Goal: Task Accomplishment & Management: Manage account settings

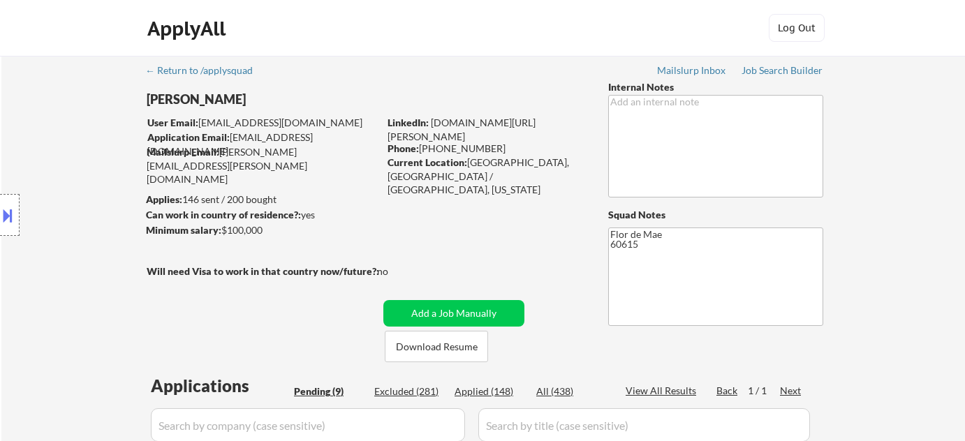
select select ""pending""
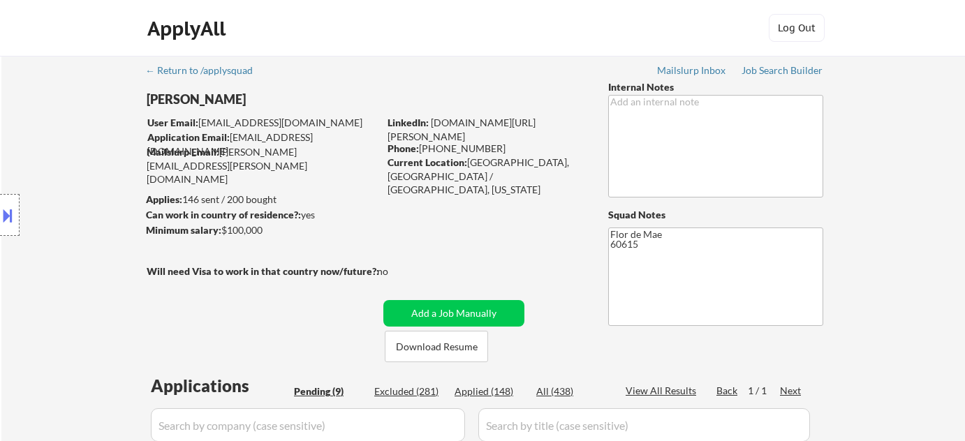
select select ""pending""
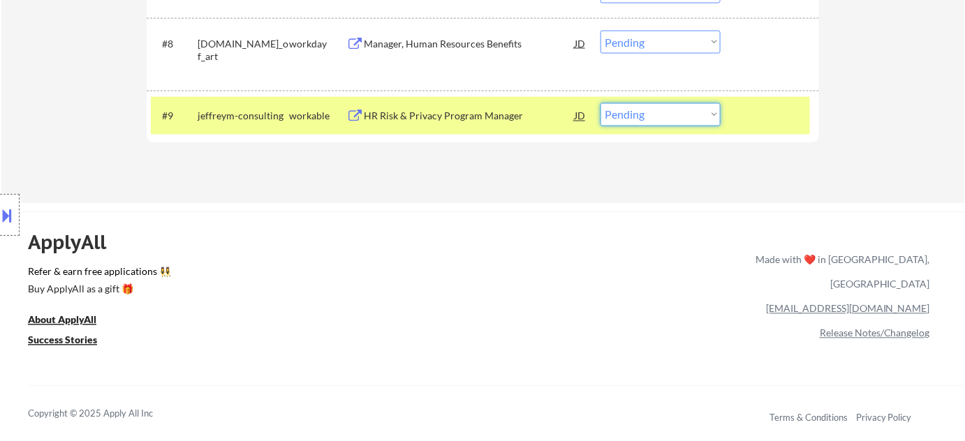
select select ""excluded__bad_match_""
click at [601, 103] on select "Choose an option... Pending Applied Excluded (Questions) Excluded (Expired) Exc…" at bounding box center [661, 114] width 120 height 23
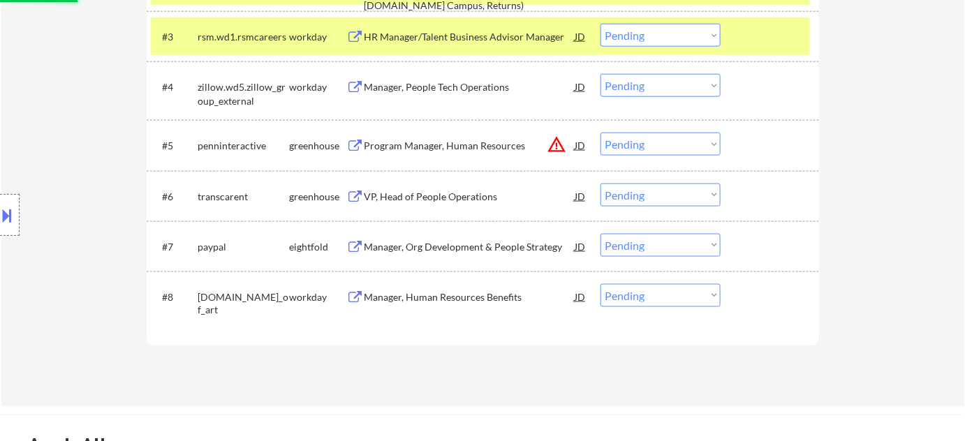
scroll to position [444, 0]
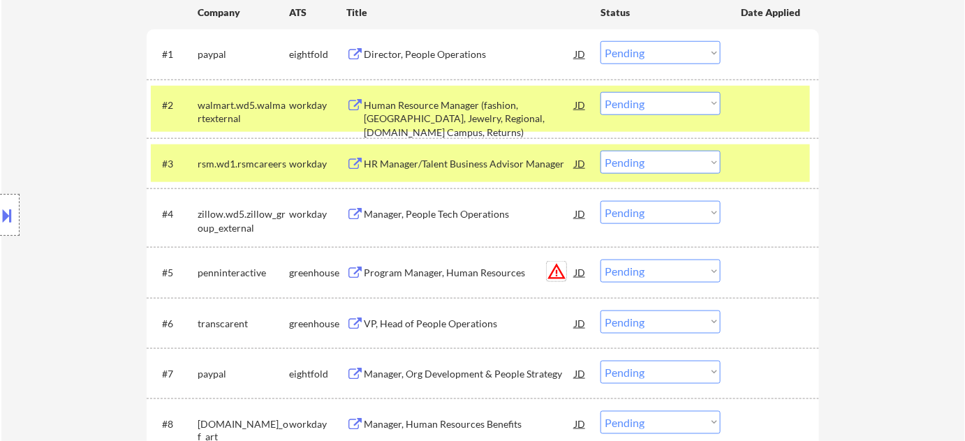
click at [562, 272] on button "warning_amber" at bounding box center [557, 272] width 20 height 20
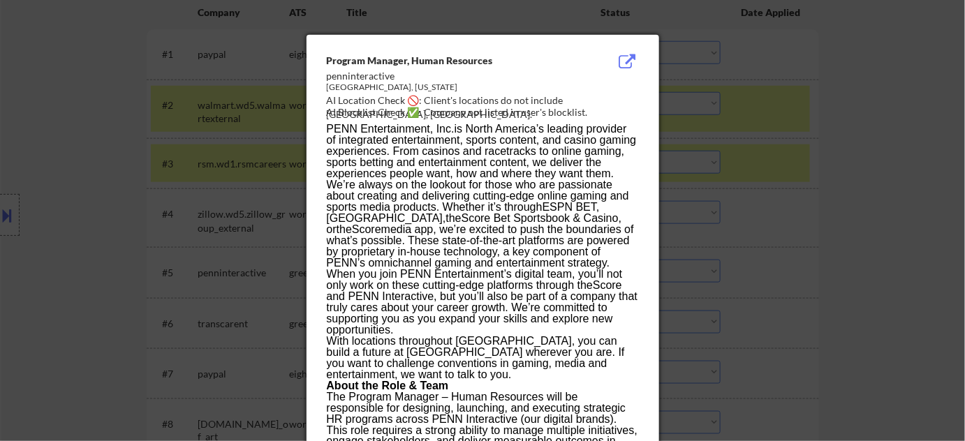
click at [905, 249] on div at bounding box center [482, 220] width 965 height 441
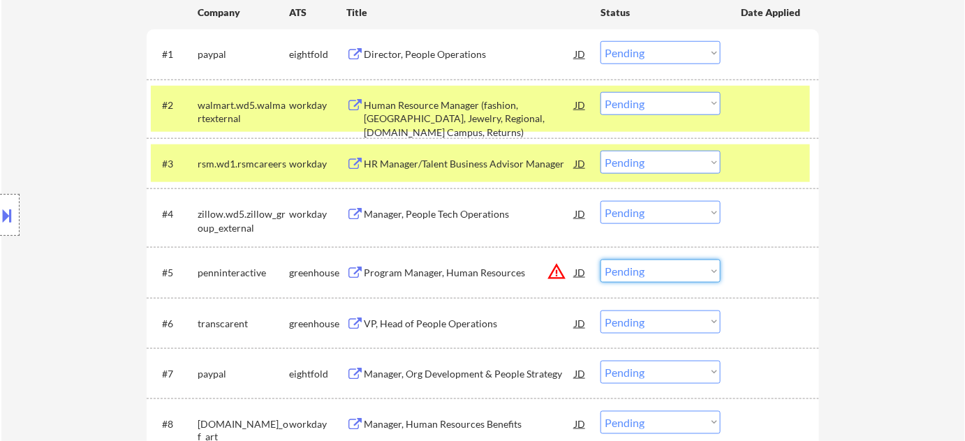
click at [633, 264] on select "Choose an option... Pending Applied Excluded (Questions) Excluded (Expired) Exc…" at bounding box center [661, 271] width 120 height 23
click at [601, 260] on select "Choose an option... Pending Applied Excluded (Questions) Excluded (Expired) Exc…" at bounding box center [661, 271] width 120 height 23
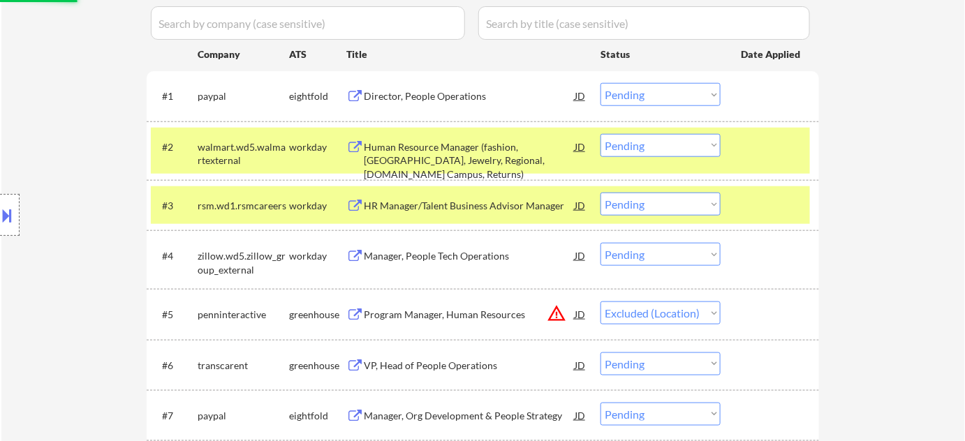
scroll to position [317, 0]
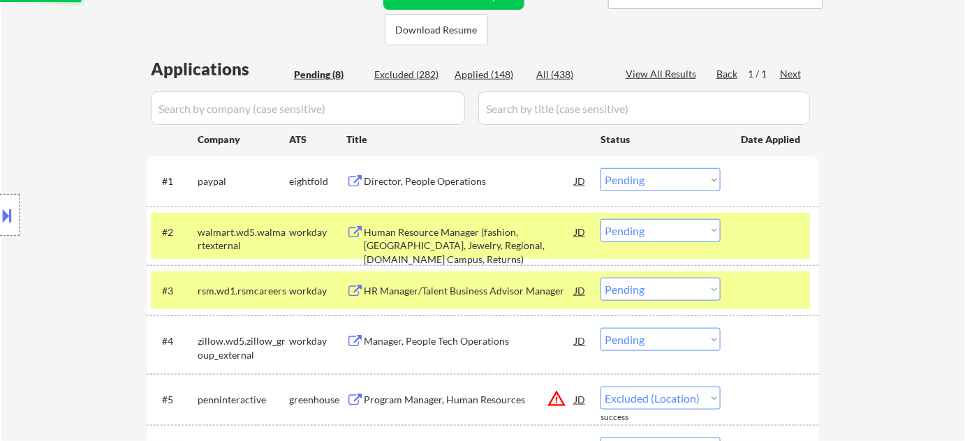
select select ""pending""
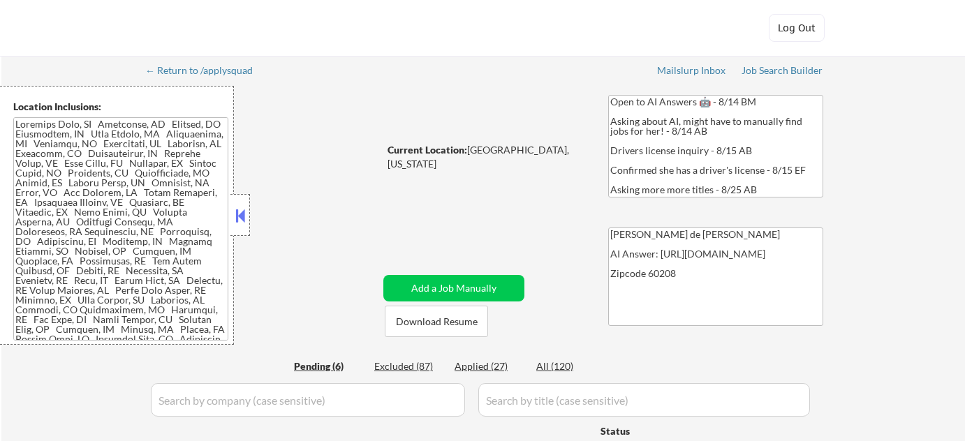
select select ""pending""
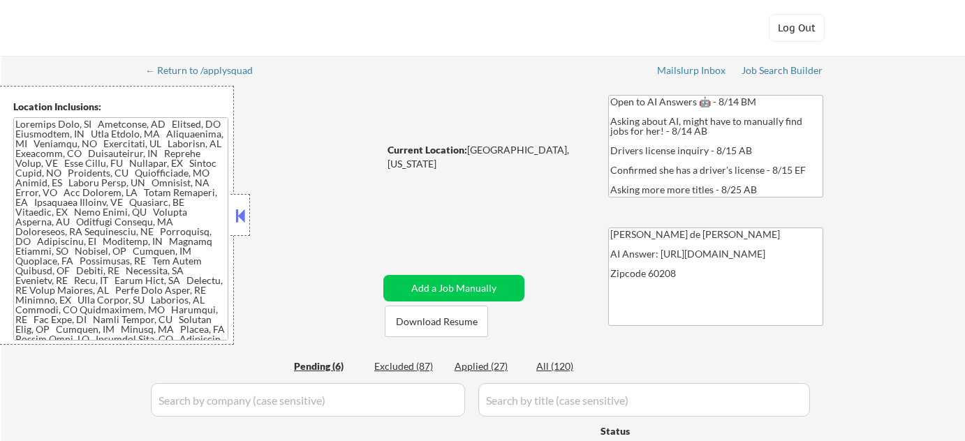
select select ""pending""
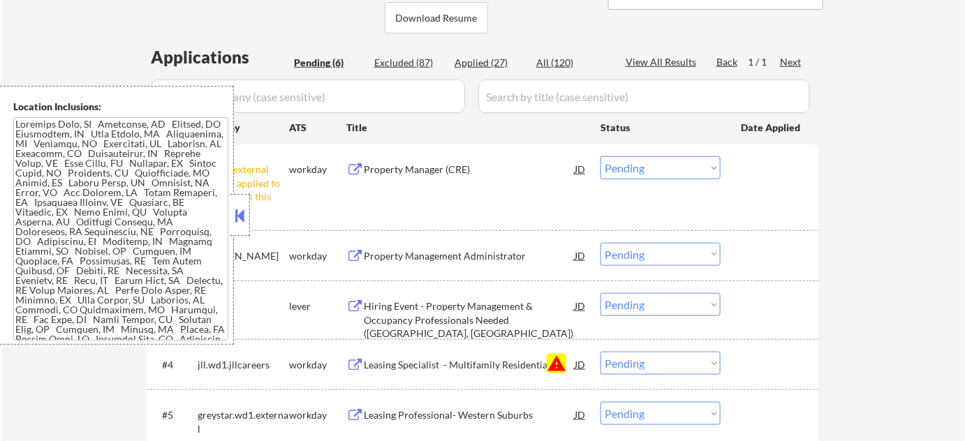
scroll to position [317, 0]
click at [244, 228] on div at bounding box center [241, 215] width 20 height 42
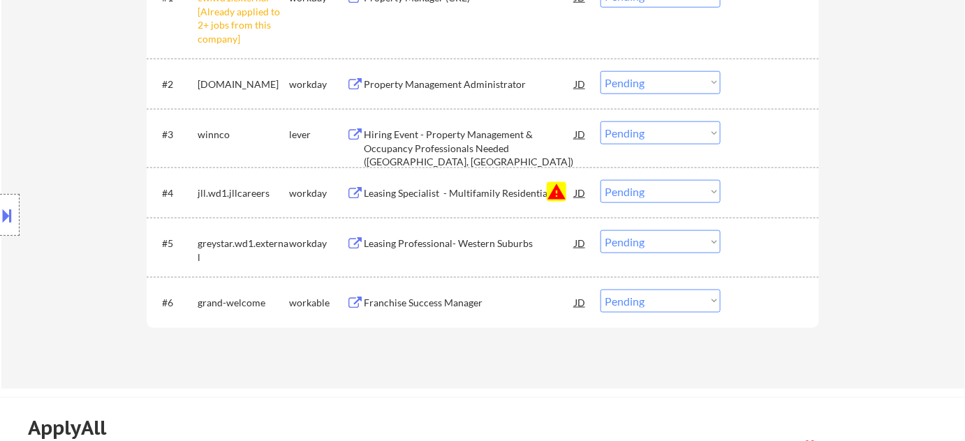
scroll to position [508, 0]
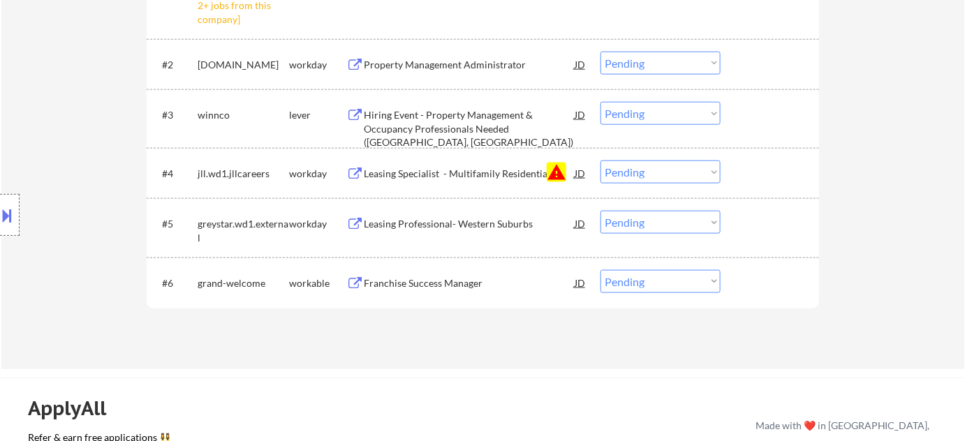
click at [630, 187] on div "#4 jll.wd1.jllcareers workday Leasing Specialist - Multifamily Residential JD w…" at bounding box center [480, 173] width 659 height 38
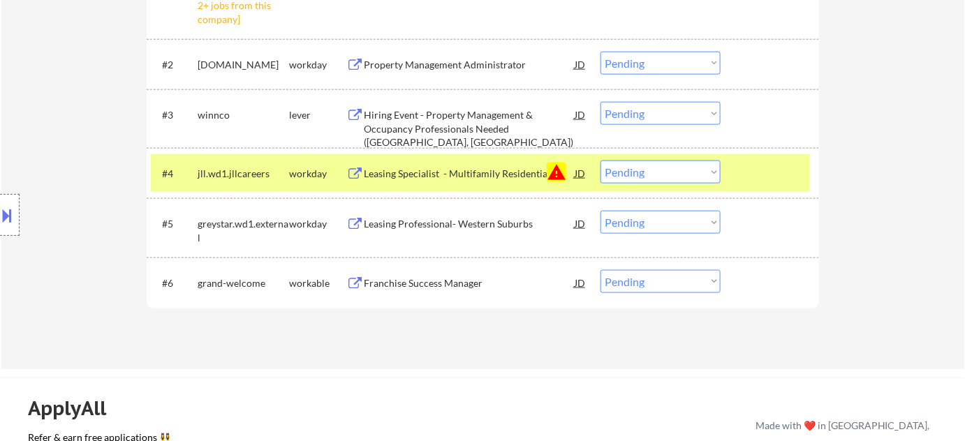
click at [643, 173] on select "Choose an option... Pending Applied Excluded (Questions) Excluded (Expired) Exc…" at bounding box center [661, 172] width 120 height 23
click at [601, 161] on select "Choose an option... Pending Applied Excluded (Questions) Excluded (Expired) Exc…" at bounding box center [661, 172] width 120 height 23
select select ""pending""
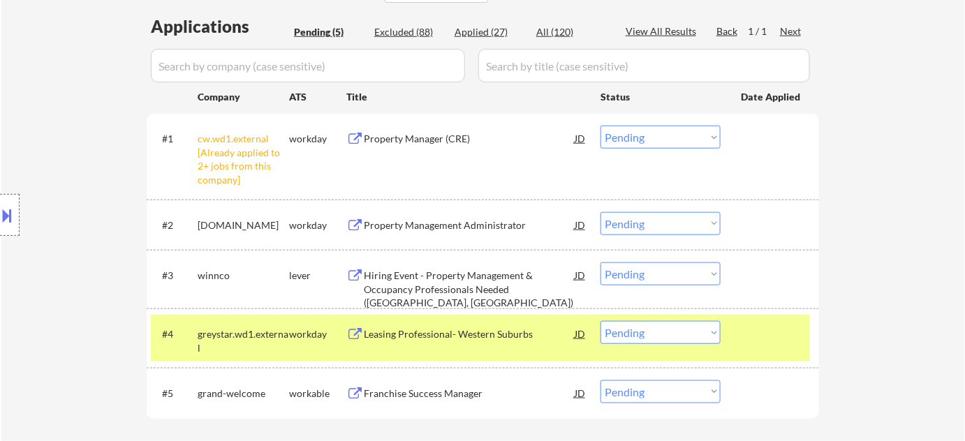
scroll to position [317, 0]
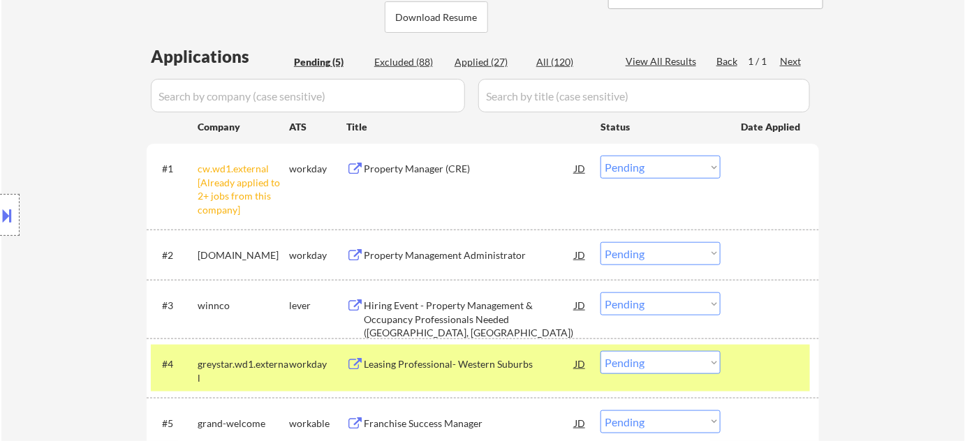
click at [663, 180] on div "#1 cw.wd1.external [Already applied to 2+ jobs from this company] workday Prope…" at bounding box center [480, 185] width 659 height 73
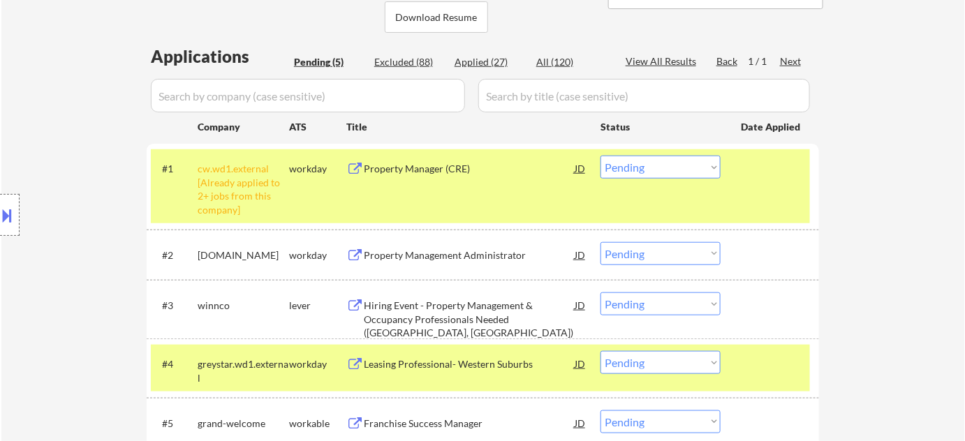
click at [675, 167] on select "Choose an option... Pending Applied Excluded (Questions) Excluded (Expired) Exc…" at bounding box center [661, 167] width 120 height 23
click at [601, 156] on select "Choose an option... Pending Applied Excluded (Questions) Excluded (Expired) Exc…" at bounding box center [661, 167] width 120 height 23
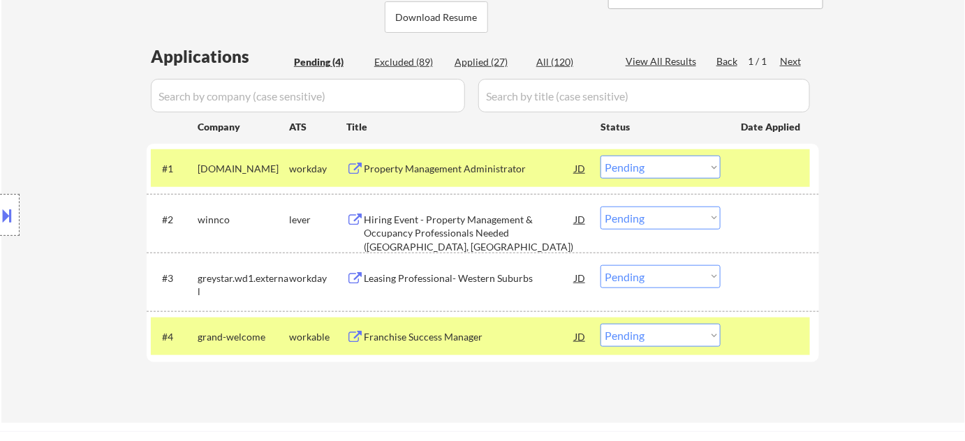
click at [428, 176] on div "Property Management Administrator" at bounding box center [469, 168] width 211 height 25
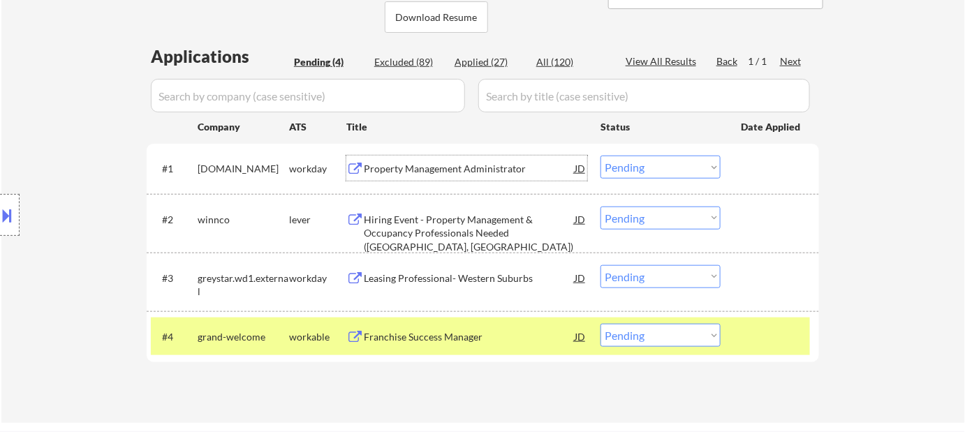
click at [10, 217] on button at bounding box center [7, 215] width 15 height 23
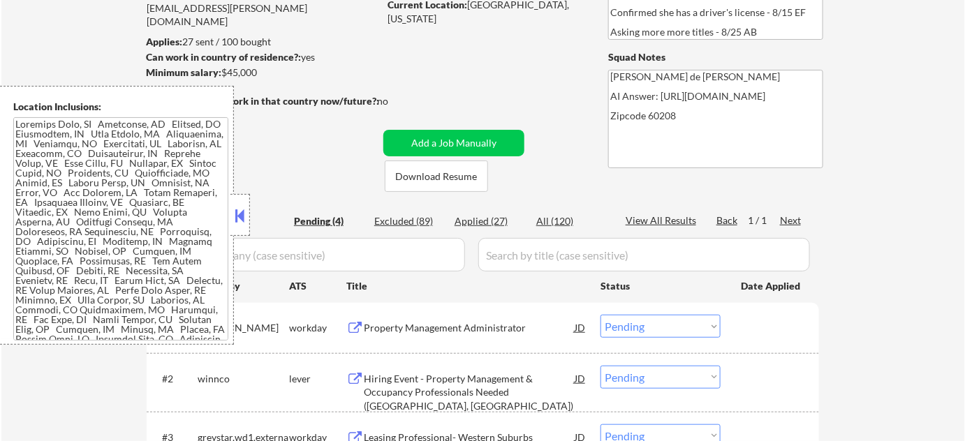
scroll to position [0, 0]
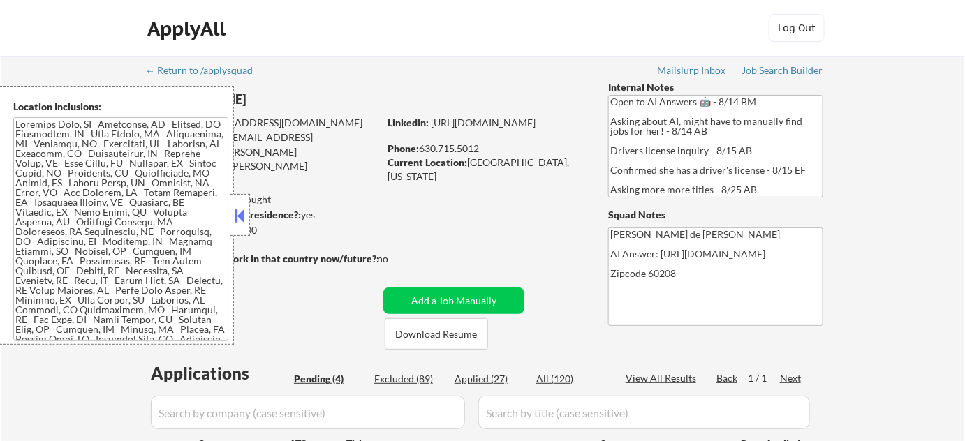
click at [244, 221] on button at bounding box center [240, 215] width 15 height 21
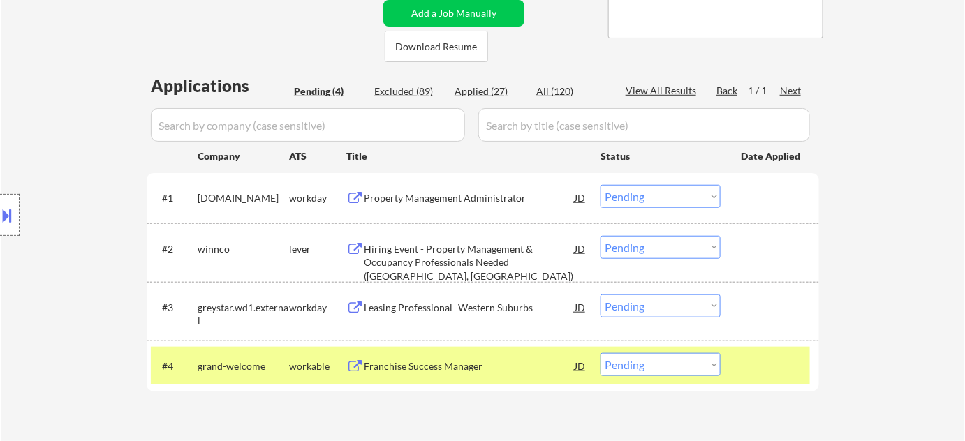
scroll to position [317, 0]
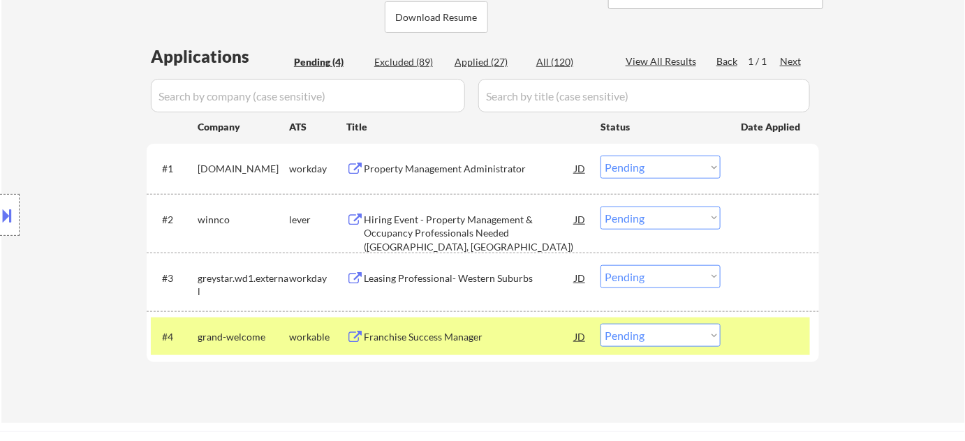
click at [624, 167] on select "Choose an option... Pending Applied Excluded (Questions) Excluded (Expired) Exc…" at bounding box center [661, 167] width 120 height 23
click at [601, 156] on select "Choose an option... Pending Applied Excluded (Questions) Excluded (Expired) Exc…" at bounding box center [661, 167] width 120 height 23
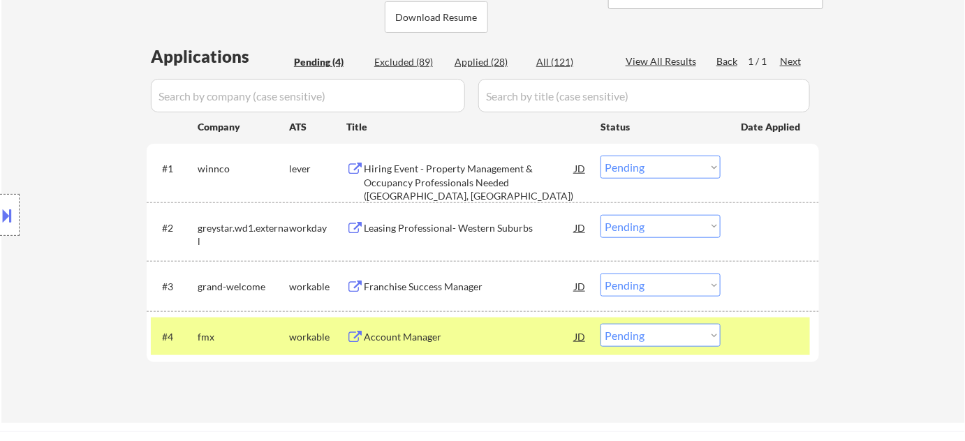
click at [476, 180] on div "Hiring Event - Property Management & Occupancy Professionals Needed (Chicago, I…" at bounding box center [469, 182] width 211 height 41
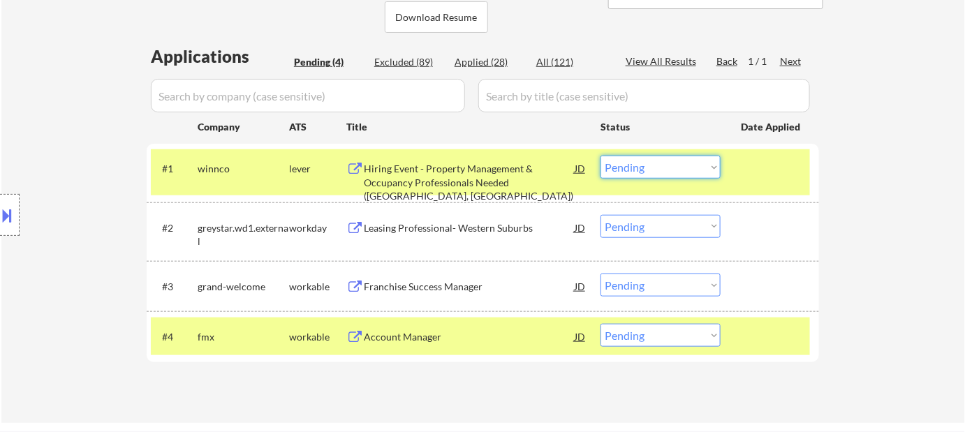
click at [672, 163] on select "Choose an option... Pending Applied Excluded (Questions) Excluded (Expired) Exc…" at bounding box center [661, 167] width 120 height 23
click at [601, 156] on select "Choose an option... Pending Applied Excluded (Questions) Excluded (Expired) Exc…" at bounding box center [661, 167] width 120 height 23
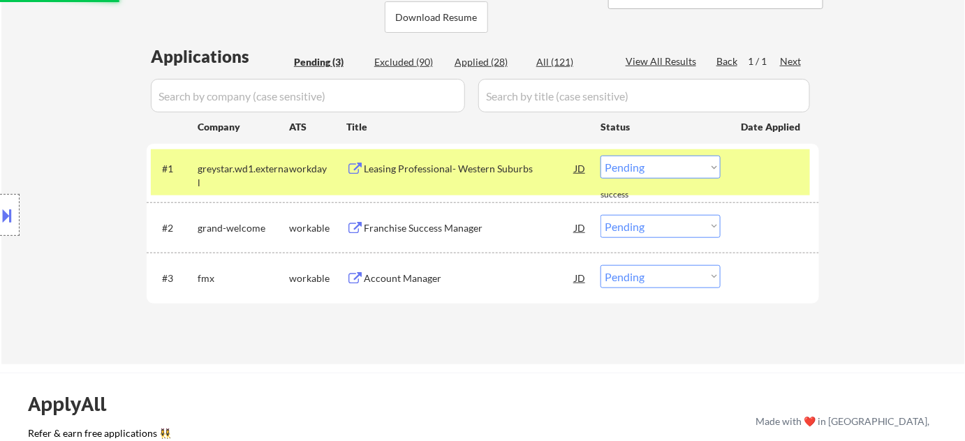
click at [472, 170] on div "Leasing Professional- Western Suburbs" at bounding box center [469, 169] width 211 height 14
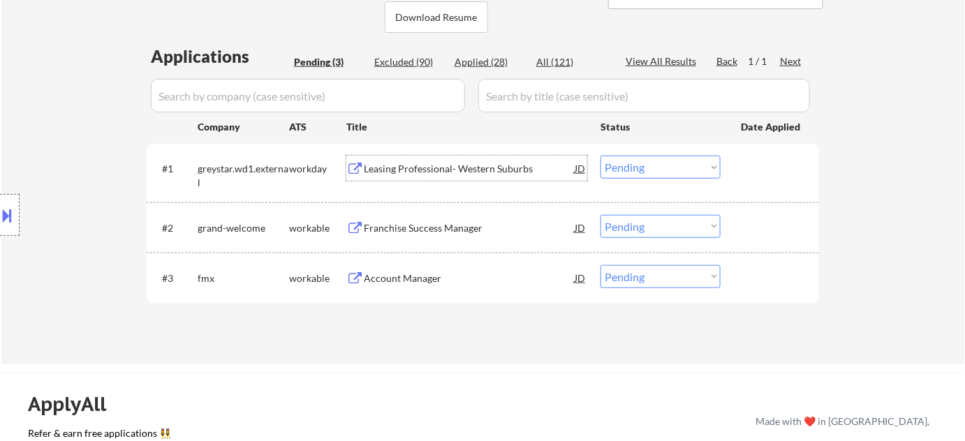
click at [687, 168] on select "Choose an option... Pending Applied Excluded (Questions) Excluded (Expired) Exc…" at bounding box center [661, 167] width 120 height 23
click at [601, 156] on select "Choose an option... Pending Applied Excluded (Questions) Excluded (Expired) Exc…" at bounding box center [661, 167] width 120 height 23
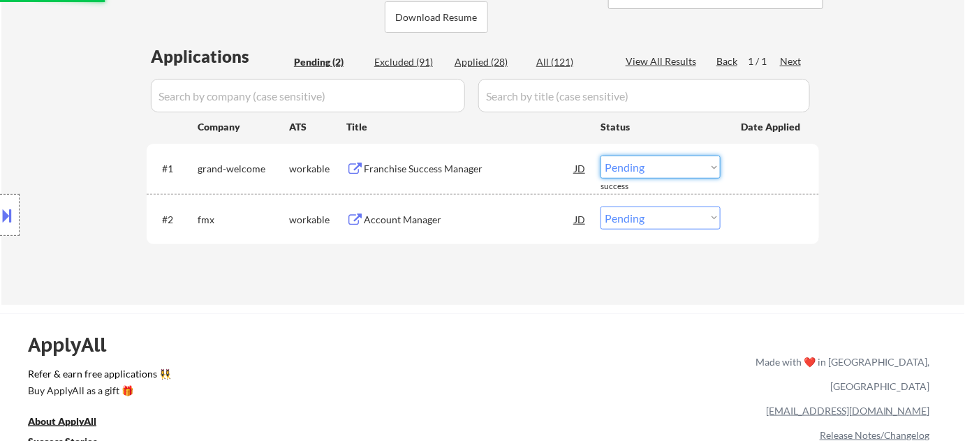
click at [669, 169] on select "Choose an option... Pending Applied Excluded (Questions) Excluded (Expired) Exc…" at bounding box center [661, 167] width 120 height 23
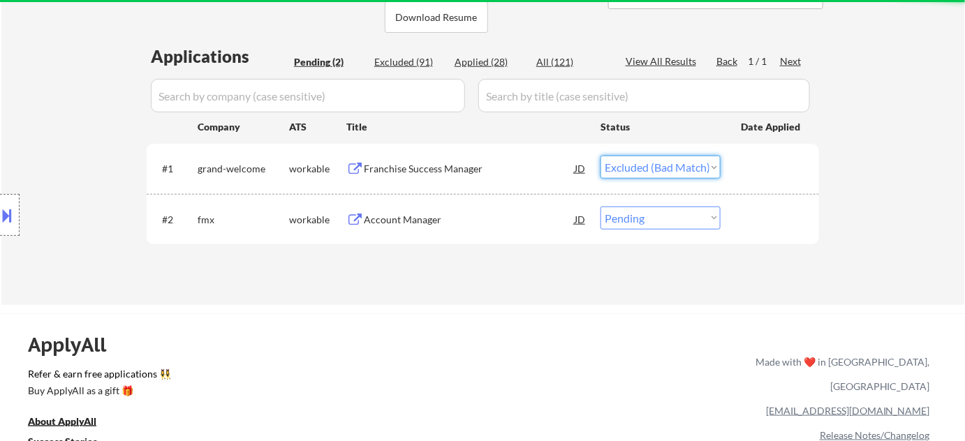
click at [601, 156] on select "Choose an option... Pending Applied Excluded (Questions) Excluded (Expired) Exc…" at bounding box center [661, 167] width 120 height 23
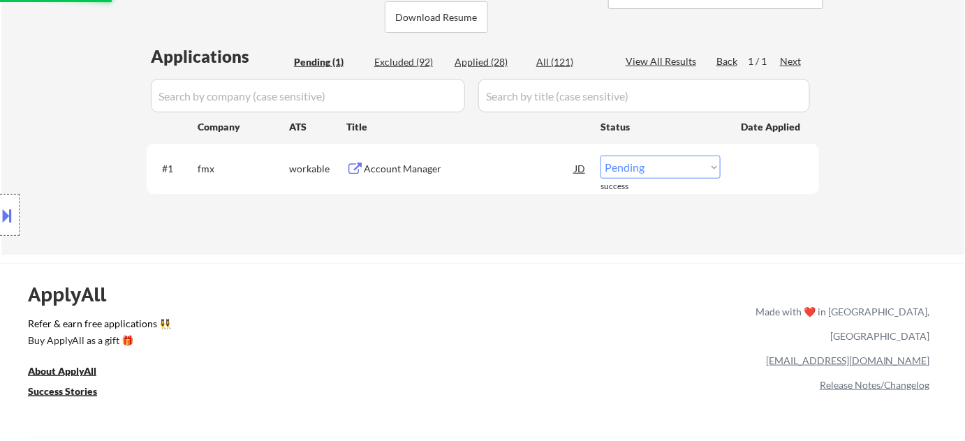
click at [677, 167] on select "Choose an option... Pending Applied Excluded (Questions) Excluded (Expired) Exc…" at bounding box center [661, 167] width 120 height 23
click at [601, 156] on select "Choose an option... Pending Applied Excluded (Questions) Excluded (Expired) Exc…" at bounding box center [661, 167] width 120 height 23
click at [416, 57] on div "Excluded (92)" at bounding box center [409, 62] width 70 height 14
select select ""excluded__other_""
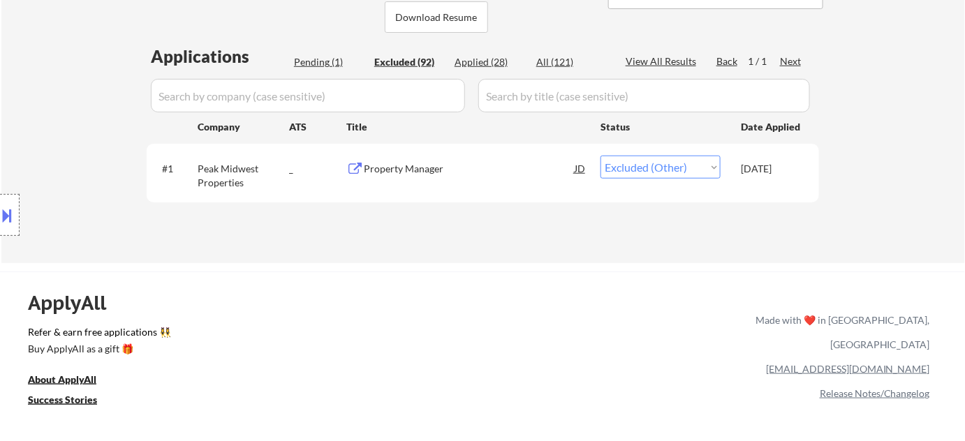
select select ""excluded__other_""
select select ""excluded__location_""
select select ""excluded__other_""
select select ""excluded__bad_match_""
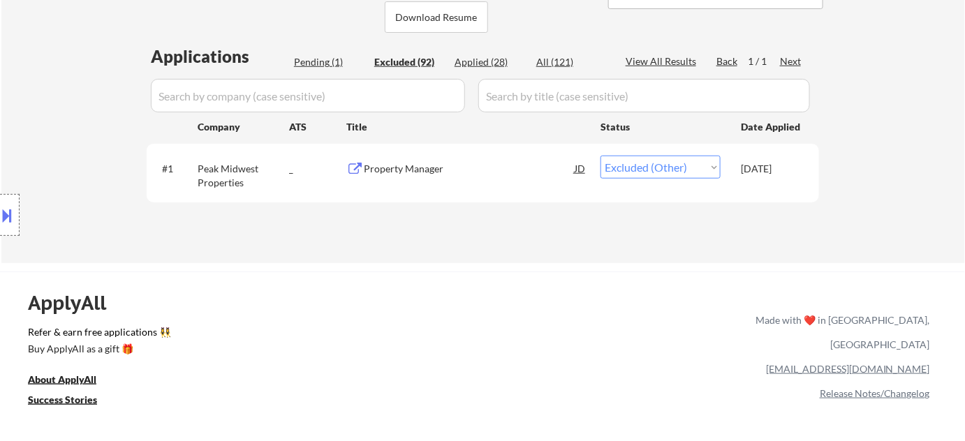
select select ""excluded__bad_match_""
select select ""excluded__other_""
select select ""excluded__bad_match_""
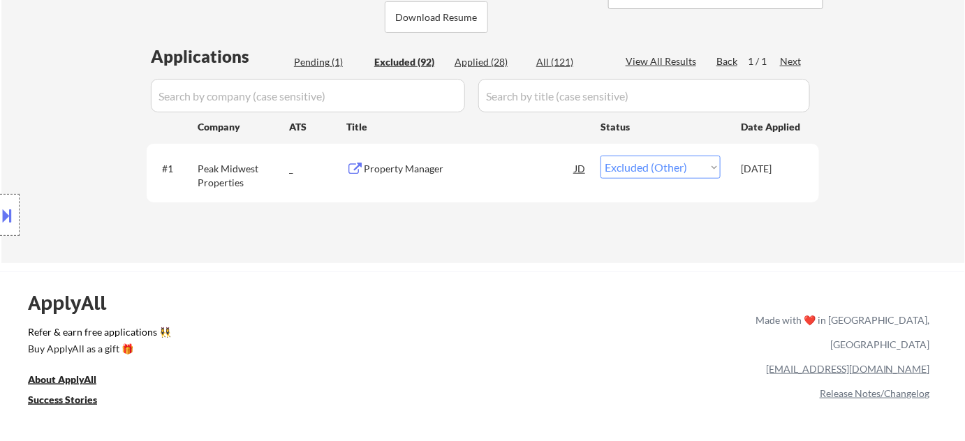
select select ""excluded__bad_match_""
select select ""excluded__location_""
select select ""excluded__bad_match_""
select select ""excluded__expired_""
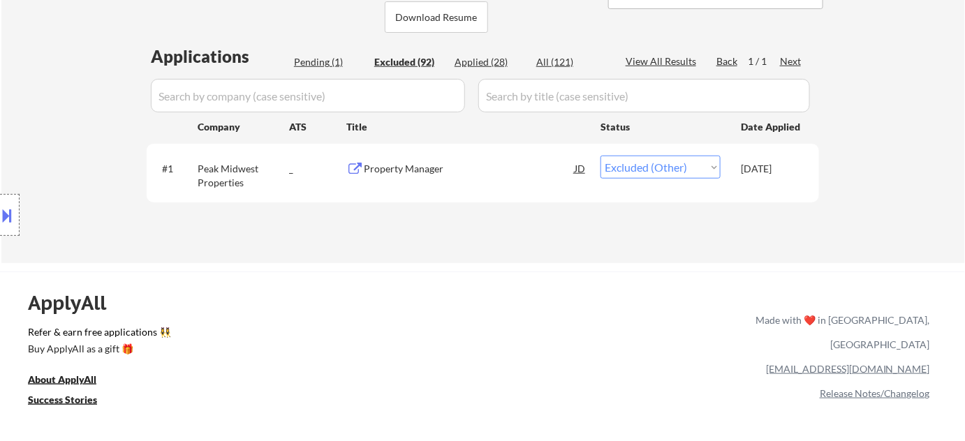
select select ""excluded__blocklist_""
select select ""excluded__expired_""
select select ""excluded__bad_match_""
select select ""excluded__expired_""
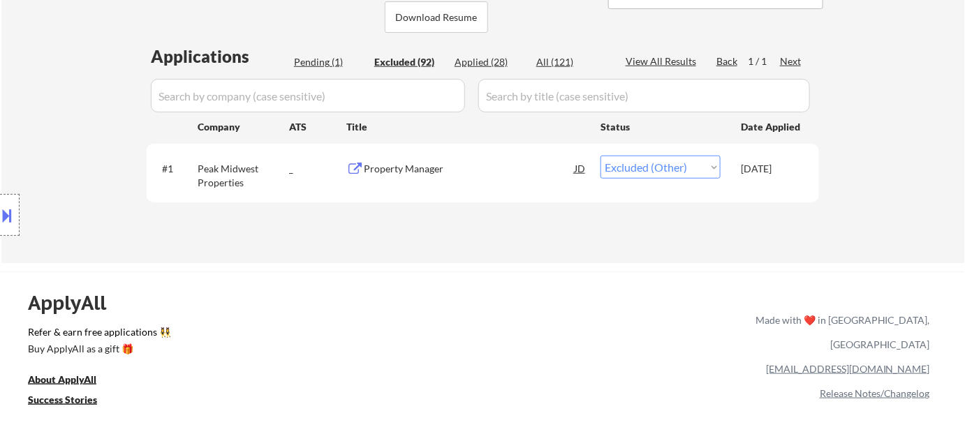
select select ""excluded__bad_match_""
select select ""excluded__location_""
select select ""excluded__bad_match_""
select select ""excluded__location_""
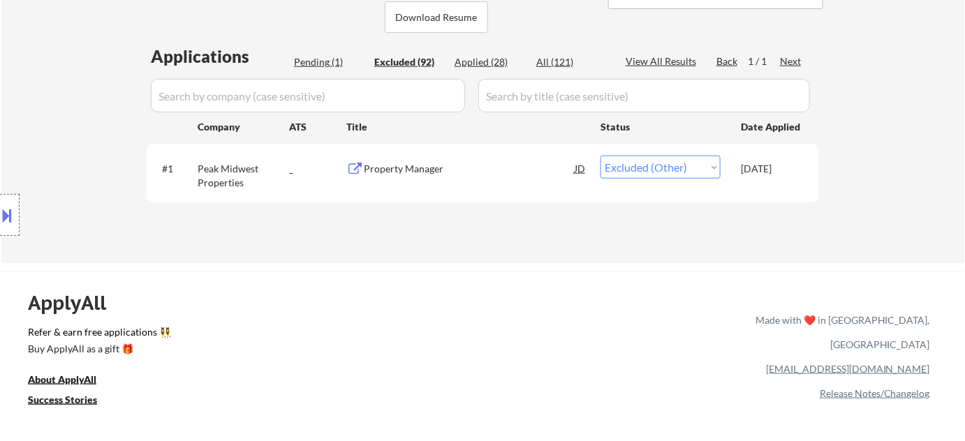
select select ""excluded__bad_match_""
select select ""excluded__blocklist_""
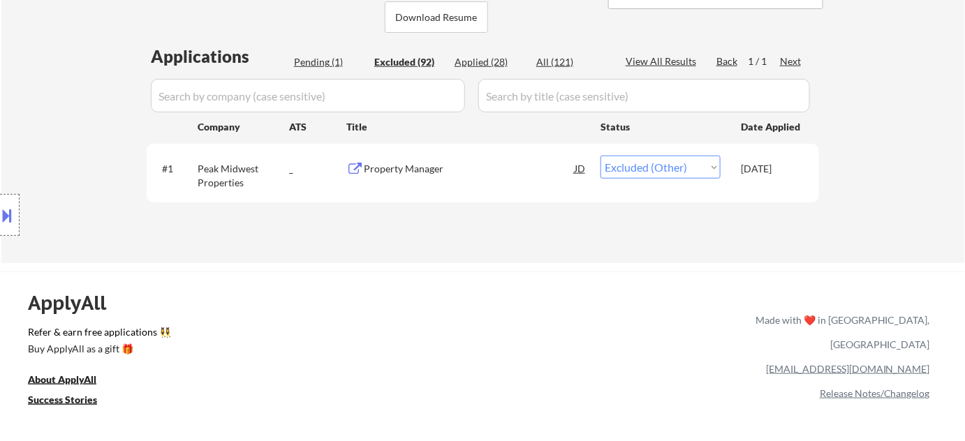
select select ""excluded__expired_""
select select ""excluded__location_""
select select ""excluded__blocklist_""
select select ""excluded__bad_match_""
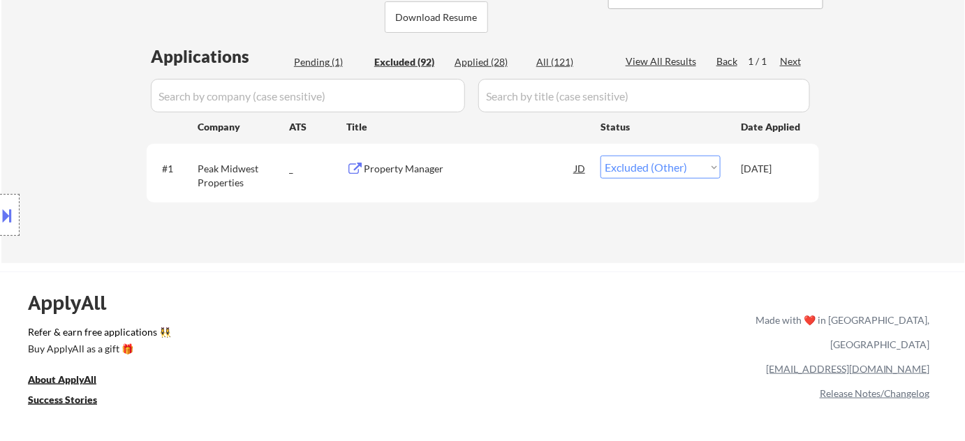
select select ""excluded__bad_match_""
select select ""excluded__expired_""
select select ""excluded__bad_match_""
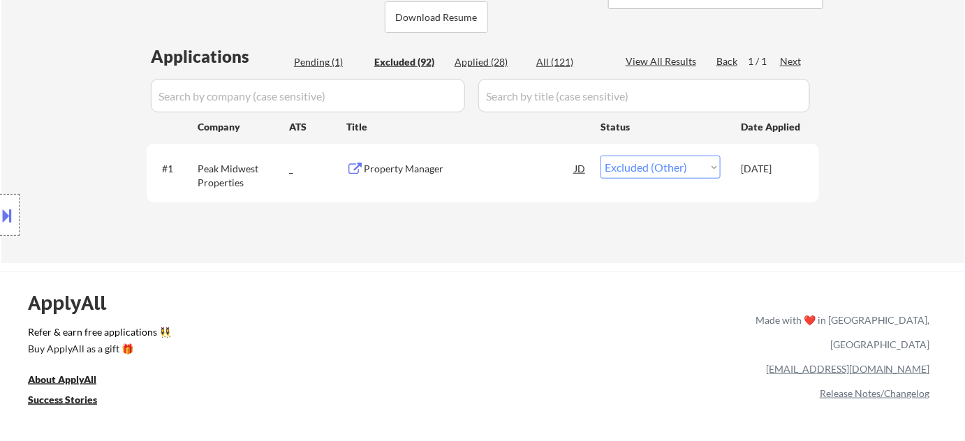
select select ""excluded__bad_match_""
select select ""excluded__expired_""
select select ""excluded__location_""
select select ""excluded__bad_match_""
select select ""excluded__expired_""
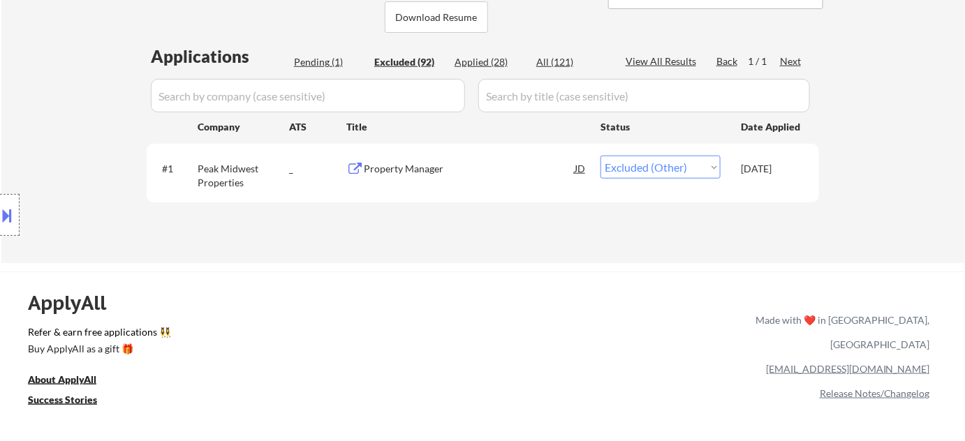
select select ""excluded__location_""
select select ""excluded__bad_match_""
select select ""excluded__salary_""
select select ""excluded__expired_""
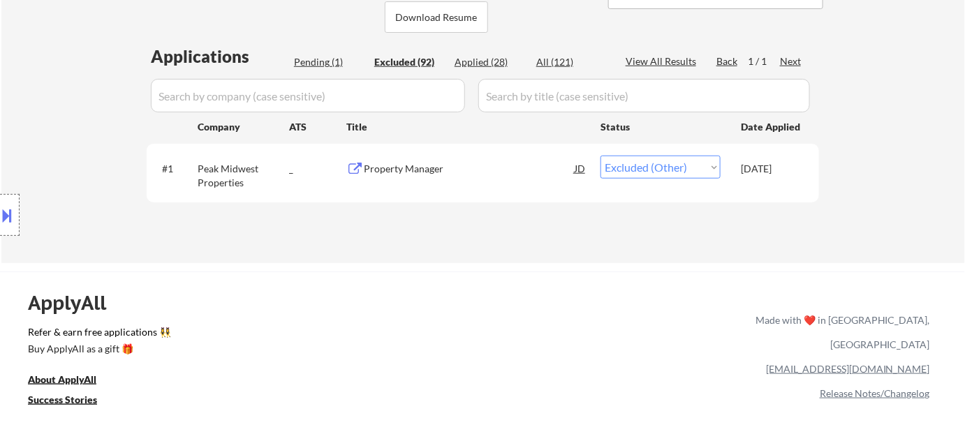
select select ""excluded__location_""
select select ""excluded__expired_""
select select ""excluded__bad_match_""
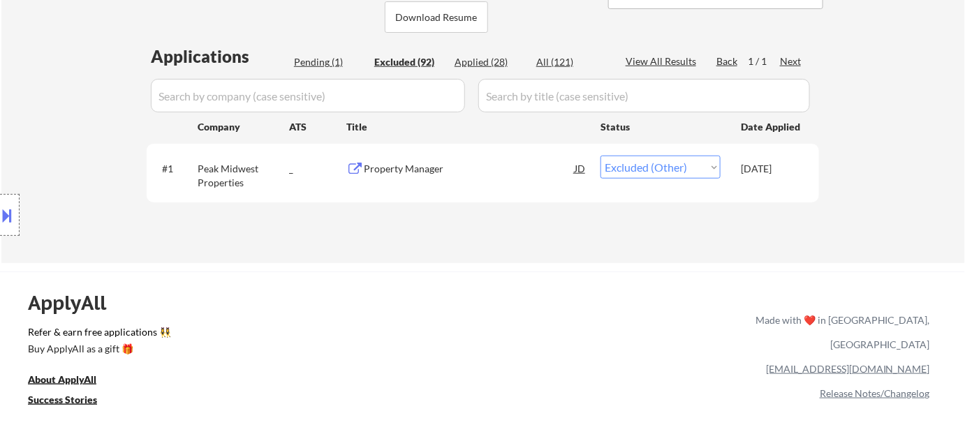
select select ""excluded__bad_match_""
select select ""excluded__blocklist_""
select select ""excluded__bad_match_""
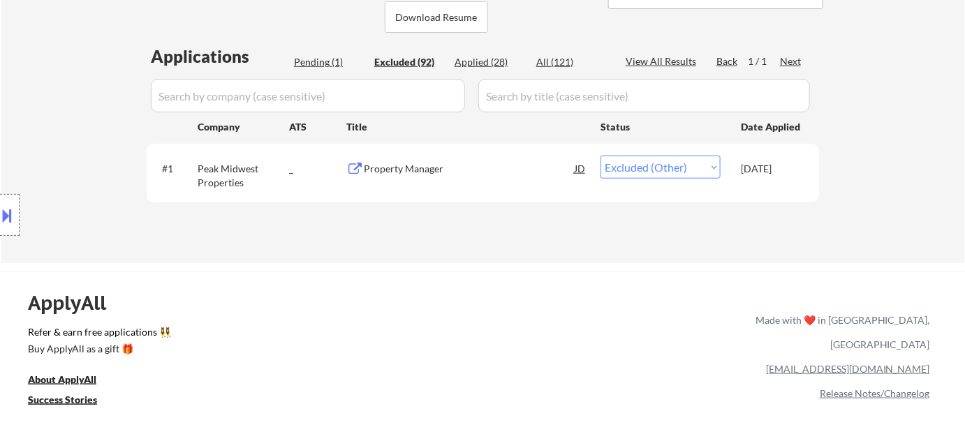
select select ""excluded__bad_match_""
select select ""excluded__blocklist_""
select select ""excluded__bad_match_""
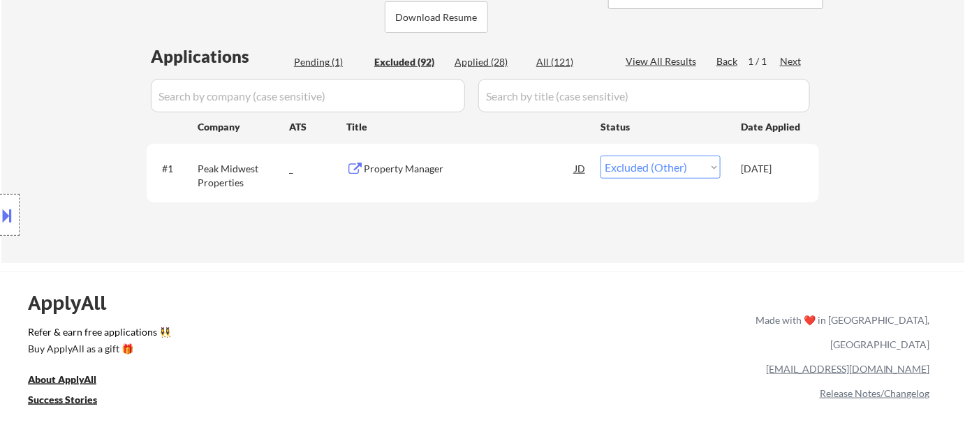
select select ""excluded__bad_match_""
select select ""excluded__blocklist_""
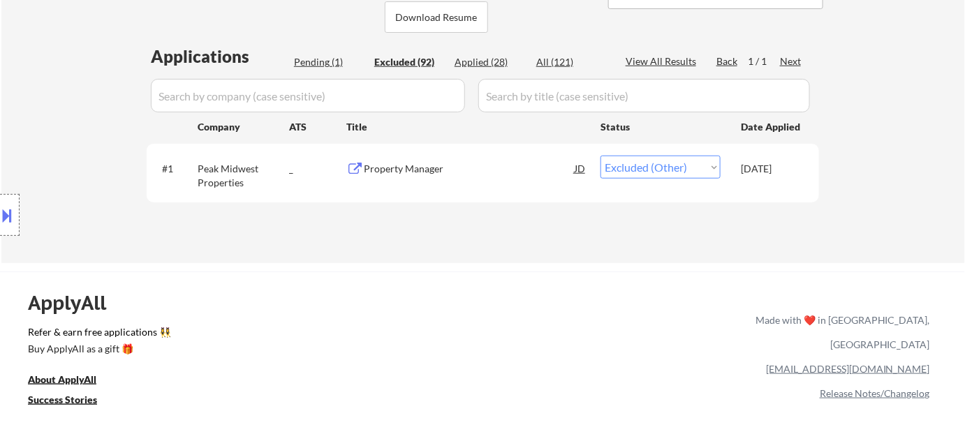
select select ""excluded__other_""
select select ""excluded__bad_match_""
select select ""excluded__location_""
select select ""excluded__bad_match_""
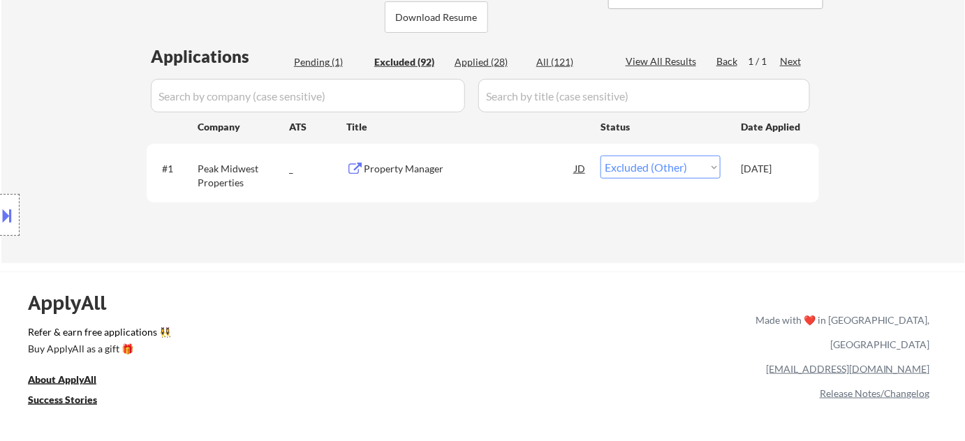
select select ""excluded__location_""
select select ""excluded__bad_match_""
select select ""excluded__location_""
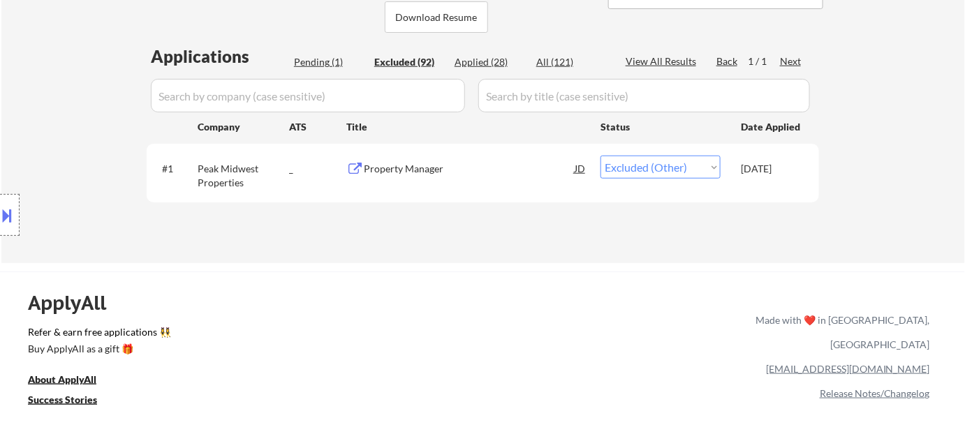
select select ""excluded__location_""
select select ""excluded__bad_match_""
select select ""excluded__location_""
select select ""excluded__bad_match_""
select select ""excluded__location_""
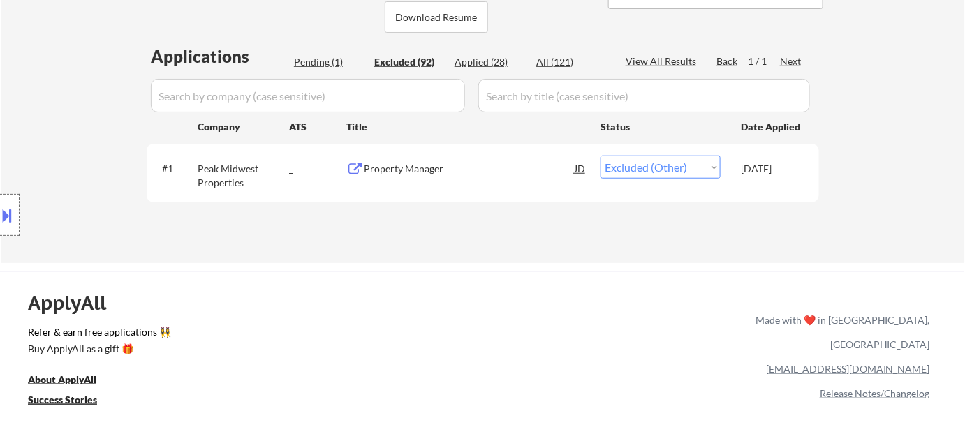
select select ""excluded__bad_match_""
select select ""excluded__salary_""
select select ""excluded__blocklist_""
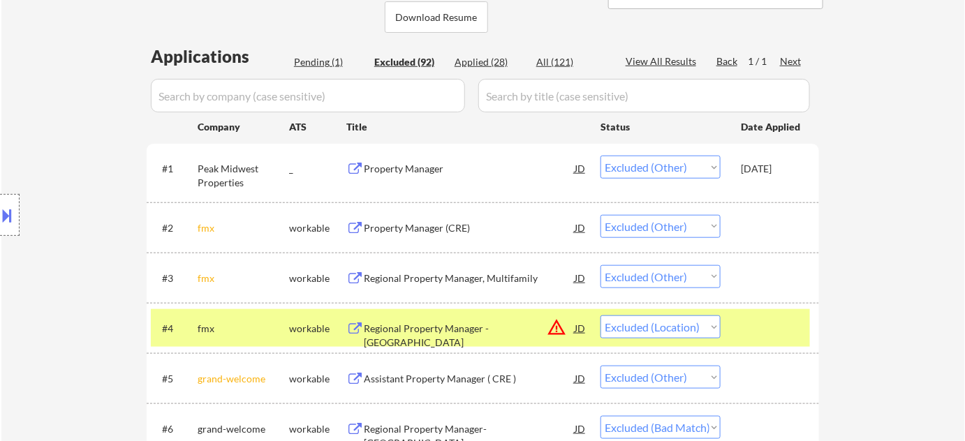
click at [398, 95] on input "input" at bounding box center [308, 96] width 314 height 34
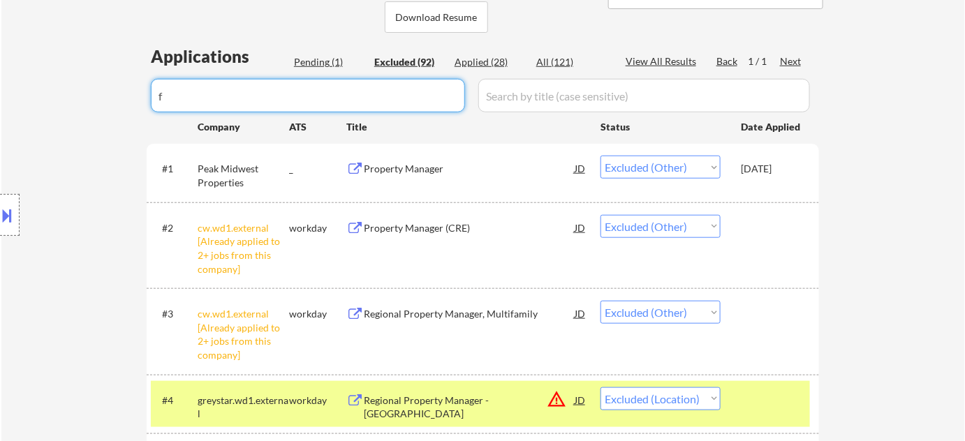
type input "fm"
select select ""excluded__bad_match_""
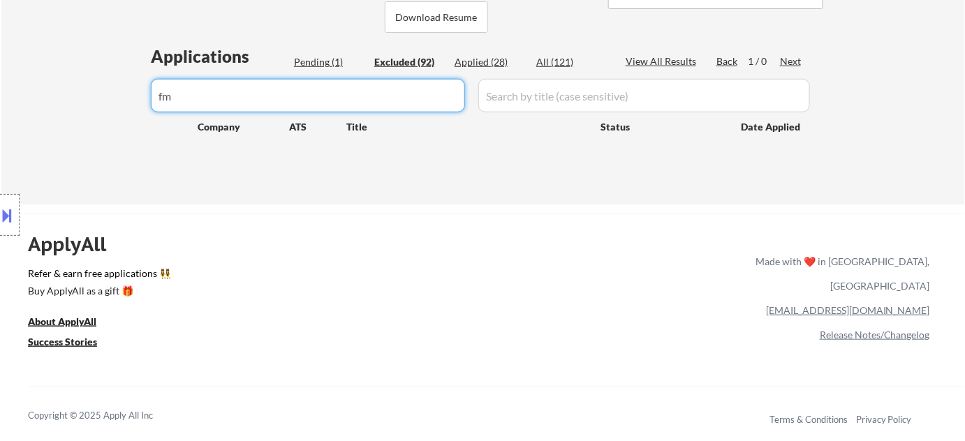
type input "f"
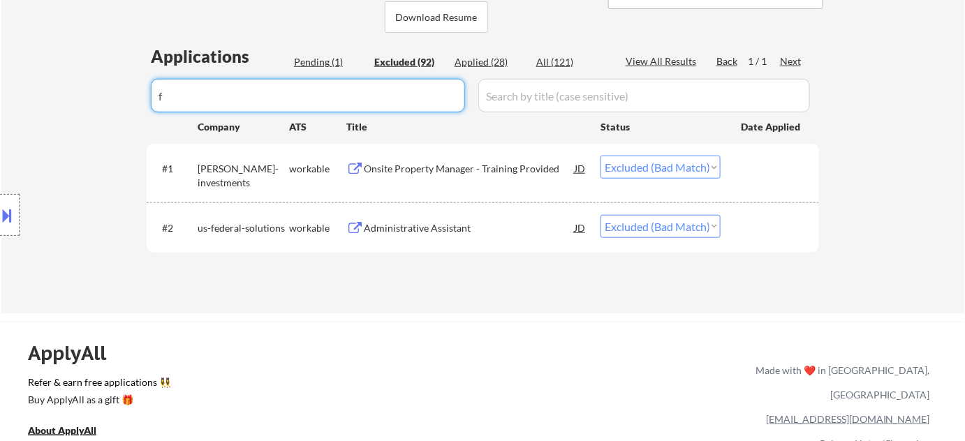
drag, startPoint x: 270, startPoint y: 104, endPoint x: 102, endPoint y: 104, distance: 168.3
click at [302, 61] on div "Pending (1)" at bounding box center [329, 62] width 70 height 14
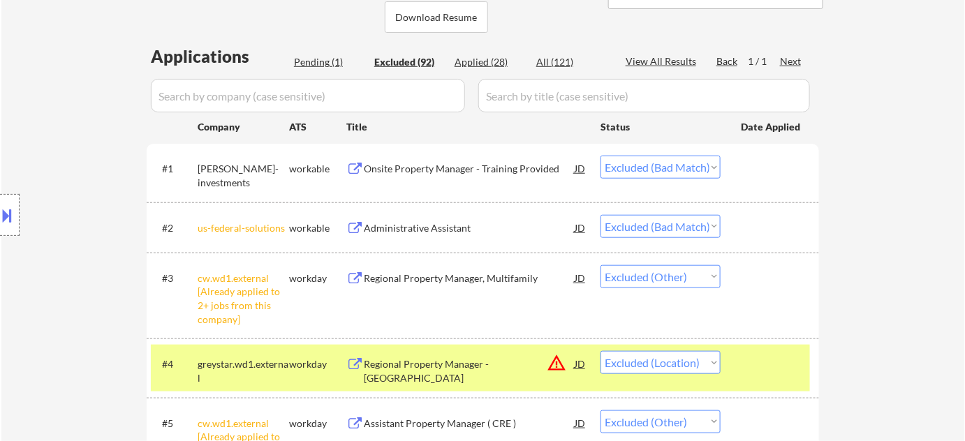
select select ""excluded__other_""
click at [320, 59] on div "Pending (1)" at bounding box center [329, 62] width 70 height 14
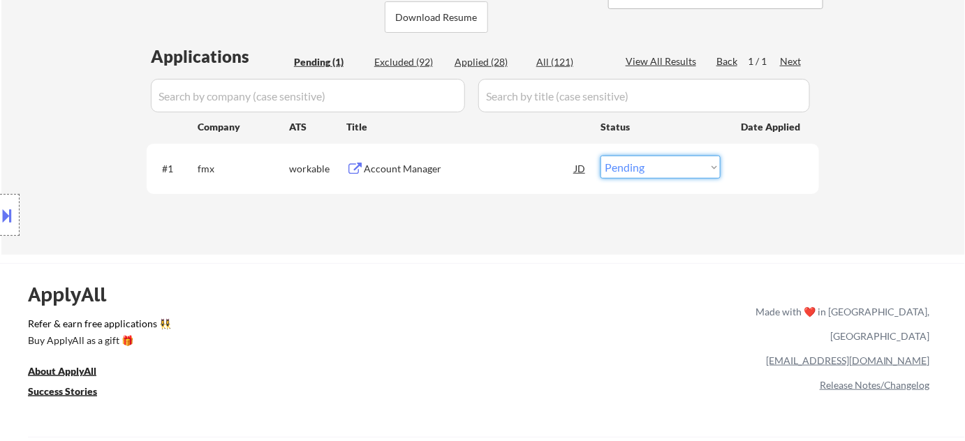
click at [685, 170] on select "Choose an option... Pending Applied Excluded (Questions) Excluded (Expired) Exc…" at bounding box center [661, 167] width 120 height 23
select select ""excluded__bad_match_""
click at [601, 156] on select "Choose an option... Pending Applied Excluded (Questions) Excluded (Expired) Exc…" at bounding box center [661, 167] width 120 height 23
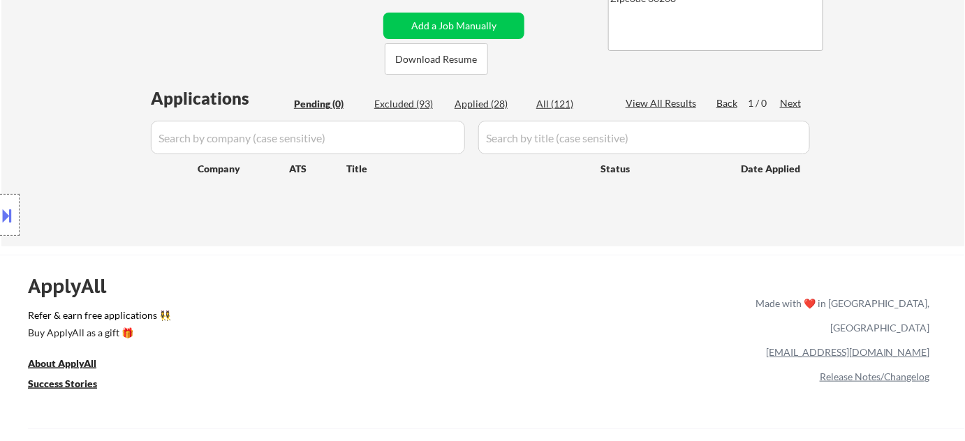
scroll to position [254, 0]
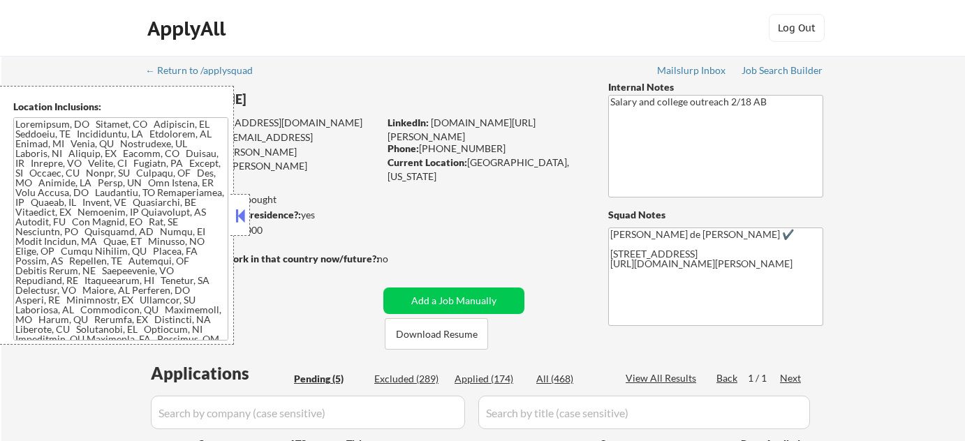
select select ""pending""
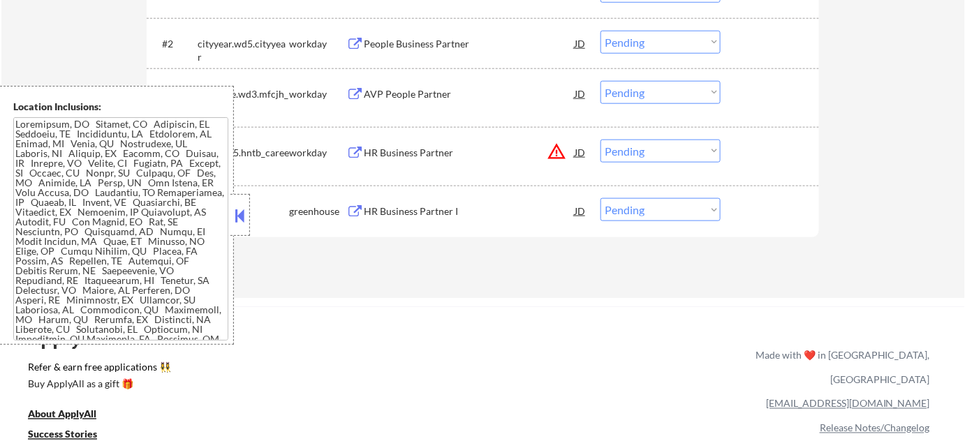
scroll to position [571, 0]
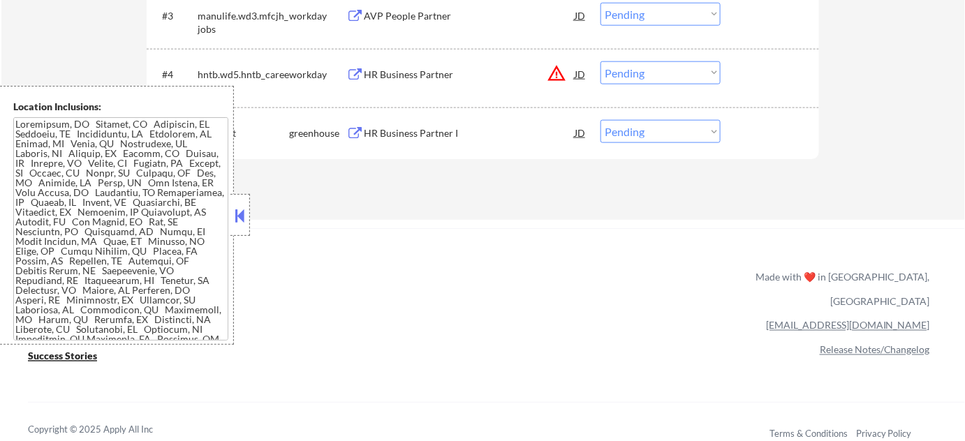
click at [242, 218] on button at bounding box center [240, 215] width 15 height 21
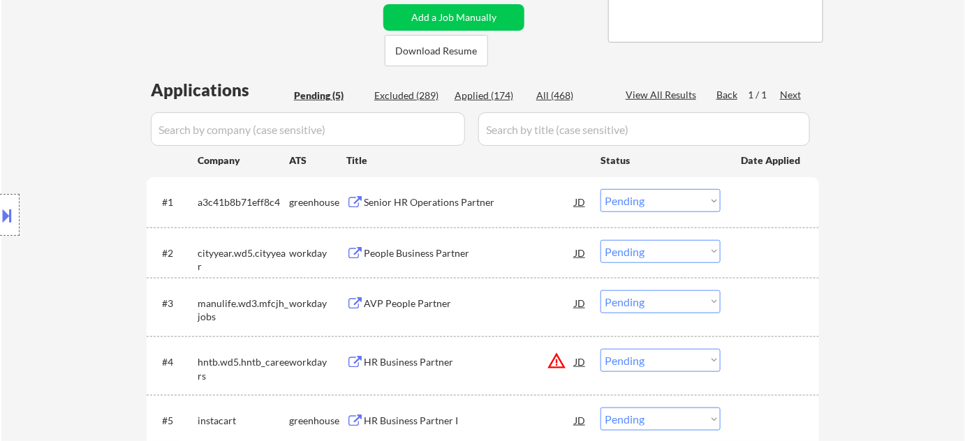
scroll to position [190, 0]
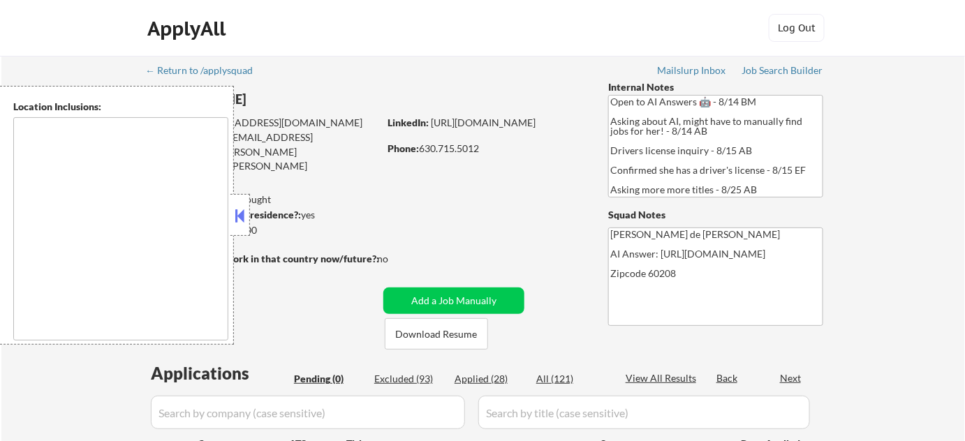
type textarea "Highland Park, IL Deerfield, IL Glencoe, IL Northbrook, IL Lake Forest, IL Bann…"
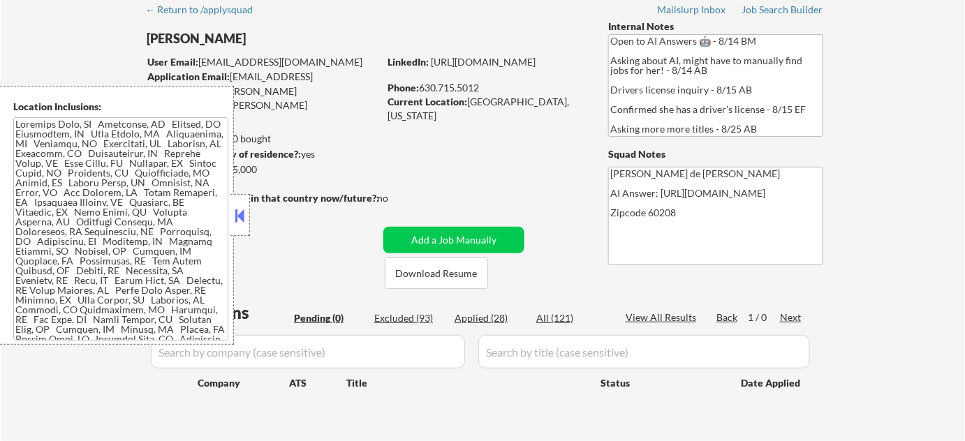
scroll to position [63, 0]
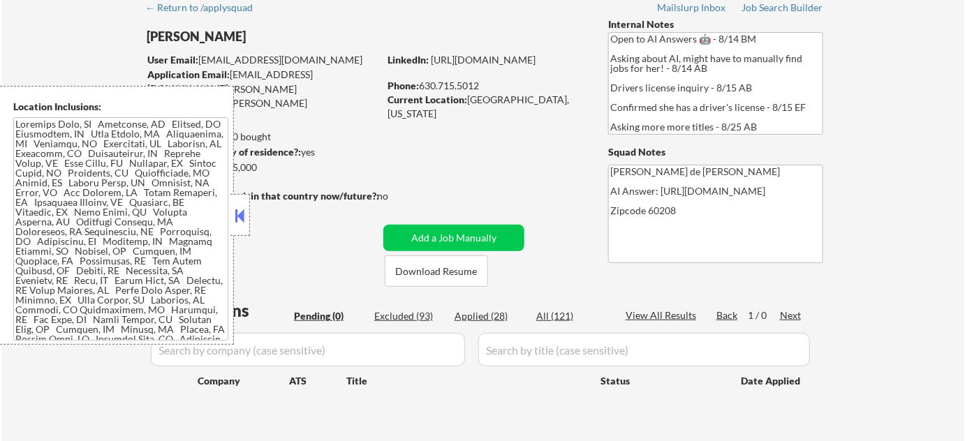
click at [495, 310] on div "Applied (28)" at bounding box center [490, 316] width 70 height 14
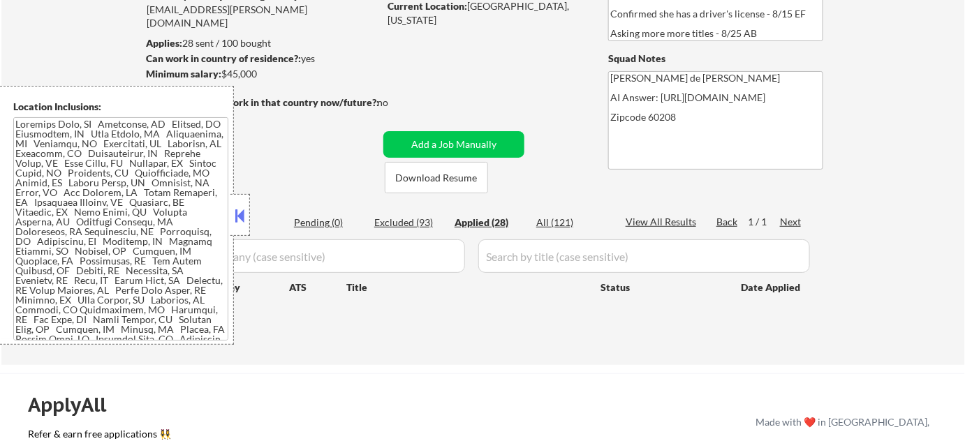
scroll to position [254, 0]
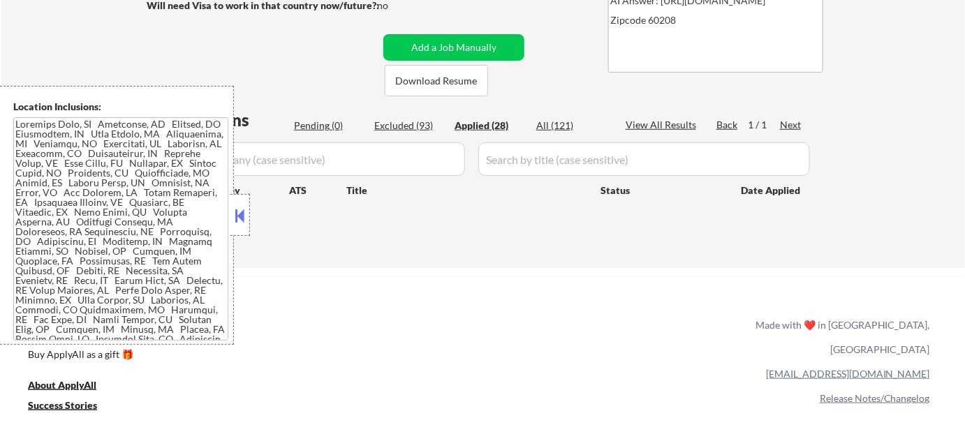
click at [247, 220] on button at bounding box center [240, 215] width 15 height 21
select select ""applied""
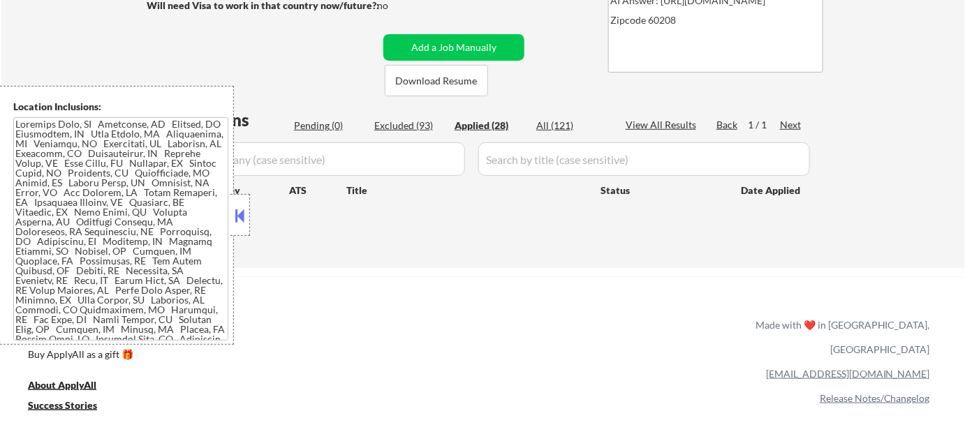
select select ""applied""
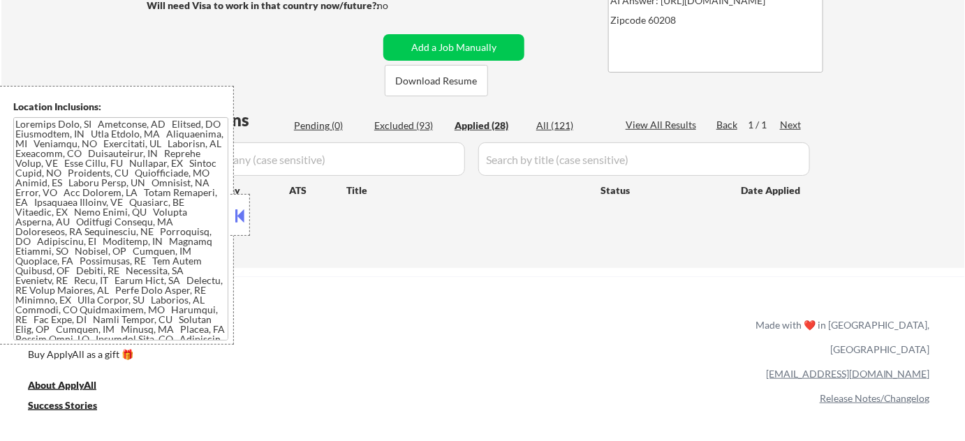
select select ""applied""
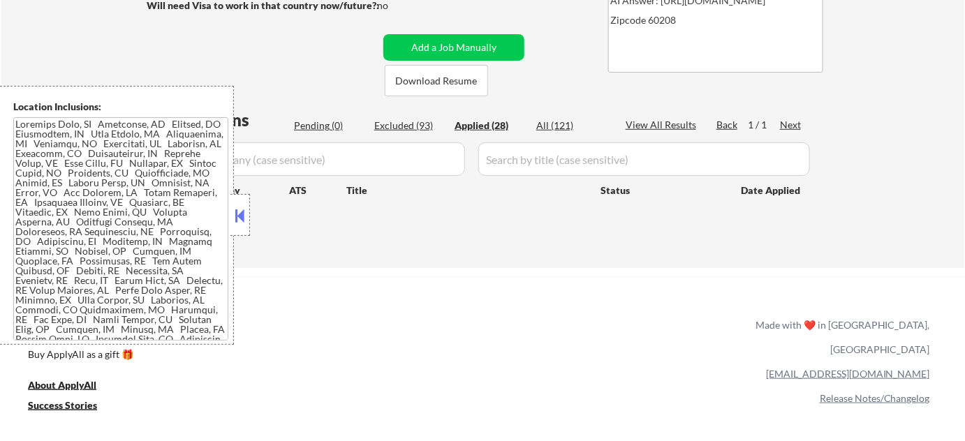
select select ""applied""
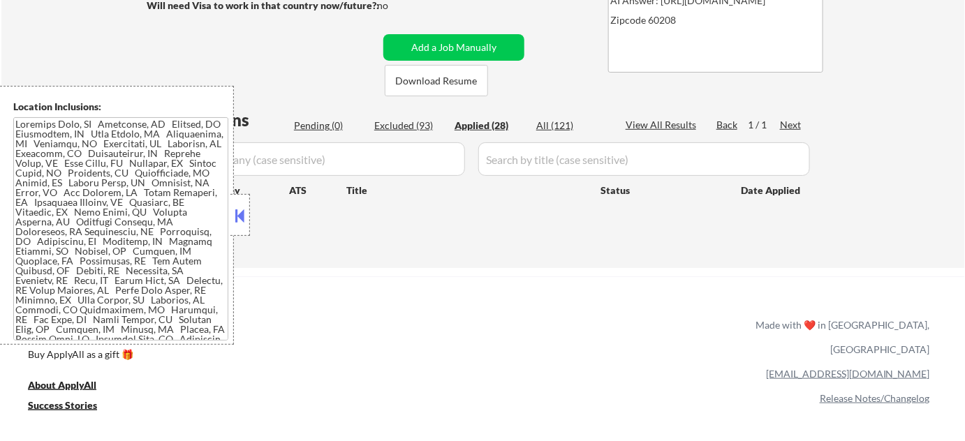
select select ""applied""
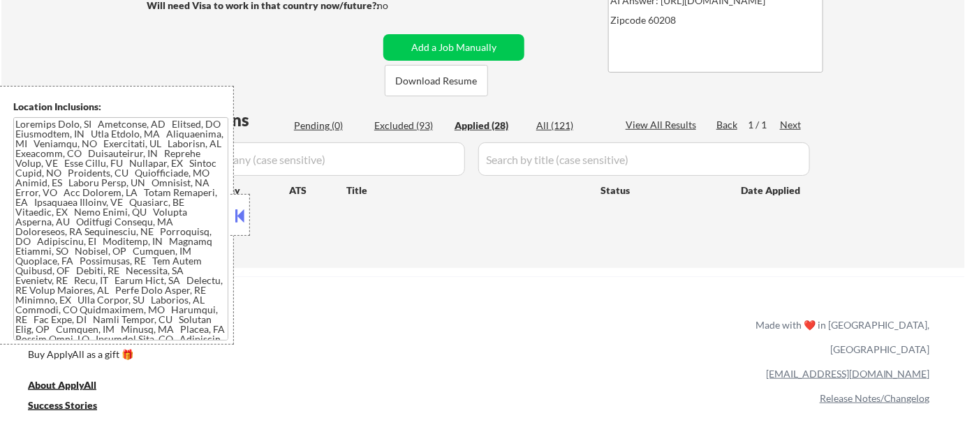
select select ""applied""
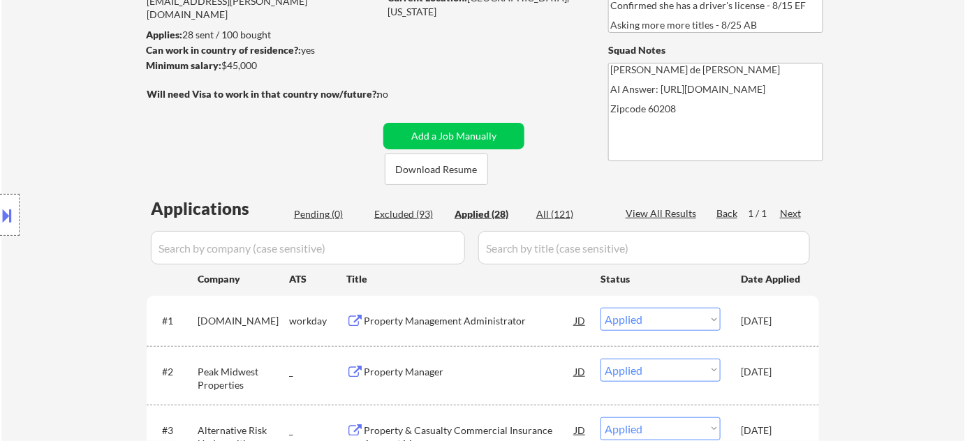
scroll to position [190, 0]
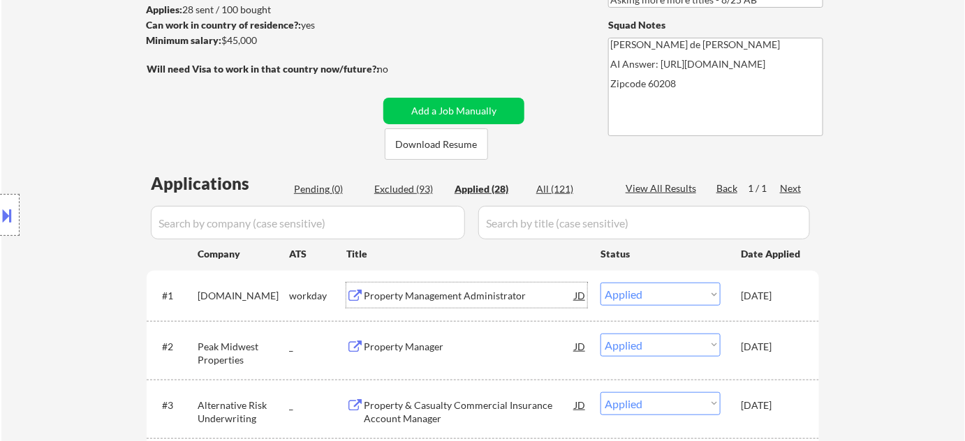
click at [498, 298] on div "Property Management Administrator" at bounding box center [469, 296] width 211 height 14
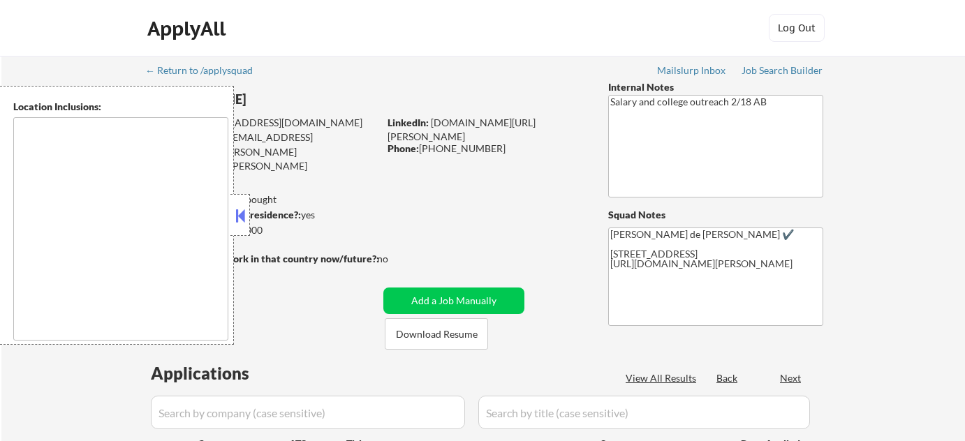
type textarea "[GEOGRAPHIC_DATA], [GEOGRAPHIC_DATA] [GEOGRAPHIC_DATA], [GEOGRAPHIC_DATA] [GEOG…"
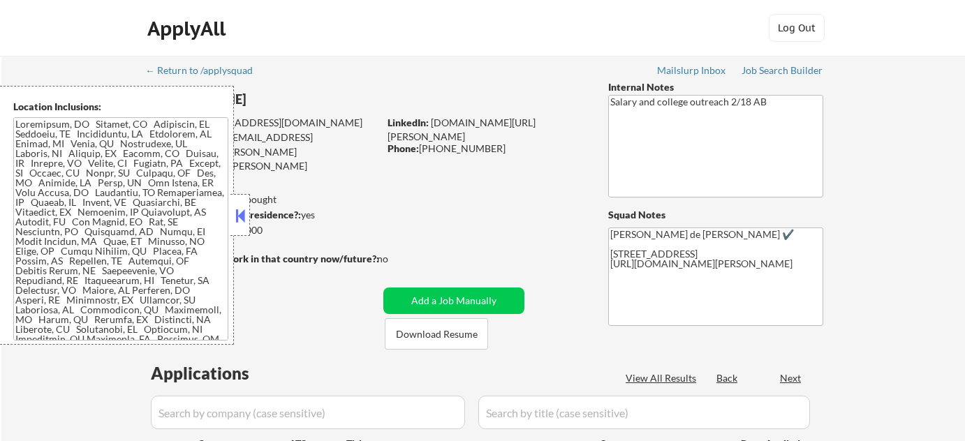
select select ""pending""
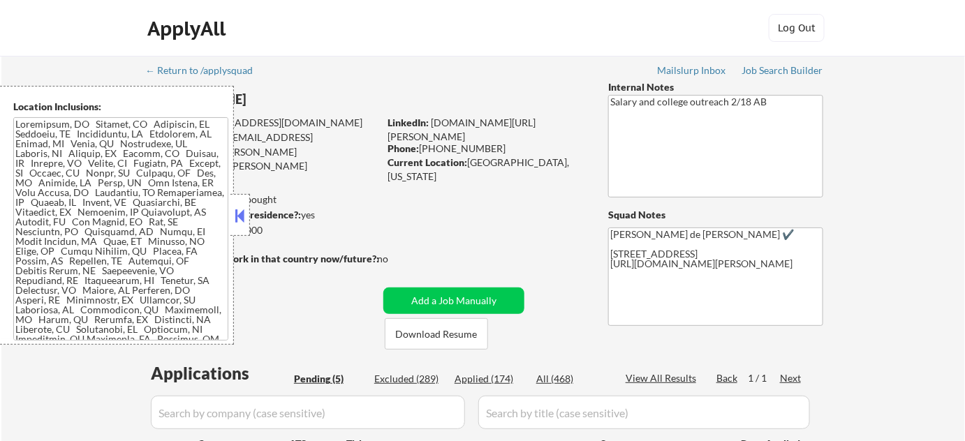
scroll to position [190, 0]
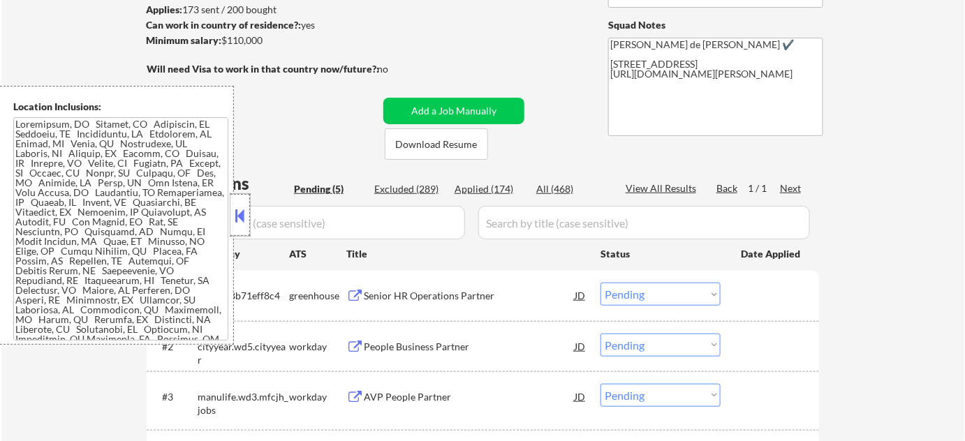
click at [242, 200] on div at bounding box center [241, 215] width 20 height 42
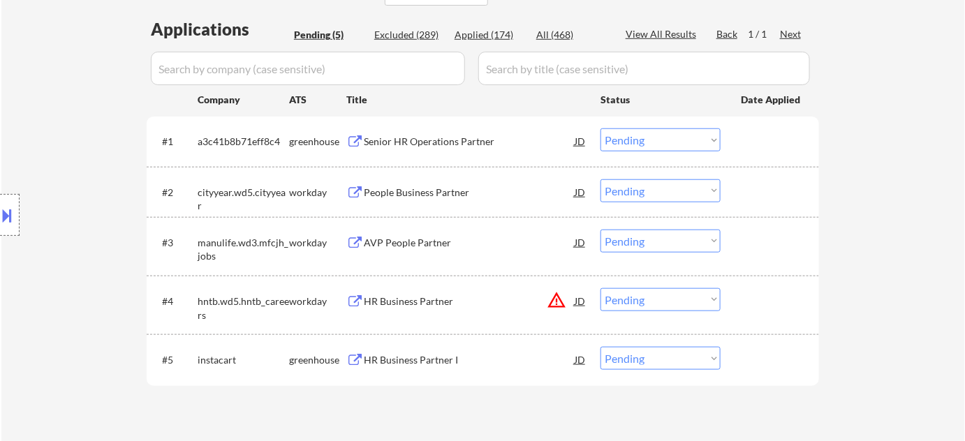
scroll to position [381, 0]
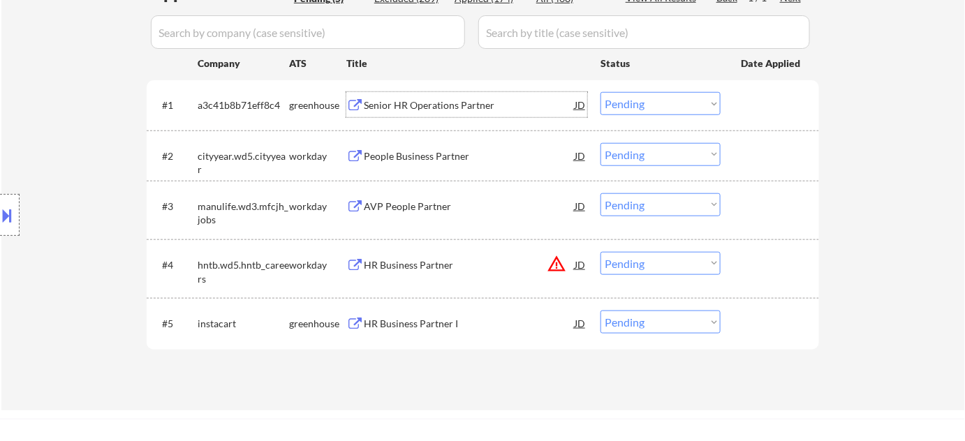
click at [444, 97] on div "Senior HR Operations Partner" at bounding box center [469, 104] width 211 height 25
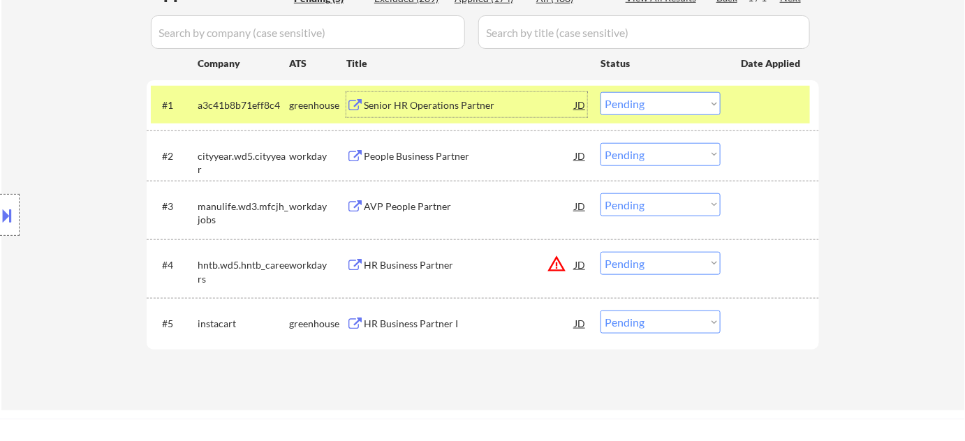
drag, startPoint x: 650, startPoint y: 102, endPoint x: 657, endPoint y: 113, distance: 13.2
click at [650, 102] on select "Choose an option... Pending Applied Excluded (Questions) Excluded (Expired) Exc…" at bounding box center [661, 103] width 120 height 23
click at [601, 92] on select "Choose an option... Pending Applied Excluded (Questions) Excluded (Expired) Exc…" at bounding box center [661, 103] width 120 height 23
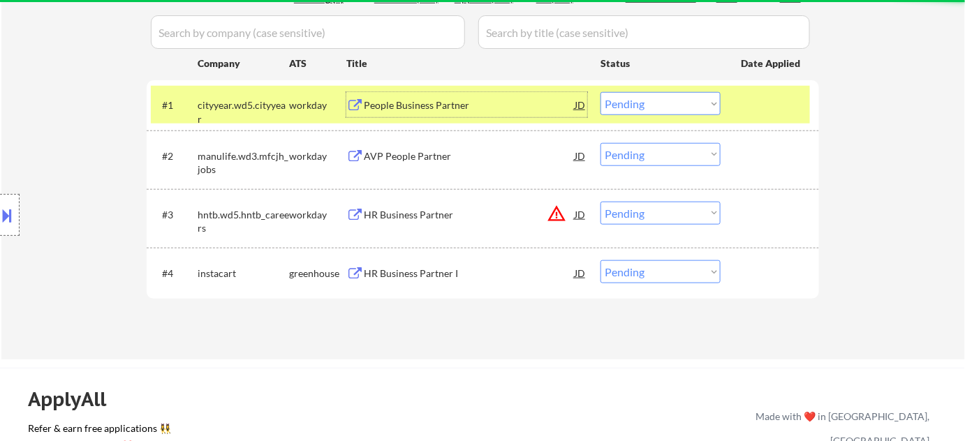
click at [414, 103] on div "People Business Partner" at bounding box center [469, 105] width 211 height 14
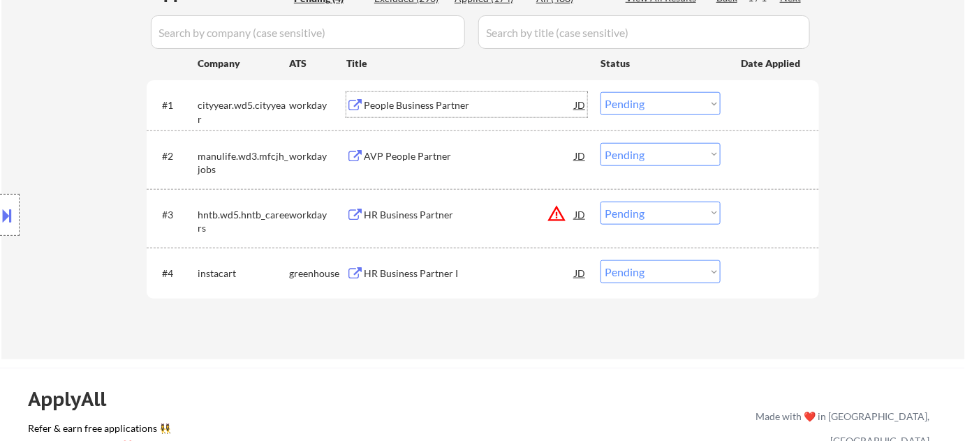
click at [619, 96] on select "Choose an option... Pending Applied Excluded (Questions) Excluded (Expired) Exc…" at bounding box center [661, 103] width 120 height 23
click at [601, 92] on select "Choose an option... Pending Applied Excluded (Questions) Excluded (Expired) Exc…" at bounding box center [661, 103] width 120 height 23
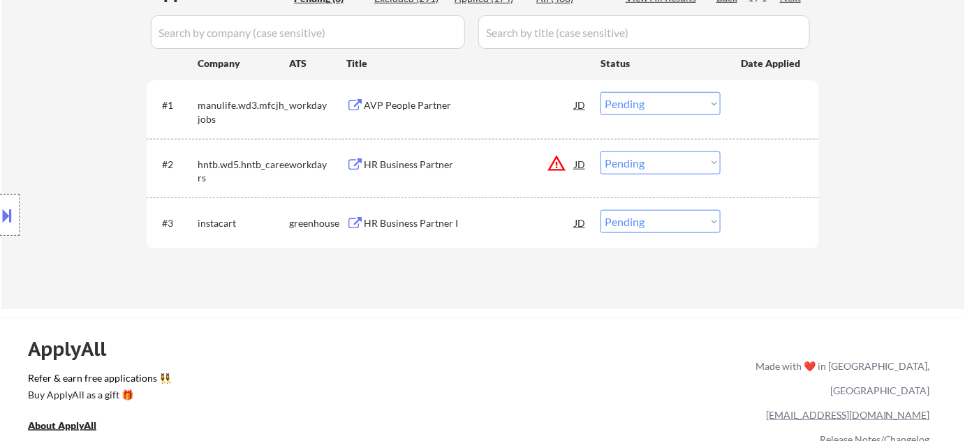
click at [430, 103] on div "AVP People Partner" at bounding box center [469, 105] width 211 height 14
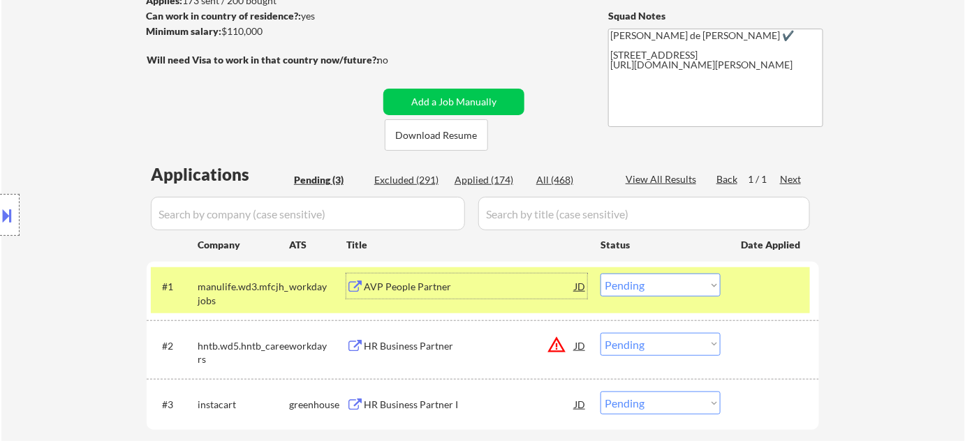
scroll to position [190, 0]
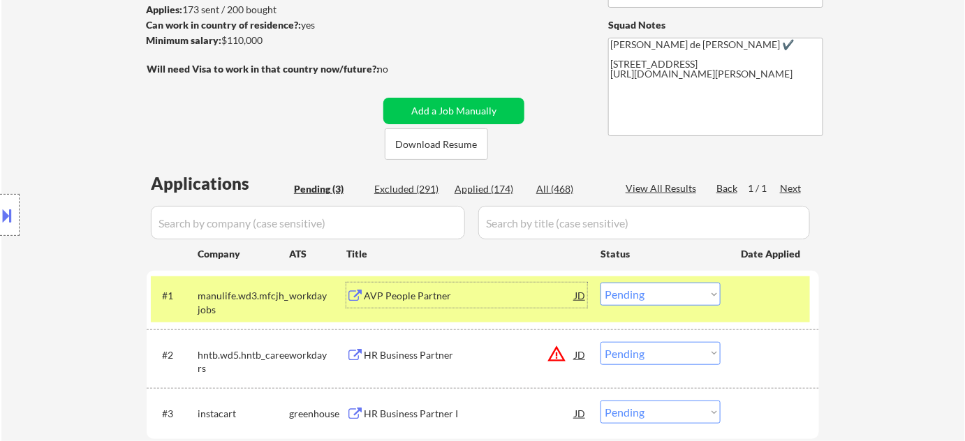
click at [3, 213] on button at bounding box center [7, 215] width 15 height 23
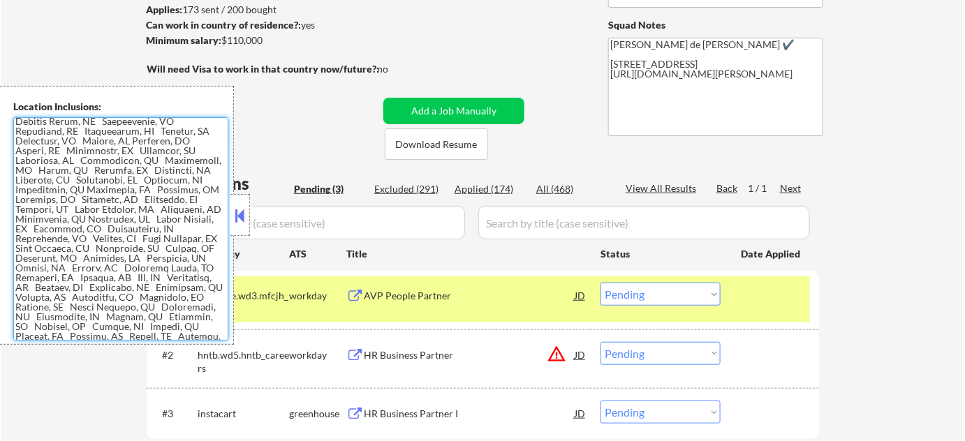
scroll to position [258, 0]
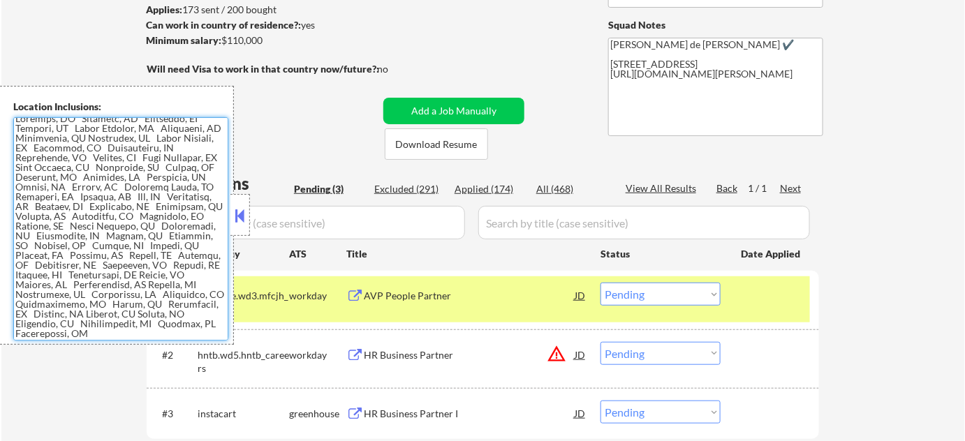
click at [246, 210] on button at bounding box center [240, 215] width 15 height 21
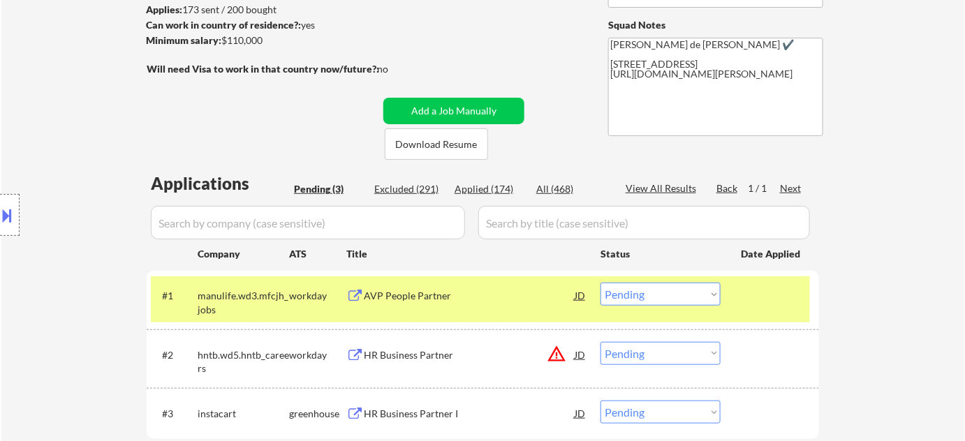
scroll to position [63, 0]
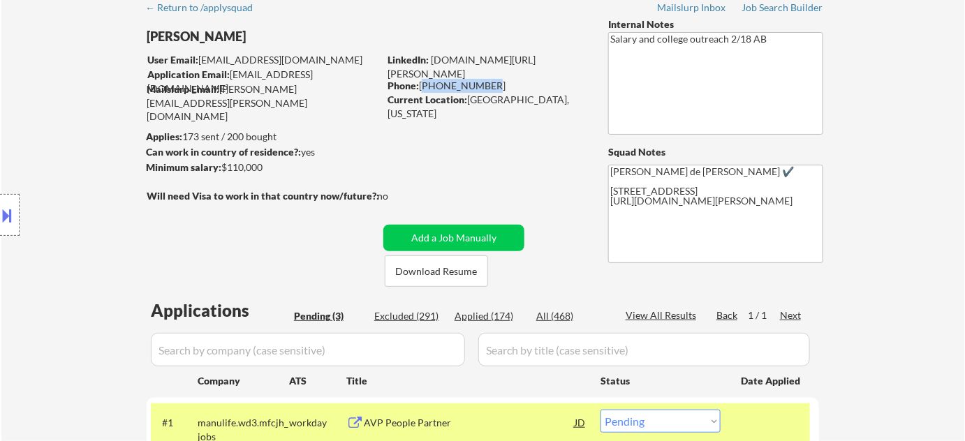
drag, startPoint x: 421, startPoint y: 83, endPoint x: 486, endPoint y: 85, distance: 65.0
click at [486, 85] on div "Phone: 603-288-7045" at bounding box center [487, 86] width 198 height 14
copy div "603-288-7045"
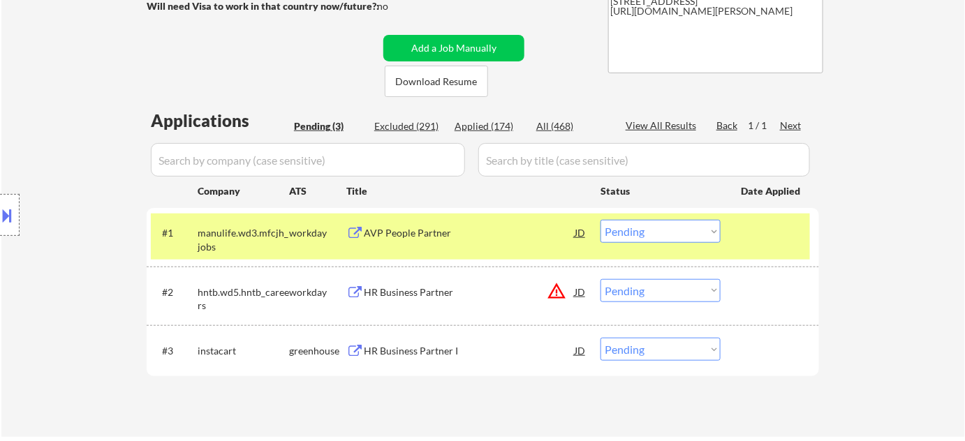
scroll to position [254, 0]
click at [642, 232] on select "Choose an option... Pending Applied Excluded (Questions) Excluded (Expired) Exc…" at bounding box center [661, 230] width 120 height 23
click at [601, 219] on select "Choose an option... Pending Applied Excluded (Questions) Excluded (Expired) Exc…" at bounding box center [661, 230] width 120 height 23
click at [557, 288] on button "warning_amber" at bounding box center [557, 291] width 20 height 20
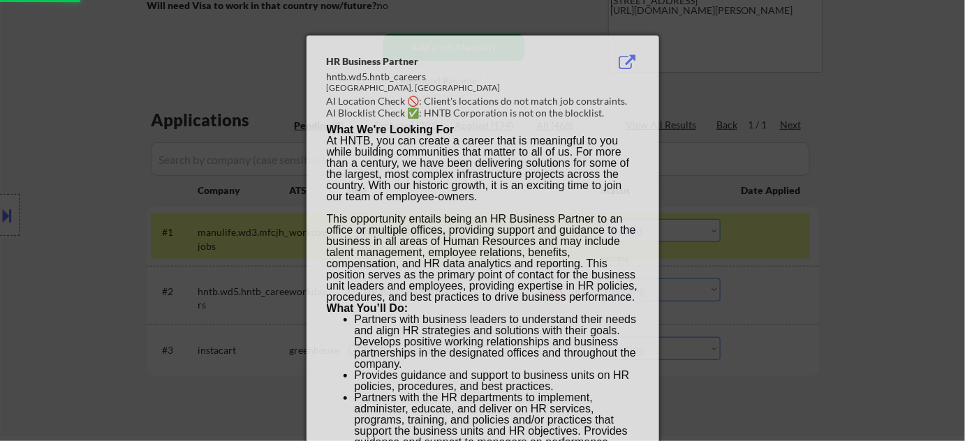
select select ""pending""
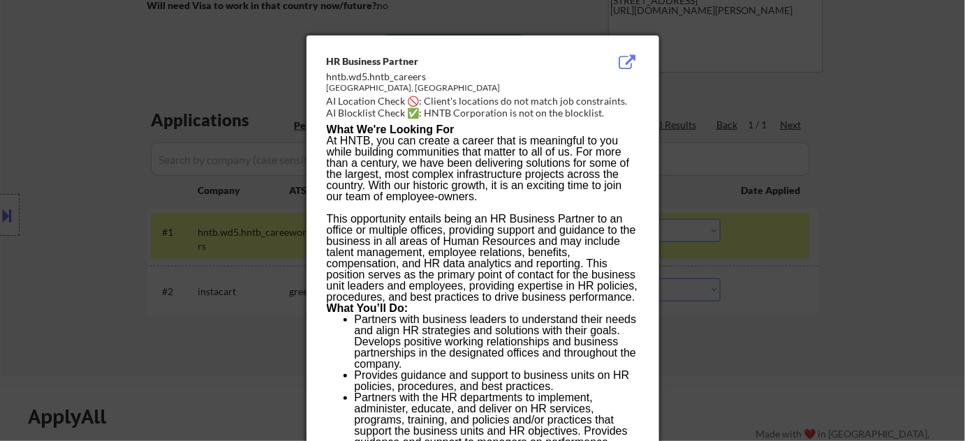
click at [749, 265] on div at bounding box center [482, 220] width 965 height 441
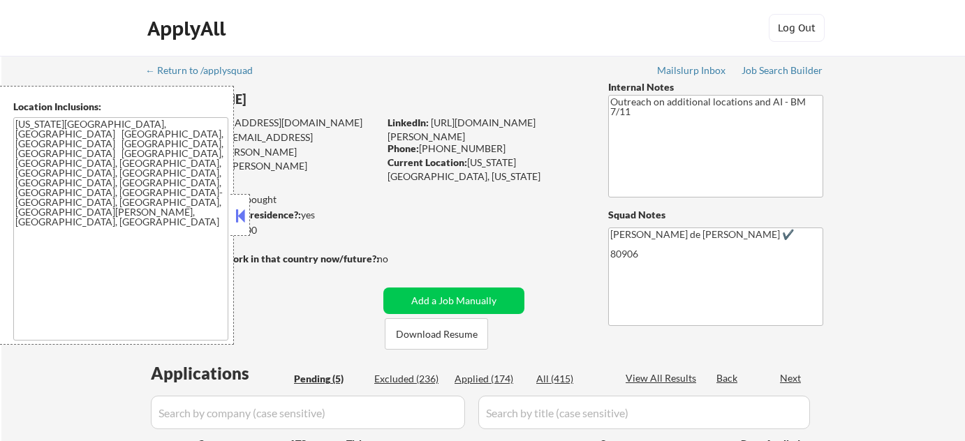
select select ""pending""
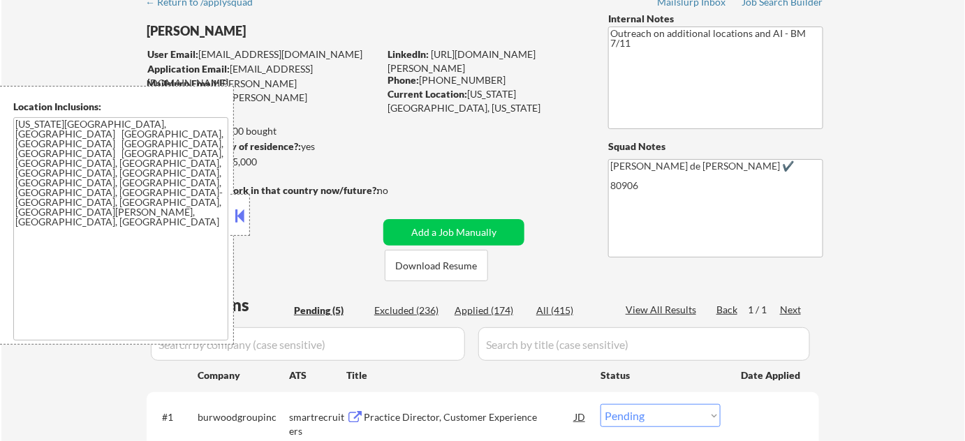
scroll to position [254, 0]
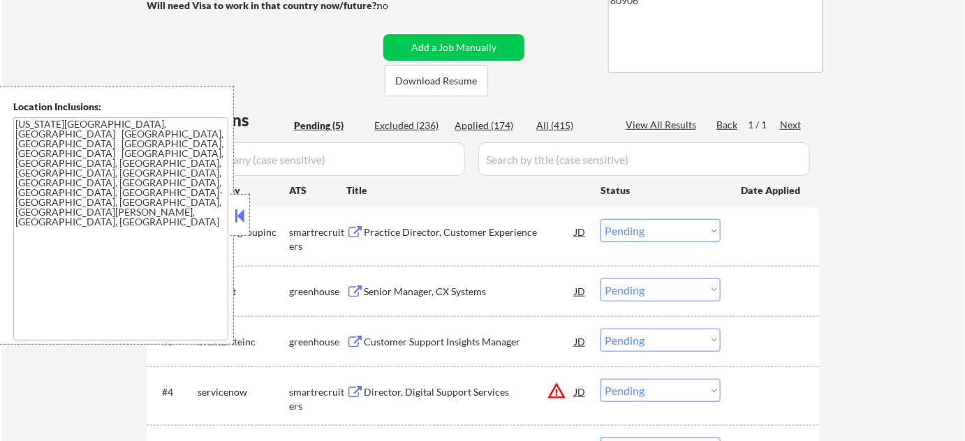
click at [241, 217] on button at bounding box center [240, 215] width 15 height 21
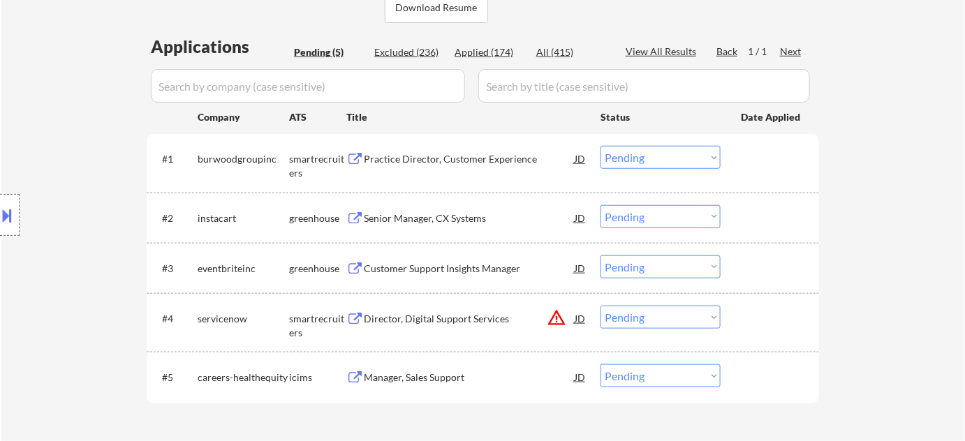
scroll to position [381, 0]
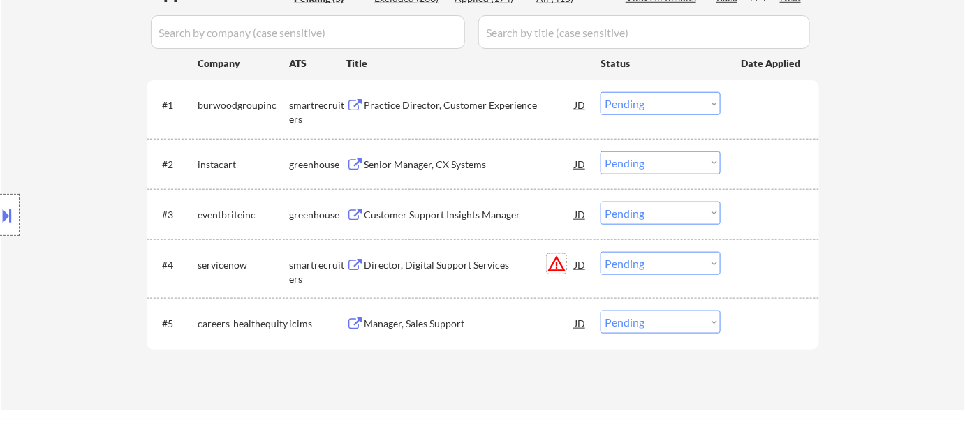
click at [558, 265] on button "warning_amber" at bounding box center [557, 264] width 20 height 20
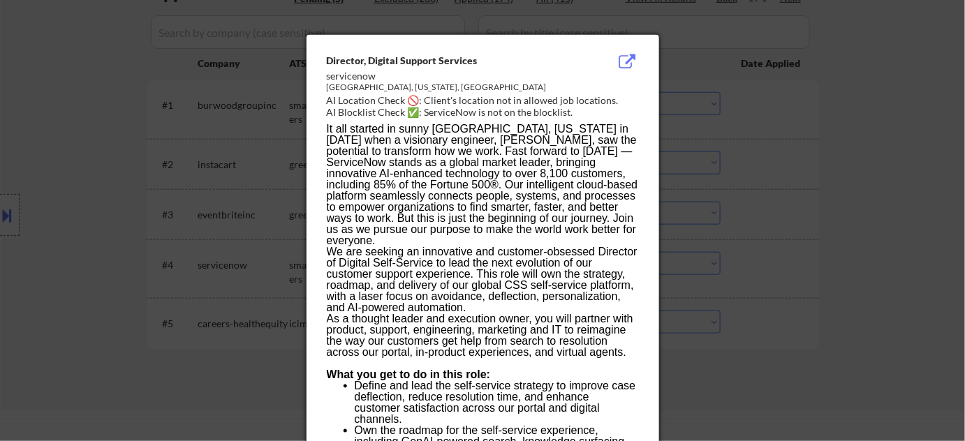
click at [814, 256] on div at bounding box center [482, 220] width 965 height 441
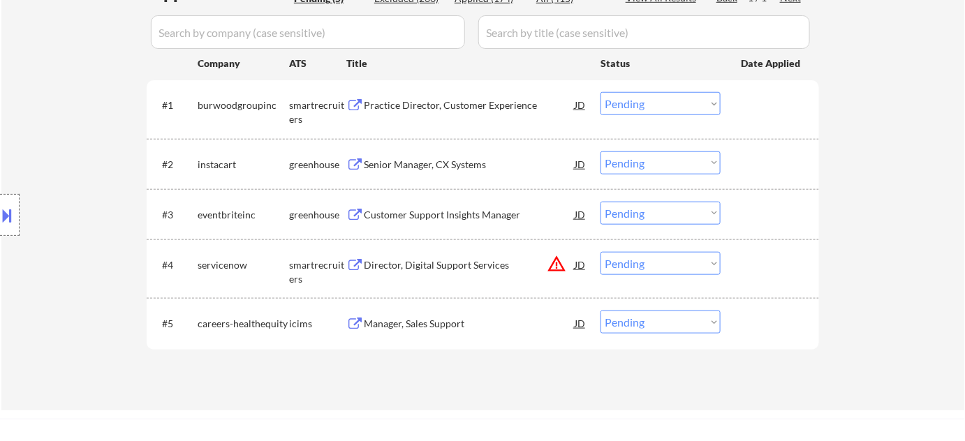
click at [668, 262] on select "Choose an option... Pending Applied Excluded (Questions) Excluded (Expired) Exc…" at bounding box center [661, 263] width 120 height 23
click at [601, 252] on select "Choose an option... Pending Applied Excluded (Questions) Excluded (Expired) Exc…" at bounding box center [661, 263] width 120 height 23
select select ""pending""
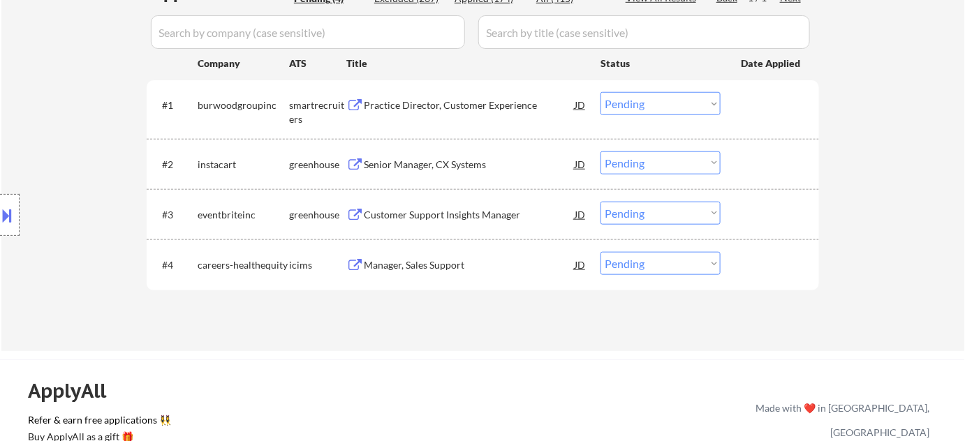
click at [447, 163] on div "Senior Manager, CX Systems" at bounding box center [469, 165] width 211 height 14
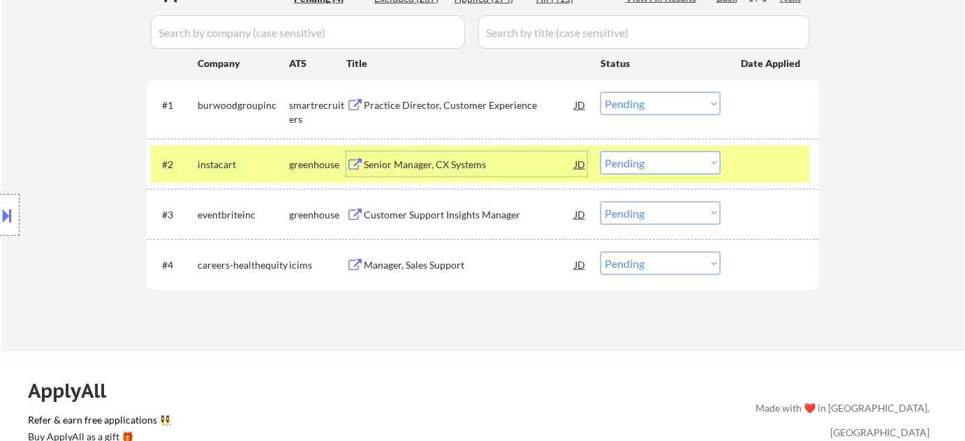
click at [409, 117] on div "Practice Director, Customer Experience" at bounding box center [469, 104] width 211 height 25
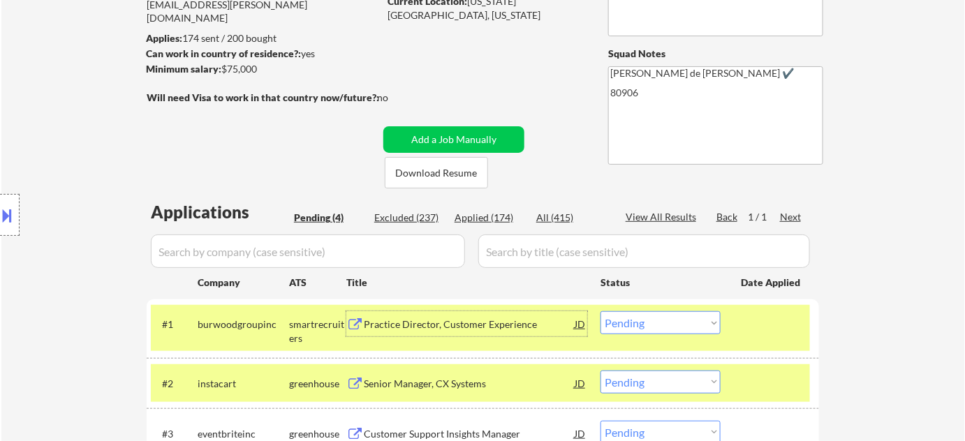
scroll to position [254, 0]
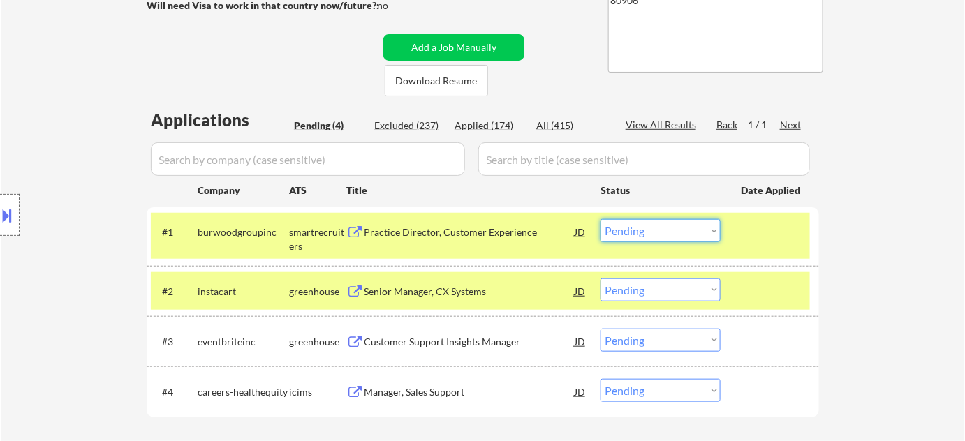
click at [648, 226] on select "Choose an option... Pending Applied Excluded (Questions) Excluded (Expired) Exc…" at bounding box center [661, 230] width 120 height 23
click at [601, 219] on select "Choose an option... Pending Applied Excluded (Questions) Excluded (Expired) Exc…" at bounding box center [661, 230] width 120 height 23
select select ""pending""
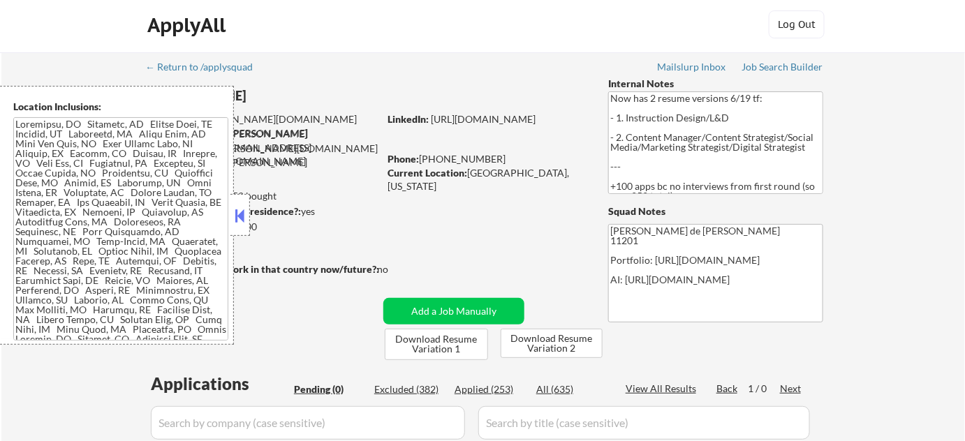
scroll to position [126, 0]
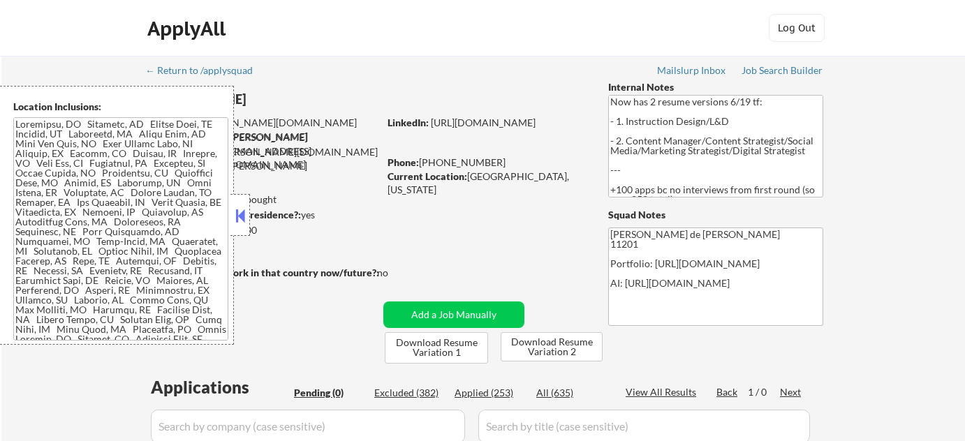
scroll to position [63, 0]
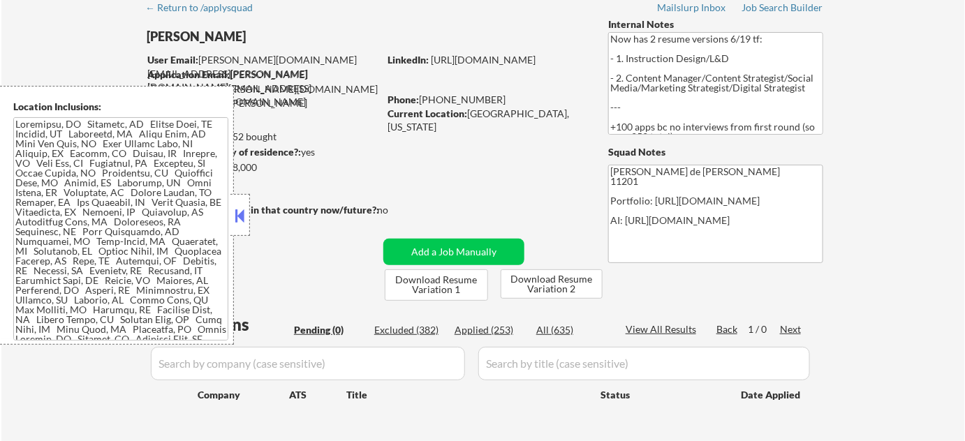
click at [509, 329] on div "Applied (253)" at bounding box center [490, 330] width 70 height 14
select select ""applied""
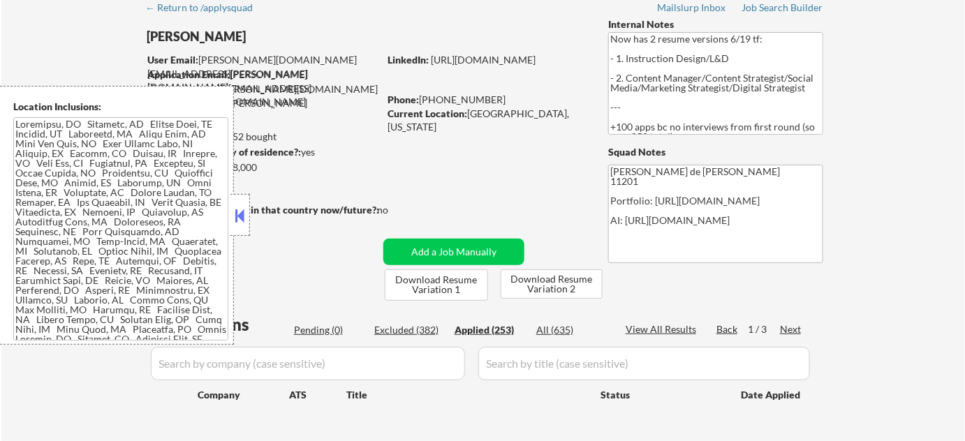
select select ""applied""
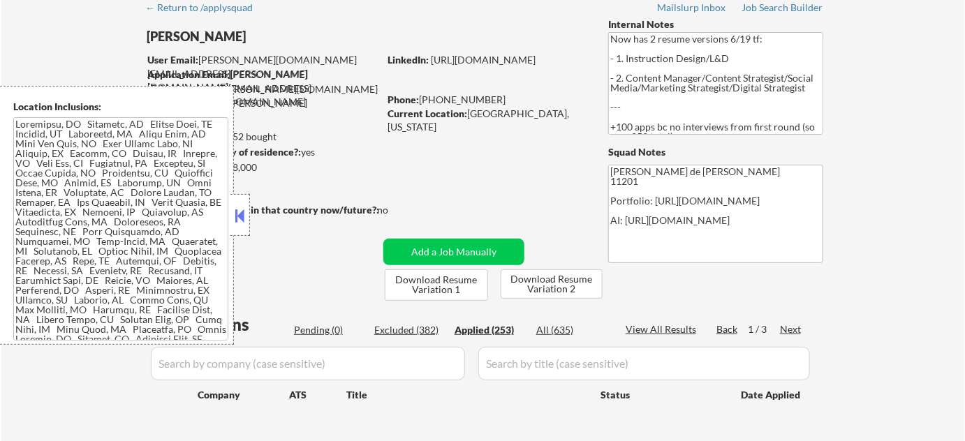
select select ""applied""
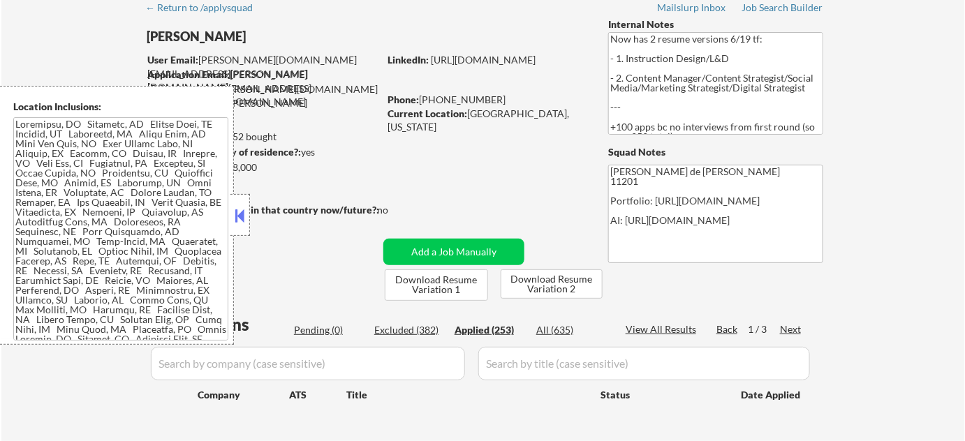
select select ""applied""
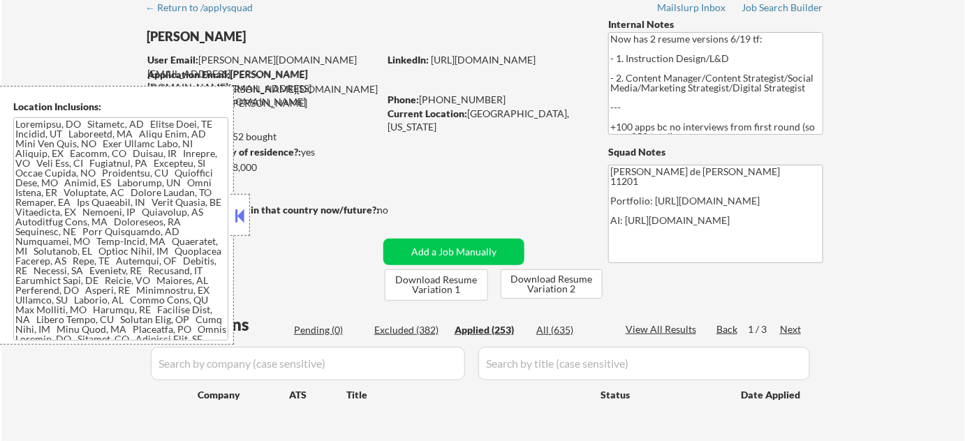
select select ""applied""
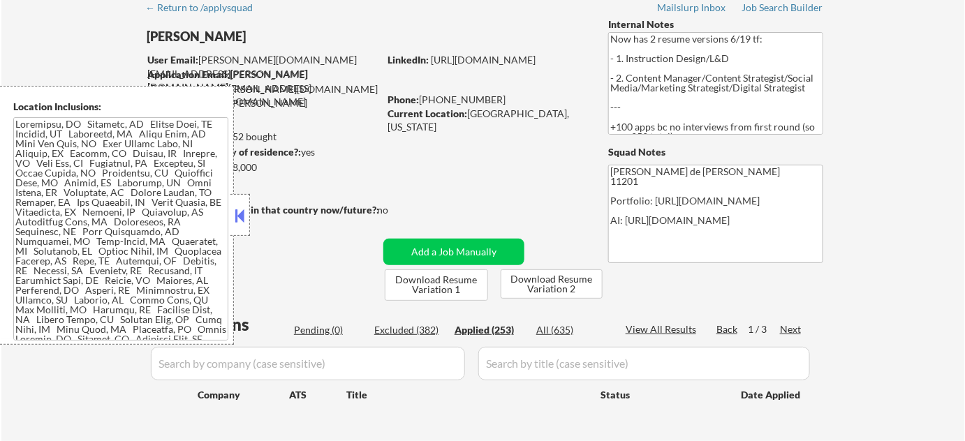
select select ""applied""
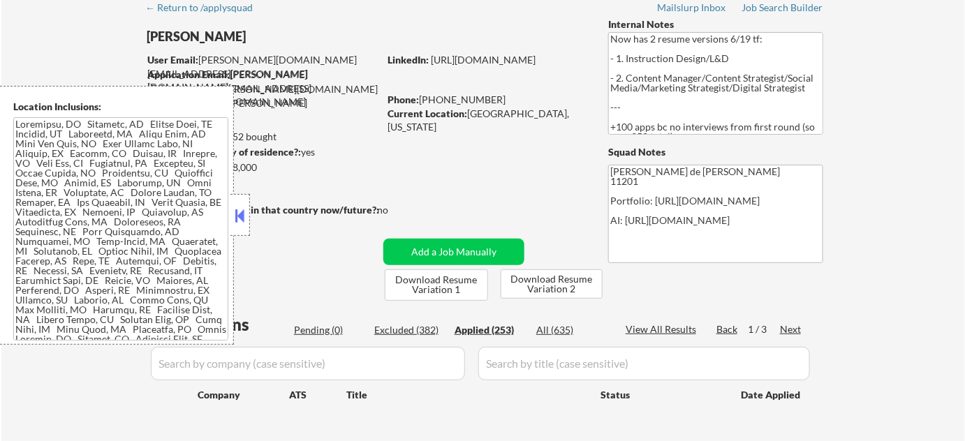
select select ""applied""
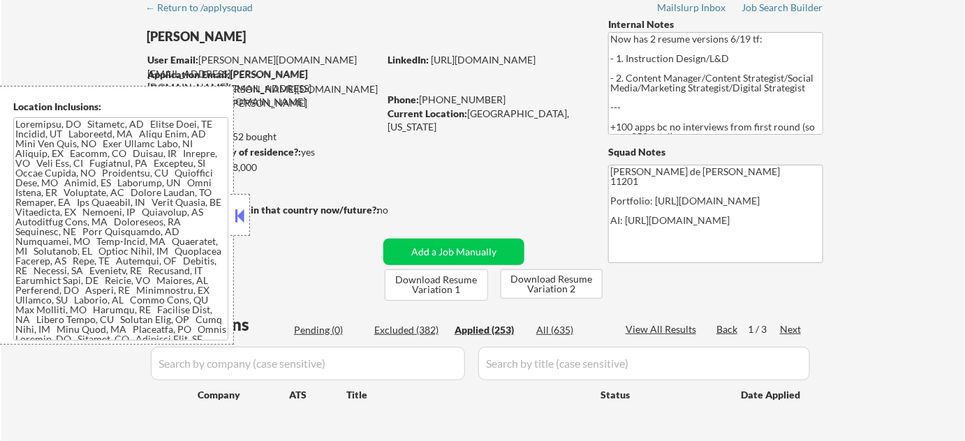
select select ""applied""
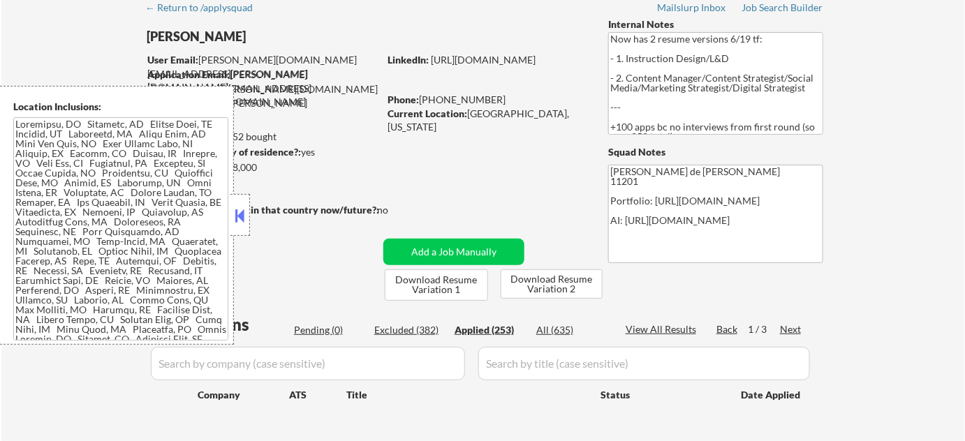
select select ""applied""
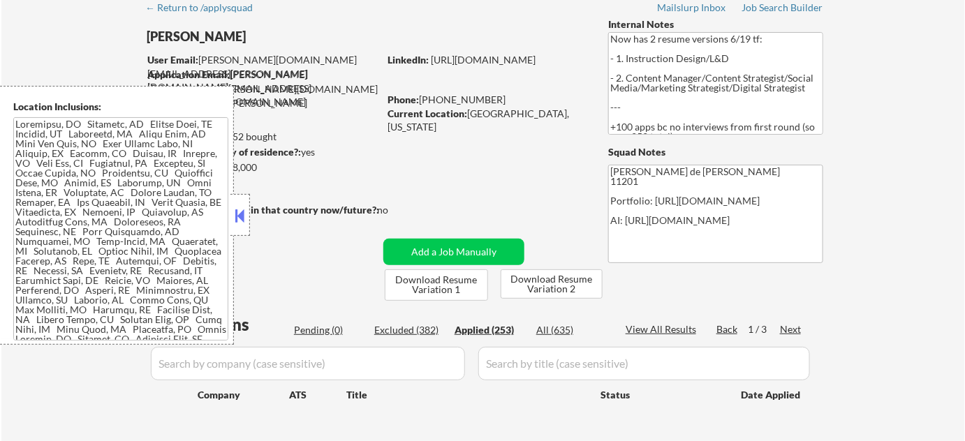
select select ""applied""
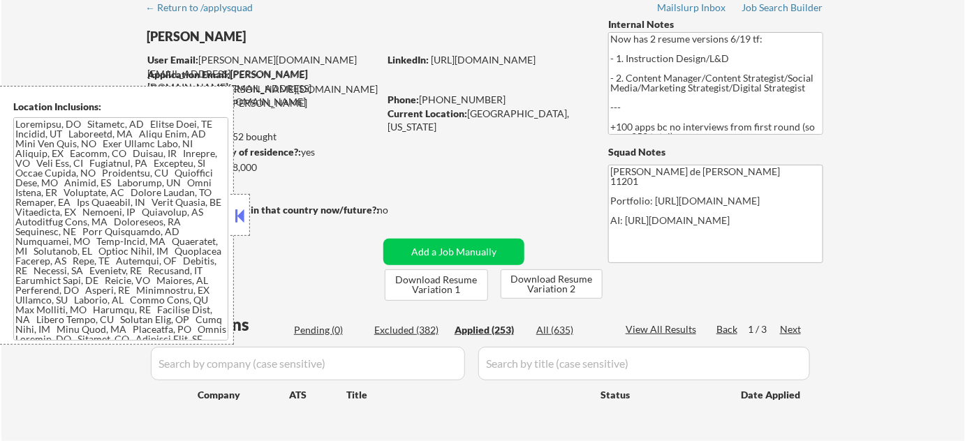
select select ""applied""
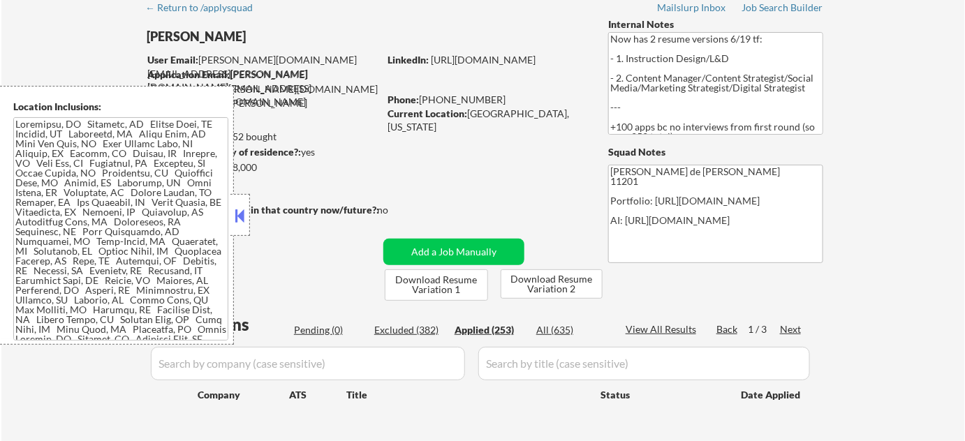
select select ""applied""
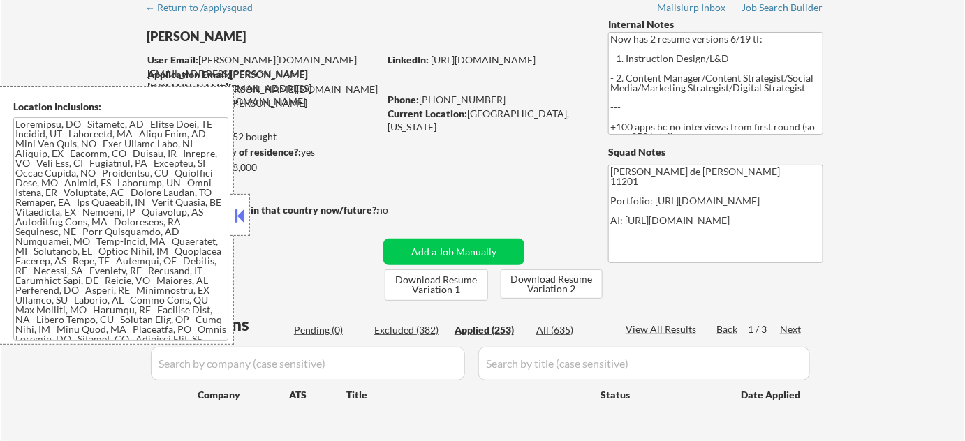
select select ""applied""
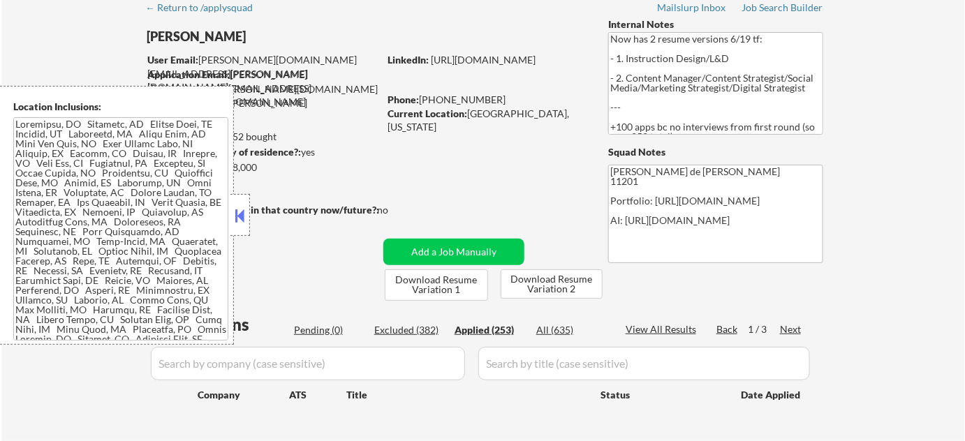
select select ""applied""
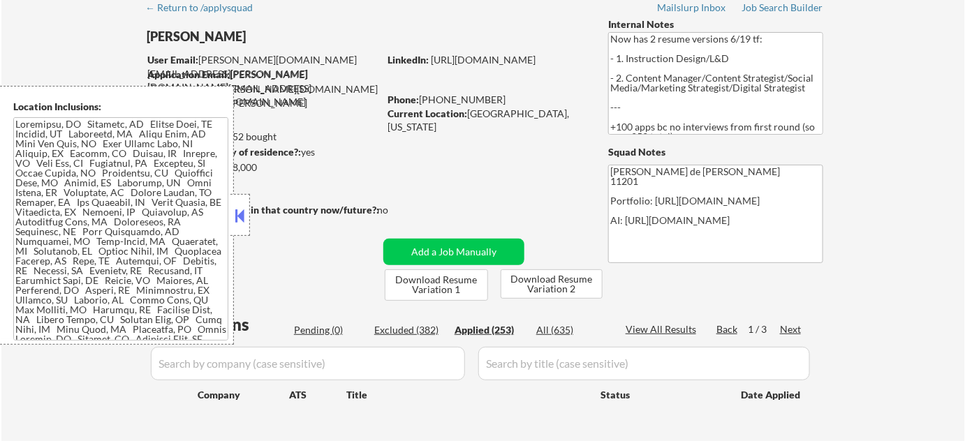
select select ""applied""
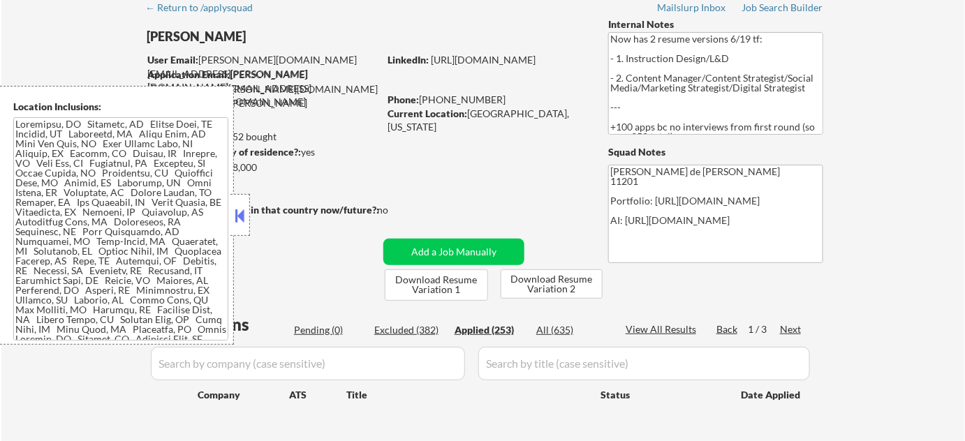
select select ""applied""
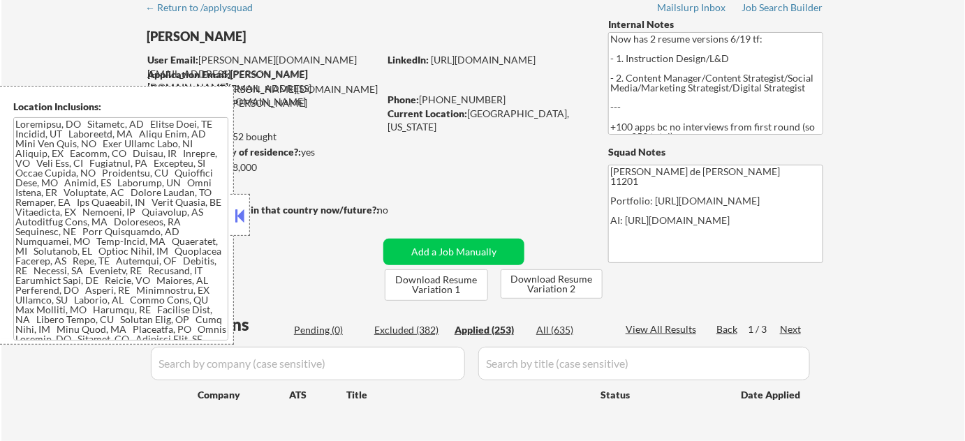
select select ""applied""
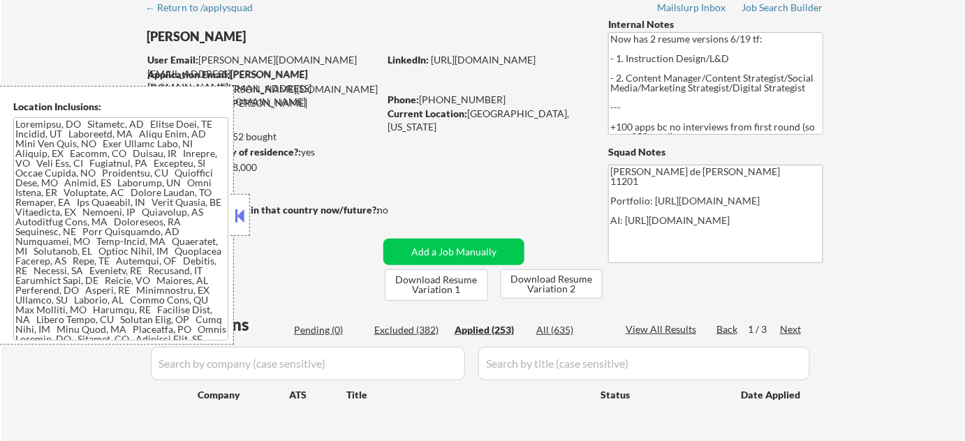
select select ""applied""
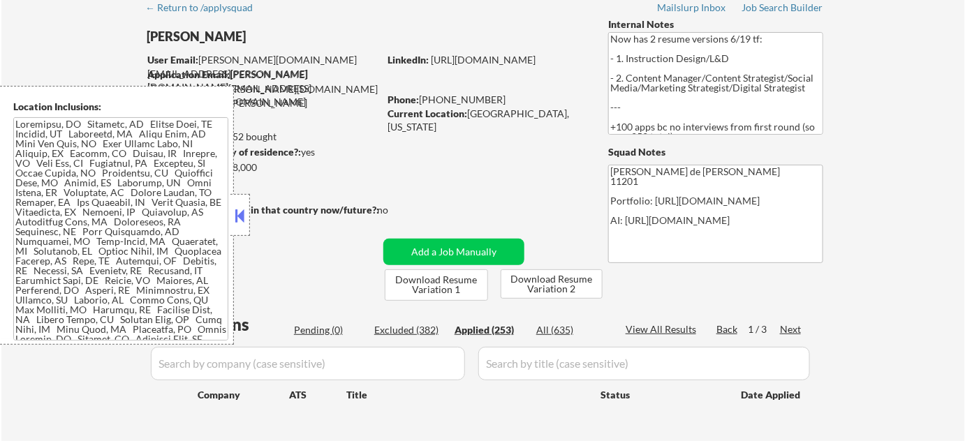
select select ""applied""
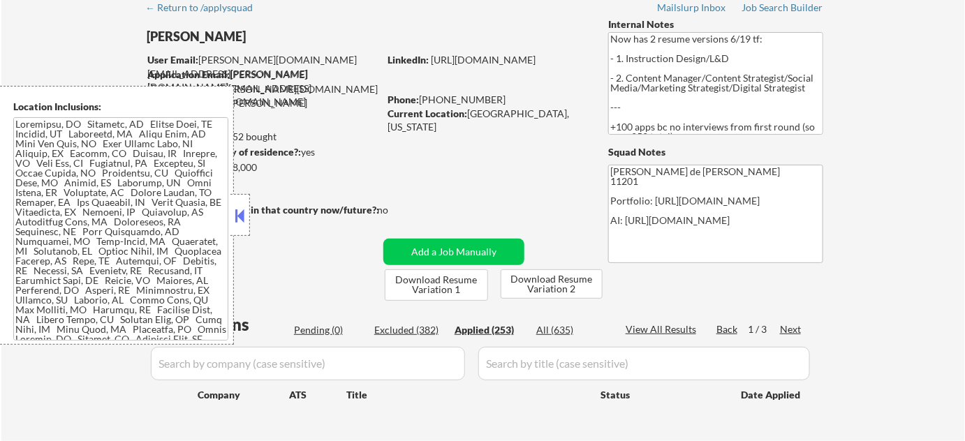
select select ""applied""
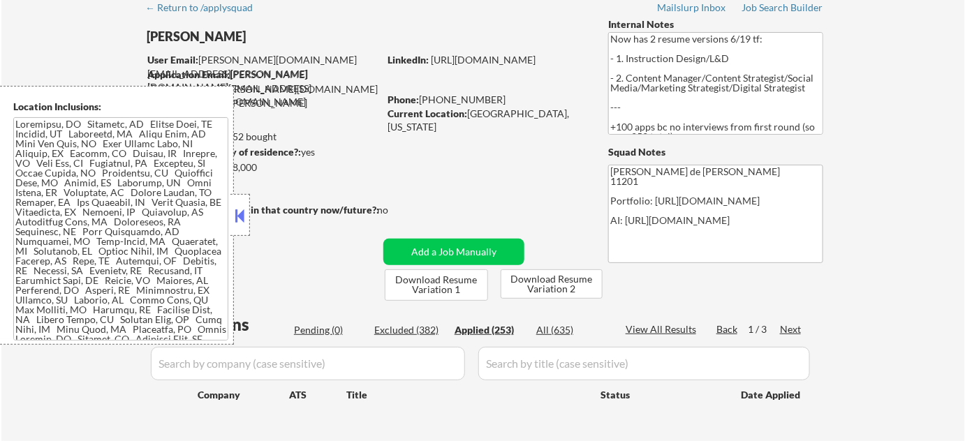
select select ""applied""
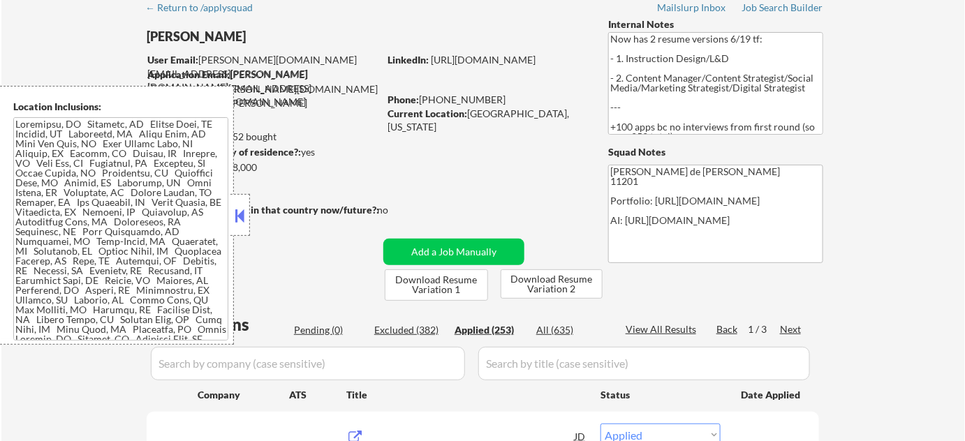
scroll to position [317, 0]
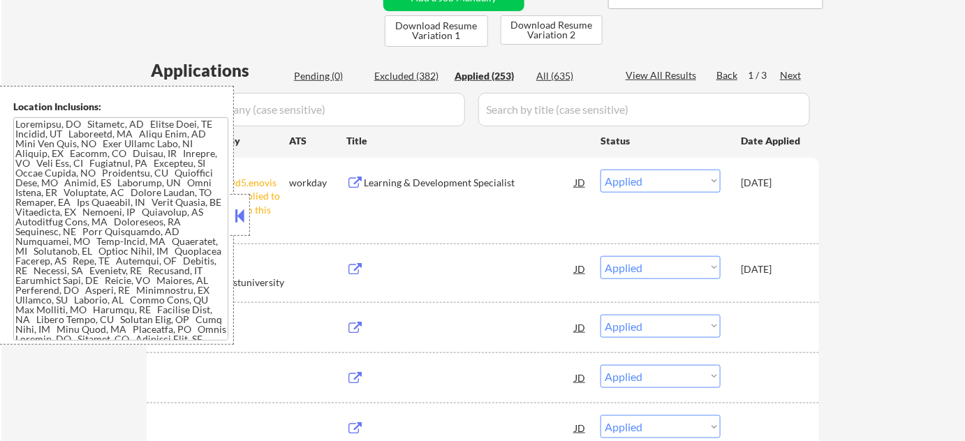
click at [242, 210] on button at bounding box center [240, 215] width 15 height 21
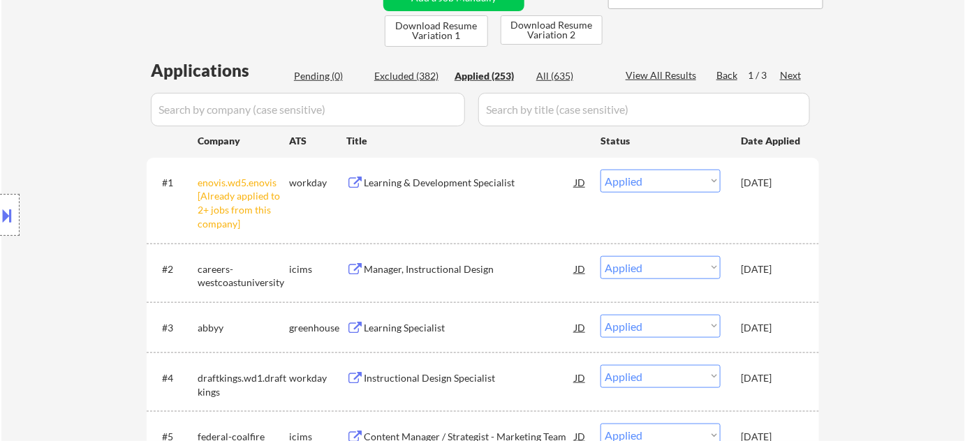
click at [327, 69] on div "Pending (0)" at bounding box center [329, 76] width 70 height 14
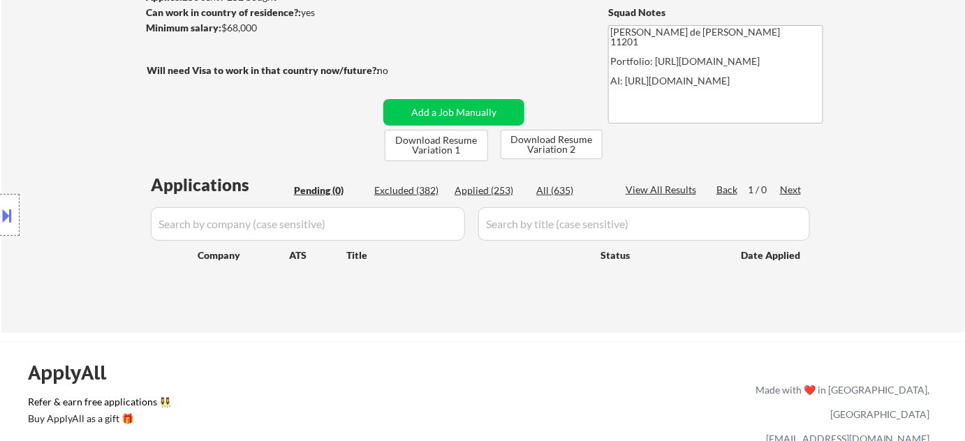
scroll to position [63, 0]
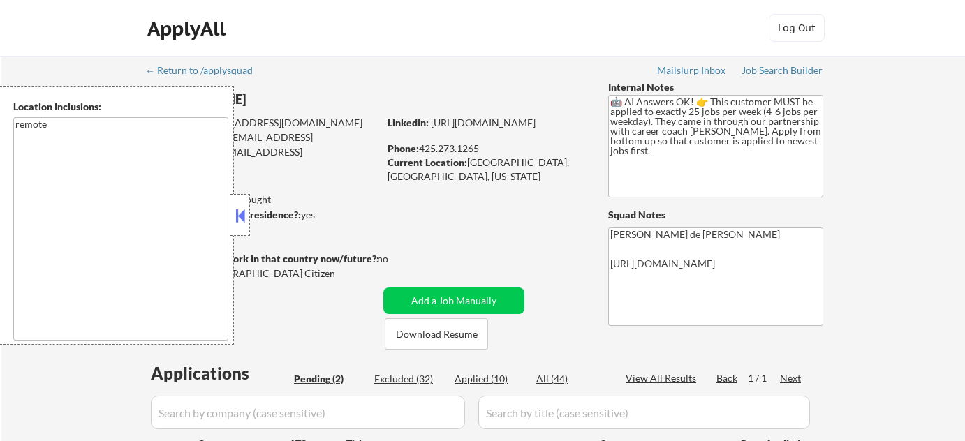
select select ""pending""
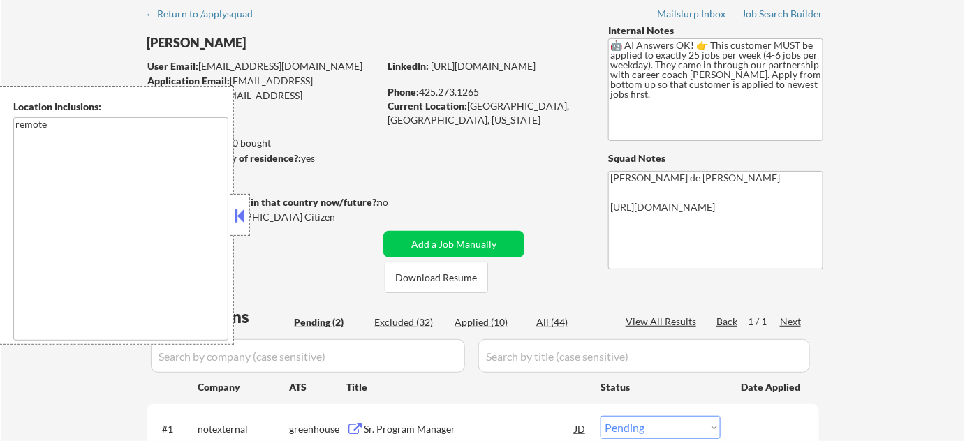
scroll to position [317, 0]
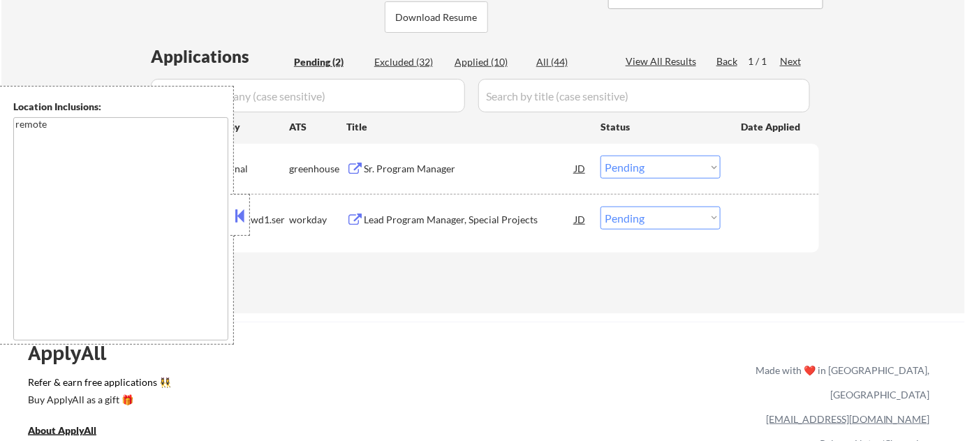
click at [239, 227] on div at bounding box center [241, 215] width 20 height 42
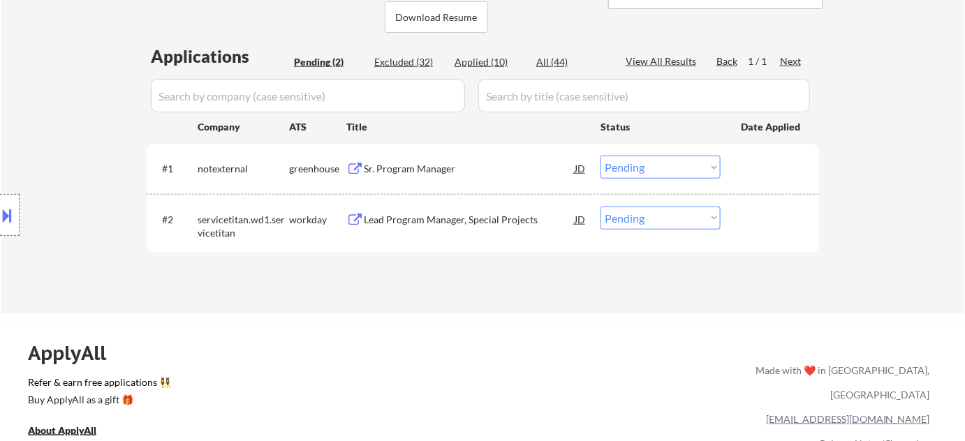
click at [403, 219] on div "Lead Program Manager, Special Projects" at bounding box center [469, 220] width 211 height 14
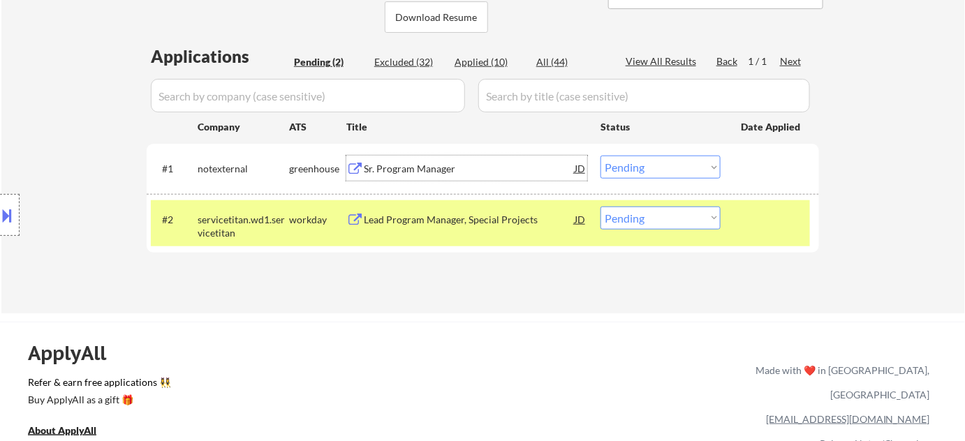
click at [407, 168] on div "Sr. Program Manager" at bounding box center [469, 169] width 211 height 14
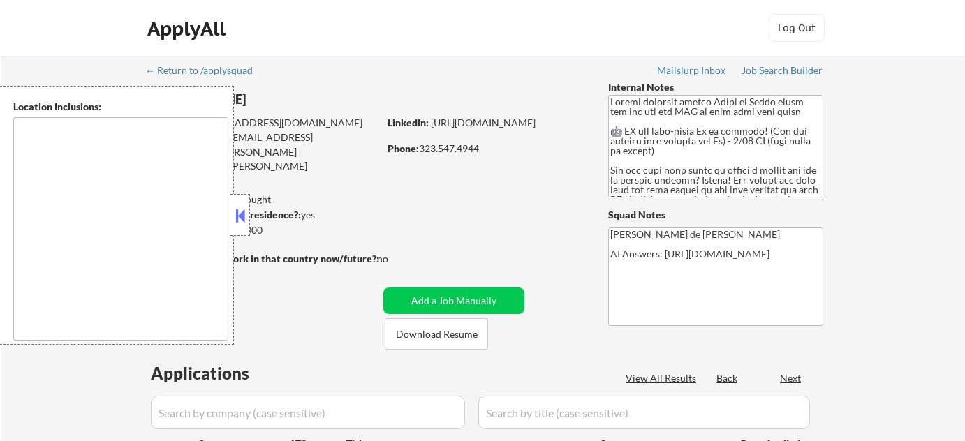
type textarea "[GEOGRAPHIC_DATA], [GEOGRAPHIC_DATA] [GEOGRAPHIC_DATA], [GEOGRAPHIC_DATA] [GEOG…"
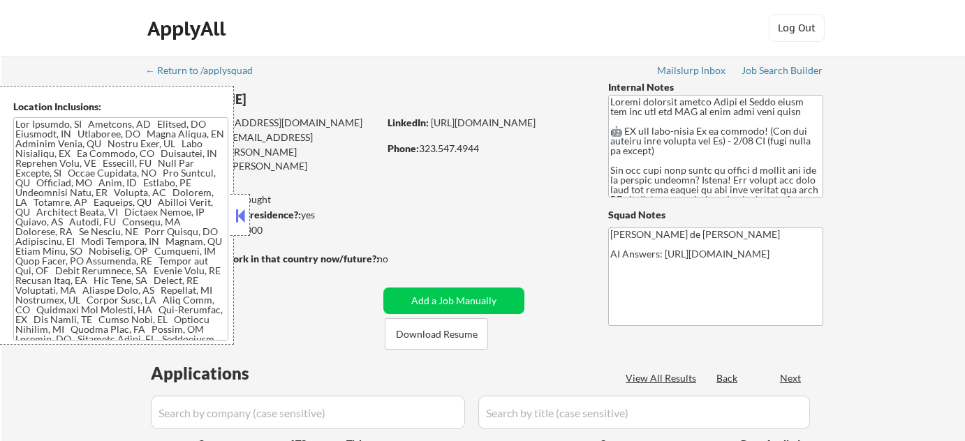
select select ""pending""
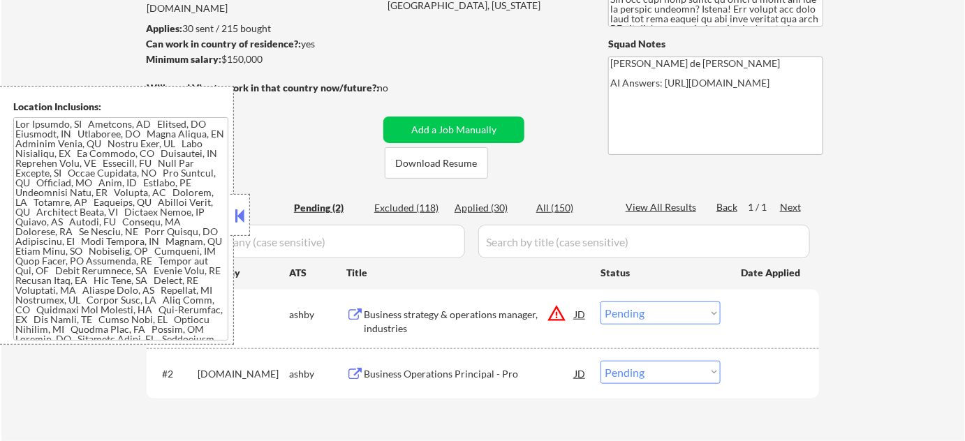
scroll to position [190, 0]
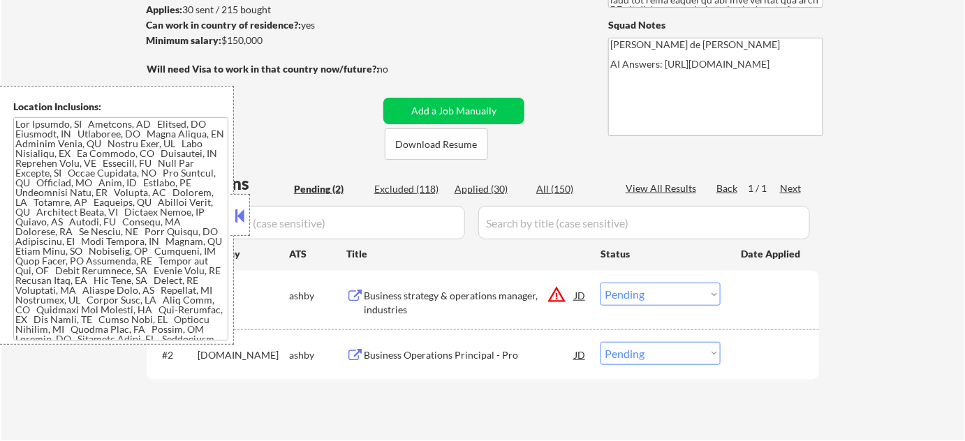
click at [243, 211] on button at bounding box center [240, 215] width 15 height 21
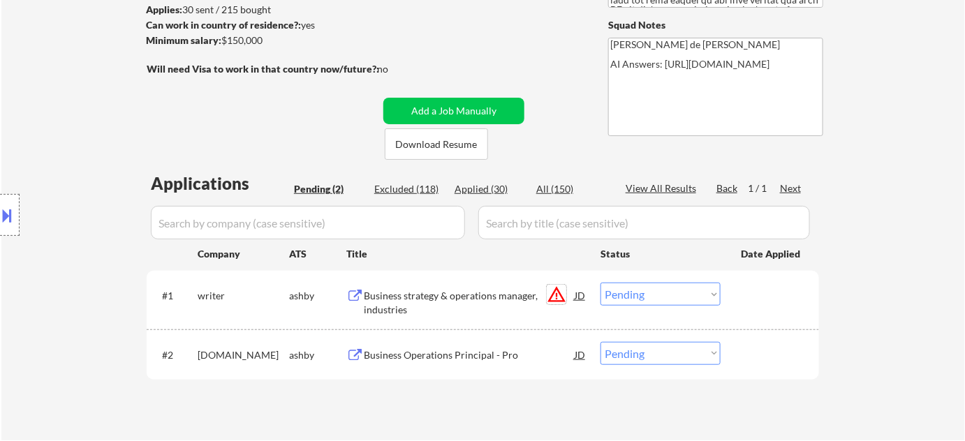
click at [555, 293] on button "warning_amber" at bounding box center [557, 295] width 20 height 20
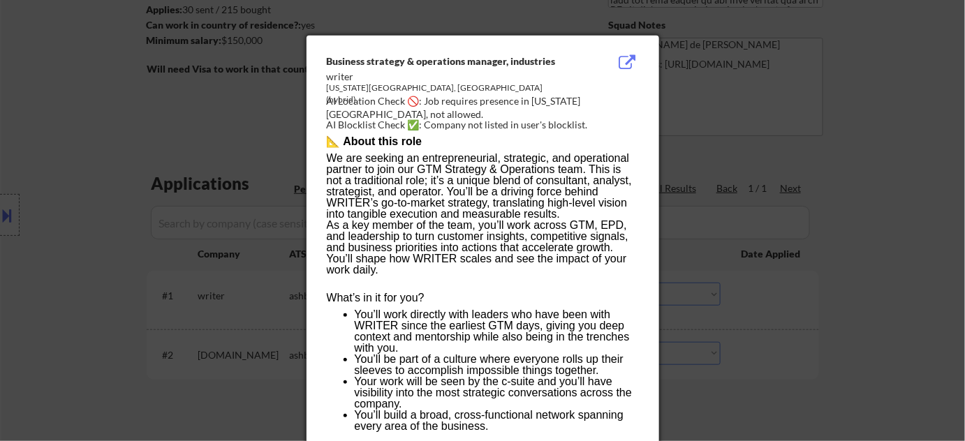
click at [815, 291] on div at bounding box center [482, 220] width 965 height 441
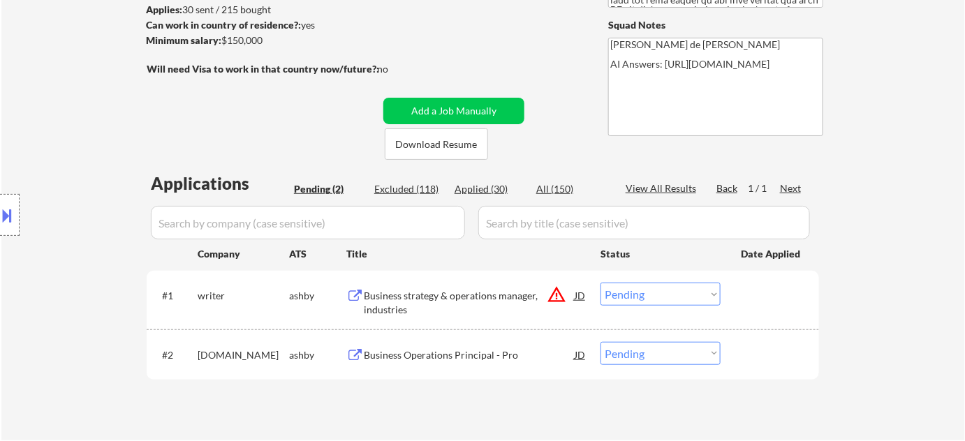
click at [679, 292] on select "Choose an option... Pending Applied Excluded (Questions) Excluded (Expired) Exc…" at bounding box center [661, 294] width 120 height 23
click at [601, 283] on select "Choose an option... Pending Applied Excluded (Questions) Excluded (Expired) Exc…" at bounding box center [661, 294] width 120 height 23
select select ""pending""
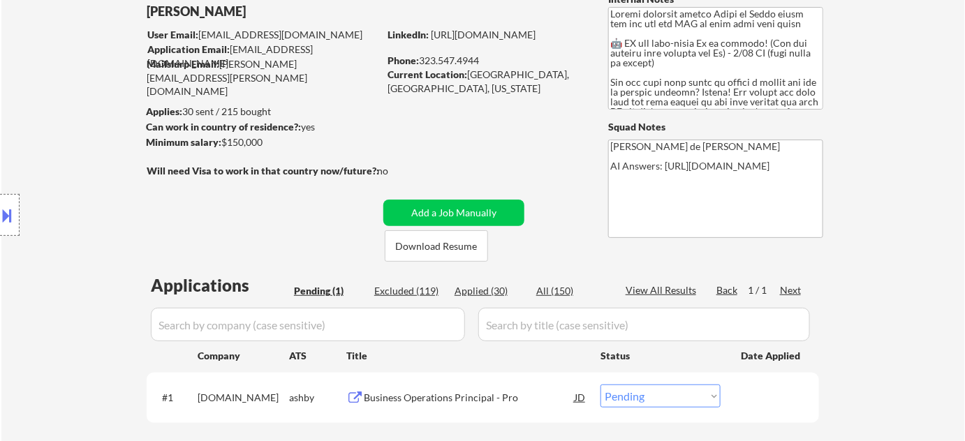
scroll to position [0, 0]
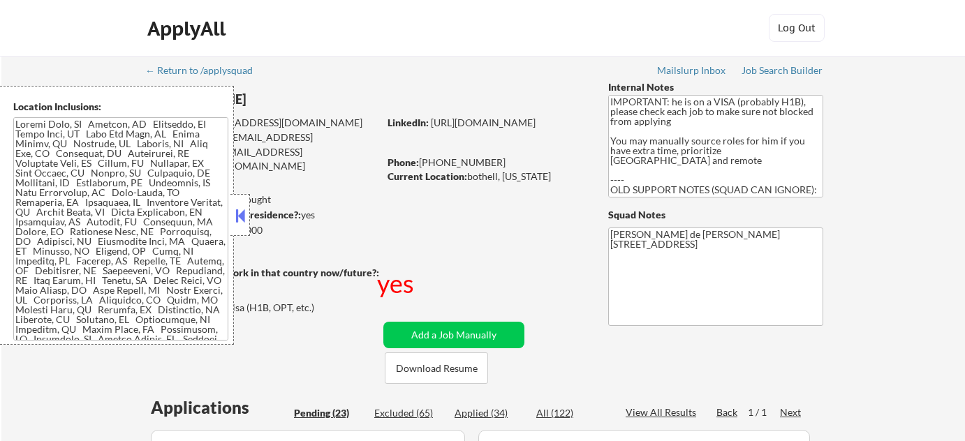
select select ""pending""
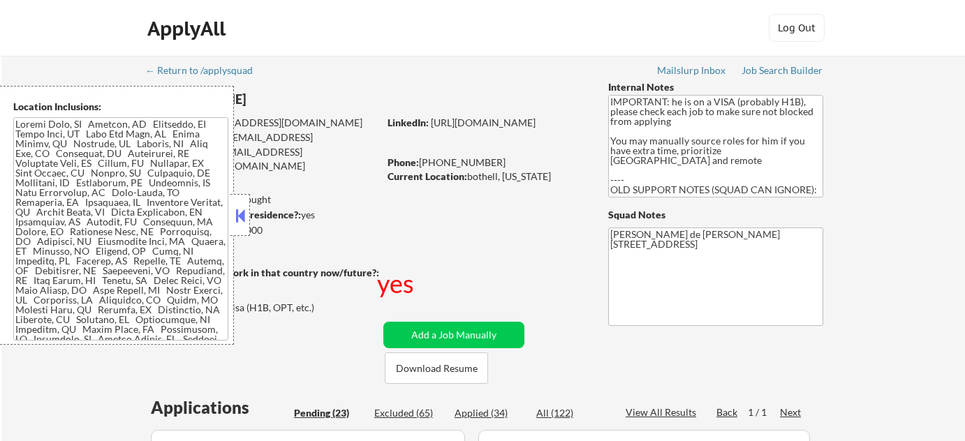
select select ""pending""
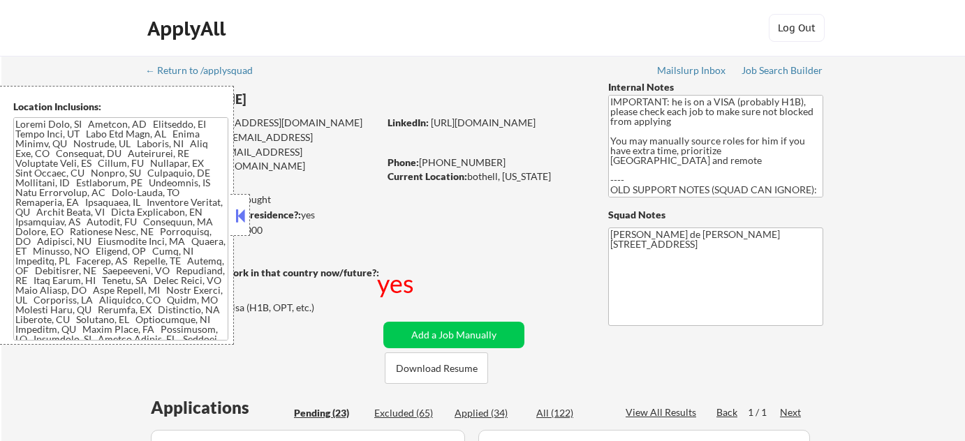
select select ""pending""
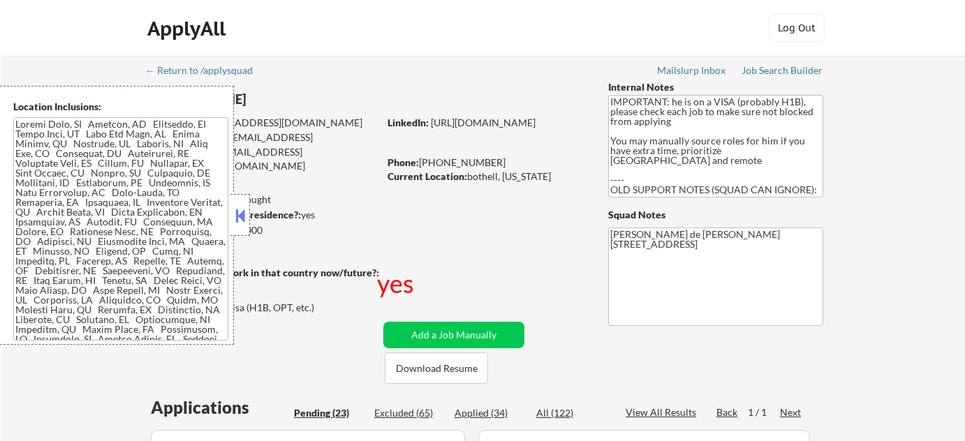
select select ""pending""
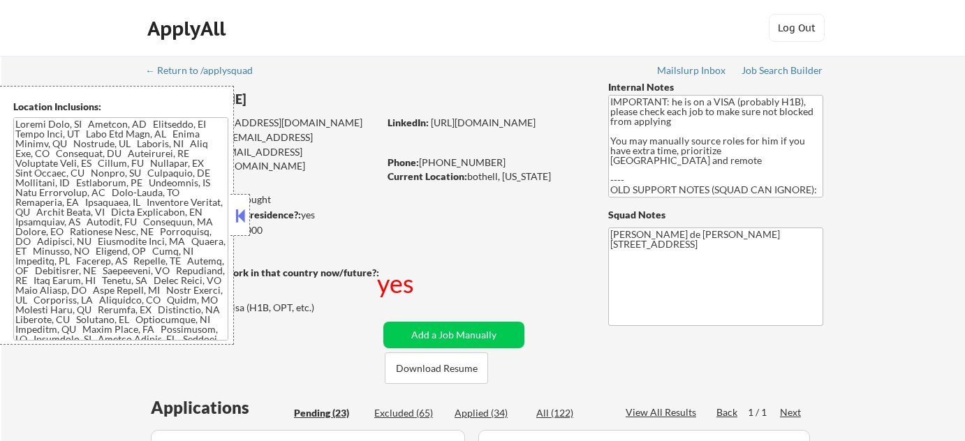
select select ""pending""
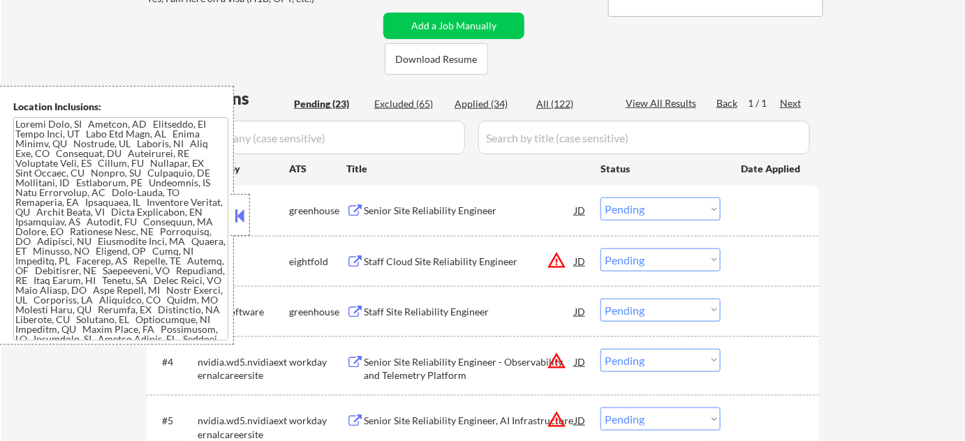
scroll to position [317, 0]
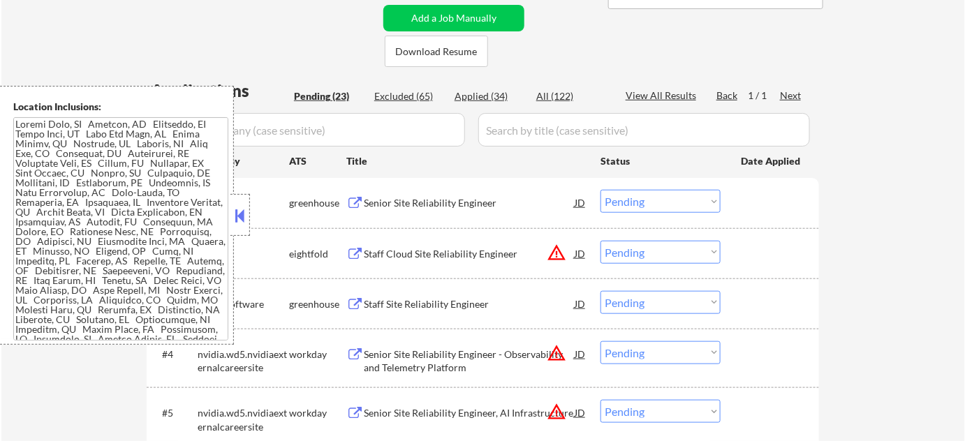
click at [236, 213] on button at bounding box center [240, 215] width 15 height 21
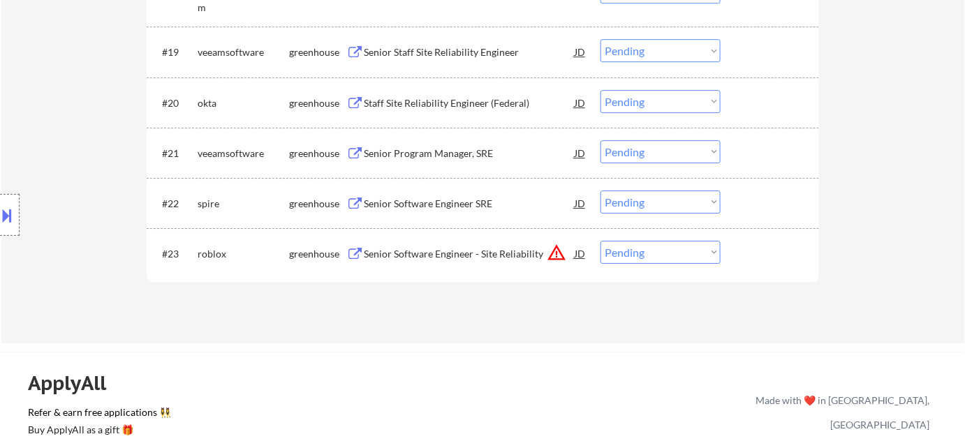
scroll to position [1460, 0]
click at [492, 253] on div "Senior Software Engineer - Site Reliability" at bounding box center [469, 254] width 211 height 14
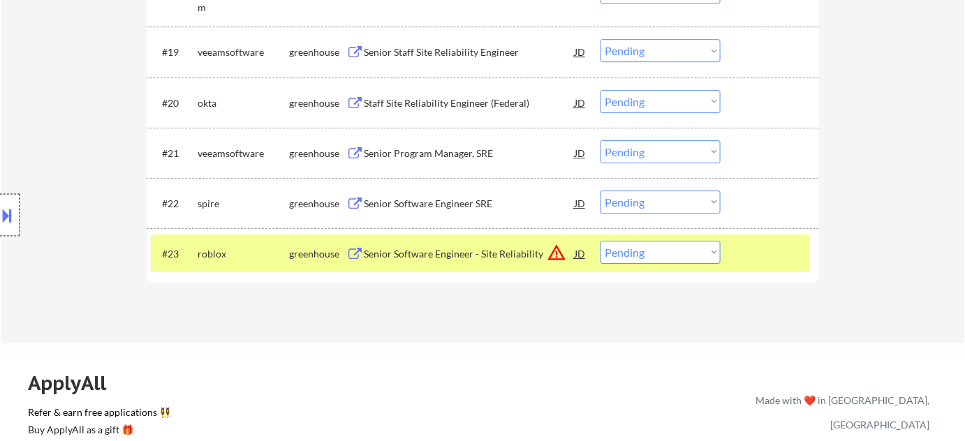
click at [17, 216] on div at bounding box center [10, 215] width 20 height 42
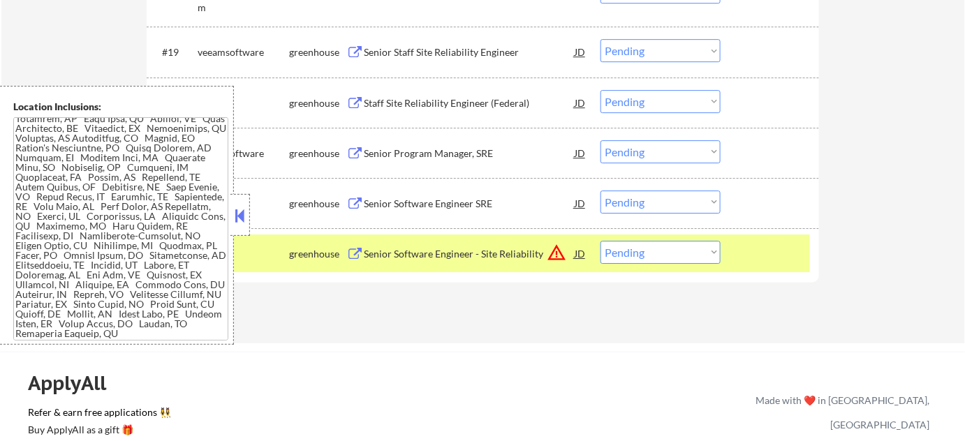
scroll to position [1658, 0]
click at [247, 206] on button at bounding box center [240, 215] width 15 height 21
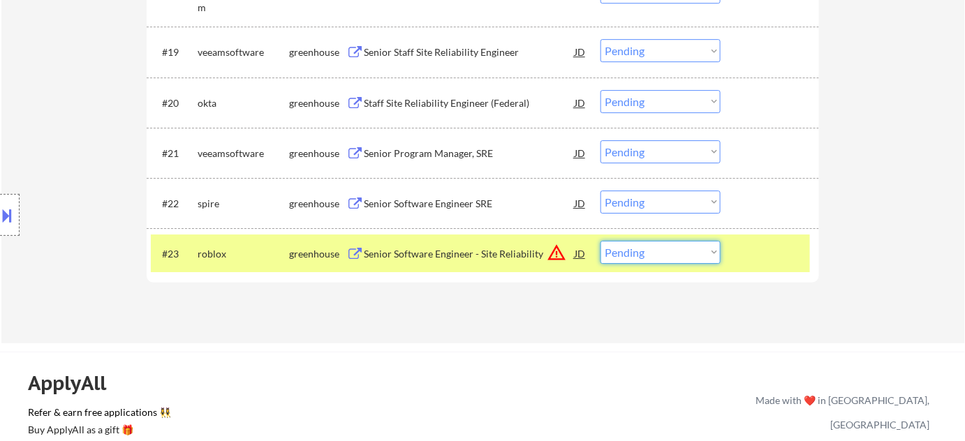
click at [636, 252] on select "Choose an option... Pending Applied Excluded (Questions) Excluded (Expired) Exc…" at bounding box center [661, 252] width 120 height 23
select select ""excluded__bad_match_""
click at [601, 241] on select "Choose an option... Pending Applied Excluded (Questions) Excluded (Expired) Exc…" at bounding box center [661, 252] width 120 height 23
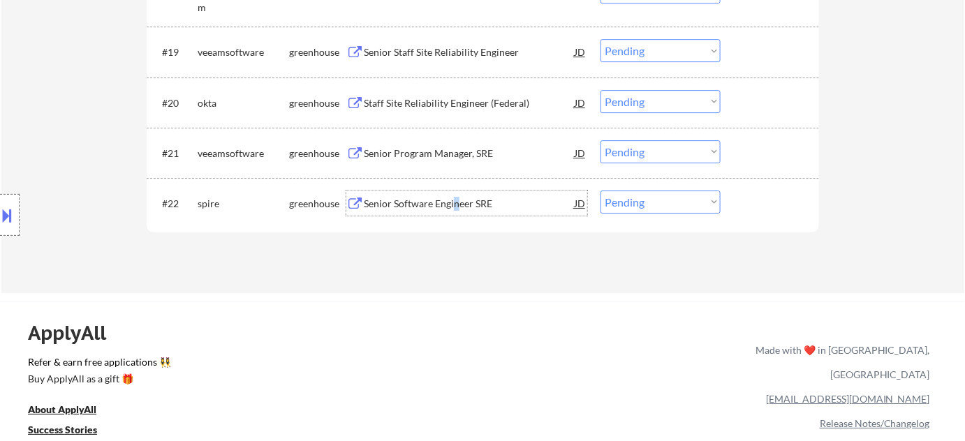
click at [451, 203] on div "Senior Software Engineer SRE" at bounding box center [469, 204] width 211 height 14
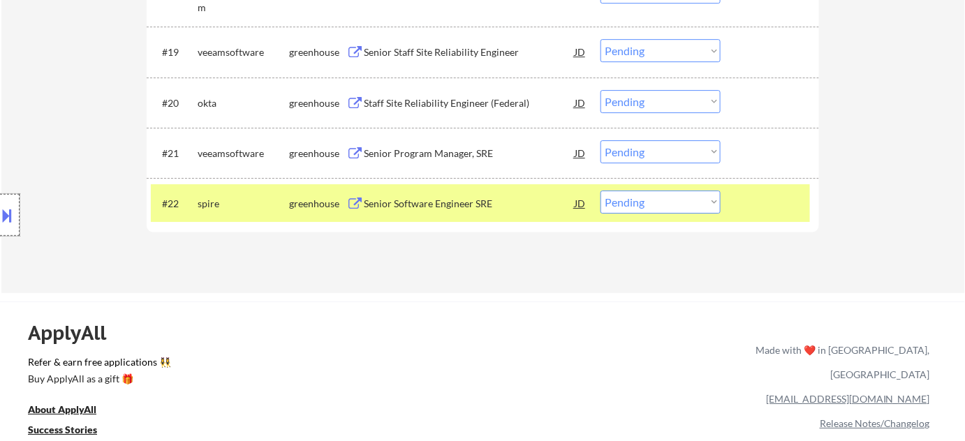
click at [15, 226] on div at bounding box center [10, 215] width 20 height 42
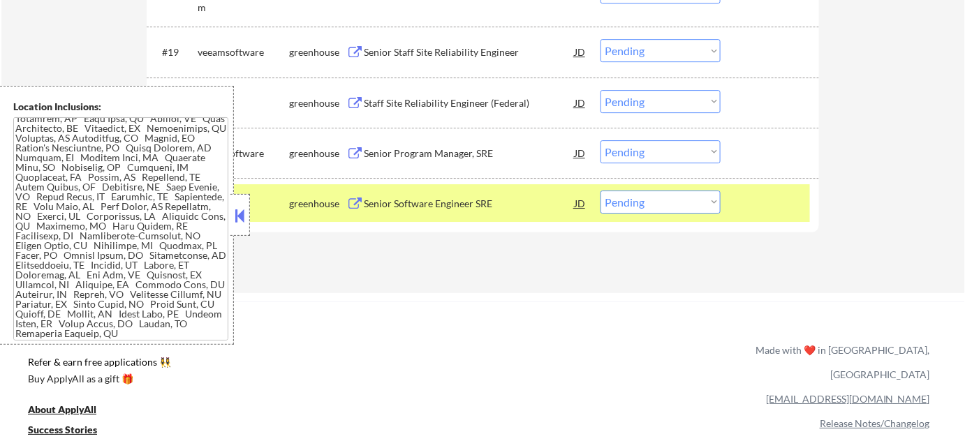
scroll to position [0, 0]
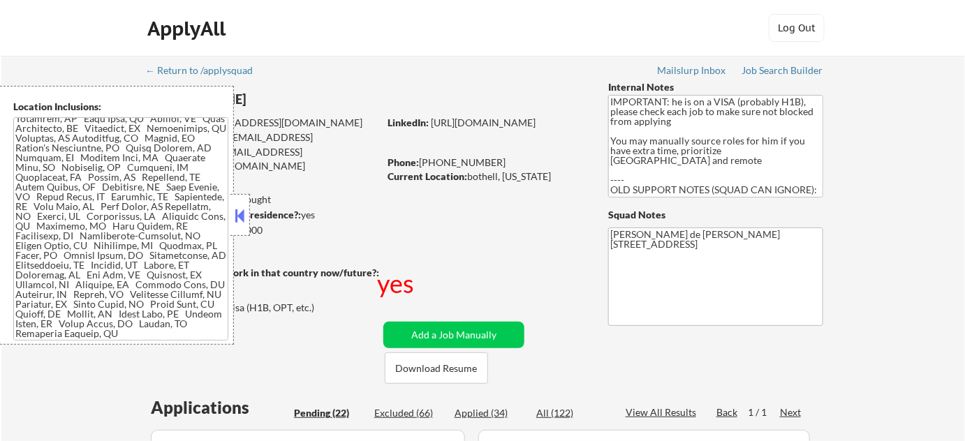
click at [238, 204] on div at bounding box center [241, 215] width 20 height 42
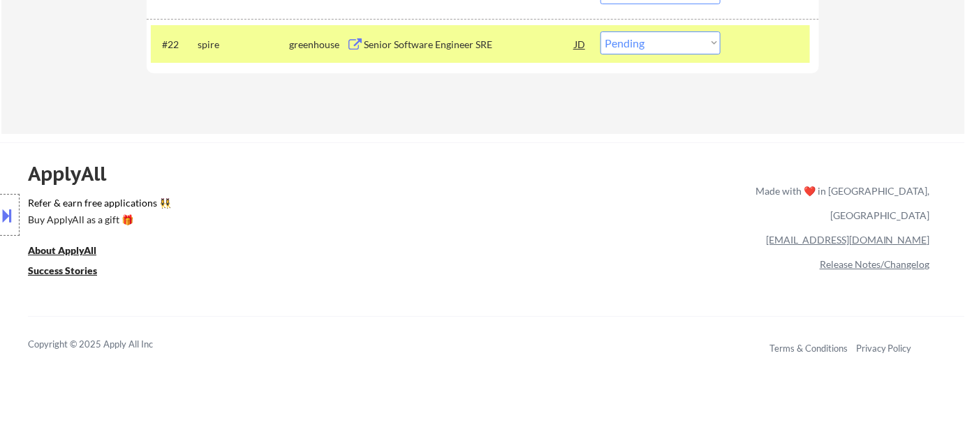
scroll to position [1523, 0]
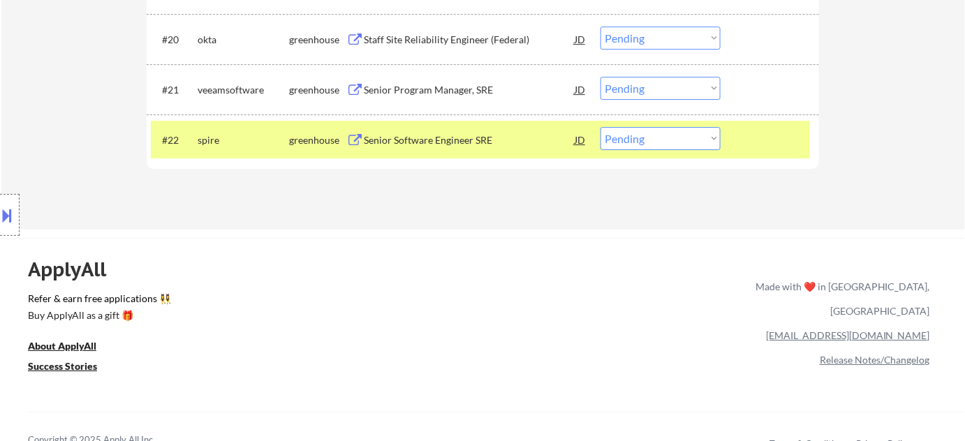
click at [683, 137] on select "Choose an option... Pending Applied Excluded (Questions) Excluded (Expired) Exc…" at bounding box center [661, 138] width 120 height 23
select select ""excluded__bad_match_""
click at [601, 127] on select "Choose an option... Pending Applied Excluded (Questions) Excluded (Expired) Exc…" at bounding box center [661, 138] width 120 height 23
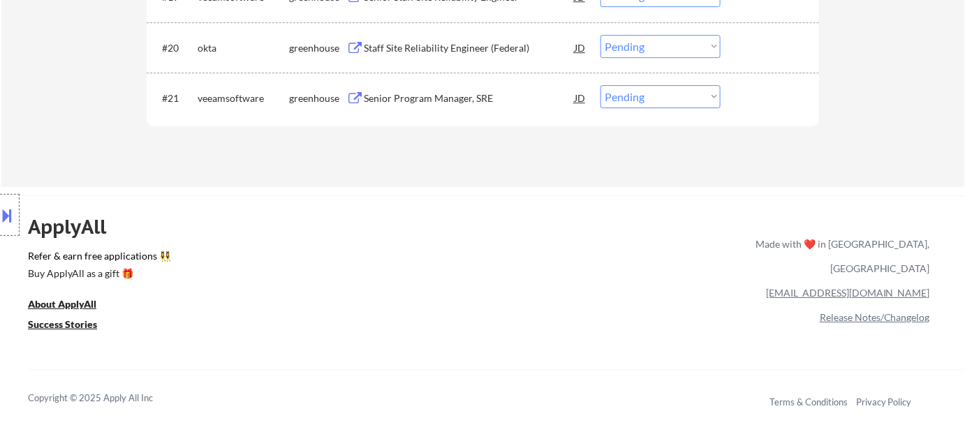
scroll to position [1460, 0]
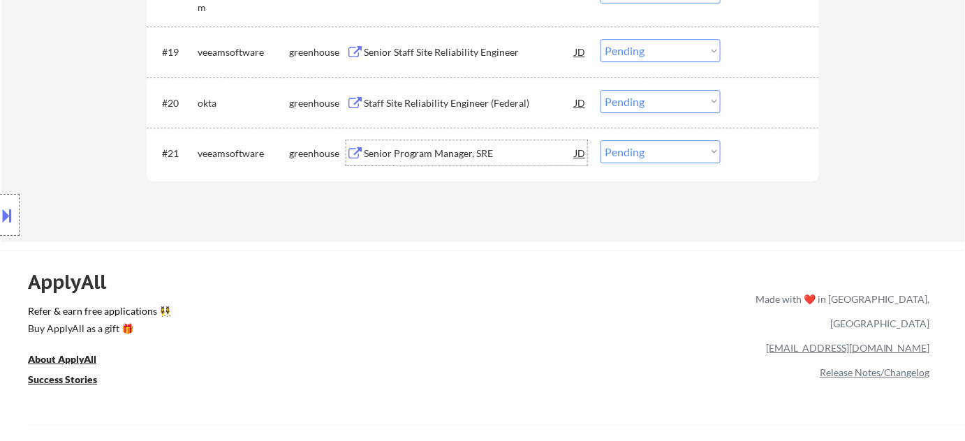
click at [460, 160] on div "Senior Program Manager, SRE" at bounding box center [469, 152] width 211 height 25
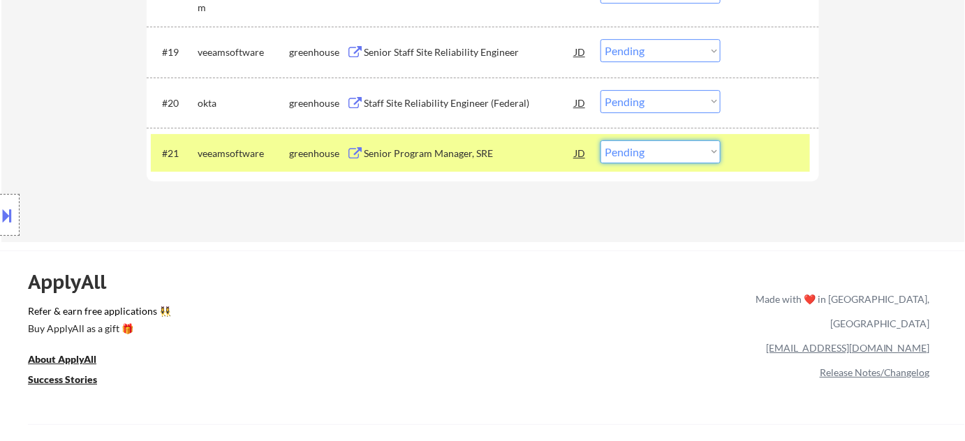
drag, startPoint x: 680, startPoint y: 151, endPoint x: 687, endPoint y: 161, distance: 12.6
click at [680, 151] on select "Choose an option... Pending Applied Excluded (Questions) Excluded (Expired) Exc…" at bounding box center [661, 151] width 120 height 23
select select ""excluded__expired_""
click at [601, 140] on select "Choose an option... Pending Applied Excluded (Questions) Excluded (Expired) Exc…" at bounding box center [661, 151] width 120 height 23
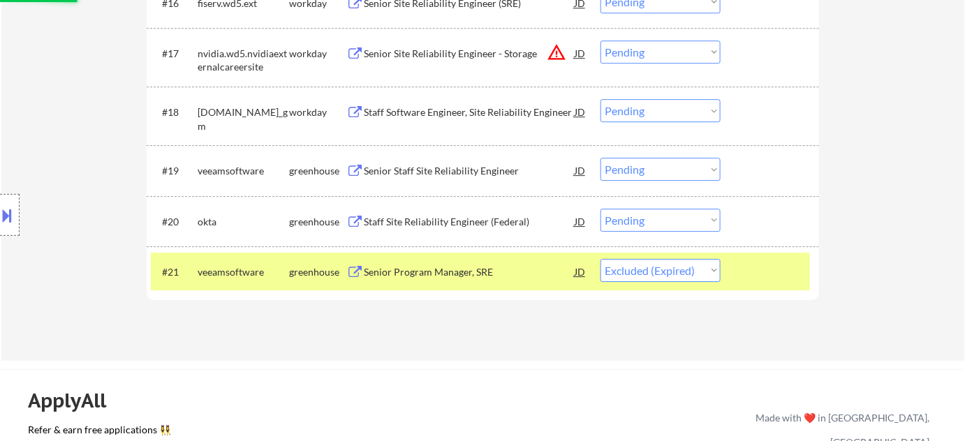
scroll to position [1333, 0]
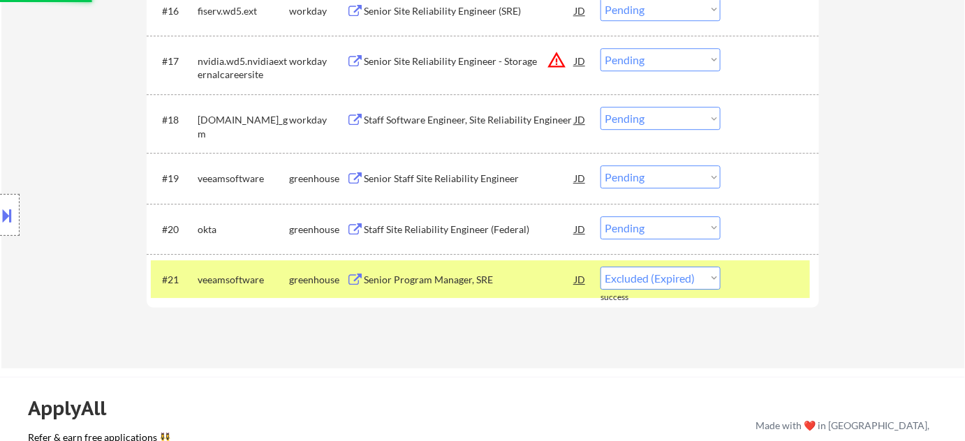
click at [441, 231] on div "Staff Site Reliability Engineer (Federal)" at bounding box center [469, 230] width 211 height 14
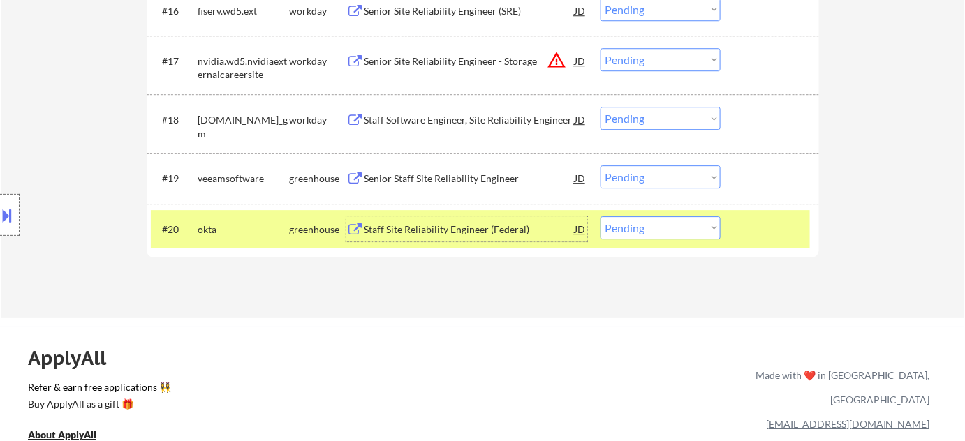
click at [639, 240] on div "#20 okta greenhouse Staff Site Reliability Engineer (Federal) JD Choose an opti…" at bounding box center [480, 229] width 659 height 38
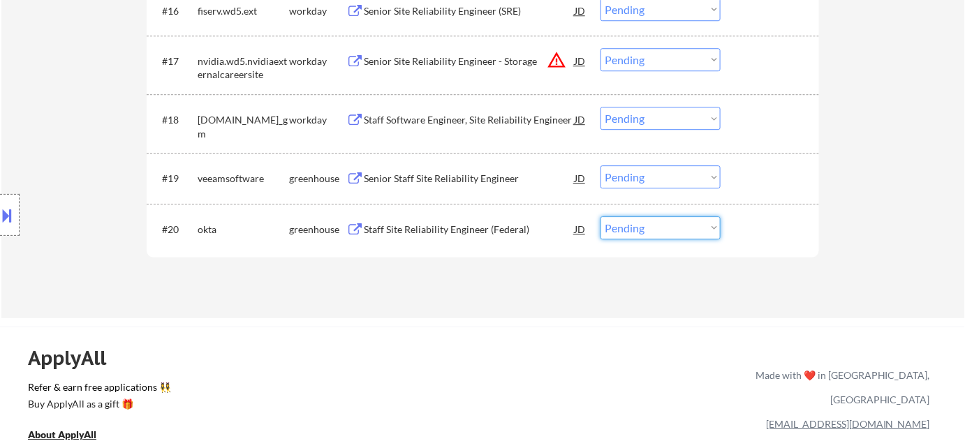
click at [651, 231] on select "Choose an option... Pending Applied Excluded (Questions) Excluded (Expired) Exc…" at bounding box center [661, 228] width 120 height 23
select select ""excluded__bad_match_""
click at [601, 217] on select "Choose an option... Pending Applied Excluded (Questions) Excluded (Expired) Exc…" at bounding box center [661, 228] width 120 height 23
click at [470, 184] on div "Senior Staff Site Reliability Engineer" at bounding box center [469, 179] width 211 height 14
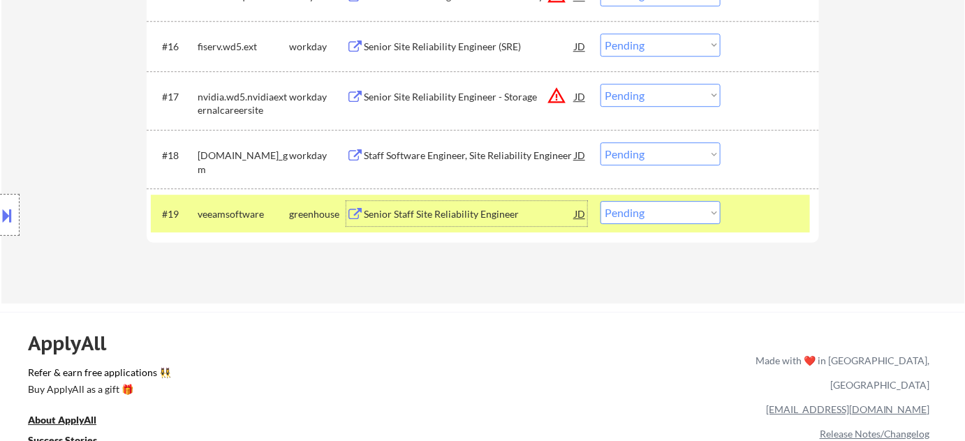
scroll to position [1270, 0]
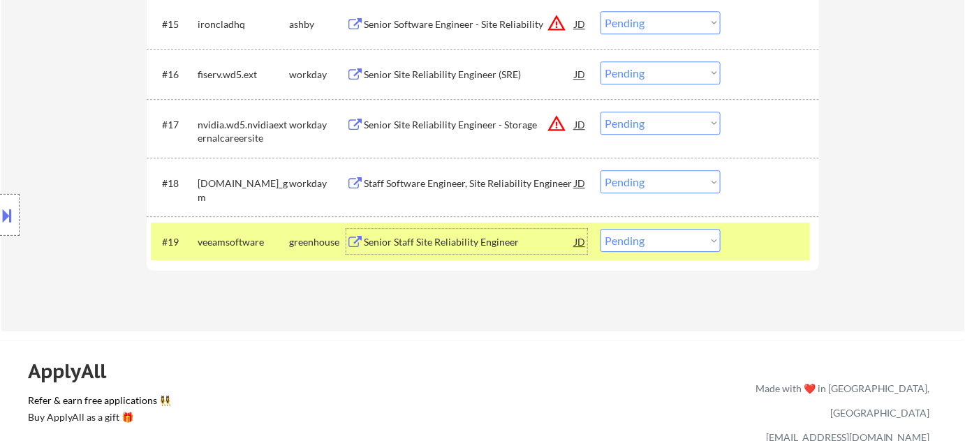
click at [449, 186] on div "Staff Software Engineer, Site Reliability Engineer" at bounding box center [469, 184] width 211 height 14
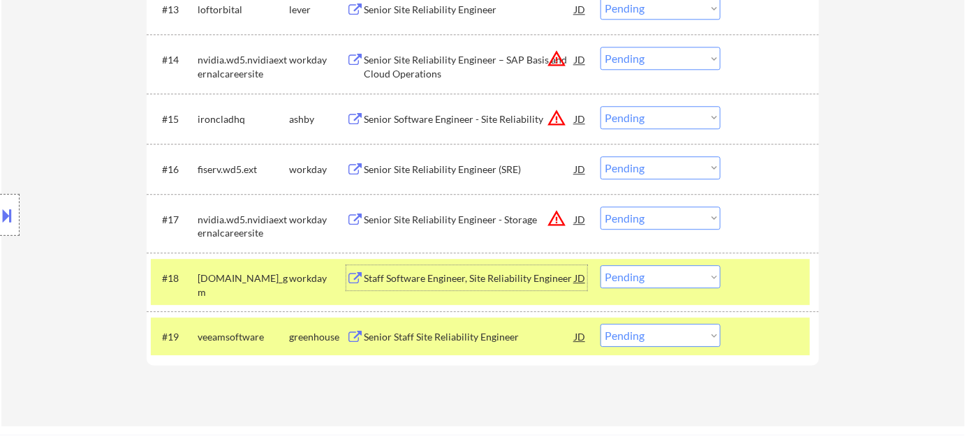
scroll to position [1143, 0]
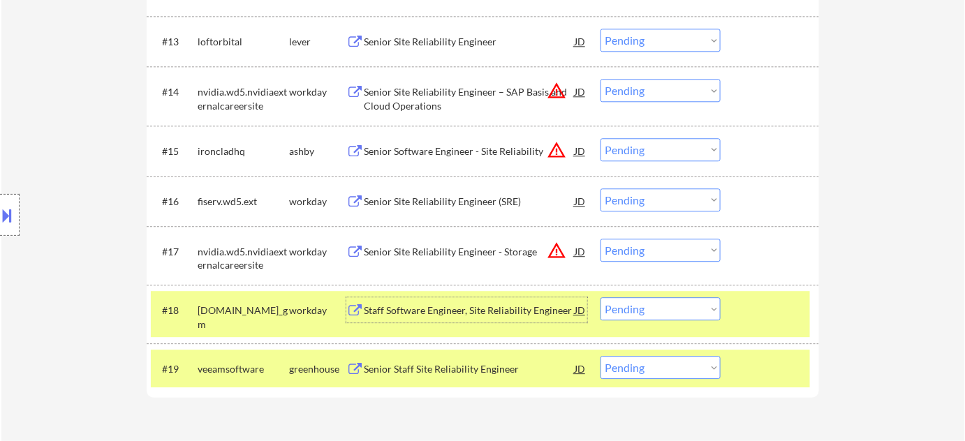
click at [445, 208] on div "Senior Site Reliability Engineer (SRE)" at bounding box center [469, 201] width 211 height 25
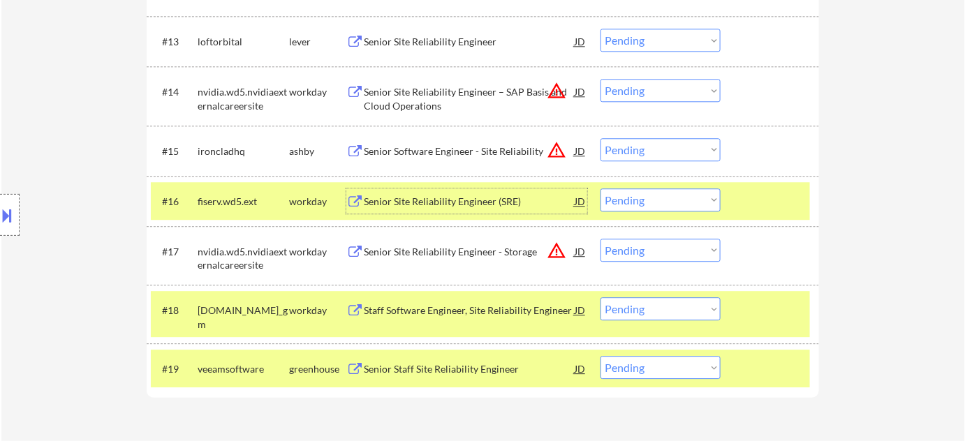
click at [0, 212] on button at bounding box center [7, 215] width 15 height 23
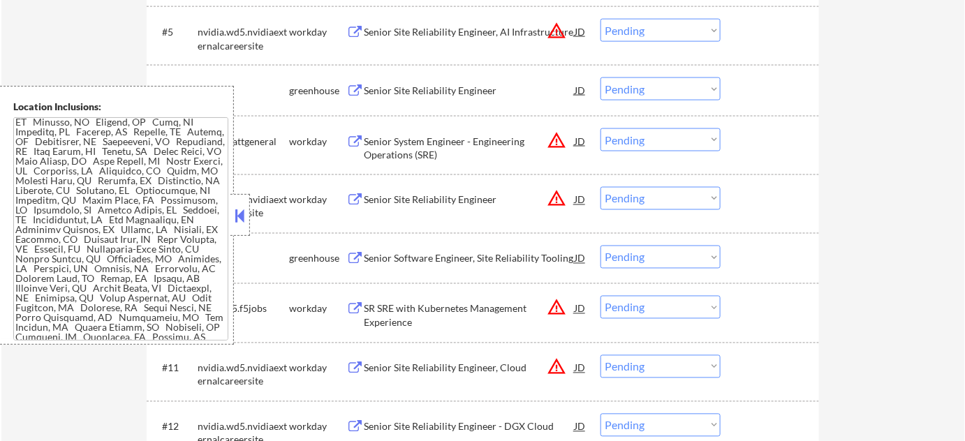
scroll to position [699, 0]
click at [244, 210] on button at bounding box center [240, 215] width 15 height 21
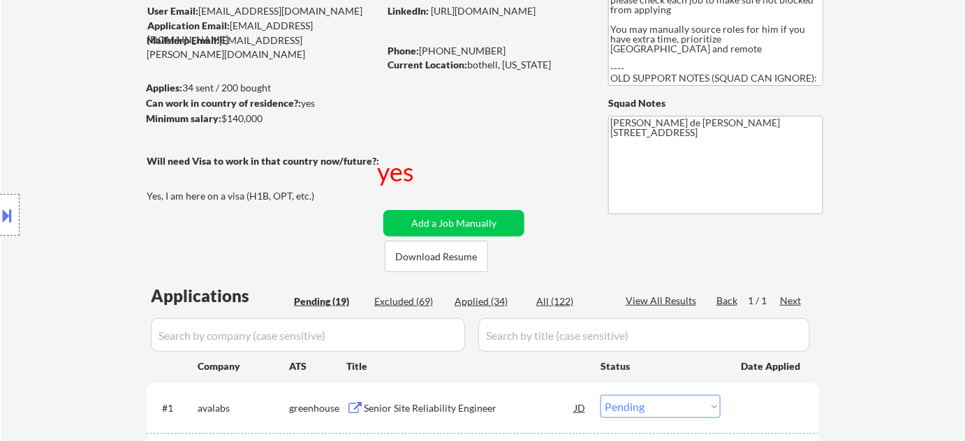
scroll to position [0, 0]
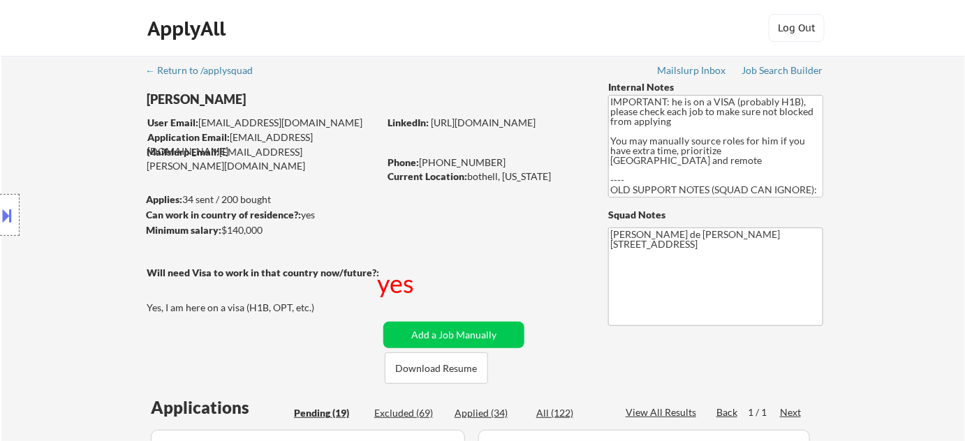
drag, startPoint x: 434, startPoint y: 161, endPoint x: 508, endPoint y: 161, distance: 73.3
click at [508, 161] on div "Phone: +1 425-614-8214" at bounding box center [487, 163] width 198 height 14
copy div "425-614-8214"
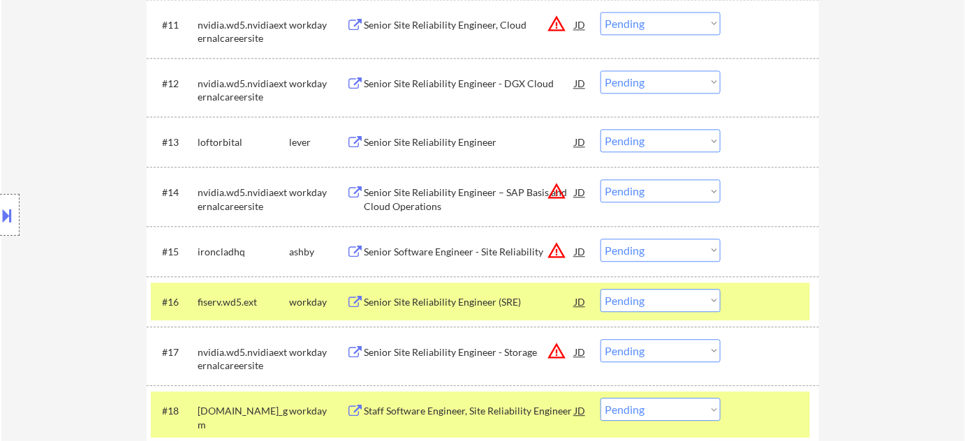
scroll to position [1143, 0]
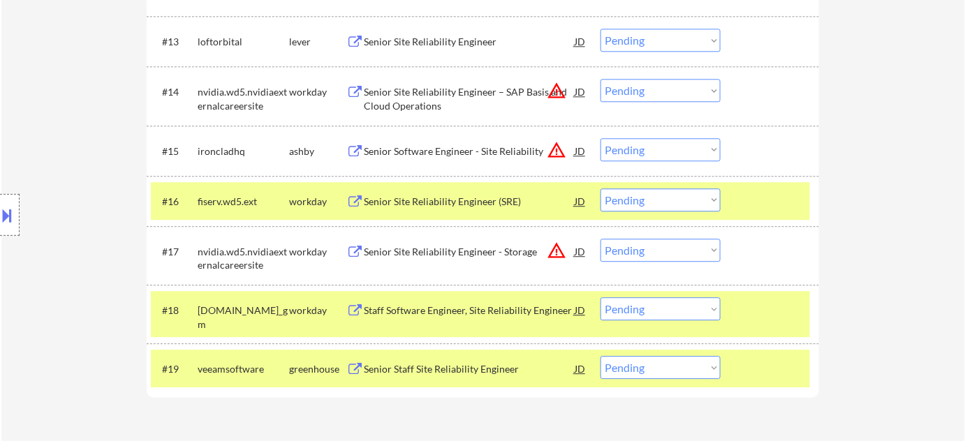
click at [655, 198] on select "Choose an option... Pending Applied Excluded (Questions) Excluded (Expired) Exc…" at bounding box center [661, 200] width 120 height 23
click at [601, 189] on select "Choose an option... Pending Applied Excluded (Questions) Excluded (Expired) Exc…" at bounding box center [661, 200] width 120 height 23
select select ""pending""
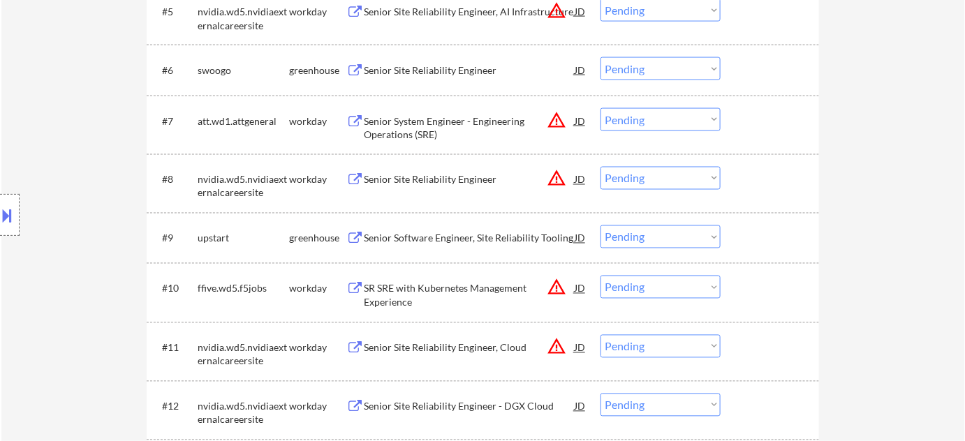
scroll to position [699, 0]
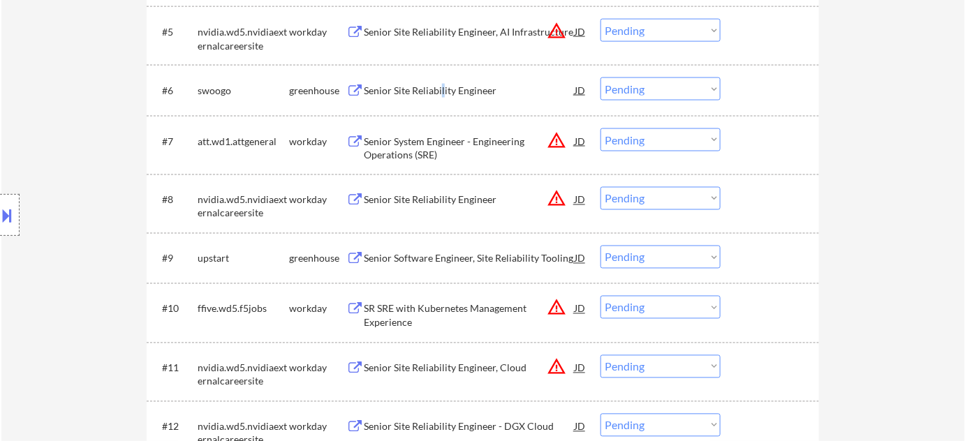
click at [440, 82] on div "Senior Site Reliability Engineer" at bounding box center [469, 90] width 211 height 25
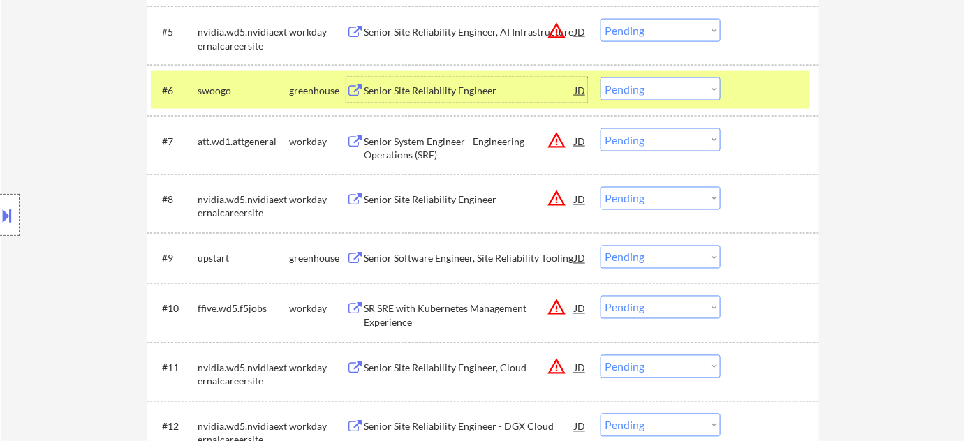
click at [0, 226] on div at bounding box center [10, 215] width 20 height 42
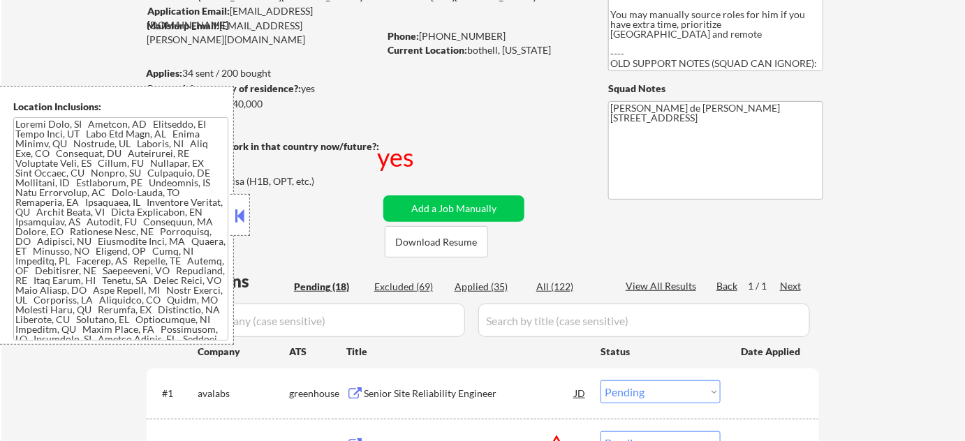
scroll to position [0, 0]
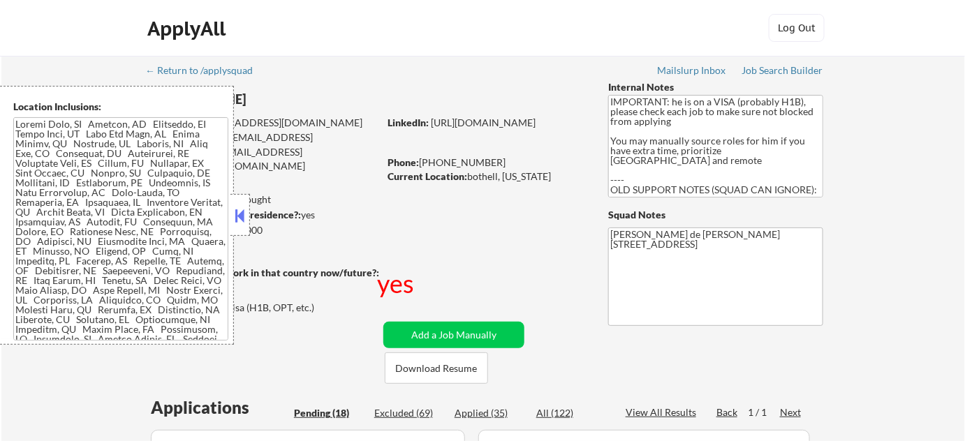
click at [240, 217] on button at bounding box center [240, 215] width 15 height 21
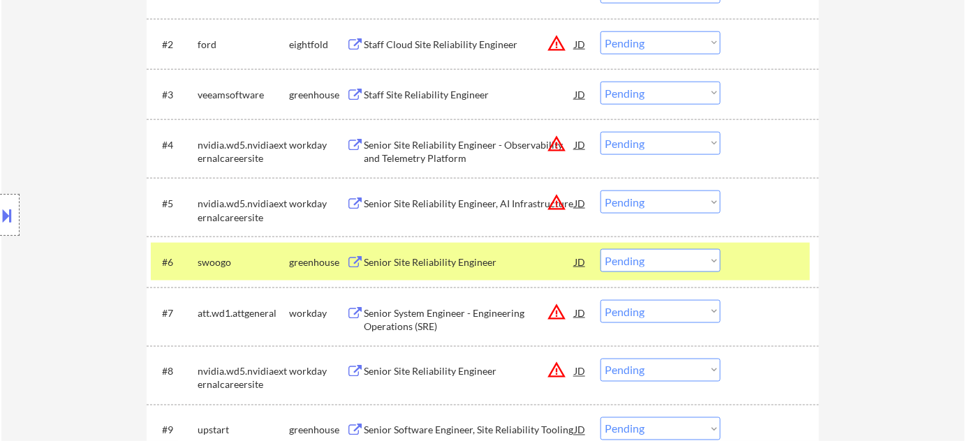
scroll to position [571, 0]
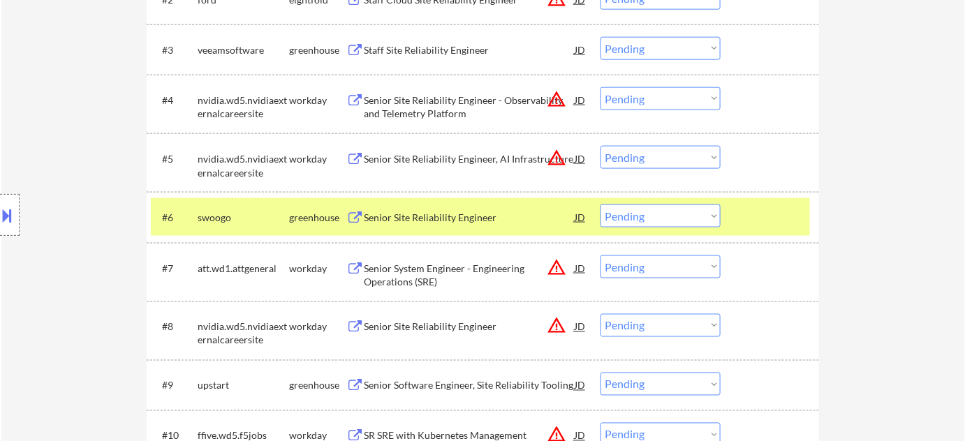
click at [638, 218] on select "Choose an option... Pending Applied Excluded (Questions) Excluded (Expired) Exc…" at bounding box center [661, 216] width 120 height 23
click at [601, 205] on select "Choose an option... Pending Applied Excluded (Questions) Excluded (Expired) Exc…" at bounding box center [661, 216] width 120 height 23
select select ""pending""
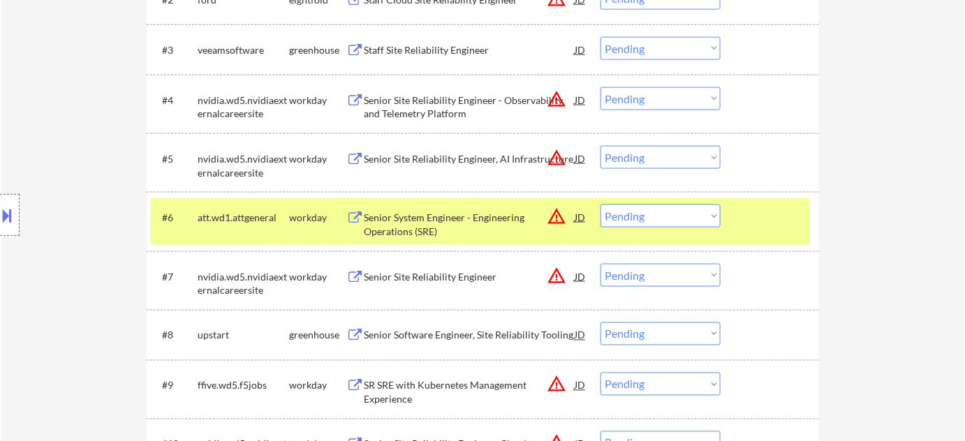
click at [557, 96] on button "warning_amber" at bounding box center [557, 99] width 20 height 20
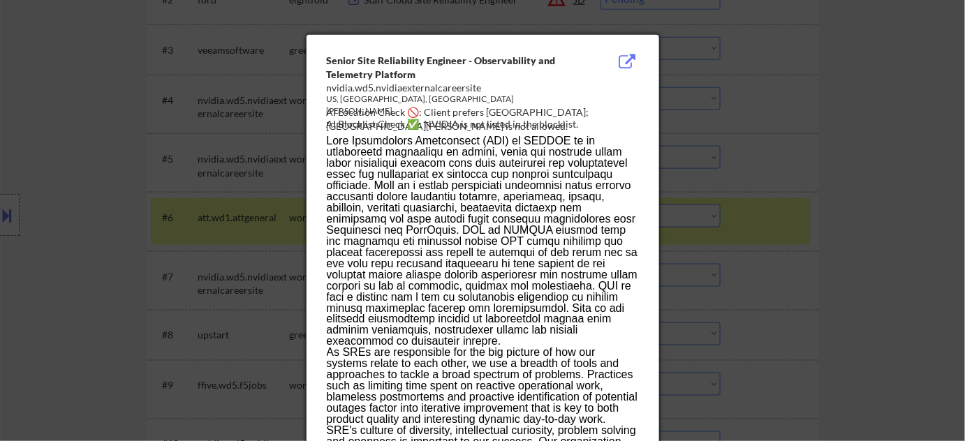
click at [791, 142] on div at bounding box center [482, 220] width 965 height 441
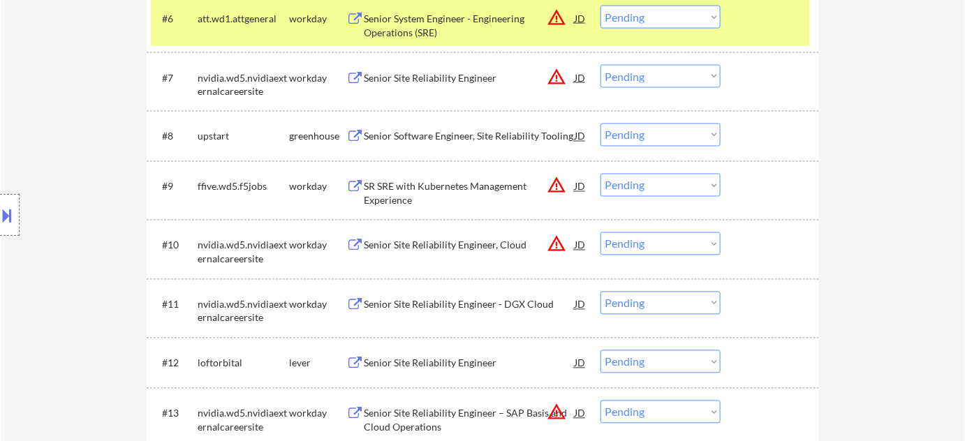
scroll to position [761, 0]
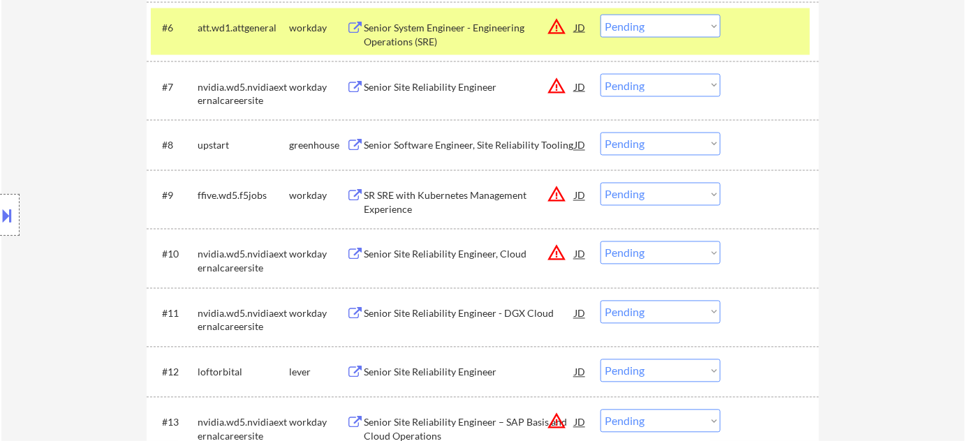
click at [481, 189] on div "SR SRE with Kubernetes Management Experience" at bounding box center [469, 202] width 211 height 27
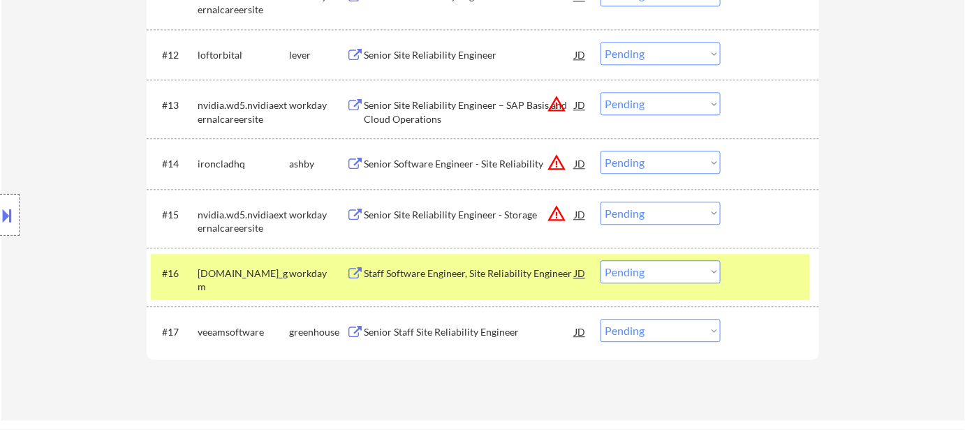
scroll to position [825, 0]
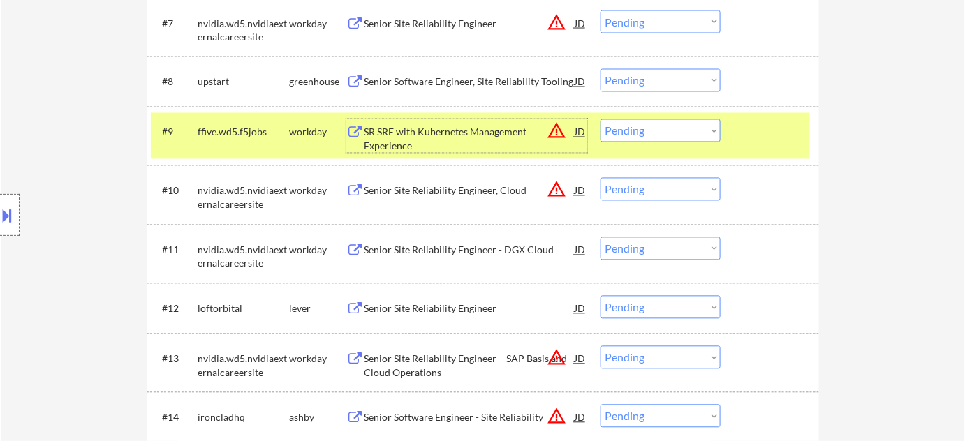
click at [442, 309] on div "Senior Site Reliability Engineer" at bounding box center [469, 309] width 211 height 14
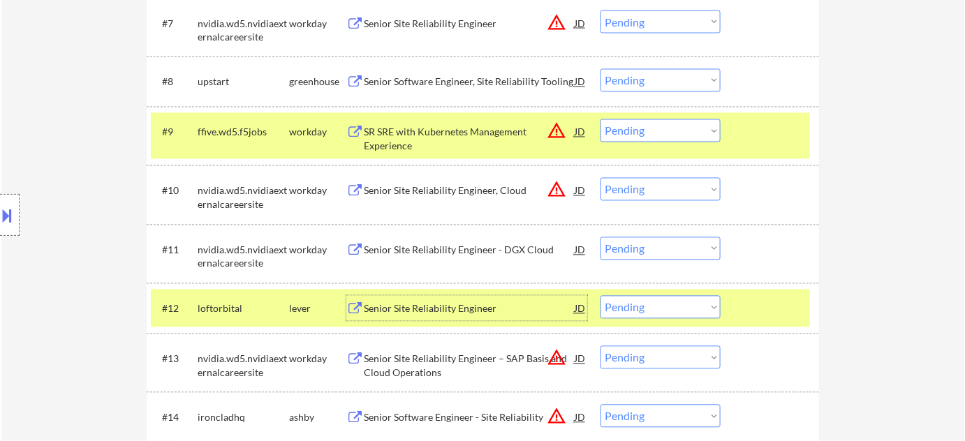
click at [6, 217] on button at bounding box center [7, 215] width 15 height 23
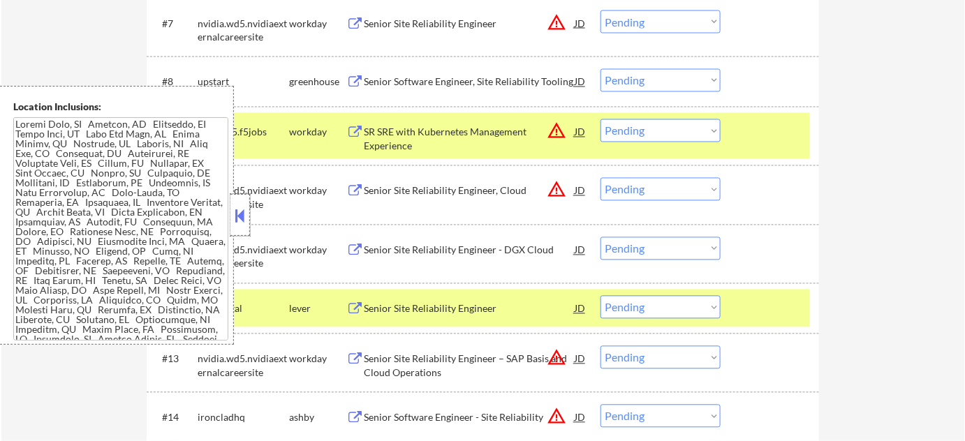
click at [248, 212] on div at bounding box center [241, 215] width 20 height 42
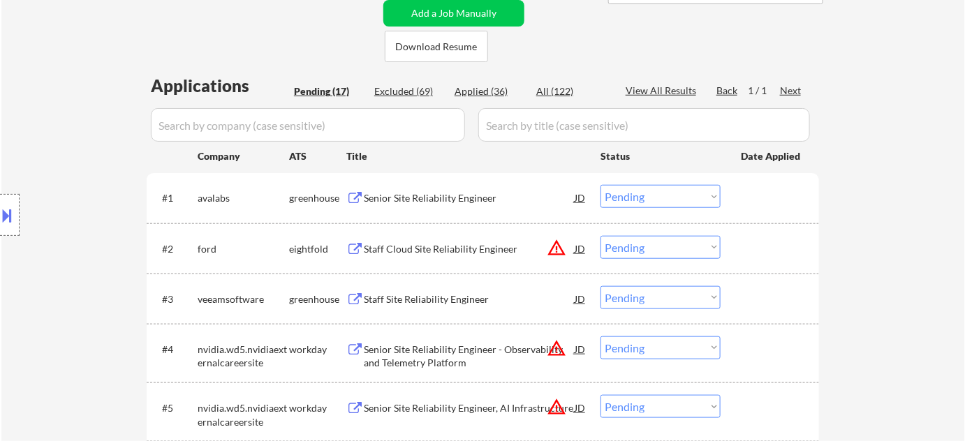
scroll to position [381, 0]
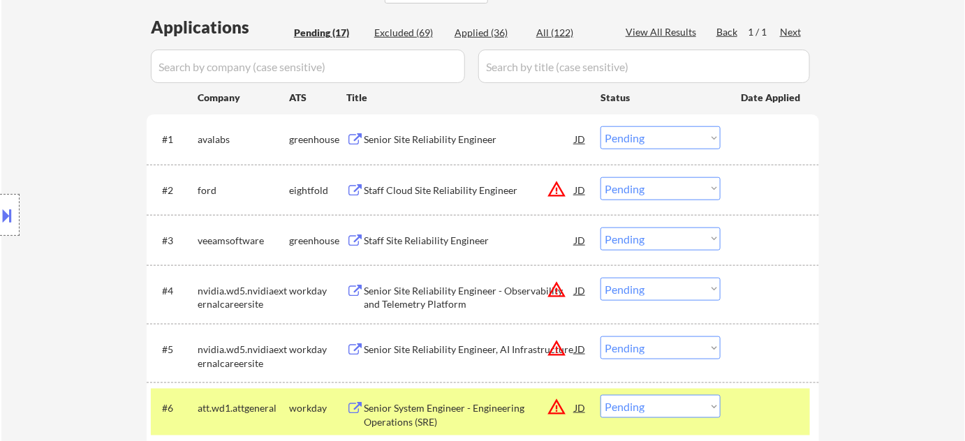
click at [0, 213] on button at bounding box center [7, 215] width 15 height 23
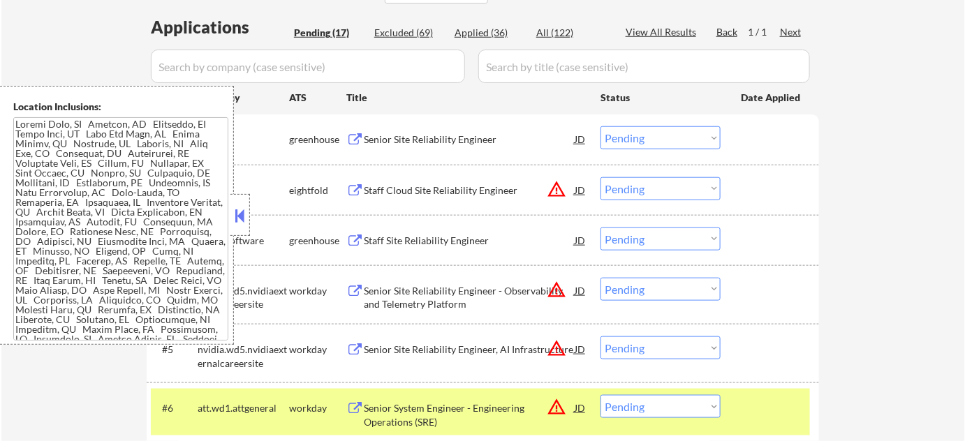
scroll to position [755, 0]
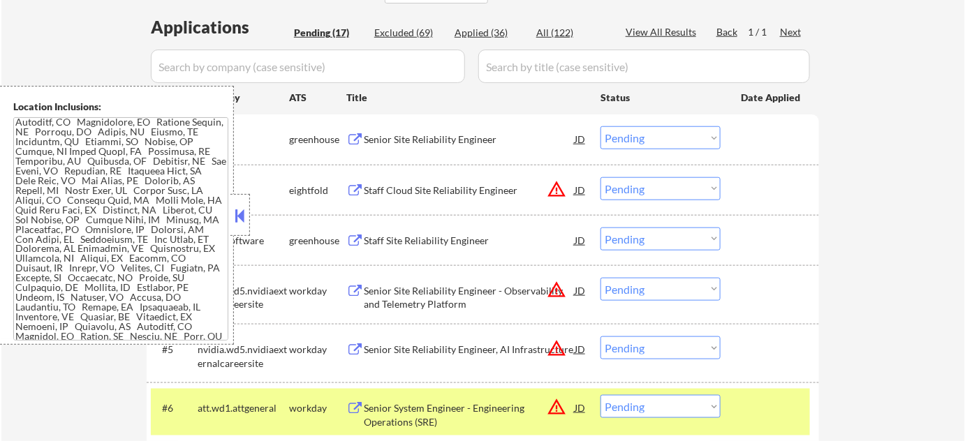
click at [242, 214] on button at bounding box center [240, 215] width 15 height 21
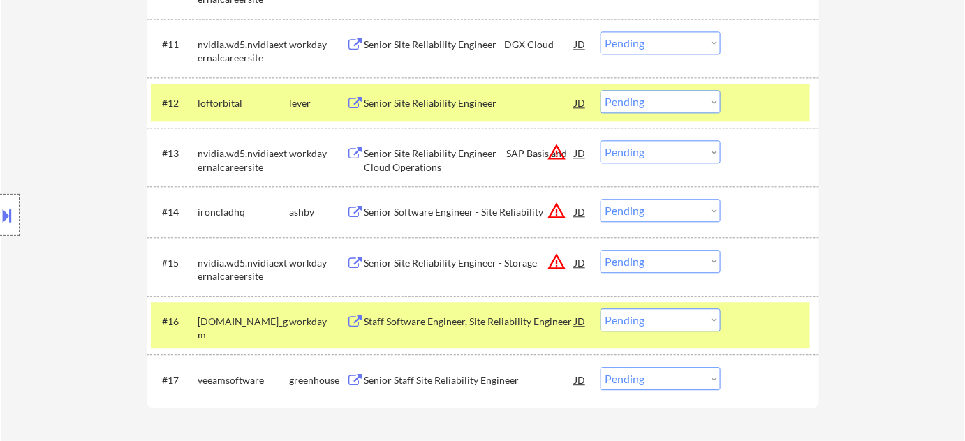
scroll to position [1079, 0]
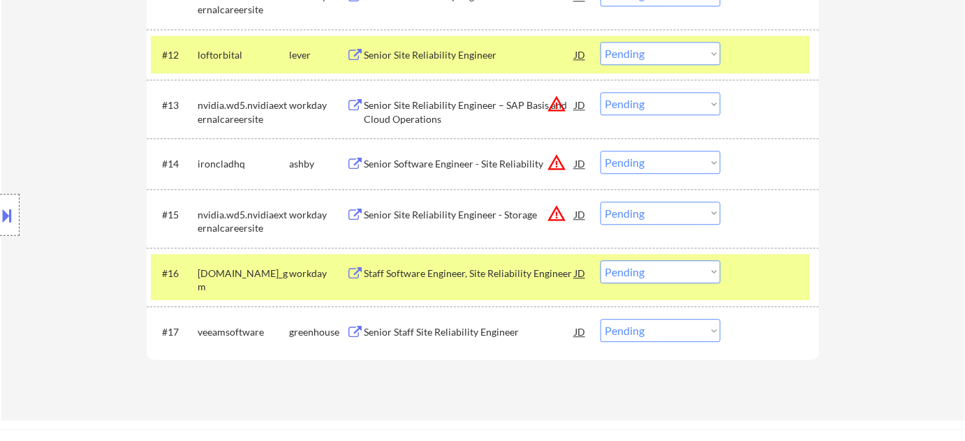
click at [571, 161] on div "Senior Software Engineer - Site Reliability" at bounding box center [469, 164] width 211 height 14
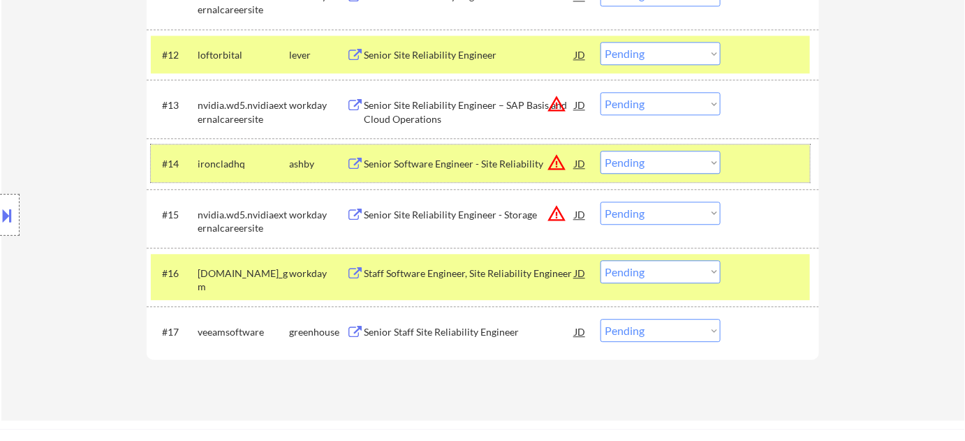
click at [656, 148] on div "#14 ironcladhq ashby Senior Software Engineer - Site Reliability JD warning_amb…" at bounding box center [480, 164] width 659 height 38
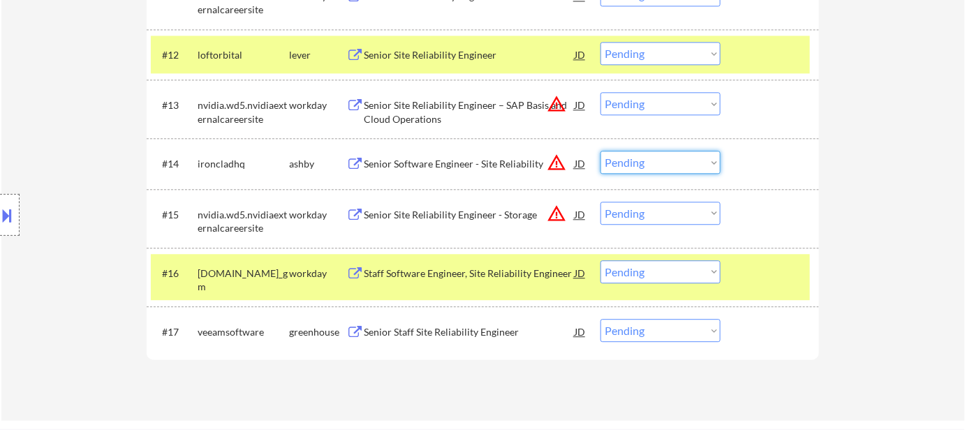
drag, startPoint x: 659, startPoint y: 163, endPoint x: 664, endPoint y: 170, distance: 9.1
click at [659, 163] on select "Choose an option... Pending Applied Excluded (Questions) Excluded (Expired) Exc…" at bounding box center [661, 162] width 120 height 23
click at [601, 151] on select "Choose an option... Pending Applied Excluded (Questions) Excluded (Expired) Exc…" at bounding box center [661, 162] width 120 height 23
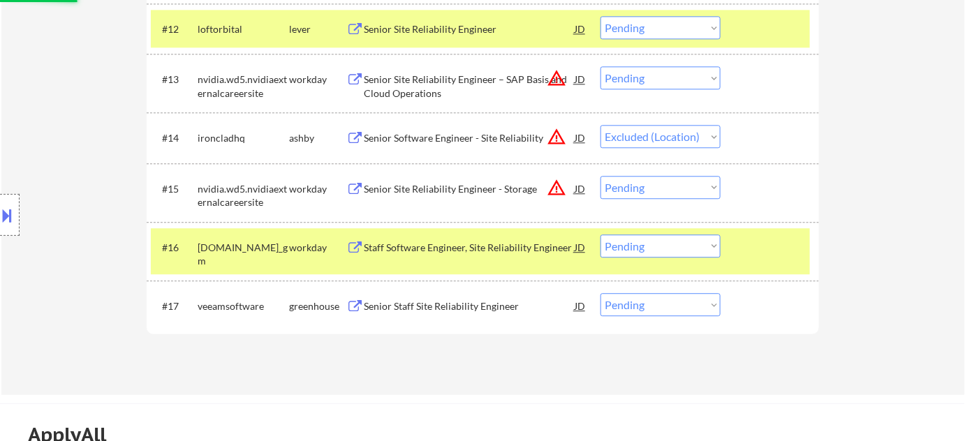
scroll to position [1143, 0]
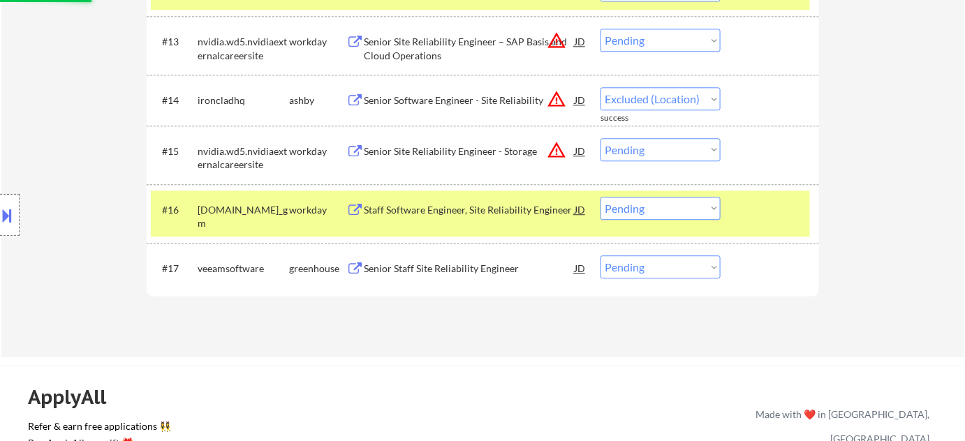
select select ""pending""
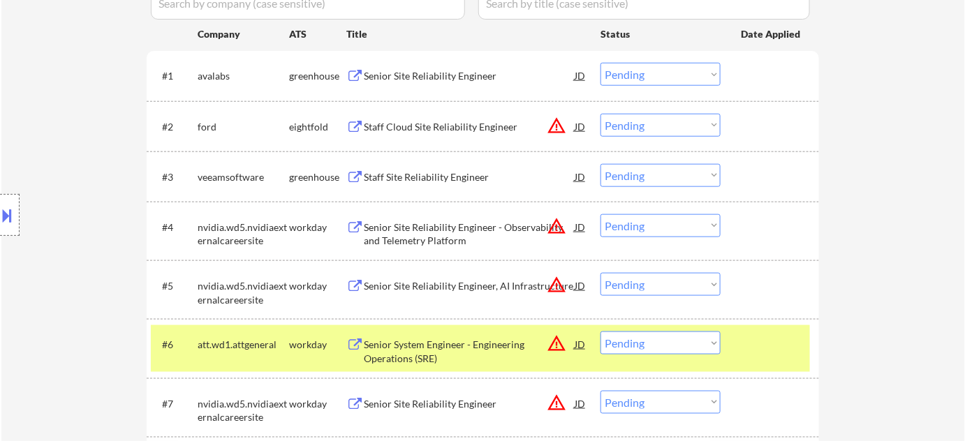
scroll to position [190, 0]
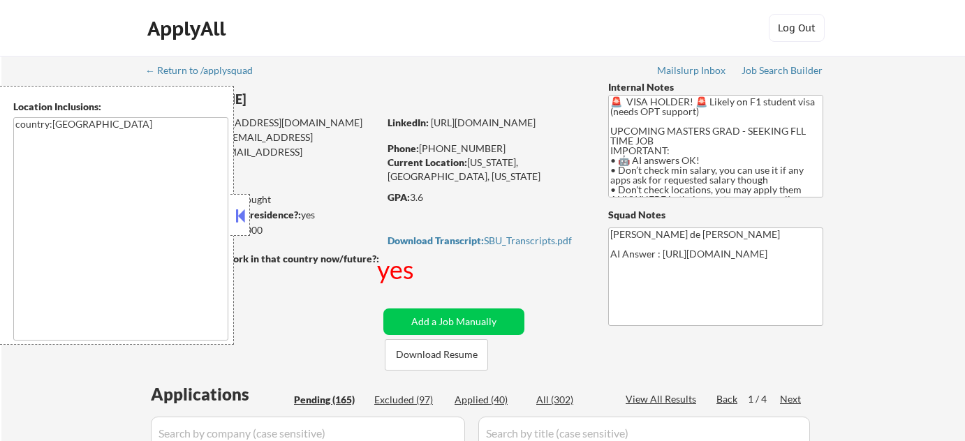
select select ""pending""
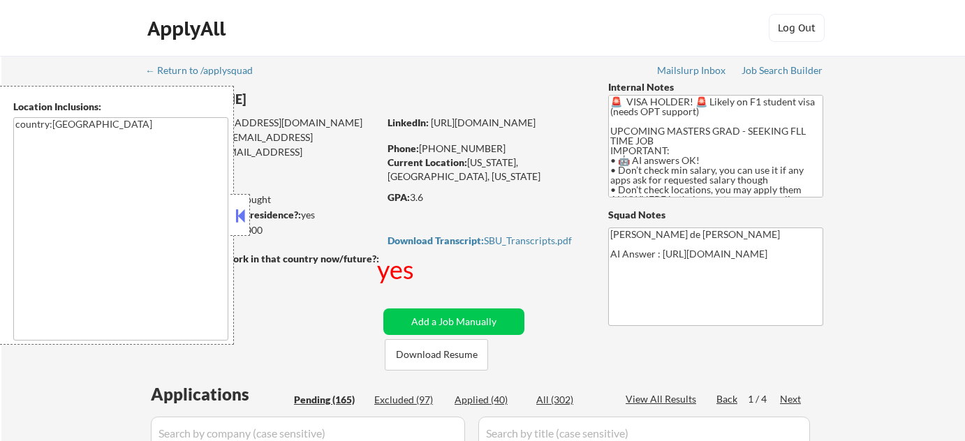
select select ""pending""
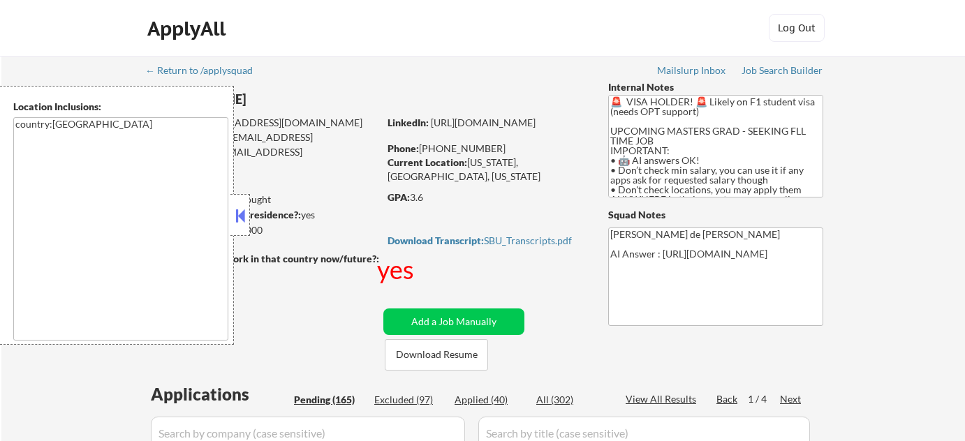
select select ""pending""
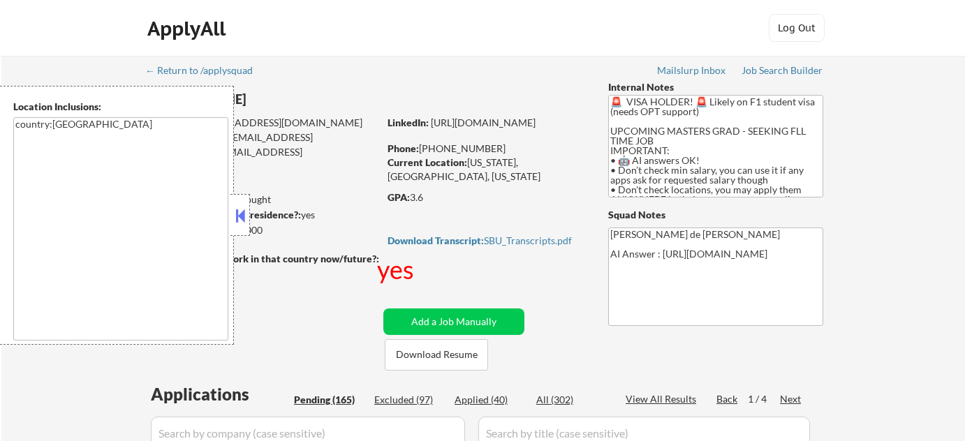
select select ""pending""
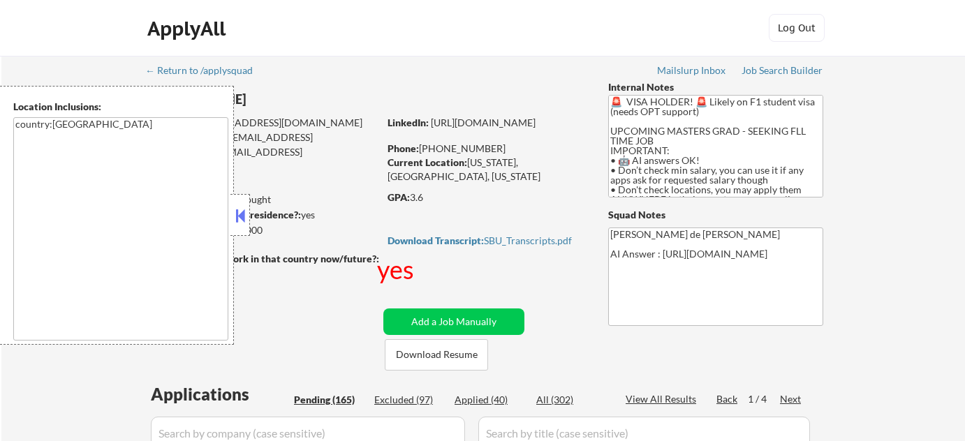
select select ""pending""
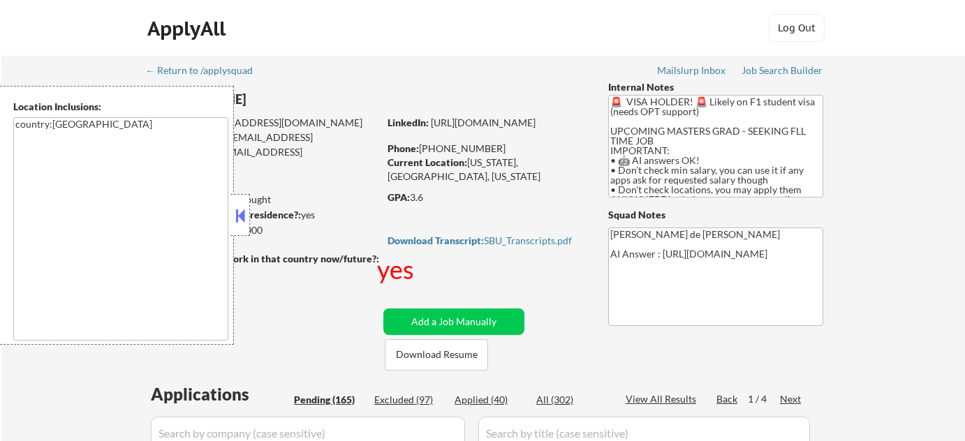
select select ""pending""
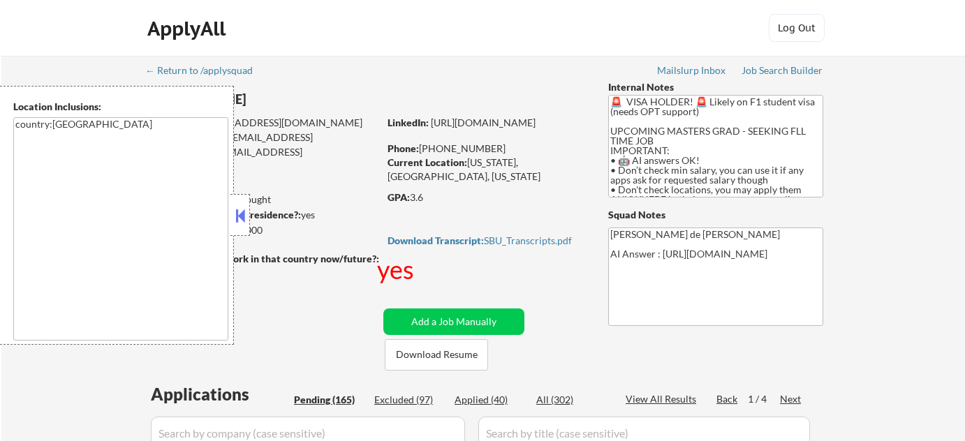
select select ""pending""
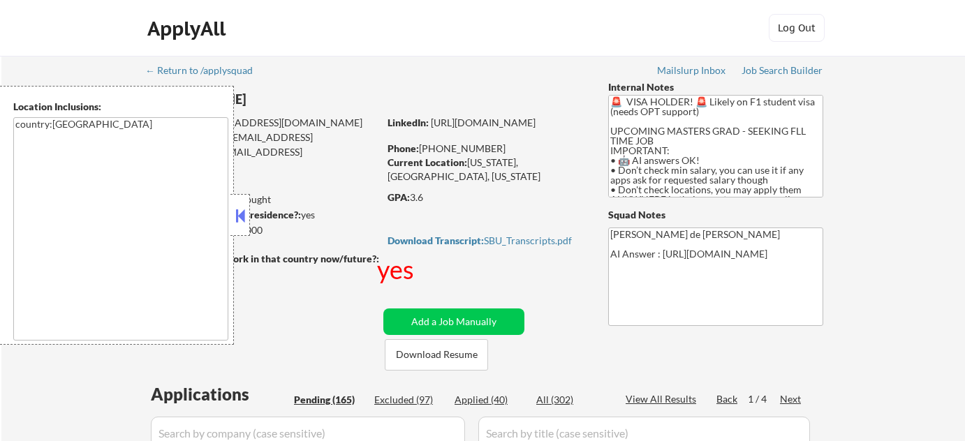
select select ""pending""
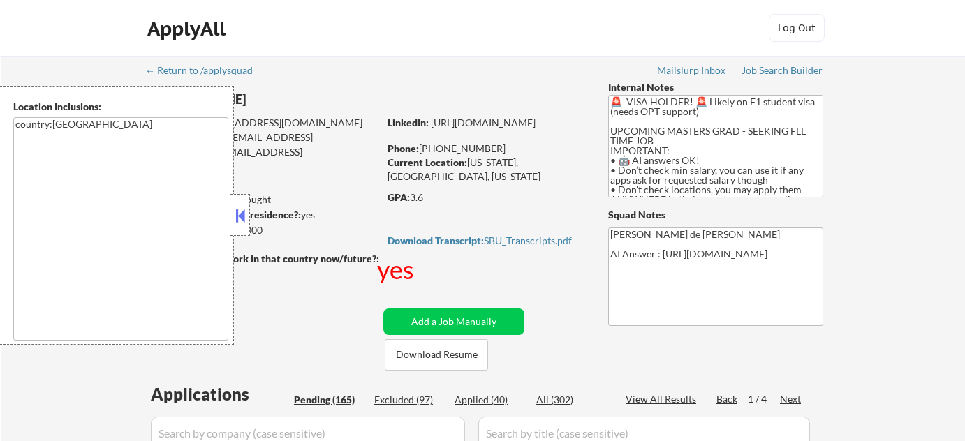
select select ""pending""
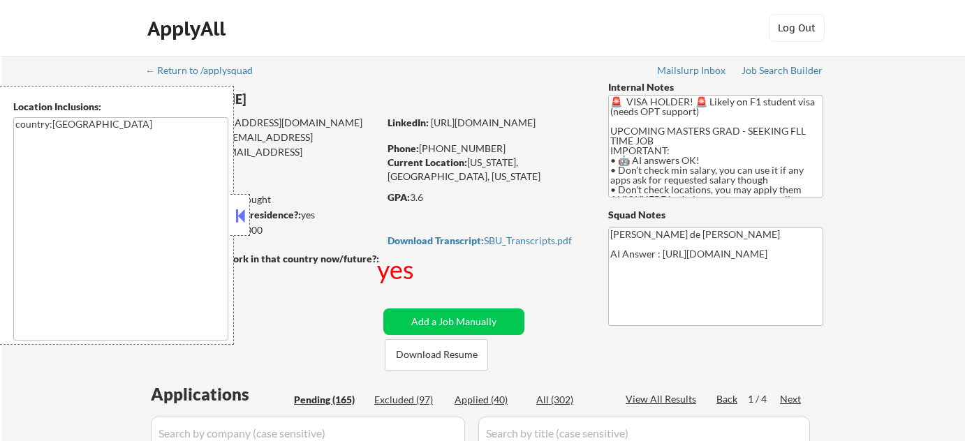
select select ""pending""
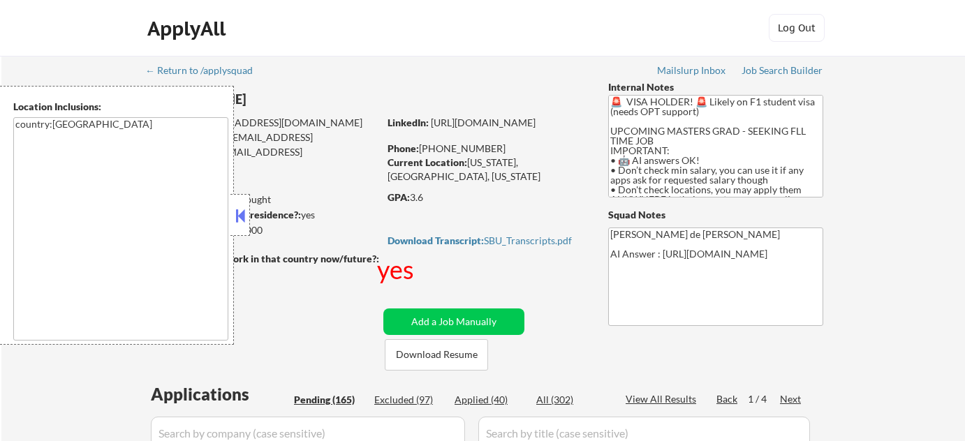
select select ""pending""
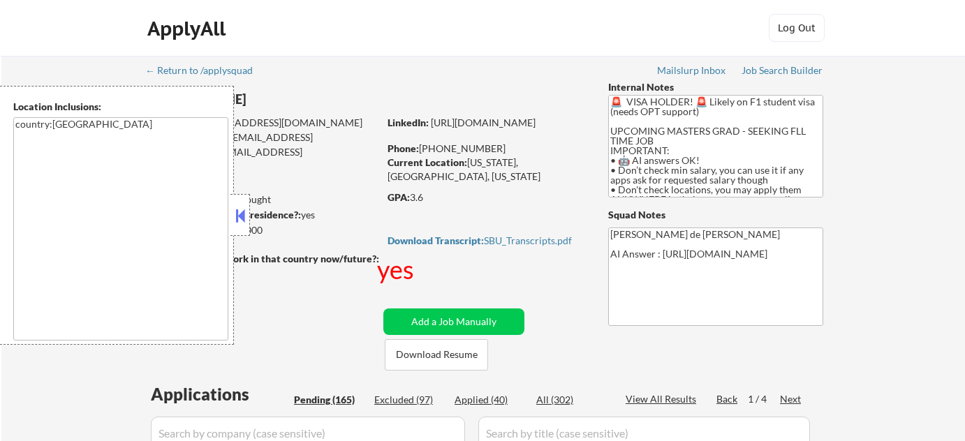
select select ""pending""
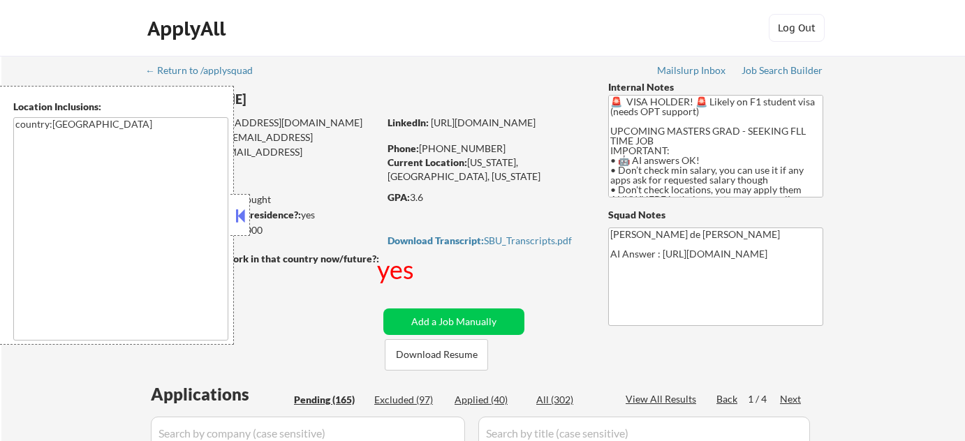
select select ""pending""
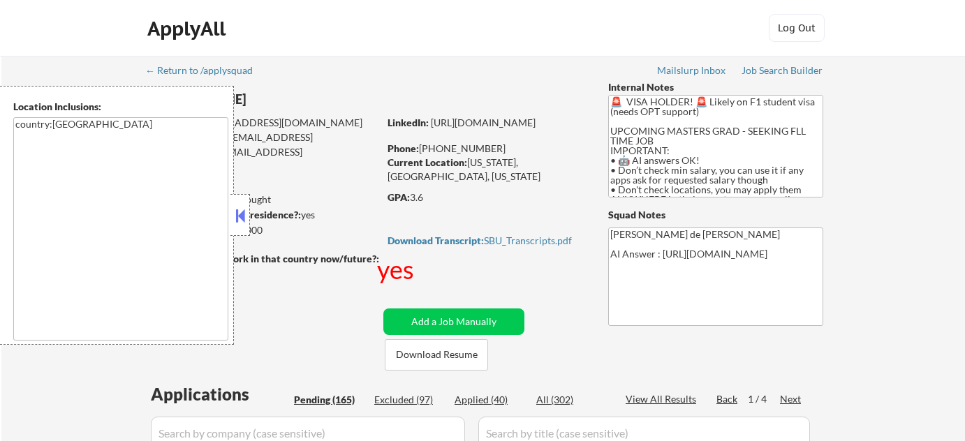
select select ""pending""
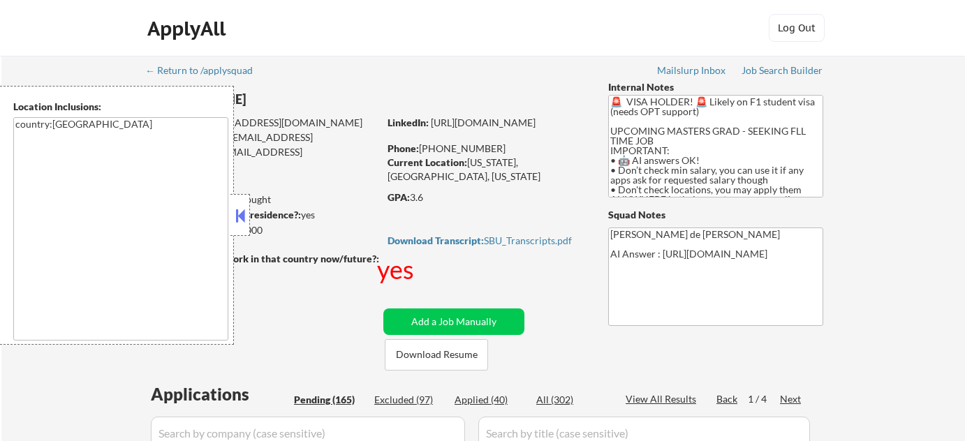
select select ""pending""
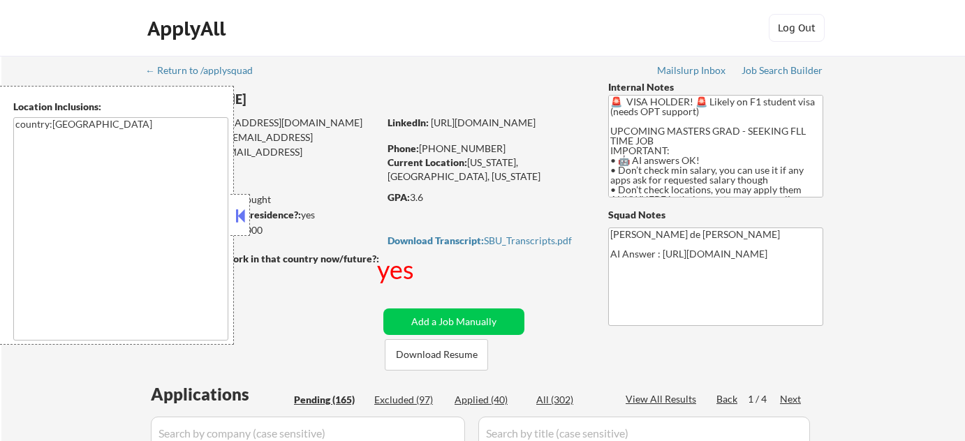
select select ""pending""
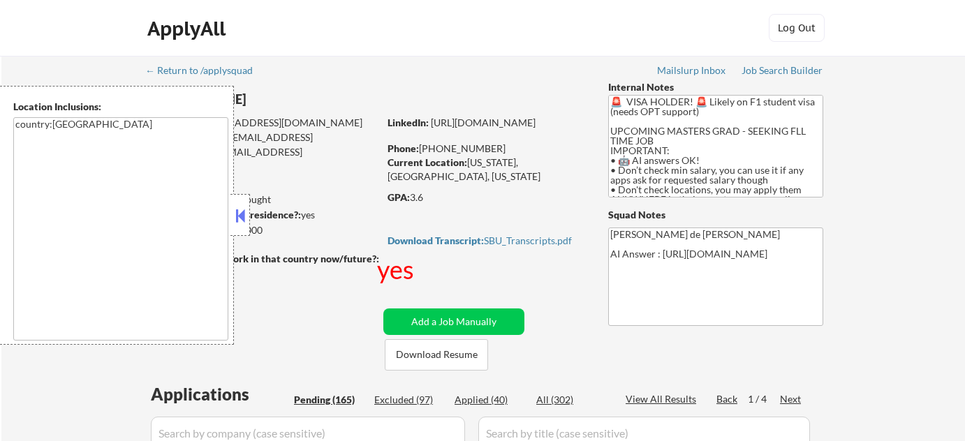
select select ""pending""
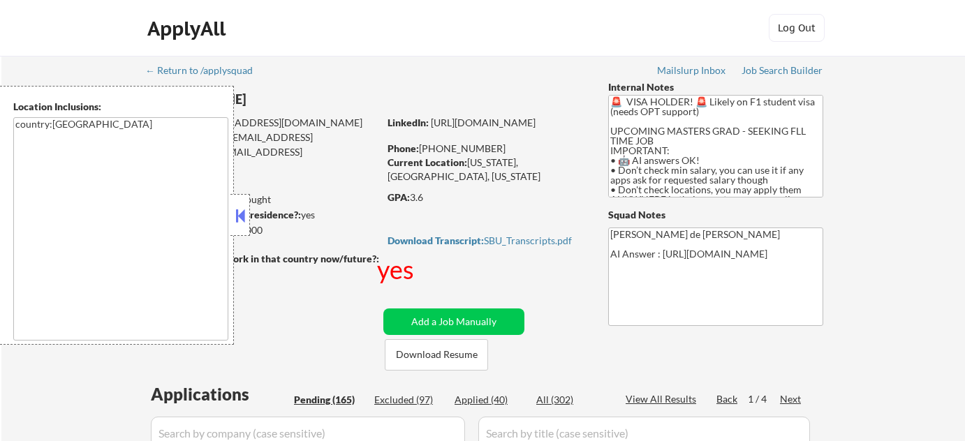
select select ""pending""
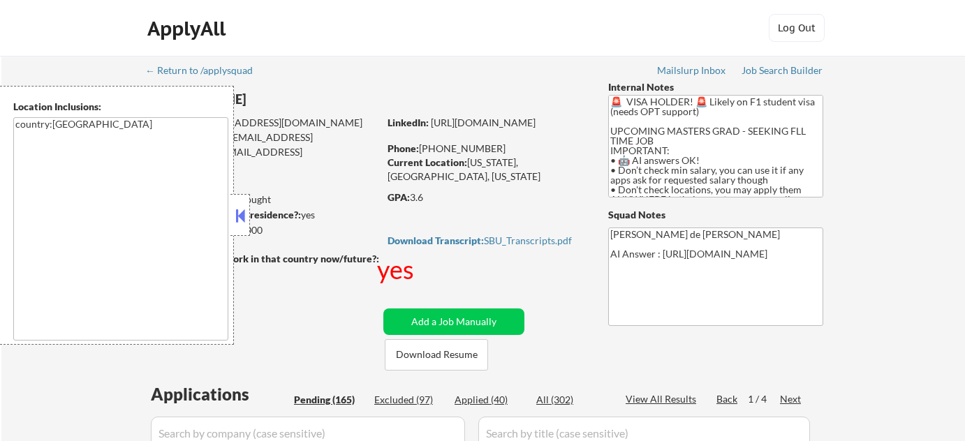
select select ""pending""
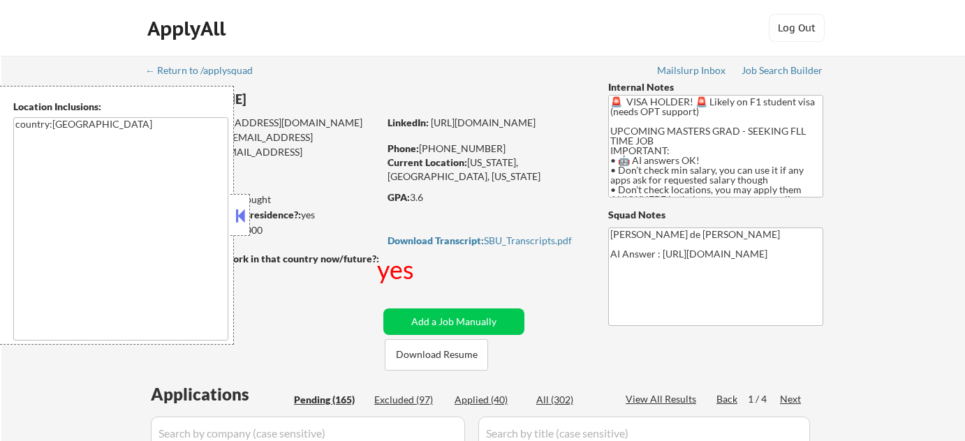
select select ""pending""
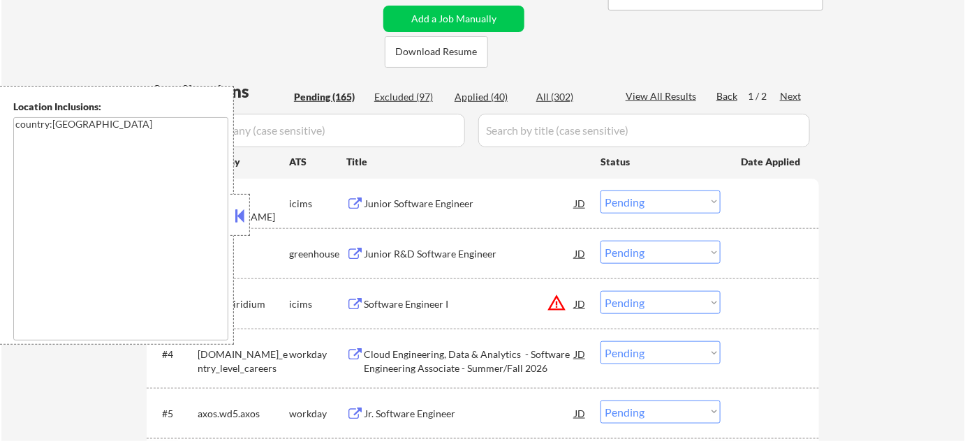
scroll to position [317, 0]
click at [240, 220] on button at bounding box center [240, 215] width 15 height 21
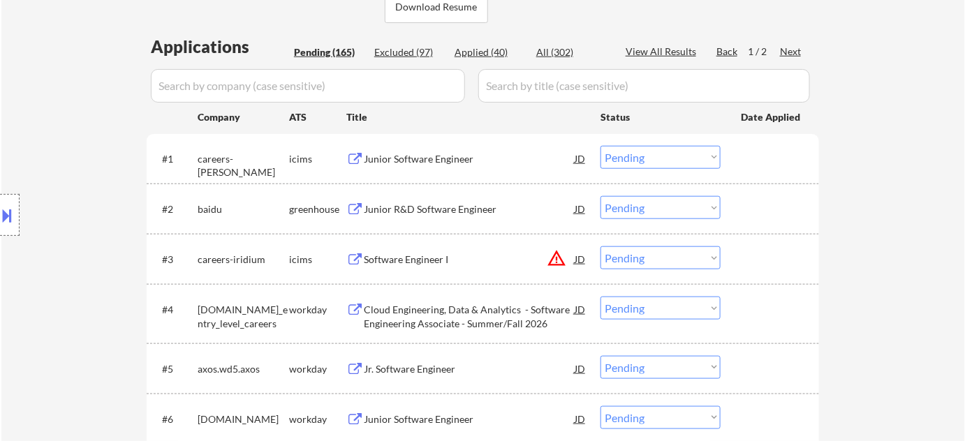
scroll to position [444, 0]
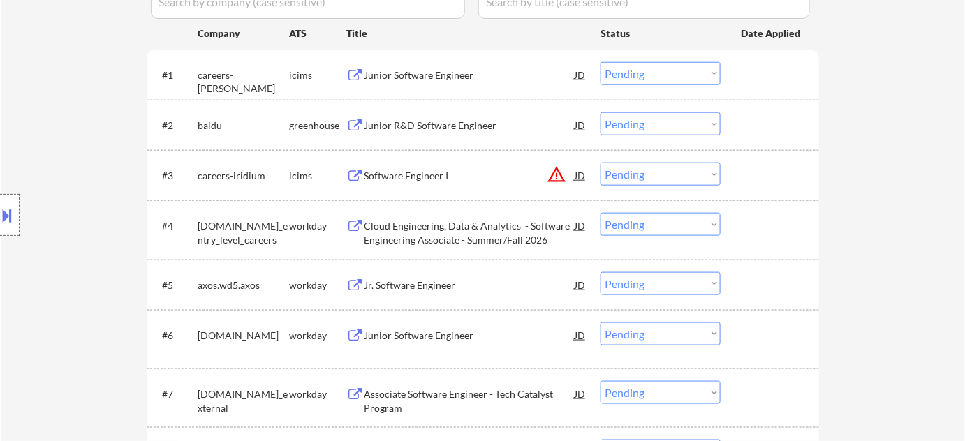
click at [439, 284] on div "Jr. Software Engineer" at bounding box center [469, 286] width 211 height 14
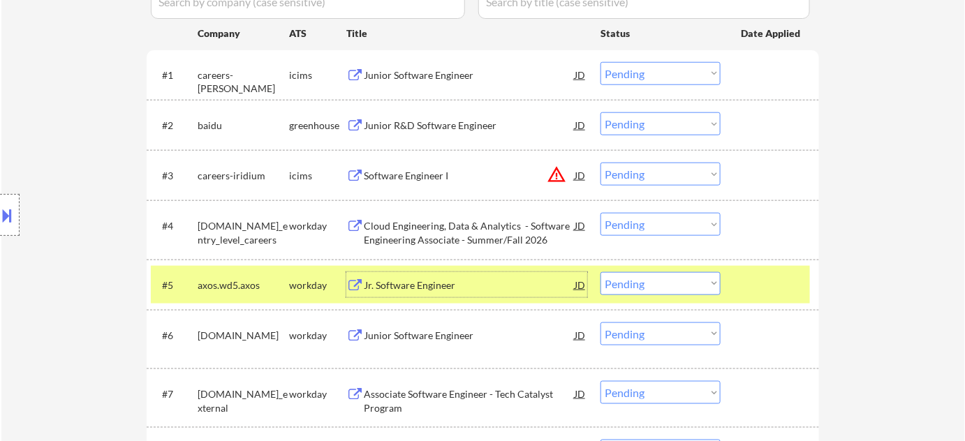
click at [631, 284] on select "Choose an option... Pending Applied Excluded (Questions) Excluded (Expired) Exc…" at bounding box center [661, 283] width 120 height 23
click at [601, 272] on select "Choose an option... Pending Applied Excluded (Questions) Excluded (Expired) Exc…" at bounding box center [661, 283] width 120 height 23
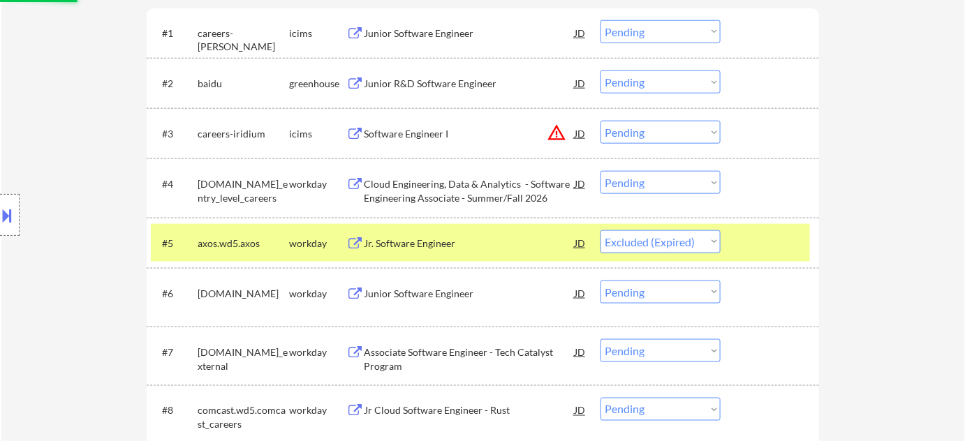
scroll to position [635, 0]
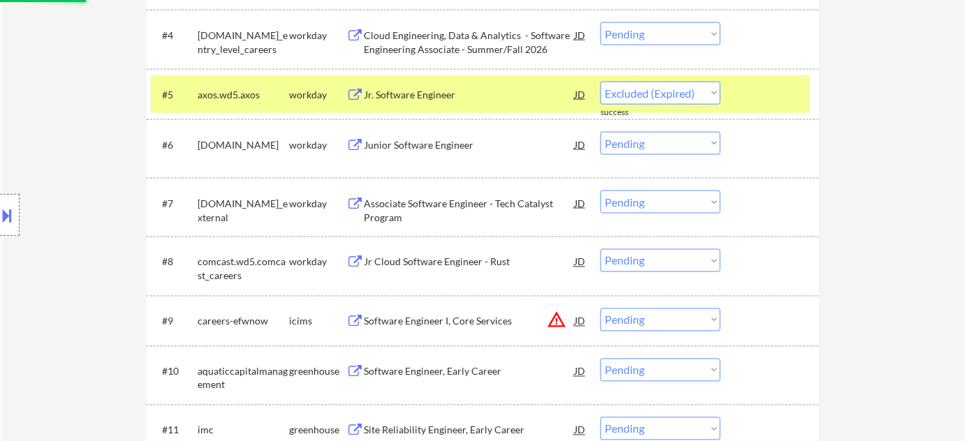
select select ""pending""
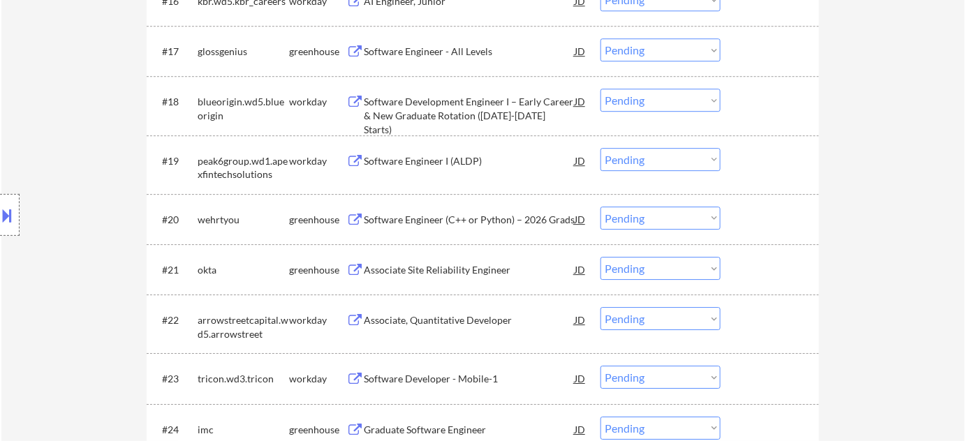
scroll to position [1397, 0]
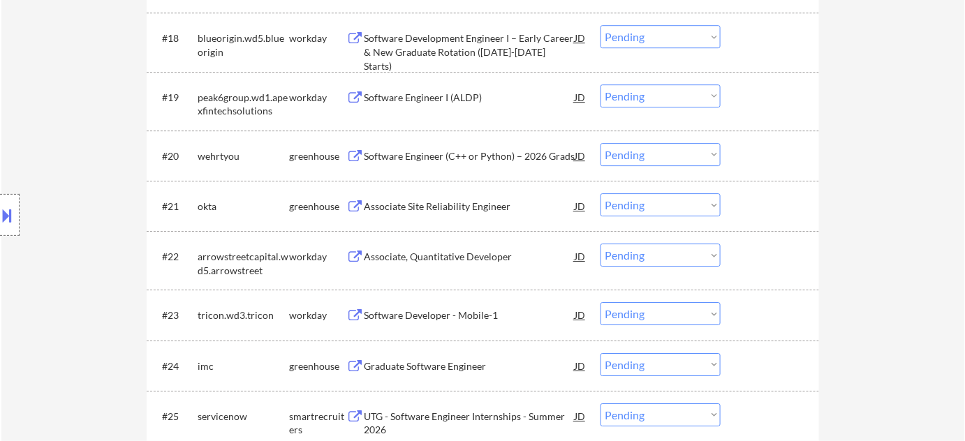
click at [467, 152] on div "Software Engineer (C++ or Python) – 2026 Grads" at bounding box center [469, 156] width 211 height 14
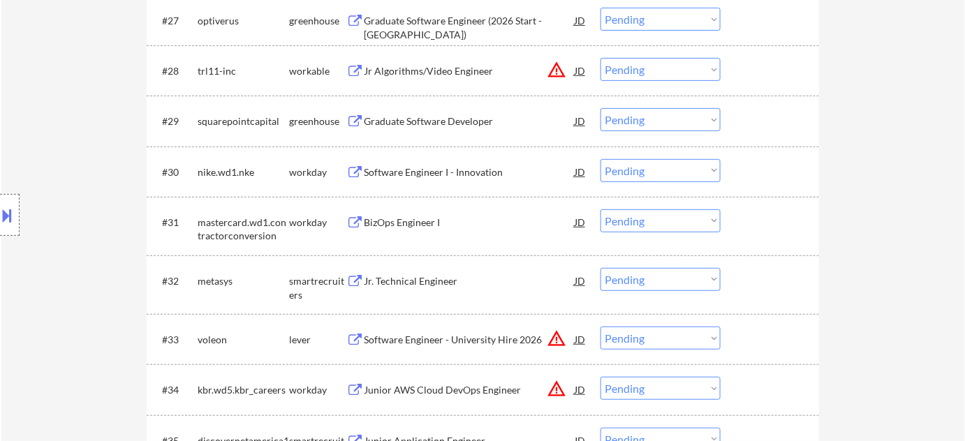
scroll to position [1905, 0]
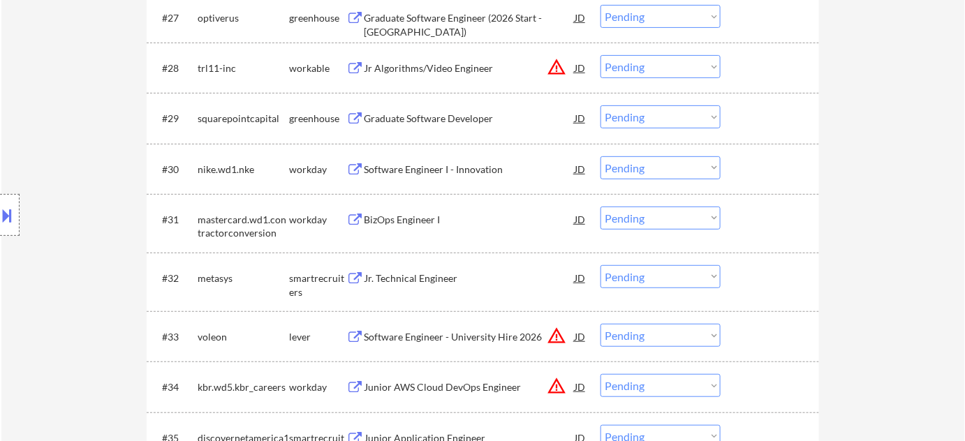
click at [444, 167] on div "Software Engineer I - Innovation" at bounding box center [469, 170] width 211 height 14
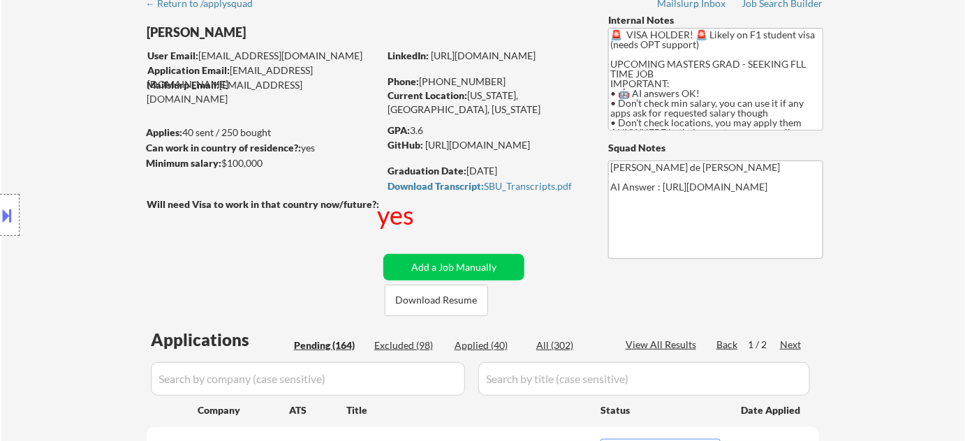
scroll to position [63, 0]
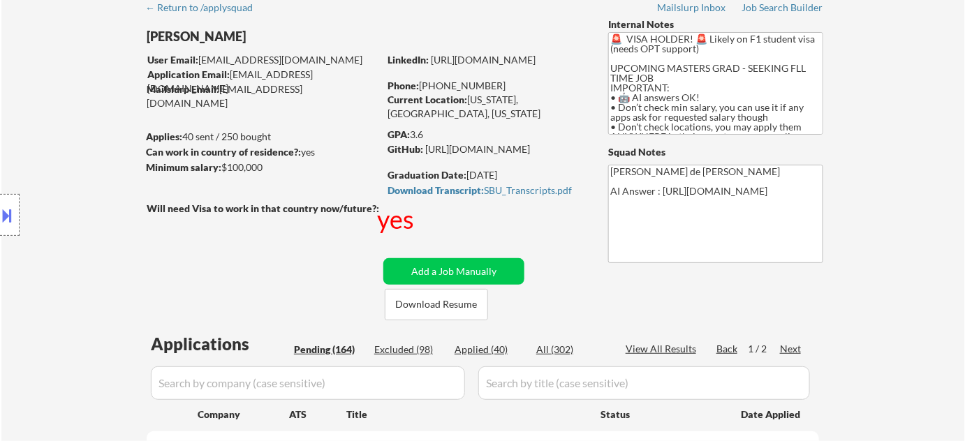
drag, startPoint x: 436, startPoint y: 80, endPoint x: 502, endPoint y: 85, distance: 66.5
click at [502, 85] on div "Phone: +1 516-434-1033" at bounding box center [487, 86] width 198 height 14
copy div "516-434-1033"
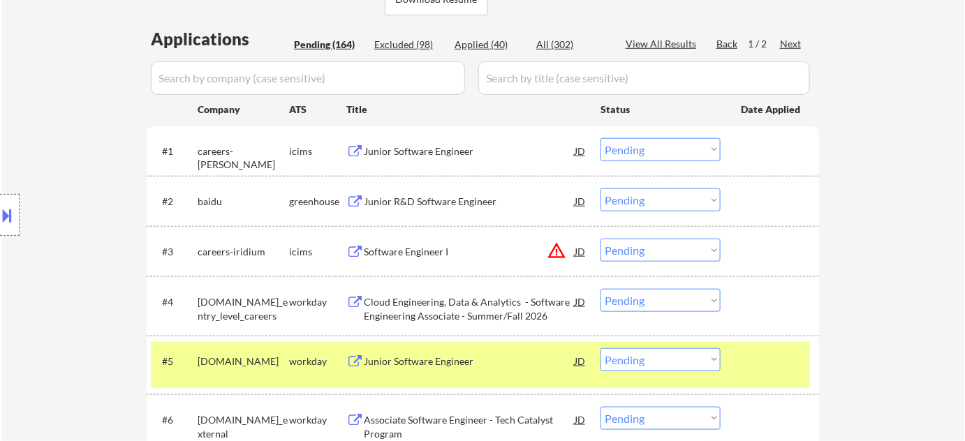
scroll to position [444, 0]
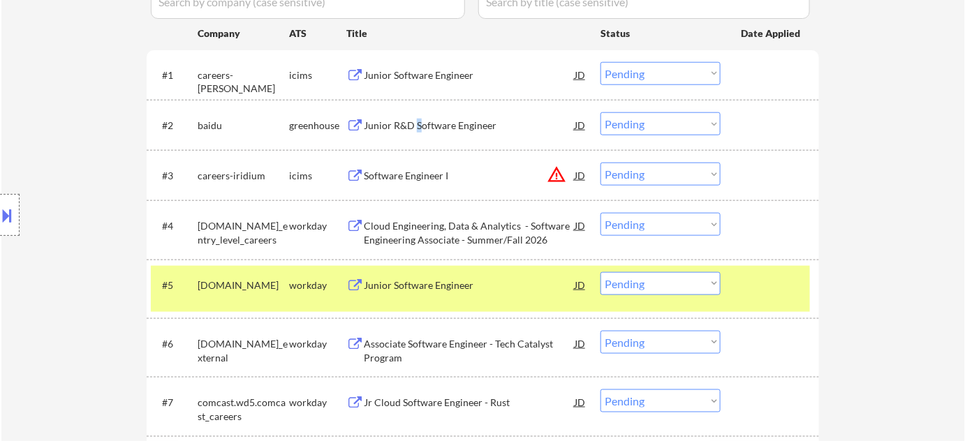
click at [418, 119] on div "Junior R&D Software Engineer" at bounding box center [469, 126] width 211 height 14
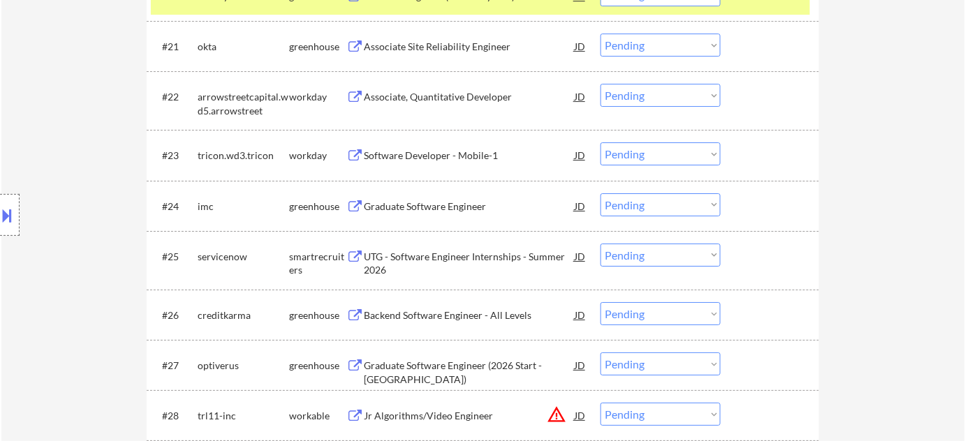
scroll to position [1651, 0]
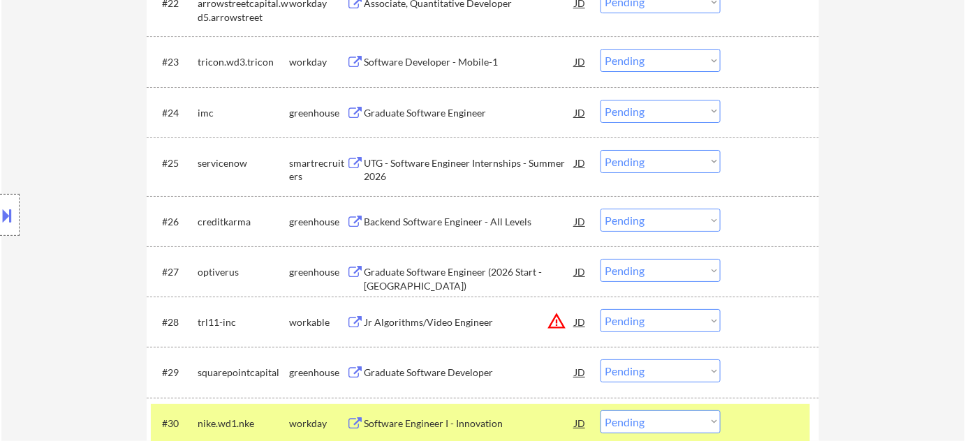
click at [465, 228] on div "Backend Software Engineer - All Levels" at bounding box center [469, 221] width 211 height 25
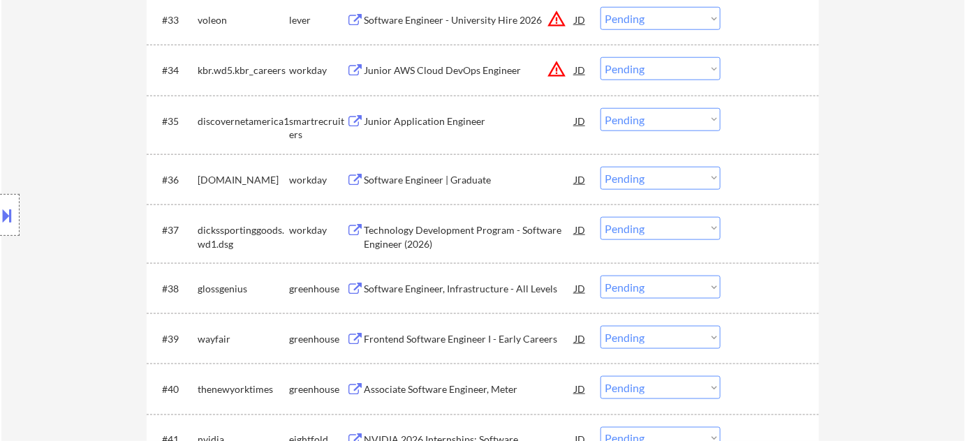
scroll to position [2413, 0]
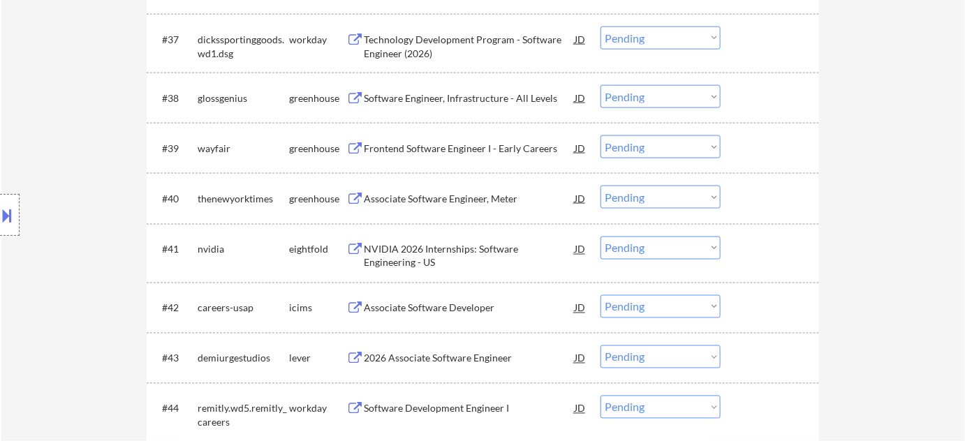
click at [453, 90] on div "Software Engineer, Infrastructure - All Levels" at bounding box center [469, 97] width 211 height 25
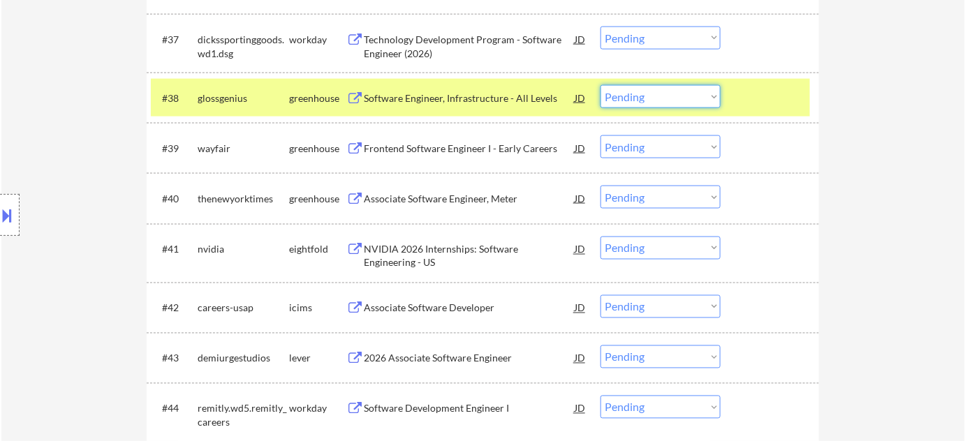
click at [638, 98] on select "Choose an option... Pending Applied Excluded (Questions) Excluded (Expired) Exc…" at bounding box center [661, 96] width 120 height 23
click at [601, 85] on select "Choose an option... Pending Applied Excluded (Questions) Excluded (Expired) Exc…" at bounding box center [661, 96] width 120 height 23
select select ""pending""
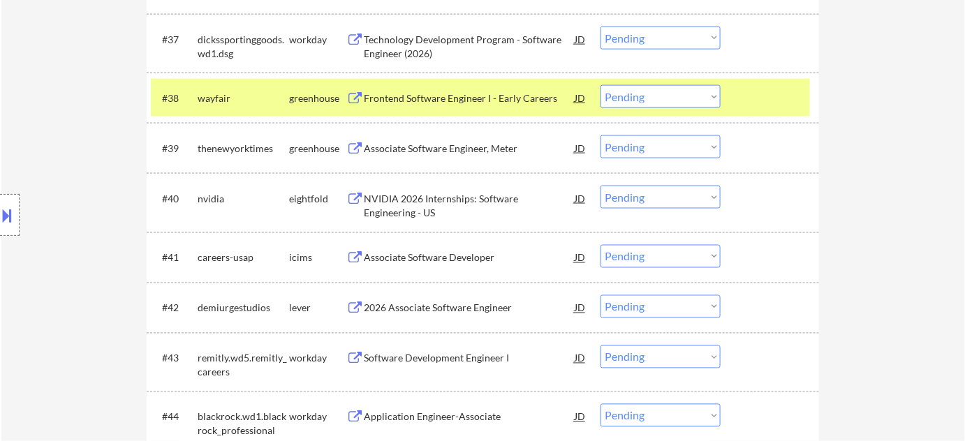
click at [472, 148] on div "Associate Software Engineer, Meter" at bounding box center [469, 149] width 211 height 14
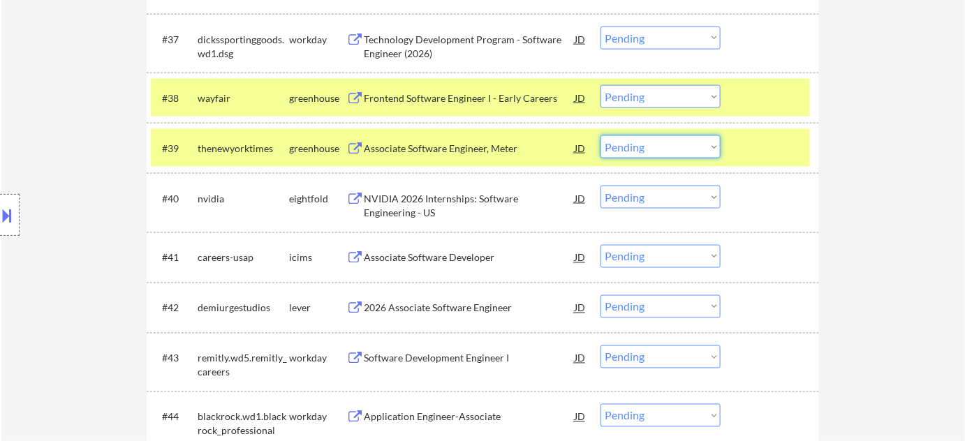
drag, startPoint x: 632, startPoint y: 139, endPoint x: 640, endPoint y: 156, distance: 19.1
click at [632, 139] on select "Choose an option... Pending Applied Excluded (Questions) Excluded (Expired) Exc…" at bounding box center [661, 147] width 120 height 23
click at [601, 136] on select "Choose an option... Pending Applied Excluded (Questions) Excluded (Expired) Exc…" at bounding box center [661, 147] width 120 height 23
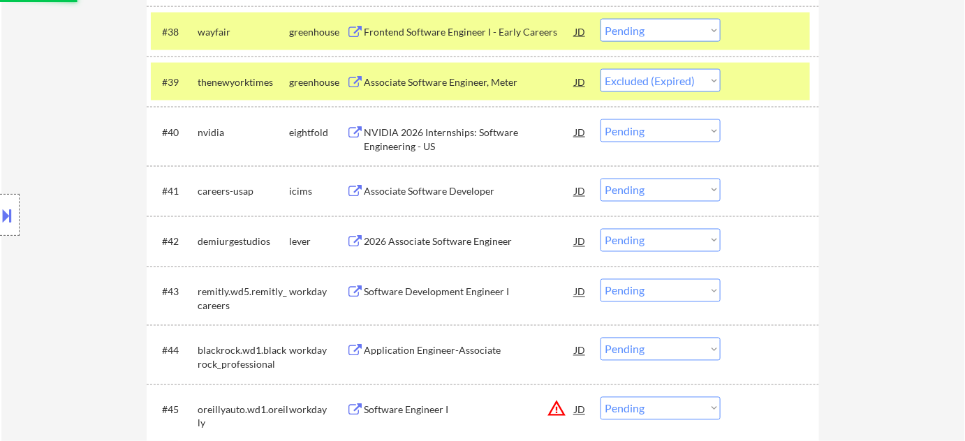
scroll to position [2540, 0]
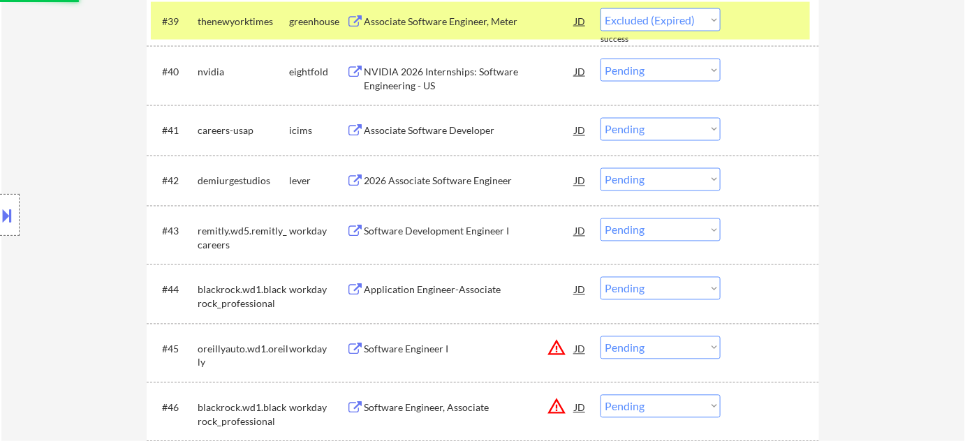
select select ""pending""
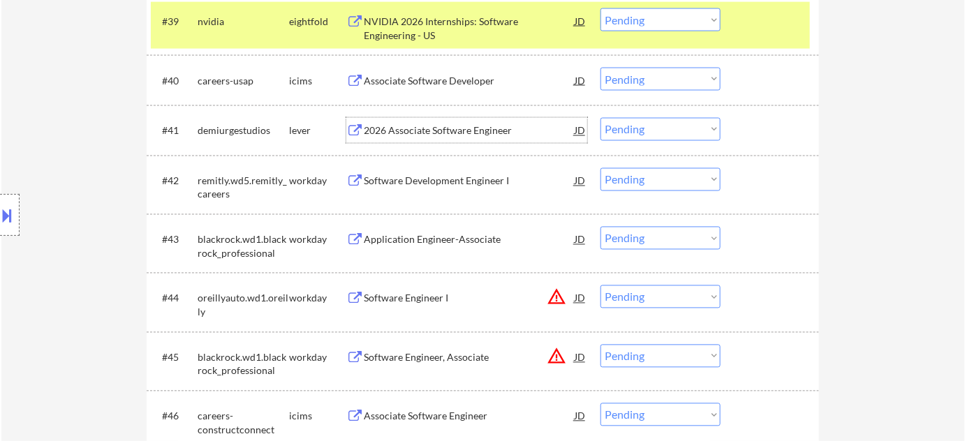
click at [447, 128] on div "2026 Associate Software Engineer" at bounding box center [469, 131] width 211 height 14
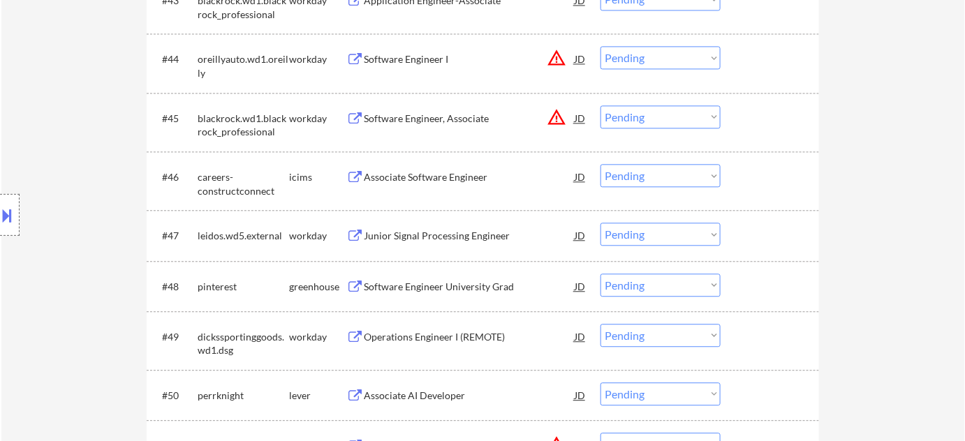
scroll to position [2794, 0]
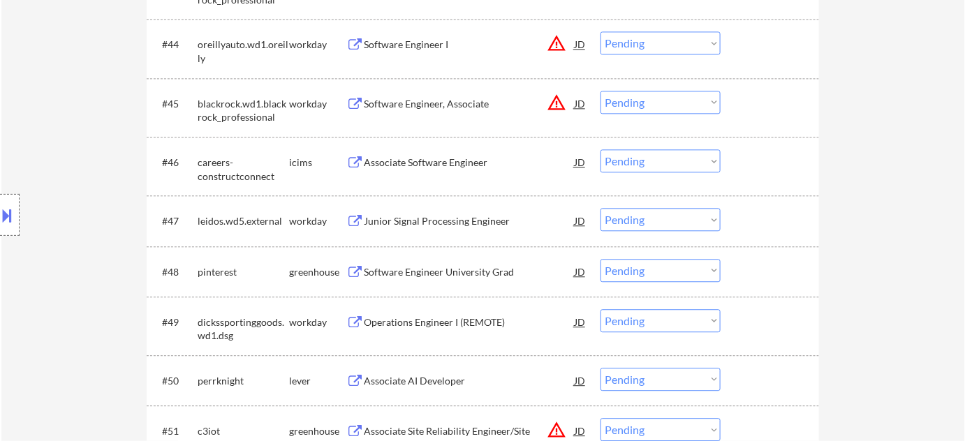
click at [460, 273] on div "Software Engineer University Grad" at bounding box center [469, 272] width 211 height 14
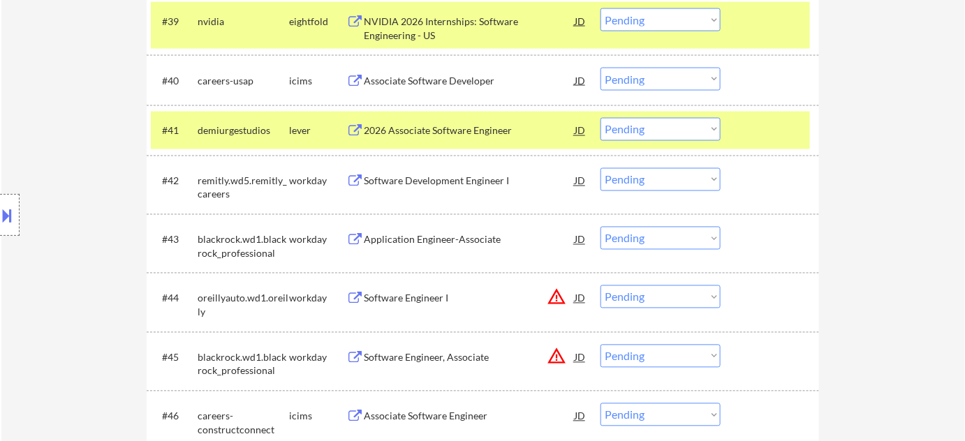
scroll to position [2844, 0]
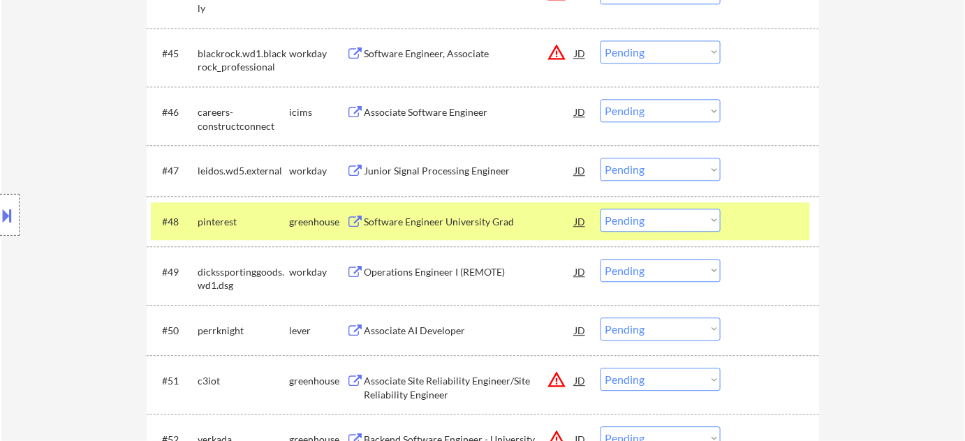
click at [633, 225] on select "Choose an option... Pending Applied Excluded (Questions) Excluded (Expired) Exc…" at bounding box center [661, 220] width 120 height 23
click at [601, 209] on select "Choose an option... Pending Applied Excluded (Questions) Excluded (Expired) Exc…" at bounding box center [661, 220] width 120 height 23
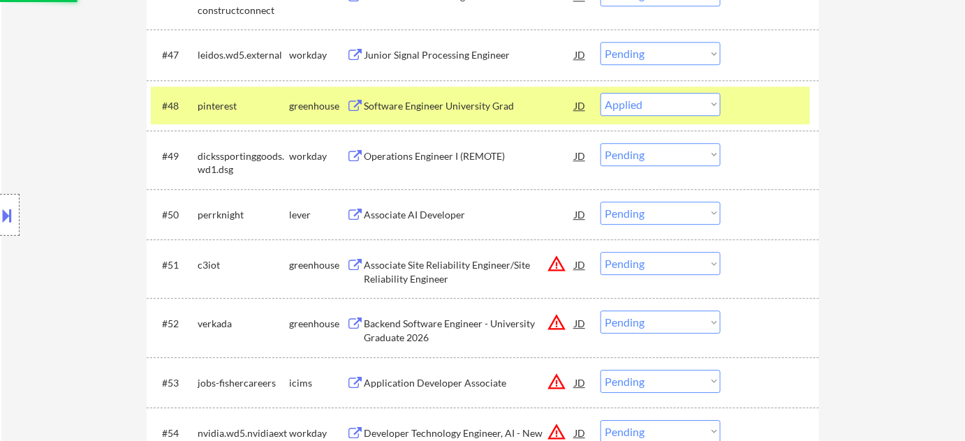
scroll to position [2972, 0]
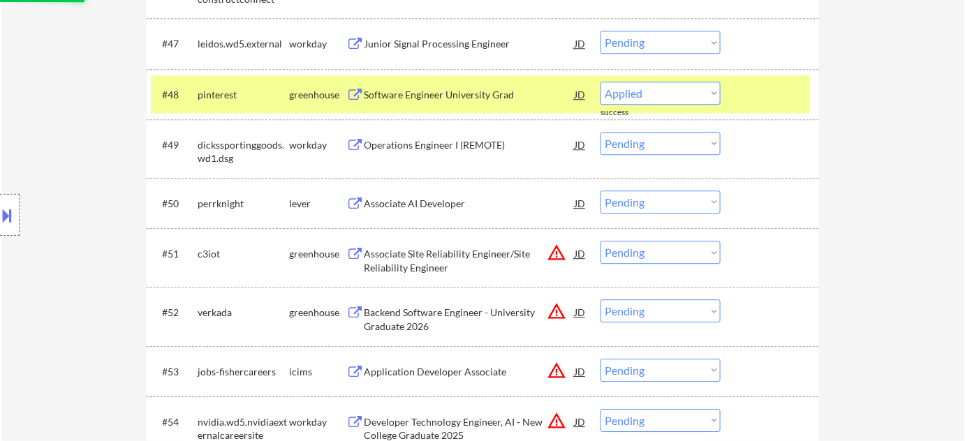
select select ""pending""
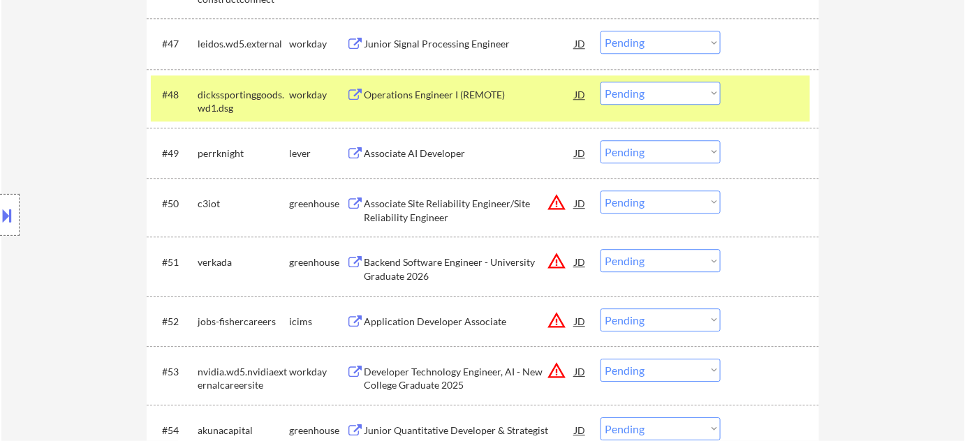
click at [434, 151] on div "Associate AI Developer" at bounding box center [469, 154] width 211 height 14
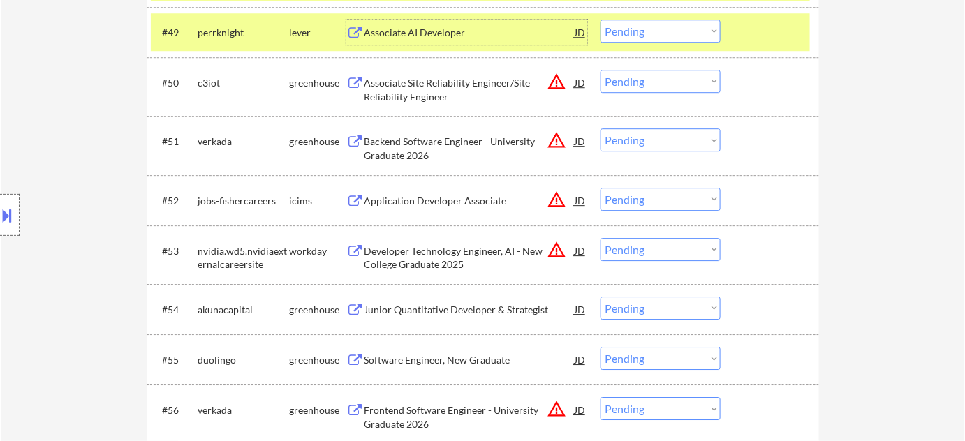
scroll to position [3099, 0]
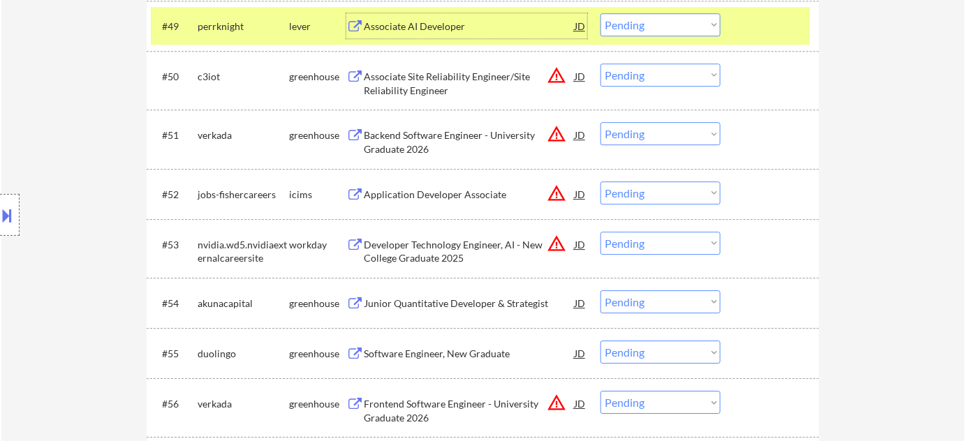
click at [421, 136] on div "Backend Software Engineer - University Graduate 2026" at bounding box center [469, 142] width 211 height 27
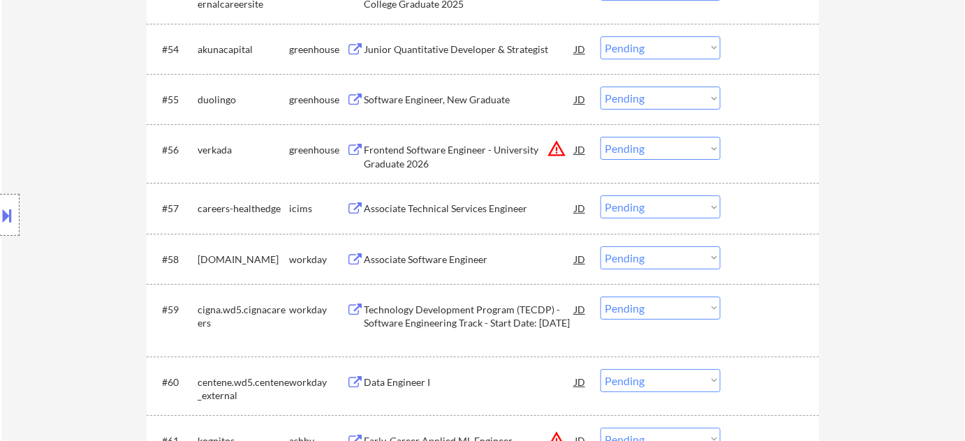
scroll to position [3289, 0]
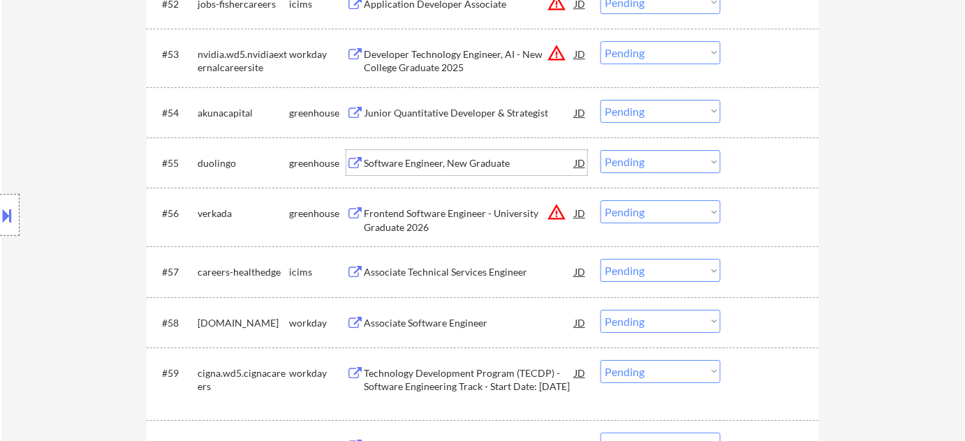
click at [464, 154] on div "Software Engineer, New Graduate" at bounding box center [469, 162] width 211 height 25
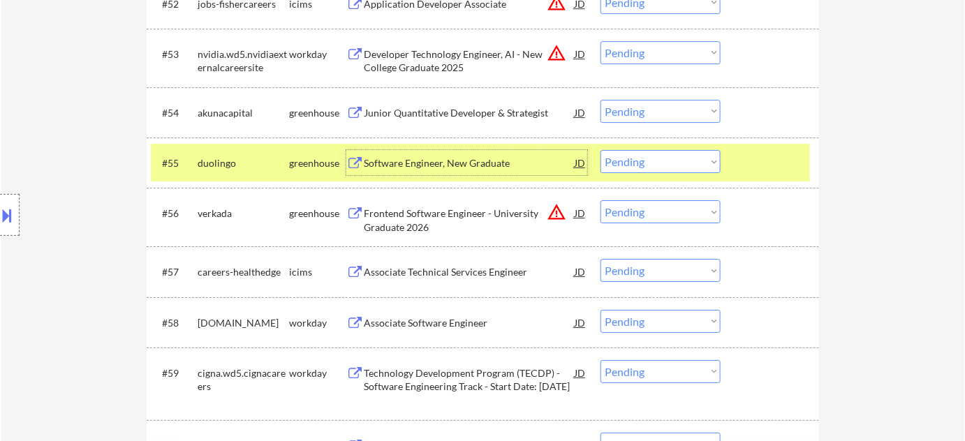
click at [685, 162] on select "Choose an option... Pending Applied Excluded (Questions) Excluded (Expired) Exc…" at bounding box center [661, 161] width 120 height 23
click at [601, 150] on select "Choose an option... Pending Applied Excluded (Questions) Excluded (Expired) Exc…" at bounding box center [661, 161] width 120 height 23
select select ""pending""
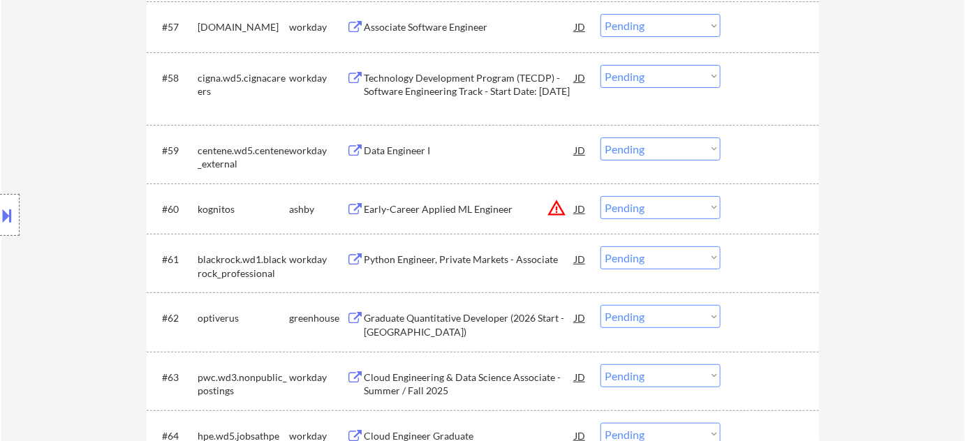
scroll to position [3543, 0]
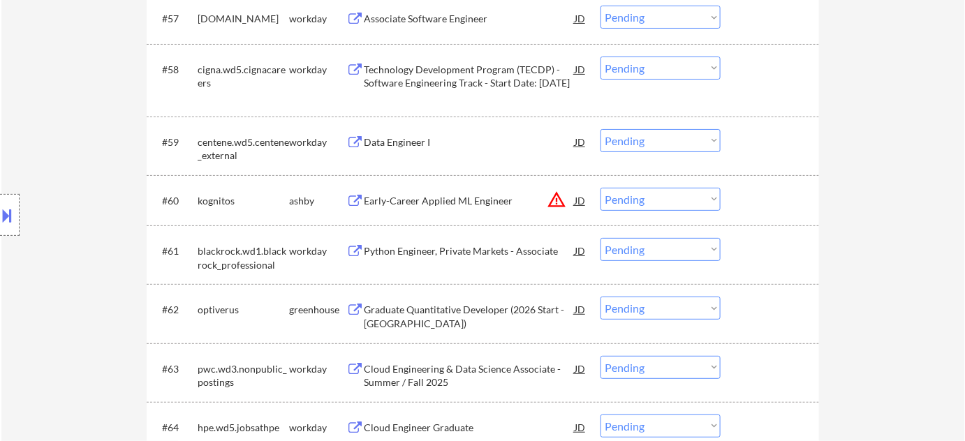
click at [481, 210] on div "Early-Career Applied ML Engineer" at bounding box center [469, 200] width 211 height 25
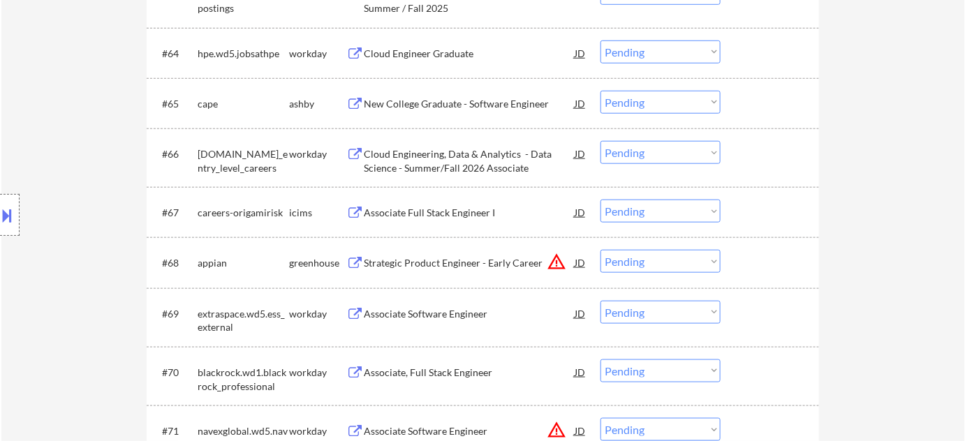
scroll to position [3924, 0]
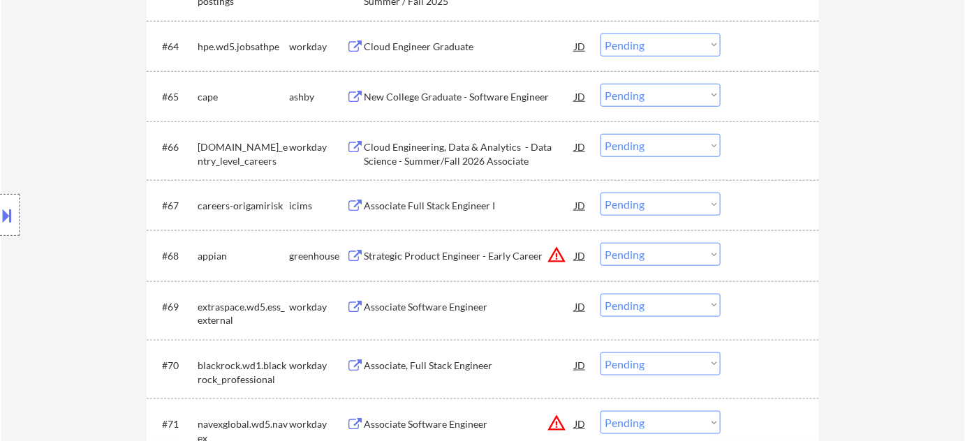
click at [447, 99] on div "New College Graduate - Software Engineer" at bounding box center [469, 97] width 211 height 14
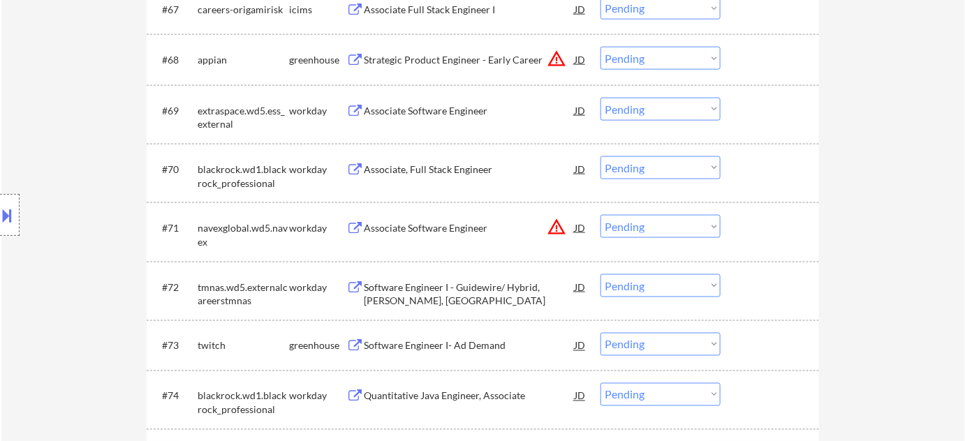
scroll to position [4241, 0]
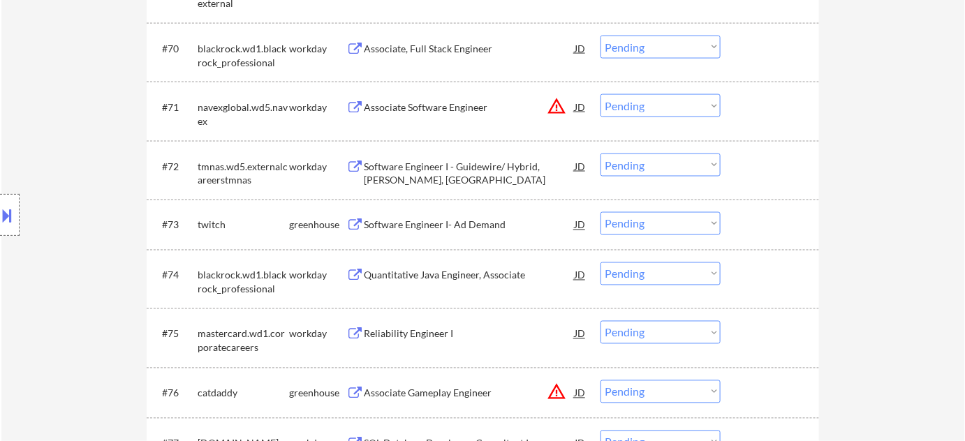
click at [434, 225] on div "Software Engineer I- Ad Demand" at bounding box center [469, 226] width 211 height 14
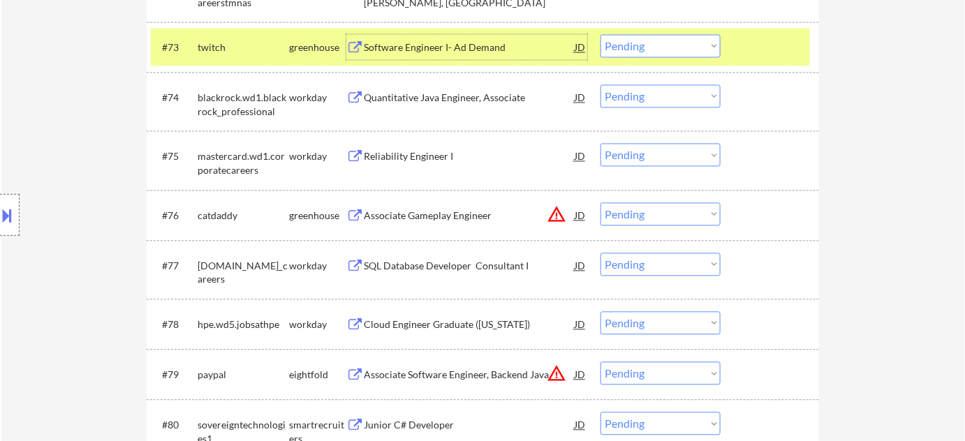
scroll to position [4496, 0]
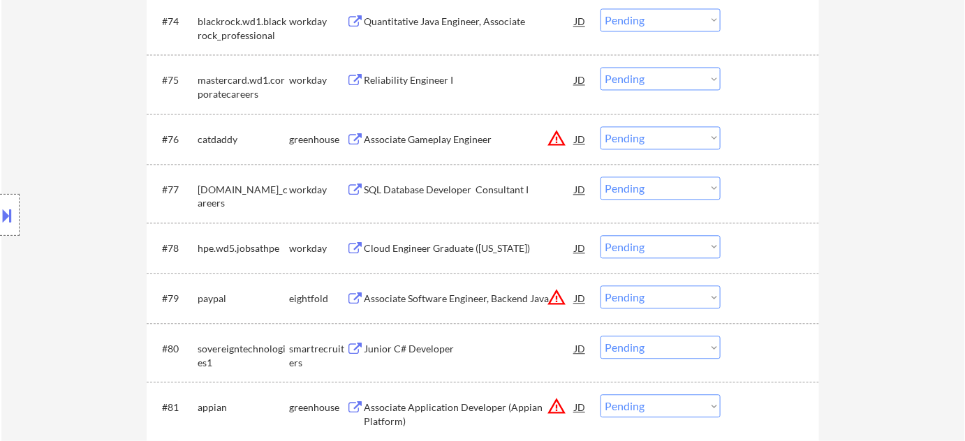
click at [467, 148] on div "Associate Gameplay Engineer" at bounding box center [469, 138] width 211 height 25
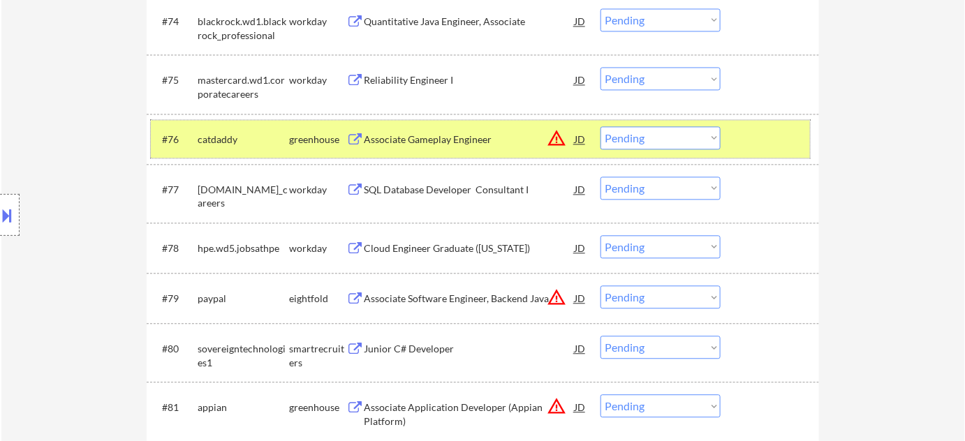
click at [623, 152] on div "#76 catdaddy greenhouse Associate Gameplay Engineer JD warning_amber Choose an …" at bounding box center [480, 139] width 659 height 38
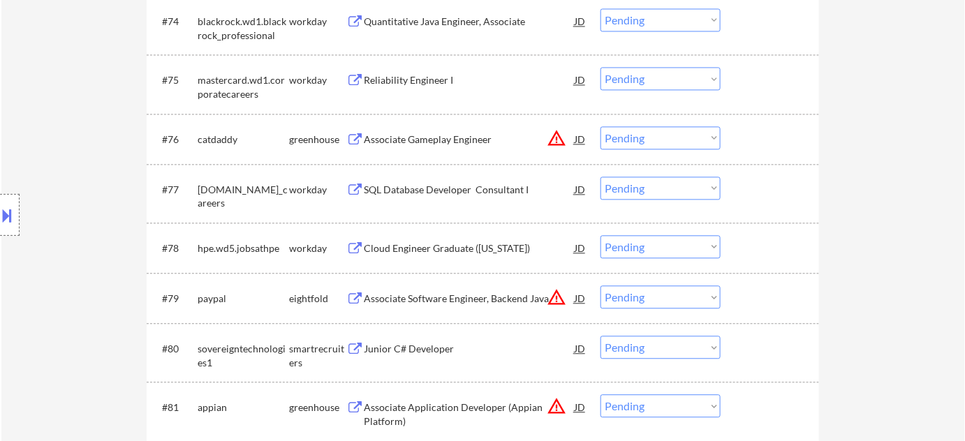
click at [633, 145] on select "Choose an option... Pending Applied Excluded (Questions) Excluded (Expired) Exc…" at bounding box center [661, 137] width 120 height 23
click at [601, 126] on select "Choose an option... Pending Applied Excluded (Questions) Excluded (Expired) Exc…" at bounding box center [661, 137] width 120 height 23
select select ""pending""
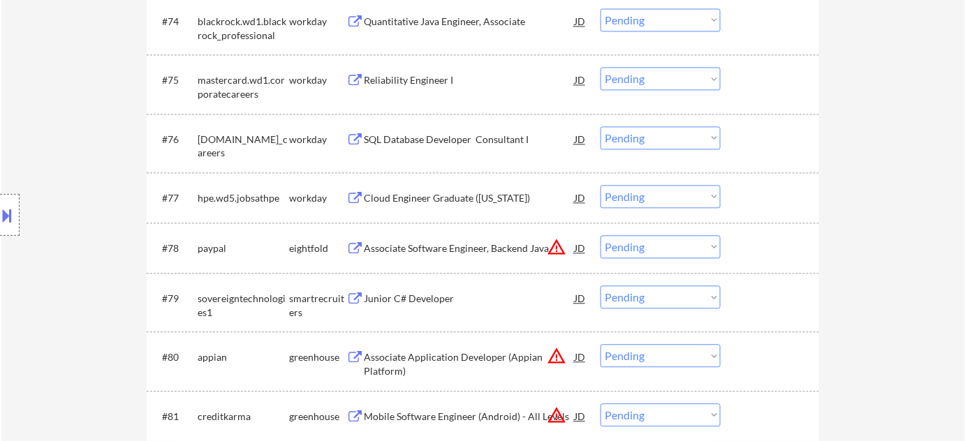
scroll to position [4559, 0]
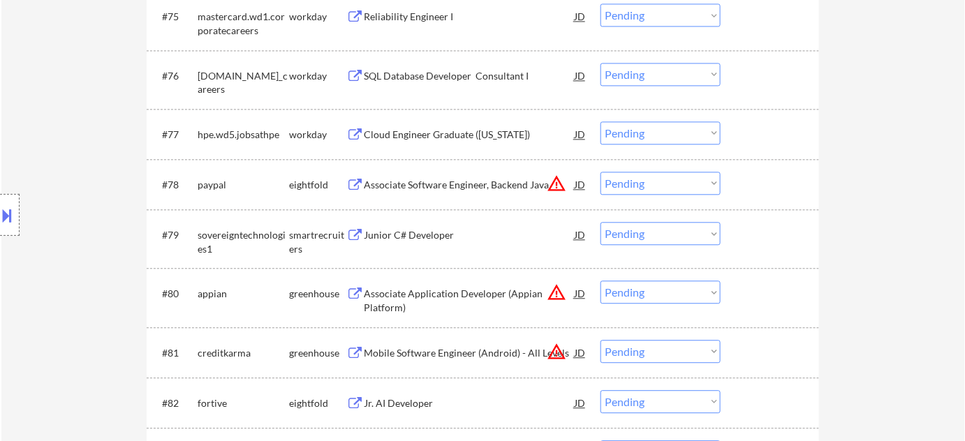
click at [422, 235] on div "Junior C# Developer" at bounding box center [469, 235] width 211 height 14
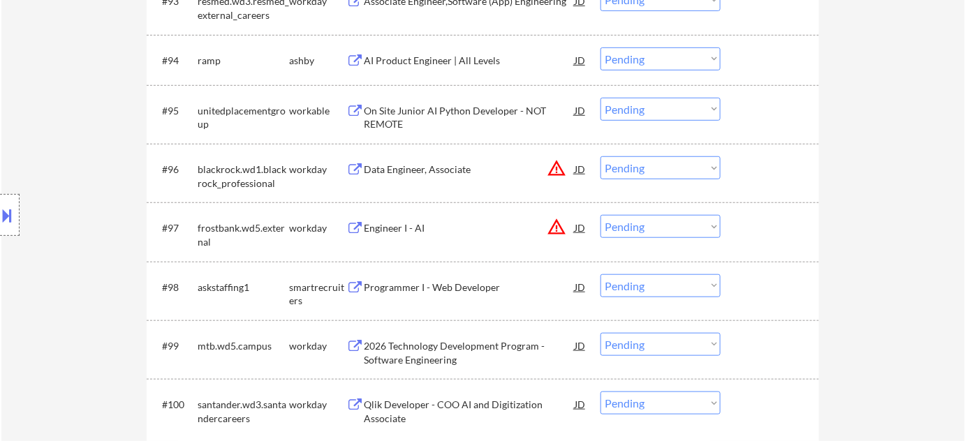
scroll to position [5639, 0]
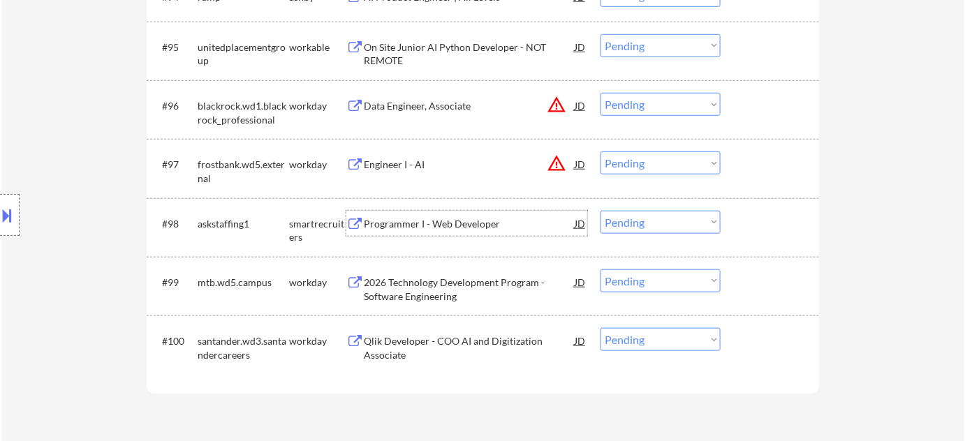
click at [471, 221] on div "Programmer I - Web Developer" at bounding box center [469, 224] width 211 height 14
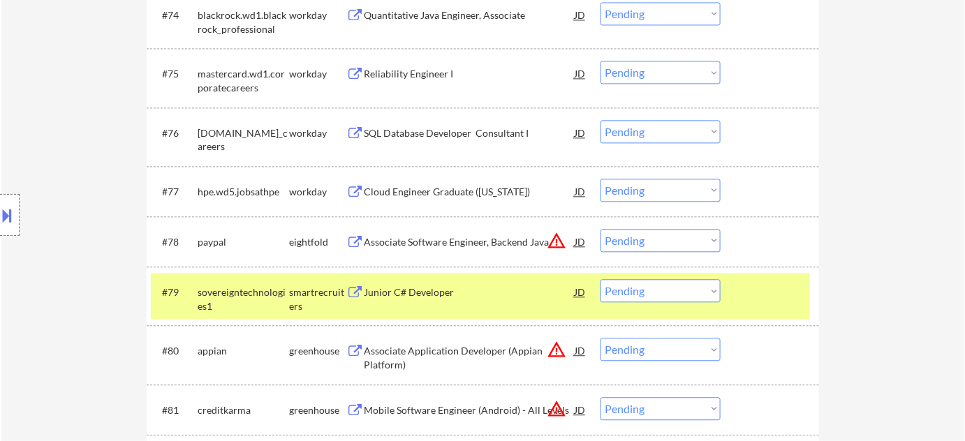
scroll to position [773, 0]
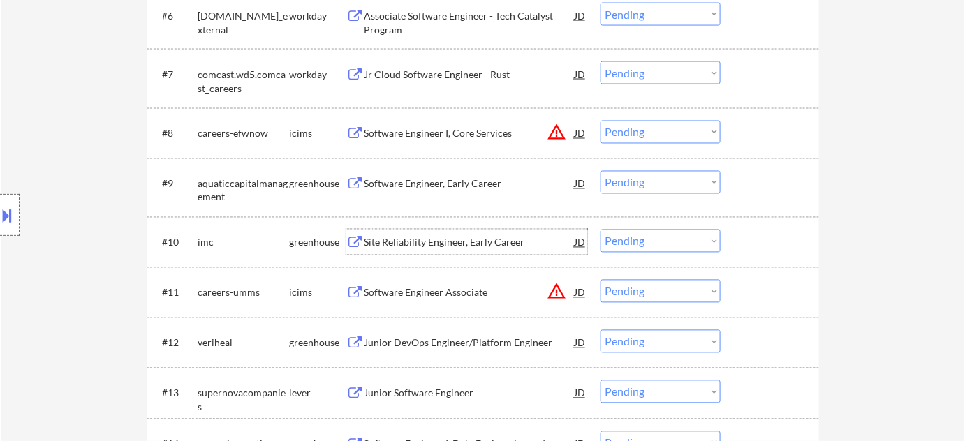
click at [469, 242] on div "Site Reliability Engineer, Early Career" at bounding box center [469, 243] width 211 height 14
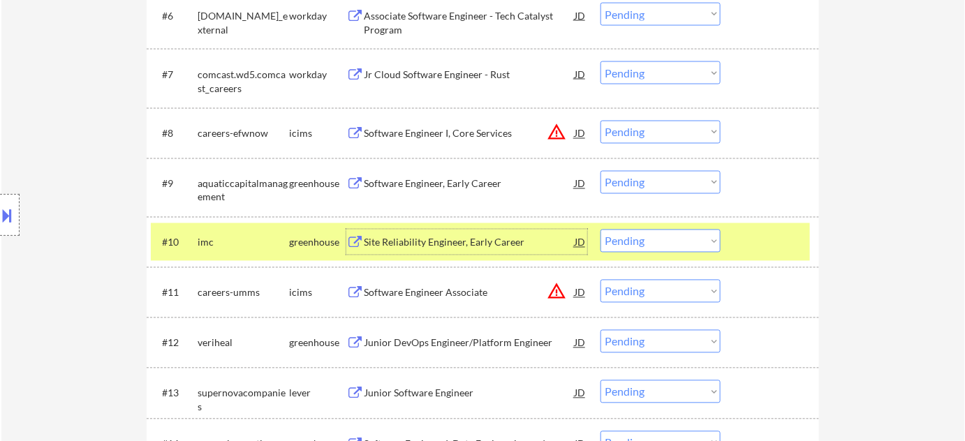
click at [445, 346] on div "Junior DevOps Engineer/Platform Engineer" at bounding box center [469, 344] width 211 height 14
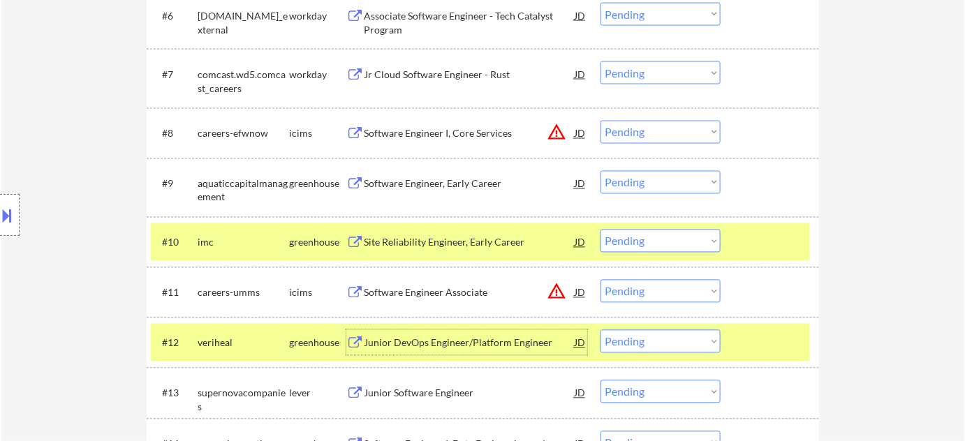
drag, startPoint x: 624, startPoint y: 341, endPoint x: 633, endPoint y: 332, distance: 12.8
click at [624, 341] on select "Choose an option... Pending Applied Excluded (Questions) Excluded (Expired) Exc…" at bounding box center [661, 341] width 120 height 23
click at [601, 330] on select "Choose an option... Pending Applied Excluded (Questions) Excluded (Expired) Exc…" at bounding box center [661, 341] width 120 height 23
select select ""pending""
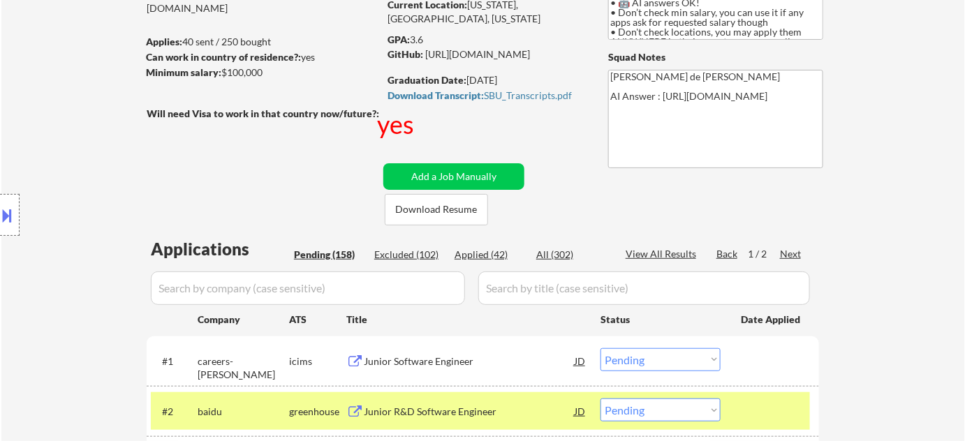
scroll to position [201, 0]
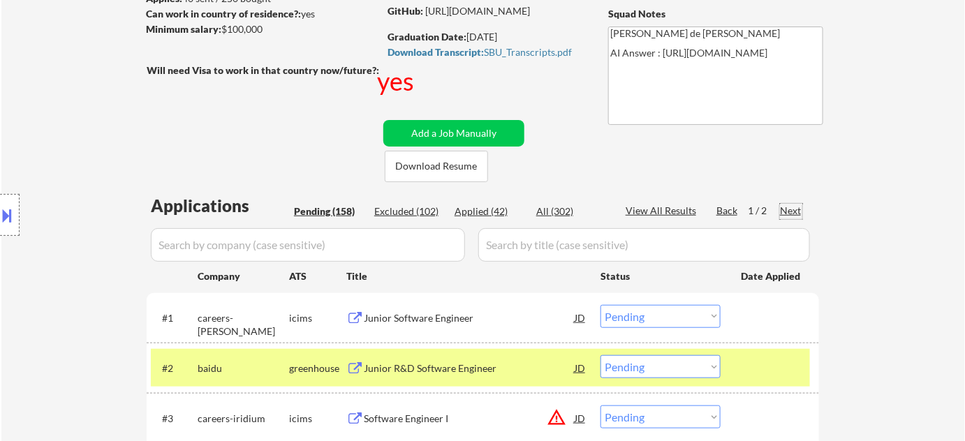
click at [789, 210] on div "Next" at bounding box center [791, 211] width 22 height 14
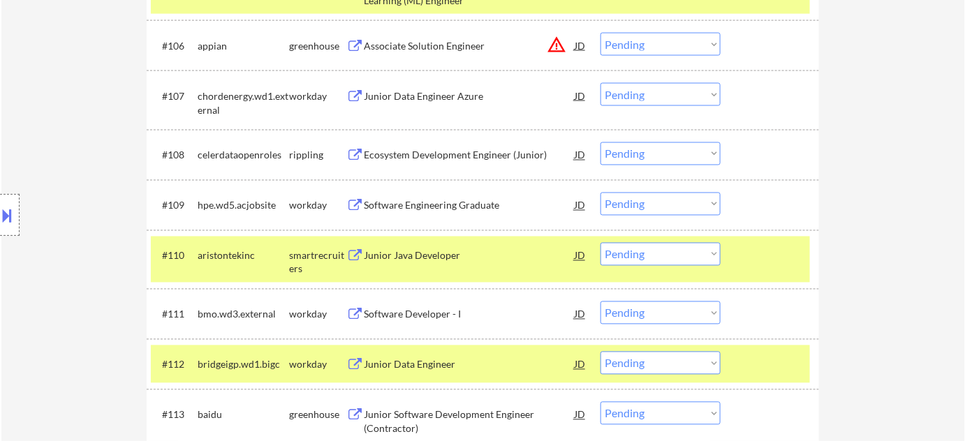
scroll to position [773, 0]
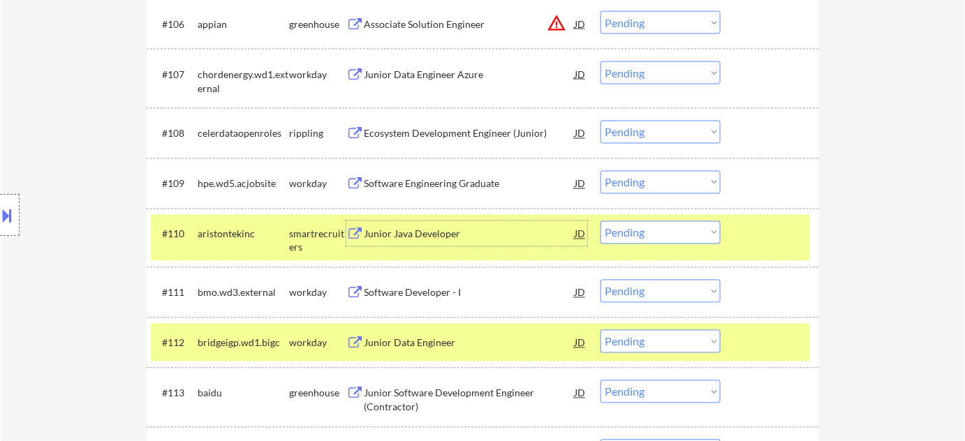
click at [411, 240] on div "Junior Java Developer" at bounding box center [469, 235] width 211 height 14
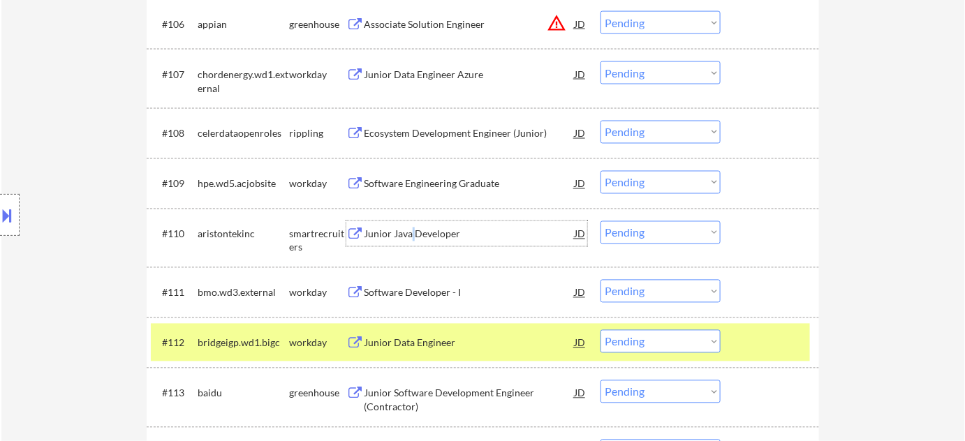
click at [634, 241] on select "Choose an option... Pending Applied Excluded (Questions) Excluded (Expired) Exc…" at bounding box center [661, 232] width 120 height 23
click at [601, 221] on select "Choose an option... Pending Applied Excluded (Questions) Excluded (Expired) Exc…" at bounding box center [661, 232] width 120 height 23
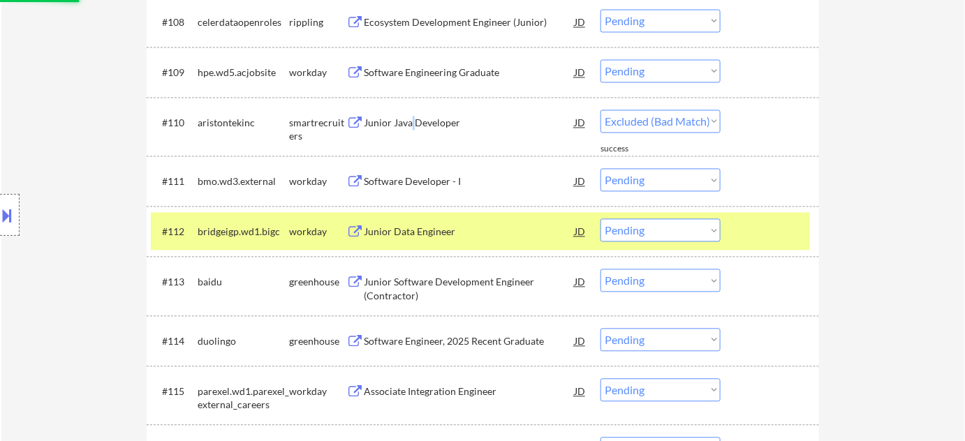
scroll to position [900, 0]
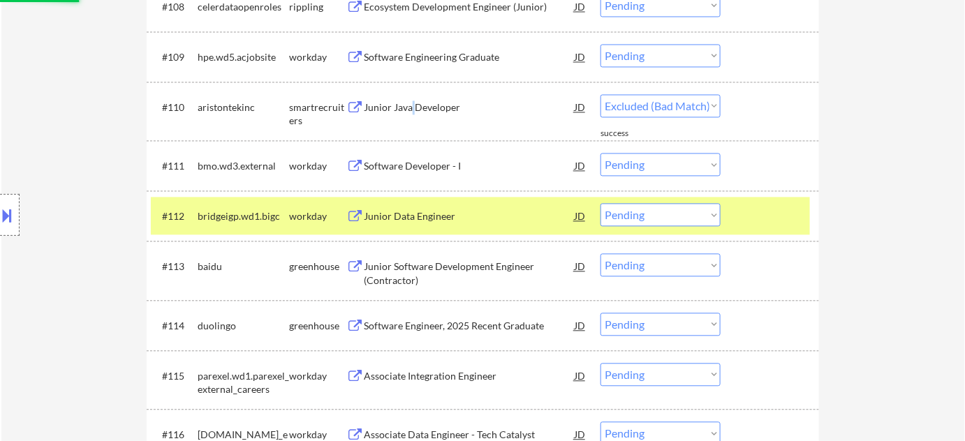
select select ""pending""
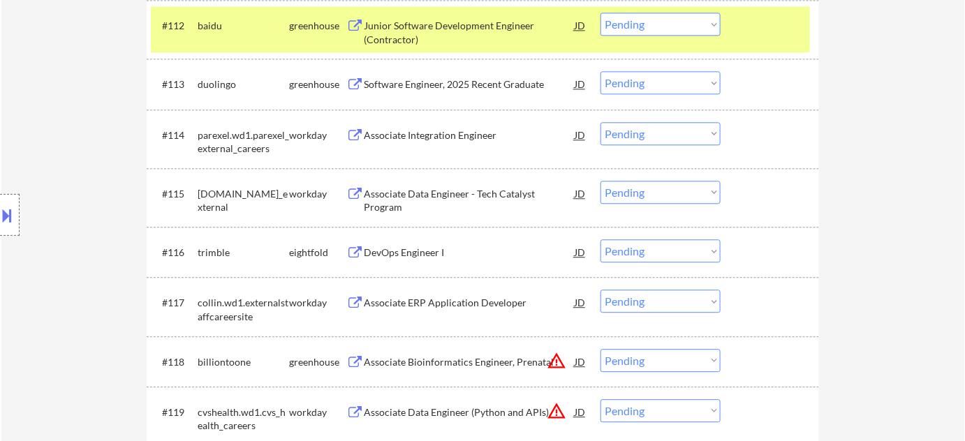
scroll to position [1090, 0]
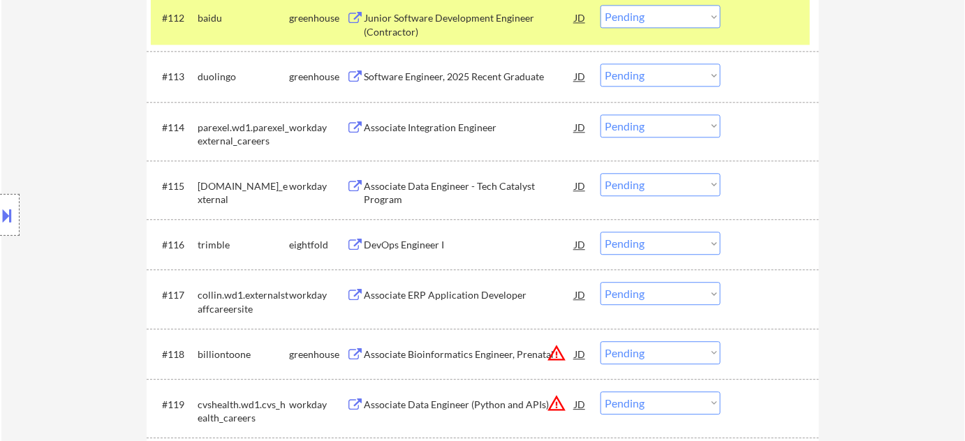
click at [447, 291] on div "Associate ERP Application Developer" at bounding box center [469, 295] width 211 height 14
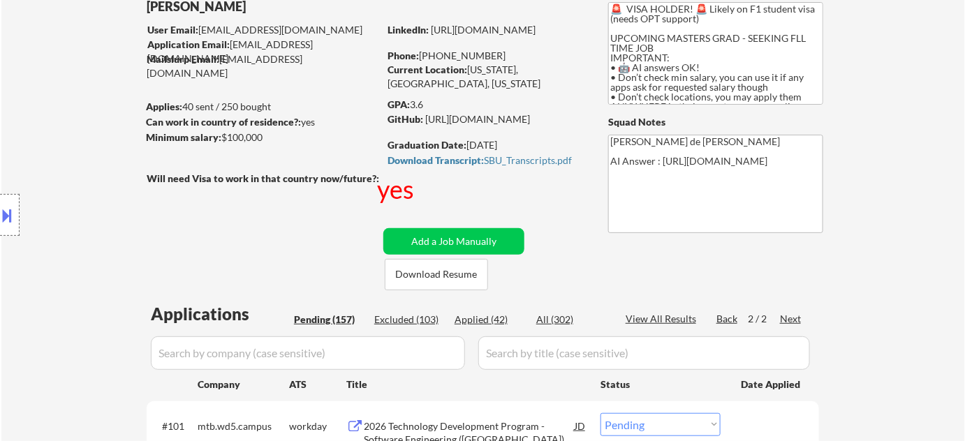
scroll to position [0, 0]
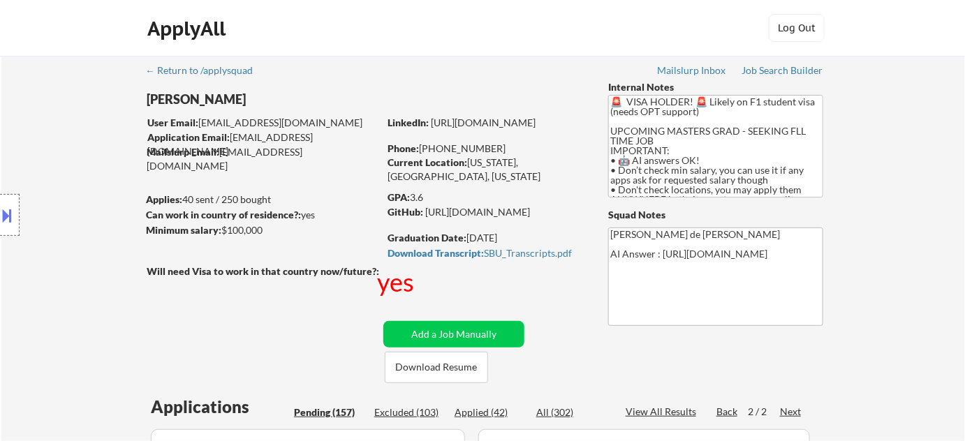
drag, startPoint x: 436, startPoint y: 145, endPoint x: 497, endPoint y: 151, distance: 61.8
click at [497, 151] on div "Phone: +1 516-434-1033" at bounding box center [487, 149] width 198 height 14
copy div "516-434-1033"
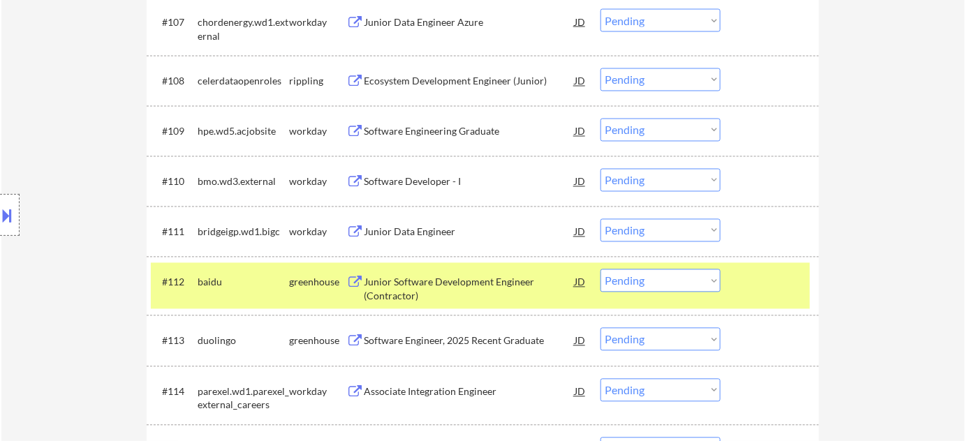
scroll to position [889, 0]
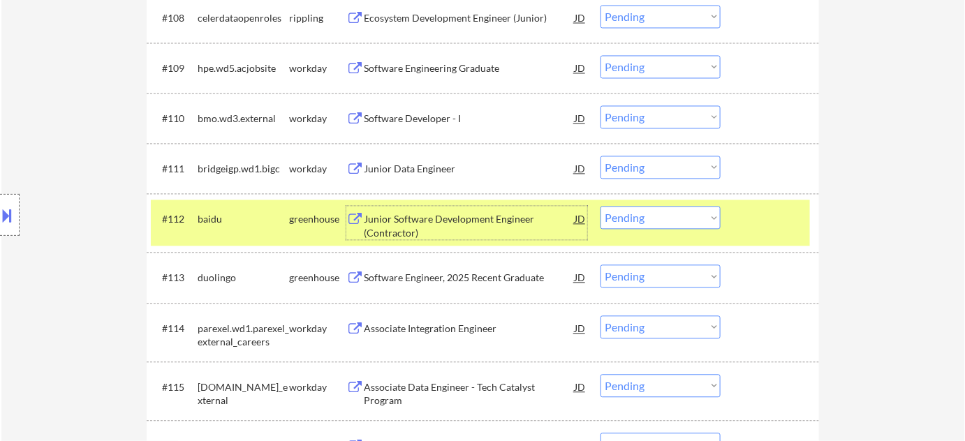
click at [384, 222] on div "Junior Software Development Engineer (Contractor)" at bounding box center [469, 225] width 211 height 27
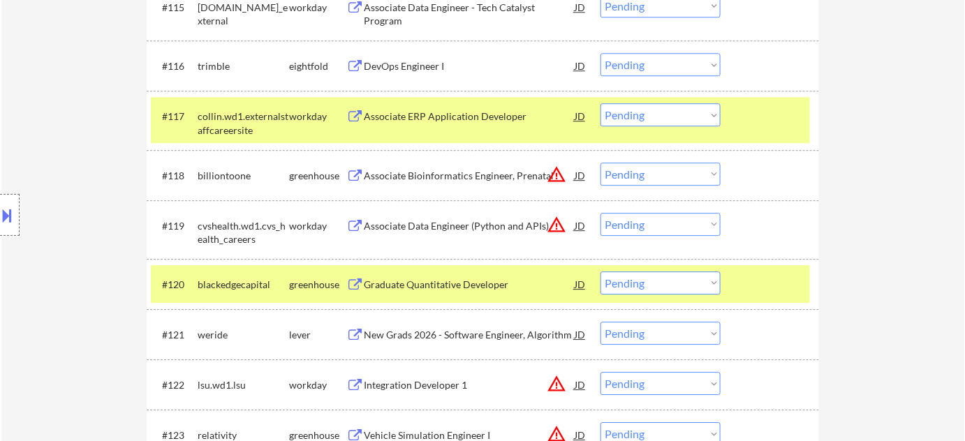
scroll to position [1270, 0]
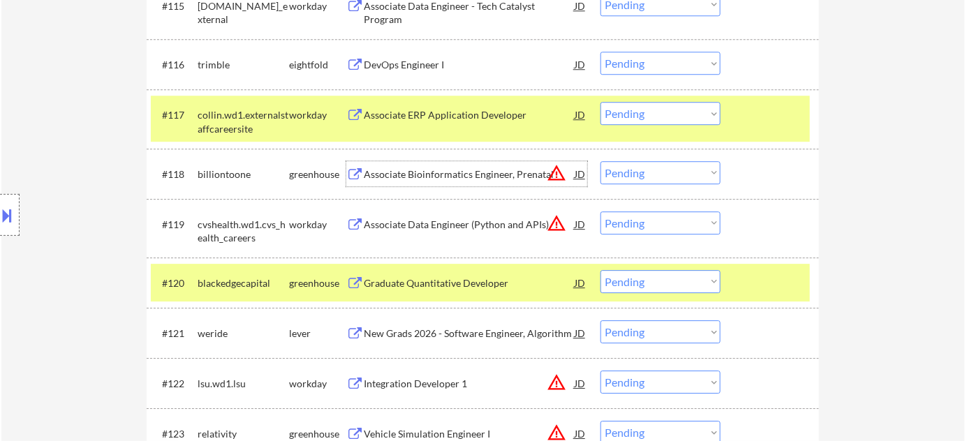
click at [514, 176] on div "Associate Bioinformatics Engineer, Prenatal" at bounding box center [469, 175] width 211 height 14
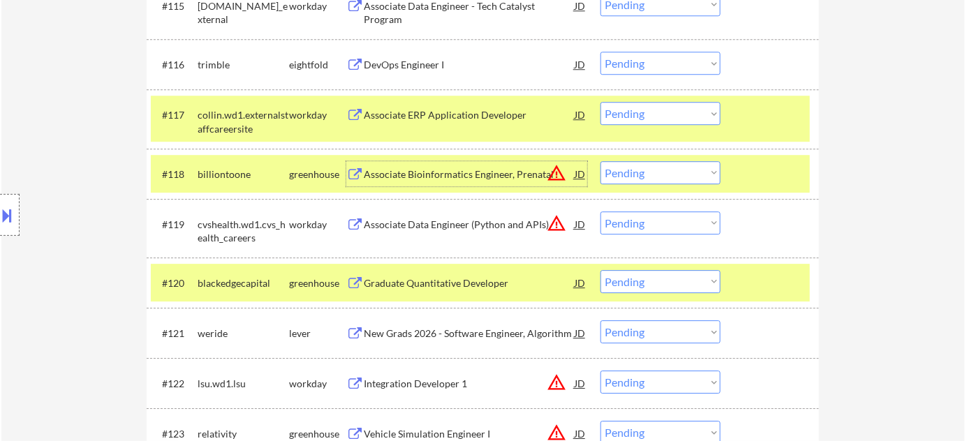
click at [661, 168] on select "Choose an option... Pending Applied Excluded (Questions) Excluded (Expired) Exc…" at bounding box center [661, 172] width 120 height 23
click at [601, 161] on select "Choose an option... Pending Applied Excluded (Questions) Excluded (Expired) Exc…" at bounding box center [661, 172] width 120 height 23
select select ""pending""
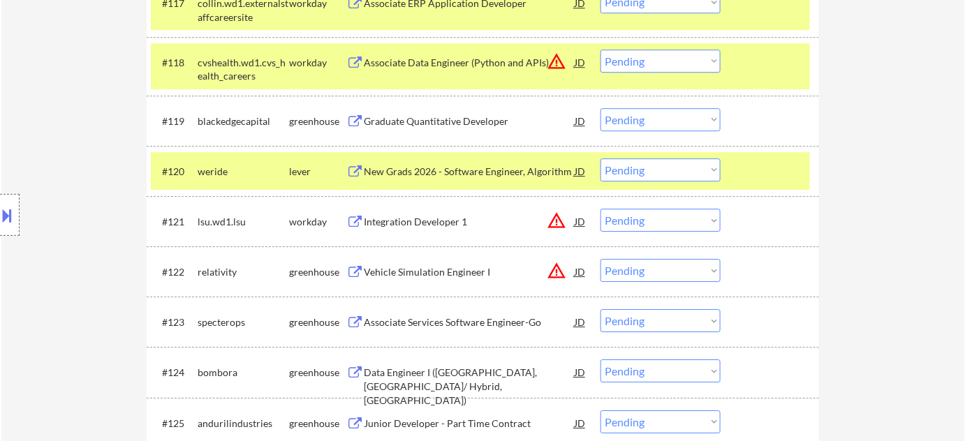
scroll to position [1397, 0]
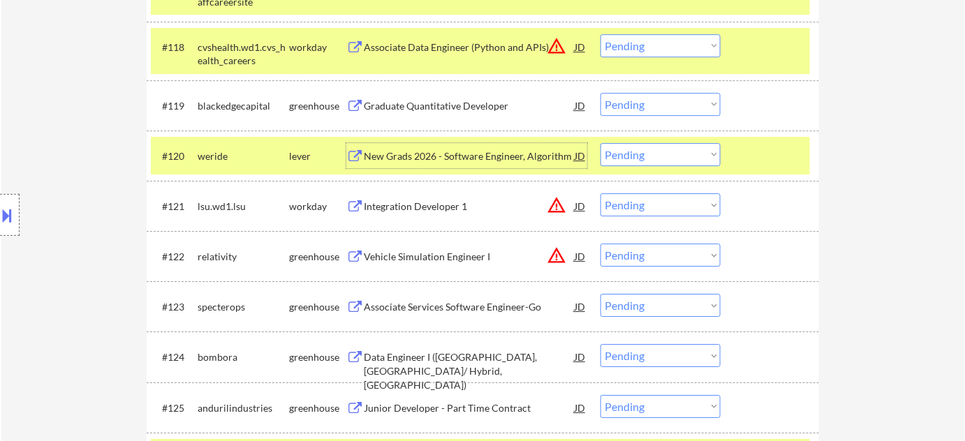
click at [436, 157] on div "New Grads 2026 - Software Engineer, Algorithm" at bounding box center [469, 156] width 211 height 14
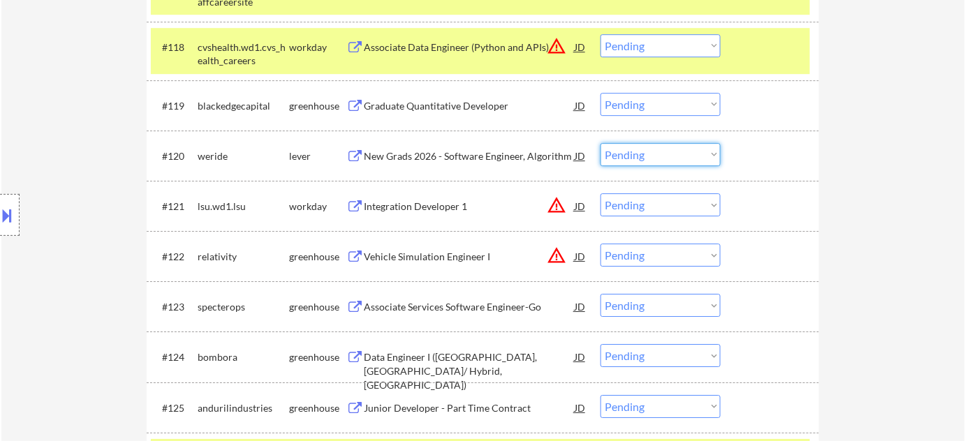
click at [663, 161] on select "Choose an option... Pending Applied Excluded (Questions) Excluded (Expired) Exc…" at bounding box center [661, 154] width 120 height 23
click at [601, 143] on select "Choose an option... Pending Applied Excluded (Questions) Excluded (Expired) Exc…" at bounding box center [661, 154] width 120 height 23
select select ""pending""
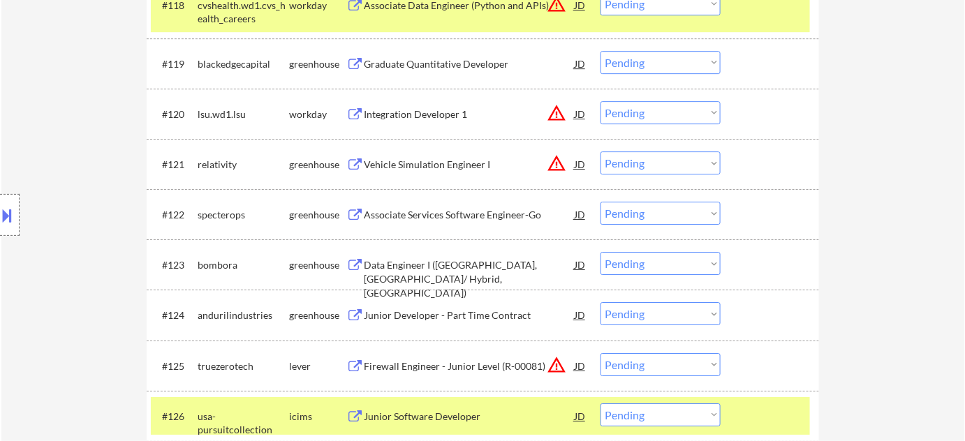
scroll to position [1460, 0]
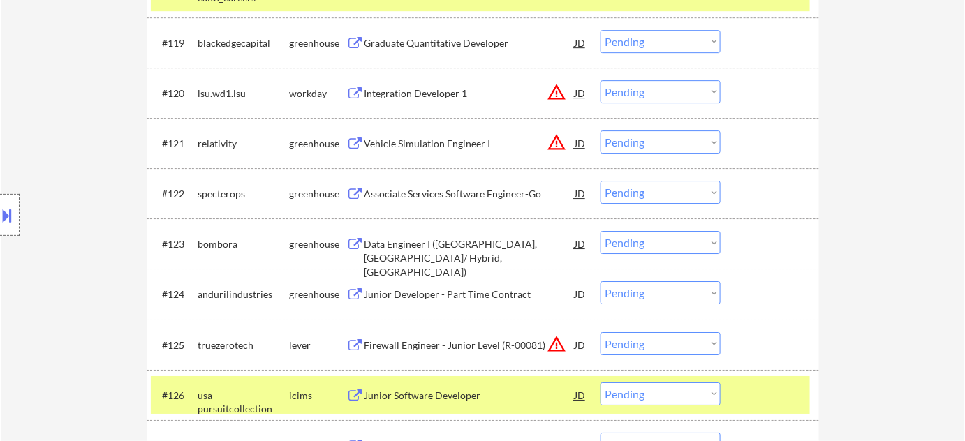
click at [490, 187] on div "Associate Services Software Engineer-Go" at bounding box center [469, 194] width 211 height 14
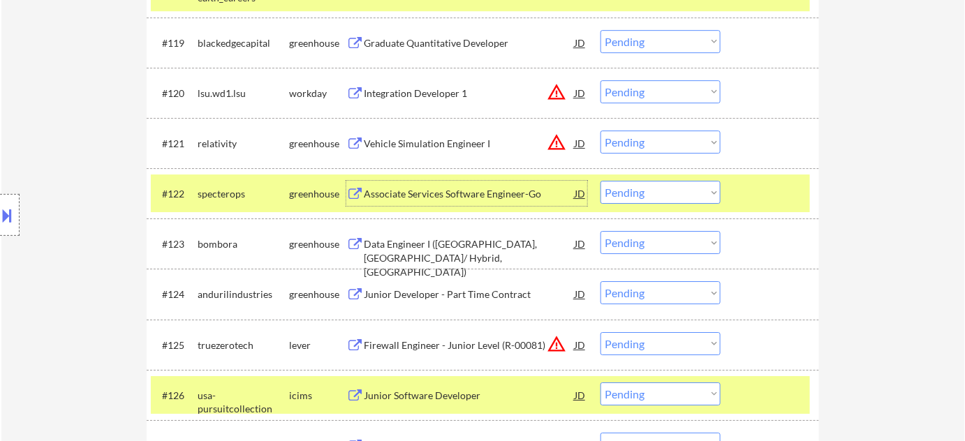
click at [658, 194] on select "Choose an option... Pending Applied Excluded (Questions) Excluded (Expired) Exc…" at bounding box center [661, 192] width 120 height 23
click at [601, 181] on select "Choose an option... Pending Applied Excluded (Questions) Excluded (Expired) Exc…" at bounding box center [661, 192] width 120 height 23
select select ""pending""
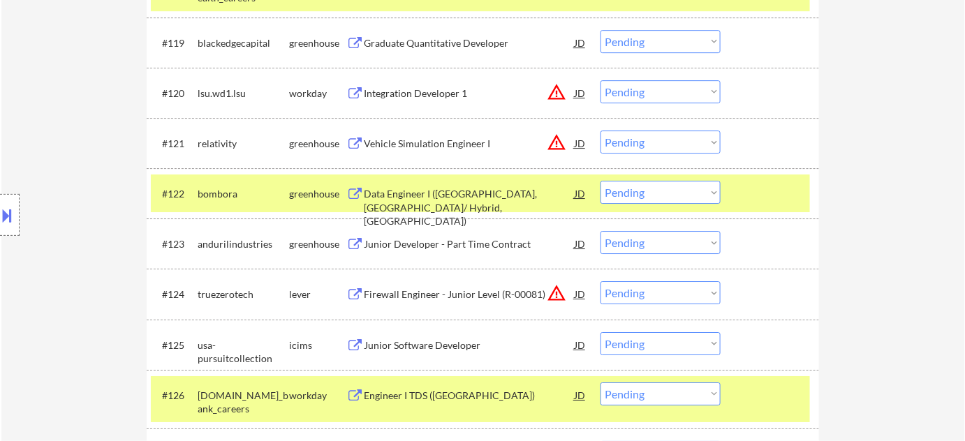
drag, startPoint x: 667, startPoint y: 242, endPoint x: 670, endPoint y: 251, distance: 8.8
click at [667, 242] on select "Choose an option... Pending Applied Excluded (Questions) Excluded (Expired) Exc…" at bounding box center [661, 242] width 120 height 23
click at [601, 231] on select "Choose an option... Pending Applied Excluded (Questions) Excluded (Expired) Exc…" at bounding box center [661, 242] width 120 height 23
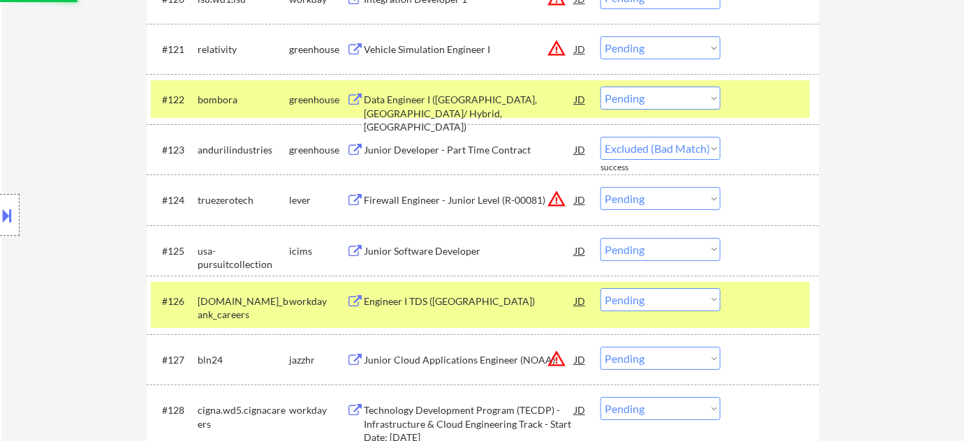
scroll to position [1587, 0]
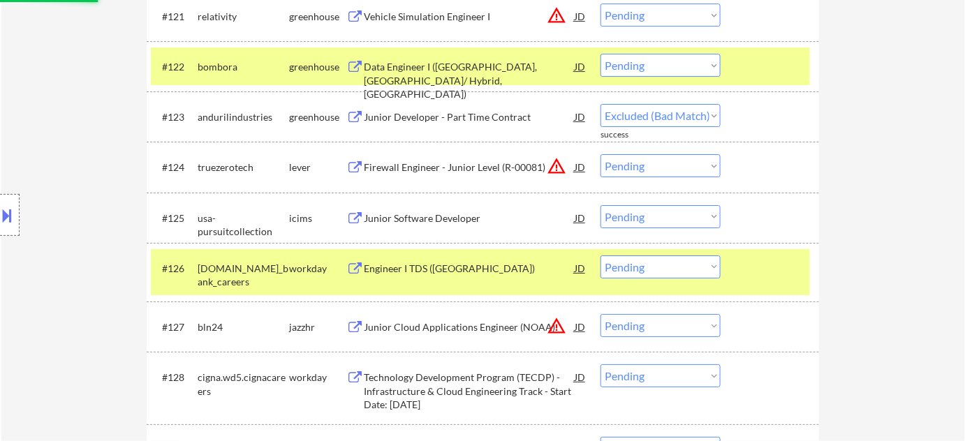
select select ""pending""
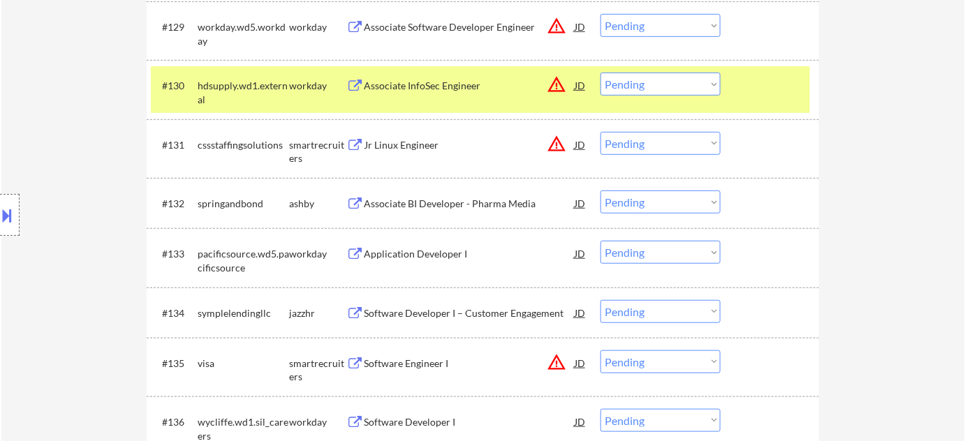
scroll to position [2032, 0]
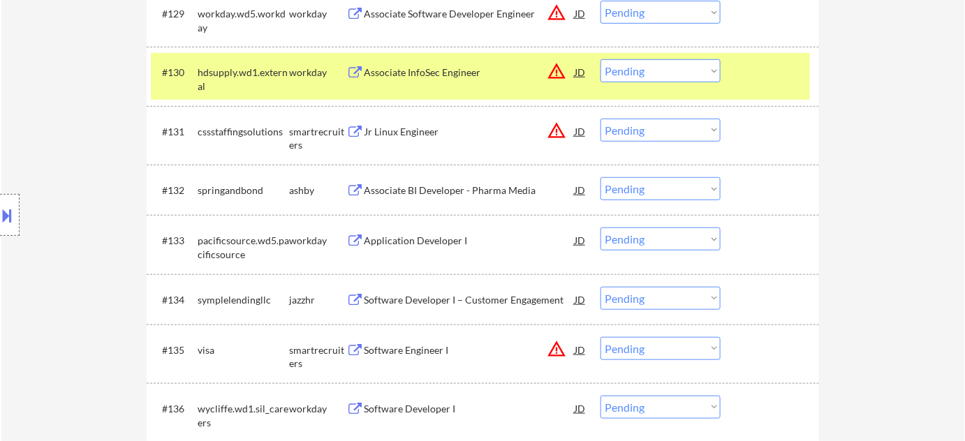
click at [451, 188] on div "Associate BI Developer - Pharma Media" at bounding box center [469, 191] width 211 height 14
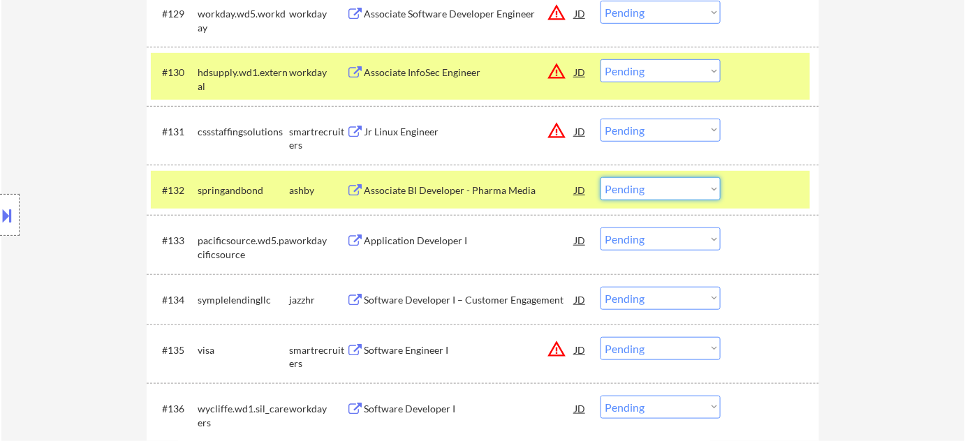
click at [631, 189] on select "Choose an option... Pending Applied Excluded (Questions) Excluded (Expired) Exc…" at bounding box center [661, 188] width 120 height 23
click at [601, 177] on select "Choose an option... Pending Applied Excluded (Questions) Excluded (Expired) Exc…" at bounding box center [661, 188] width 120 height 23
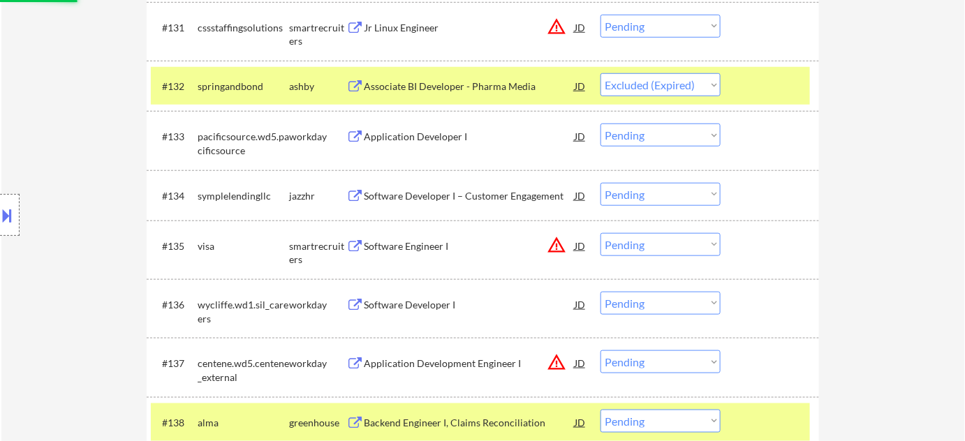
scroll to position [2158, 0]
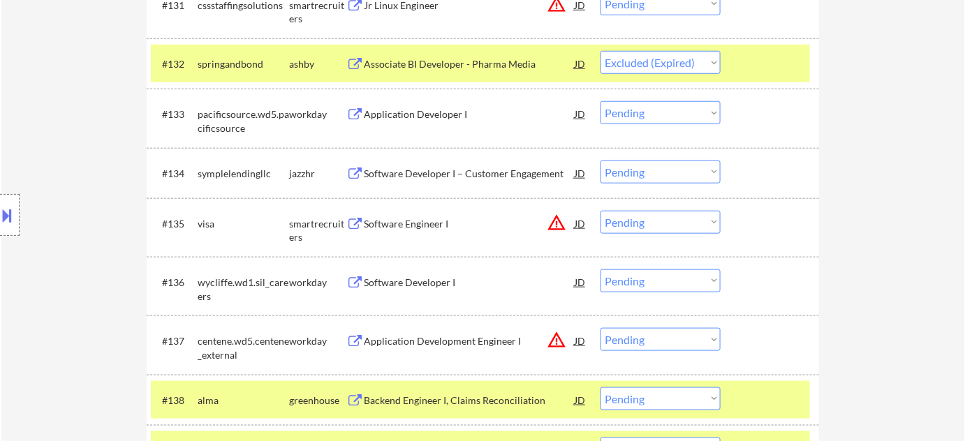
select select ""pending""
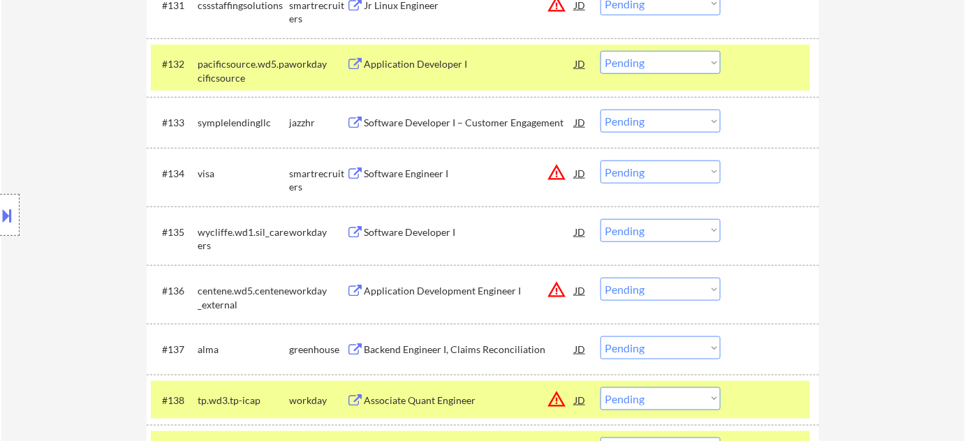
click at [458, 119] on div "Software Developer I – Customer Engagement" at bounding box center [469, 123] width 211 height 14
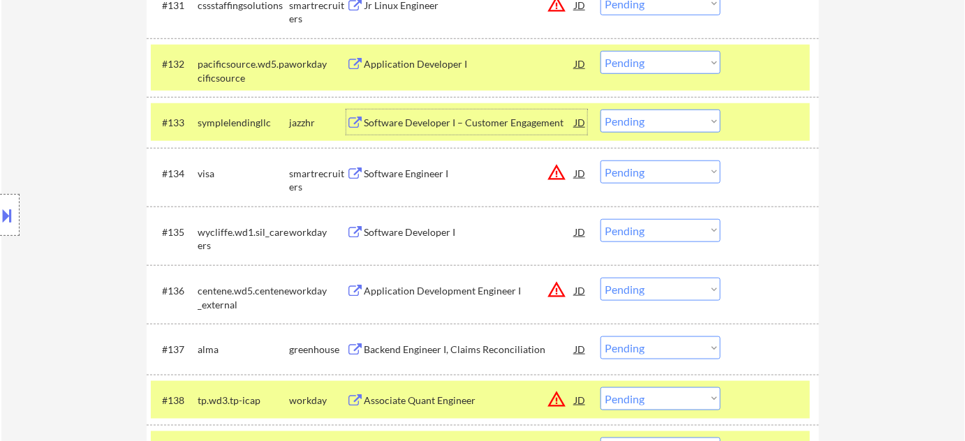
click at [668, 133] on div "#133 symplelendingllc jazzhr Software Developer I – Customer Engagement JD warn…" at bounding box center [480, 122] width 659 height 38
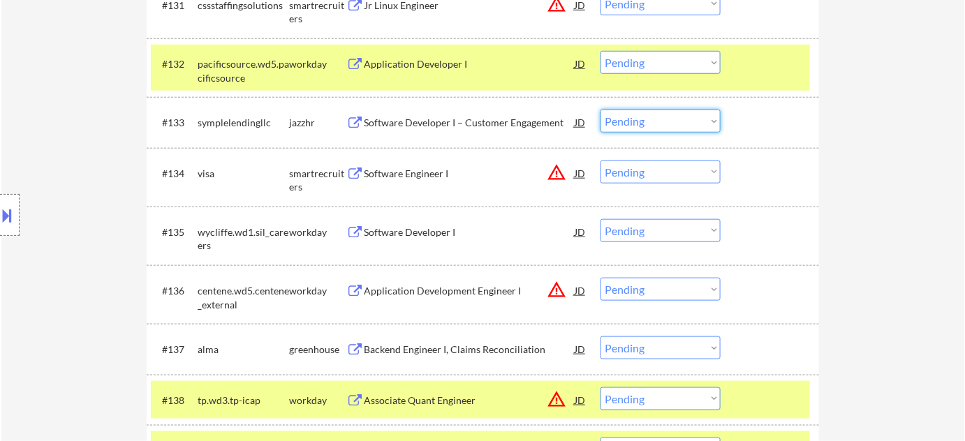
click at [677, 120] on select "Choose an option... Pending Applied Excluded (Questions) Excluded (Expired) Exc…" at bounding box center [661, 121] width 120 height 23
click at [601, 110] on select "Choose an option... Pending Applied Excluded (Questions) Excluded (Expired) Exc…" at bounding box center [661, 121] width 120 height 23
click at [370, 169] on div "Software Engineer I" at bounding box center [469, 174] width 211 height 14
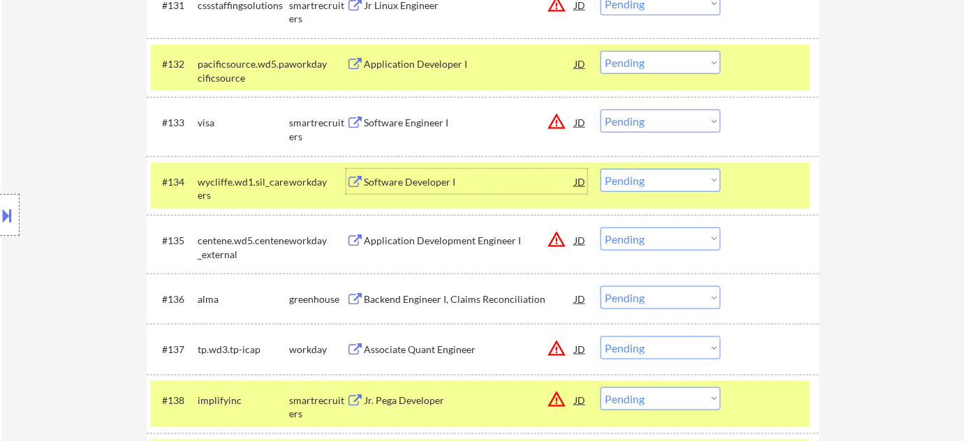
click at [673, 113] on select "Choose an option... Pending Applied Excluded (Questions) Excluded (Expired) Exc…" at bounding box center [661, 121] width 120 height 23
click at [601, 110] on select "Choose an option... Pending Applied Excluded (Questions) Excluded (Expired) Exc…" at bounding box center [661, 121] width 120 height 23
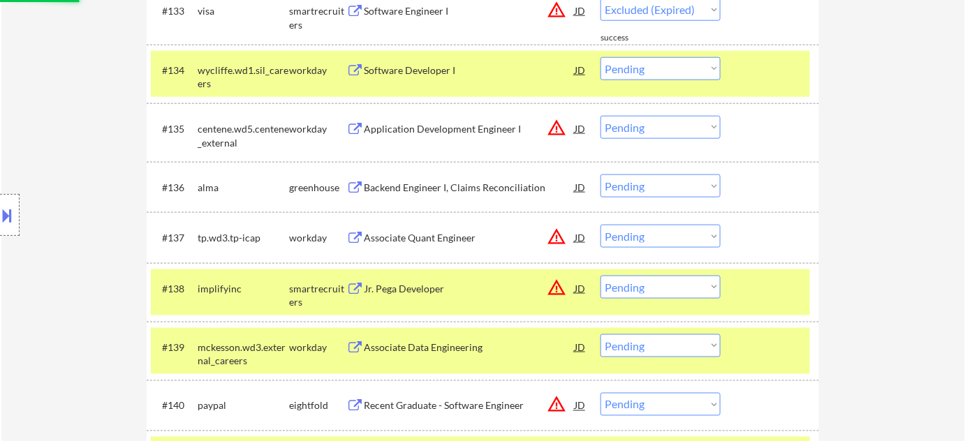
scroll to position [2286, 0]
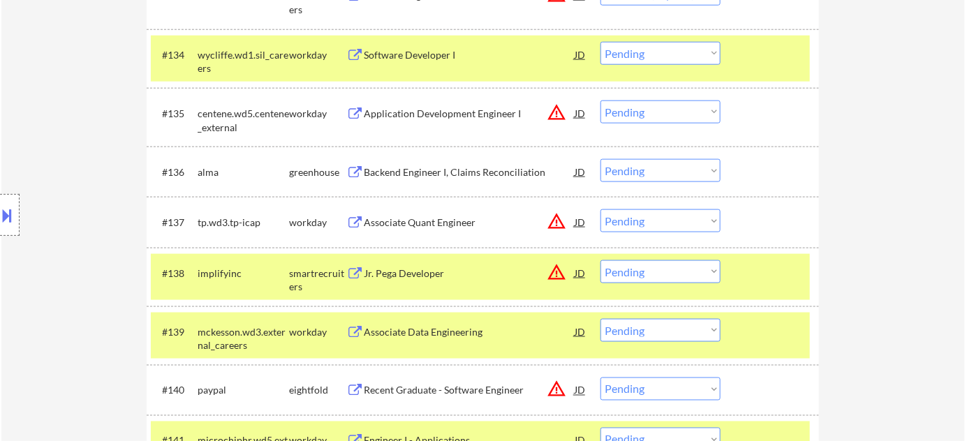
select select ""pending""
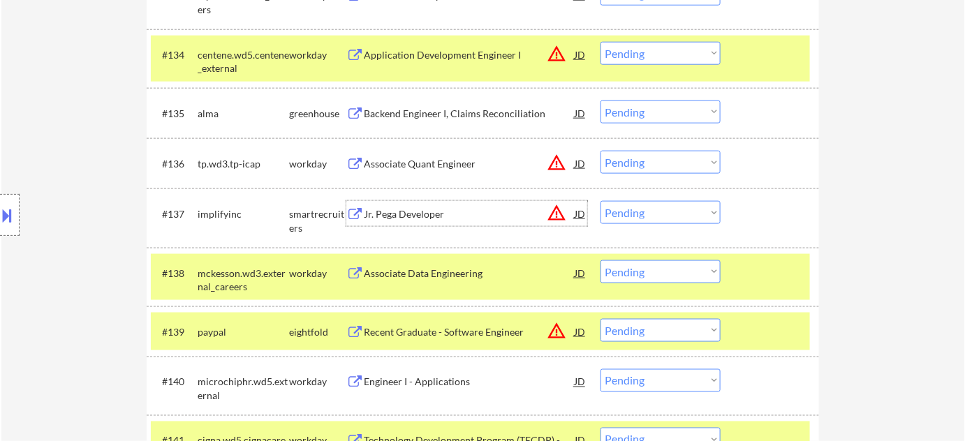
click at [425, 210] on div "Jr. Pega Developer" at bounding box center [469, 214] width 211 height 14
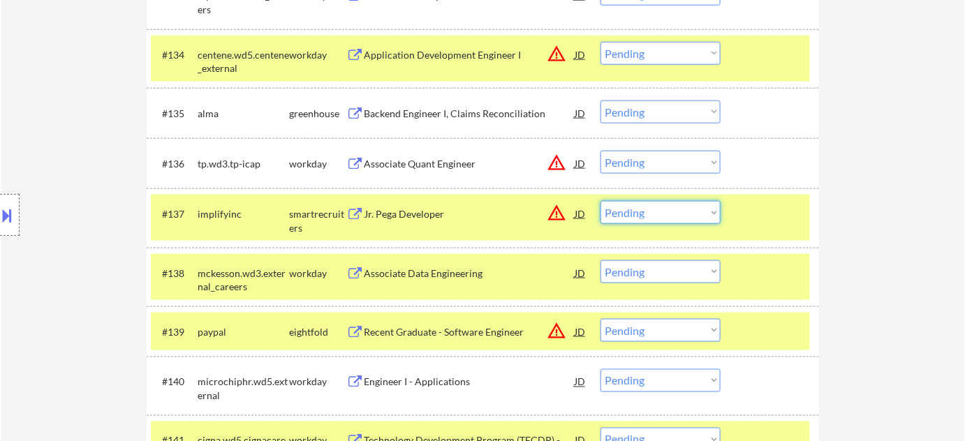
click at [675, 221] on select "Choose an option... Pending Applied Excluded (Questions) Excluded (Expired) Exc…" at bounding box center [661, 212] width 120 height 23
click at [601, 201] on select "Choose an option... Pending Applied Excluded (Questions) Excluded (Expired) Exc…" at bounding box center [661, 212] width 120 height 23
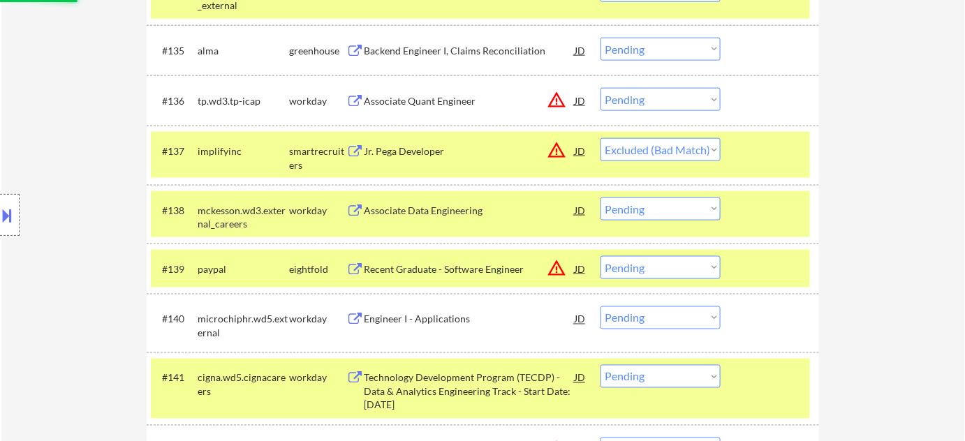
scroll to position [2476, 0]
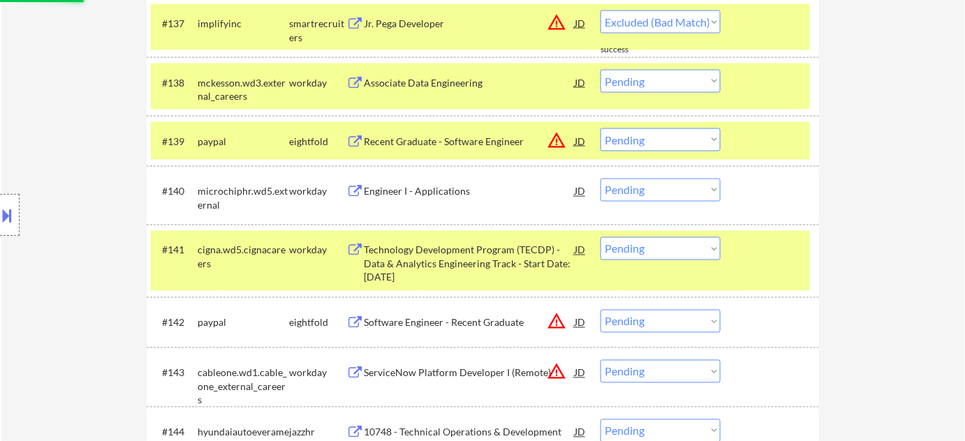
select select ""pending""
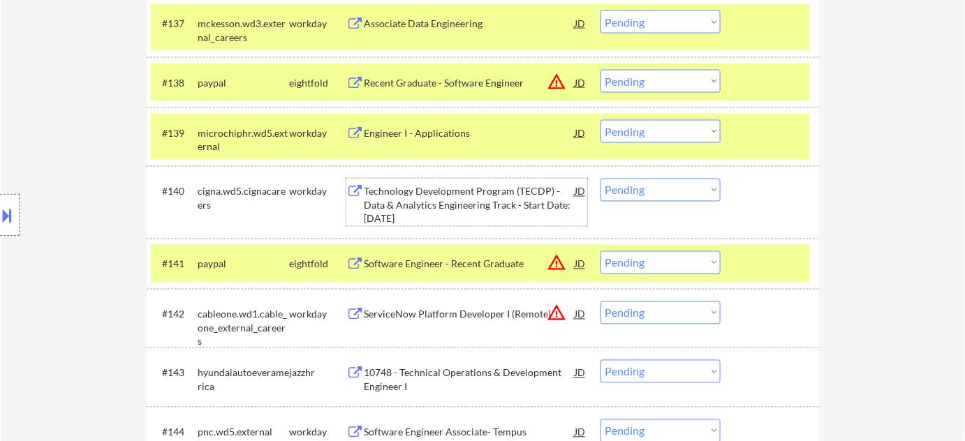
click at [473, 199] on div "Technology Development Program (TECDP) - Data & Analytics Engineering Track - S…" at bounding box center [469, 205] width 211 height 41
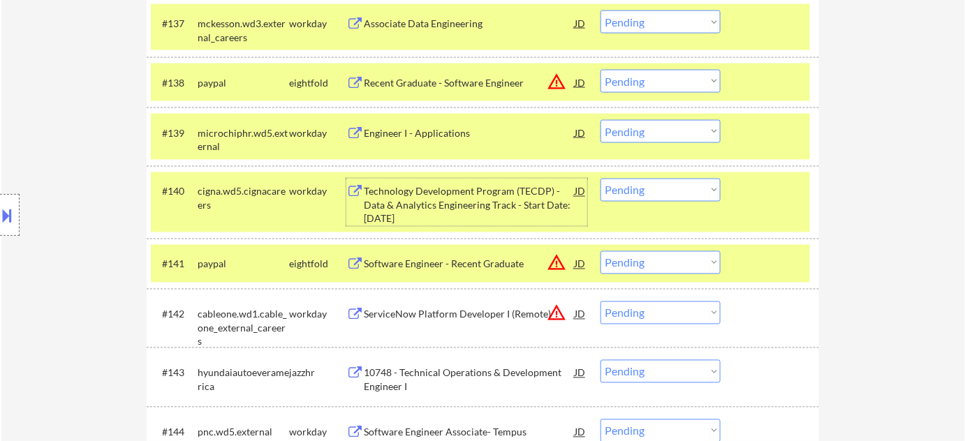
click at [633, 186] on select "Choose an option... Pending Applied Excluded (Questions) Excluded (Expired) Exc…" at bounding box center [661, 190] width 120 height 23
click at [601, 179] on select "Choose an option... Pending Applied Excluded (Questions) Excluded (Expired) Exc…" at bounding box center [661, 190] width 120 height 23
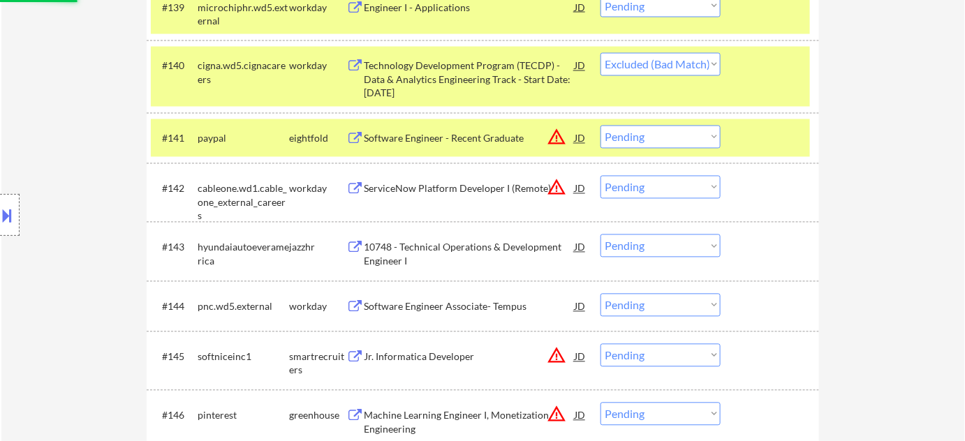
scroll to position [2603, 0]
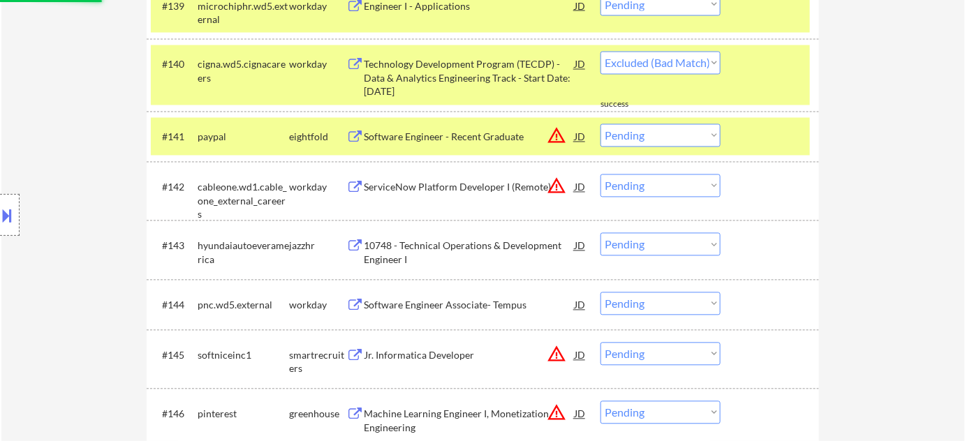
select select ""pending""
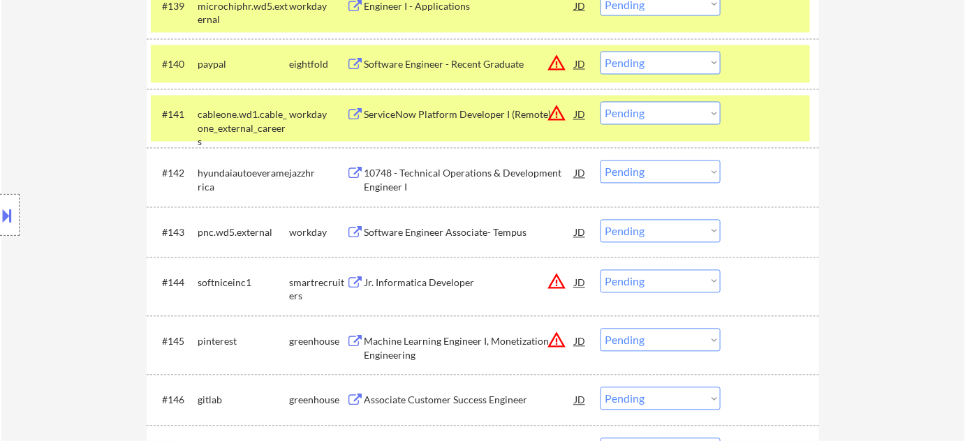
scroll to position [2667, 0]
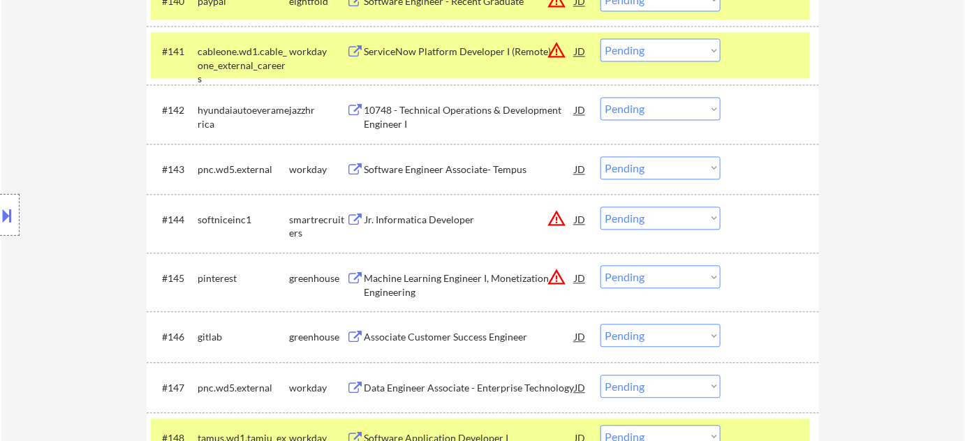
click at [441, 217] on div "Jr. Informatica Developer" at bounding box center [469, 220] width 211 height 14
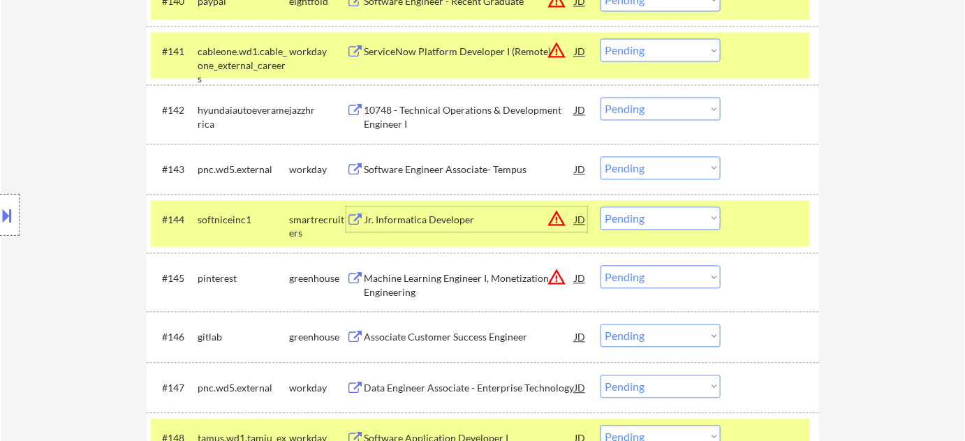
click at [656, 225] on select "Choose an option... Pending Applied Excluded (Questions) Excluded (Expired) Exc…" at bounding box center [661, 218] width 120 height 23
click at [601, 207] on select "Choose an option... Pending Applied Excluded (Questions) Excluded (Expired) Exc…" at bounding box center [661, 218] width 120 height 23
select select ""pending""
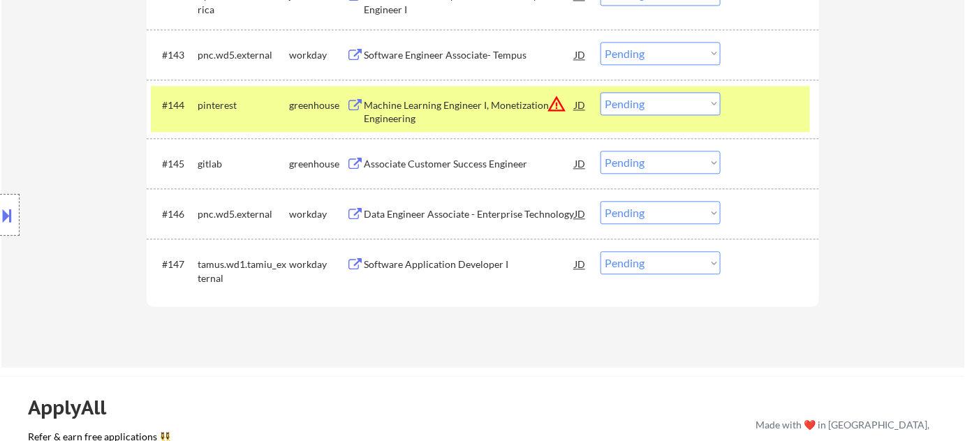
scroll to position [2794, 0]
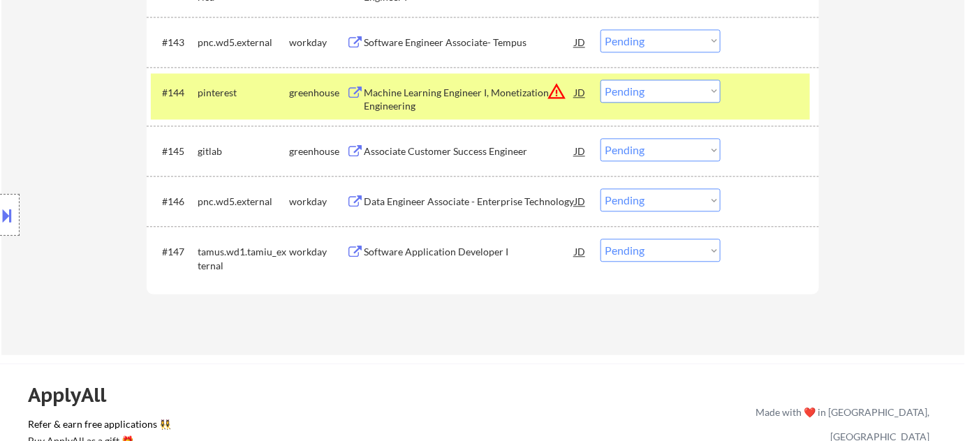
click at [441, 99] on div "Machine Learning Engineer I, Monetization Engineering" at bounding box center [469, 99] width 211 height 27
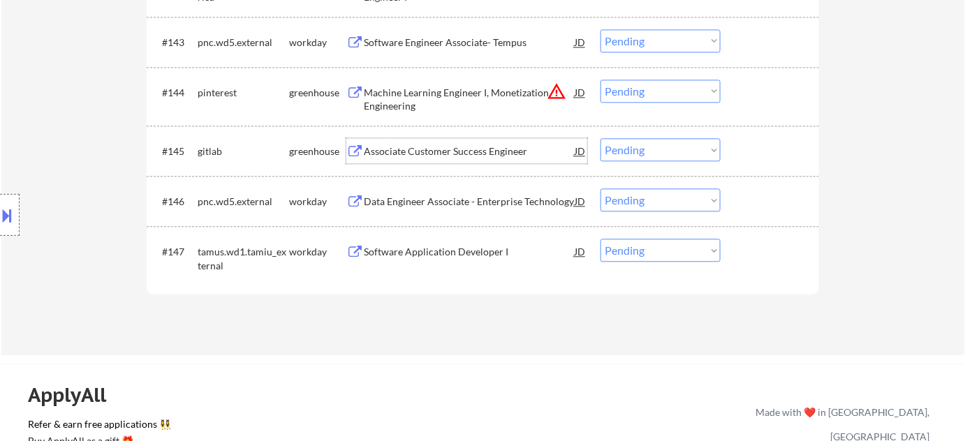
click at [471, 140] on div "Associate Customer Success Engineer" at bounding box center [469, 150] width 211 height 25
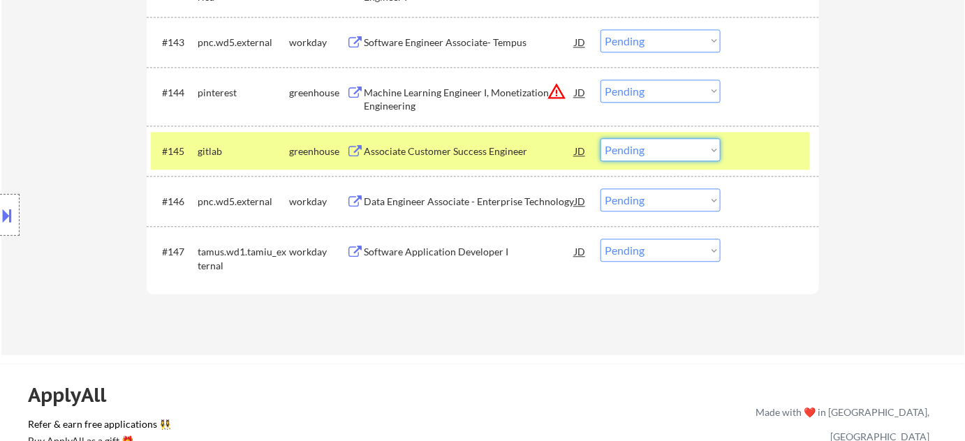
click at [671, 156] on select "Choose an option... Pending Applied Excluded (Questions) Excluded (Expired) Exc…" at bounding box center [661, 149] width 120 height 23
click at [601, 138] on select "Choose an option... Pending Applied Excluded (Questions) Excluded (Expired) Exc…" at bounding box center [661, 149] width 120 height 23
select select ""pending""
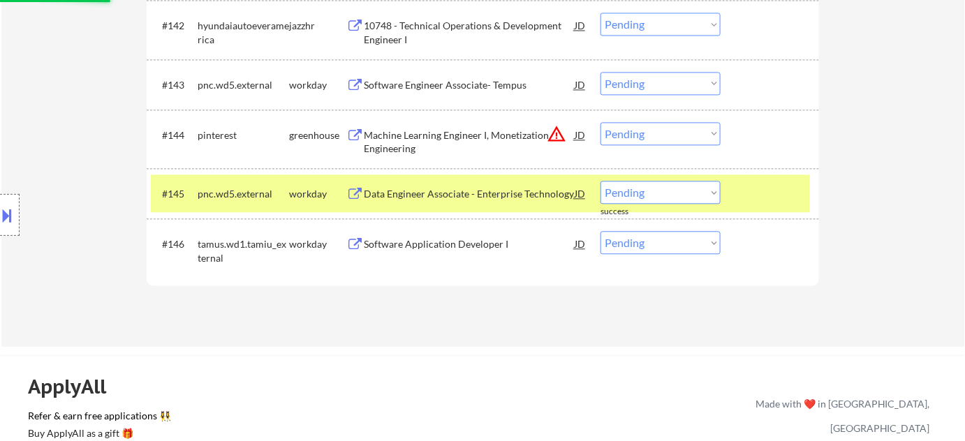
scroll to position [2731, 0]
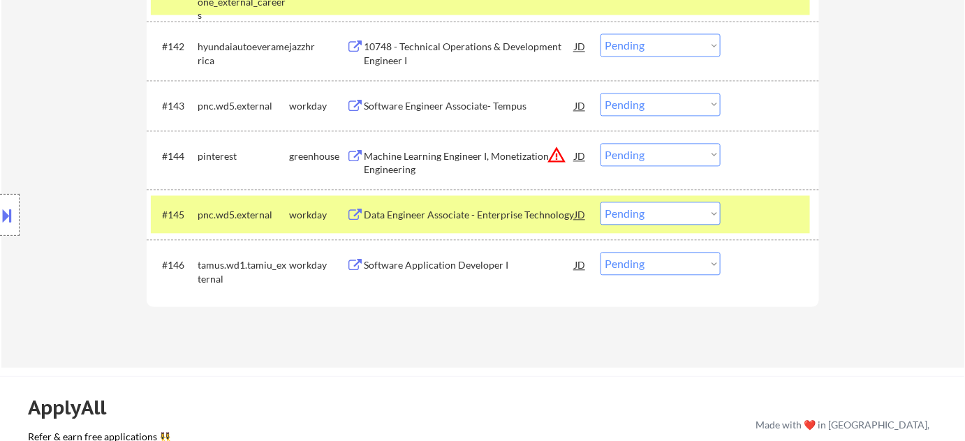
click at [462, 51] on div "10748 - Technical Operations & Development Engineer I" at bounding box center [469, 53] width 211 height 27
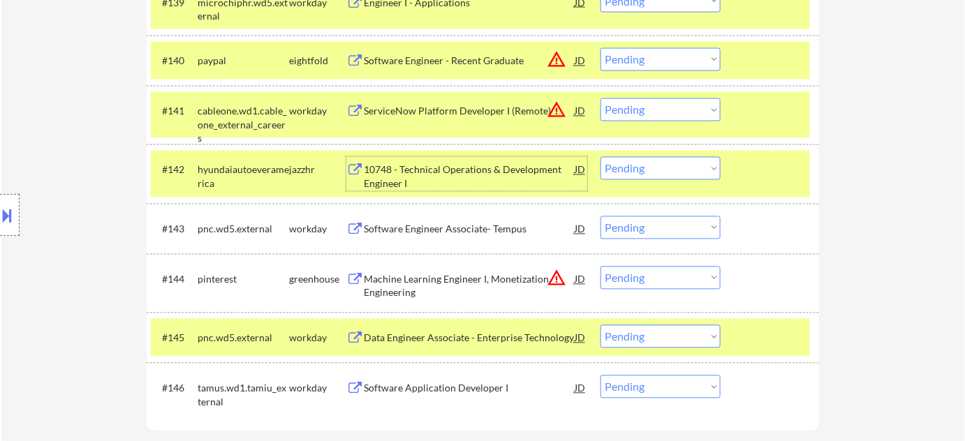
scroll to position [2603, 0]
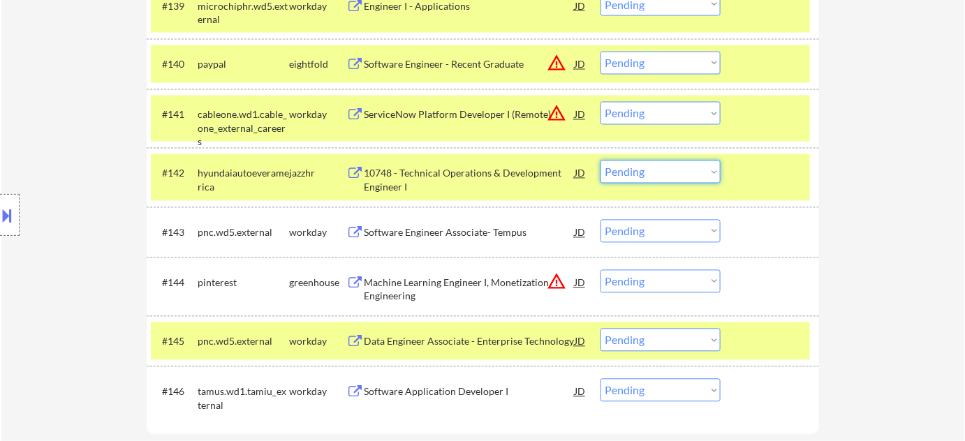
drag, startPoint x: 659, startPoint y: 173, endPoint x: 663, endPoint y: 182, distance: 9.7
click at [659, 173] on select "Choose an option... Pending Applied Excluded (Questions) Excluded (Expired) Exc…" at bounding box center [661, 172] width 120 height 23
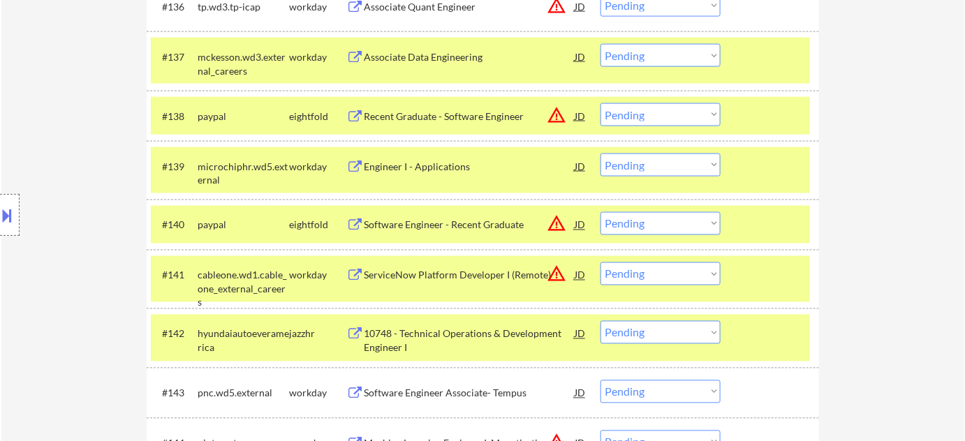
scroll to position [2413, 0]
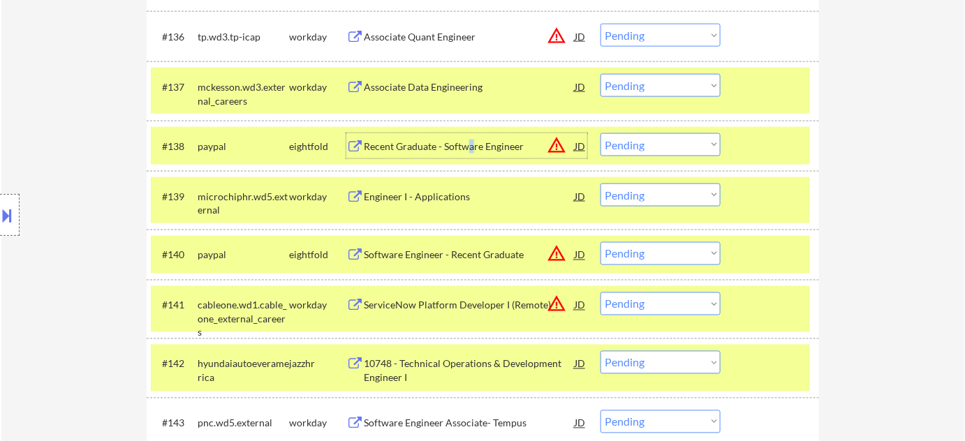
click at [471, 147] on div "Recent Graduate - Software Engineer" at bounding box center [469, 147] width 211 height 14
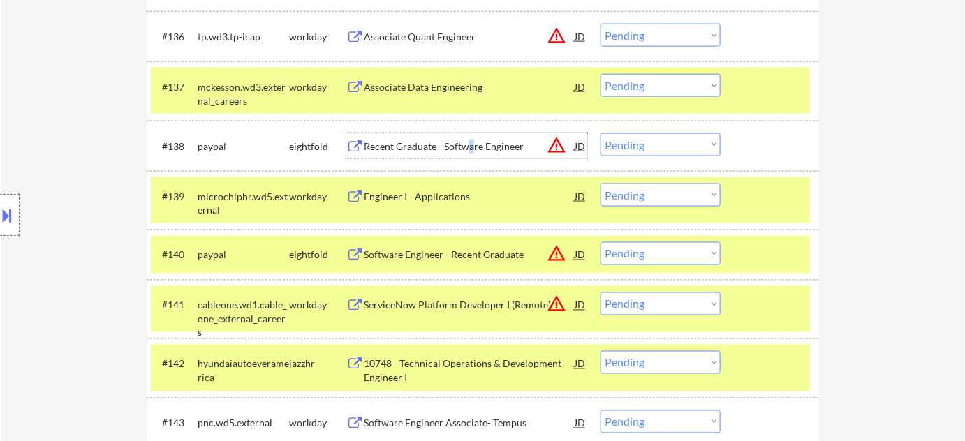
scroll to position [2222, 0]
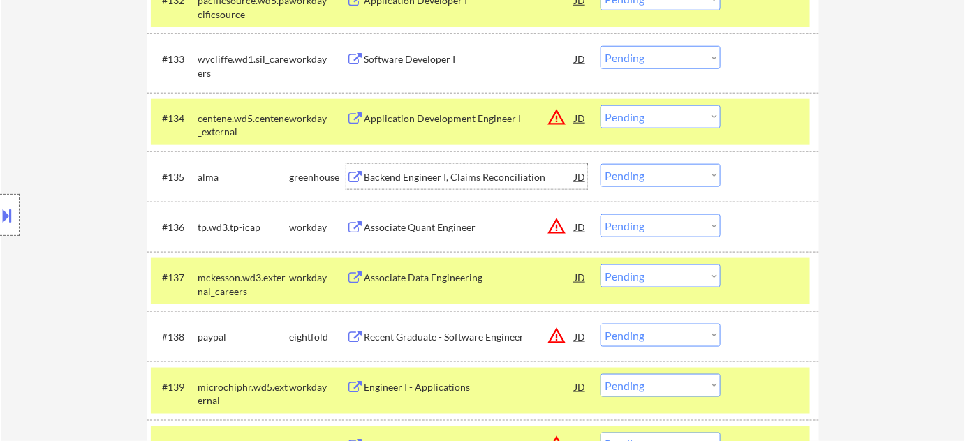
click at [407, 170] on div "Backend Engineer I, Claims Reconciliation" at bounding box center [469, 177] width 211 height 14
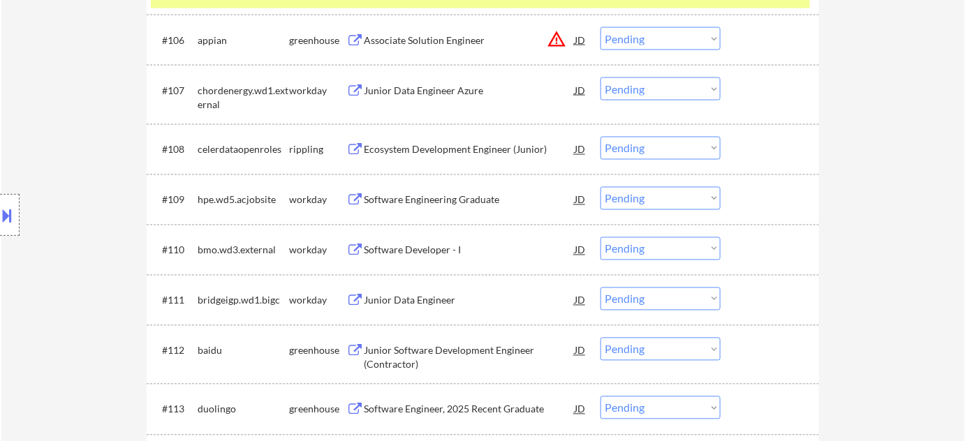
scroll to position [761, 0]
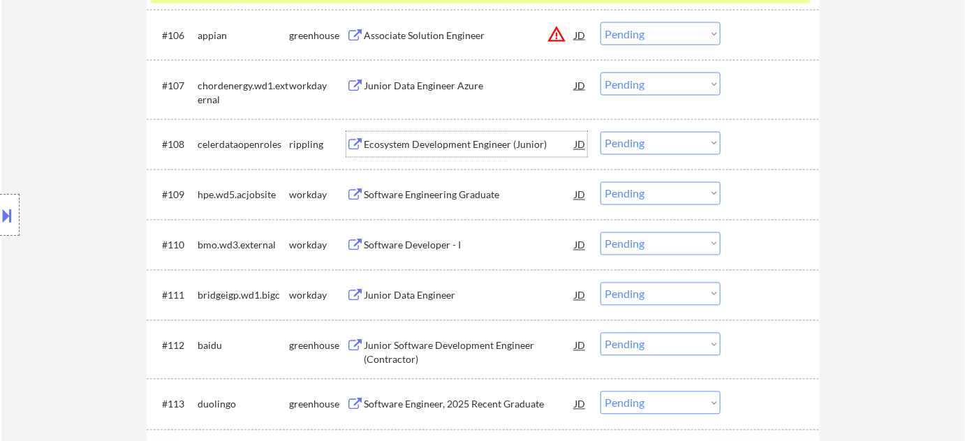
click at [490, 145] on div "Ecosystem Development Engineer (Junior)" at bounding box center [469, 145] width 211 height 14
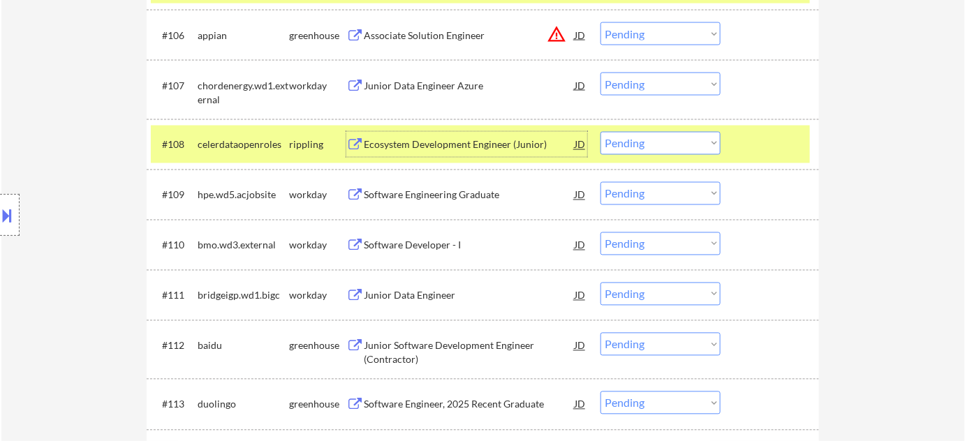
click at [677, 132] on select "Choose an option... Pending Applied Excluded (Questions) Excluded (Expired) Exc…" at bounding box center [661, 143] width 120 height 23
click at [601, 132] on select "Choose an option... Pending Applied Excluded (Questions) Excluded (Expired) Exc…" at bounding box center [661, 143] width 120 height 23
click at [447, 75] on div "Junior Data Engineer Azure" at bounding box center [469, 85] width 211 height 25
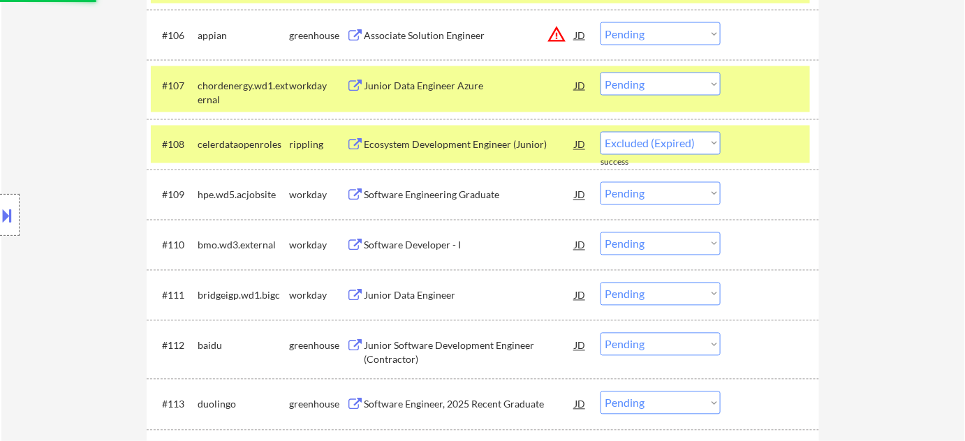
select select ""pending""
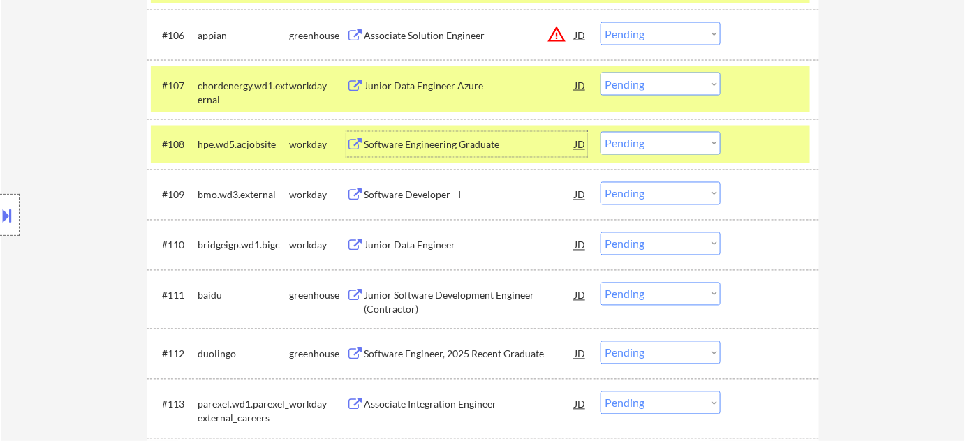
click at [449, 151] on div "Software Engineering Graduate" at bounding box center [469, 144] width 211 height 25
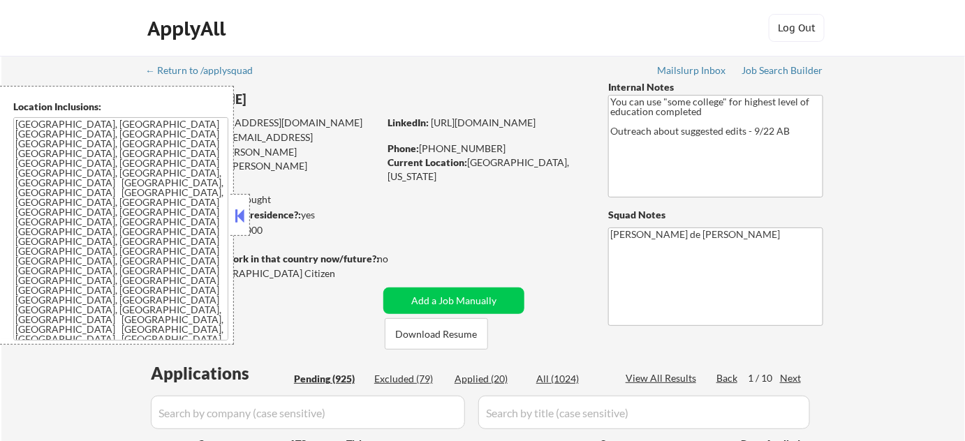
select select ""pending""
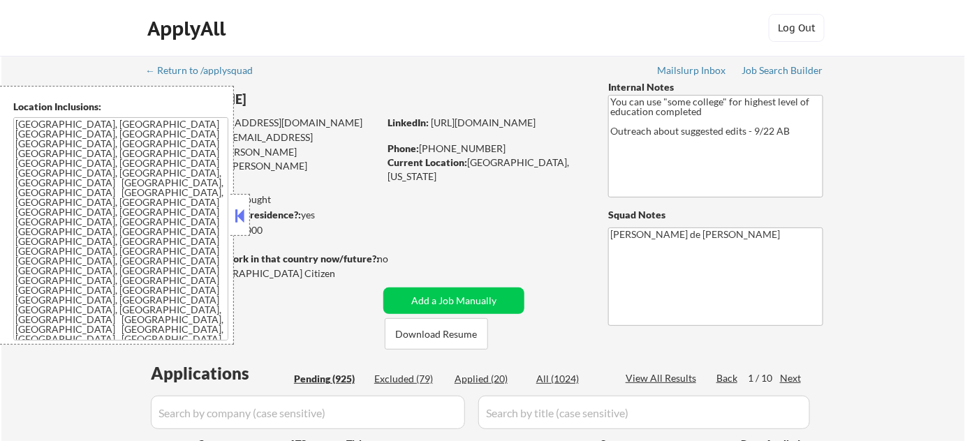
select select ""pending""
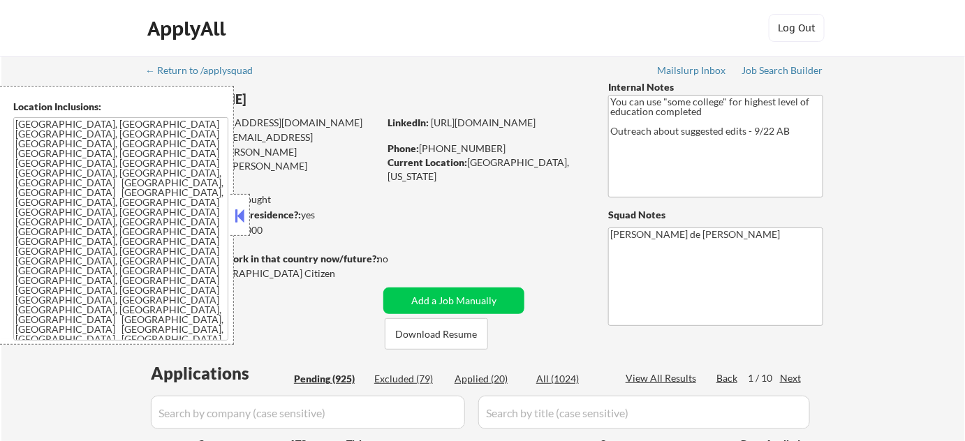
select select ""pending""
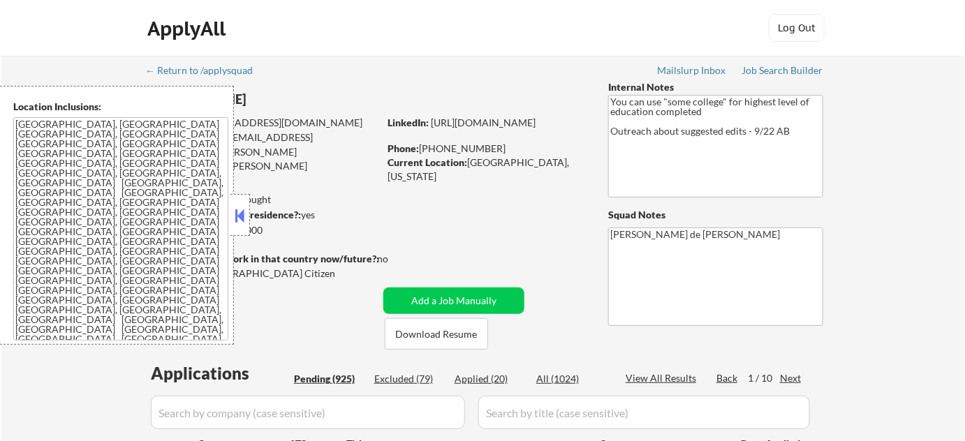
select select ""pending""
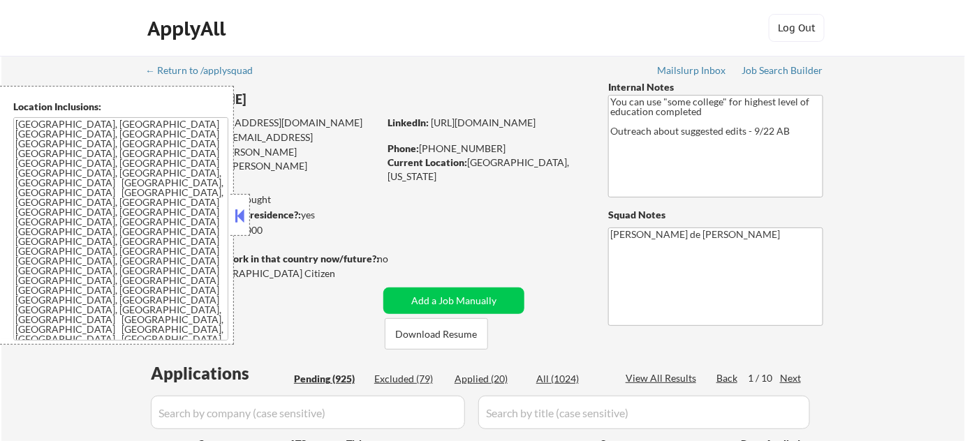
select select ""pending""
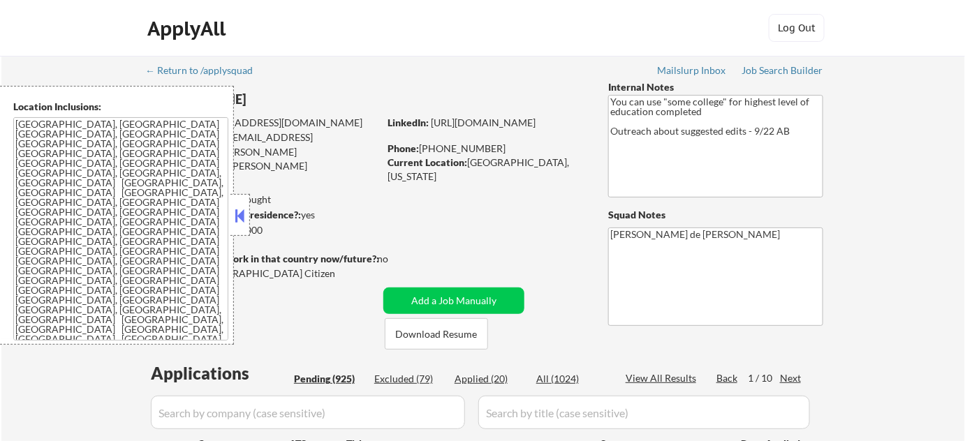
select select ""pending""
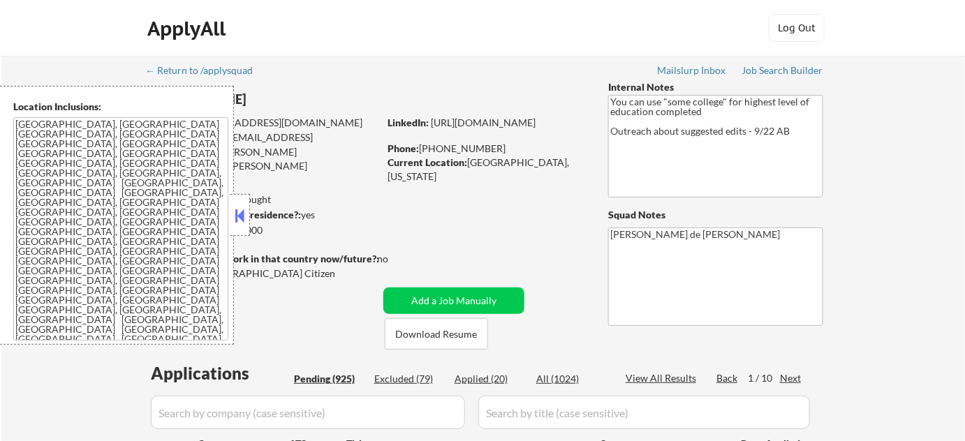
select select ""pending""
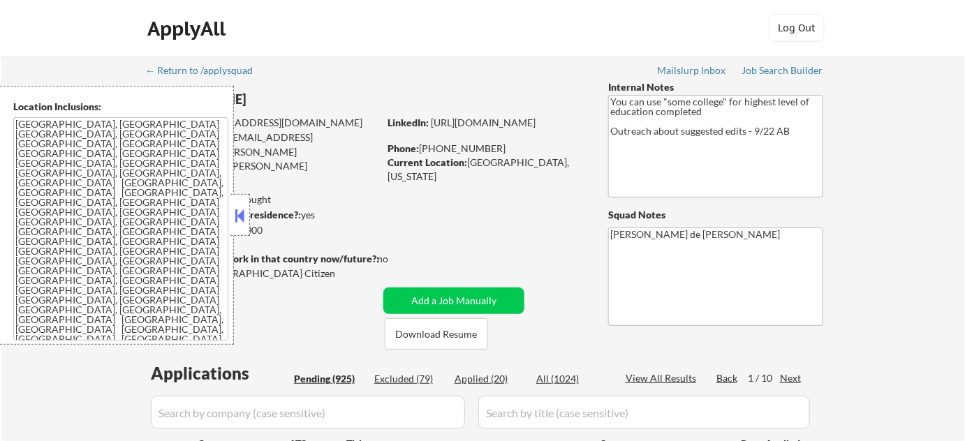
select select ""pending""
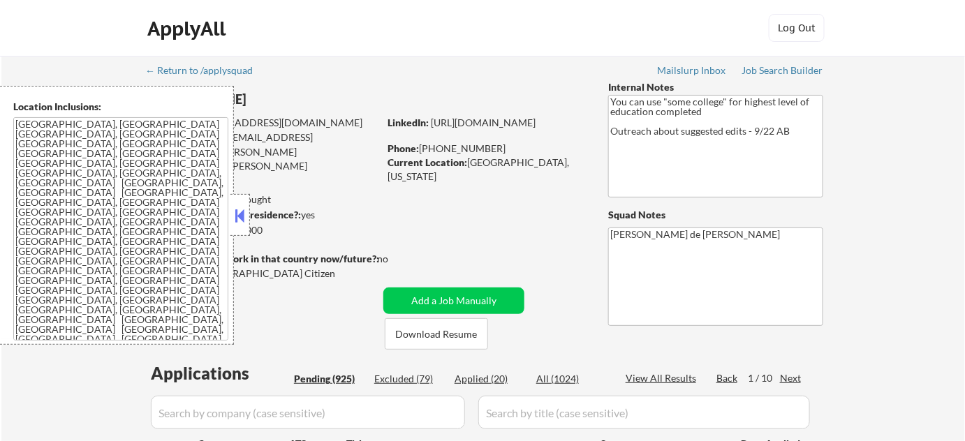
select select ""pending""
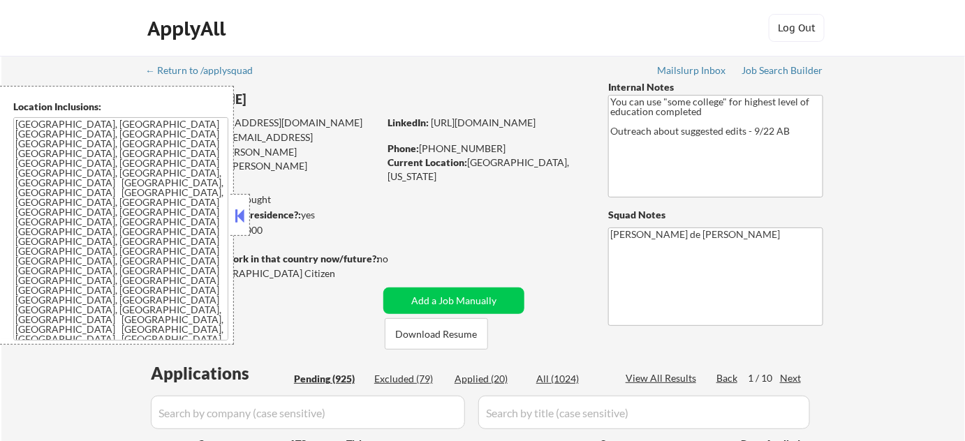
select select ""pending""
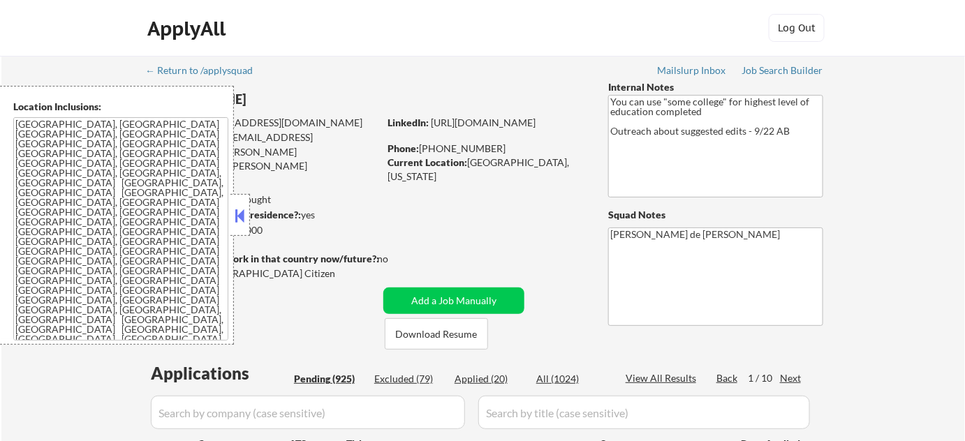
select select ""pending""
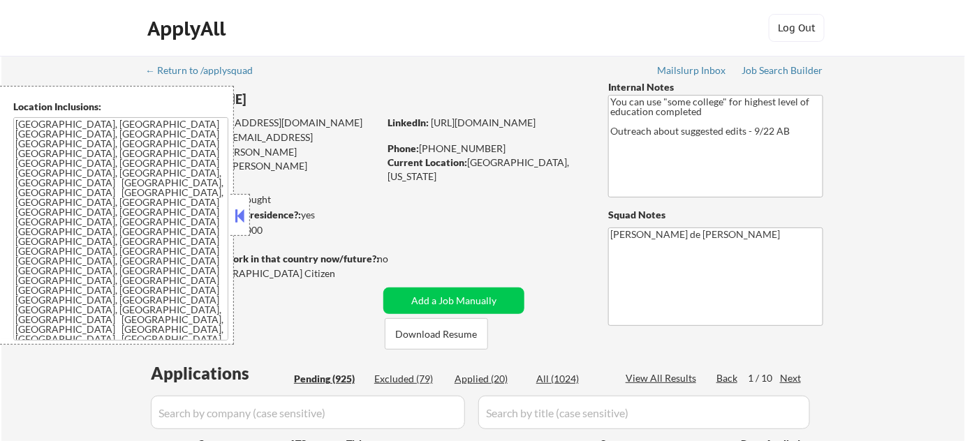
select select ""pending""
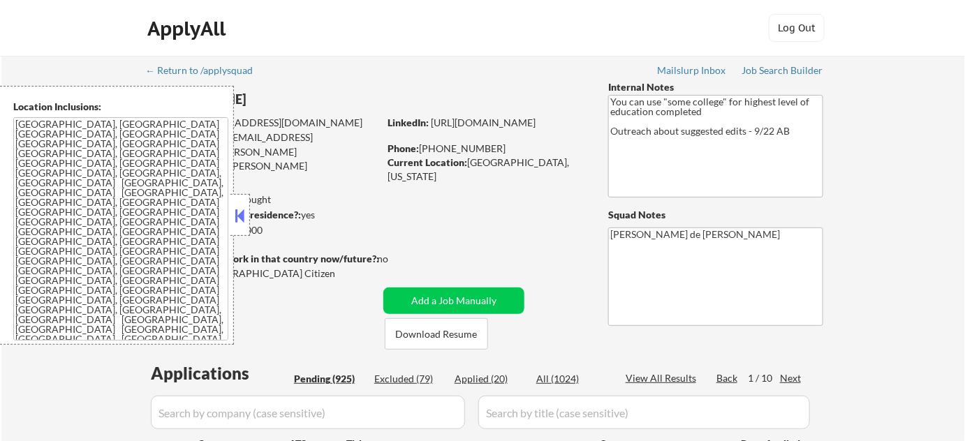
select select ""pending""
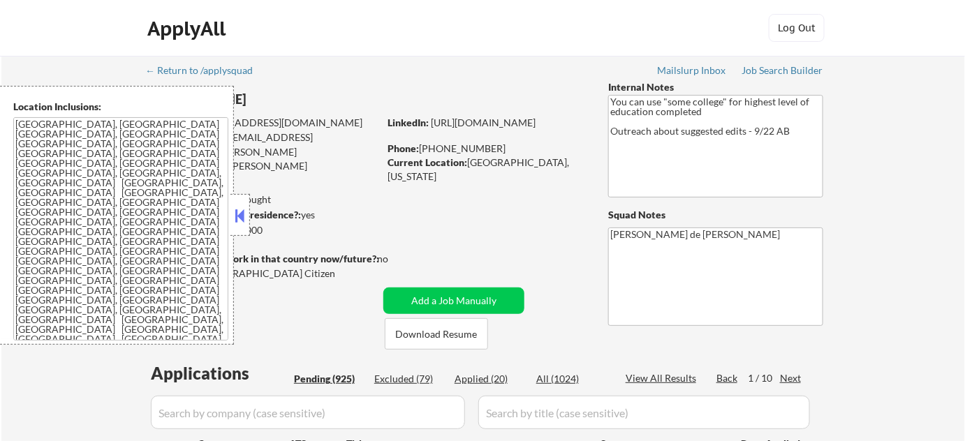
select select ""pending""
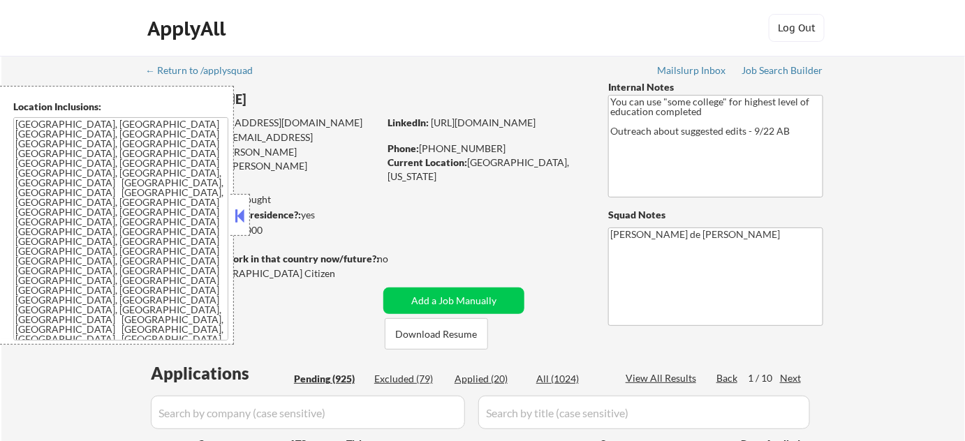
select select ""pending""
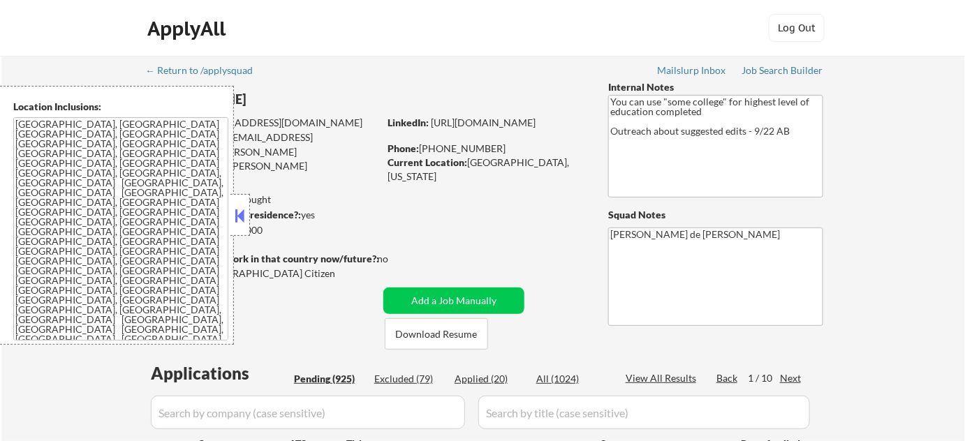
select select ""pending""
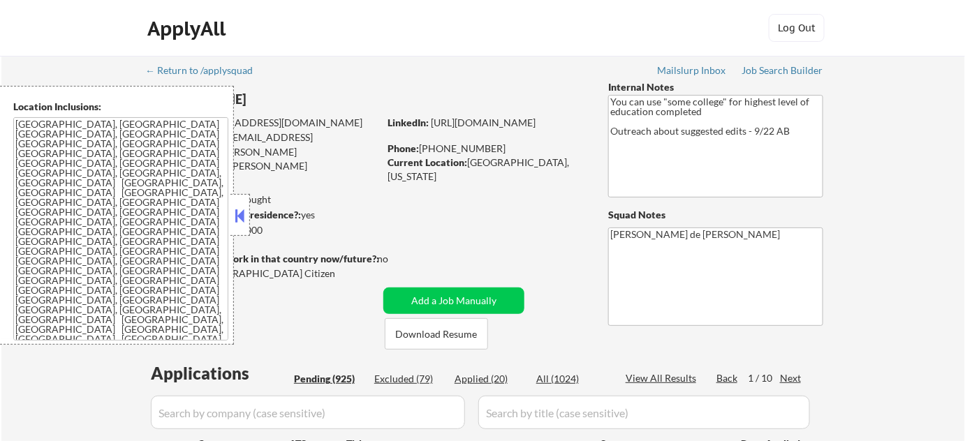
select select ""pending""
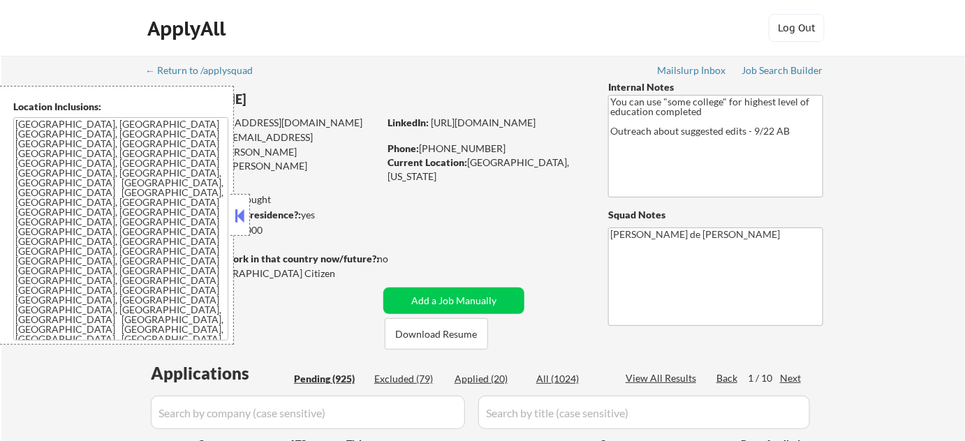
select select ""pending""
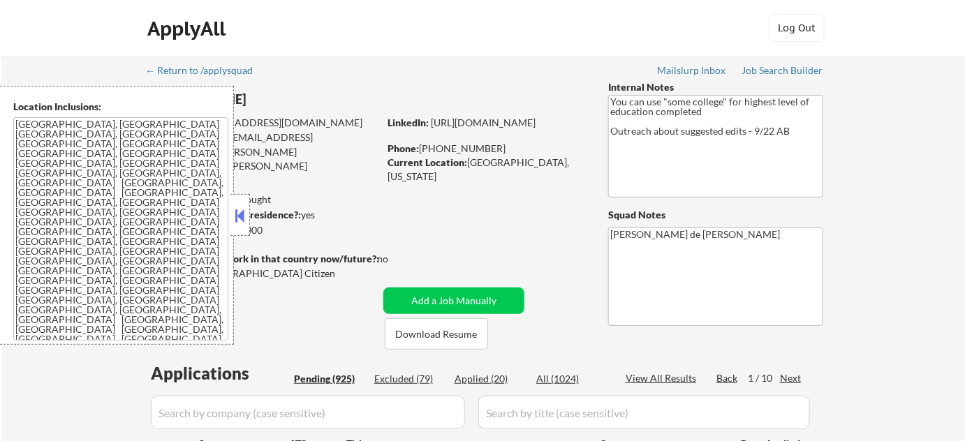
select select ""pending""
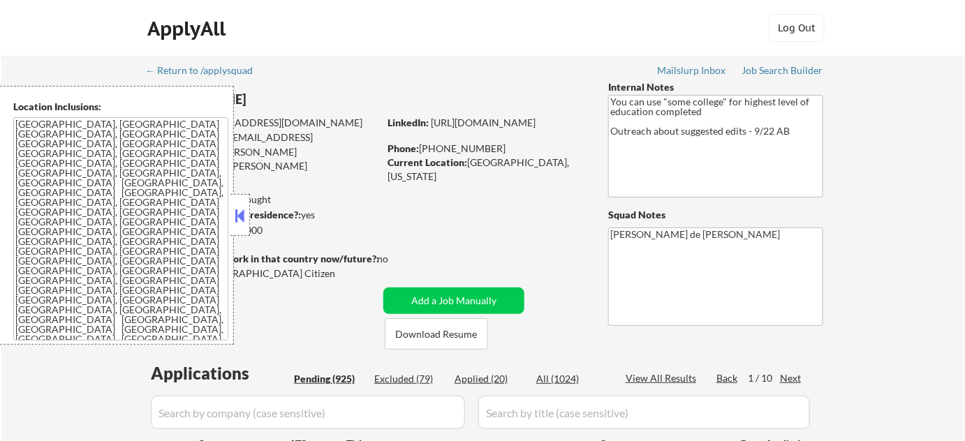
select select ""pending""
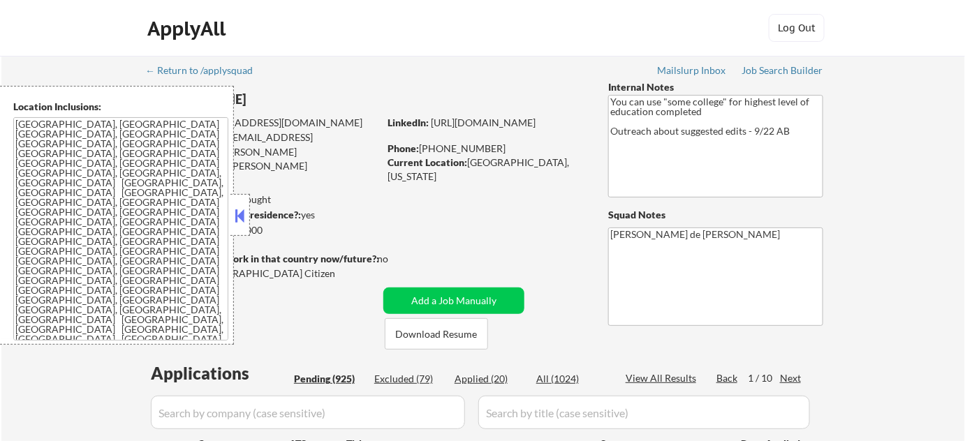
scroll to position [317, 0]
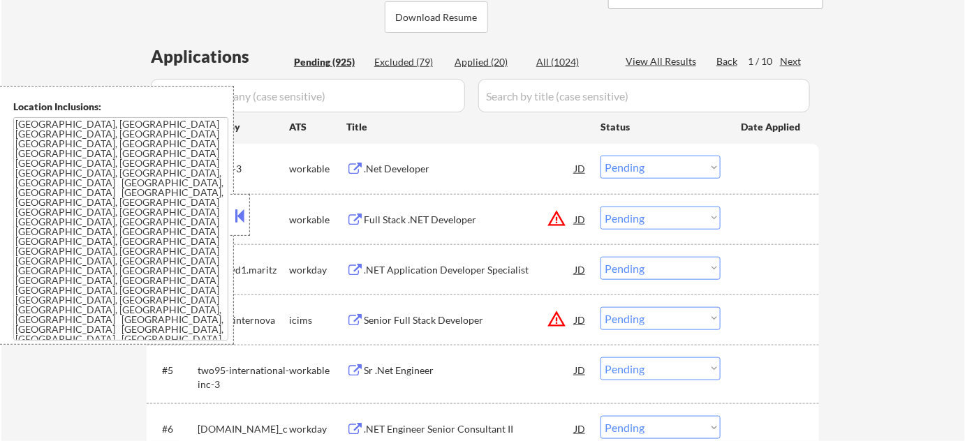
click at [241, 223] on button at bounding box center [240, 215] width 15 height 21
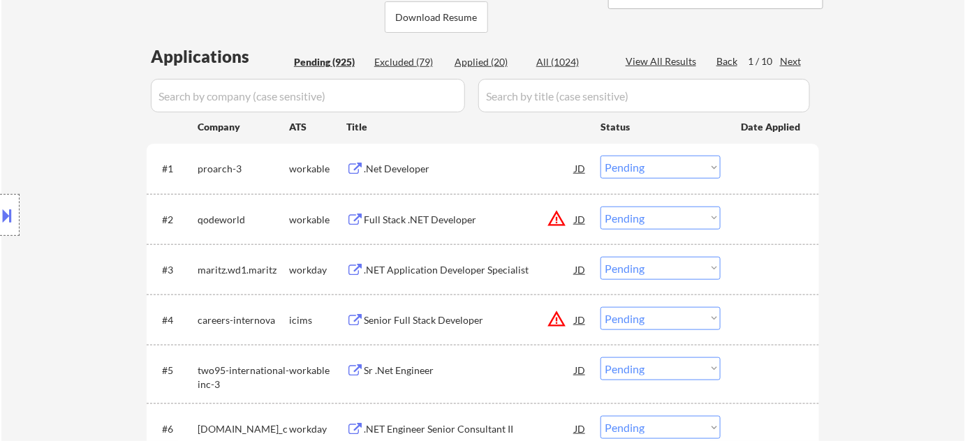
click at [6, 228] on div at bounding box center [10, 215] width 20 height 42
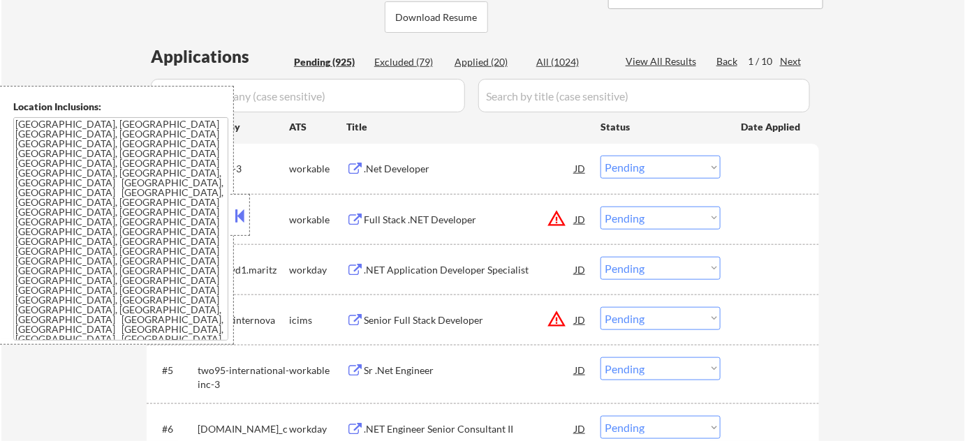
click at [240, 212] on button at bounding box center [240, 215] width 15 height 21
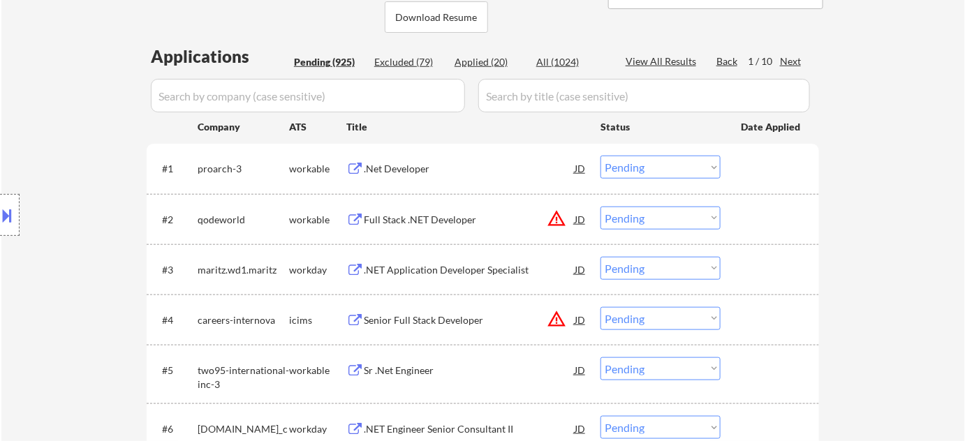
click at [458, 214] on div "Full Stack .NET Developer" at bounding box center [469, 220] width 211 height 14
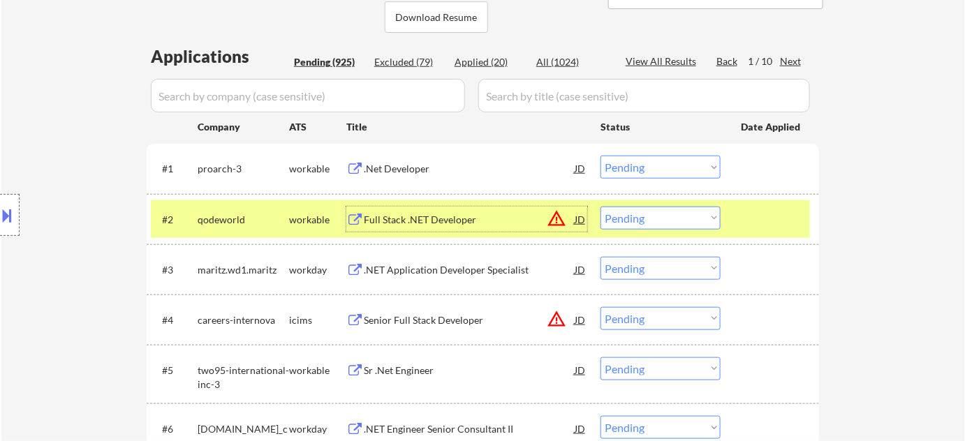
click at [671, 225] on select "Choose an option... Pending Applied Excluded (Questions) Excluded (Expired) Exc…" at bounding box center [661, 218] width 120 height 23
click at [601, 207] on select "Choose an option... Pending Applied Excluded (Questions) Excluded (Expired) Exc…" at bounding box center [661, 218] width 120 height 23
select select ""pending""
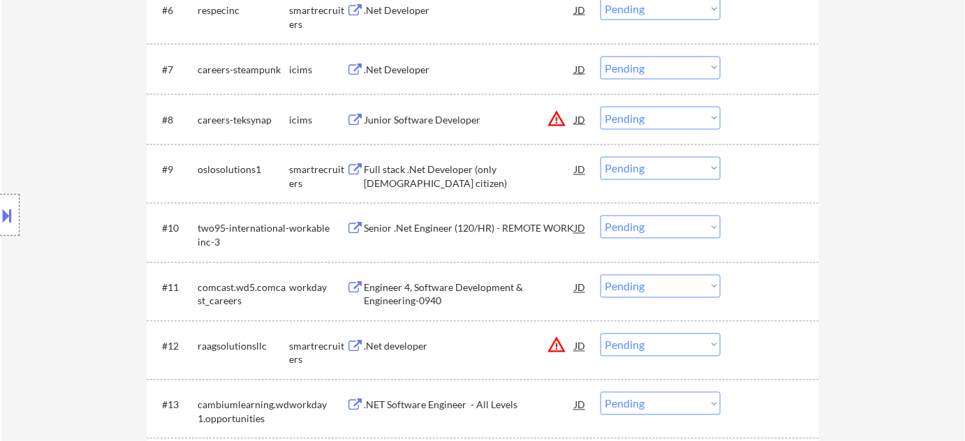
scroll to position [761, 0]
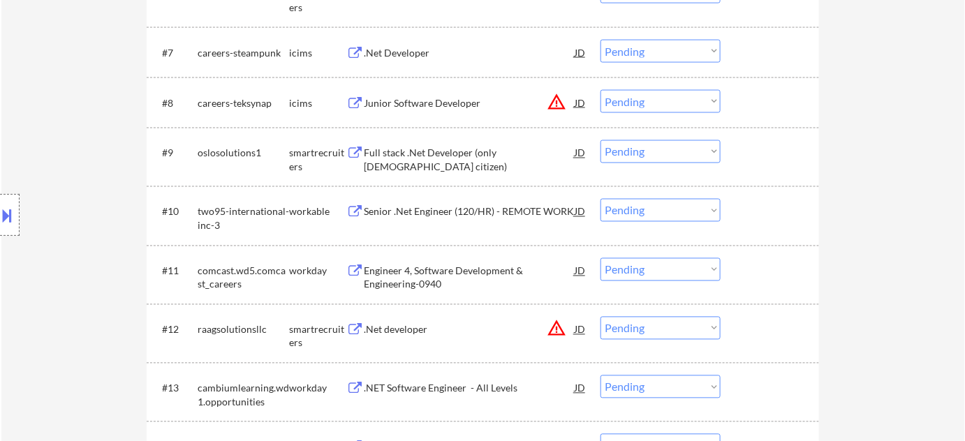
click at [439, 278] on div "Engineer 4, Software Development & Engineering-0940" at bounding box center [469, 278] width 211 height 27
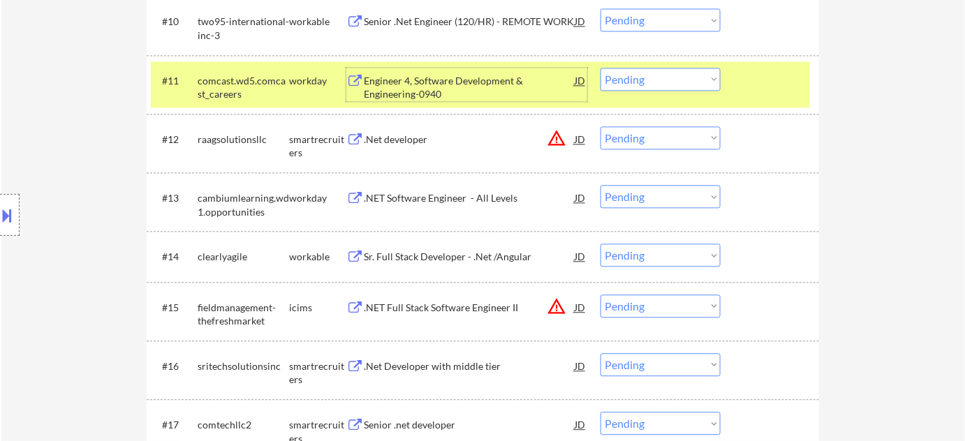
scroll to position [1016, 0]
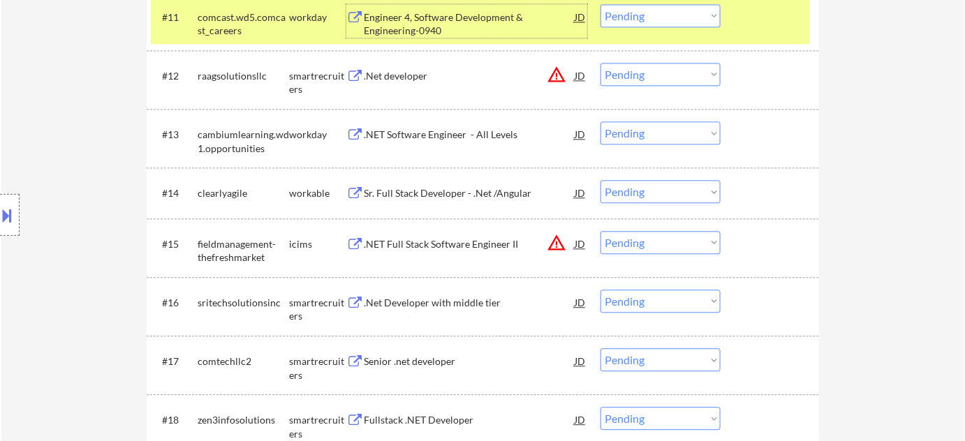
click at [419, 192] on div "Sr. Full Stack Developer - .Net /Angular" at bounding box center [469, 194] width 211 height 14
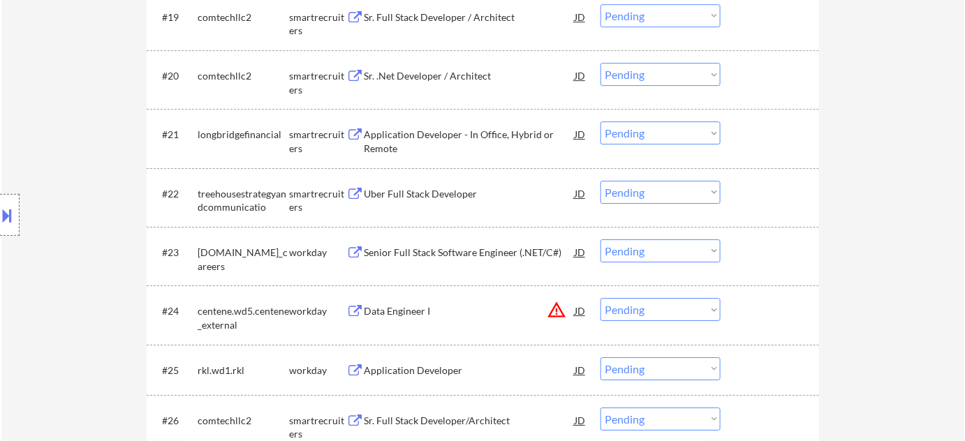
scroll to position [1523, 0]
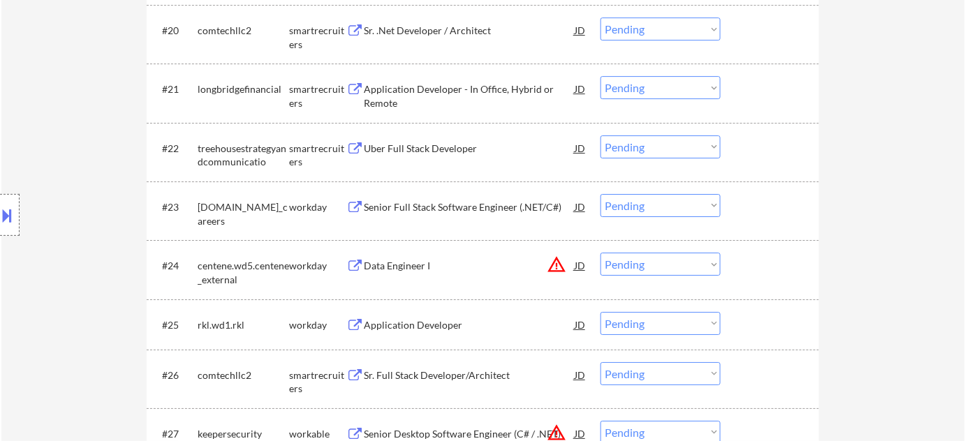
click at [437, 150] on div "Uber Full Stack Developer" at bounding box center [469, 149] width 211 height 14
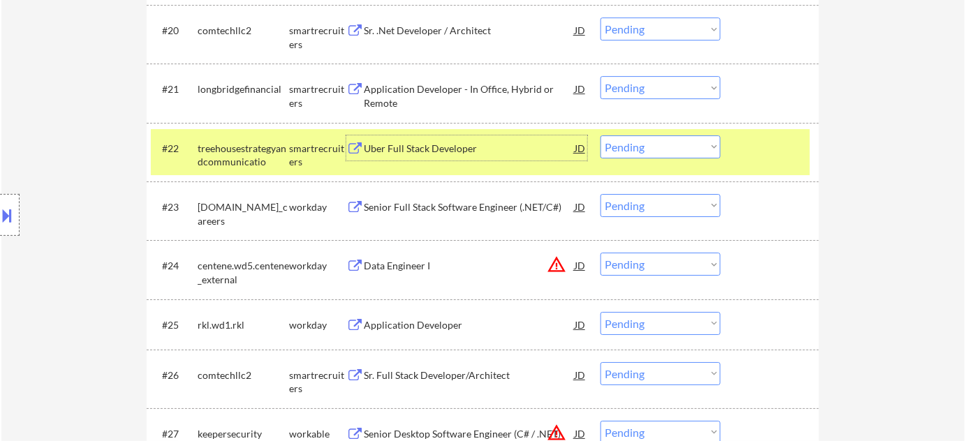
click at [701, 156] on select "Choose an option... Pending Applied Excluded (Questions) Excluded (Expired) Exc…" at bounding box center [661, 147] width 120 height 23
click at [601, 136] on select "Choose an option... Pending Applied Excluded (Questions) Excluded (Expired) Exc…" at bounding box center [661, 147] width 120 height 23
select select ""pending""
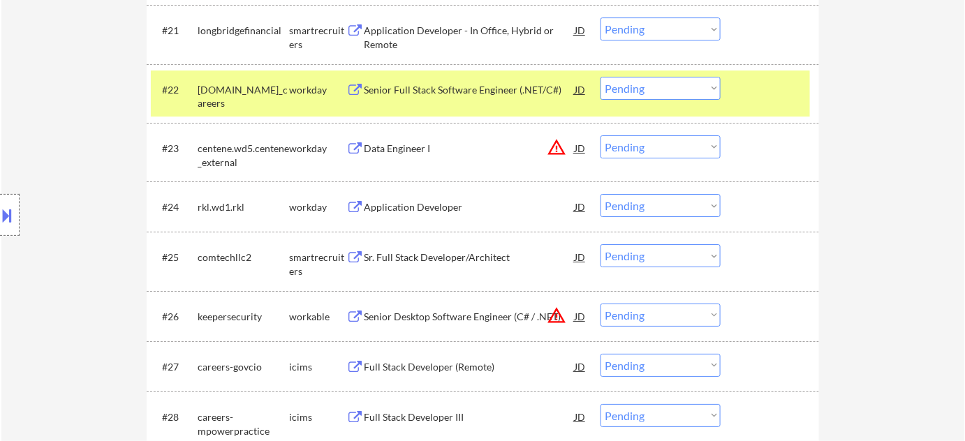
scroll to position [1651, 0]
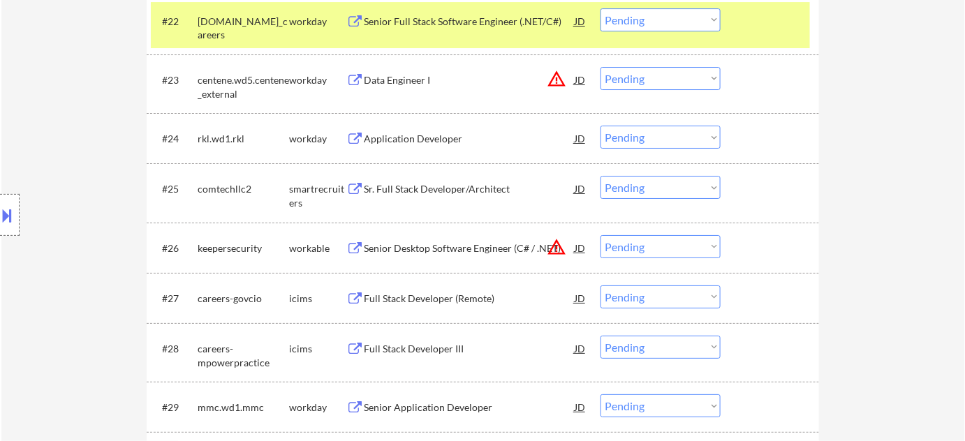
click at [426, 191] on div "Sr. Full Stack Developer/Architect" at bounding box center [469, 189] width 211 height 14
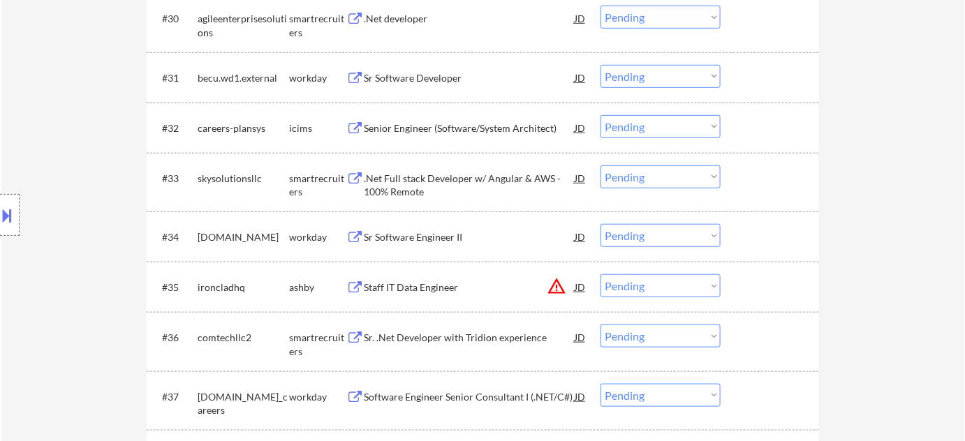
scroll to position [2222, 0]
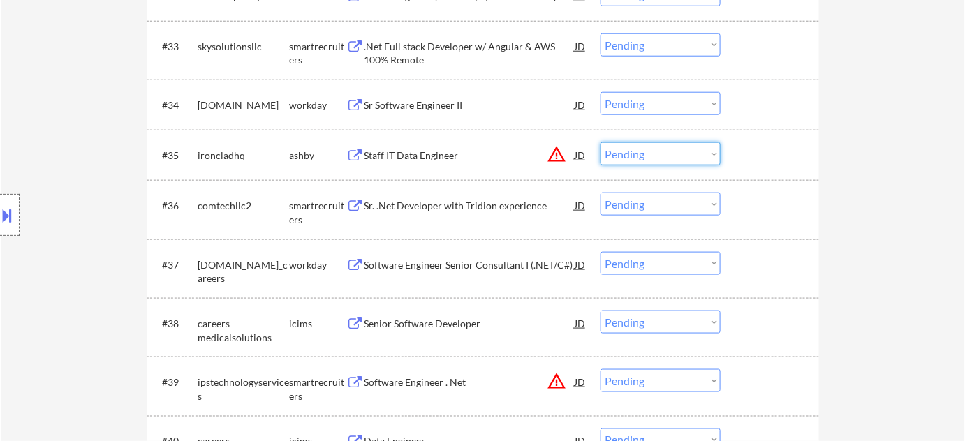
drag, startPoint x: 668, startPoint y: 152, endPoint x: 670, endPoint y: 163, distance: 11.3
click at [668, 152] on select "Choose an option... Pending Applied Excluded (Questions) Excluded (Expired) Exc…" at bounding box center [661, 154] width 120 height 23
click at [601, 143] on select "Choose an option... Pending Applied Excluded (Questions) Excluded (Expired) Exc…" at bounding box center [661, 154] width 120 height 23
select select ""pending""
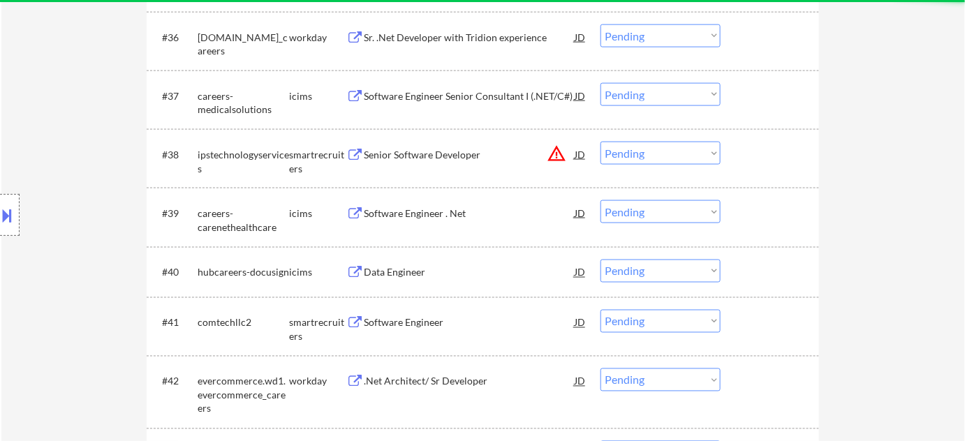
scroll to position [2476, 0]
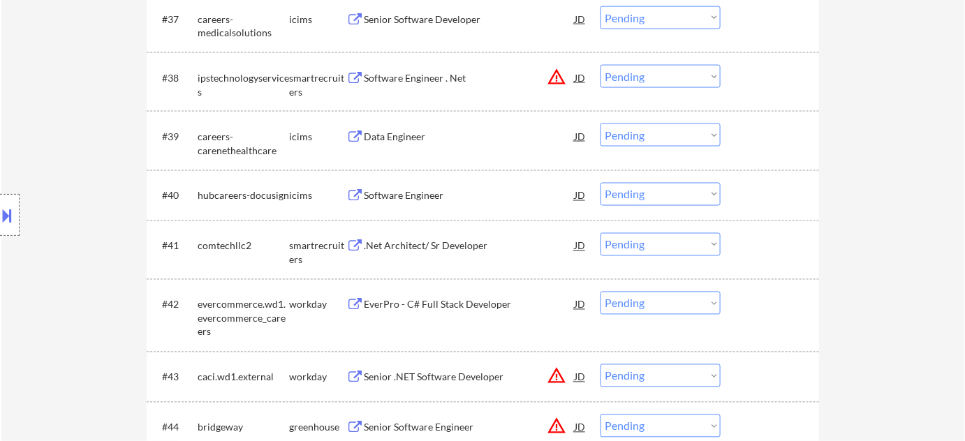
click at [562, 75] on button "warning_amber" at bounding box center [557, 77] width 20 height 20
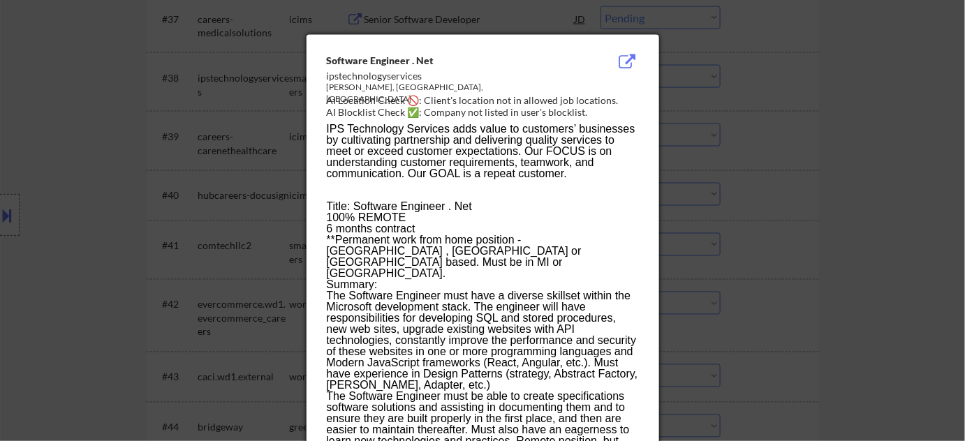
click at [791, 169] on div at bounding box center [482, 220] width 965 height 441
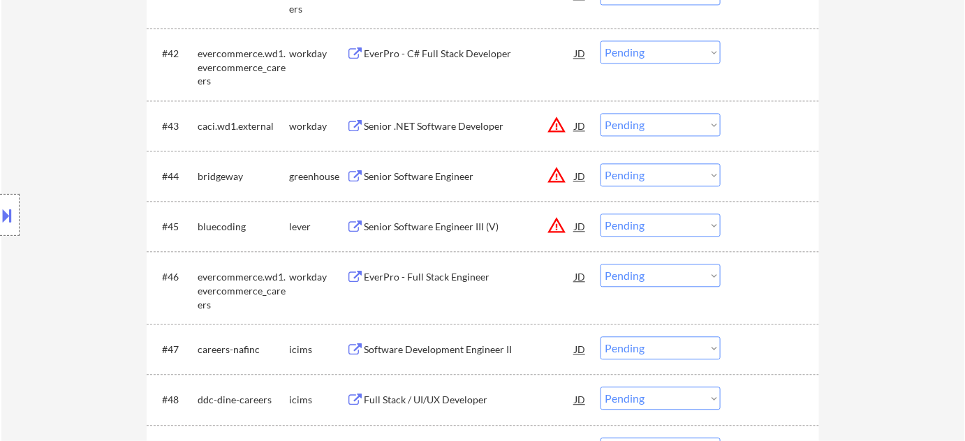
scroll to position [2731, 0]
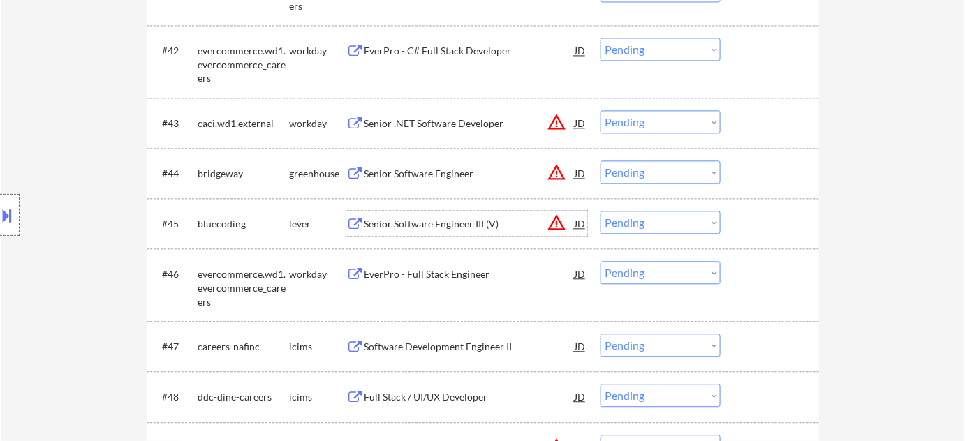
click at [470, 214] on div "Senior Software Engineer III (V)" at bounding box center [469, 223] width 211 height 25
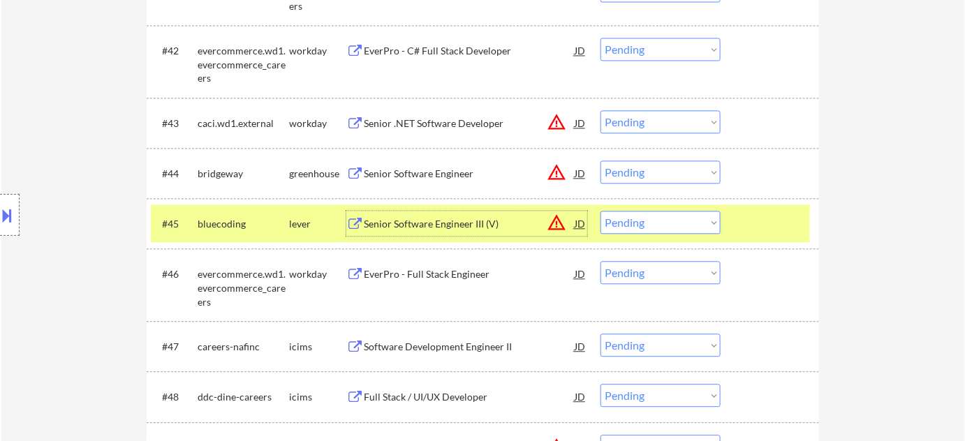
click at [685, 215] on select "Choose an option... Pending Applied Excluded (Questions) Excluded (Expired) Exc…" at bounding box center [661, 222] width 120 height 23
click at [601, 211] on select "Choose an option... Pending Applied Excluded (Questions) Excluded (Expired) Exc…" at bounding box center [661, 222] width 120 height 23
click at [555, 173] on button "warning_amber" at bounding box center [557, 173] width 20 height 20
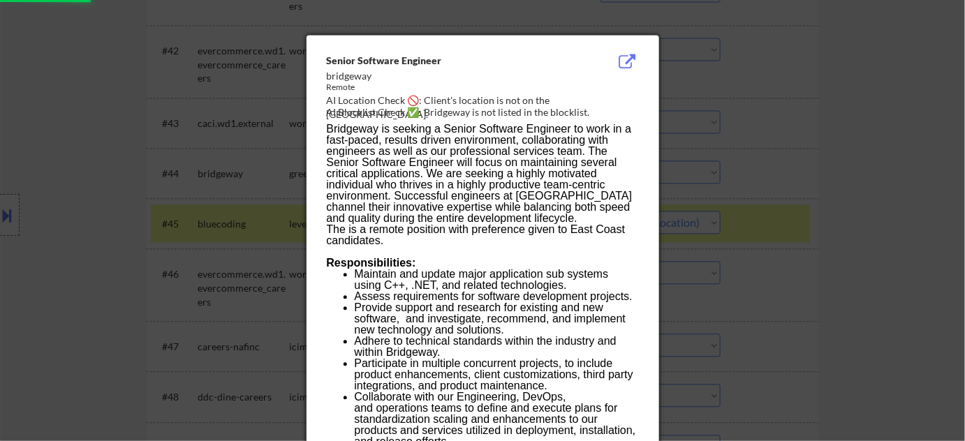
select select ""pending""
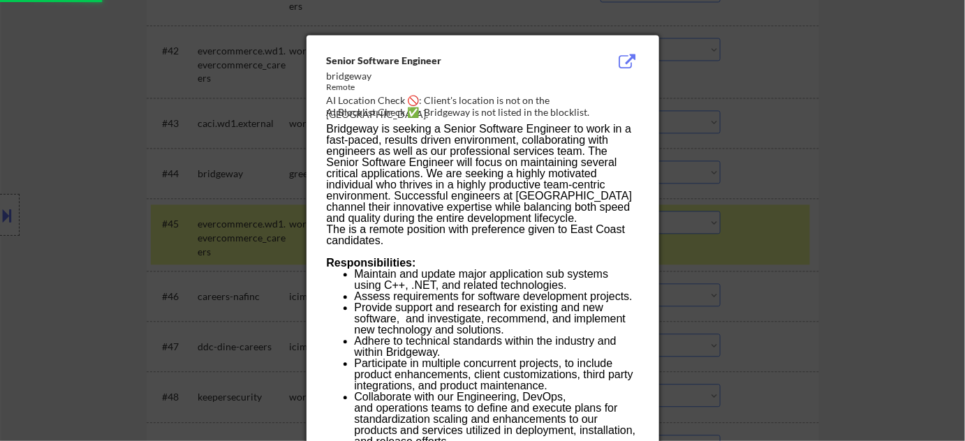
click at [752, 203] on div at bounding box center [482, 220] width 965 height 441
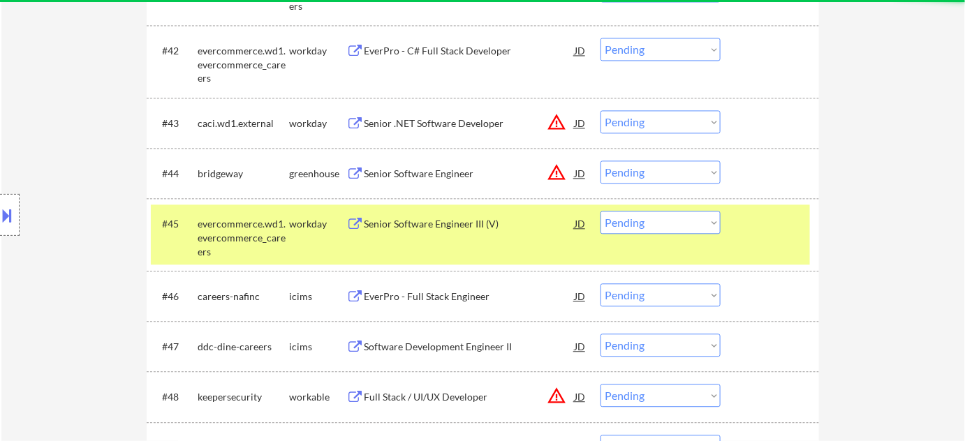
click at [679, 181] on select "Choose an option... Pending Applied Excluded (Questions) Excluded (Expired) Exc…" at bounding box center [661, 172] width 120 height 23
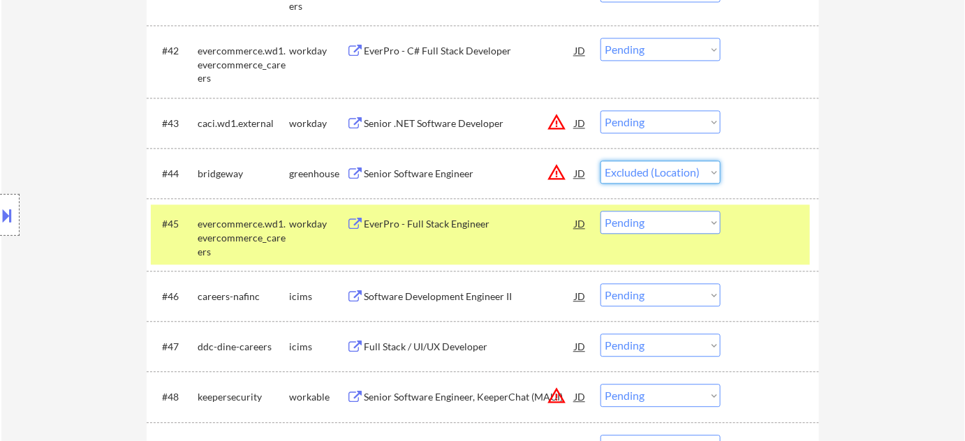
click at [601, 161] on select "Choose an option... Pending Applied Excluded (Questions) Excluded (Expired) Exc…" at bounding box center [661, 172] width 120 height 23
click at [556, 120] on button "warning_amber" at bounding box center [557, 122] width 20 height 20
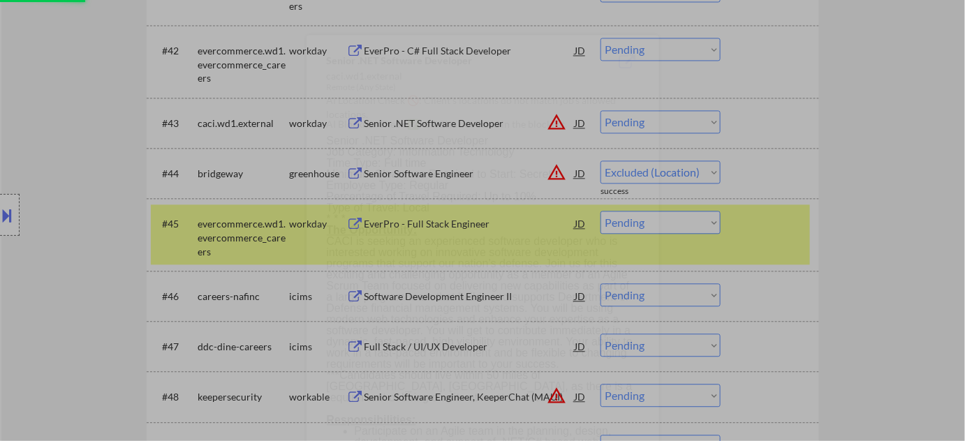
select select ""pending""
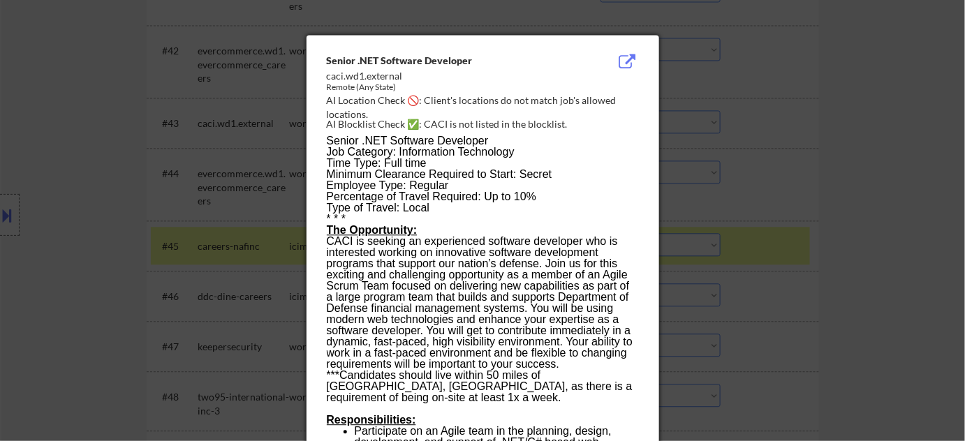
click at [796, 149] on div at bounding box center [482, 220] width 965 height 441
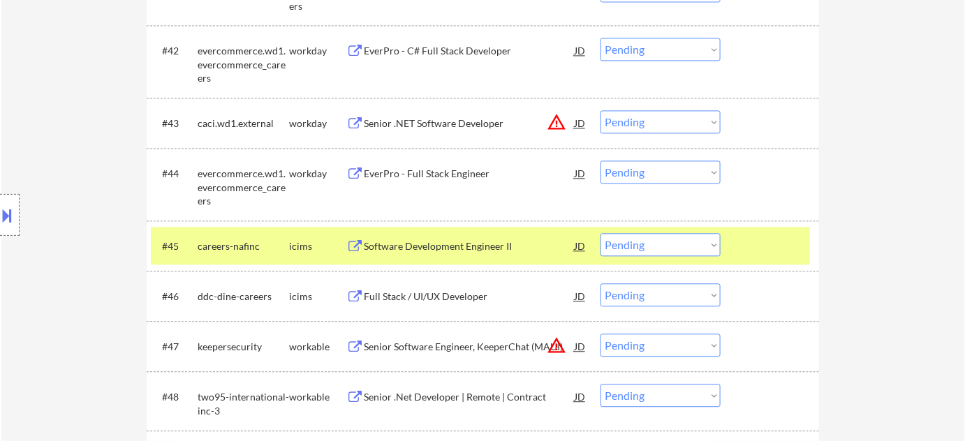
click at [555, 120] on button "warning_amber" at bounding box center [557, 122] width 20 height 20
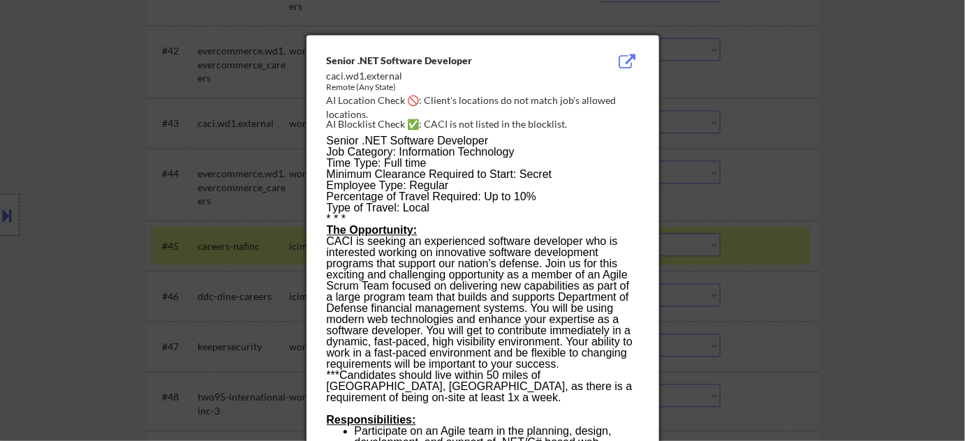
click at [812, 154] on div at bounding box center [482, 220] width 965 height 441
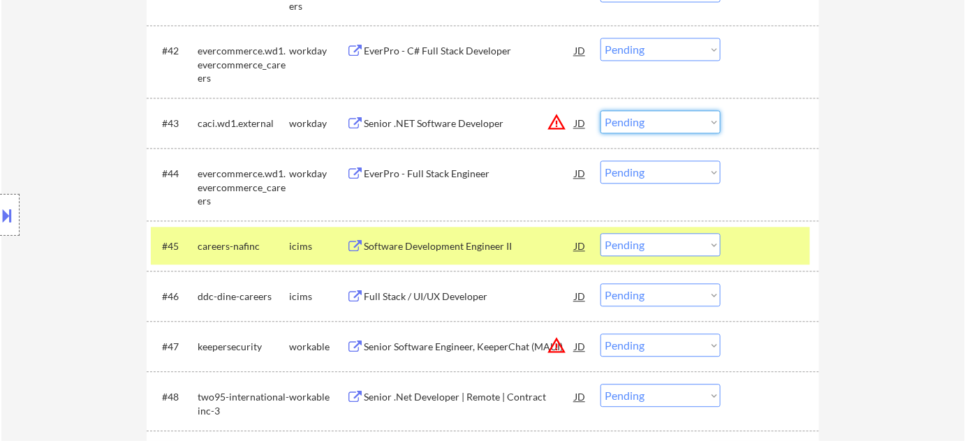
click at [671, 127] on select "Choose an option... Pending Applied Excluded (Questions) Excluded (Expired) Exc…" at bounding box center [661, 121] width 120 height 23
click at [601, 110] on select "Choose an option... Pending Applied Excluded (Questions) Excluded (Expired) Exc…" at bounding box center [661, 121] width 120 height 23
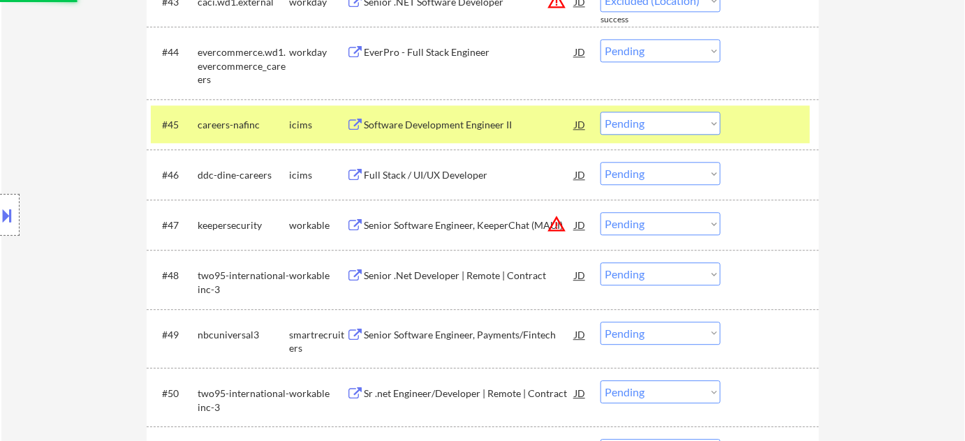
scroll to position [2857, 0]
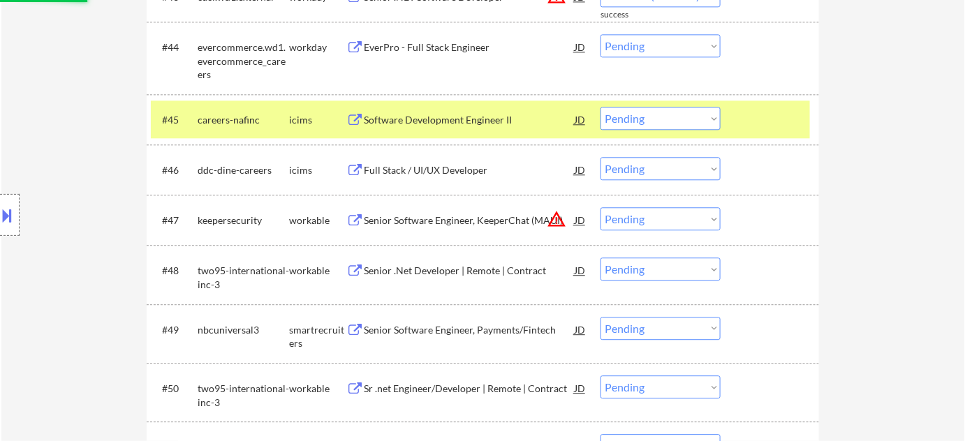
select select ""pending""
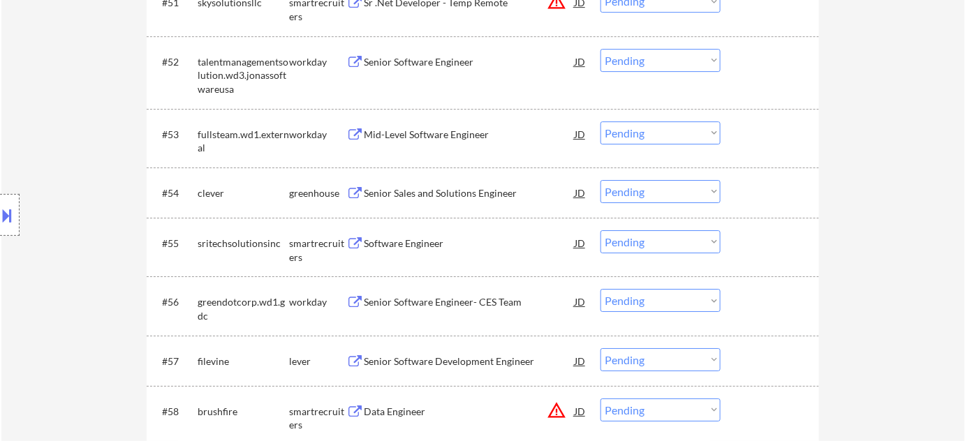
scroll to position [3429, 0]
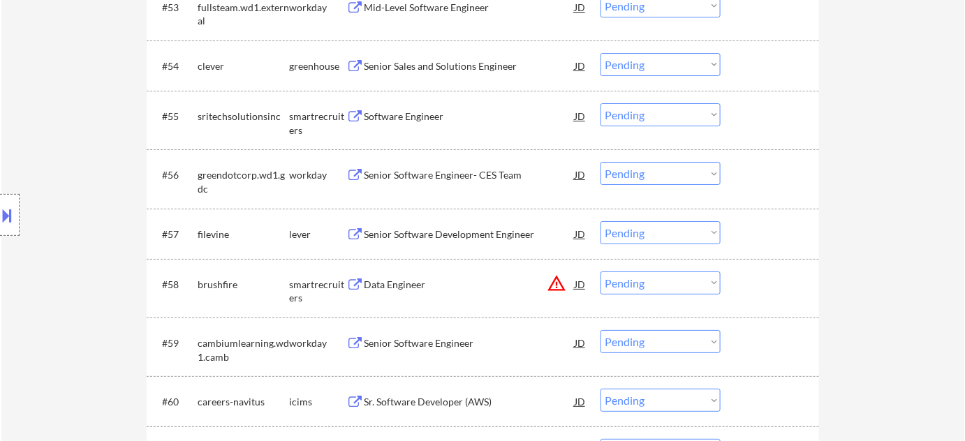
click at [555, 284] on button "warning_amber" at bounding box center [557, 284] width 20 height 20
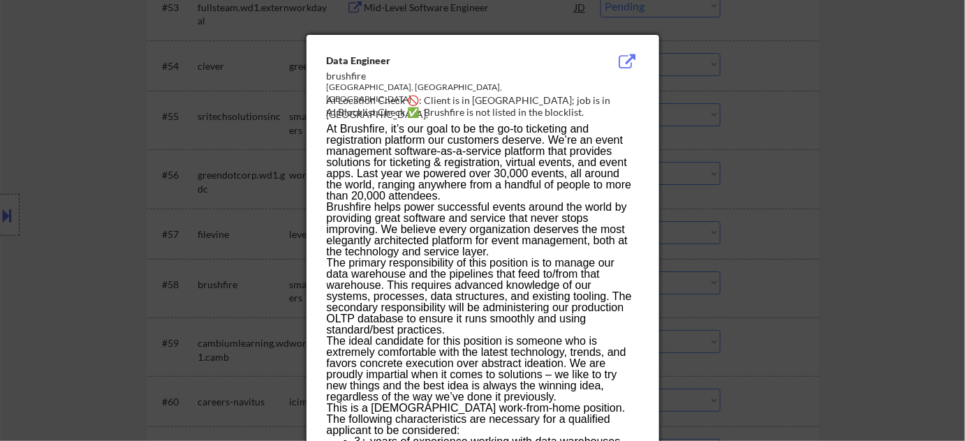
click at [700, 241] on div at bounding box center [482, 220] width 965 height 441
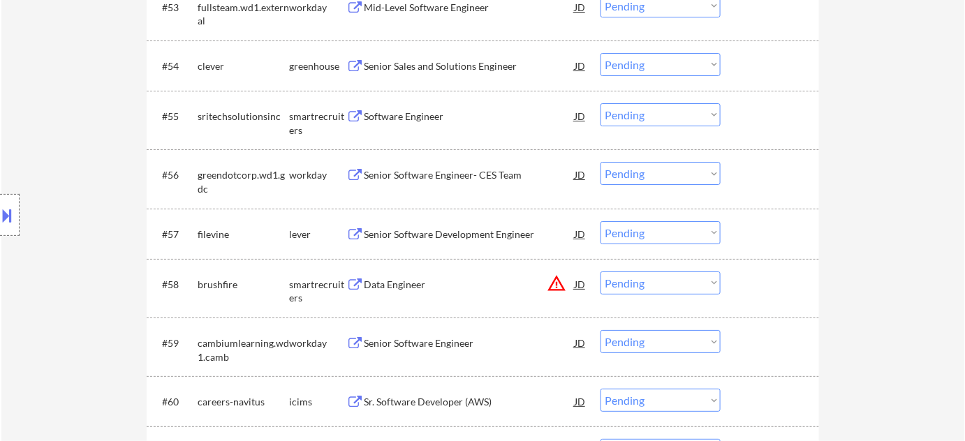
click at [657, 288] on select "Choose an option... Pending Applied Excluded (Questions) Excluded (Expired) Exc…" at bounding box center [661, 283] width 120 height 23
click at [601, 272] on select "Choose an option... Pending Applied Excluded (Questions) Excluded (Expired) Exc…" at bounding box center [661, 283] width 120 height 23
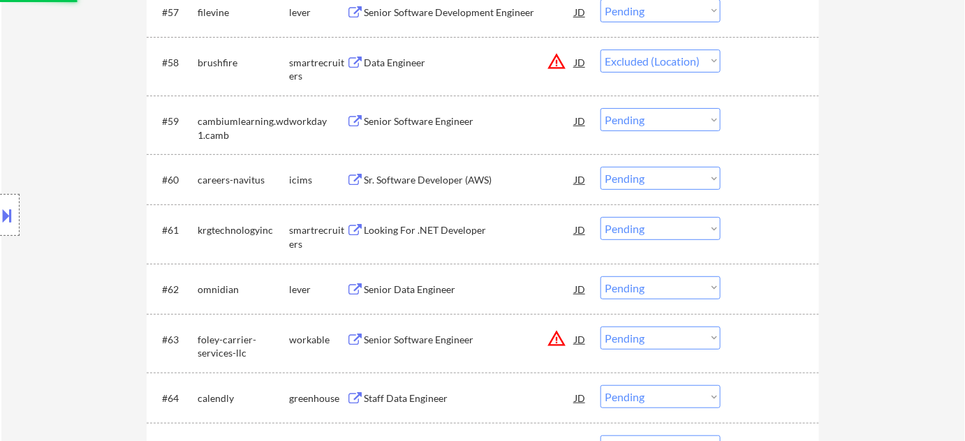
scroll to position [3683, 0]
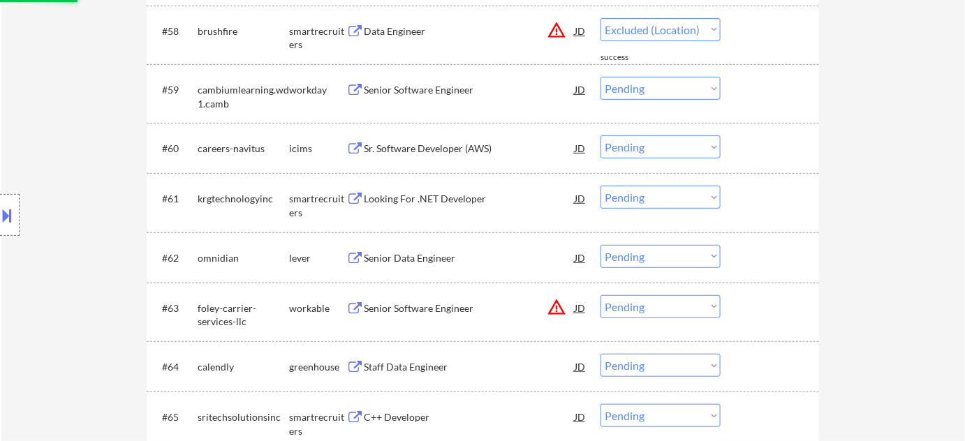
select select ""pending""
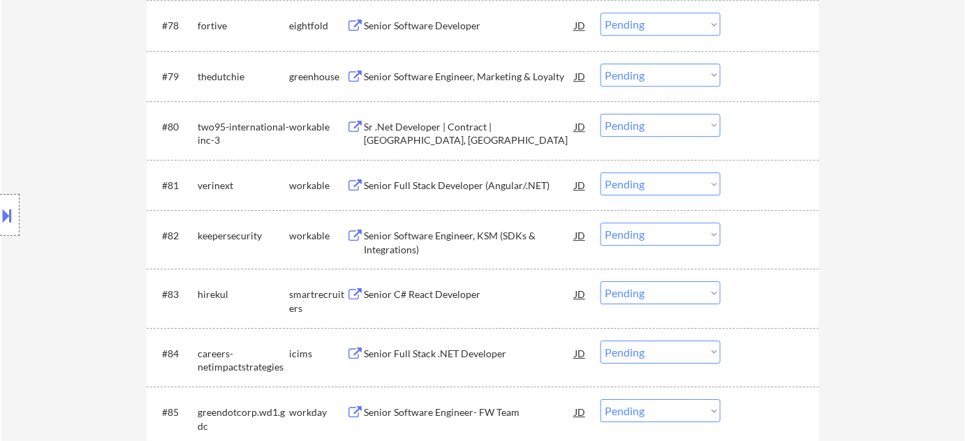
scroll to position [4826, 0]
click at [454, 189] on div "Senior Full Stack Developer (Angular/.NET)" at bounding box center [469, 184] width 211 height 14
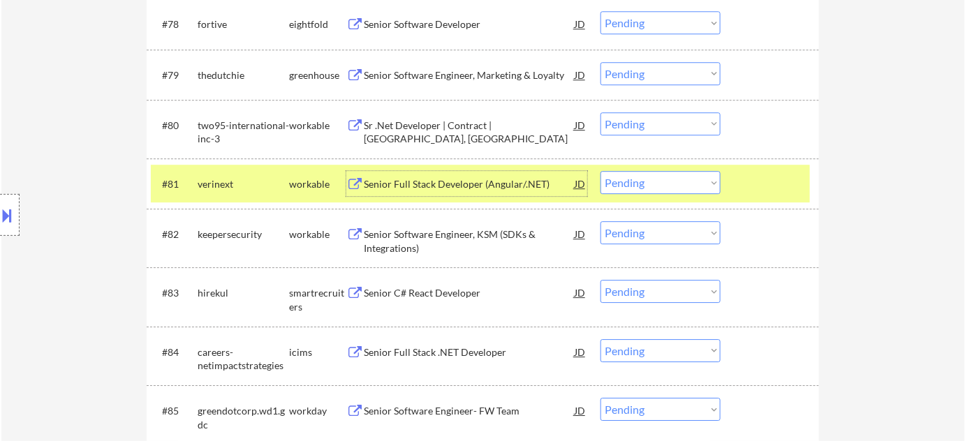
click at [691, 189] on select "Choose an option... Pending Applied Excluded (Questions) Excluded (Expired) Exc…" at bounding box center [661, 182] width 120 height 23
click at [601, 171] on select "Choose an option... Pending Applied Excluded (Questions) Excluded (Expired) Exc…" at bounding box center [661, 182] width 120 height 23
select select ""pending""
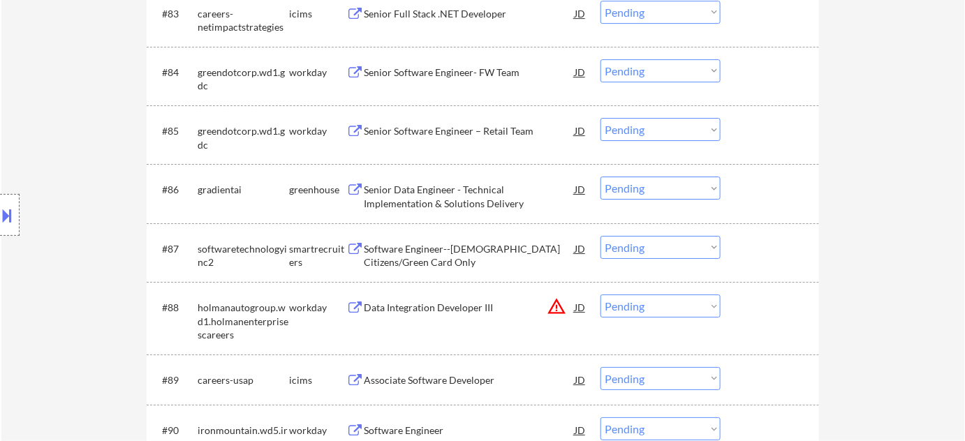
scroll to position [5143, 0]
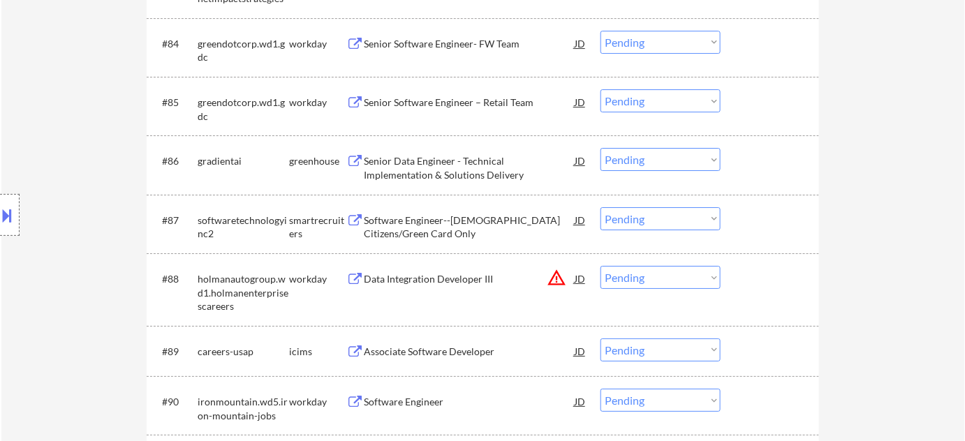
click at [425, 180] on div "Senior Data Engineer - Technical Implementation & Solutions Delivery" at bounding box center [469, 167] width 211 height 27
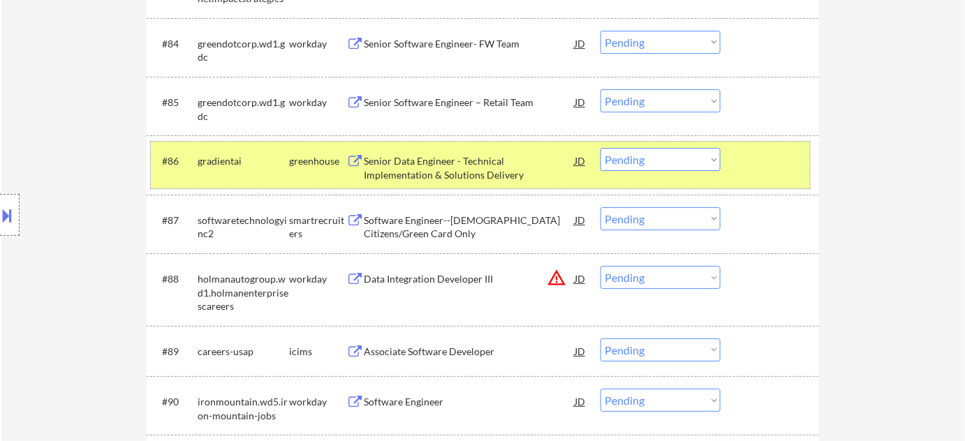
click at [696, 142] on div "#86 gradientai greenhouse Senior Data Engineer - Technical Implementation & Sol…" at bounding box center [480, 165] width 659 height 46
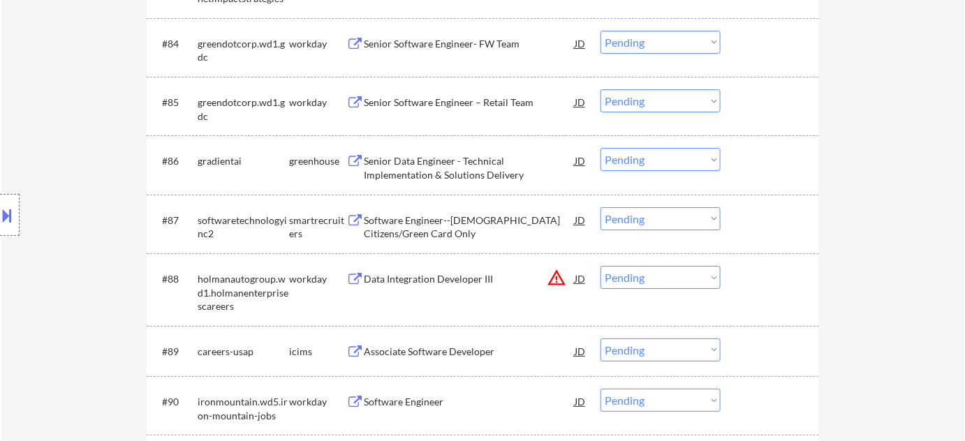
click at [696, 158] on select "Choose an option... Pending Applied Excluded (Questions) Excluded (Expired) Exc…" at bounding box center [661, 159] width 120 height 23
click at [601, 148] on select "Choose an option... Pending Applied Excluded (Questions) Excluded (Expired) Exc…" at bounding box center [661, 159] width 120 height 23
select select ""pending""
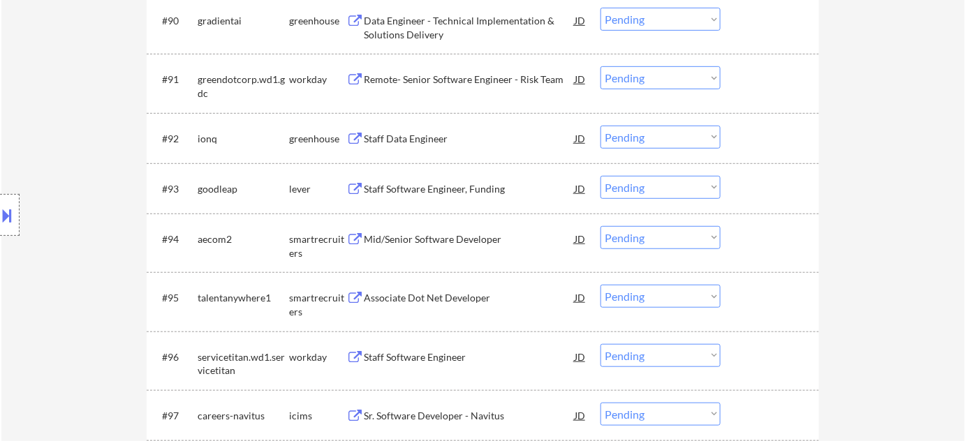
scroll to position [5588, 0]
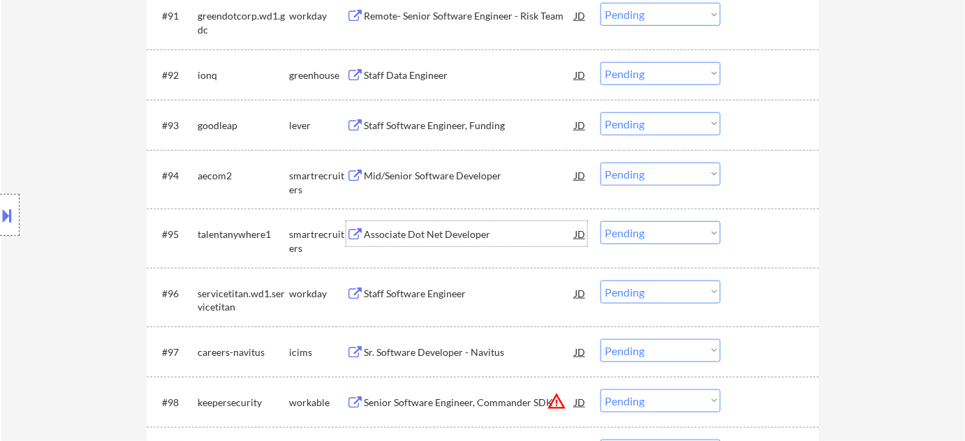
click at [435, 232] on div "Associate Dot Net Developer" at bounding box center [469, 235] width 211 height 14
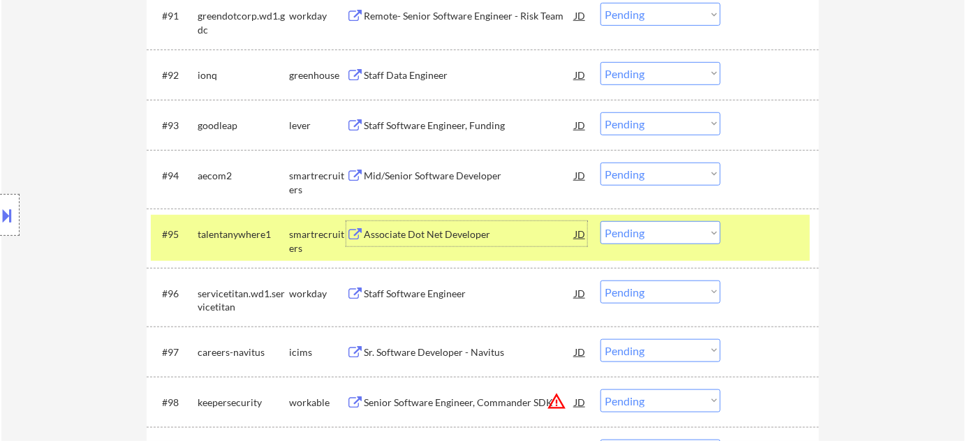
click at [665, 233] on select "Choose an option... Pending Applied Excluded (Questions) Excluded (Expired) Exc…" at bounding box center [661, 232] width 120 height 23
click at [601, 221] on select "Choose an option... Pending Applied Excluded (Questions) Excluded (Expired) Exc…" at bounding box center [661, 232] width 120 height 23
select select ""pending""
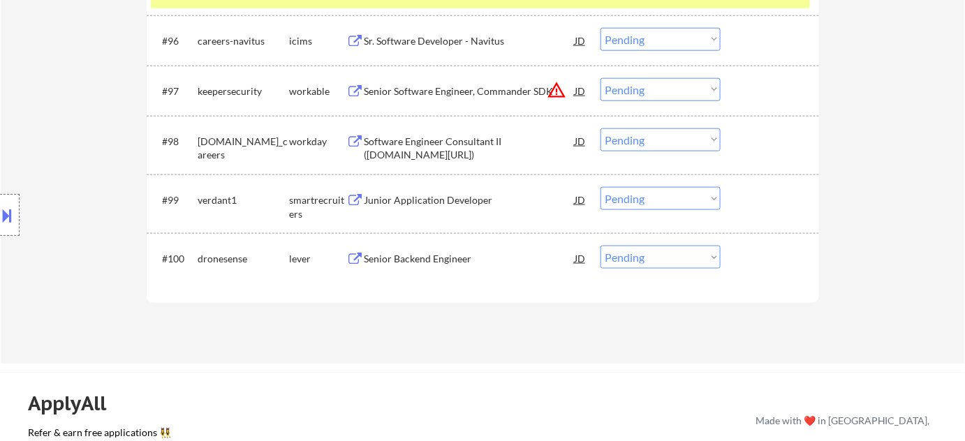
scroll to position [5842, 0]
click at [440, 258] on div "Senior Backend Engineer" at bounding box center [469, 258] width 211 height 14
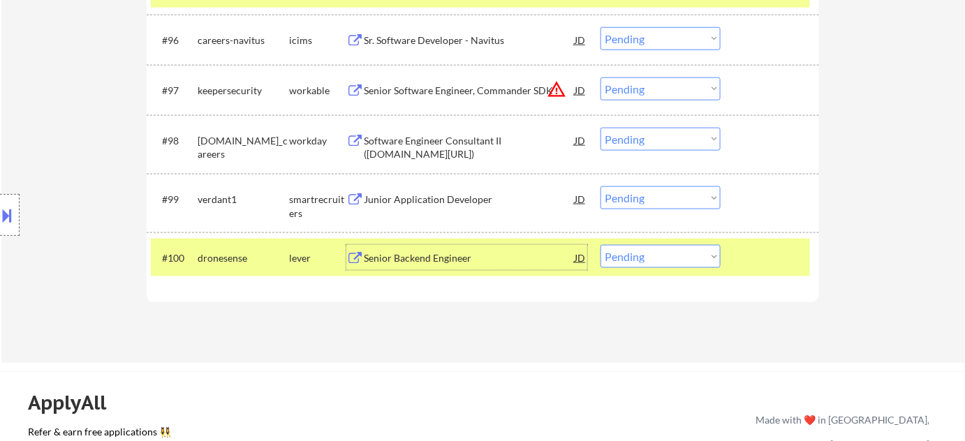
click at [646, 251] on select "Choose an option... Pending Applied Excluded (Questions) Excluded (Expired) Exc…" at bounding box center [661, 256] width 120 height 23
click at [601, 245] on select "Choose an option... Pending Applied Excluded (Questions) Excluded (Expired) Exc…" at bounding box center [661, 256] width 120 height 23
select select ""pending""
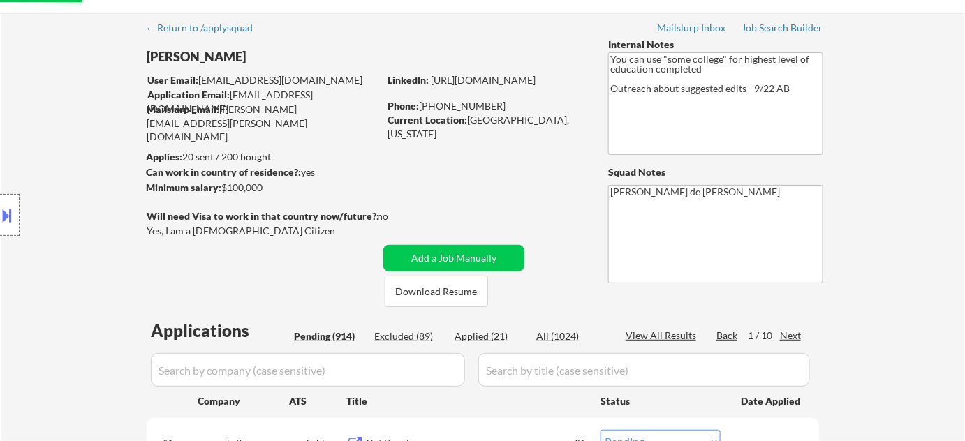
scroll to position [63, 0]
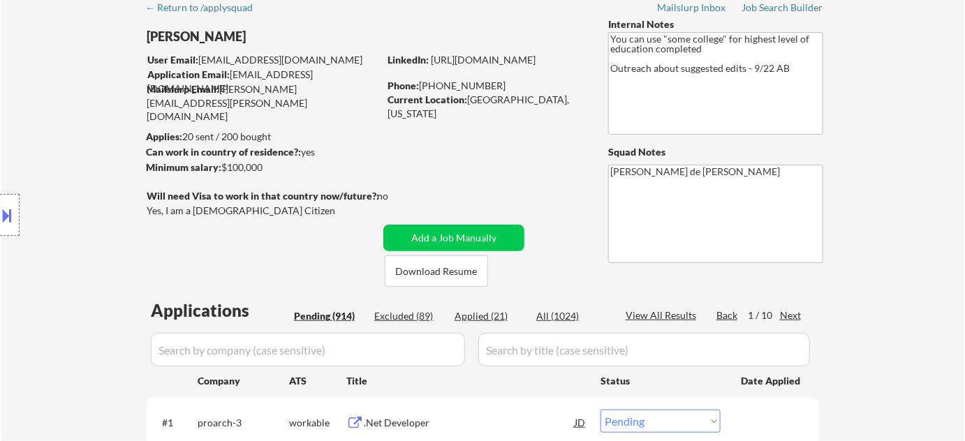
click at [797, 317] on div "Next" at bounding box center [791, 316] width 22 height 14
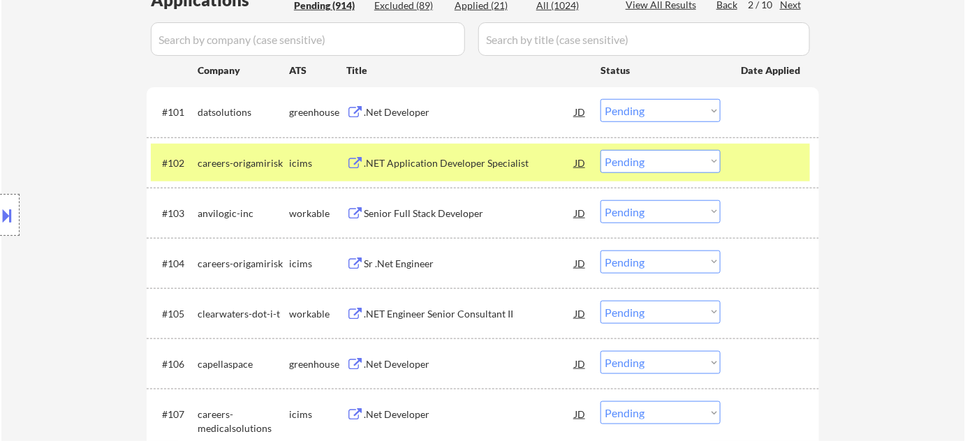
scroll to position [381, 0]
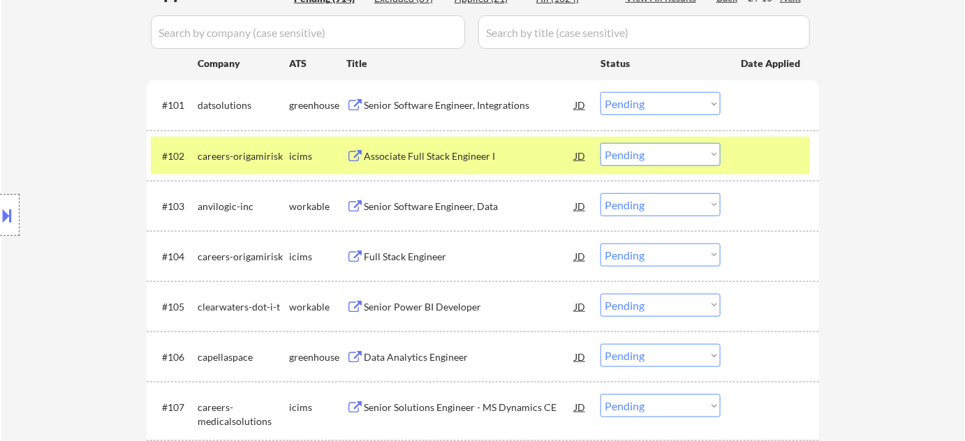
click at [476, 213] on div "Senior Software Engineer, Data" at bounding box center [469, 205] width 211 height 25
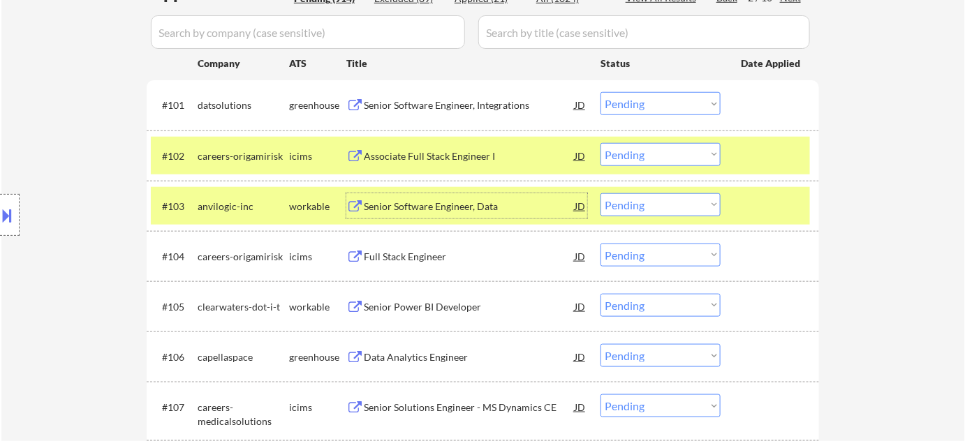
click at [618, 205] on select "Choose an option... Pending Applied Excluded (Questions) Excluded (Expired) Exc…" at bounding box center [661, 204] width 120 height 23
click at [601, 193] on select "Choose an option... Pending Applied Excluded (Questions) Excluded (Expired) Exc…" at bounding box center [661, 204] width 120 height 23
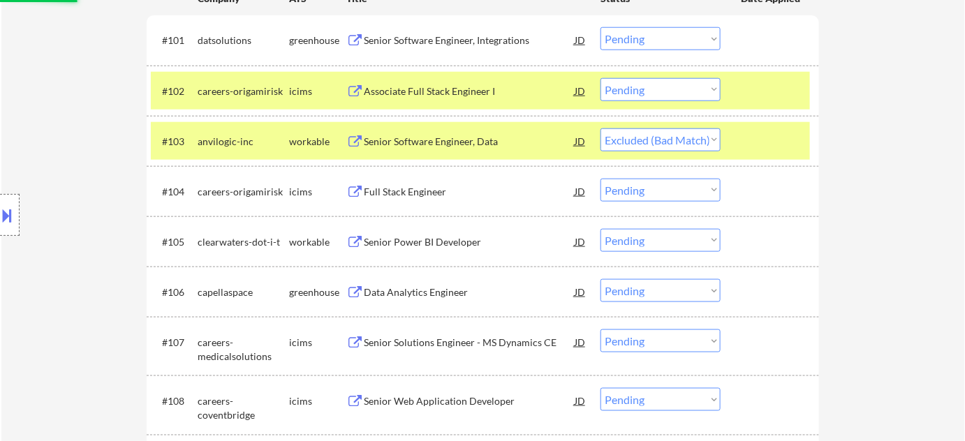
scroll to position [508, 0]
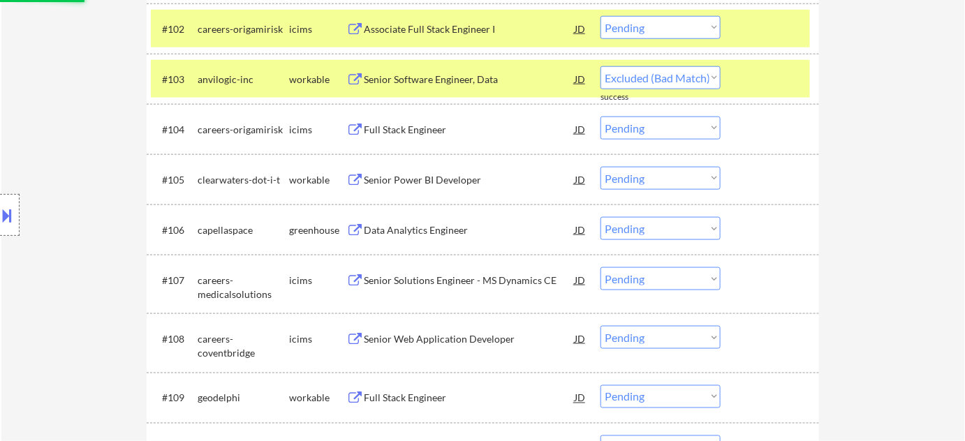
select select ""pending""
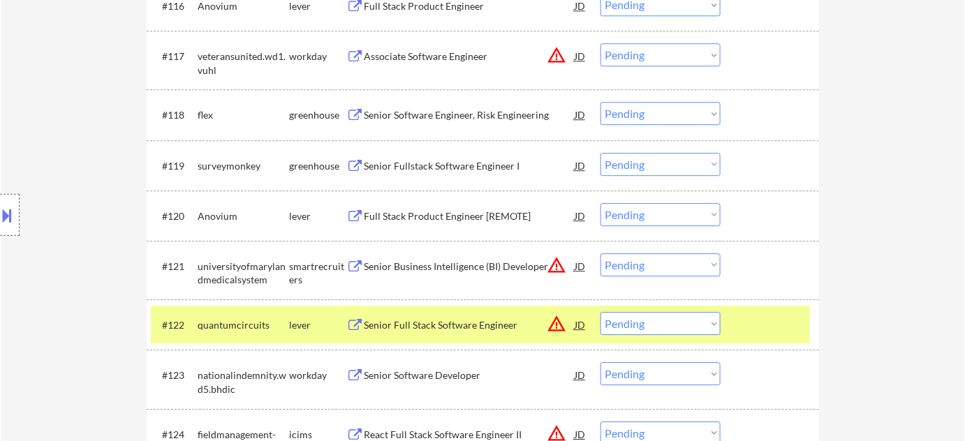
scroll to position [1333, 0]
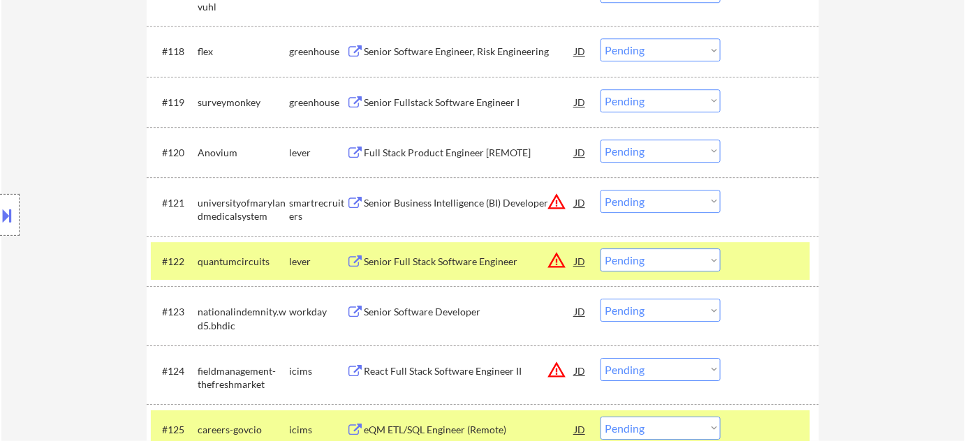
click at [480, 98] on div "Senior Fullstack Software Engineer I" at bounding box center [469, 103] width 211 height 14
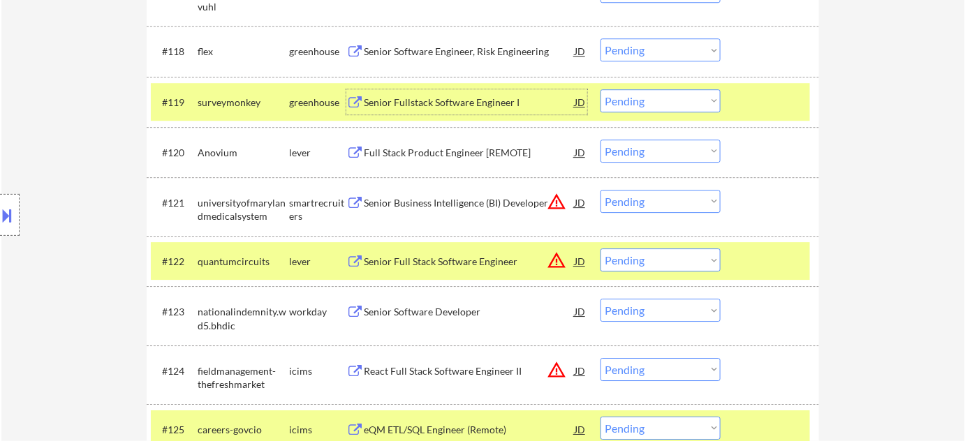
click at [671, 105] on select "Choose an option... Pending Applied Excluded (Questions) Excluded (Expired) Exc…" at bounding box center [661, 100] width 120 height 23
click at [601, 89] on select "Choose an option... Pending Applied Excluded (Questions) Excluded (Expired) Exc…" at bounding box center [661, 100] width 120 height 23
select select ""pending""
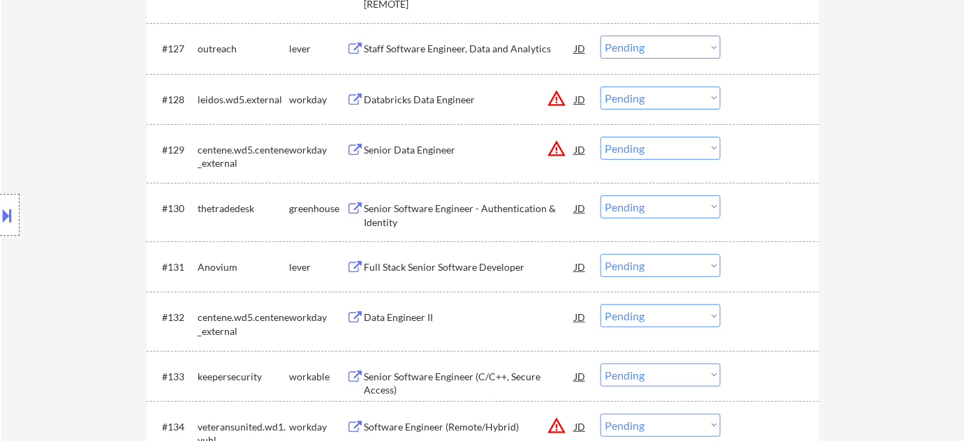
scroll to position [1905, 0]
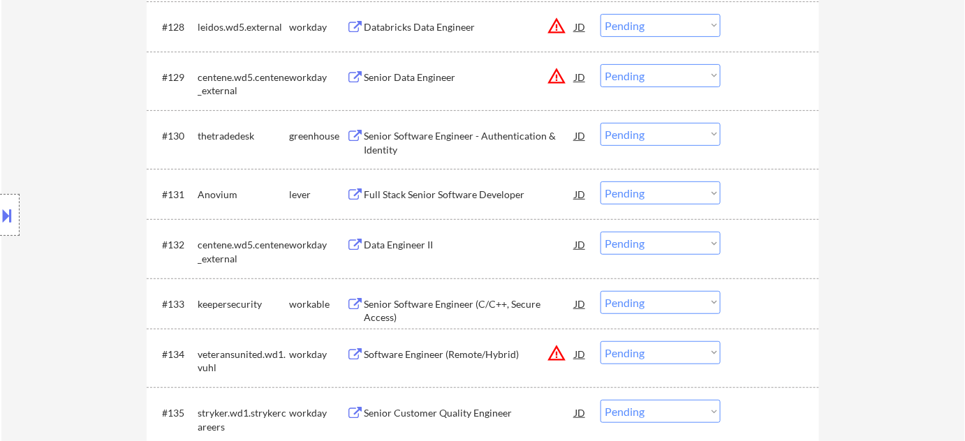
click at [481, 195] on div "Full Stack Senior Software Developer" at bounding box center [469, 195] width 211 height 14
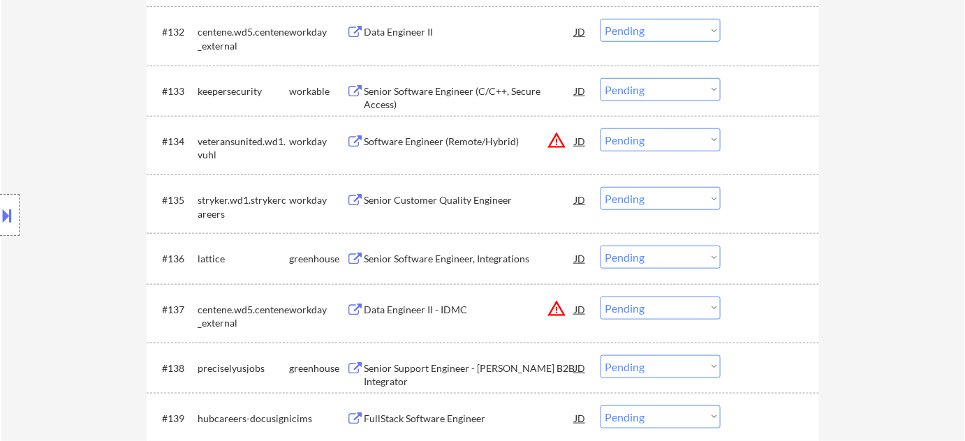
scroll to position [2158, 0]
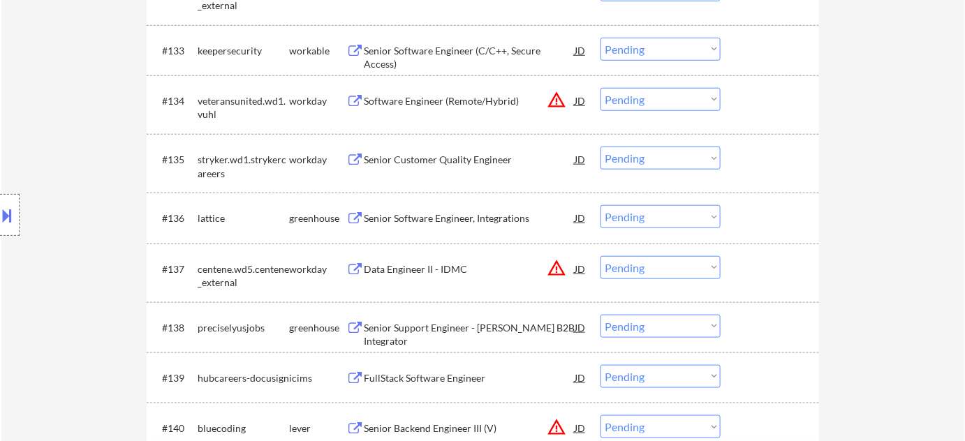
click at [454, 217] on div "Senior Software Engineer, Integrations" at bounding box center [469, 219] width 211 height 14
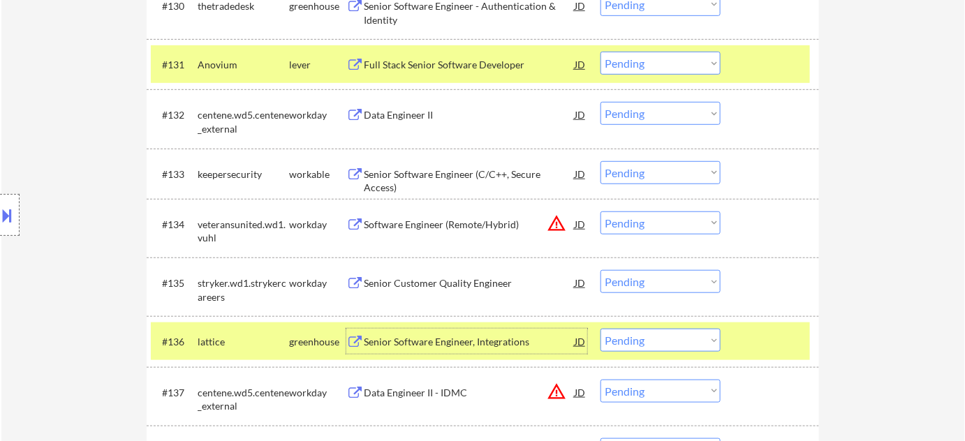
scroll to position [2032, 0]
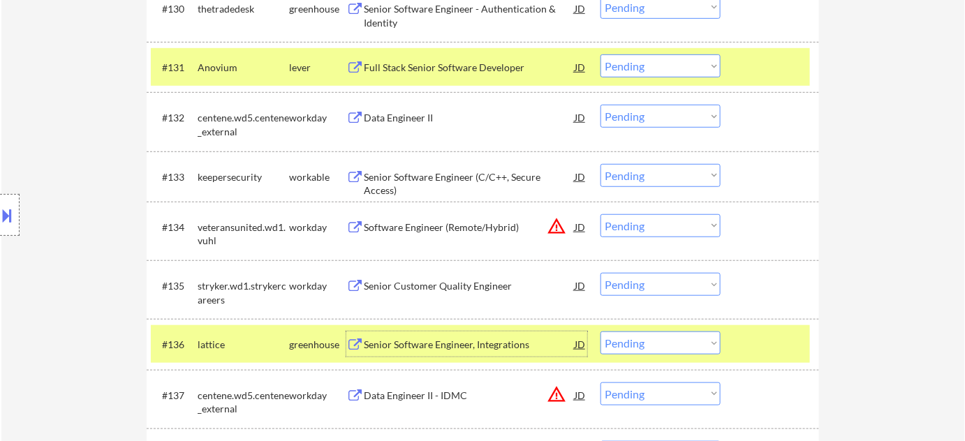
drag, startPoint x: 695, startPoint y: 59, endPoint x: 698, endPoint y: 68, distance: 9.5
click at [695, 59] on select "Choose an option... Pending Applied Excluded (Questions) Excluded (Expired) Exc…" at bounding box center [661, 65] width 120 height 23
click at [601, 54] on select "Choose an option... Pending Applied Excluded (Questions) Excluded (Expired) Exc…" at bounding box center [661, 65] width 120 height 23
select select ""pending""
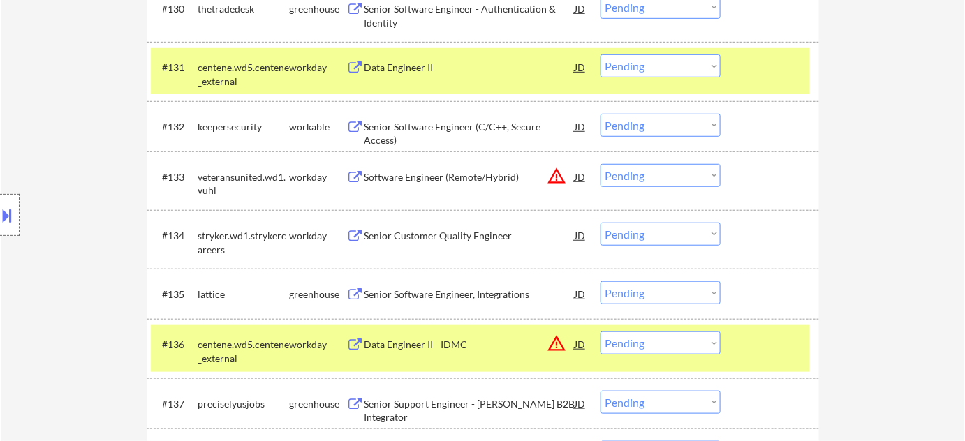
click at [632, 291] on select "Choose an option... Pending Applied Excluded (Questions) Excluded (Expired) Exc…" at bounding box center [661, 293] width 120 height 23
click at [601, 282] on select "Choose an option... Pending Applied Excluded (Questions) Excluded (Expired) Exc…" at bounding box center [661, 293] width 120 height 23
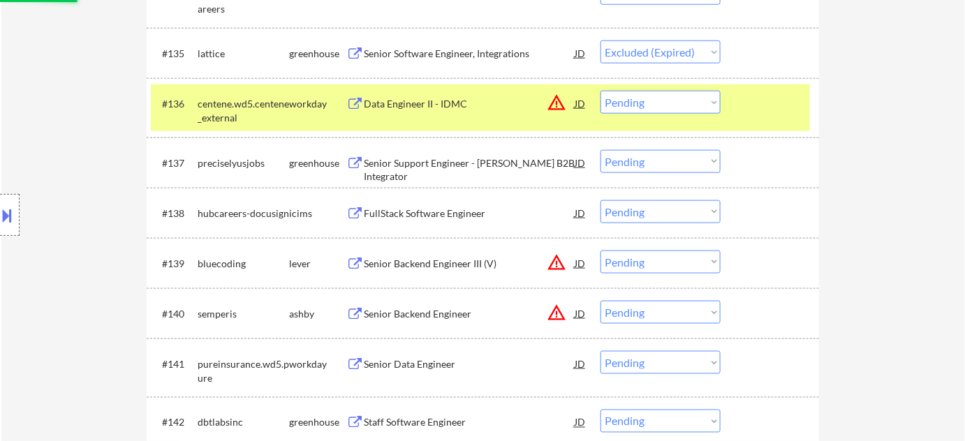
scroll to position [2286, 0]
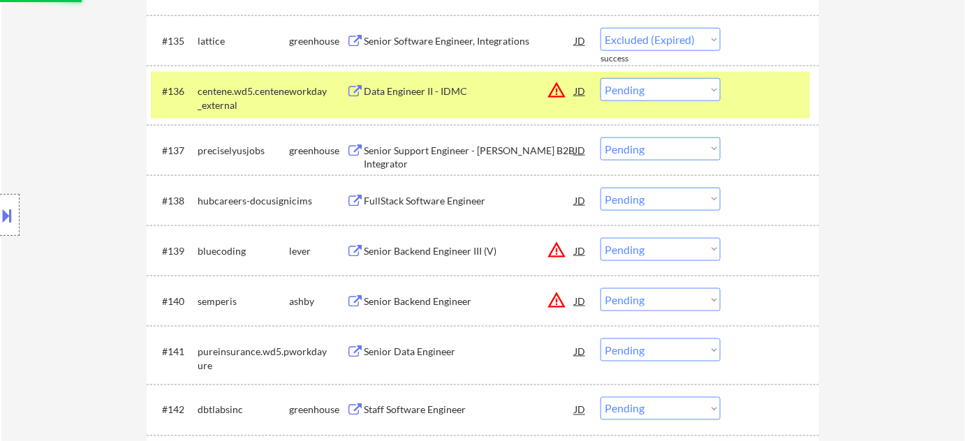
select select ""pending""
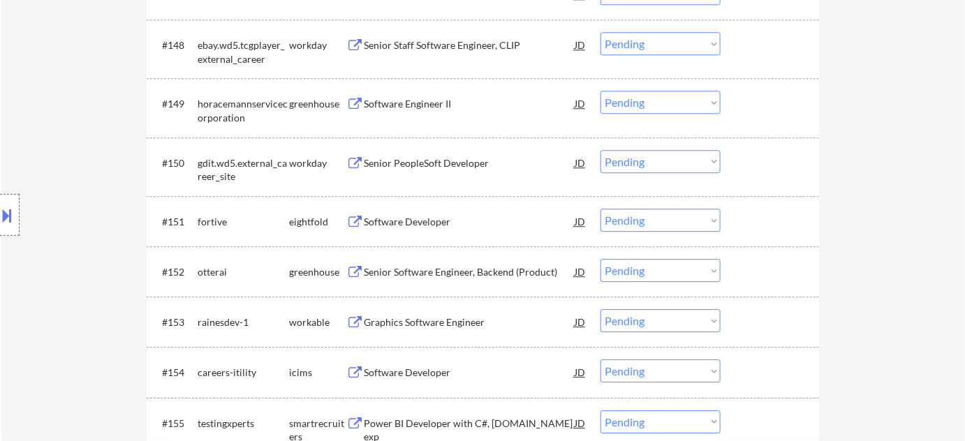
scroll to position [3048, 0]
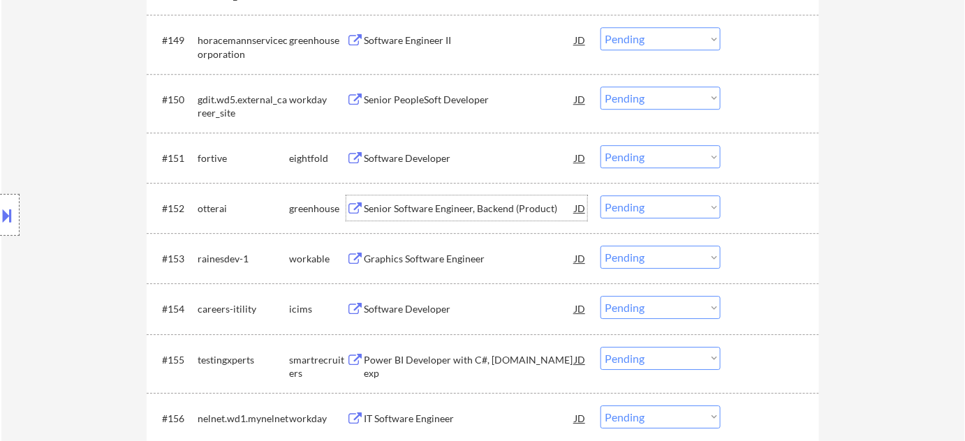
click at [441, 208] on div "Senior Software Engineer, Backend (Product)" at bounding box center [469, 209] width 211 height 14
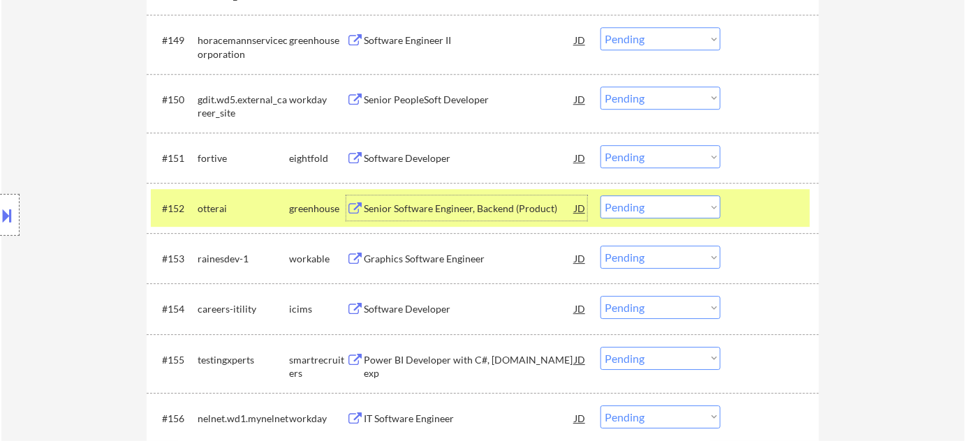
click at [640, 204] on select "Choose an option... Pending Applied Excluded (Questions) Excluded (Expired) Exc…" at bounding box center [661, 207] width 120 height 23
click at [601, 196] on select "Choose an option... Pending Applied Excluded (Questions) Excluded (Expired) Exc…" at bounding box center [661, 207] width 120 height 23
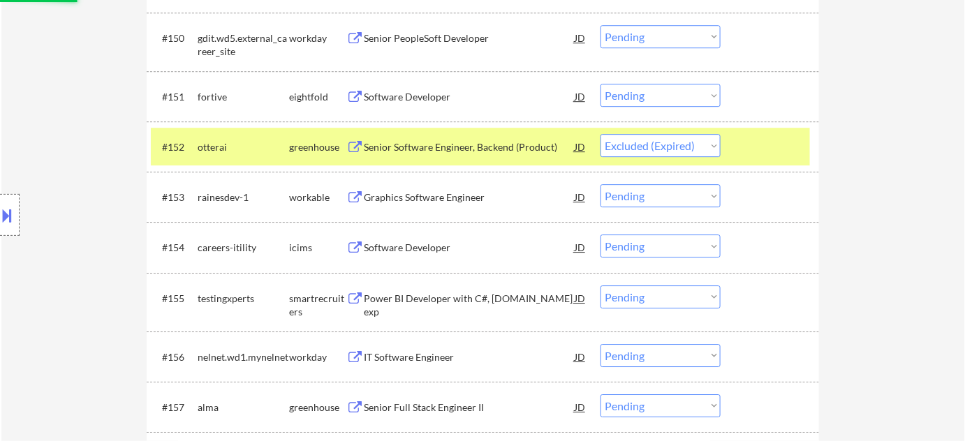
scroll to position [3238, 0]
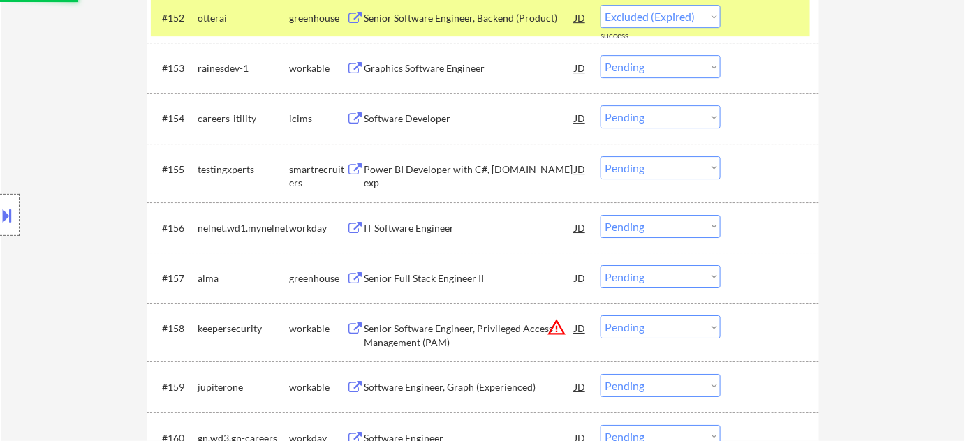
select select ""pending""
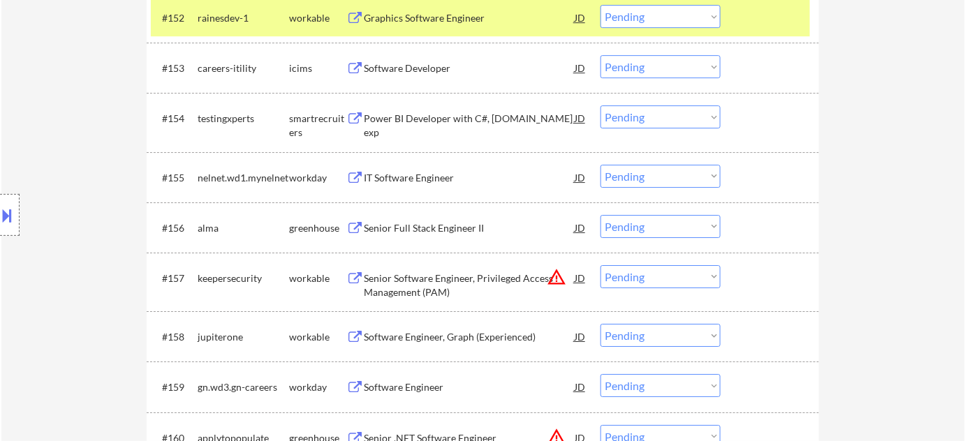
click at [512, 124] on div "Power BI Developer with C#, ASP.Net exp" at bounding box center [469, 125] width 211 height 27
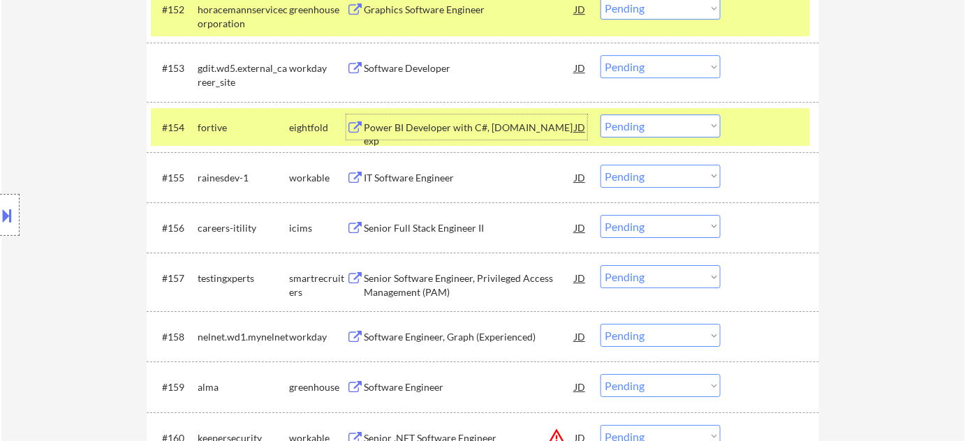
click at [631, 124] on select "Choose an option... Pending Applied Excluded (Questions) Excluded (Expired) Exc…" at bounding box center [661, 126] width 120 height 23
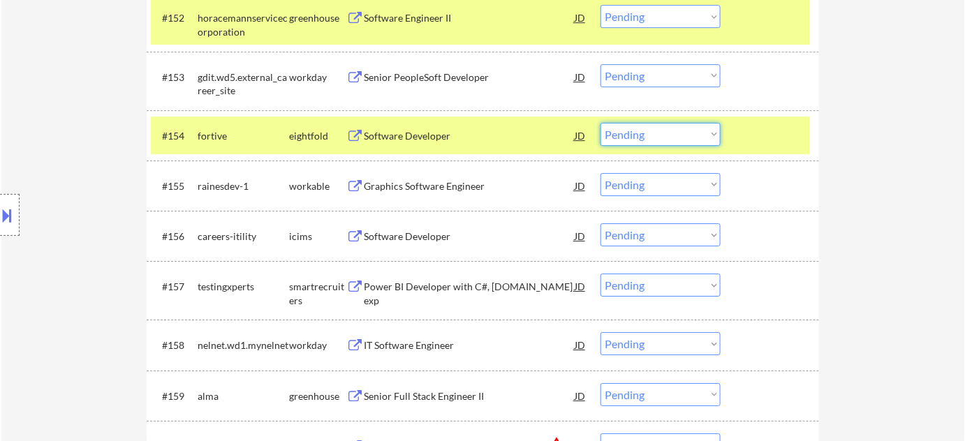
click at [646, 284] on select "Choose an option... Pending Applied Excluded (Questions) Excluded (Expired) Exc…" at bounding box center [661, 285] width 120 height 23
click at [601, 274] on select "Choose an option... Pending Applied Excluded (Questions) Excluded (Expired) Exc…" at bounding box center [661, 285] width 120 height 23
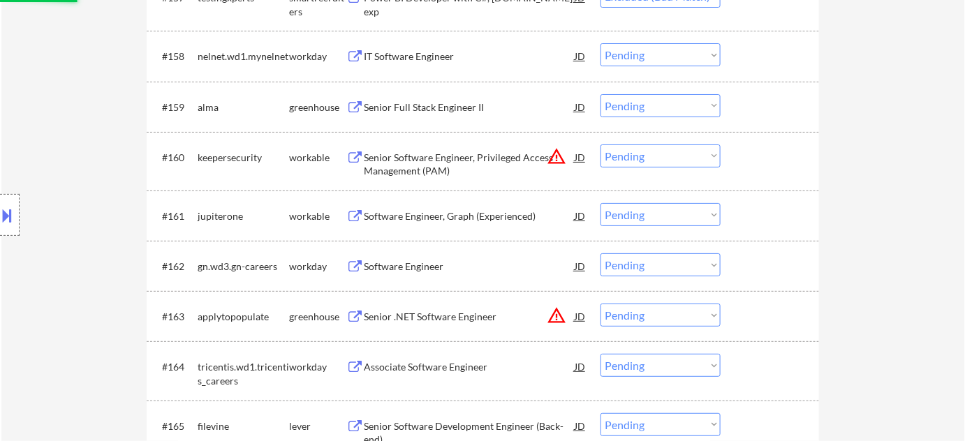
scroll to position [3556, 0]
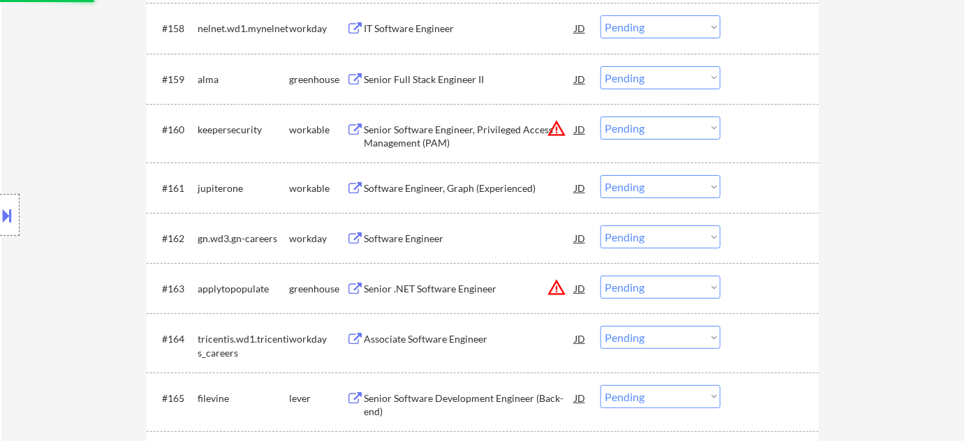
select select ""pending""
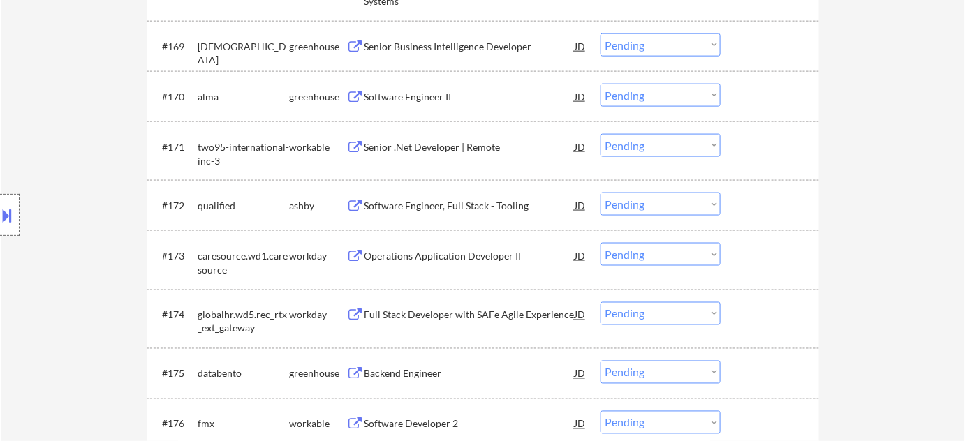
scroll to position [4191, 0]
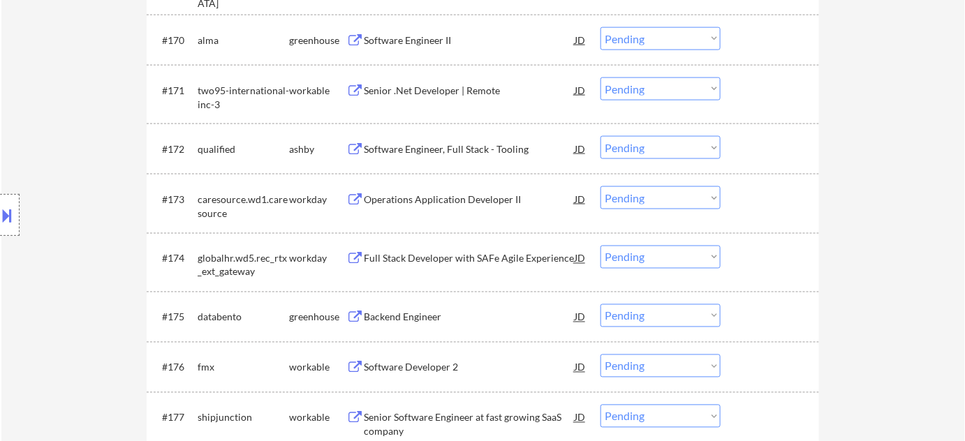
click at [460, 149] on div "Software Engineer, Full Stack - Tooling" at bounding box center [469, 150] width 211 height 14
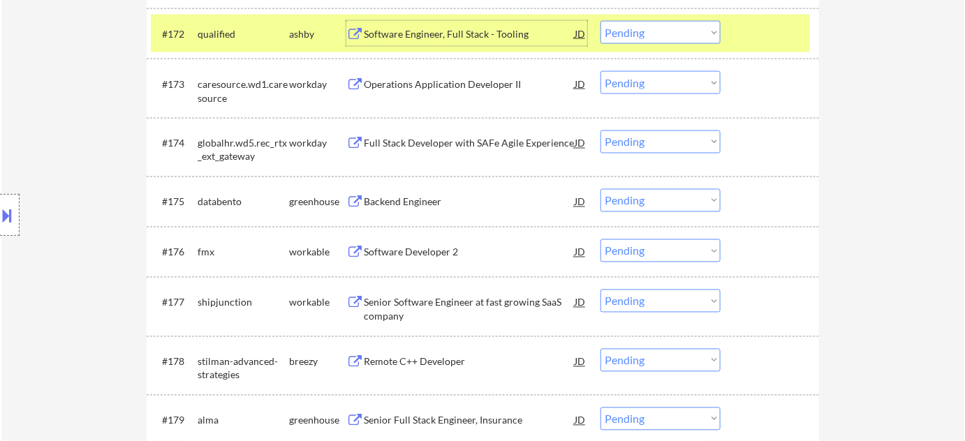
scroll to position [4318, 0]
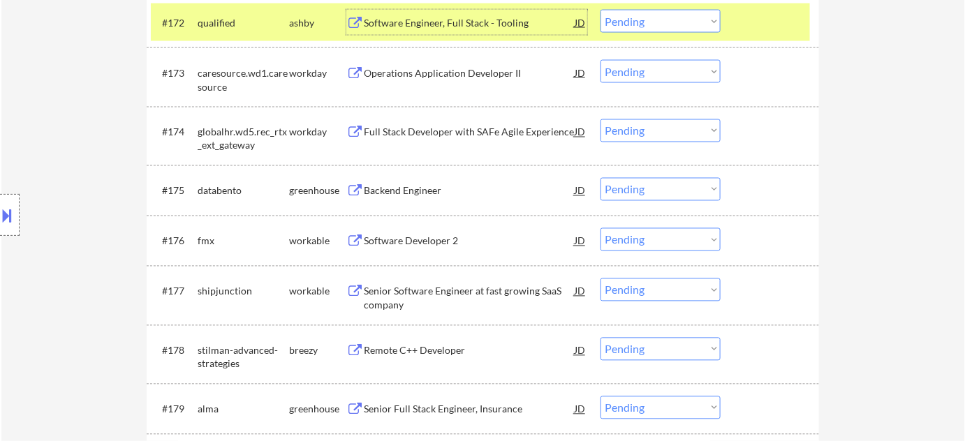
click at [430, 192] on div "Backend Engineer" at bounding box center [469, 191] width 211 height 14
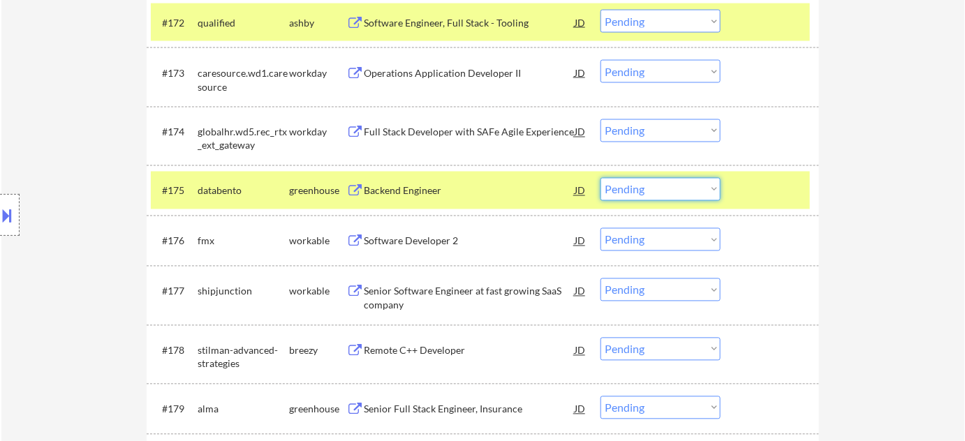
click at [691, 197] on select "Choose an option... Pending Applied Excluded (Questions) Excluded (Expired) Exc…" at bounding box center [661, 189] width 120 height 23
click at [601, 178] on select "Choose an option... Pending Applied Excluded (Questions) Excluded (Expired) Exc…" at bounding box center [661, 189] width 120 height 23
click at [443, 235] on div "Software Developer 2" at bounding box center [469, 242] width 211 height 14
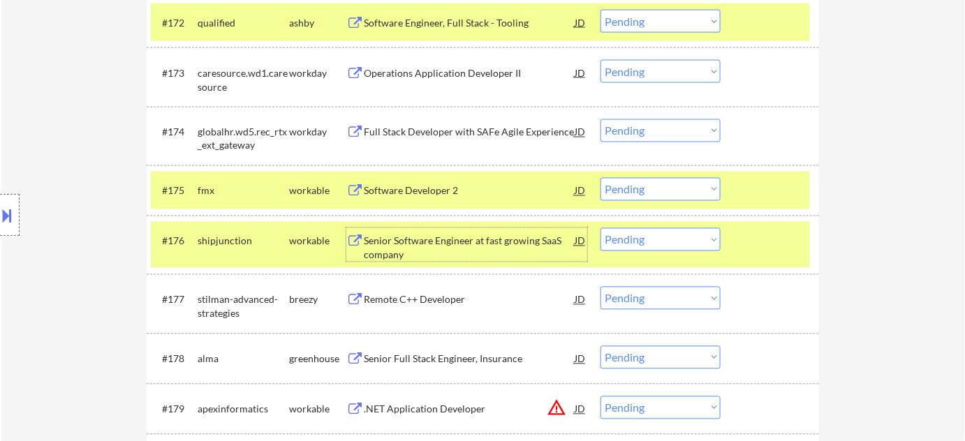
click at [659, 187] on select "Choose an option... Pending Applied Excluded (Questions) Excluded (Expired) Exc…" at bounding box center [661, 189] width 120 height 23
click at [601, 178] on select "Choose an option... Pending Applied Excluded (Questions) Excluded (Expired) Exc…" at bounding box center [661, 189] width 120 height 23
select select ""pending""
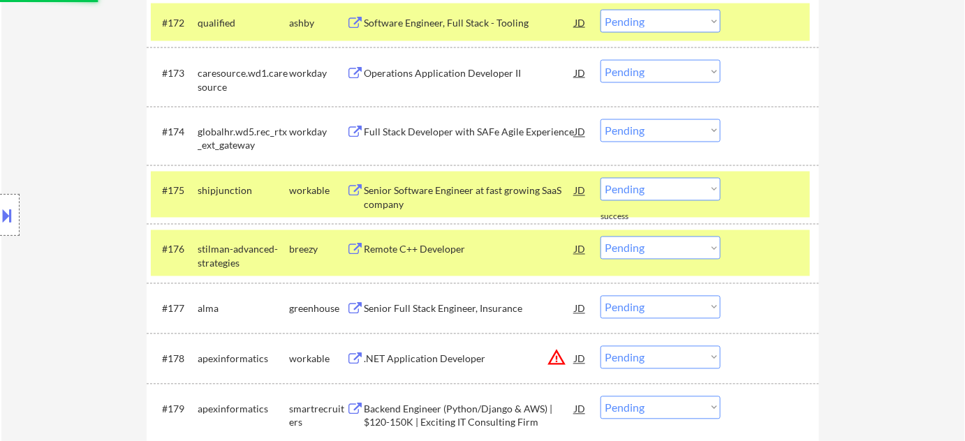
click at [397, 249] on div "Remote C++ Developer" at bounding box center [469, 250] width 211 height 14
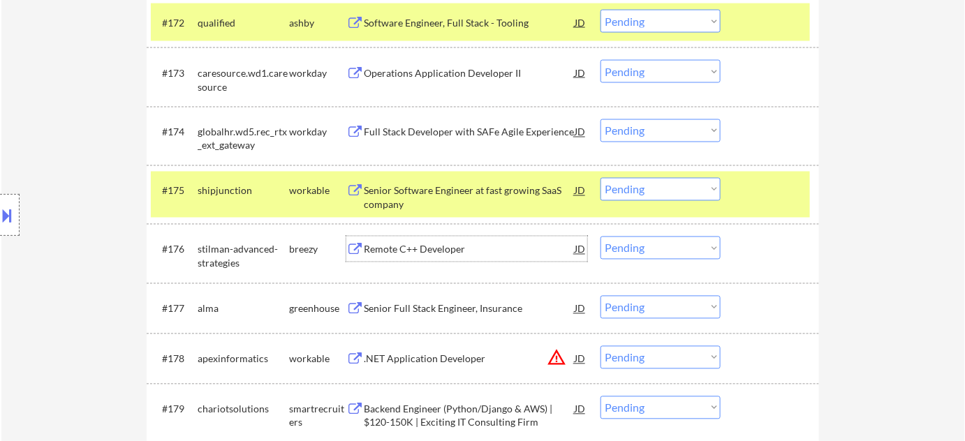
click at [454, 198] on div "Senior Software Engineer at fast growing SaaS company" at bounding box center [469, 197] width 211 height 27
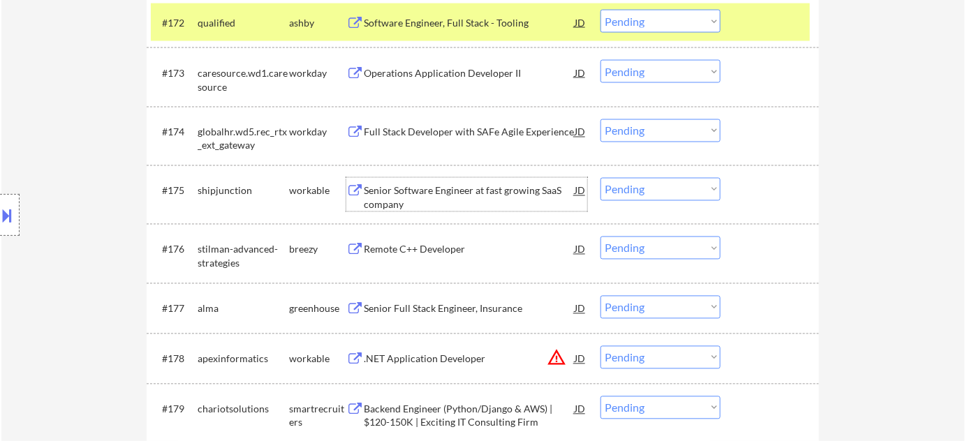
click at [648, 242] on select "Choose an option... Pending Applied Excluded (Questions) Excluded (Expired) Exc…" at bounding box center [661, 248] width 120 height 23
click at [601, 237] on select "Choose an option... Pending Applied Excluded (Questions) Excluded (Expired) Exc…" at bounding box center [661, 248] width 120 height 23
select select ""pending""
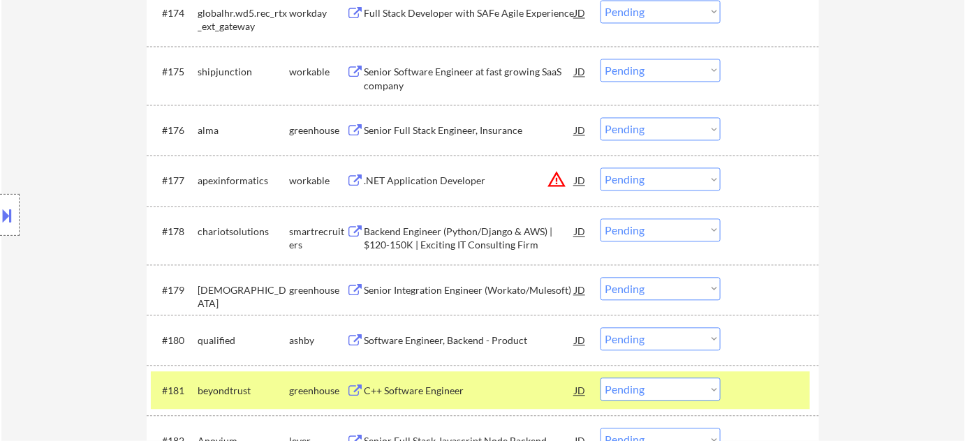
scroll to position [4445, 0]
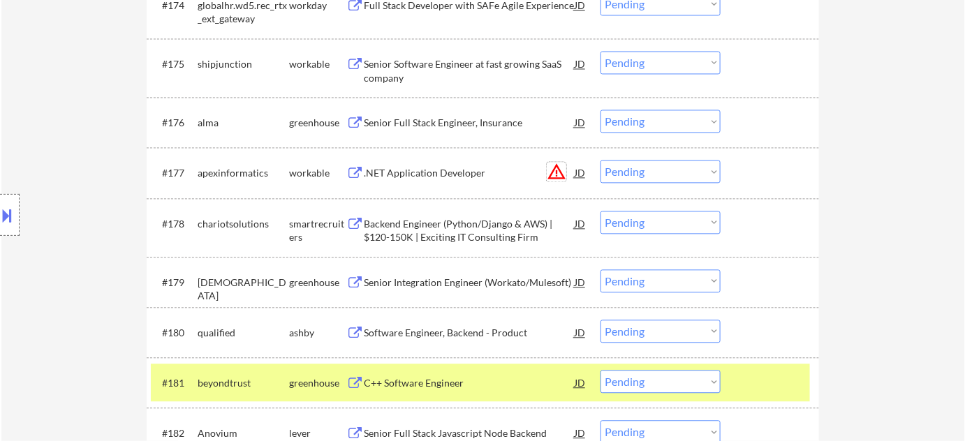
click at [560, 170] on button "warning_amber" at bounding box center [557, 172] width 20 height 20
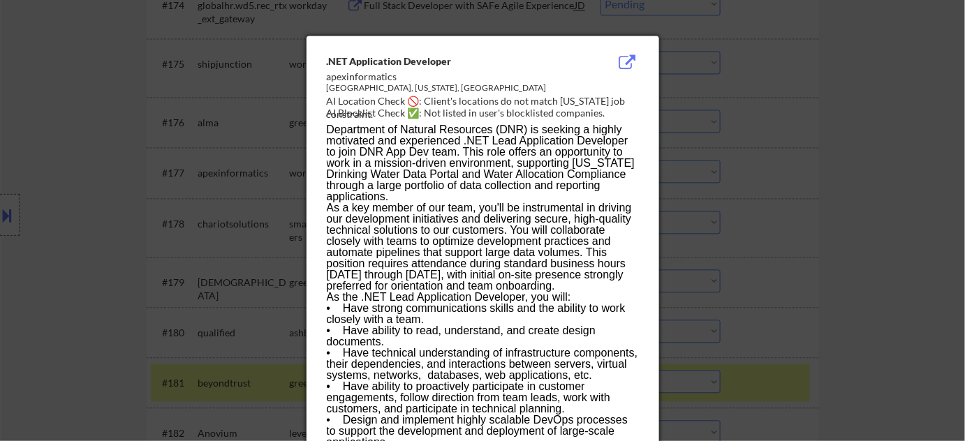
click at [810, 226] on div at bounding box center [482, 220] width 965 height 441
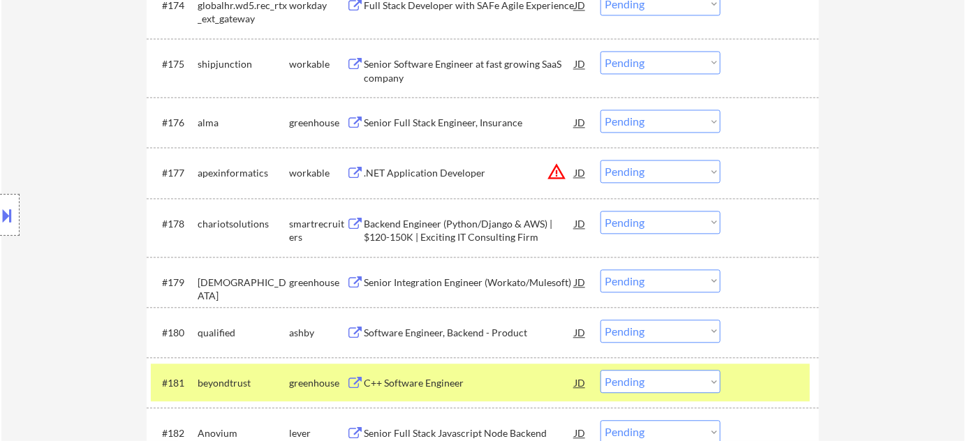
click at [668, 166] on select "Choose an option... Pending Applied Excluded (Questions) Excluded (Expired) Exc…" at bounding box center [661, 171] width 120 height 23
click at [601, 160] on select "Choose an option... Pending Applied Excluded (Questions) Excluded (Expired) Exc…" at bounding box center [661, 171] width 120 height 23
select select ""pending""
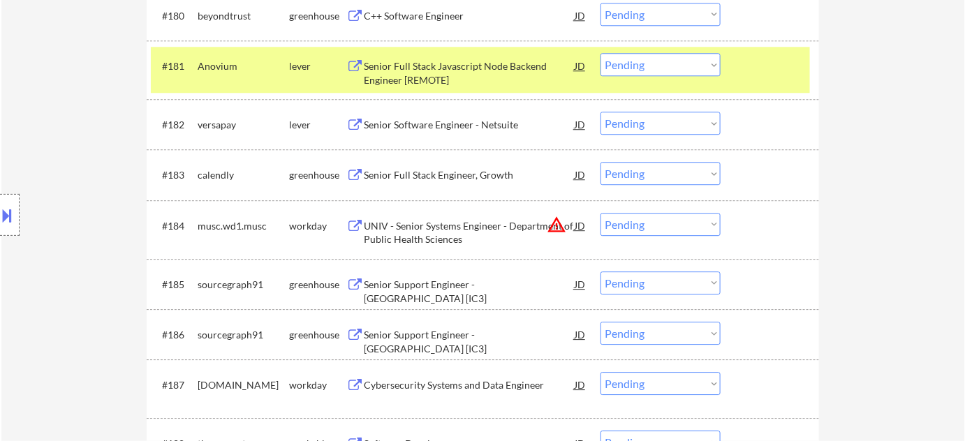
scroll to position [4763, 0]
click at [503, 176] on div "Senior Full Stack Engineer, Growth" at bounding box center [469, 175] width 211 height 14
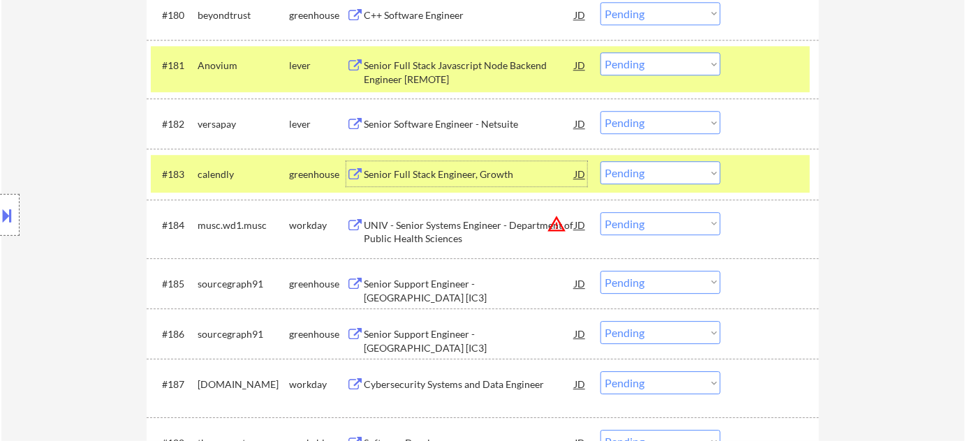
click at [655, 179] on select "Choose an option... Pending Applied Excluded (Questions) Excluded (Expired) Exc…" at bounding box center [661, 172] width 120 height 23
click at [601, 161] on select "Choose an option... Pending Applied Excluded (Questions) Excluded (Expired) Exc…" at bounding box center [661, 172] width 120 height 23
select select ""pending""
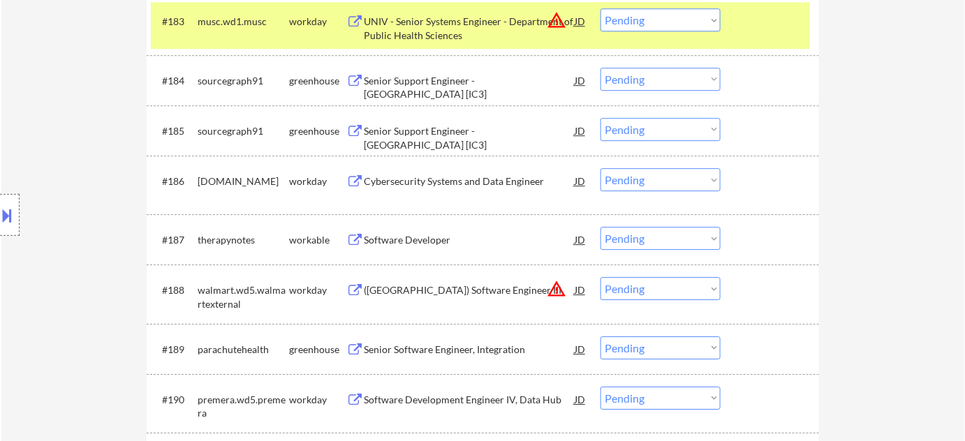
scroll to position [4953, 0]
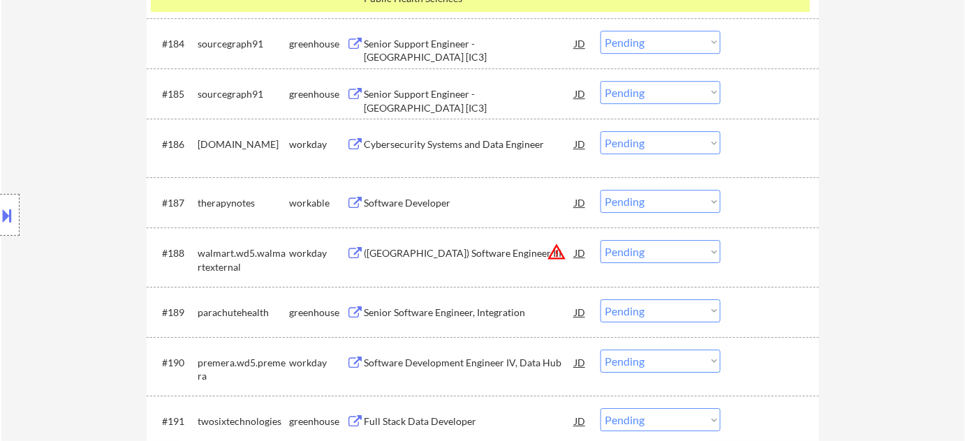
click at [486, 147] on div "Cybersecurity Systems and Data Engineer" at bounding box center [469, 145] width 211 height 14
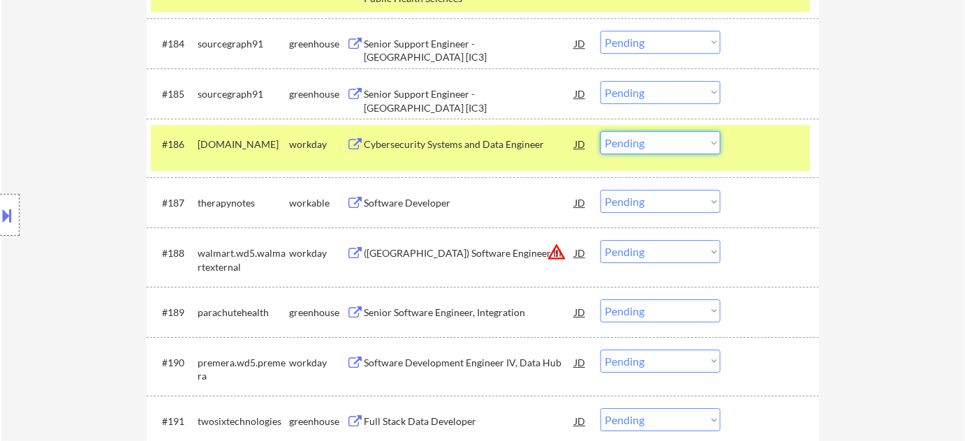
click at [659, 152] on select "Choose an option... Pending Applied Excluded (Questions) Excluded (Expired) Exc…" at bounding box center [661, 142] width 120 height 23
click at [601, 131] on select "Choose an option... Pending Applied Excluded (Questions) Excluded (Expired) Exc…" at bounding box center [661, 142] width 120 height 23
select select ""pending""
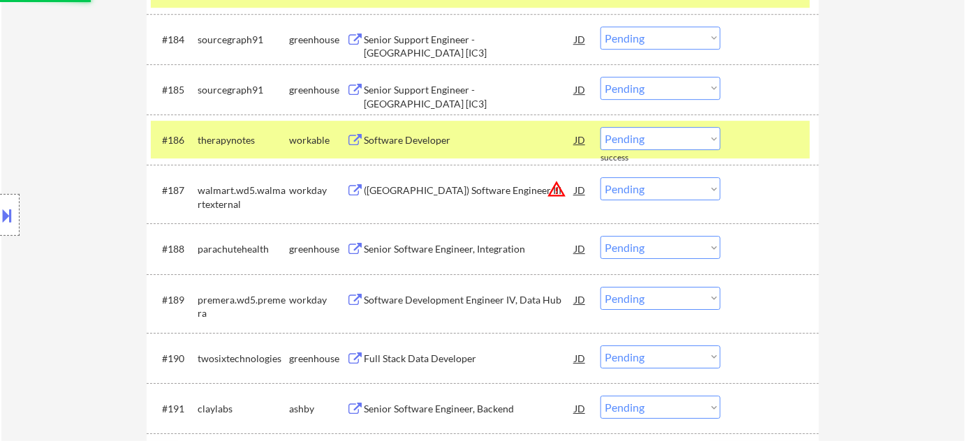
scroll to position [5143, 0]
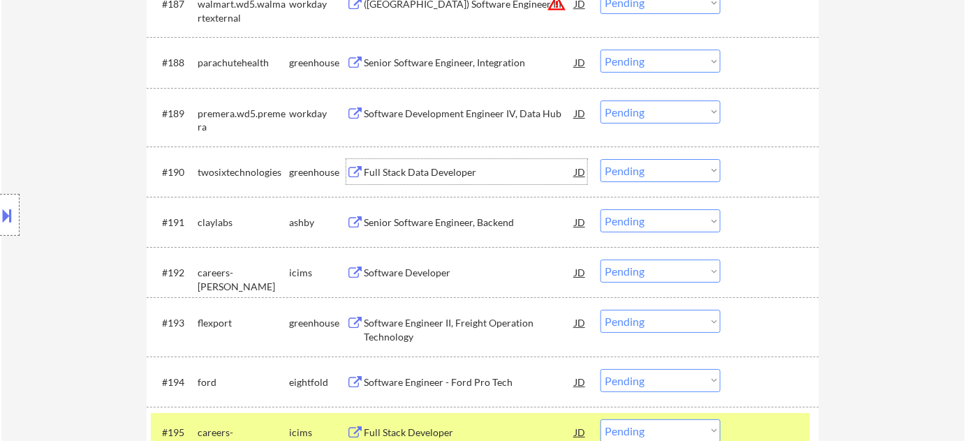
click at [436, 167] on div "Full Stack Data Developer" at bounding box center [469, 173] width 211 height 14
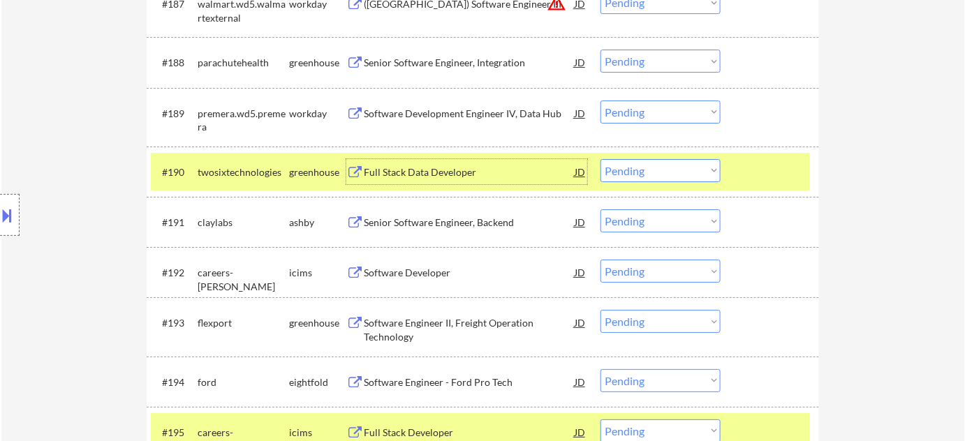
click at [409, 224] on div "Senior Software Engineer, Backend" at bounding box center [469, 223] width 211 height 14
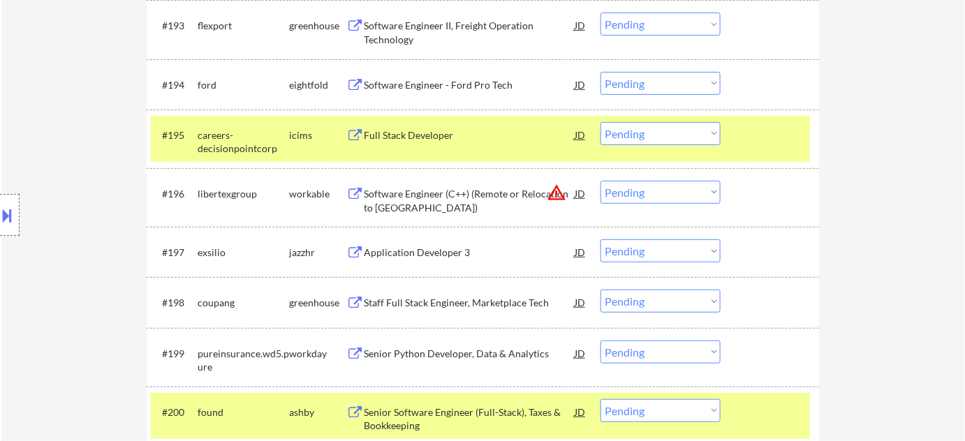
scroll to position [5461, 0]
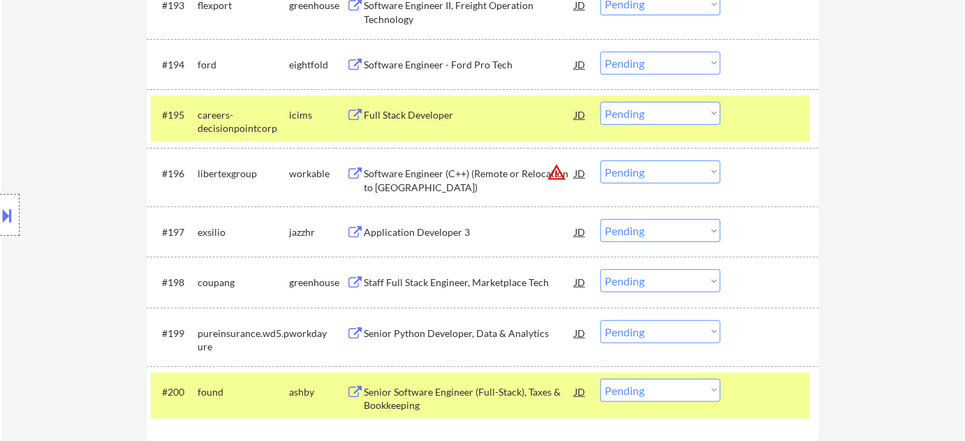
click at [680, 180] on select "Choose an option... Pending Applied Excluded (Questions) Excluded (Expired) Exc…" at bounding box center [661, 172] width 120 height 23
click at [601, 161] on select "Choose an option... Pending Applied Excluded (Questions) Excluded (Expired) Exc…" at bounding box center [661, 172] width 120 height 23
select select ""pending""
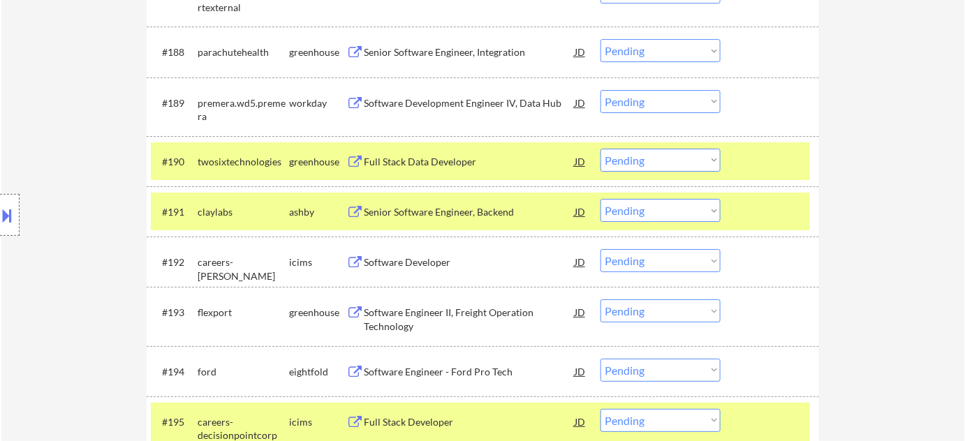
scroll to position [5143, 0]
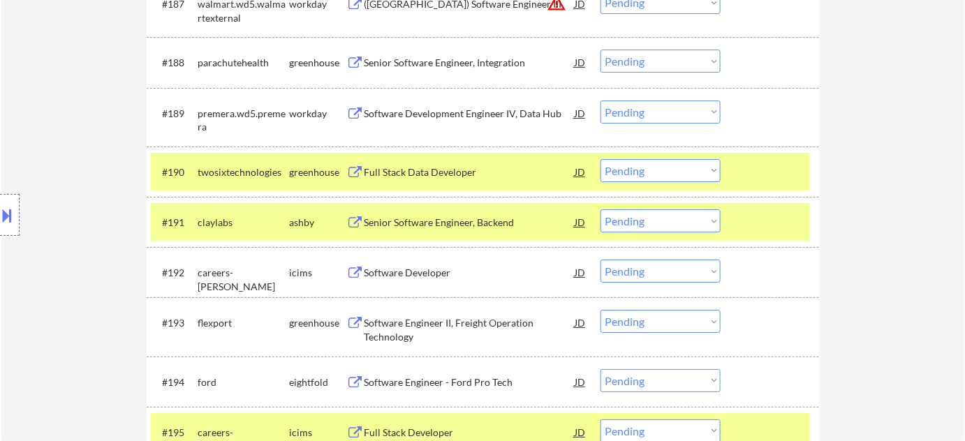
click at [662, 214] on select "Choose an option... Pending Applied Excluded (Questions) Excluded (Expired) Exc…" at bounding box center [661, 221] width 120 height 23
click at [601, 210] on select "Choose an option... Pending Applied Excluded (Questions) Excluded (Expired) Exc…" at bounding box center [661, 221] width 120 height 23
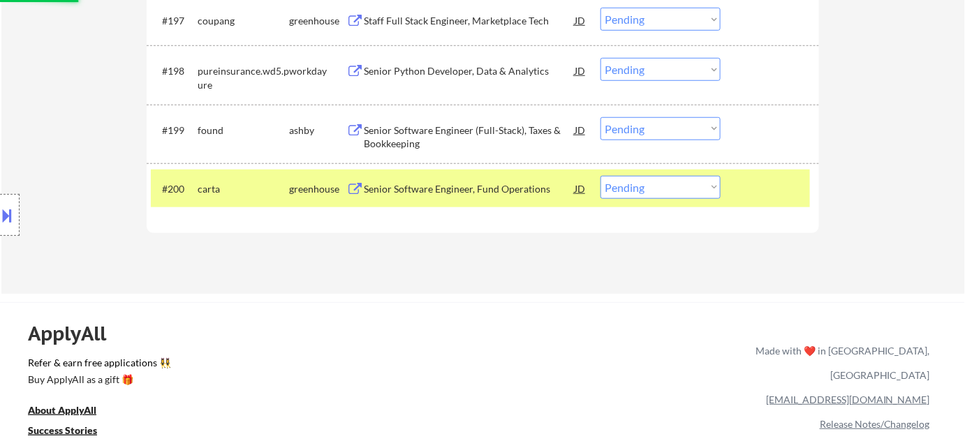
scroll to position [5651, 0]
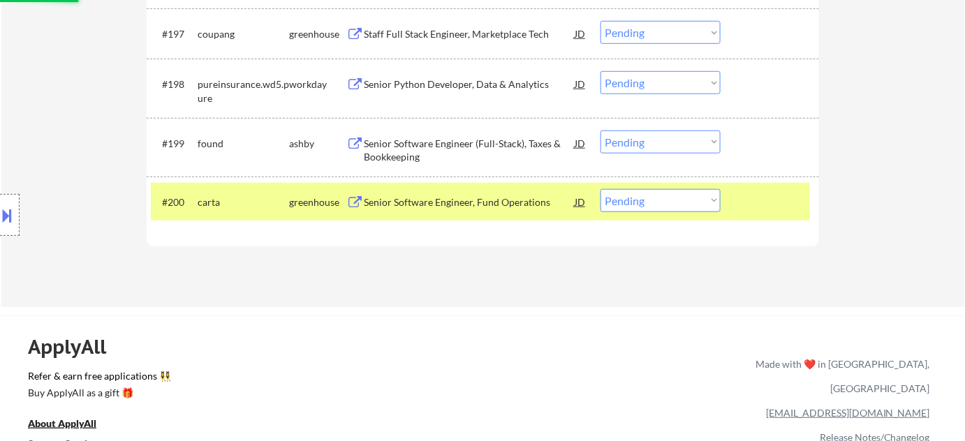
select select ""pending""
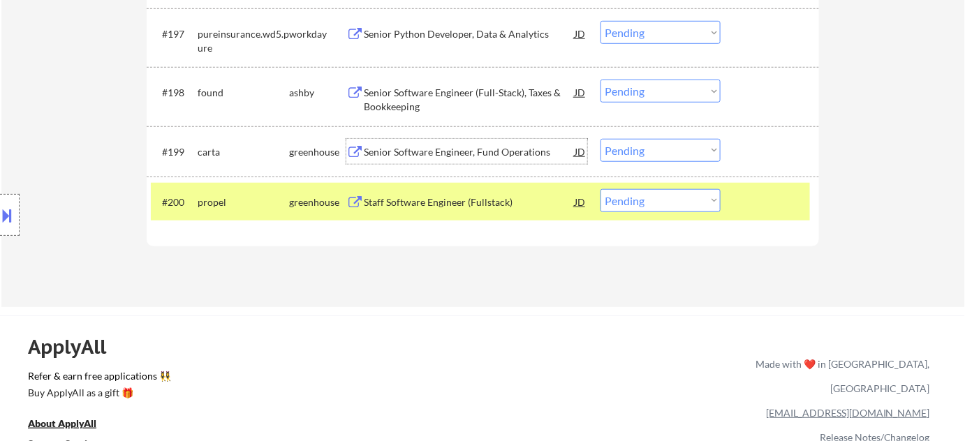
click at [451, 154] on div "Senior Software Engineer, Fund Operations" at bounding box center [469, 152] width 211 height 14
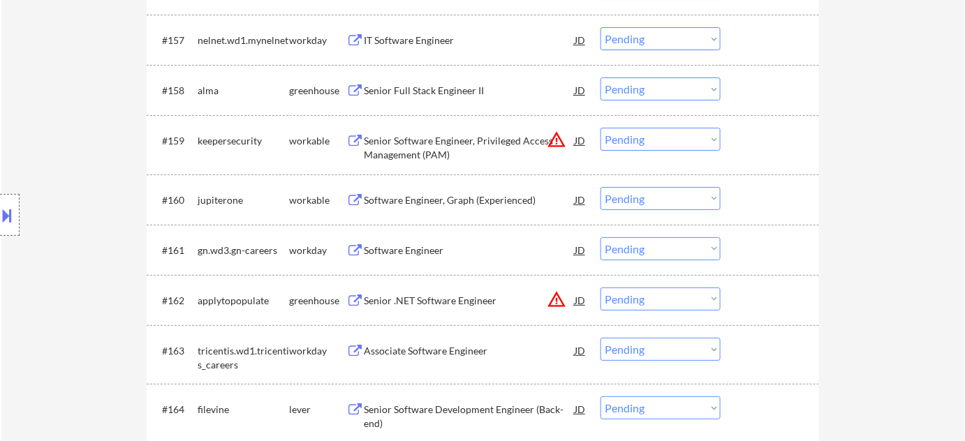
scroll to position [186, 0]
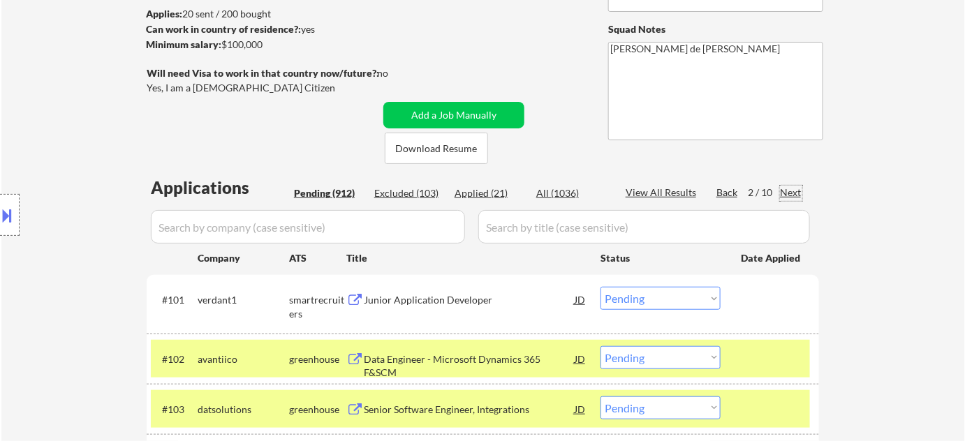
click at [798, 189] on div "Next" at bounding box center [791, 193] width 22 height 14
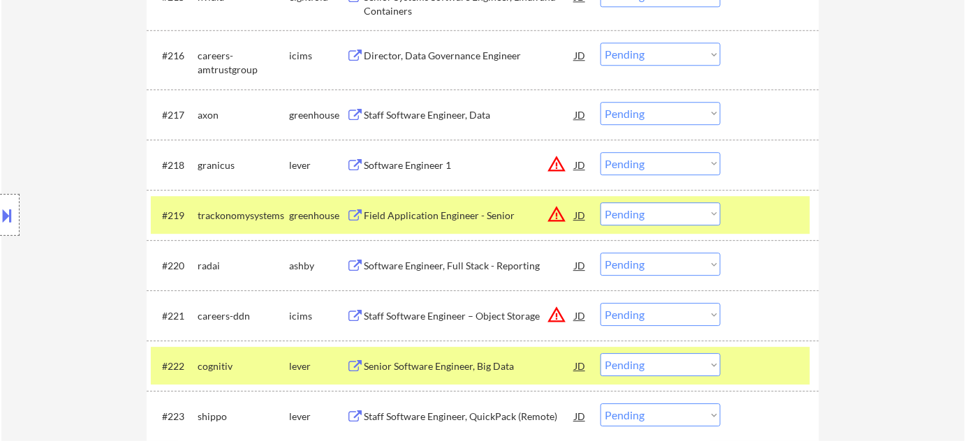
scroll to position [1266, 0]
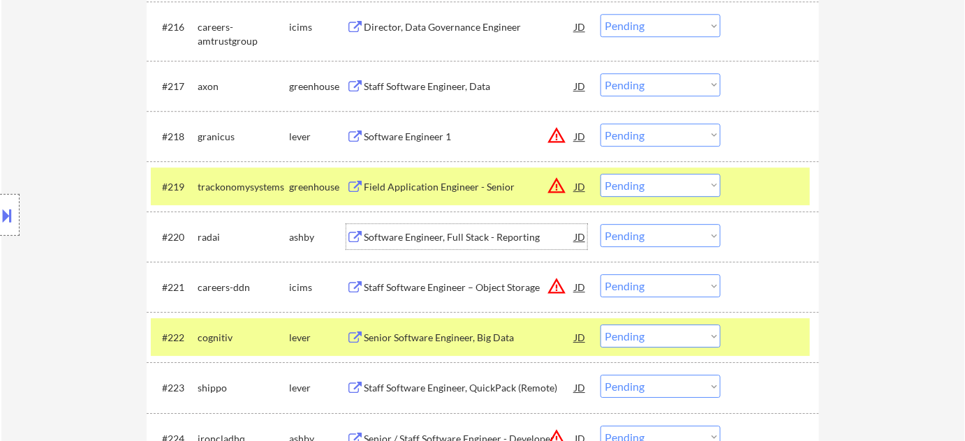
click at [457, 232] on div "Software Engineer, Full Stack - Reporting" at bounding box center [469, 238] width 211 height 14
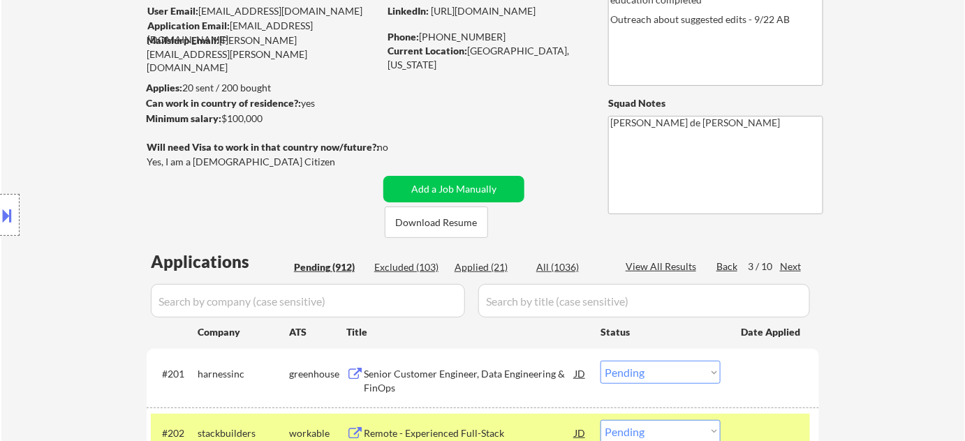
scroll to position [254, 0]
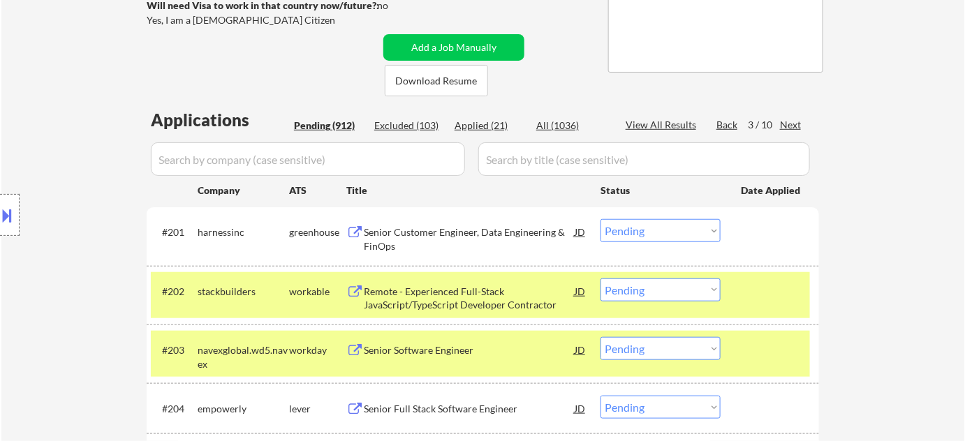
click at [318, 161] on input "input" at bounding box center [308, 160] width 314 height 34
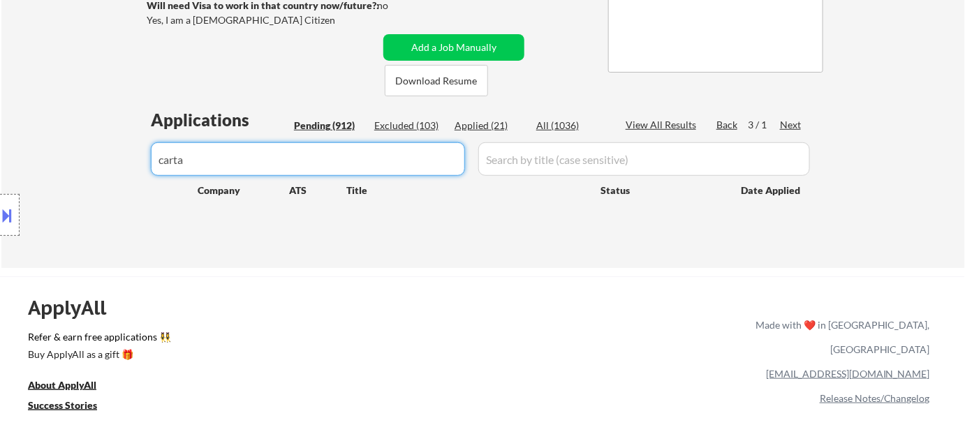
type input "carta"
drag, startPoint x: 322, startPoint y: 155, endPoint x: 0, endPoint y: 187, distance: 323.6
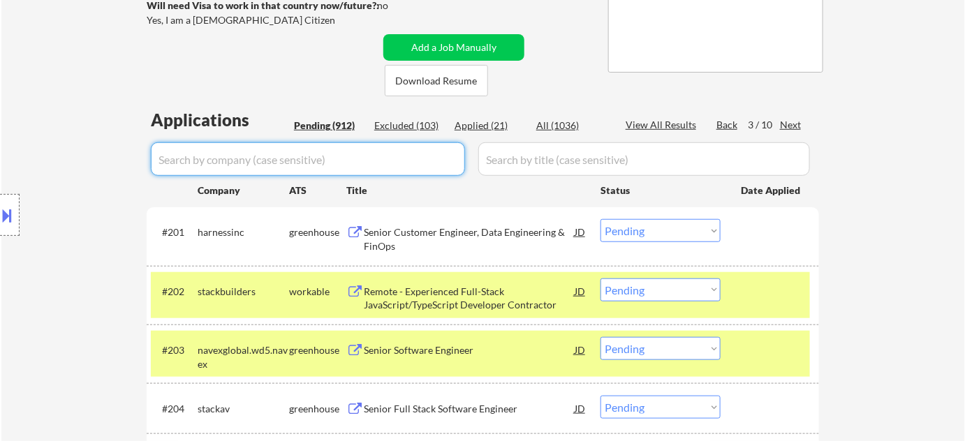
click at [342, 119] on div "Pending (912)" at bounding box center [329, 126] width 70 height 14
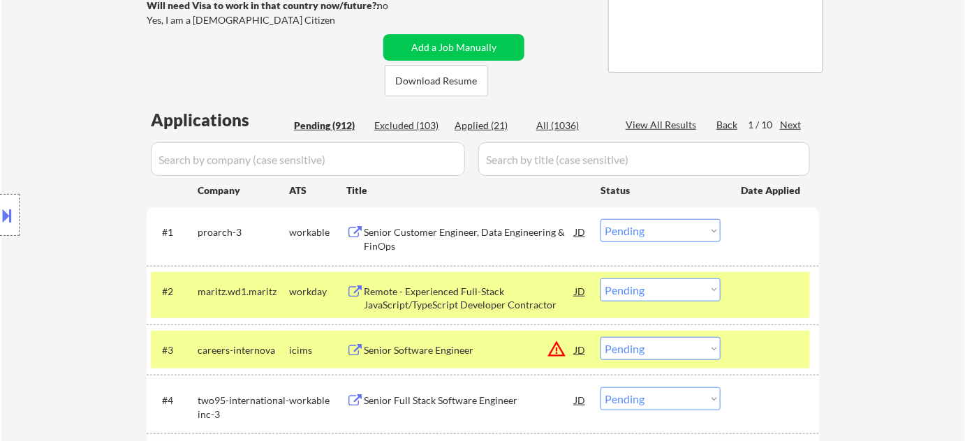
click at [783, 123] on div "Next" at bounding box center [791, 125] width 22 height 14
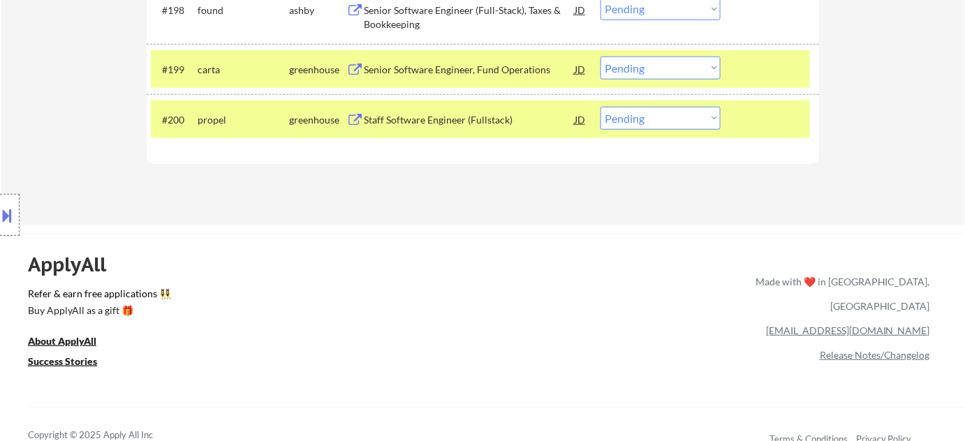
scroll to position [5668, 0]
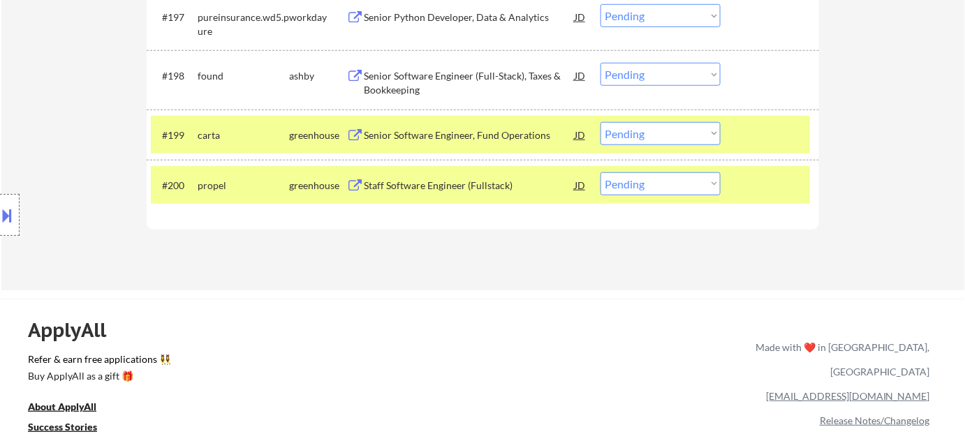
drag, startPoint x: 11, startPoint y: 205, endPoint x: 92, endPoint y: 224, distance: 83.0
click at [13, 206] on button at bounding box center [7, 215] width 15 height 23
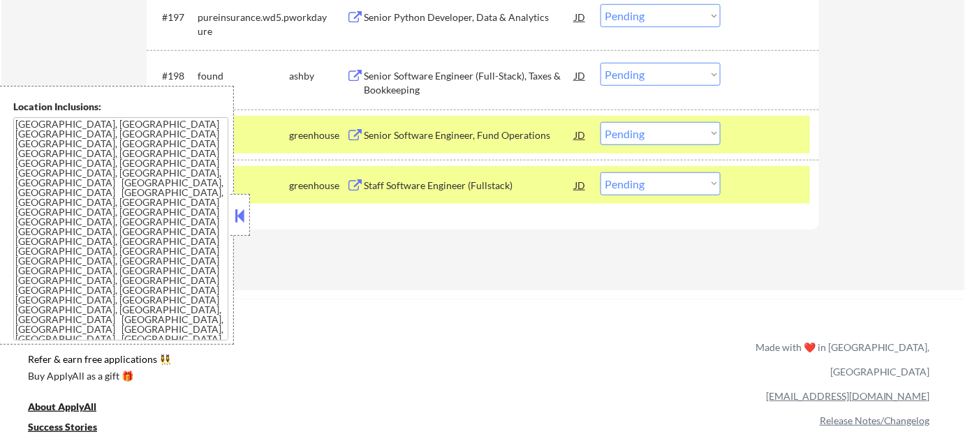
click at [233, 217] on button at bounding box center [240, 215] width 15 height 21
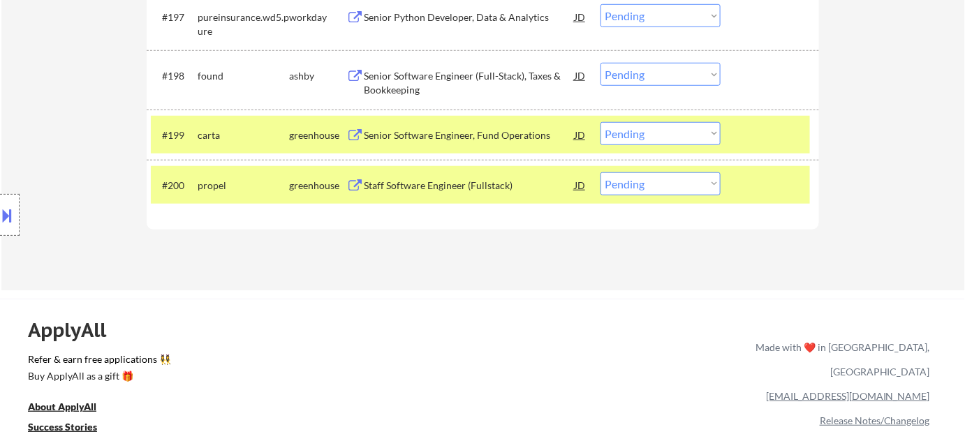
click at [620, 131] on select "Choose an option... Pending Applied Excluded (Questions) Excluded (Expired) Exc…" at bounding box center [661, 133] width 120 height 23
click at [601, 122] on select "Choose an option... Pending Applied Excluded (Questions) Excluded (Expired) Exc…" at bounding box center [661, 133] width 120 height 23
select select ""pending""
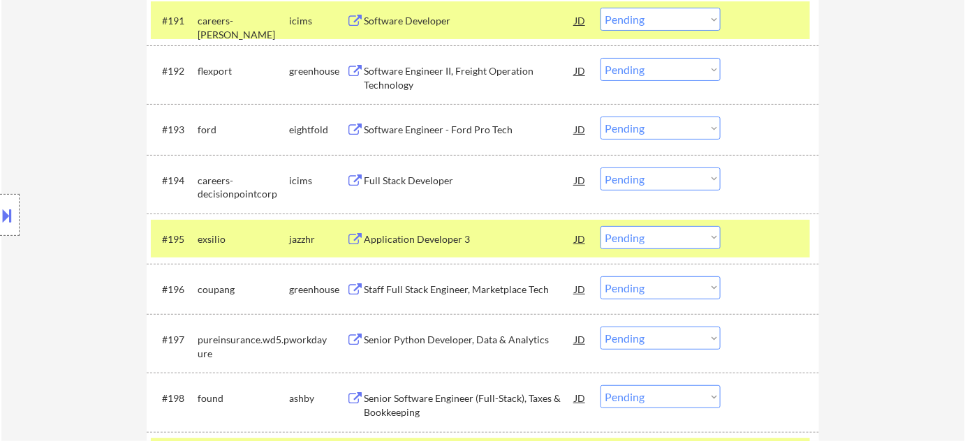
scroll to position [0, 0]
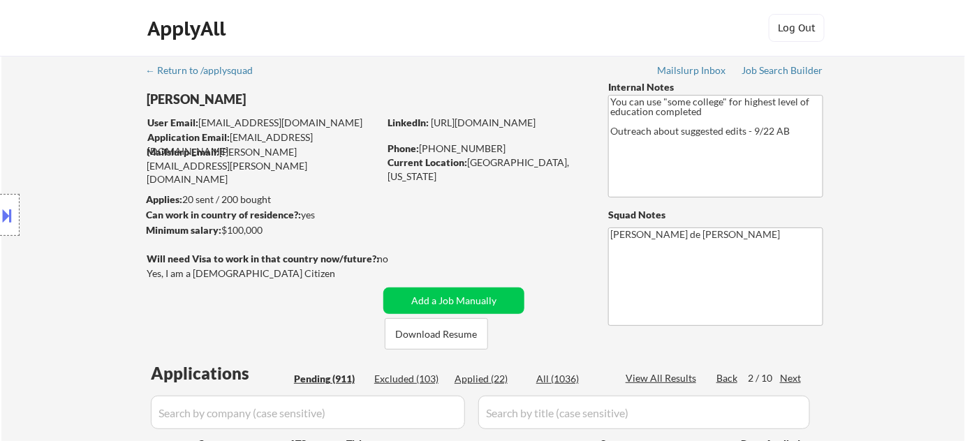
click at [360, 415] on input "input" at bounding box center [308, 413] width 314 height 34
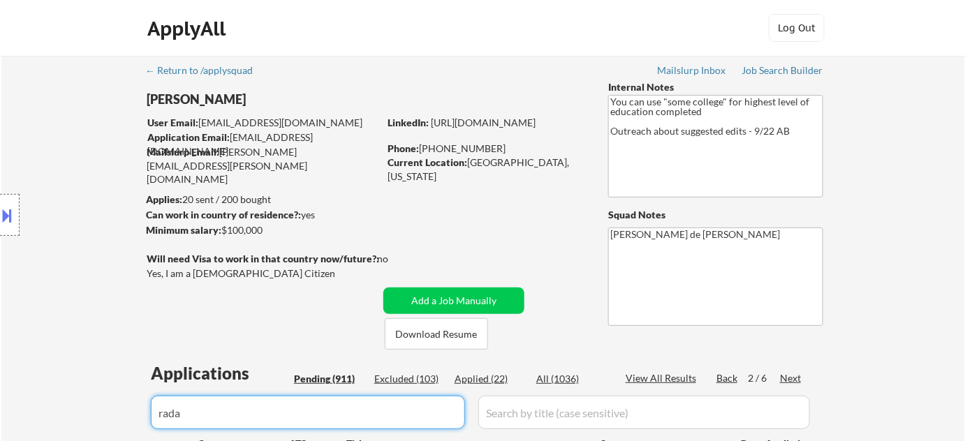
type input "radai"
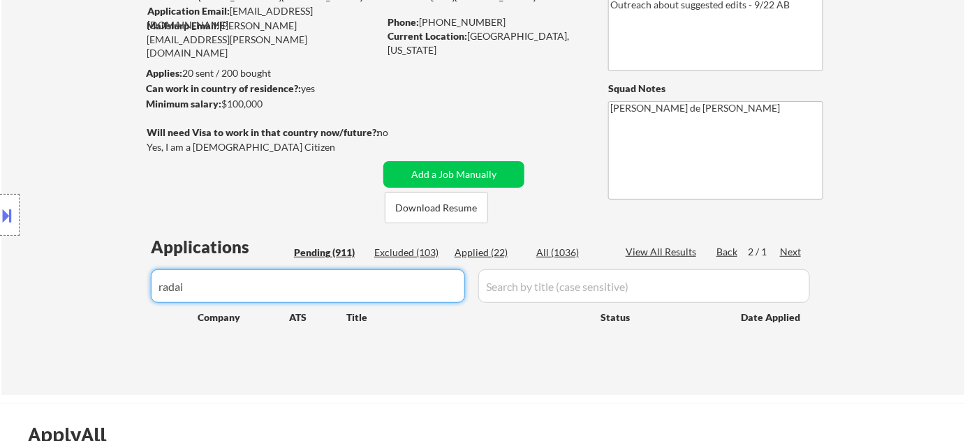
drag, startPoint x: 358, startPoint y: 297, endPoint x: 0, endPoint y: 320, distance: 358.4
click at [0, 315] on body "← Return to /applysquad Mailslurp Inbox Job Search Builder Jimmie Lundie User E…" at bounding box center [482, 94] width 965 height 441
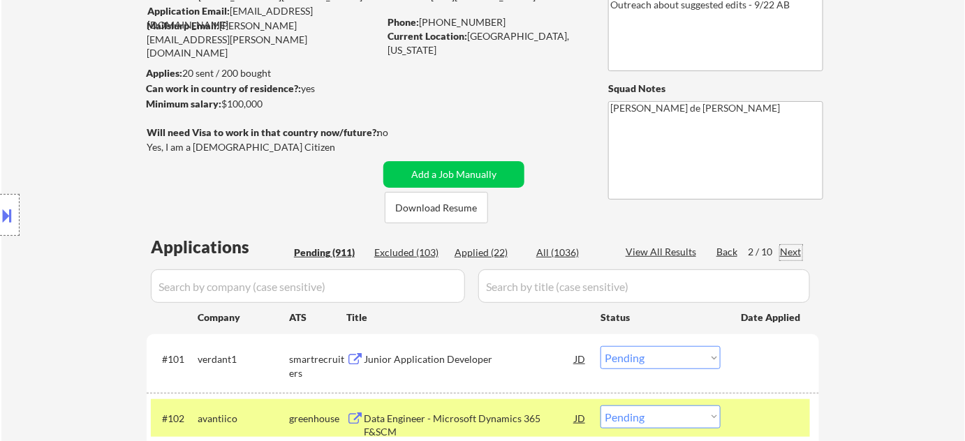
click at [798, 256] on div "Next" at bounding box center [791, 252] width 22 height 14
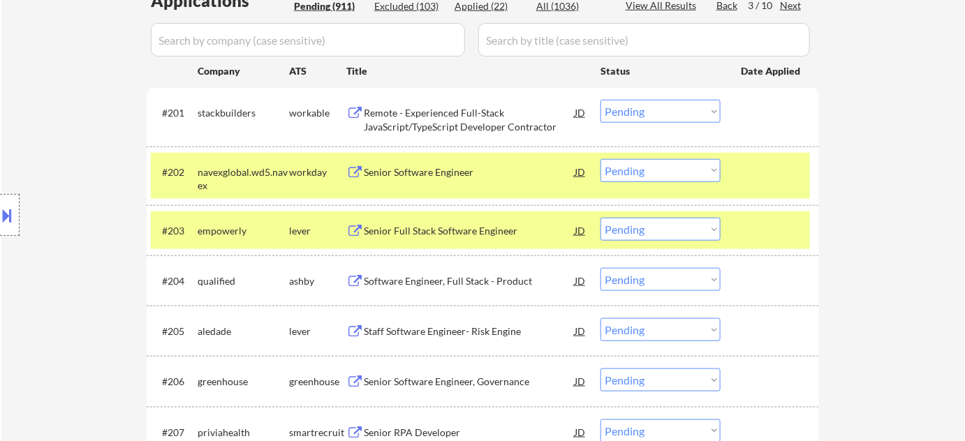
scroll to position [381, 0]
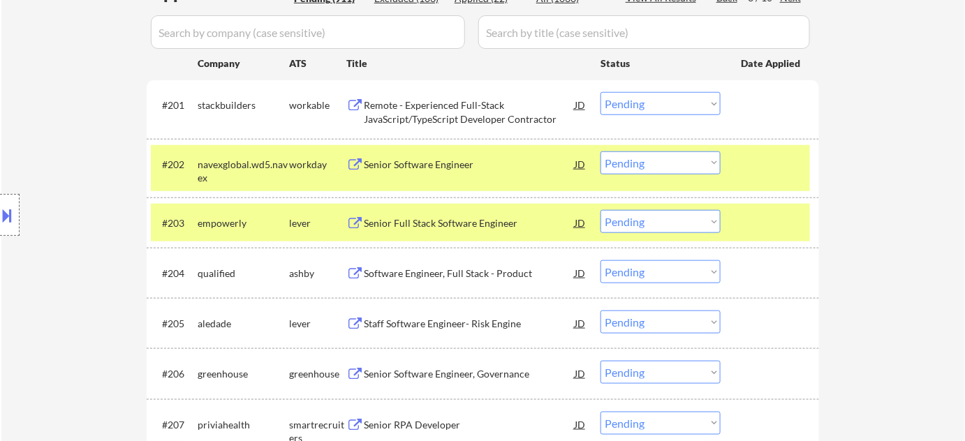
click at [432, 212] on div "Senior Full Stack Software Engineer" at bounding box center [469, 222] width 211 height 25
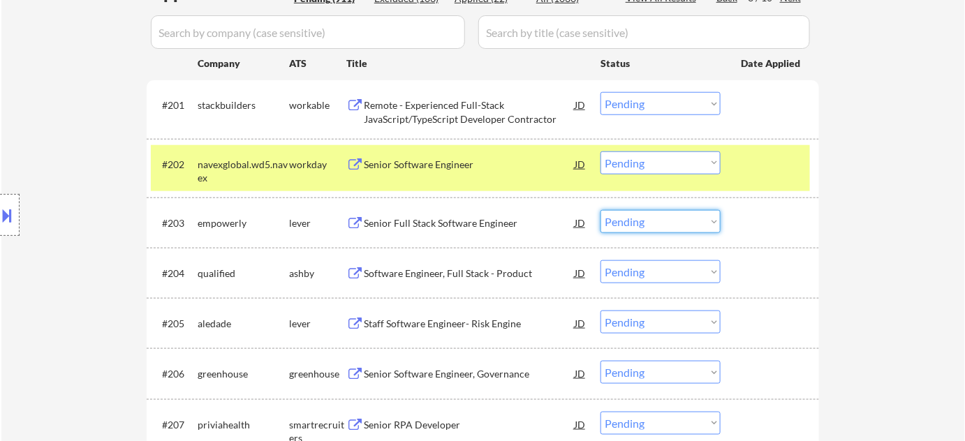
click at [687, 225] on select "Choose an option... Pending Applied Excluded (Questions) Excluded (Expired) Exc…" at bounding box center [661, 221] width 120 height 23
click at [601, 210] on select "Choose an option... Pending Applied Excluded (Questions) Excluded (Expired) Exc…" at bounding box center [661, 221] width 120 height 23
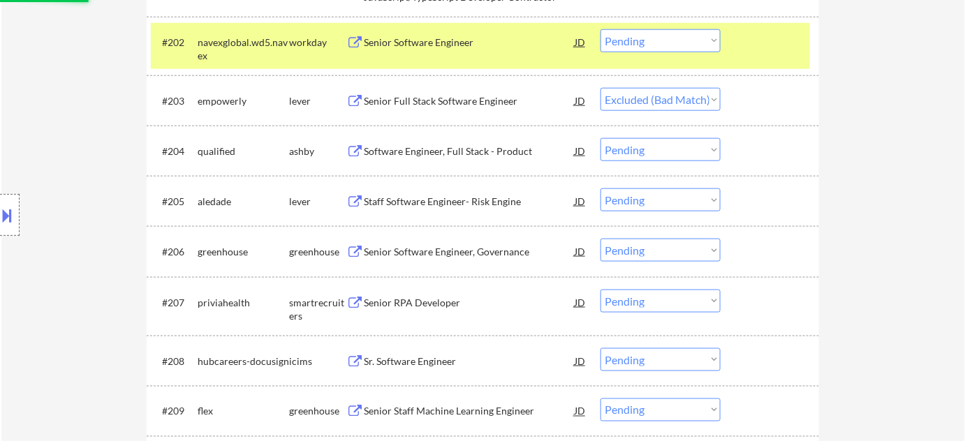
scroll to position [508, 0]
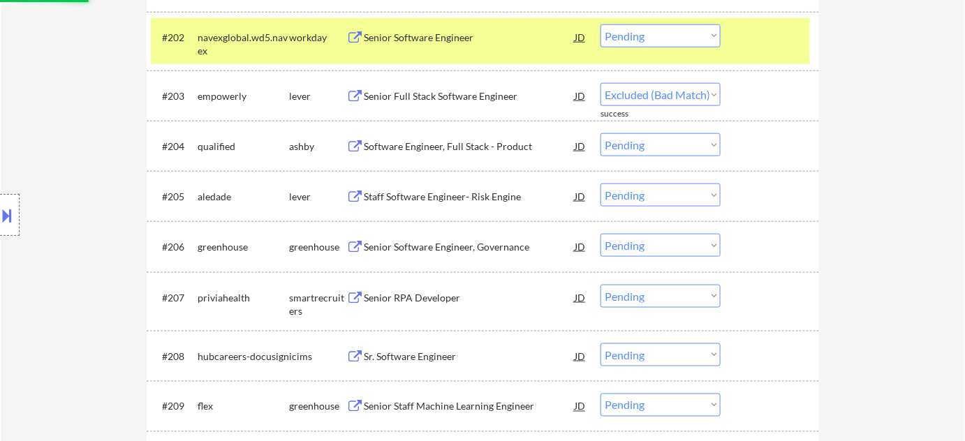
select select ""pending""
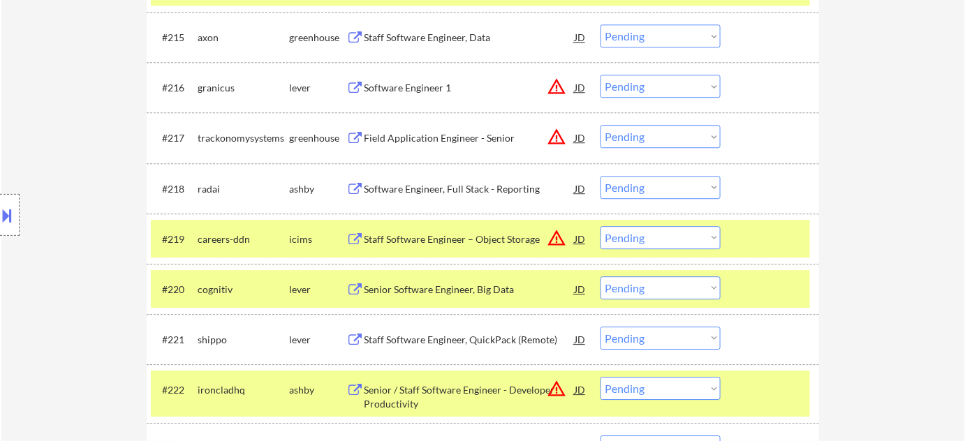
scroll to position [1206, 0]
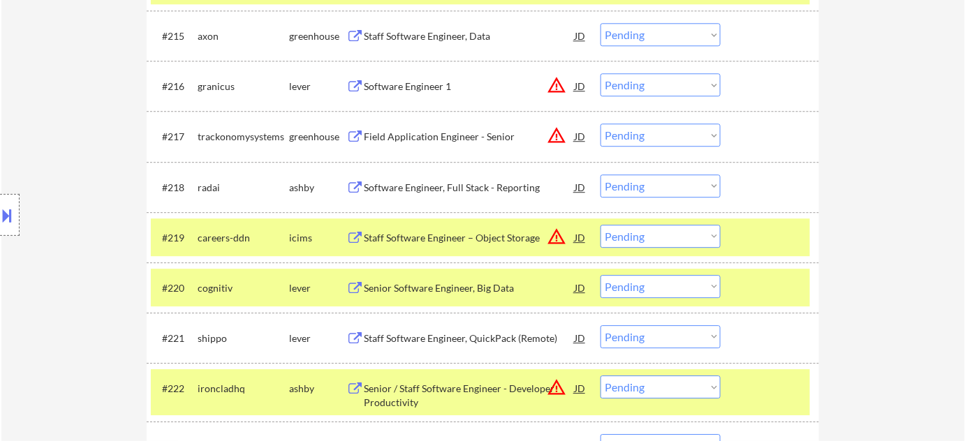
click at [693, 189] on select "Choose an option... Pending Applied Excluded (Questions) Excluded (Expired) Exc…" at bounding box center [661, 186] width 120 height 23
click at [601, 175] on select "Choose an option... Pending Applied Excluded (Questions) Excluded (Expired) Exc…" at bounding box center [661, 186] width 120 height 23
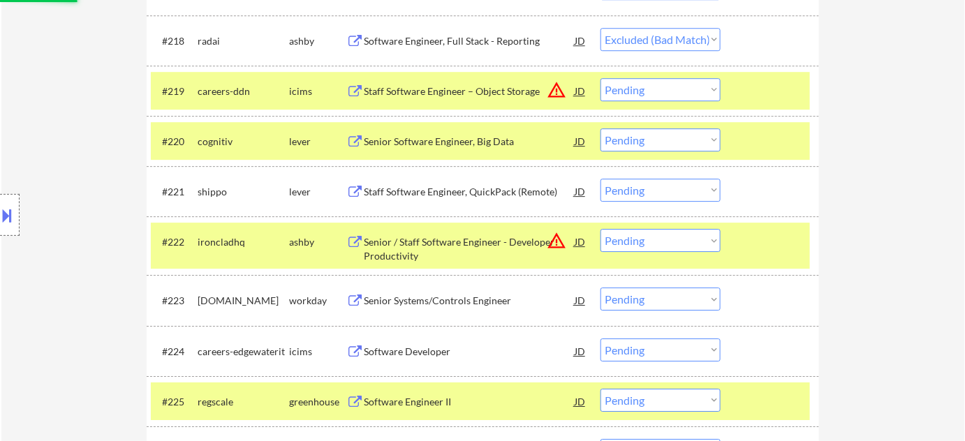
scroll to position [1397, 0]
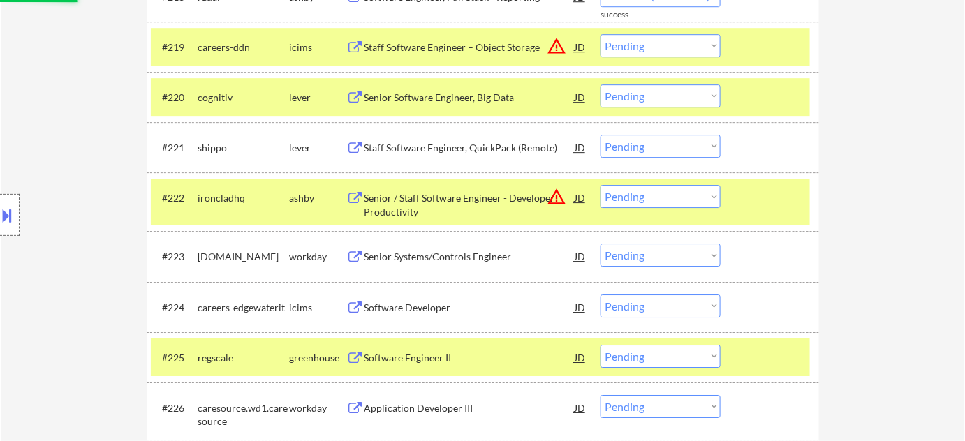
select select ""pending""
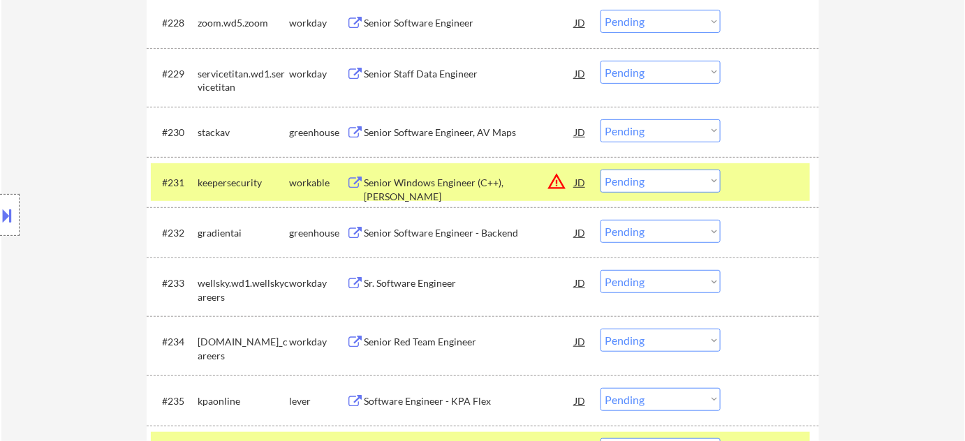
scroll to position [1905, 0]
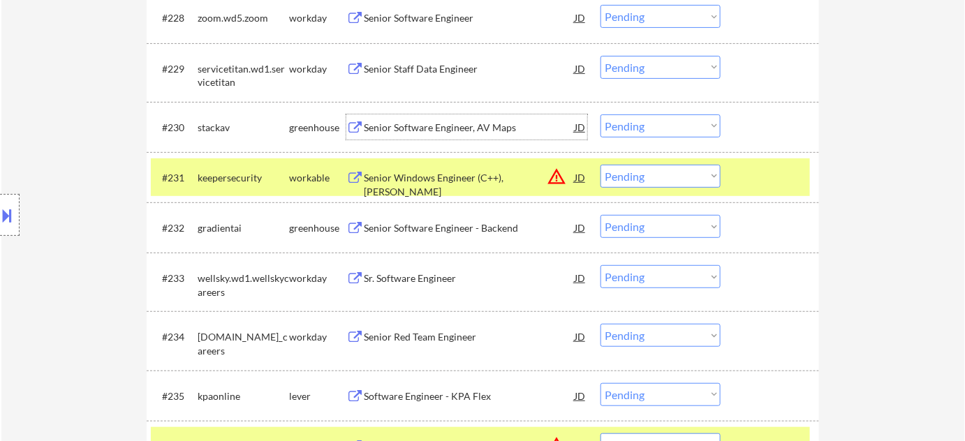
click at [443, 124] on div "Senior Software Engineer, AV Maps" at bounding box center [469, 128] width 211 height 14
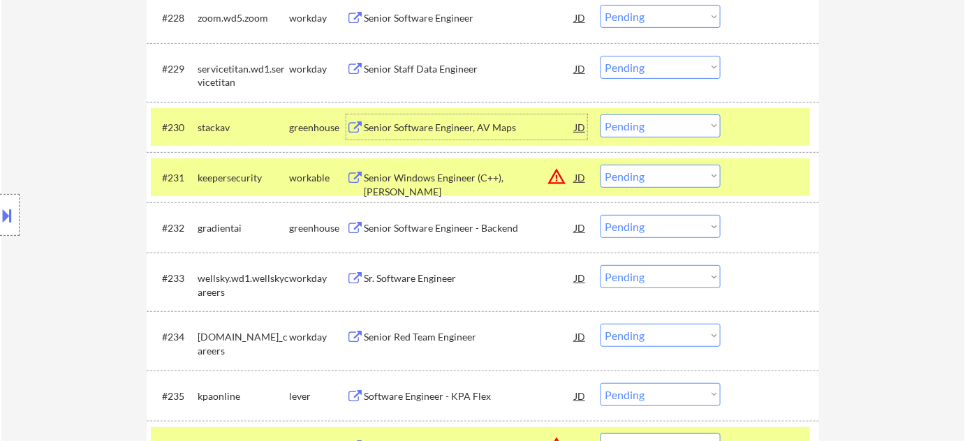
drag, startPoint x: 697, startPoint y: 122, endPoint x: 694, endPoint y: 136, distance: 14.4
click at [697, 122] on select "Choose an option... Pending Applied Excluded (Questions) Excluded (Expired) Exc…" at bounding box center [661, 126] width 120 height 23
click at [601, 115] on select "Choose an option... Pending Applied Excluded (Questions) Excluded (Expired) Exc…" at bounding box center [661, 126] width 120 height 23
select select ""pending""
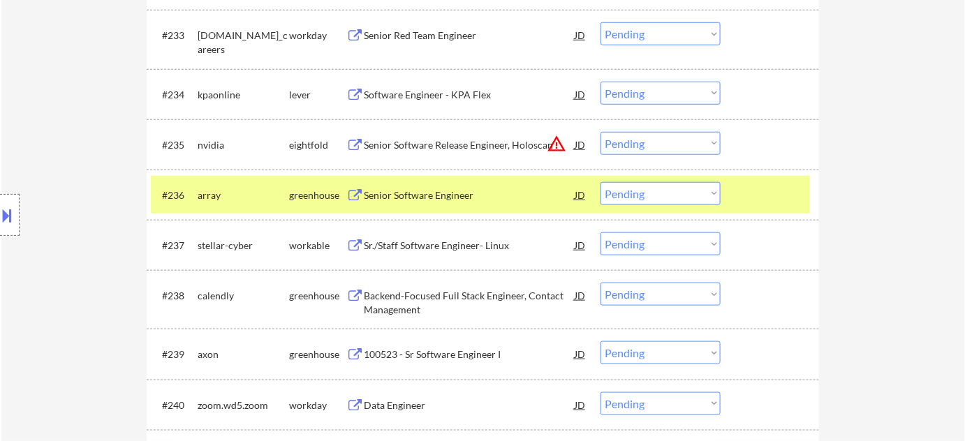
scroll to position [2158, 0]
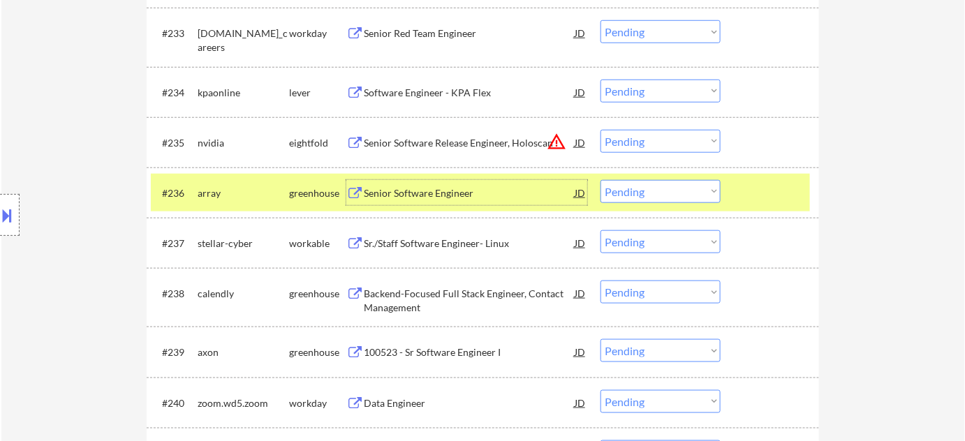
click at [410, 193] on div "Senior Software Engineer" at bounding box center [469, 194] width 211 height 14
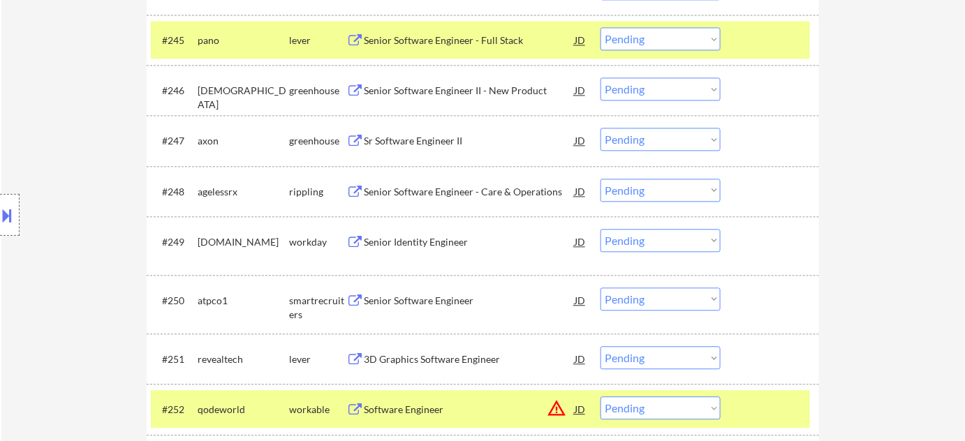
scroll to position [2794, 0]
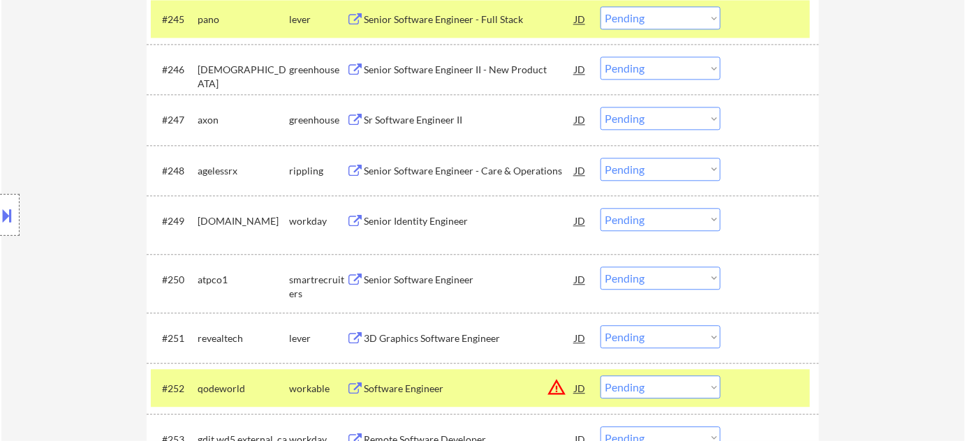
click at [440, 272] on div "Senior Software Engineer" at bounding box center [469, 279] width 211 height 25
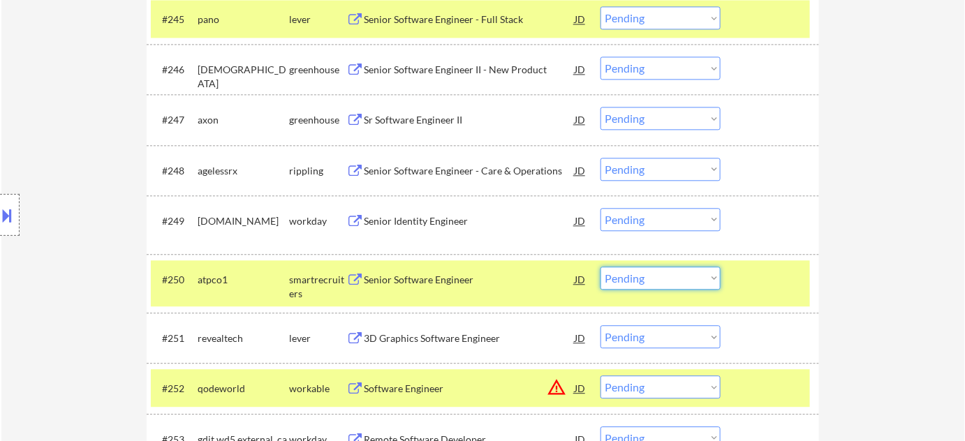
drag, startPoint x: 701, startPoint y: 281, endPoint x: 698, endPoint y: 268, distance: 13.0
click at [701, 281] on select "Choose an option... Pending Applied Excluded (Questions) Excluded (Expired) Exc…" at bounding box center [661, 278] width 120 height 23
click at [601, 267] on select "Choose an option... Pending Applied Excluded (Questions) Excluded (Expired) Exc…" at bounding box center [661, 278] width 120 height 23
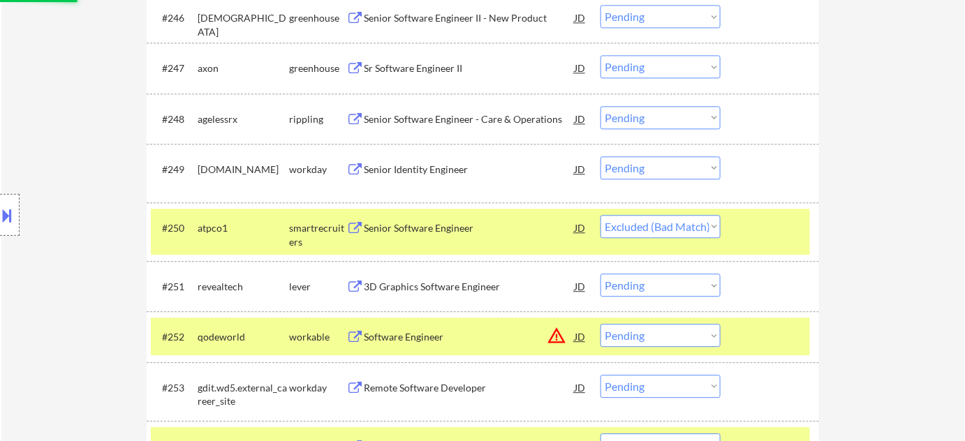
scroll to position [2921, 0]
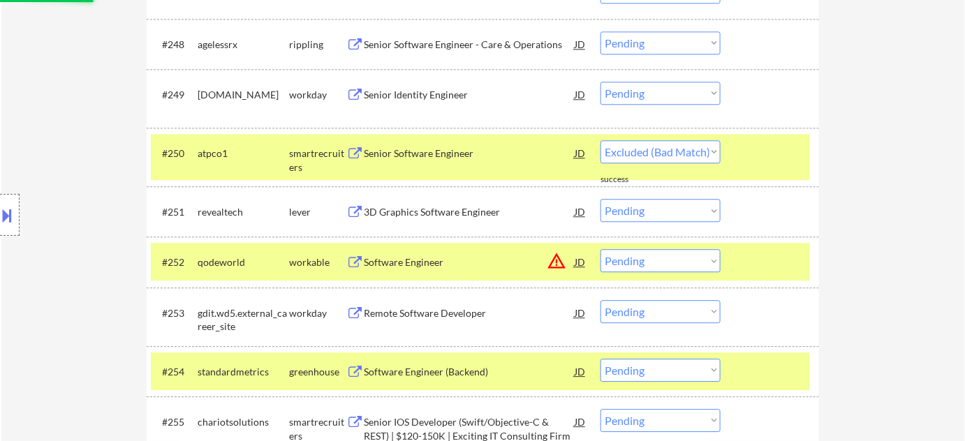
select select ""pending""
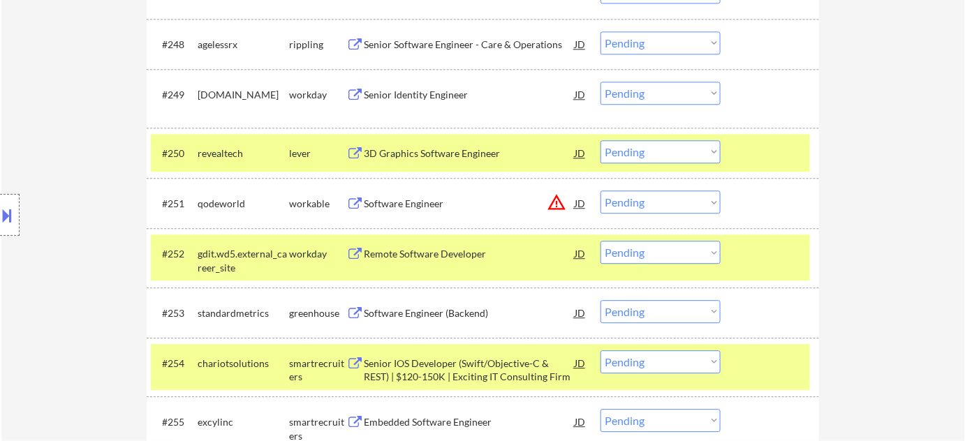
click at [465, 309] on div "Software Engineer (Backend)" at bounding box center [469, 314] width 211 height 14
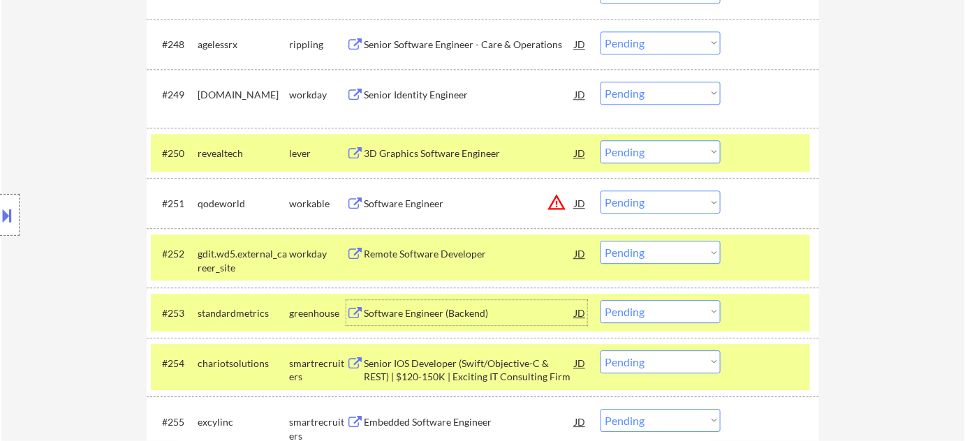
click at [632, 309] on select "Choose an option... Pending Applied Excluded (Questions) Excluded (Expired) Exc…" at bounding box center [661, 311] width 120 height 23
click at [601, 300] on select "Choose an option... Pending Applied Excluded (Questions) Excluded (Expired) Exc…" at bounding box center [661, 311] width 120 height 23
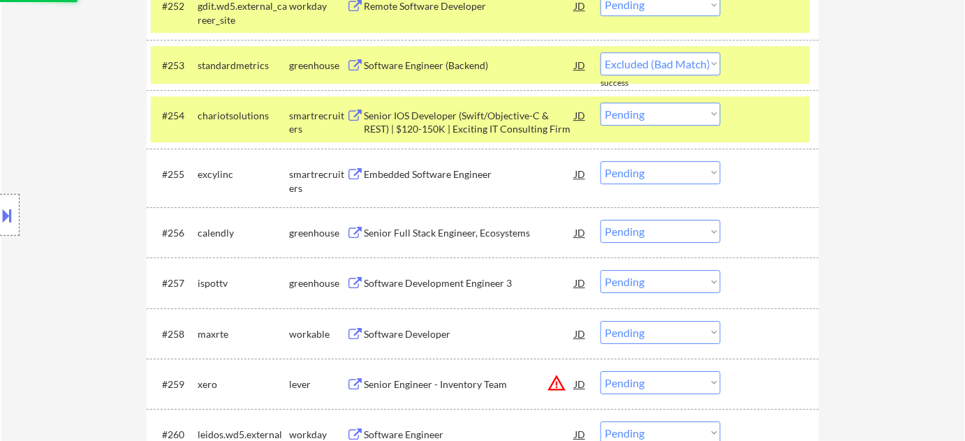
scroll to position [3175, 0]
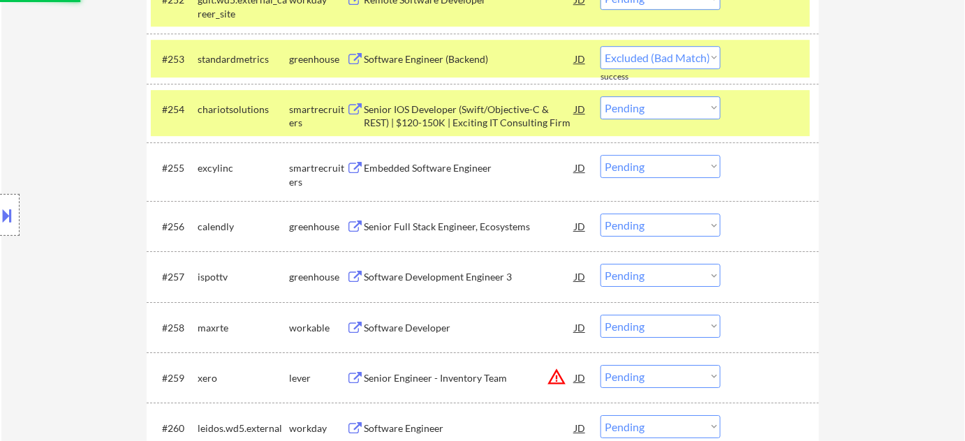
select select ""pending""
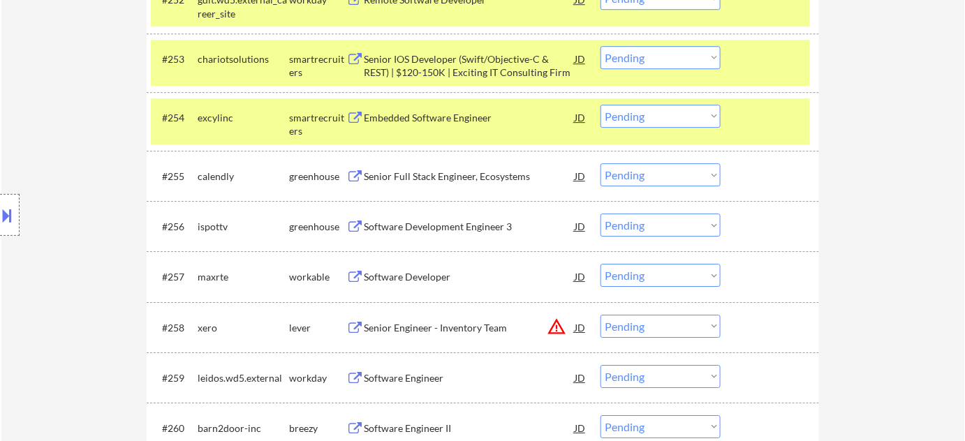
click at [436, 113] on div "Embedded Software Engineer" at bounding box center [469, 118] width 211 height 14
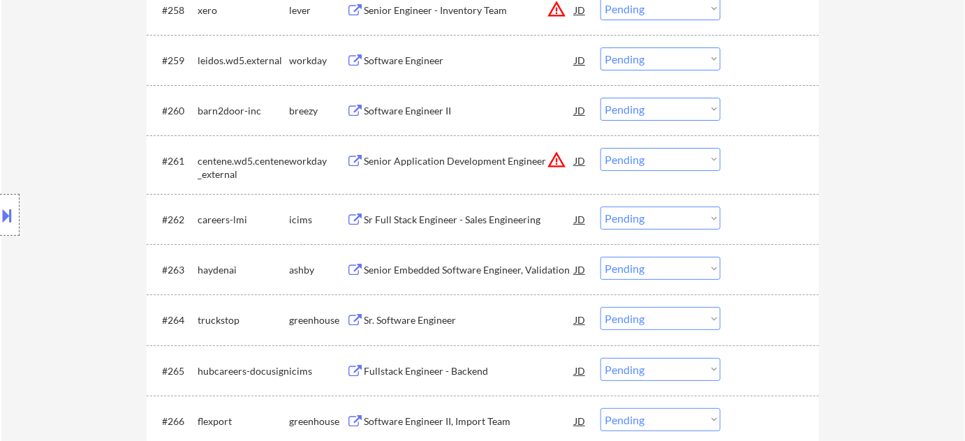
scroll to position [3556, 0]
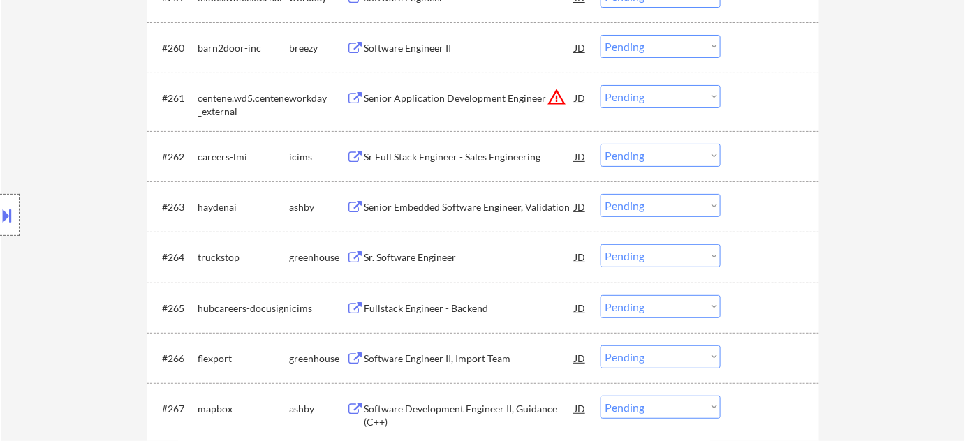
click at [414, 265] on div "Sr. Software Engineer" at bounding box center [469, 256] width 211 height 25
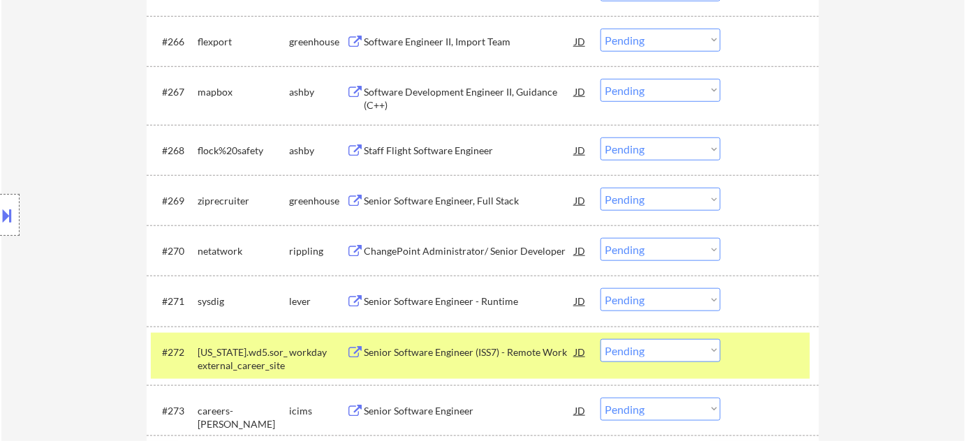
scroll to position [3873, 0]
click at [465, 307] on div "Senior Software Engineer - Runtime" at bounding box center [469, 300] width 211 height 25
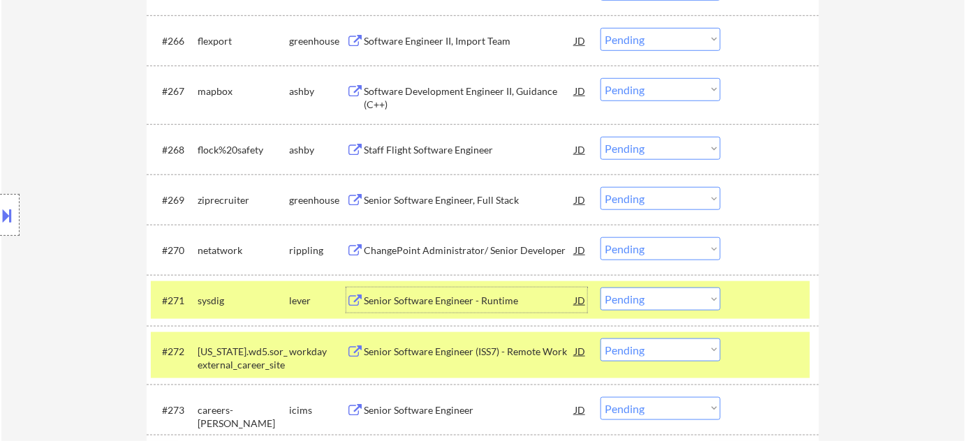
click at [624, 303] on select "Choose an option... Pending Applied Excluded (Questions) Excluded (Expired) Exc…" at bounding box center [661, 299] width 120 height 23
click at [601, 288] on select "Choose an option... Pending Applied Excluded (Questions) Excluded (Expired) Exc…" at bounding box center [661, 299] width 120 height 23
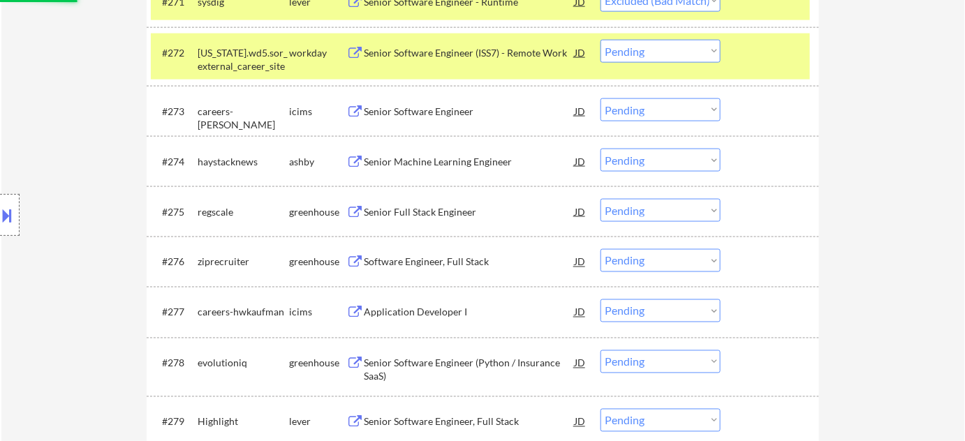
scroll to position [4191, 0]
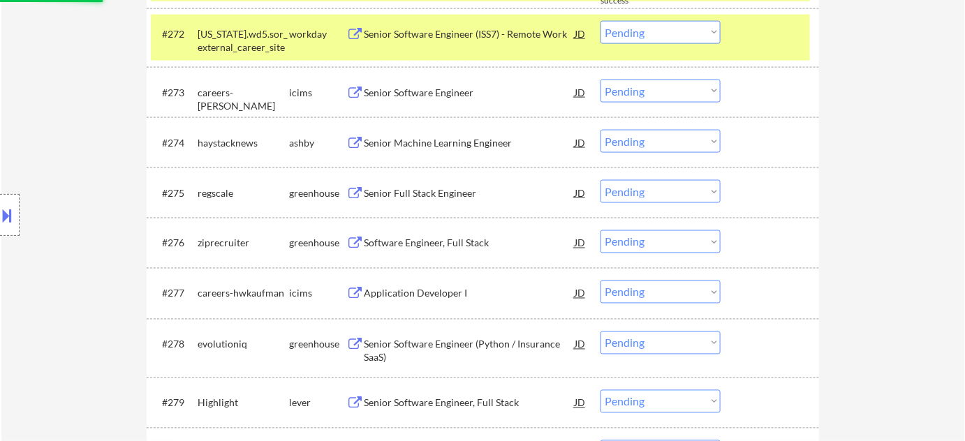
select select ""pending""
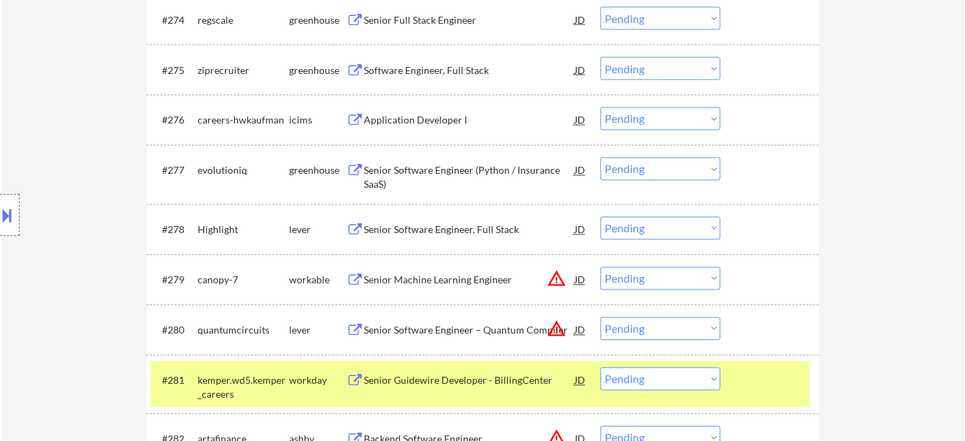
scroll to position [4318, 0]
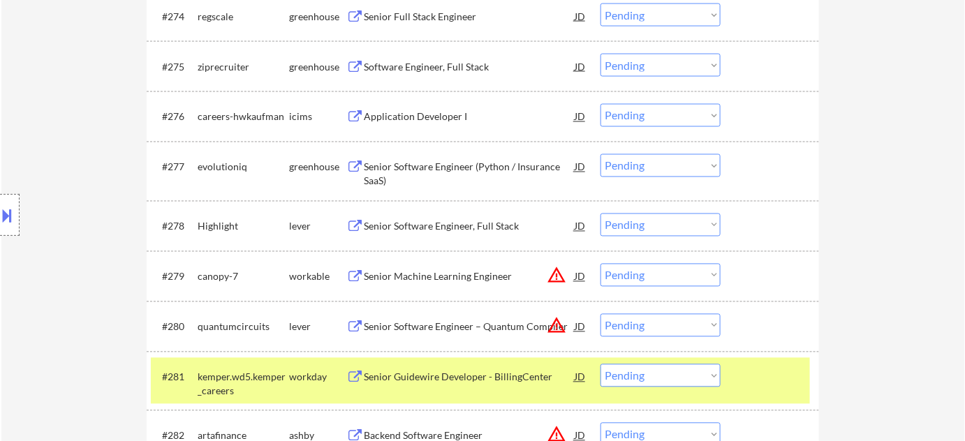
click at [441, 223] on div "Senior Software Engineer, Full Stack" at bounding box center [469, 227] width 211 height 14
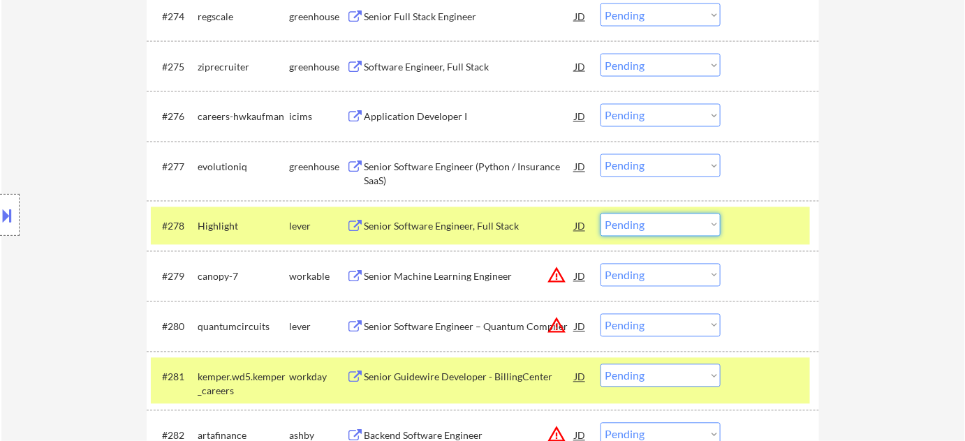
click at [627, 225] on select "Choose an option... Pending Applied Excluded (Questions) Excluded (Expired) Exc…" at bounding box center [661, 225] width 120 height 23
click at [601, 214] on select "Choose an option... Pending Applied Excluded (Questions) Excluded (Expired) Exc…" at bounding box center [661, 225] width 120 height 23
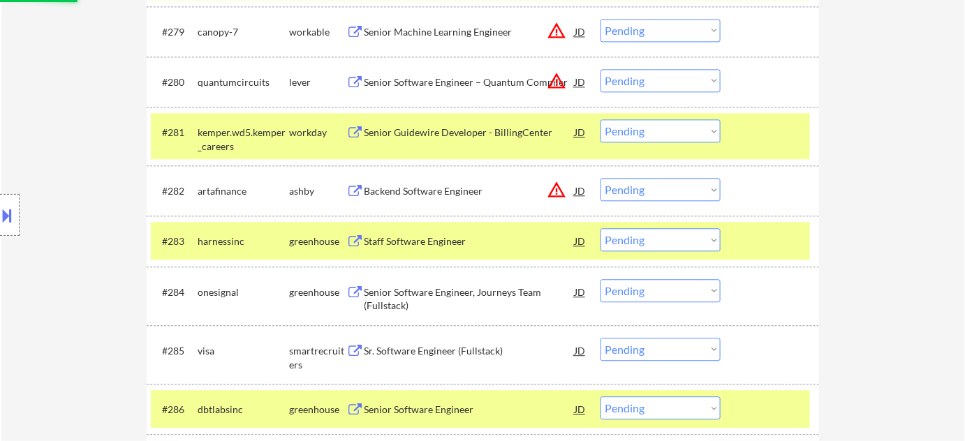
scroll to position [4572, 0]
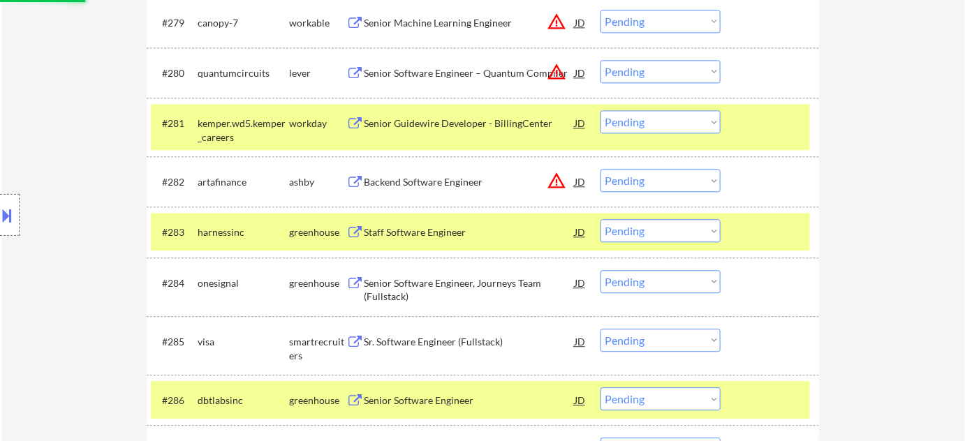
select select ""pending""
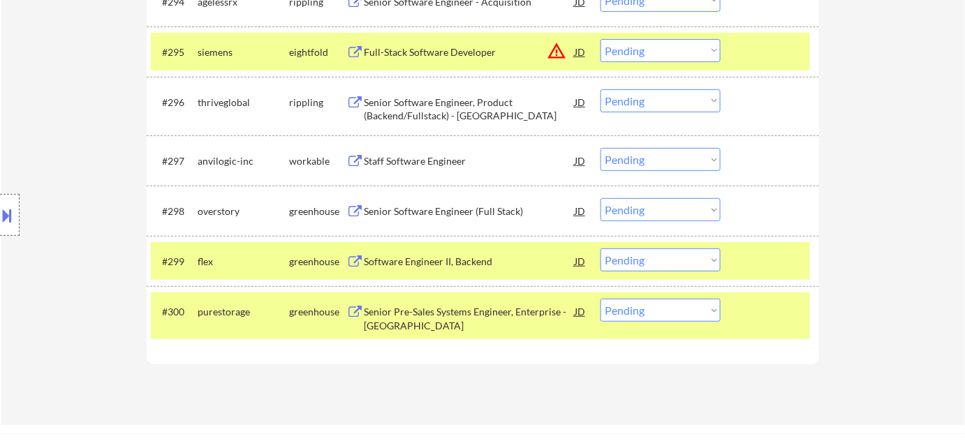
scroll to position [142, 0]
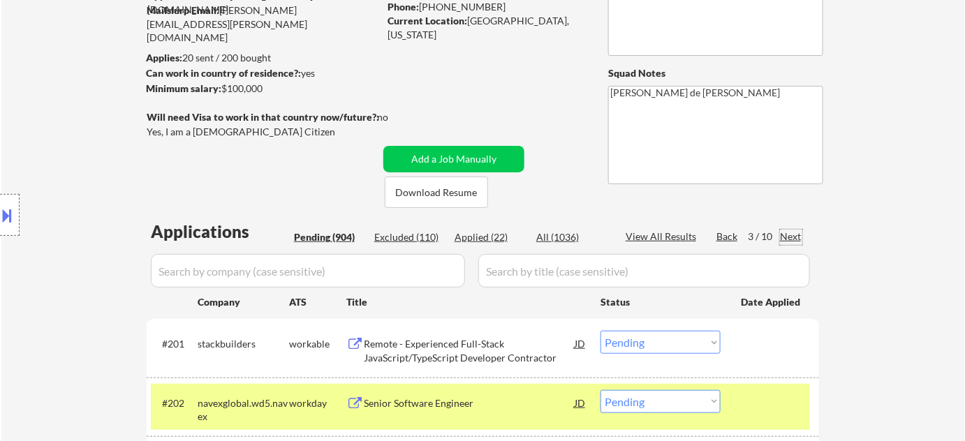
click at [797, 238] on div "Next" at bounding box center [791, 237] width 22 height 14
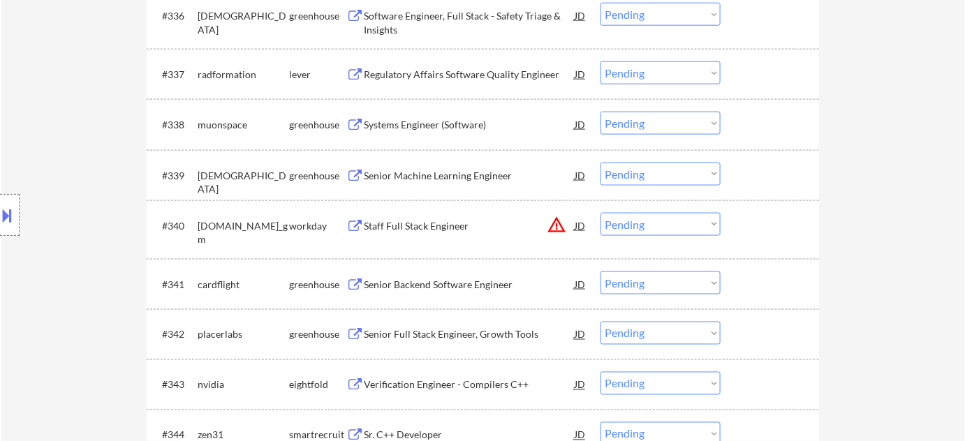
scroll to position [2428, 0]
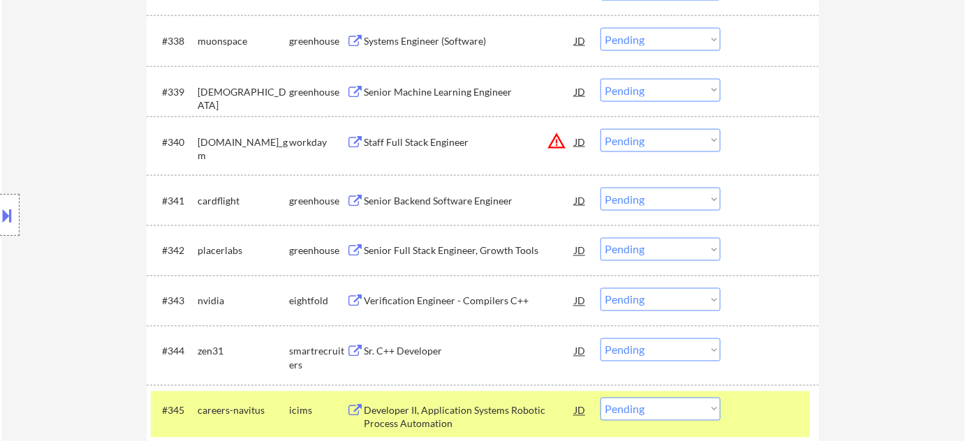
click at [452, 203] on div "Senior Backend Software Engineer" at bounding box center [469, 201] width 211 height 14
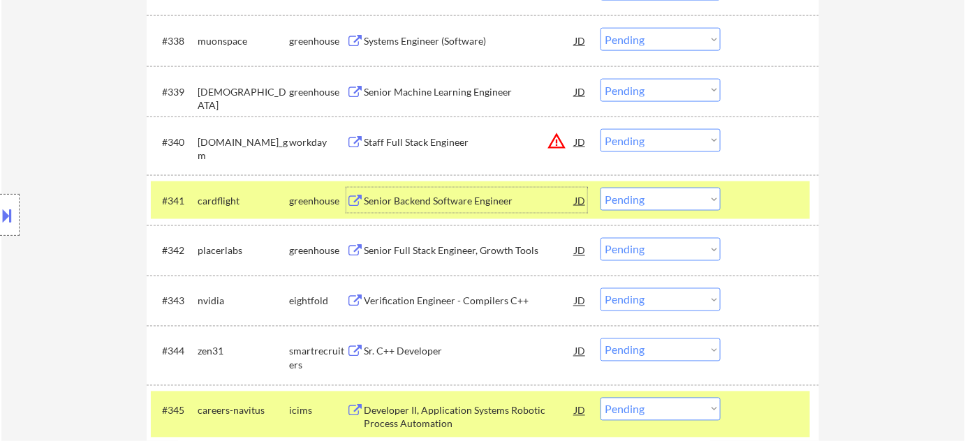
click at [659, 205] on select "Choose an option... Pending Applied Excluded (Questions) Excluded (Expired) Exc…" at bounding box center [661, 199] width 120 height 23
click at [601, 188] on select "Choose an option... Pending Applied Excluded (Questions) Excluded (Expired) Exc…" at bounding box center [661, 199] width 120 height 23
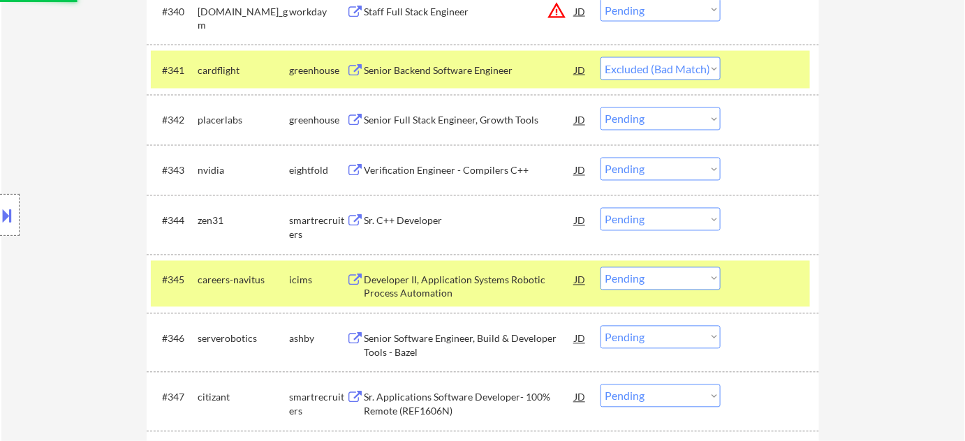
scroll to position [2619, 0]
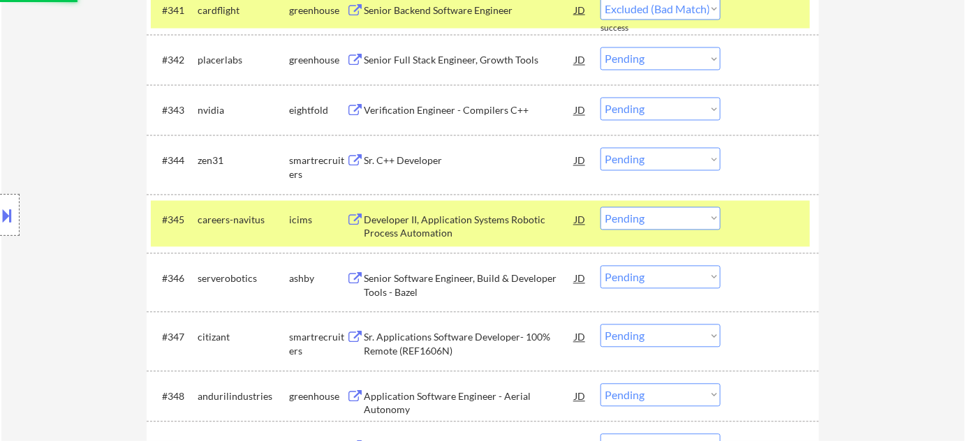
select select ""pending""
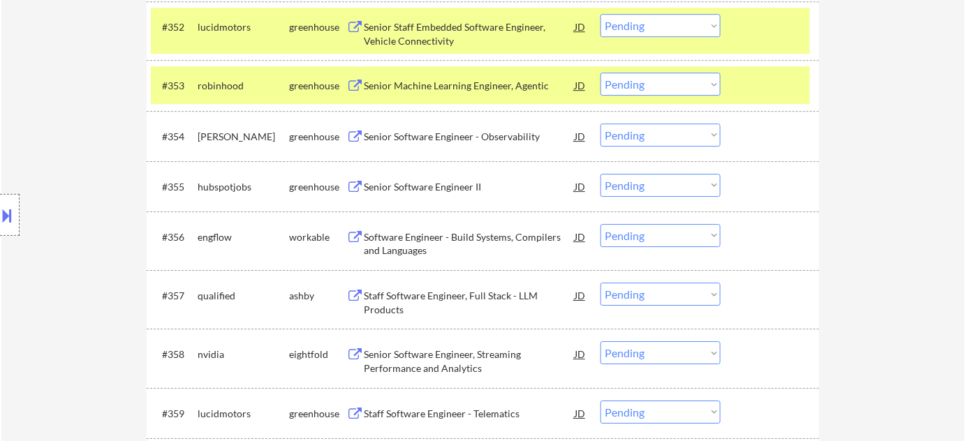
scroll to position [3254, 0]
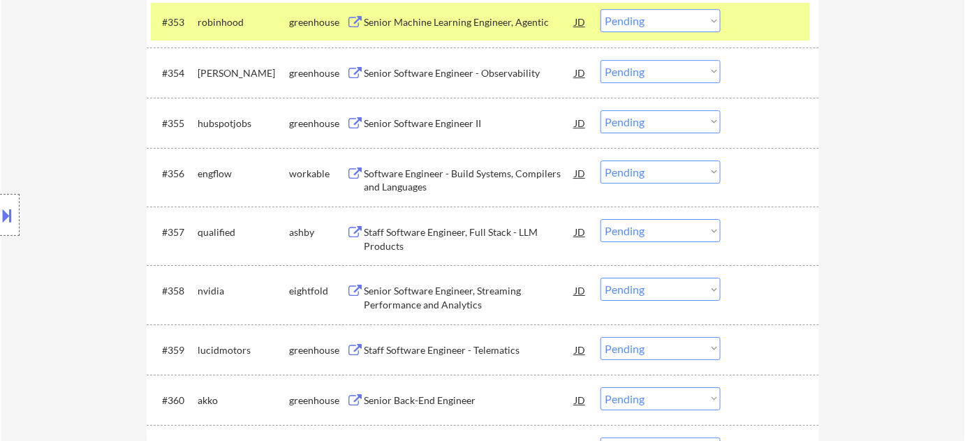
click at [404, 181] on div "Software Engineer - Build Systems, Compilers and Languages" at bounding box center [469, 180] width 211 height 27
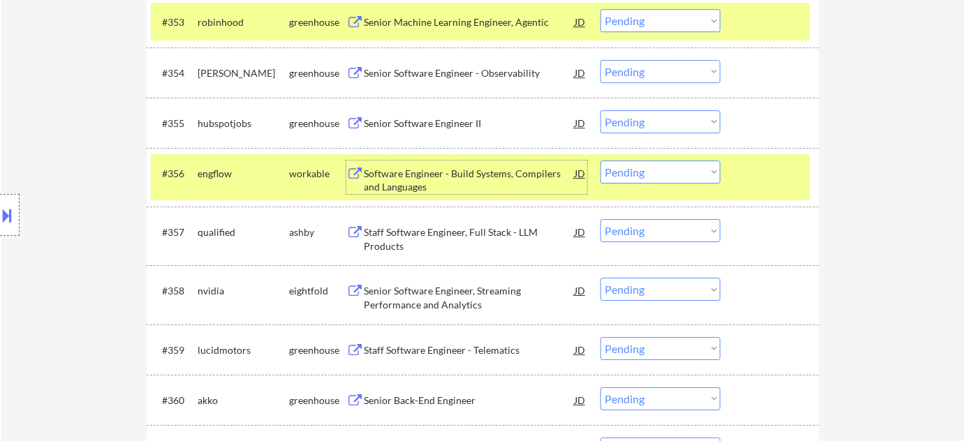
click at [641, 180] on select "Choose an option... Pending Applied Excluded (Questions) Excluded (Expired) Exc…" at bounding box center [661, 172] width 120 height 23
click at [601, 161] on select "Choose an option... Pending Applied Excluded (Questions) Excluded (Expired) Exc…" at bounding box center [661, 172] width 120 height 23
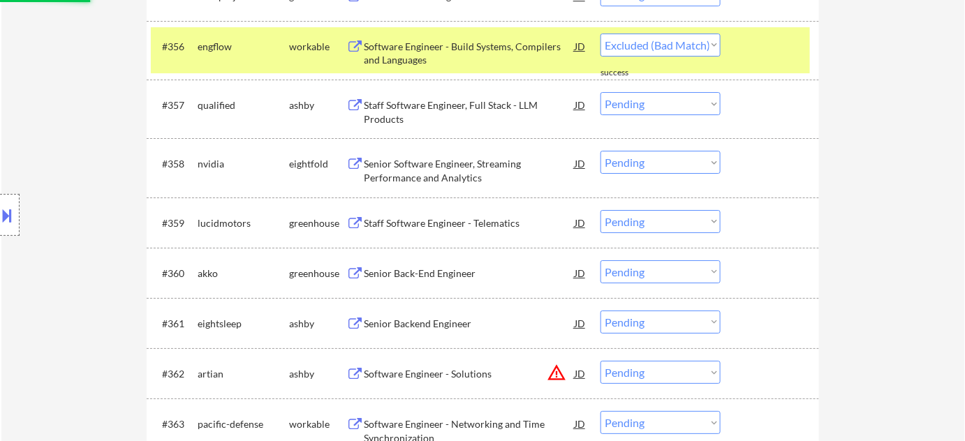
select select ""pending""
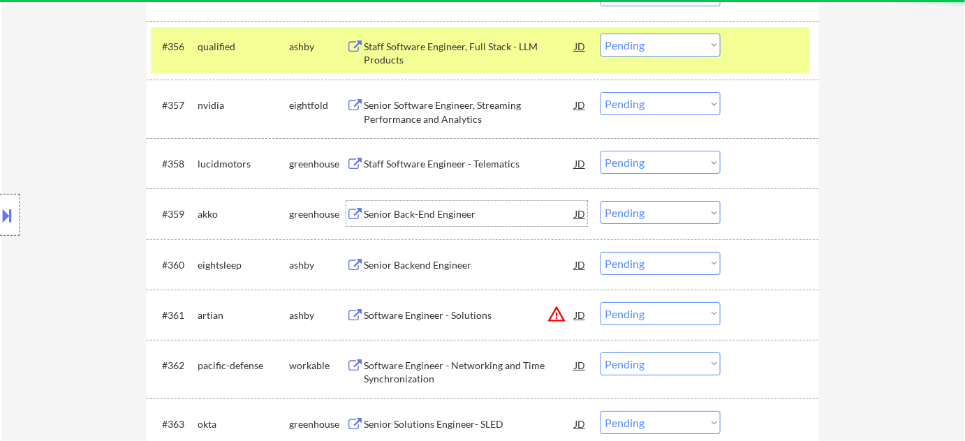
click at [437, 215] on div "Senior Back-End Engineer" at bounding box center [469, 214] width 211 height 14
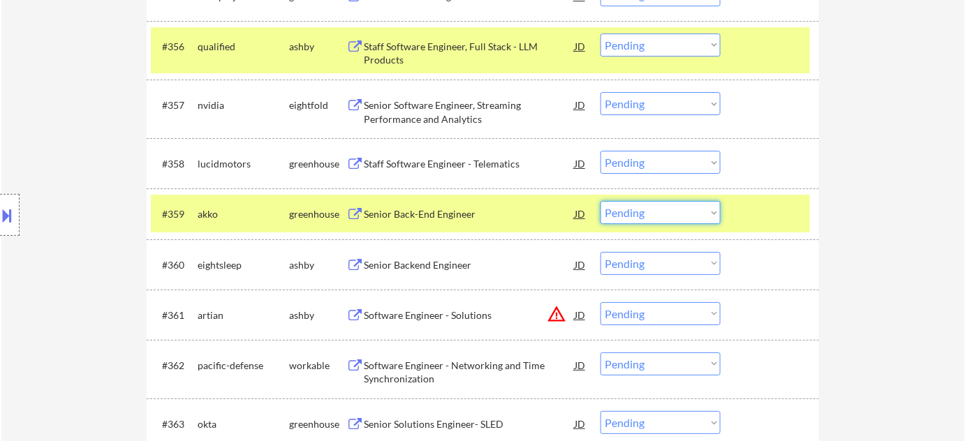
drag, startPoint x: 678, startPoint y: 211, endPoint x: 685, endPoint y: 221, distance: 11.6
click at [678, 211] on select "Choose an option... Pending Applied Excluded (Questions) Excluded (Expired) Exc…" at bounding box center [661, 212] width 120 height 23
click at [601, 201] on select "Choose an option... Pending Applied Excluded (Questions) Excluded (Expired) Exc…" at bounding box center [661, 212] width 120 height 23
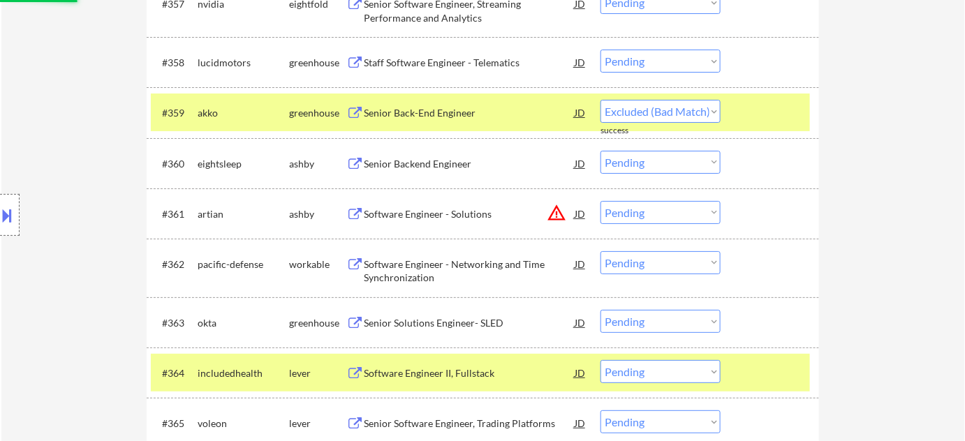
scroll to position [3507, 0]
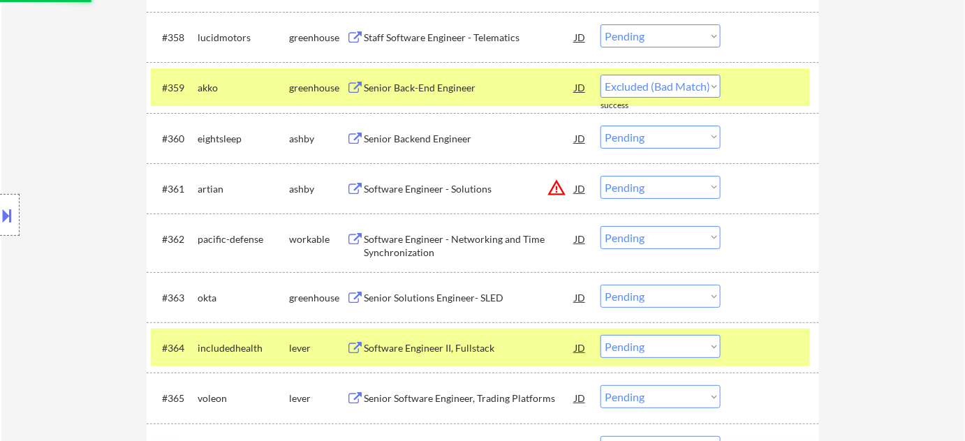
click at [402, 126] on div "Senior Backend Engineer" at bounding box center [469, 138] width 211 height 25
select select ""pending""
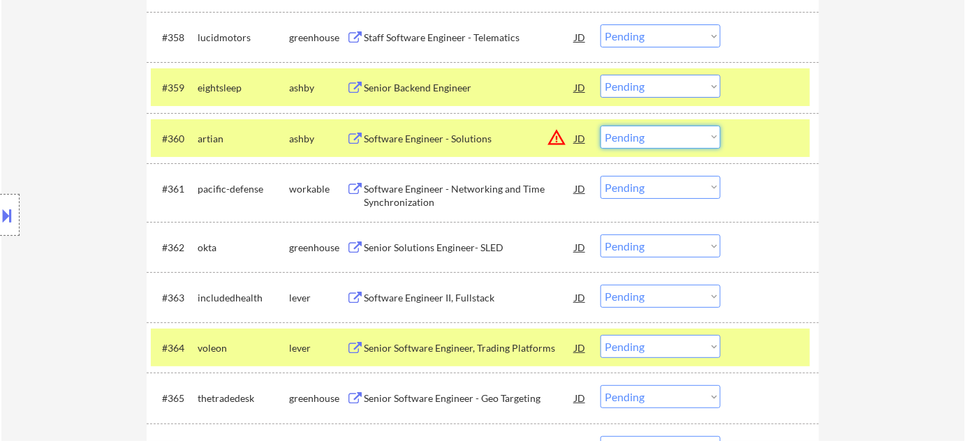
click at [719, 138] on select "Choose an option... Pending Applied Excluded (Questions) Excluded (Expired) Exc…" at bounding box center [661, 137] width 120 height 23
click at [601, 126] on select "Choose an option... Pending Applied Excluded (Questions) Excluded (Expired) Exc…" at bounding box center [661, 137] width 120 height 23
click at [419, 85] on div "Senior Backend Engineer" at bounding box center [469, 88] width 211 height 14
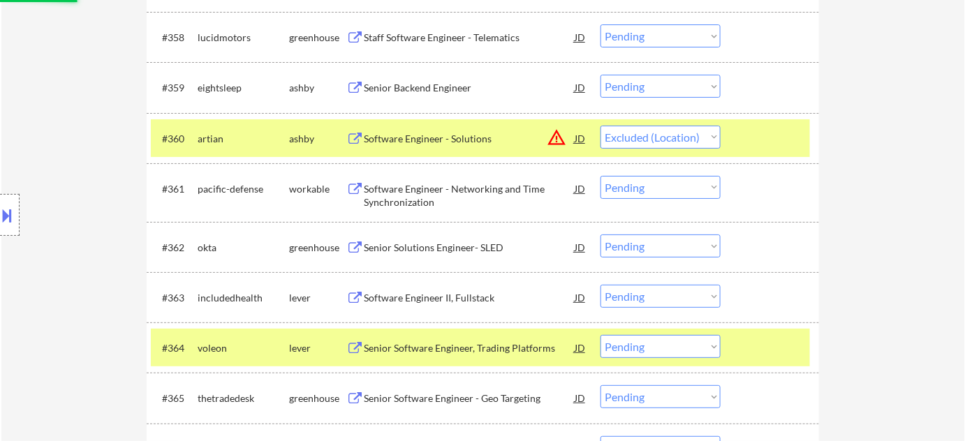
select select ""pending""
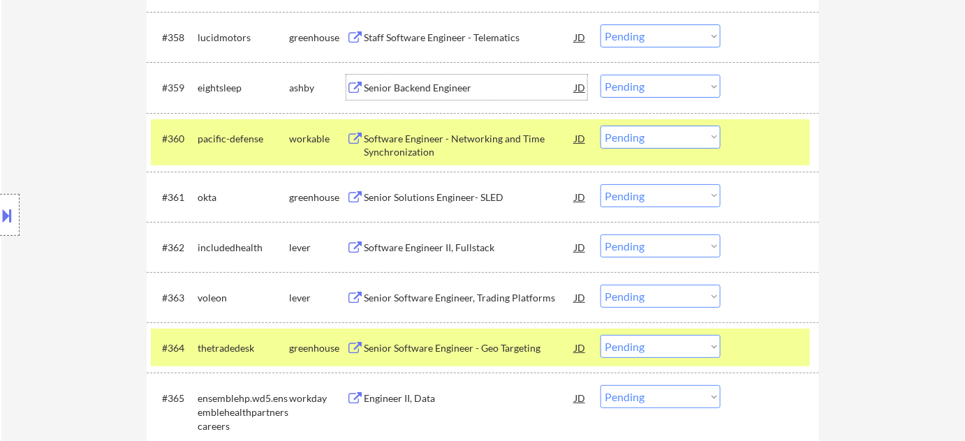
drag, startPoint x: 657, startPoint y: 85, endPoint x: 657, endPoint y: 92, distance: 7.7
click at [657, 85] on select "Choose an option... Pending Applied Excluded (Questions) Excluded (Expired) Exc…" at bounding box center [661, 86] width 120 height 23
click at [601, 75] on select "Choose an option... Pending Applied Excluded (Questions) Excluded (Expired) Exc…" at bounding box center [661, 86] width 120 height 23
select select ""pending""
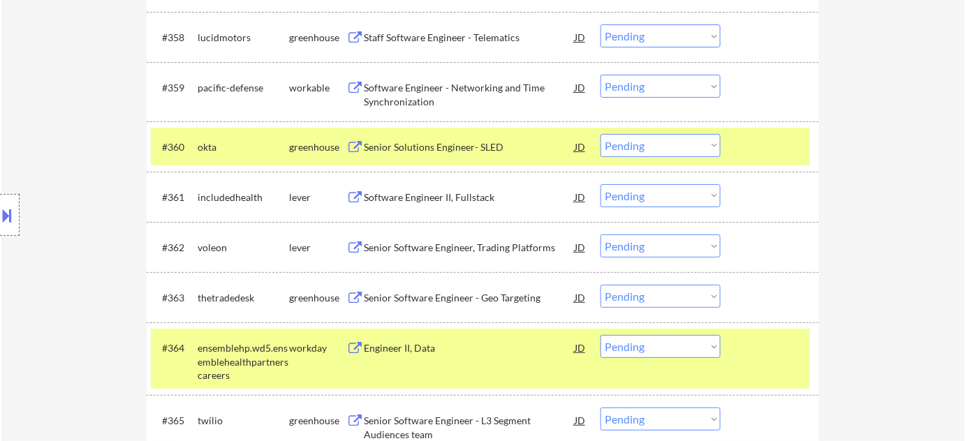
click at [421, 249] on div "Senior Software Engineer, Trading Platforms" at bounding box center [469, 248] width 211 height 14
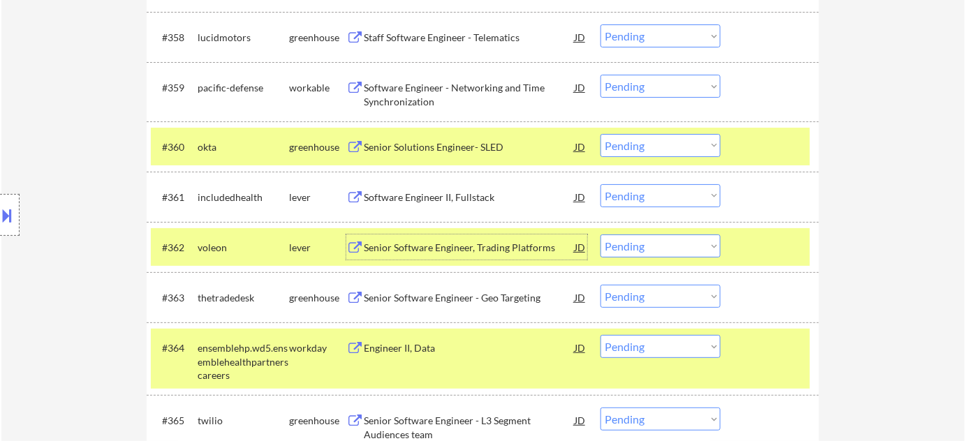
click at [666, 253] on select "Choose an option... Pending Applied Excluded (Questions) Excluded (Expired) Exc…" at bounding box center [661, 246] width 120 height 23
click at [601, 235] on select "Choose an option... Pending Applied Excluded (Questions) Excluded (Expired) Exc…" at bounding box center [661, 246] width 120 height 23
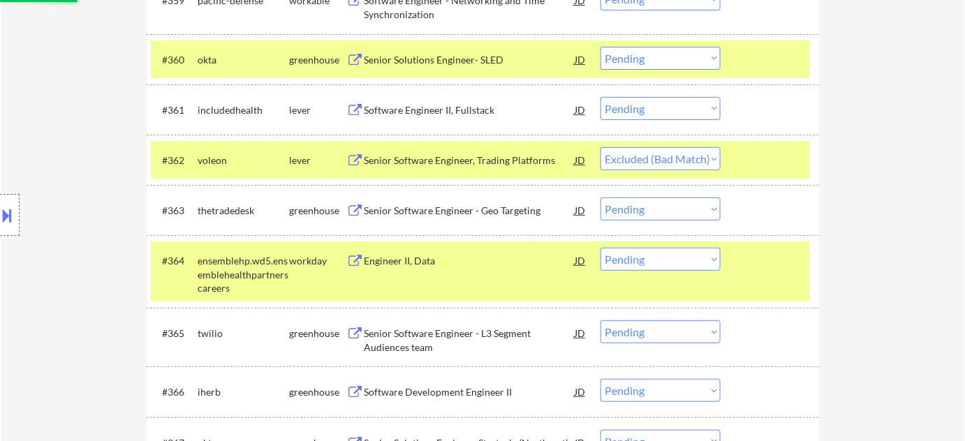
scroll to position [3698, 0]
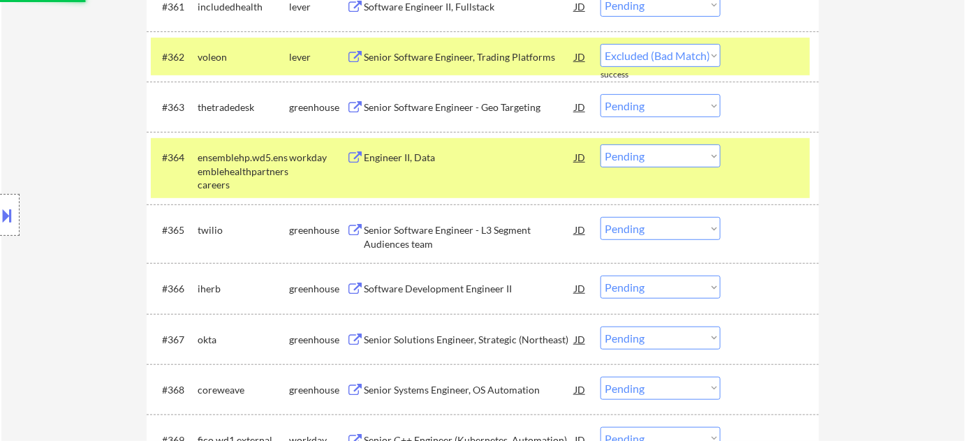
select select ""pending""
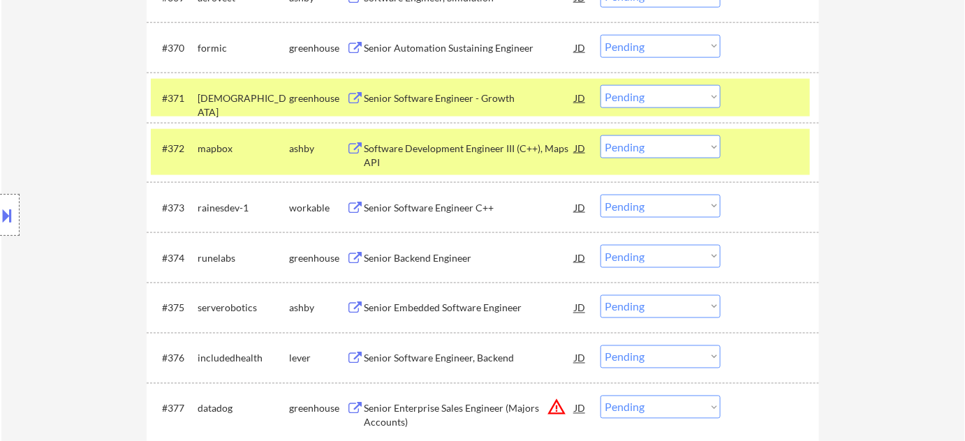
scroll to position [4142, 0]
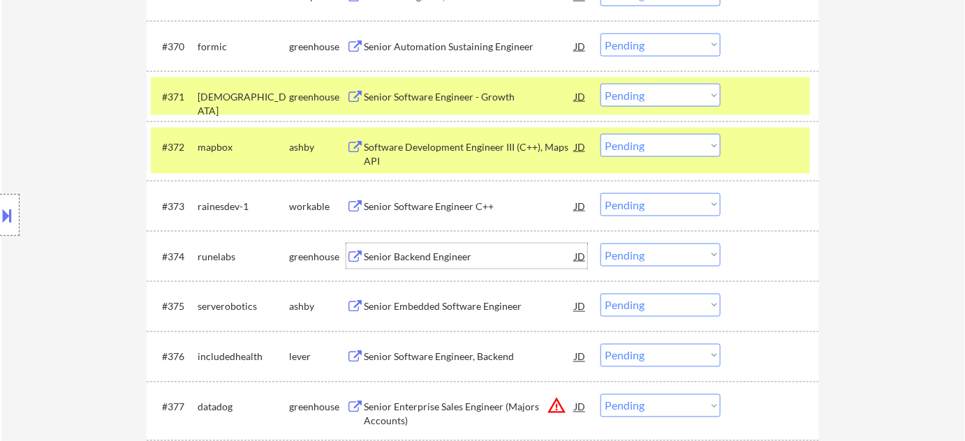
click at [400, 257] on div "Senior Backend Engineer" at bounding box center [469, 257] width 211 height 14
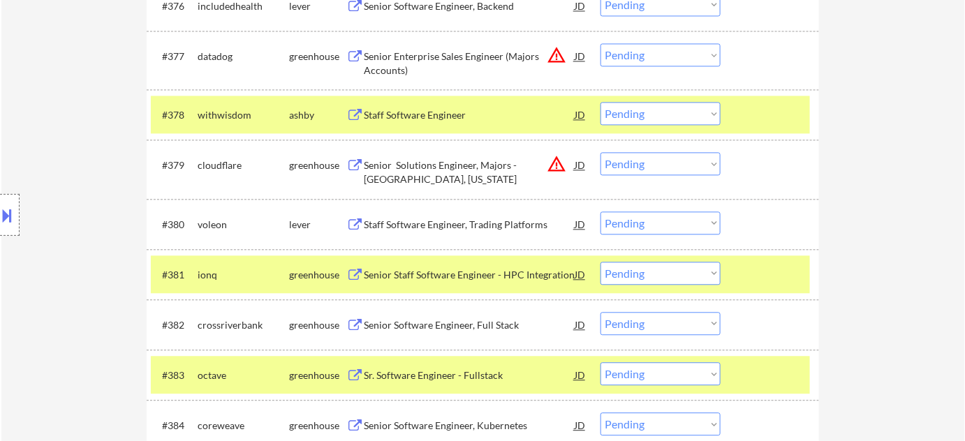
scroll to position [4524, 0]
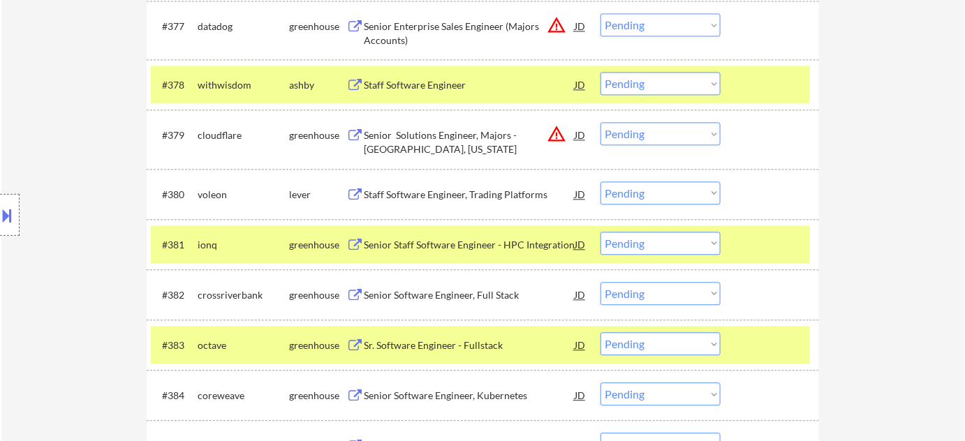
click at [460, 293] on div "Senior Software Engineer, Full Stack" at bounding box center [469, 295] width 211 height 14
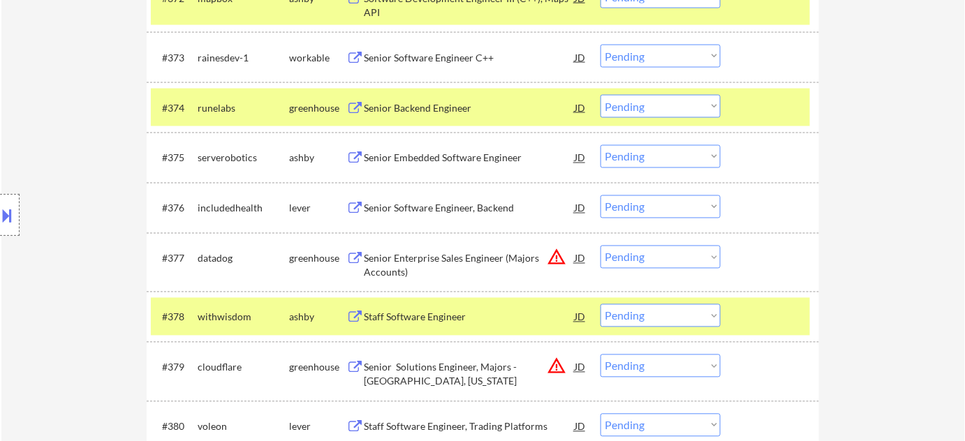
scroll to position [4269, 0]
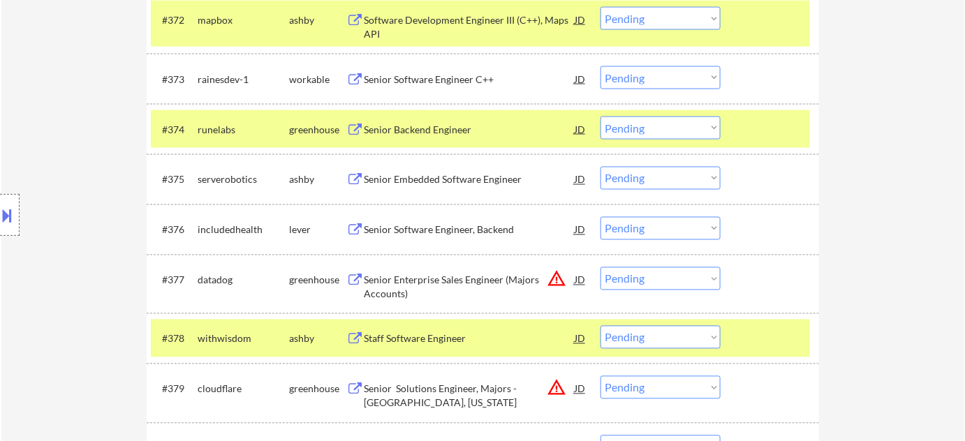
click at [673, 131] on select "Choose an option... Pending Applied Excluded (Questions) Excluded (Expired) Exc…" at bounding box center [661, 128] width 120 height 23
click at [601, 117] on select "Choose an option... Pending Applied Excluded (Questions) Excluded (Expired) Exc…" at bounding box center [661, 128] width 120 height 23
select select ""pending""
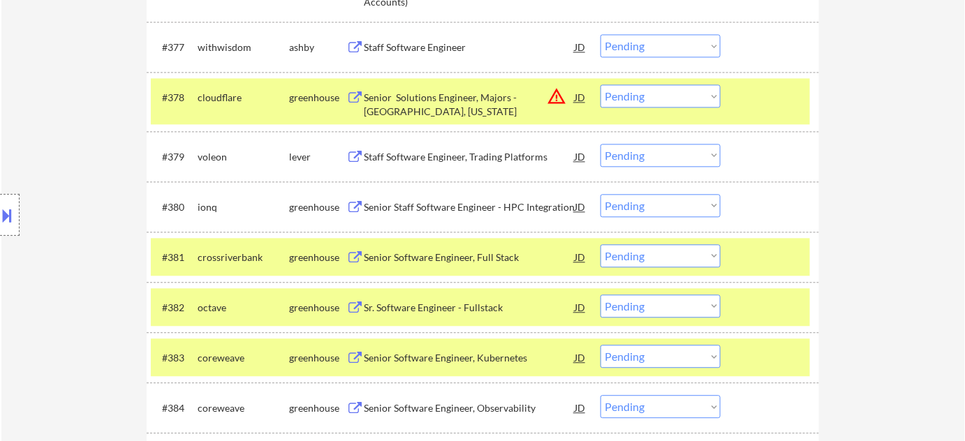
scroll to position [4587, 0]
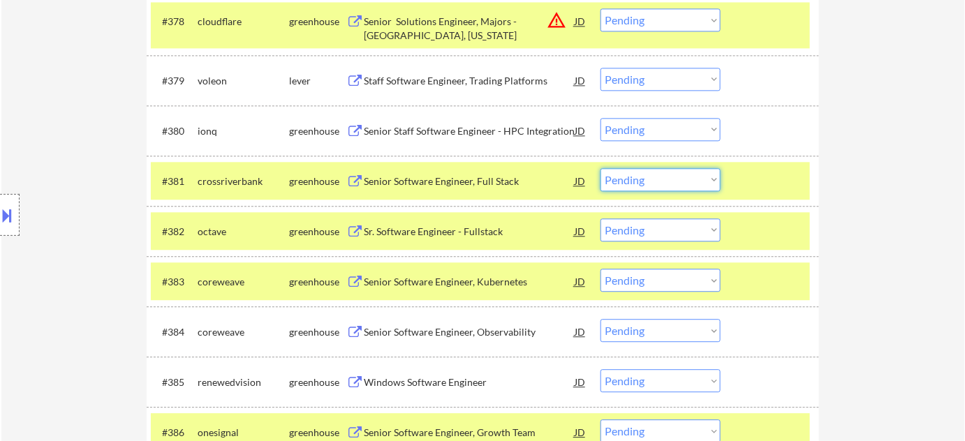
click at [691, 180] on select "Choose an option... Pending Applied Excluded (Questions) Excluded (Expired) Exc…" at bounding box center [661, 179] width 120 height 23
click at [601, 168] on select "Choose an option... Pending Applied Excluded (Questions) Excluded (Expired) Exc…" at bounding box center [661, 179] width 120 height 23
click at [449, 231] on div "Sr. Software Engineer - Fullstack" at bounding box center [469, 232] width 211 height 14
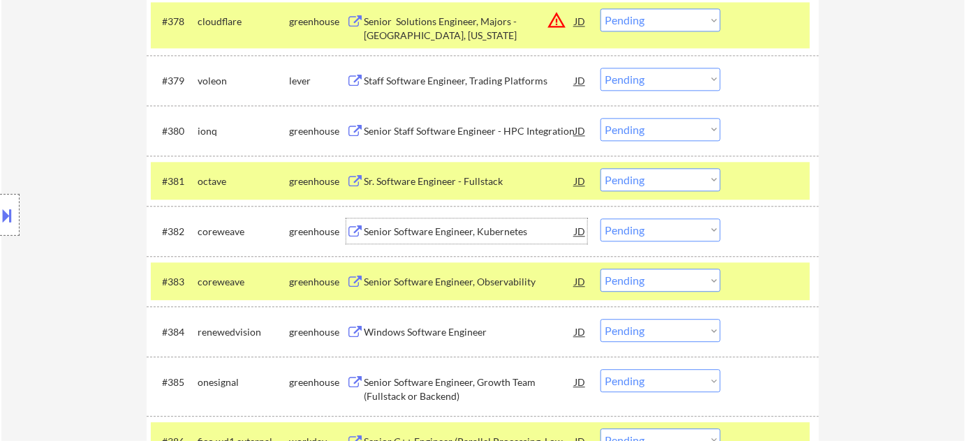
click at [634, 184] on select "Choose an option... Pending Applied Excluded (Questions) Excluded (Expired) Exc…" at bounding box center [661, 179] width 120 height 23
click at [601, 168] on select "Choose an option... Pending Applied Excluded (Questions) Excluded (Expired) Exc…" at bounding box center [661, 179] width 120 height 23
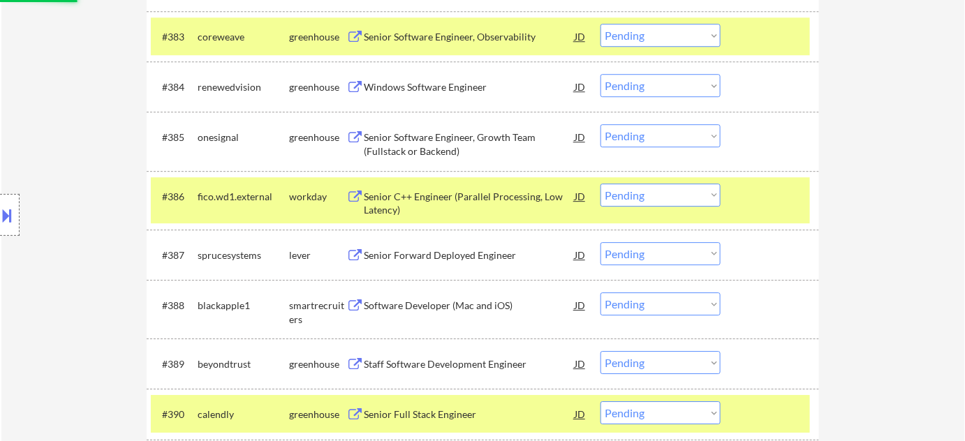
scroll to position [4841, 0]
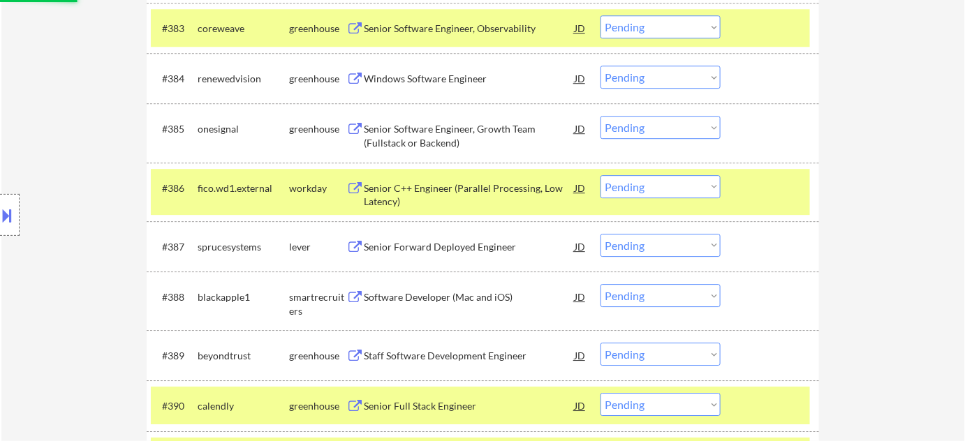
select select ""pending""
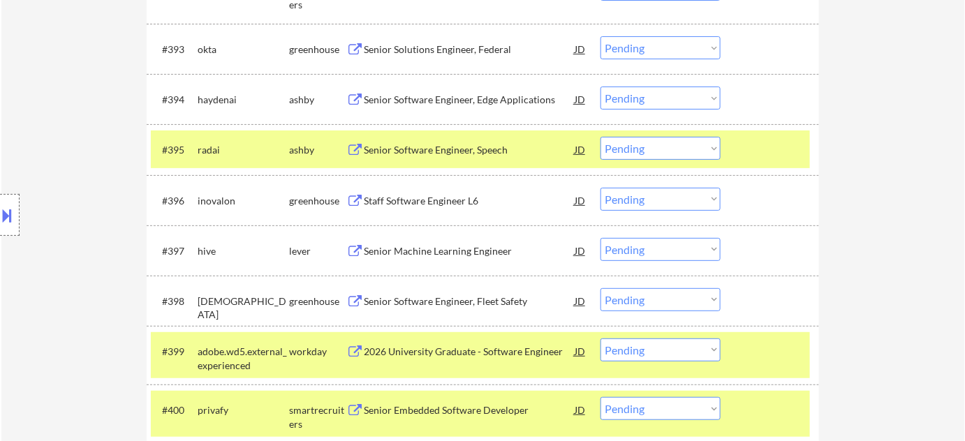
scroll to position [5476, 0]
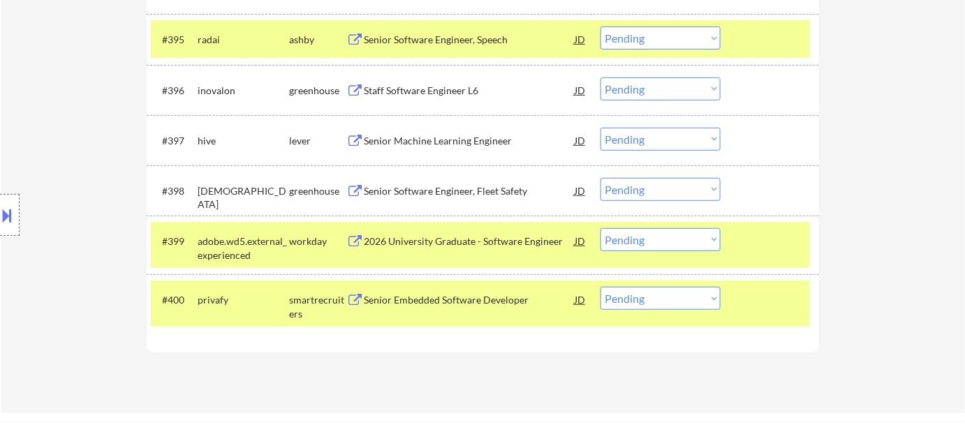
click at [452, 149] on div "Senior Machine Learning Engineer" at bounding box center [469, 140] width 211 height 25
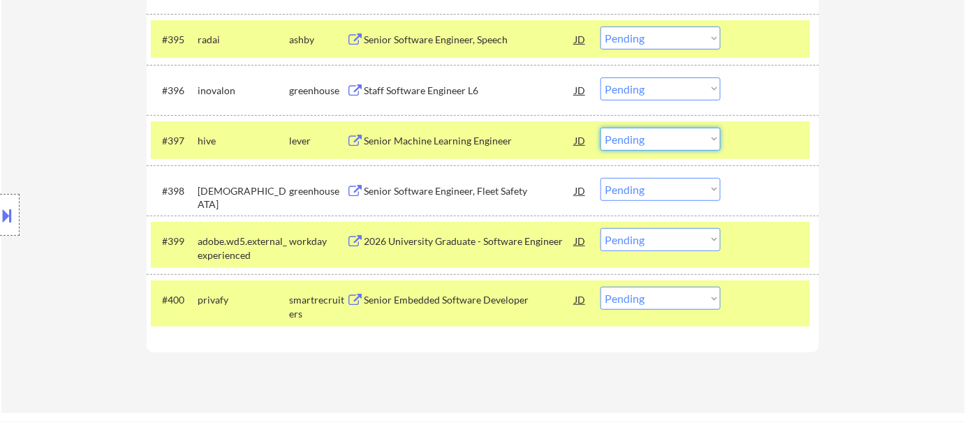
click at [637, 147] on select "Choose an option... Pending Applied Excluded (Questions) Excluded (Expired) Exc…" at bounding box center [661, 139] width 120 height 23
click at [601, 128] on select "Choose an option... Pending Applied Excluded (Questions) Excluded (Expired) Exc…" at bounding box center [661, 139] width 120 height 23
select select ""pending""
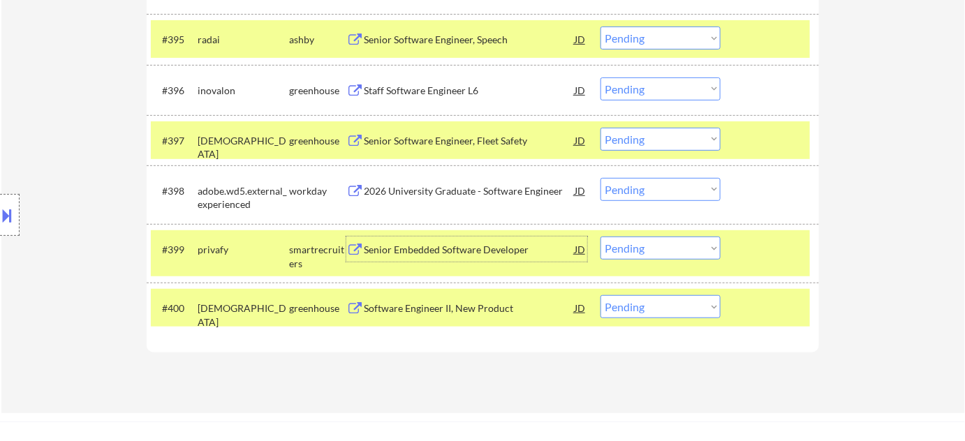
click at [478, 243] on div "Senior Embedded Software Developer" at bounding box center [469, 250] width 211 height 14
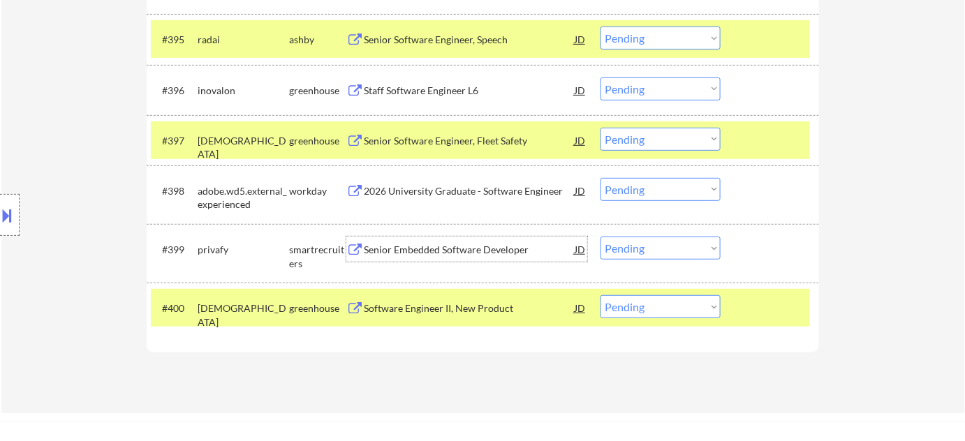
click at [662, 242] on select "Choose an option... Pending Applied Excluded (Questions) Excluded (Expired) Exc…" at bounding box center [661, 248] width 120 height 23
click at [601, 237] on select "Choose an option... Pending Applied Excluded (Questions) Excluded (Expired) Exc…" at bounding box center [661, 248] width 120 height 23
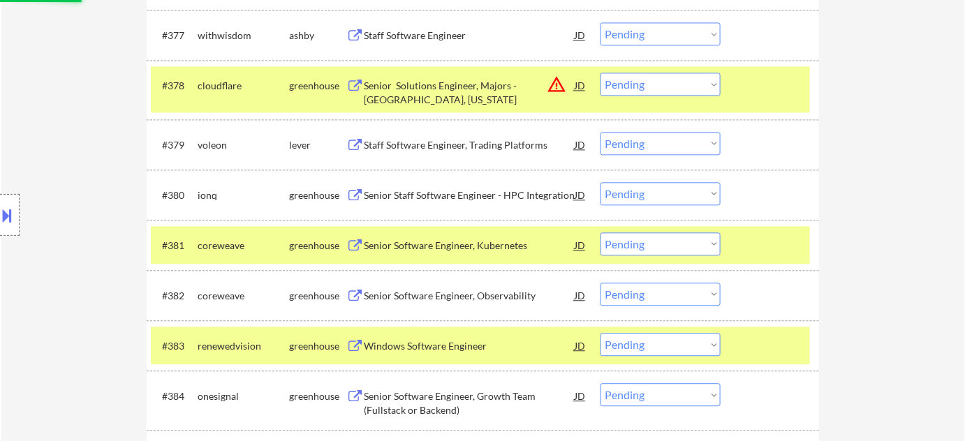
select select ""pending""
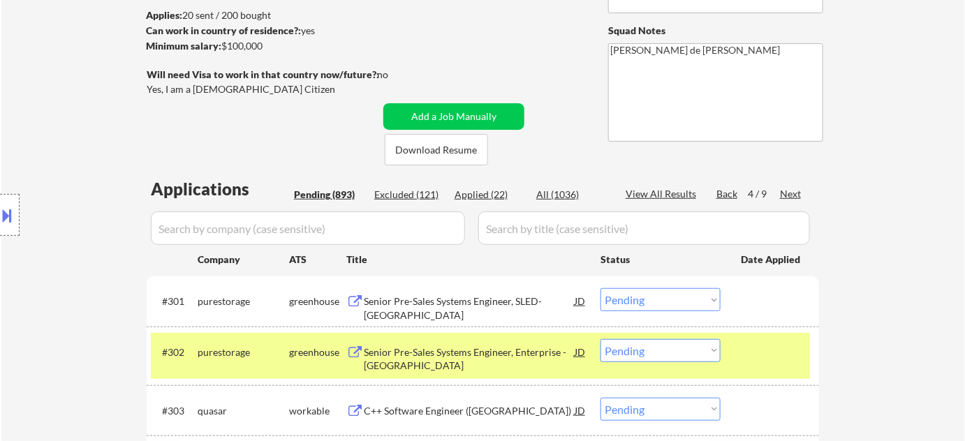
scroll to position [317, 0]
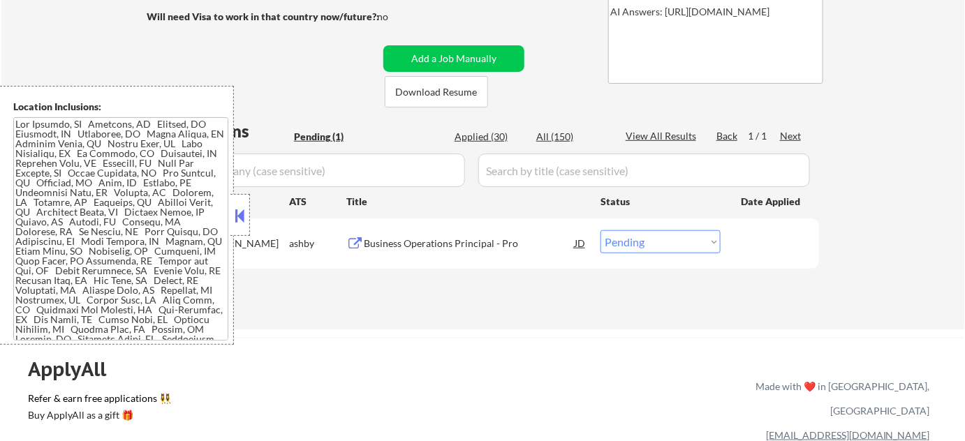
scroll to position [254, 0]
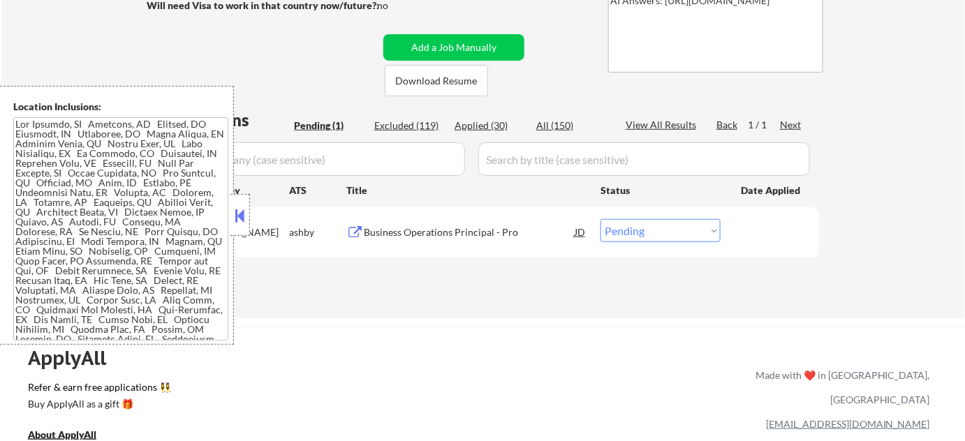
click at [249, 217] on div at bounding box center [241, 215] width 20 height 42
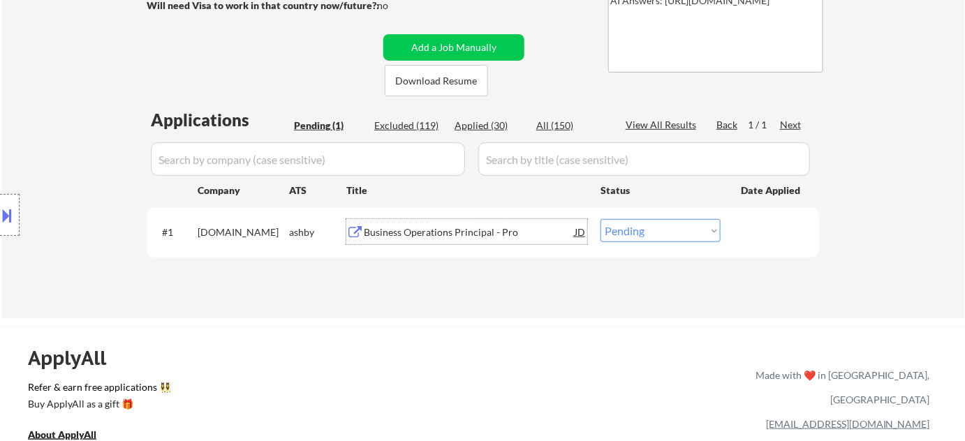
click at [408, 226] on div "Business Operations Principal - Pro" at bounding box center [469, 233] width 211 height 14
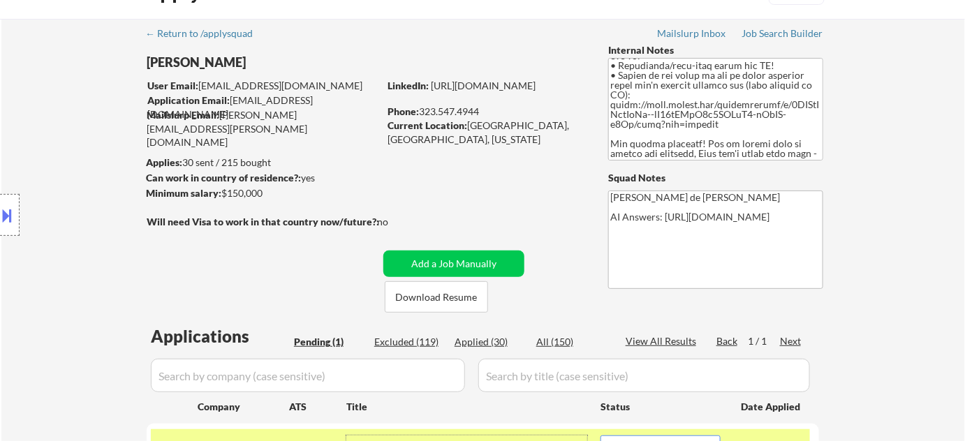
scroll to position [0, 0]
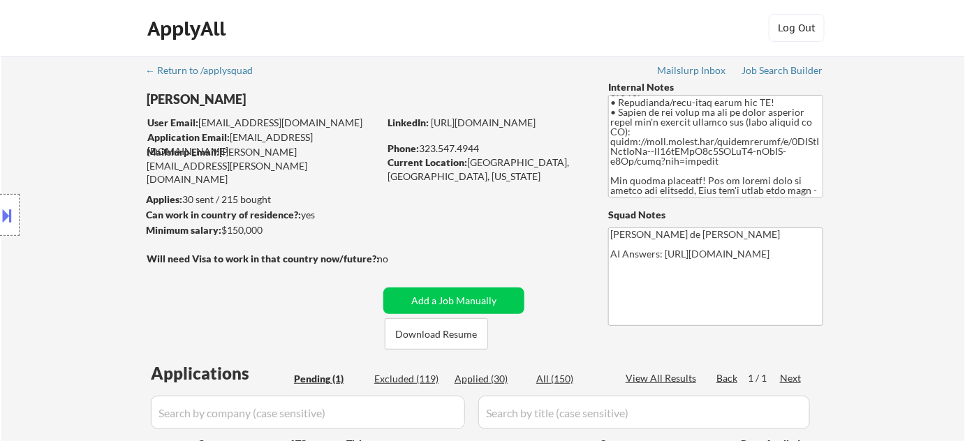
drag, startPoint x: 500, startPoint y: 381, endPoint x: 451, endPoint y: 10, distance: 374.8
click at [500, 381] on div "Applied (30)" at bounding box center [490, 379] width 70 height 14
select select ""applied""
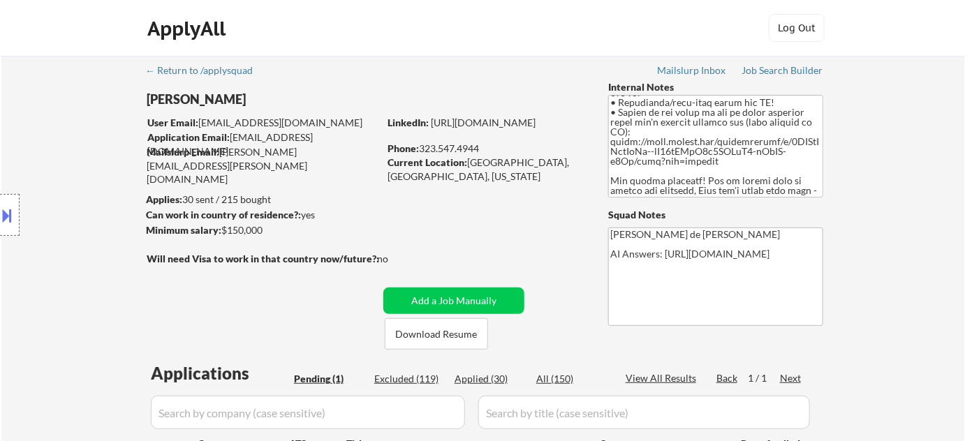
select select ""applied""
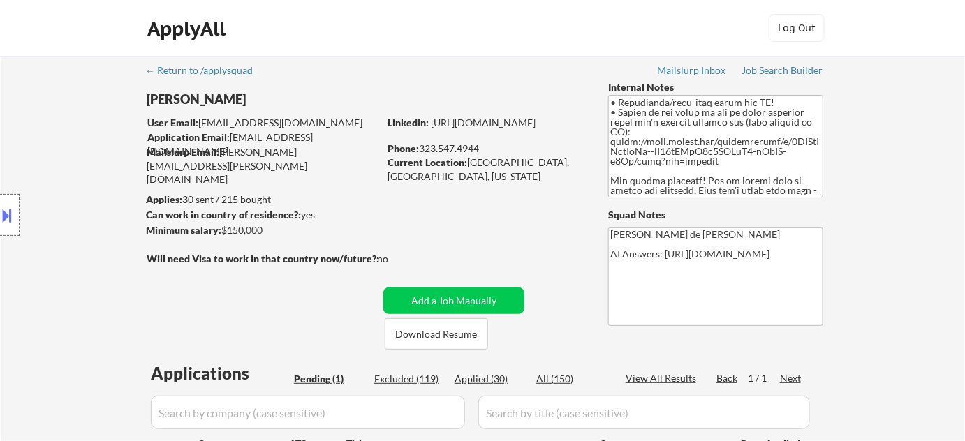
select select ""applied""
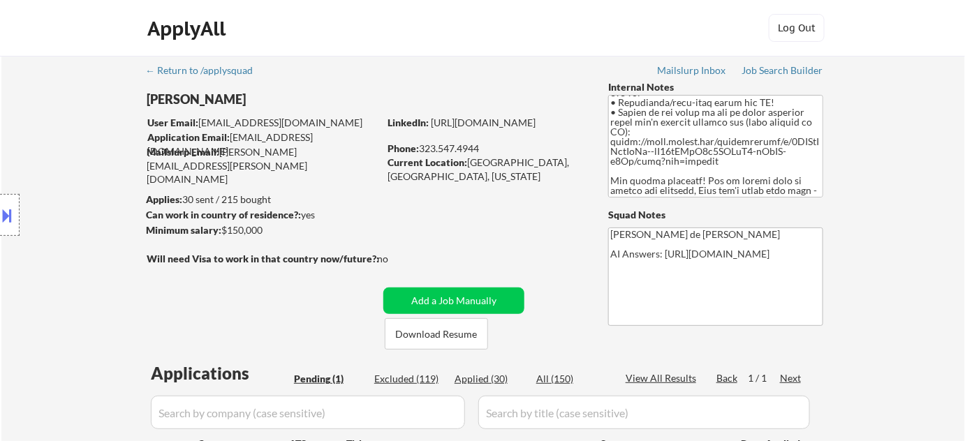
select select ""applied""
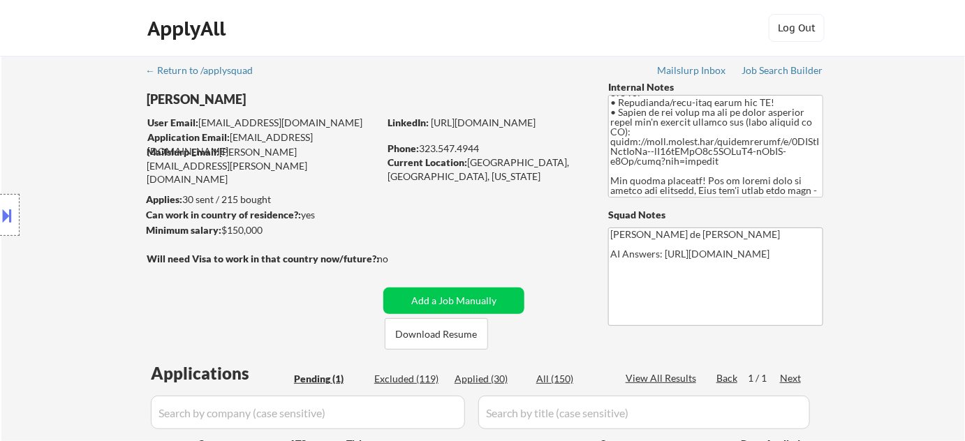
select select ""applied""
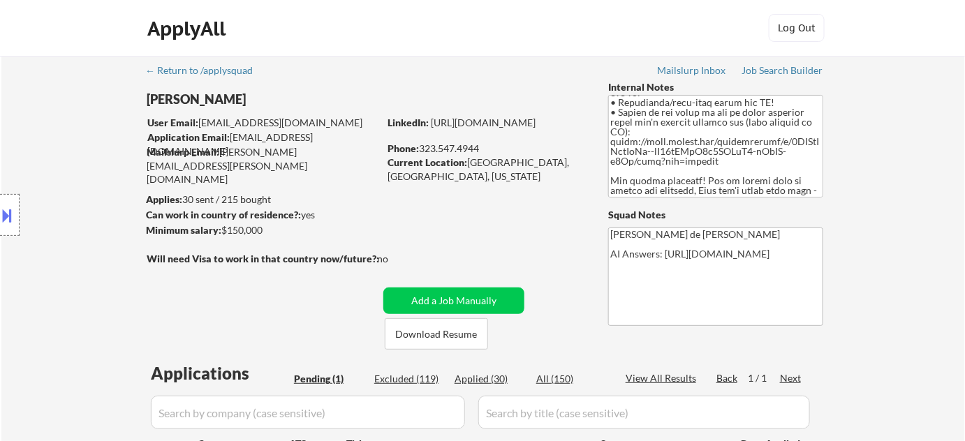
select select ""applied""
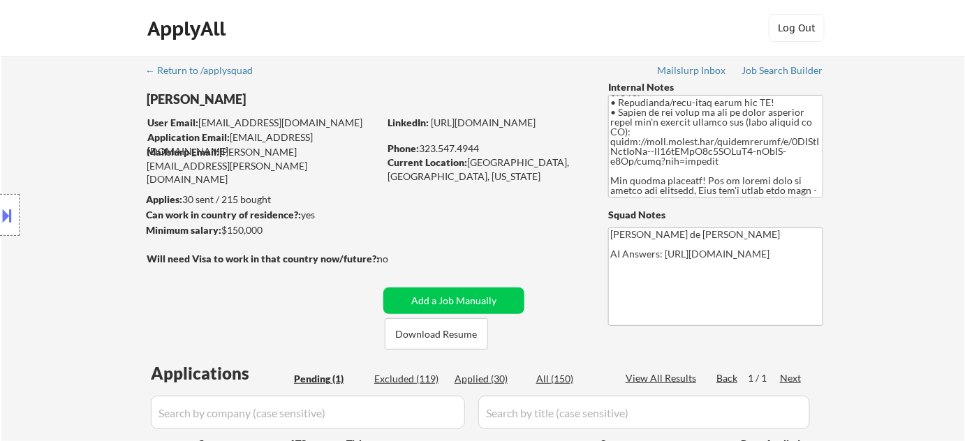
select select ""applied""
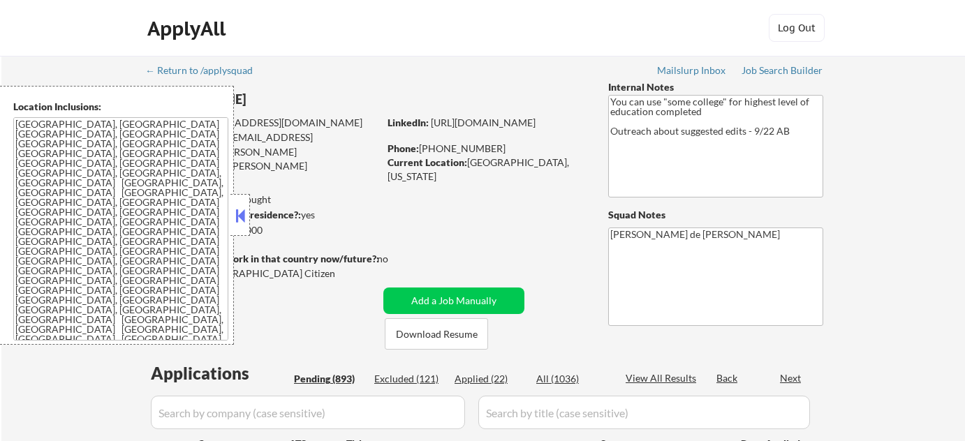
select select ""pending""
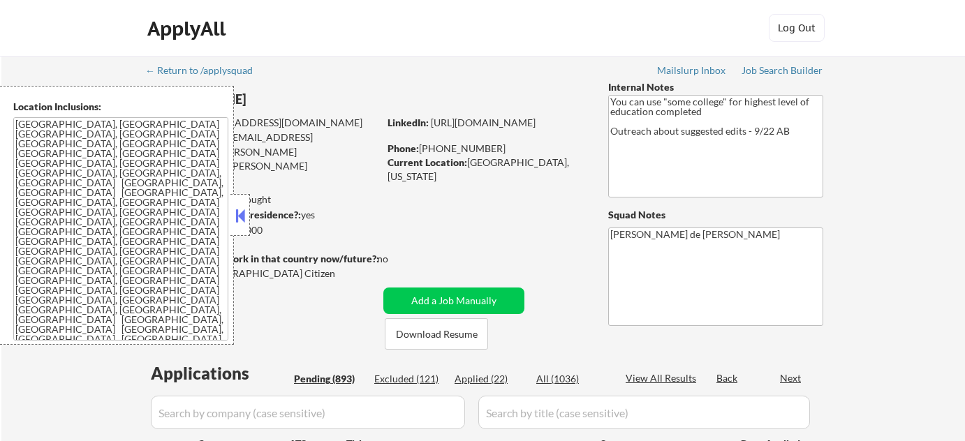
select select ""pending""
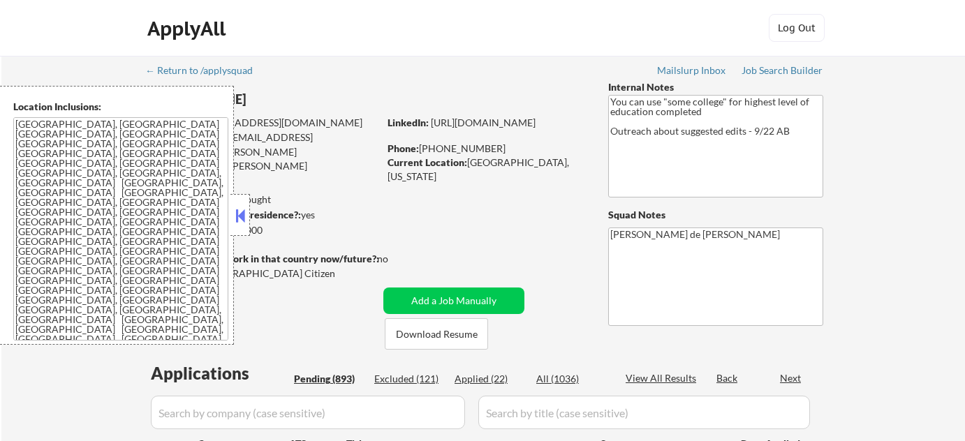
select select ""pending""
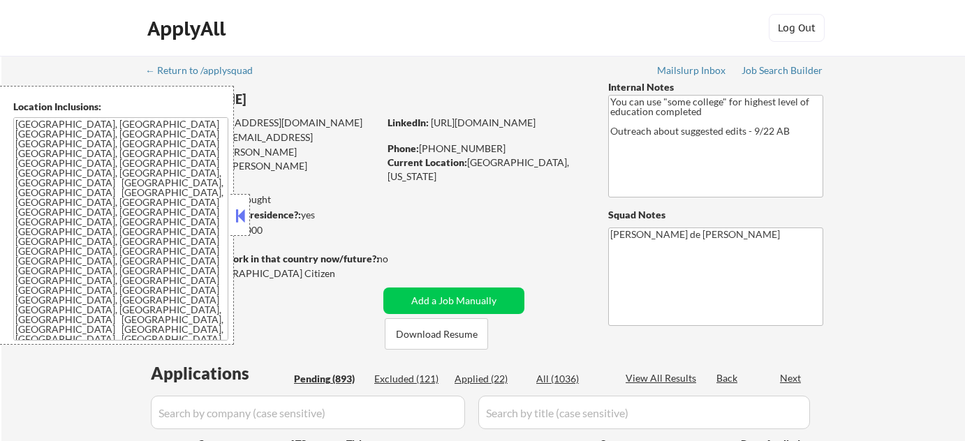
select select ""pending""
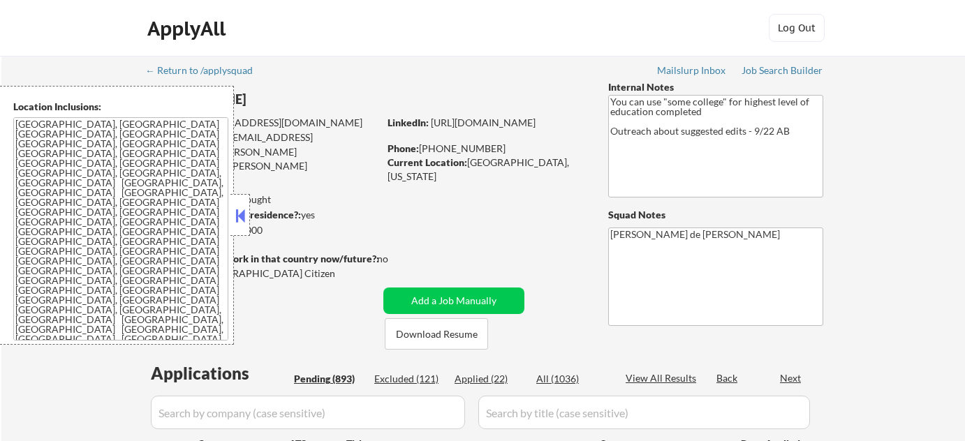
select select ""pending""
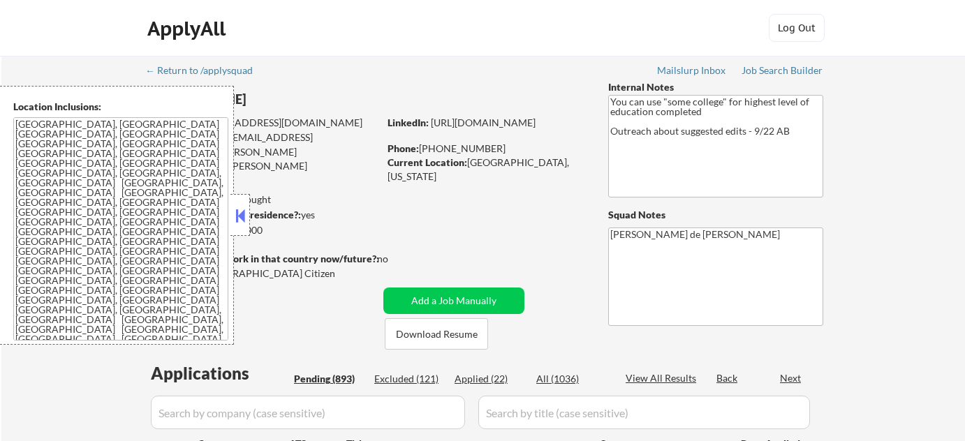
select select ""pending""
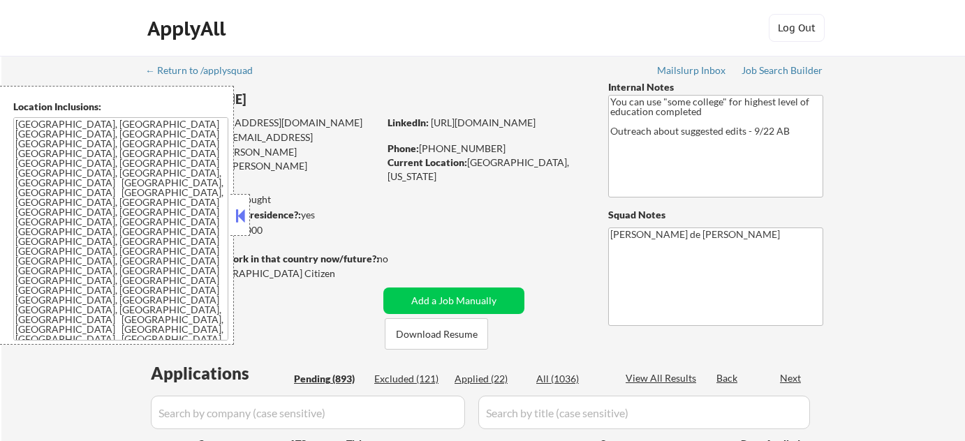
select select ""pending""
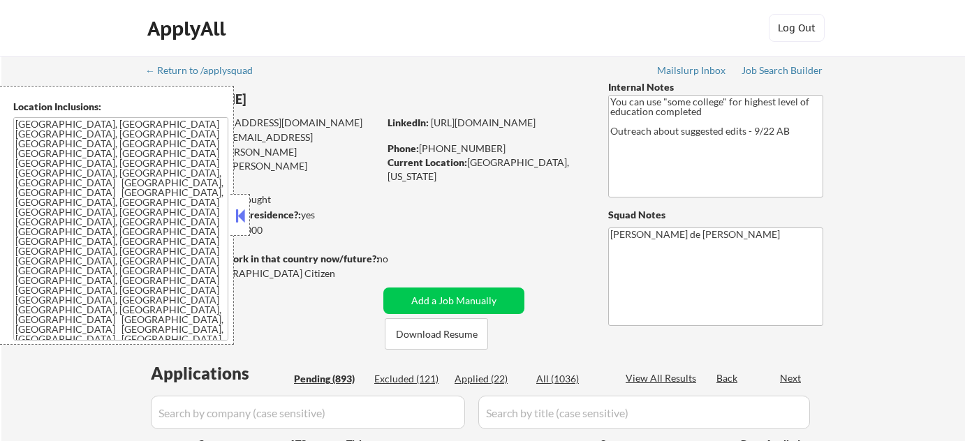
select select ""pending""
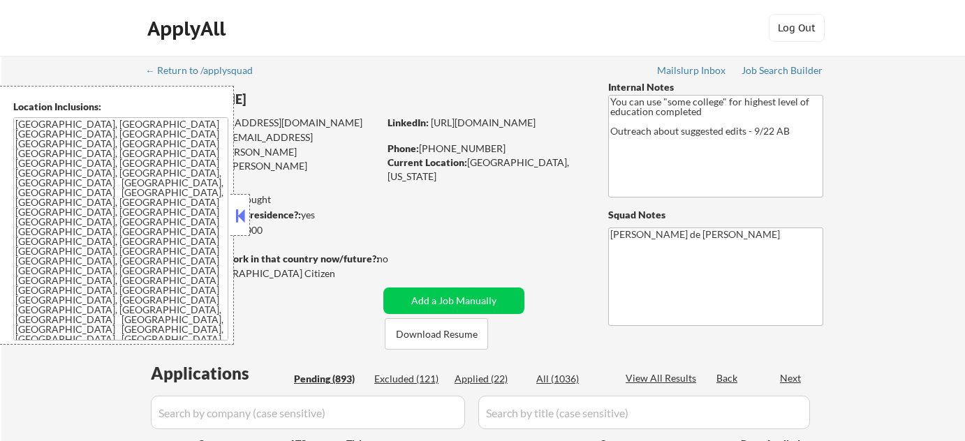
select select ""pending""
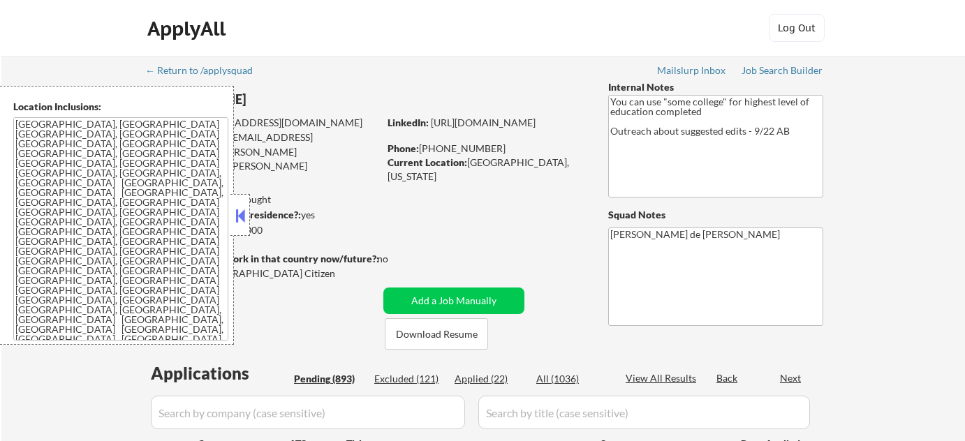
select select ""pending""
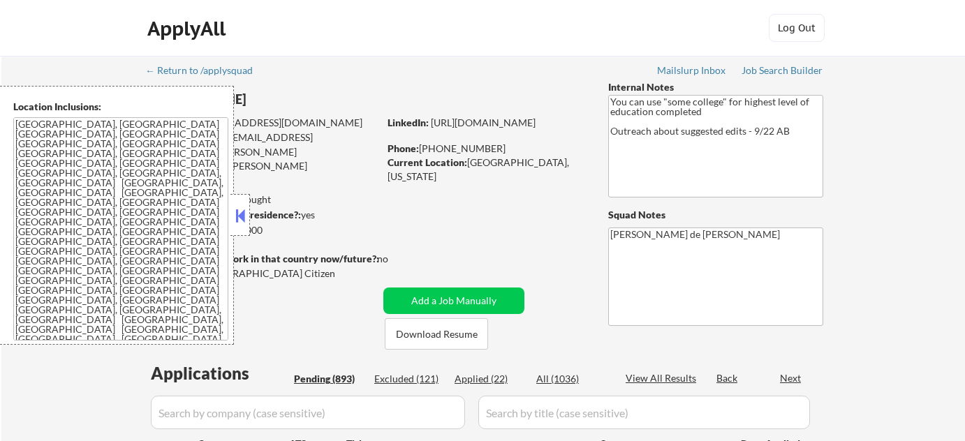
select select ""pending""
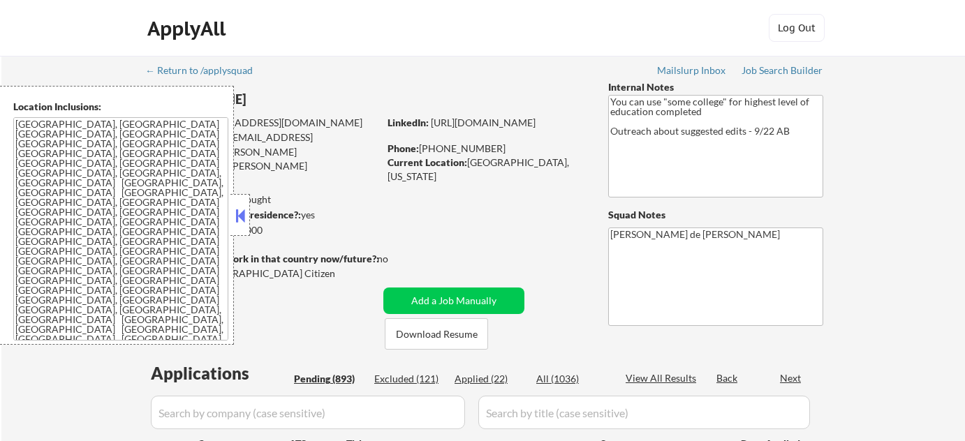
select select ""pending""
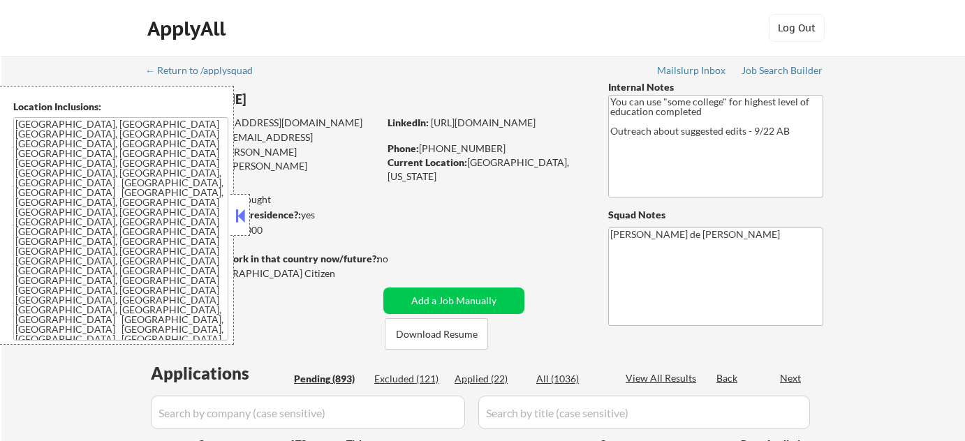
select select ""pending""
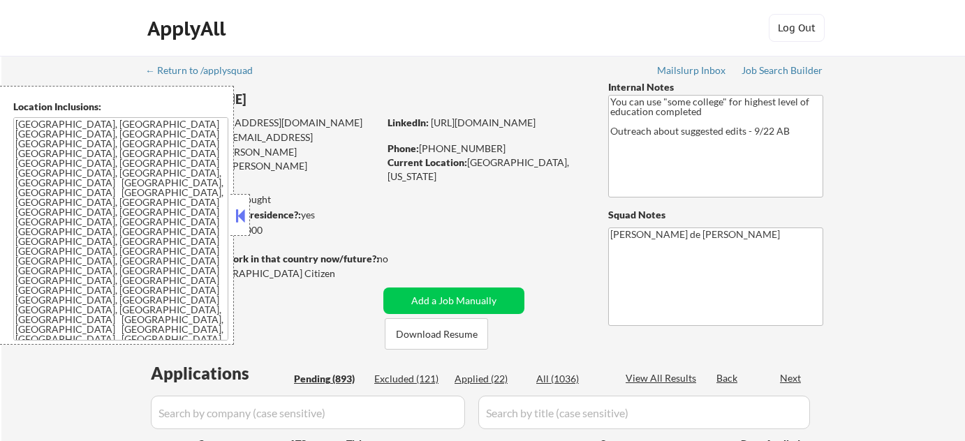
select select ""pending""
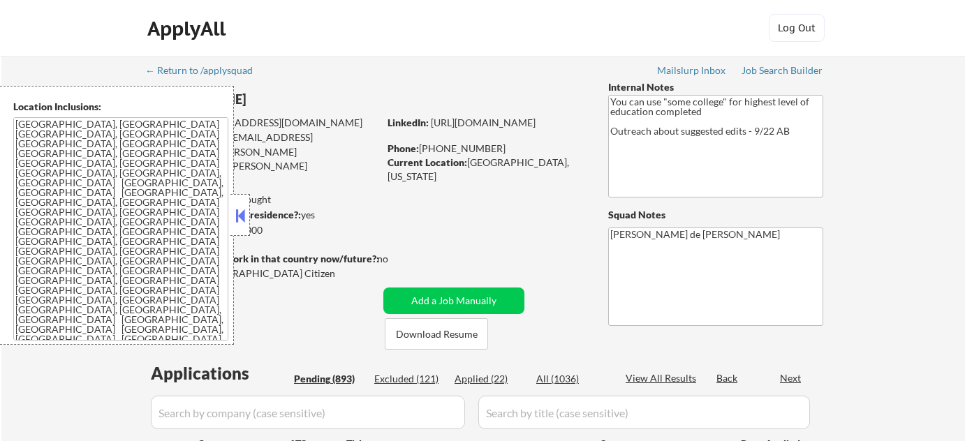
select select ""pending""
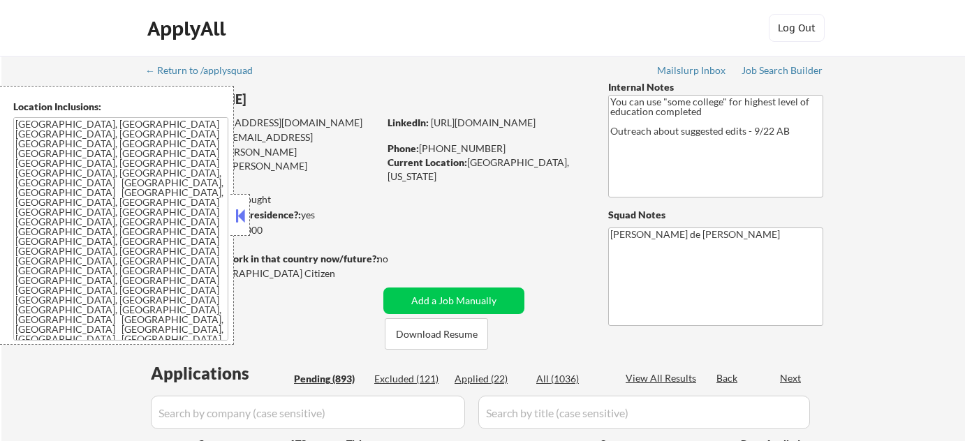
select select ""pending""
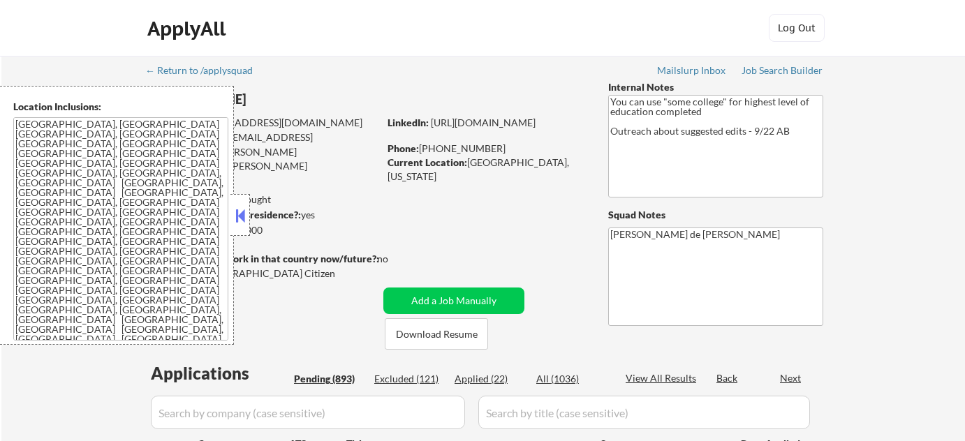
select select ""pending""
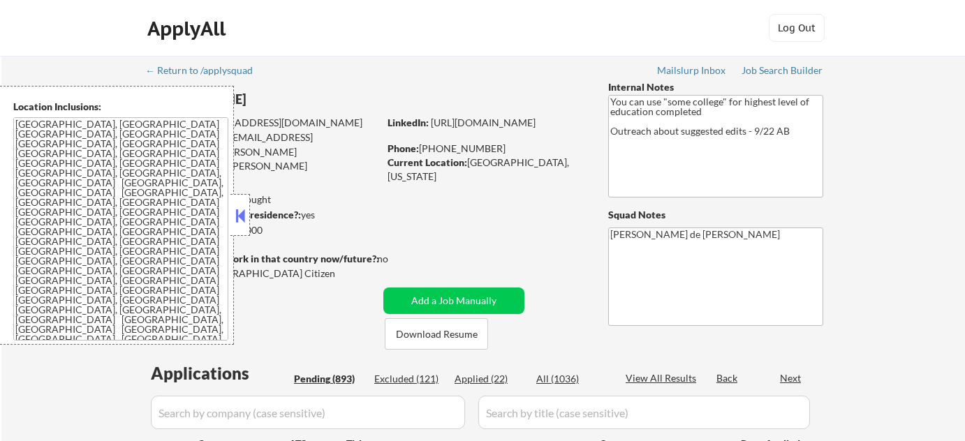
select select ""pending""
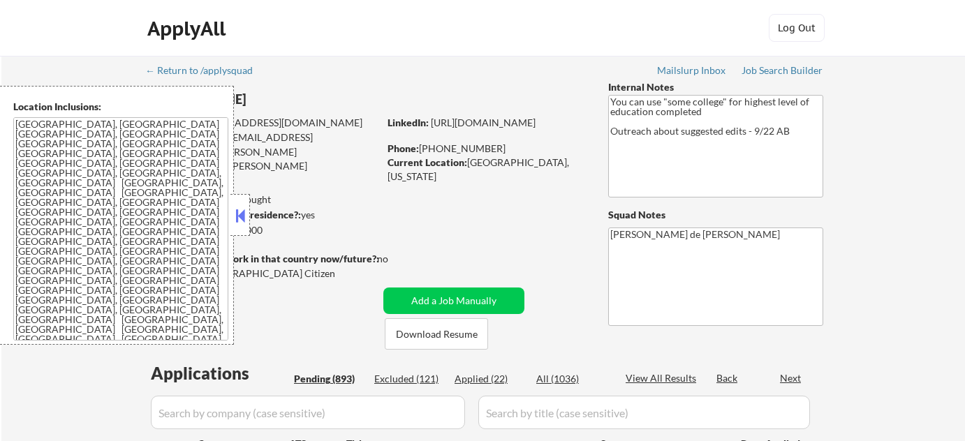
select select ""pending""
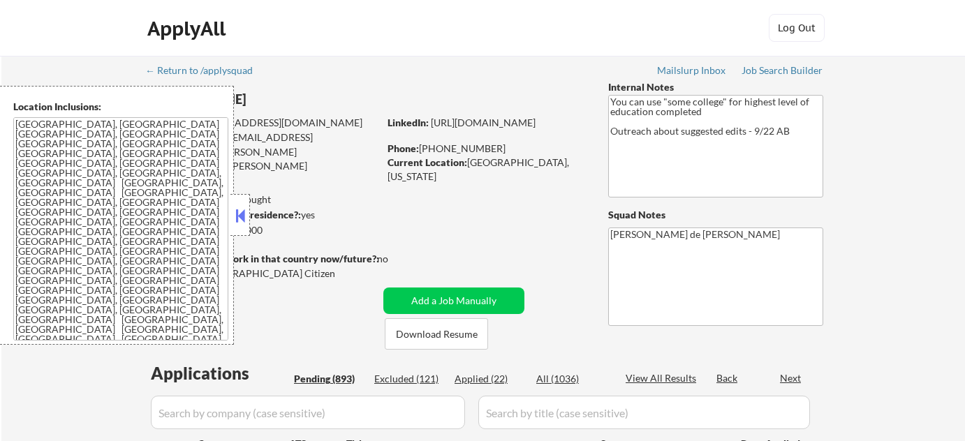
select select ""pending""
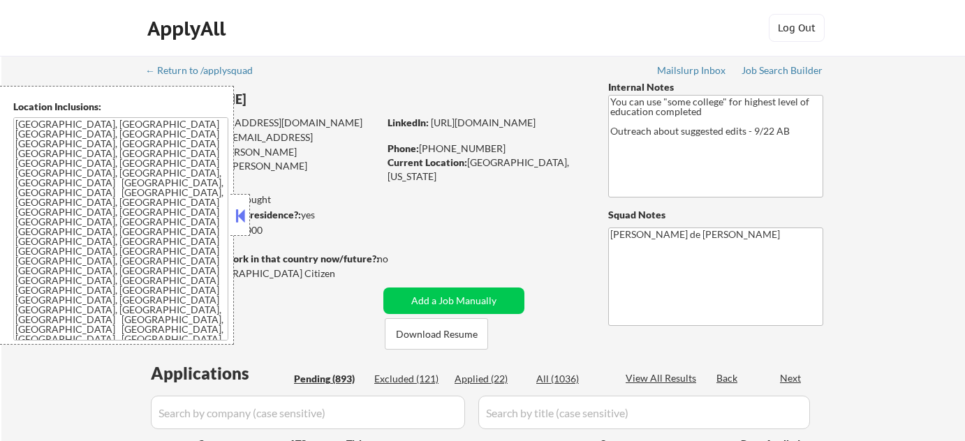
click at [242, 217] on button at bounding box center [240, 215] width 15 height 21
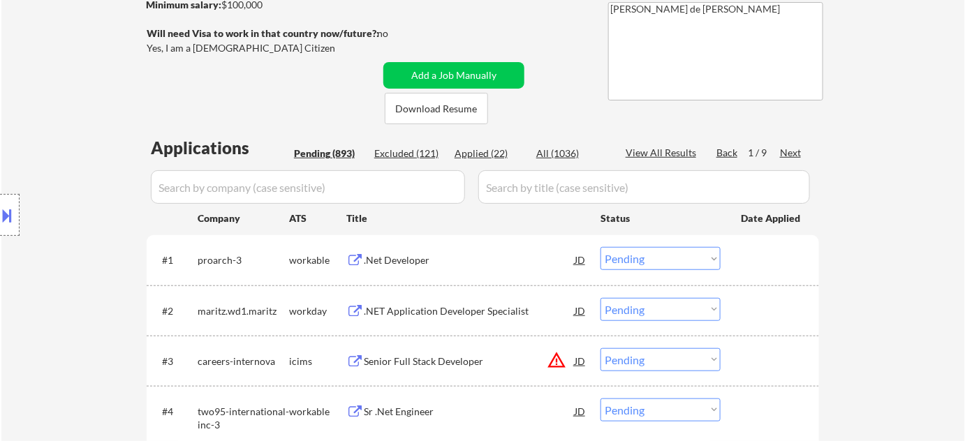
scroll to position [317, 0]
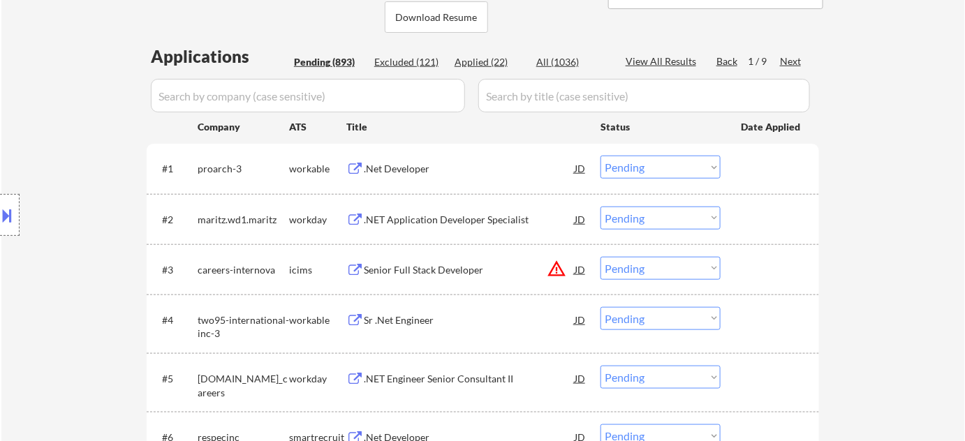
click at [461, 220] on div ".NET Application Developer Specialist" at bounding box center [469, 220] width 211 height 14
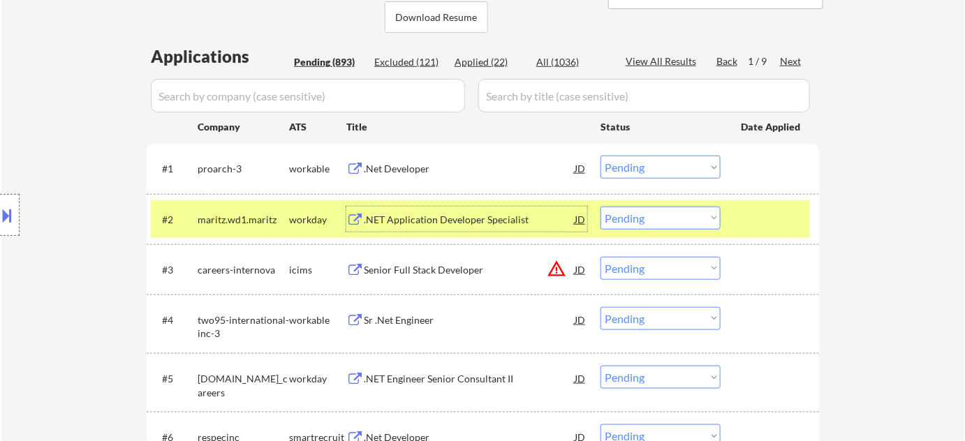
click at [666, 219] on select "Choose an option... Pending Applied Excluded (Questions) Excluded (Expired) Exc…" at bounding box center [661, 218] width 120 height 23
click at [601, 207] on select "Choose an option... Pending Applied Excluded (Questions) Excluded (Expired) Exc…" at bounding box center [661, 218] width 120 height 23
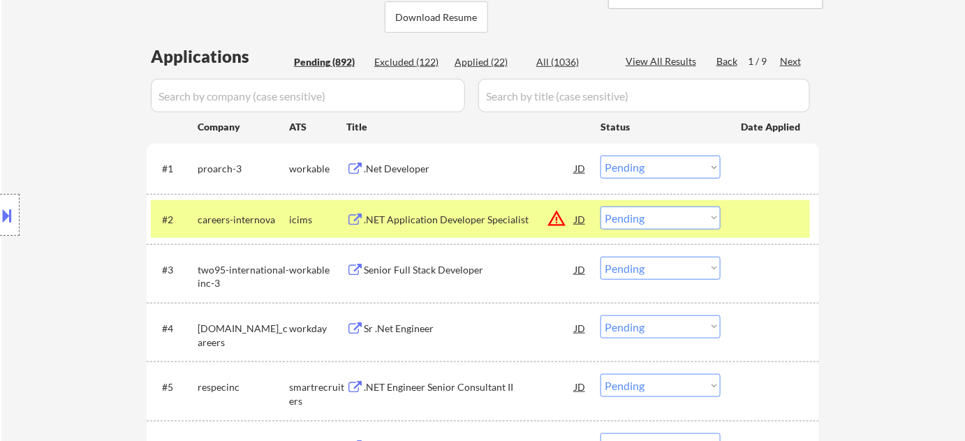
click at [550, 219] on button "warning_amber" at bounding box center [557, 219] width 20 height 20
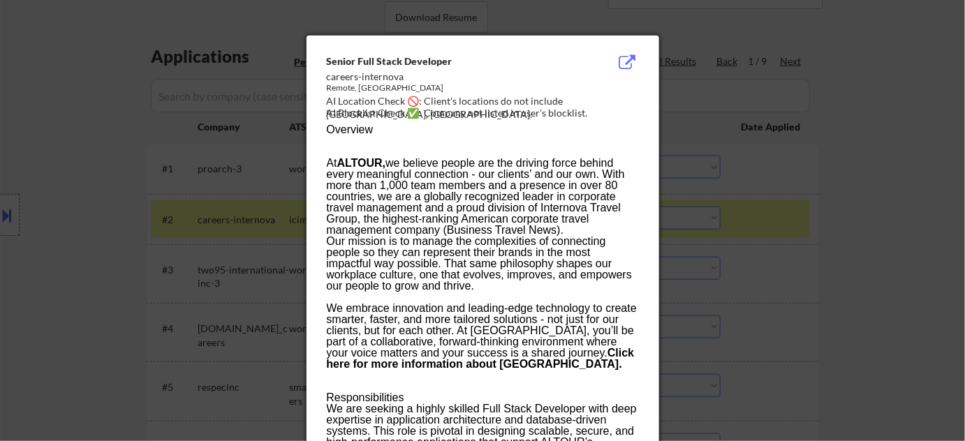
click at [790, 333] on div at bounding box center [482, 220] width 965 height 441
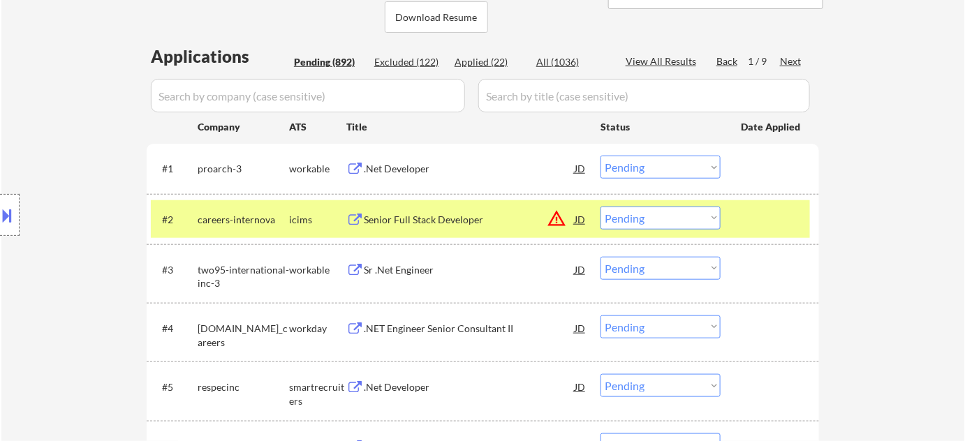
click at [555, 216] on button "warning_amber" at bounding box center [557, 219] width 20 height 20
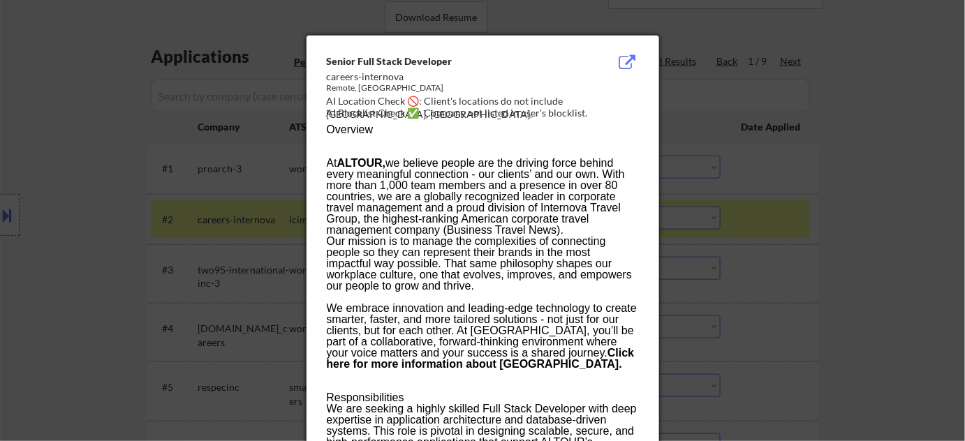
click at [766, 280] on div at bounding box center [482, 220] width 965 height 441
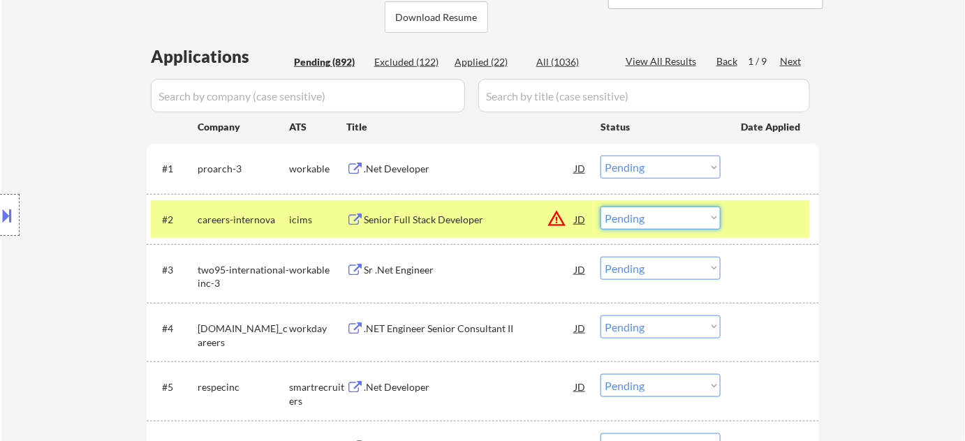
click at [701, 224] on select "Choose an option... Pending Applied Excluded (Questions) Excluded (Expired) Exc…" at bounding box center [661, 218] width 120 height 23
click at [601, 207] on select "Choose an option... Pending Applied Excluded (Questions) Excluded (Expired) Exc…" at bounding box center [661, 218] width 120 height 23
select select ""pending""
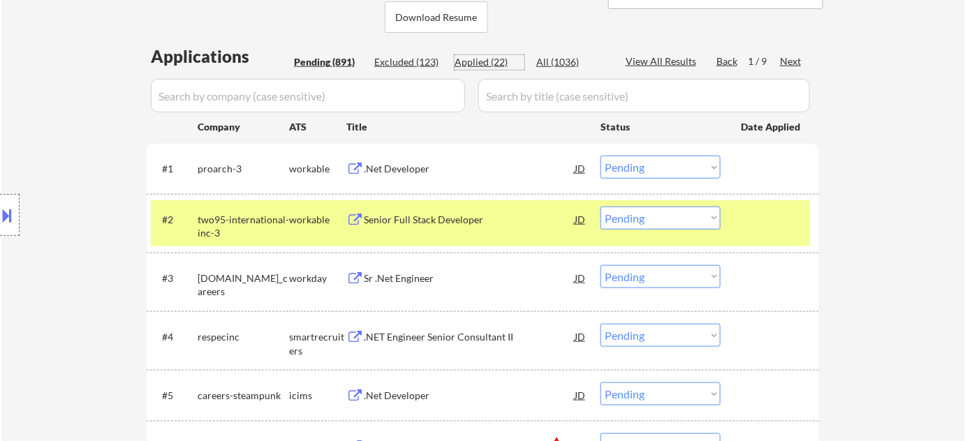
click at [495, 59] on div "Applied (22)" at bounding box center [490, 62] width 70 height 14
click at [400, 100] on input "input" at bounding box center [308, 96] width 314 height 34
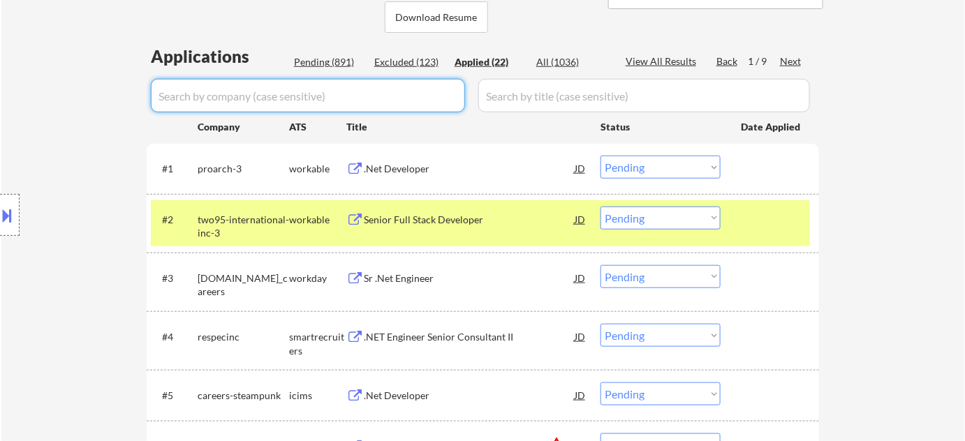
select select ""applied""
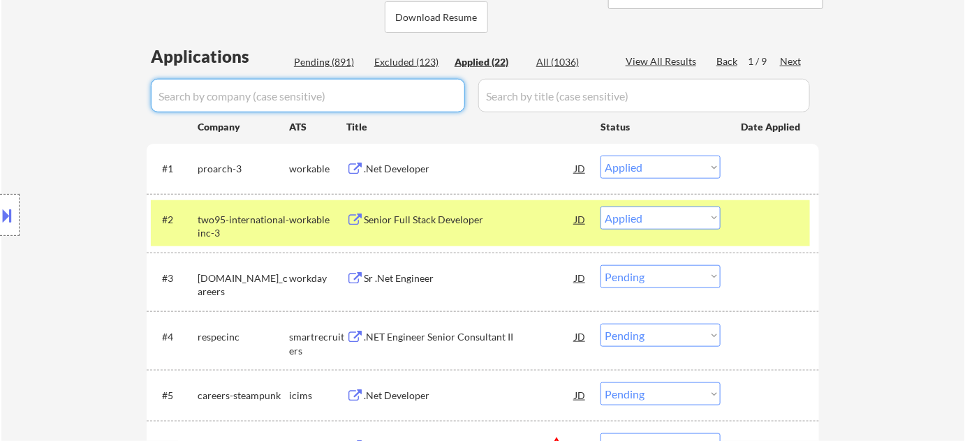
select select ""applied""
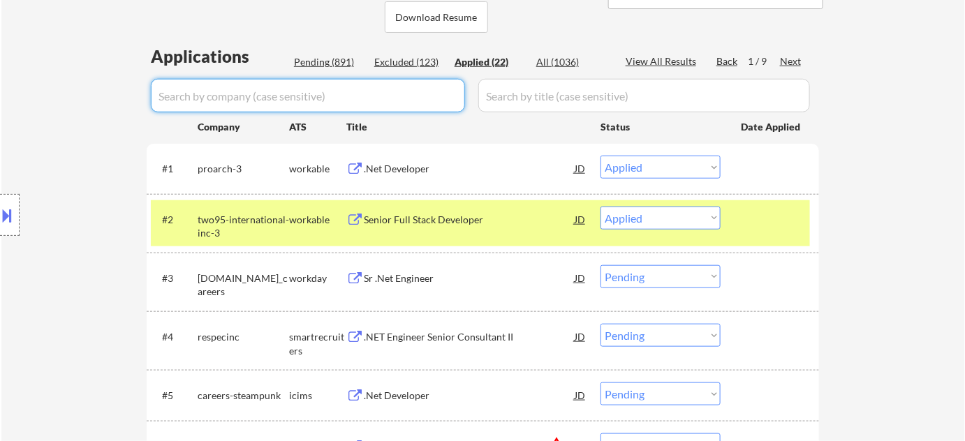
select select ""applied""
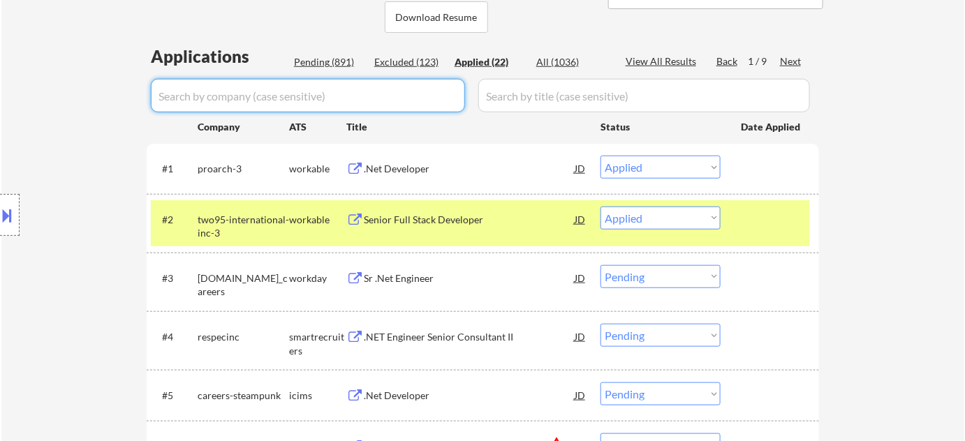
select select ""applied""
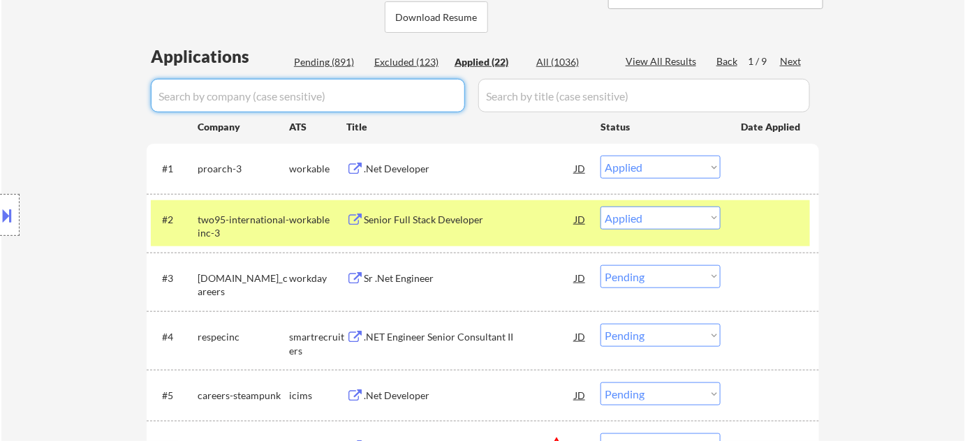
select select ""applied""
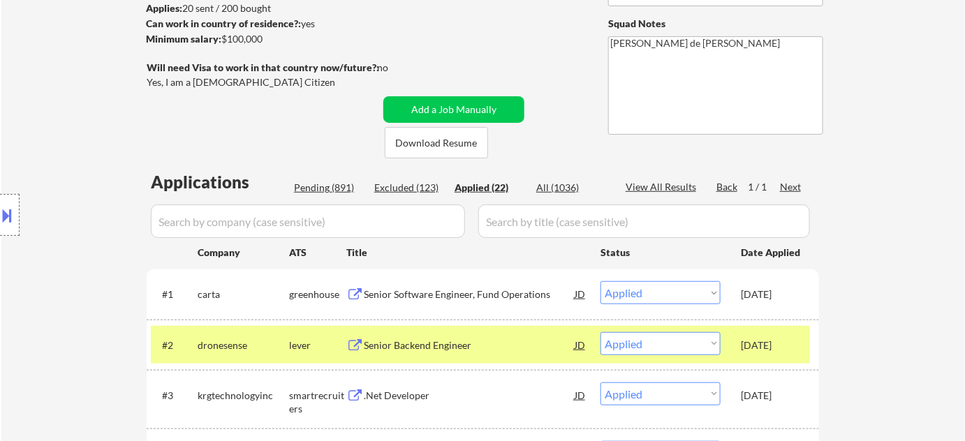
scroll to position [190, 0]
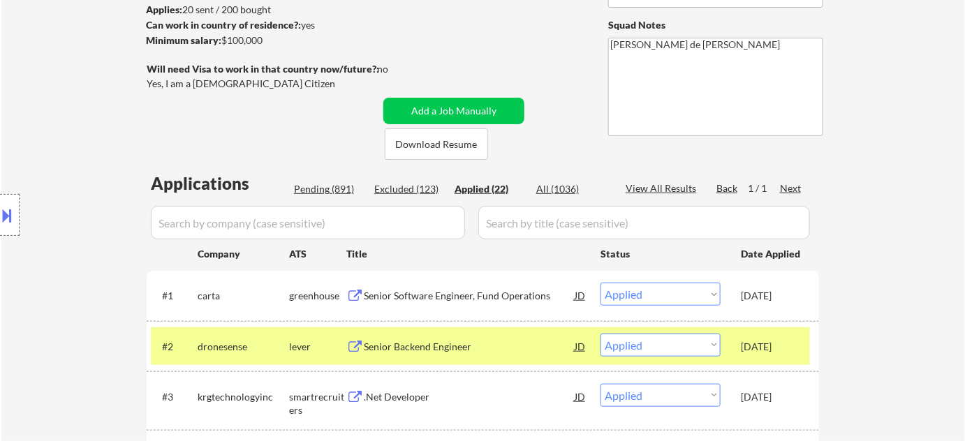
click at [320, 187] on div "Pending (891)" at bounding box center [329, 189] width 70 height 14
select select ""pending""
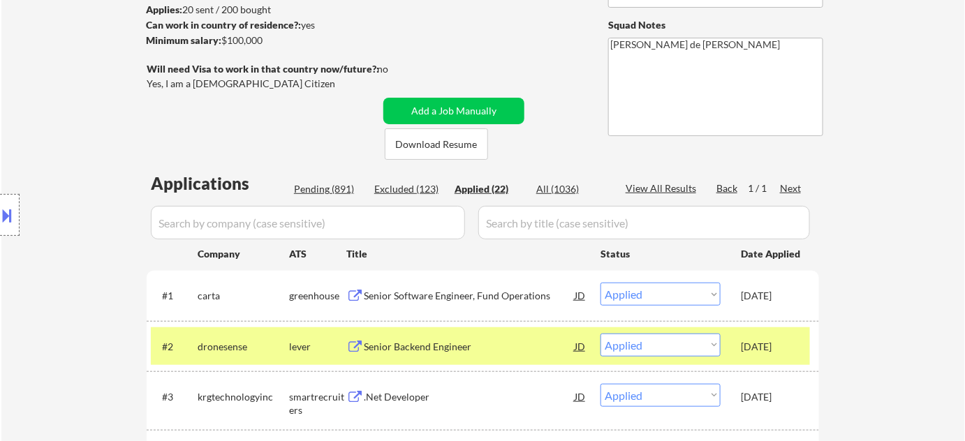
select select ""pending""
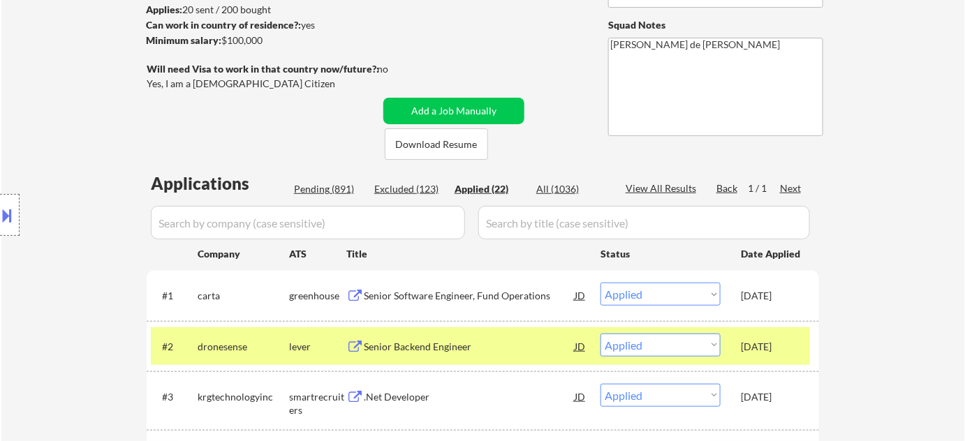
select select ""pending""
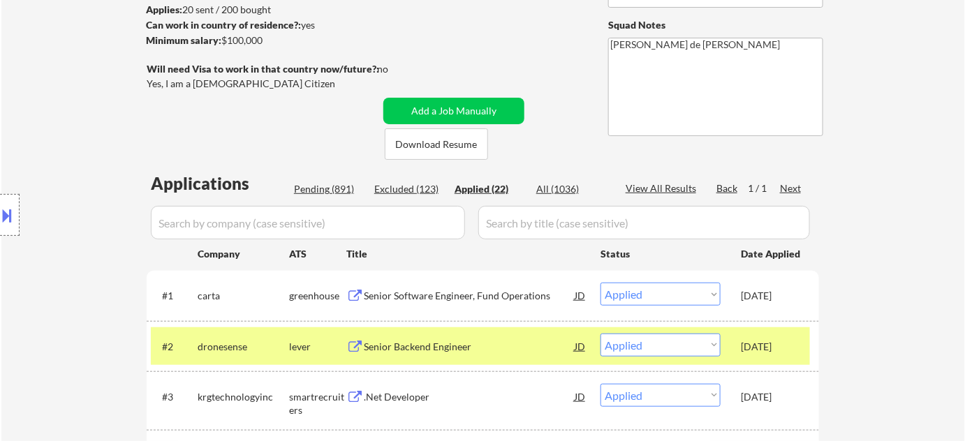
select select ""pending""
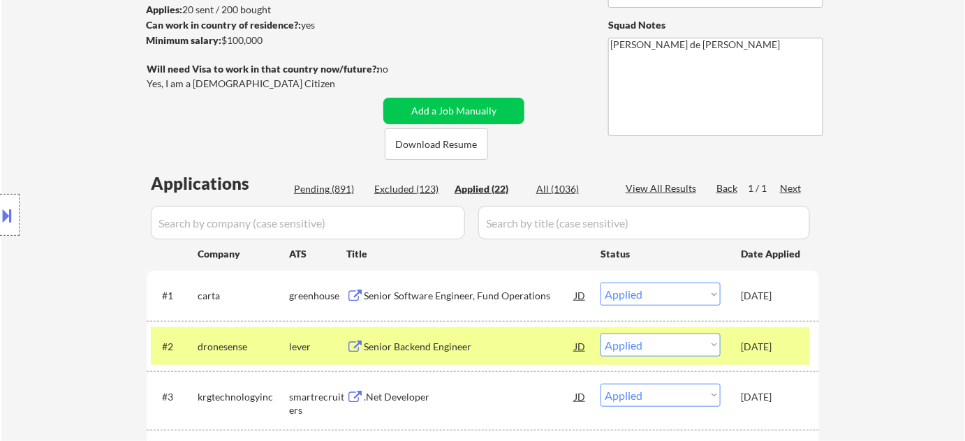
select select ""pending""
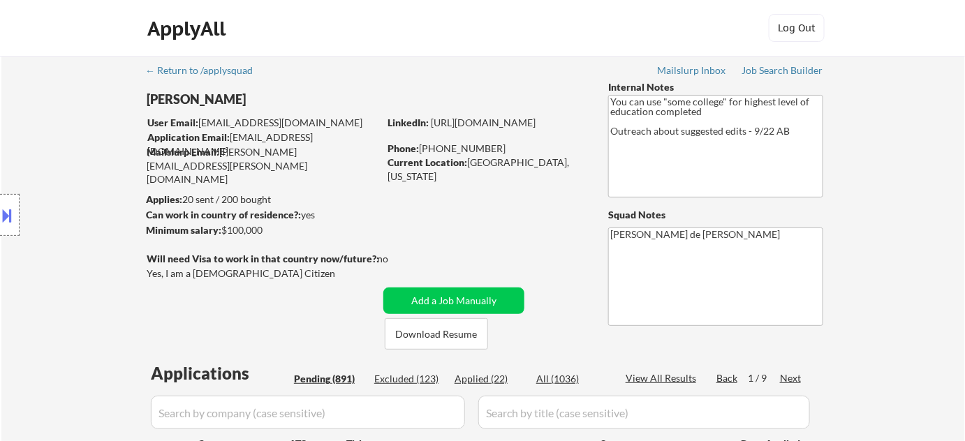
scroll to position [433, 0]
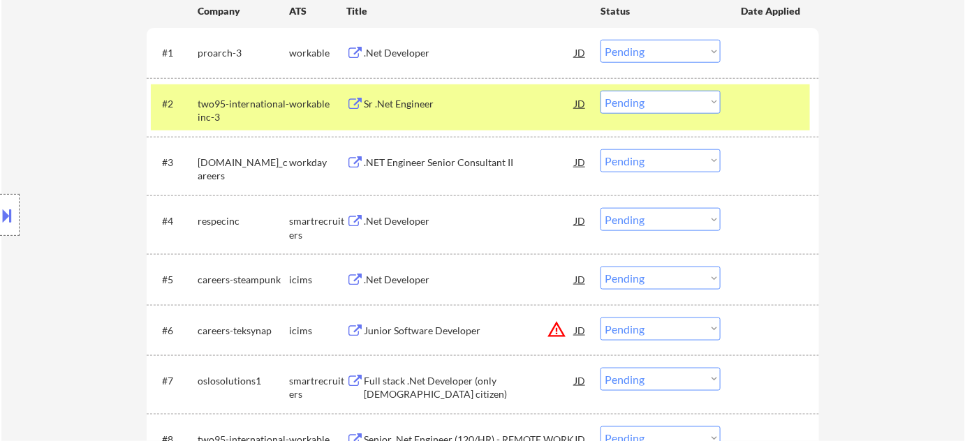
click at [398, 213] on div ".Net Developer" at bounding box center [469, 220] width 211 height 25
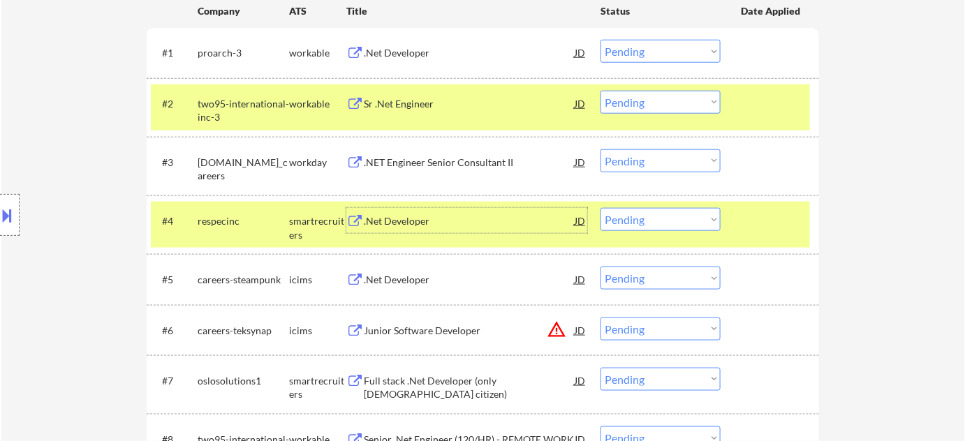
click at [622, 217] on select "Choose an option... Pending Applied Excluded (Questions) Excluded (Expired) Exc…" at bounding box center [661, 219] width 120 height 23
click at [601, 208] on select "Choose an option... Pending Applied Excluded (Questions) Excluded (Expired) Exc…" at bounding box center [661, 219] width 120 height 23
select select ""pending""
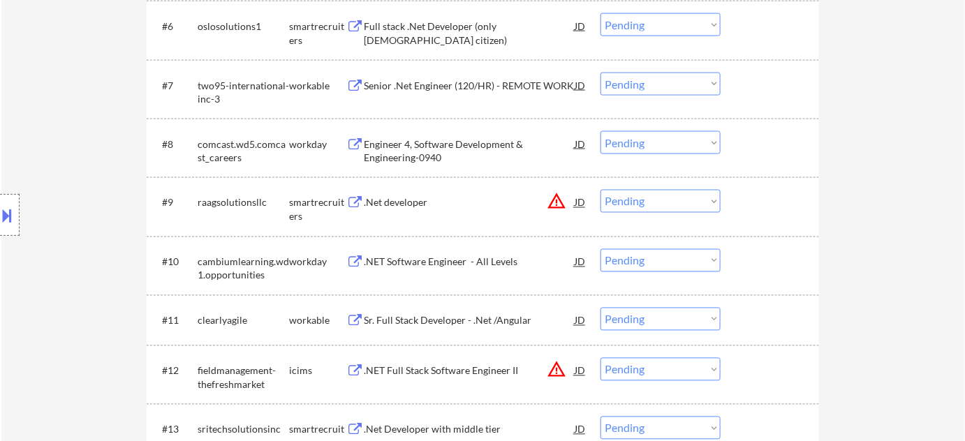
scroll to position [750, 0]
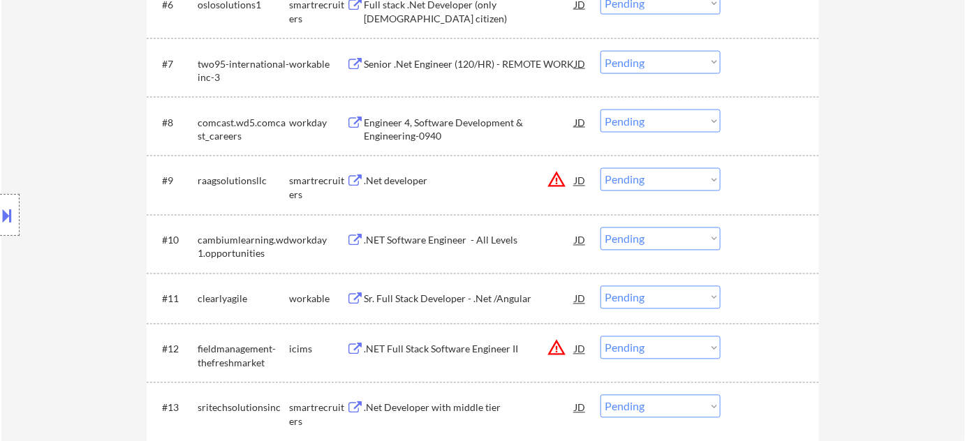
click at [466, 243] on div ".NET Software Engineer - All Levels" at bounding box center [469, 241] width 211 height 14
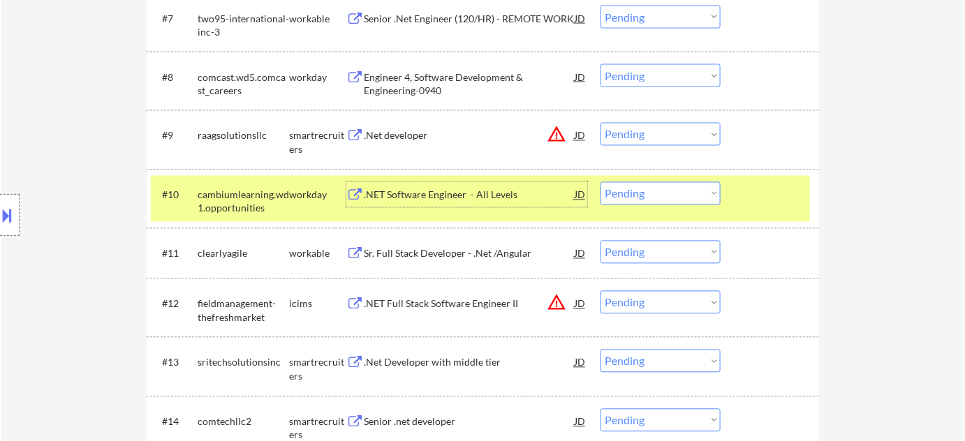
scroll to position [814, 0]
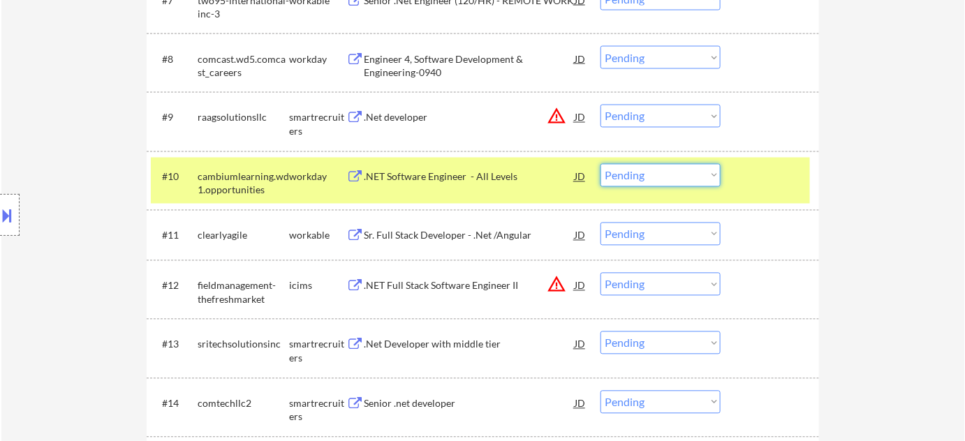
click at [641, 178] on select "Choose an option... Pending Applied Excluded (Questions) Excluded (Expired) Exc…" at bounding box center [661, 175] width 120 height 23
click at [601, 164] on select "Choose an option... Pending Applied Excluded (Questions) Excluded (Expired) Exc…" at bounding box center [661, 175] width 120 height 23
select select ""pending""
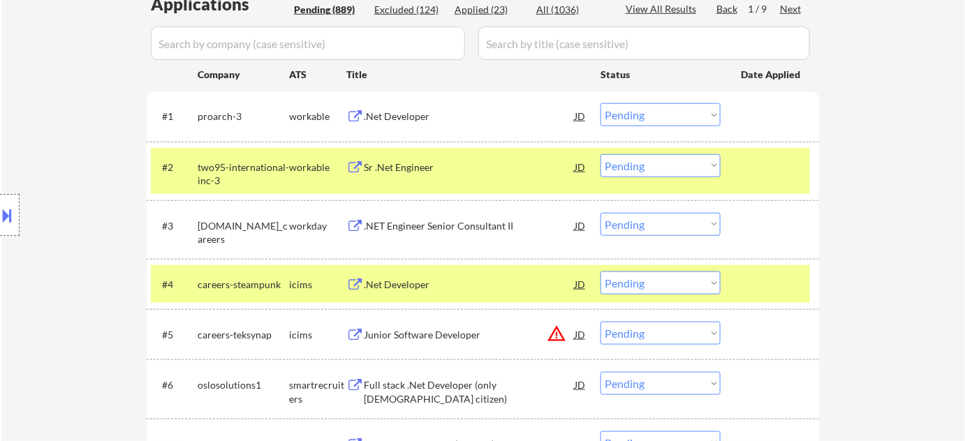
scroll to position [306, 0]
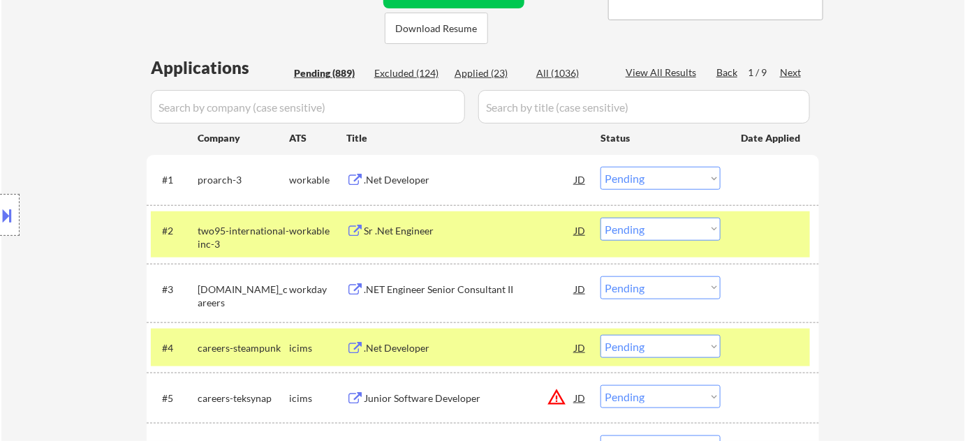
click at [492, 74] on div "Applied (23)" at bounding box center [490, 73] width 70 height 14
select select ""applied""
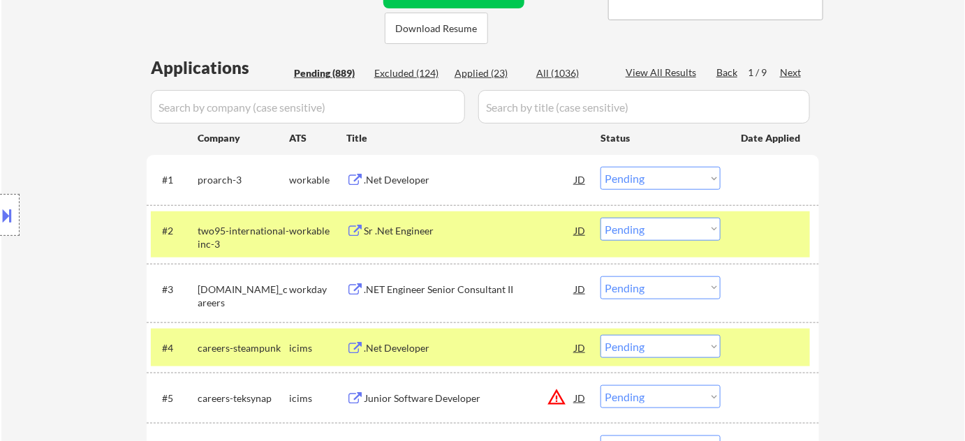
select select ""applied""
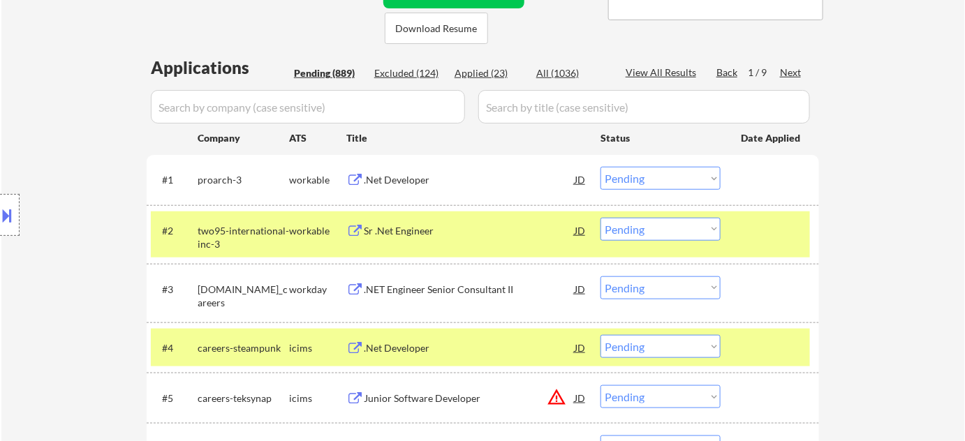
select select ""applied""
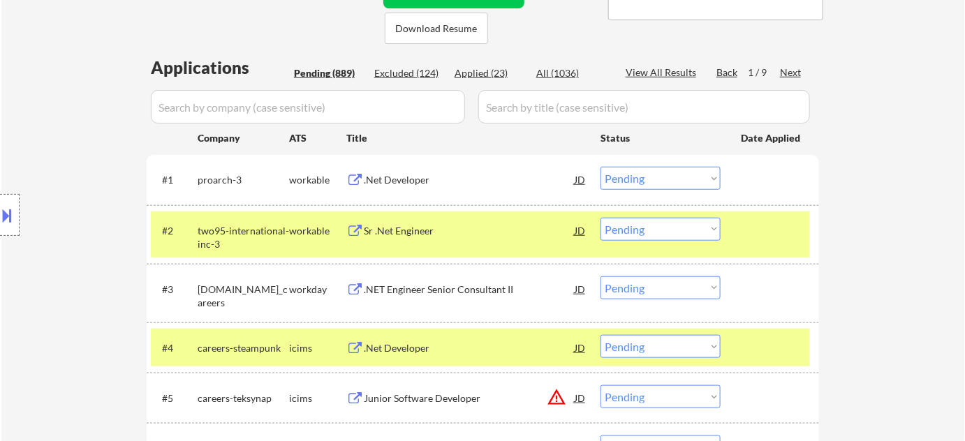
select select ""applied""
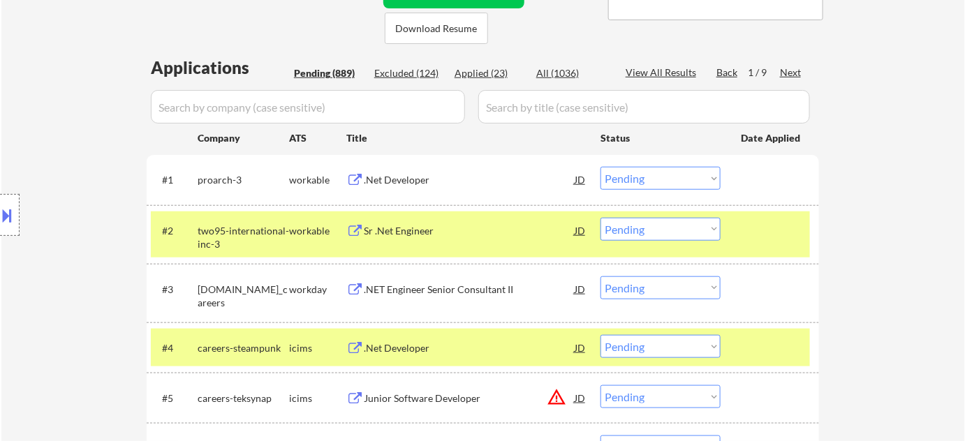
select select ""applied""
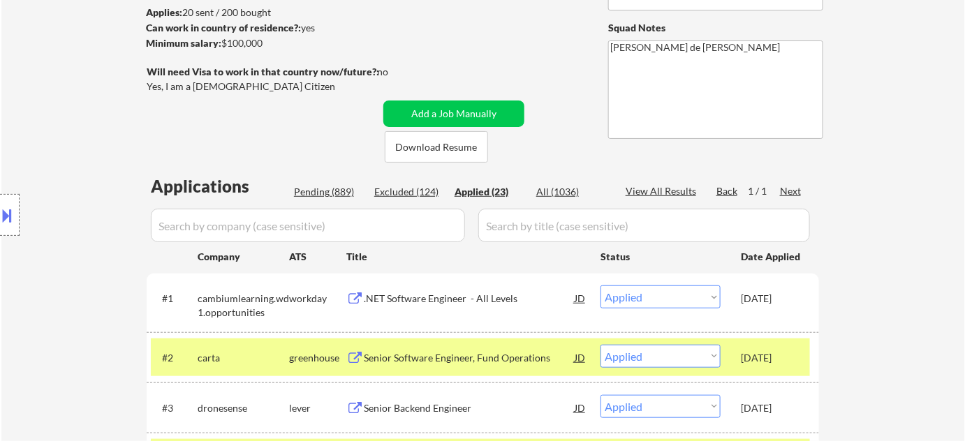
scroll to position [179, 0]
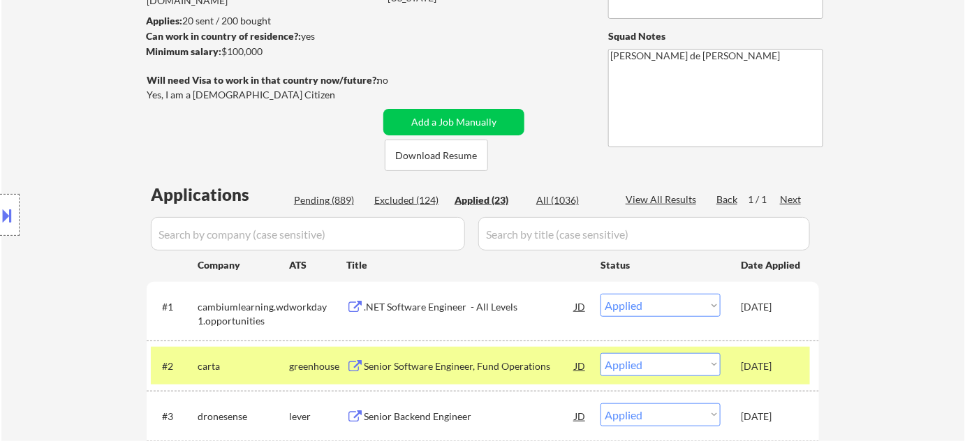
click at [326, 201] on div "Pending (889)" at bounding box center [329, 200] width 70 height 14
click at [350, 197] on div "Pending (889)" at bounding box center [329, 200] width 70 height 14
select select ""pending""
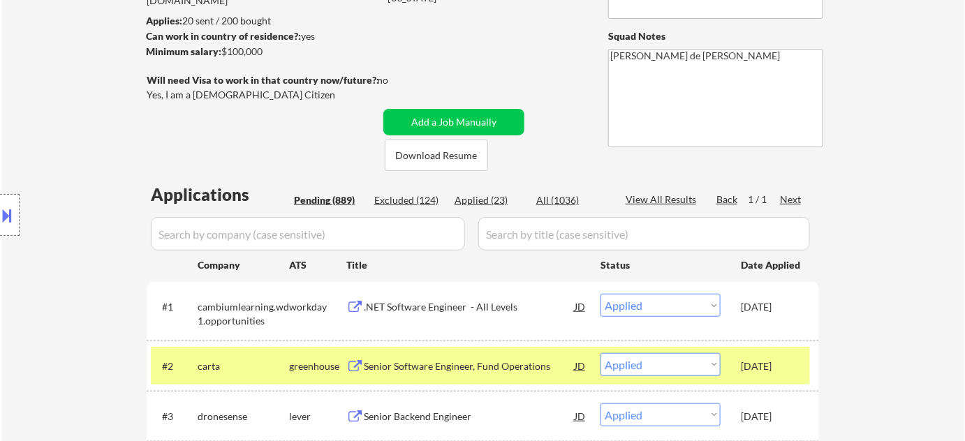
select select ""pending""
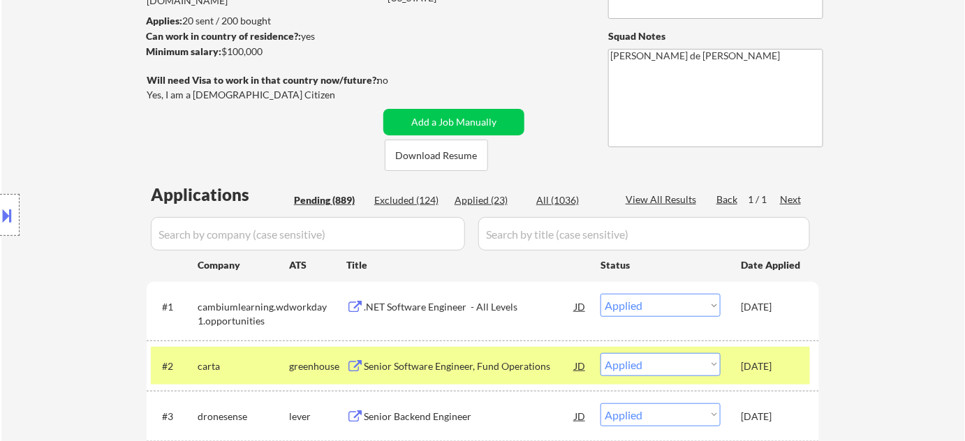
select select ""pending""
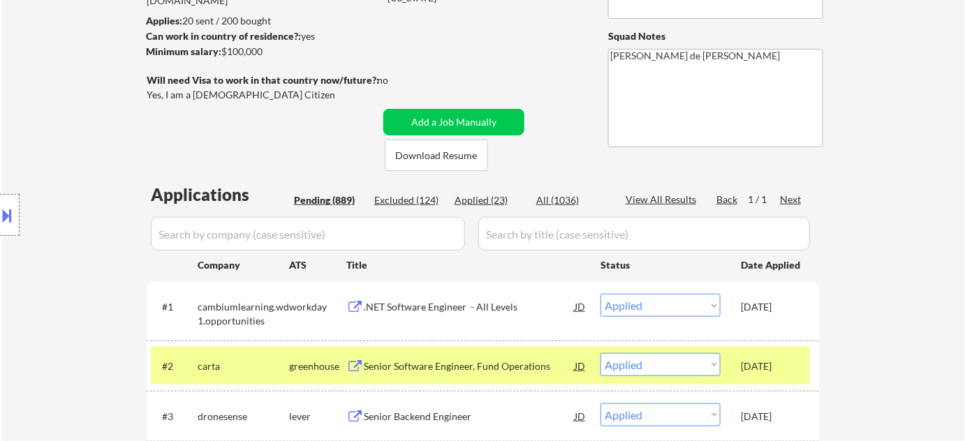
select select ""pending""
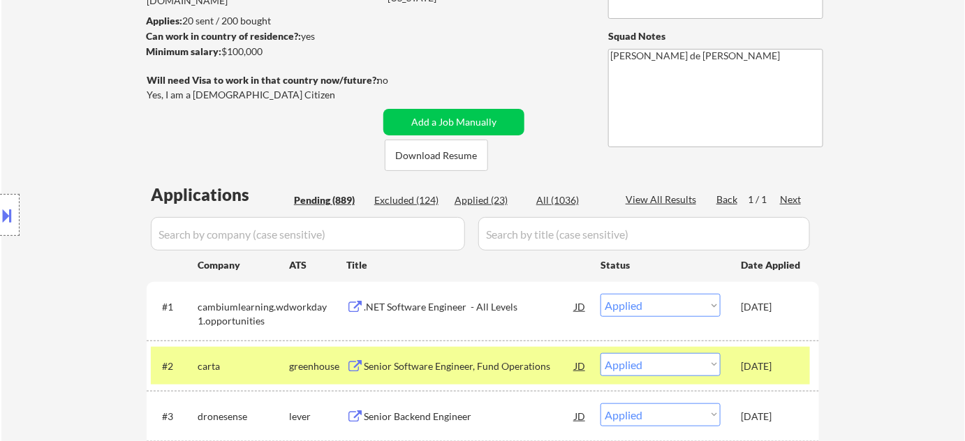
select select ""pending""
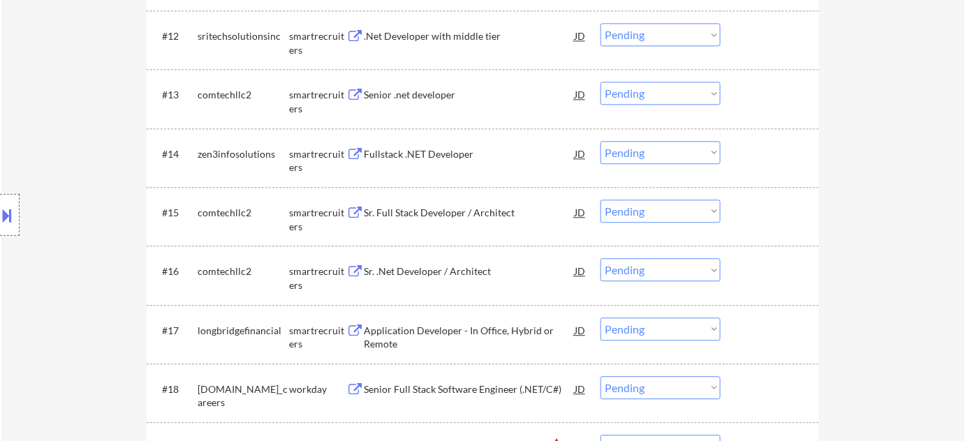
scroll to position [1068, 0]
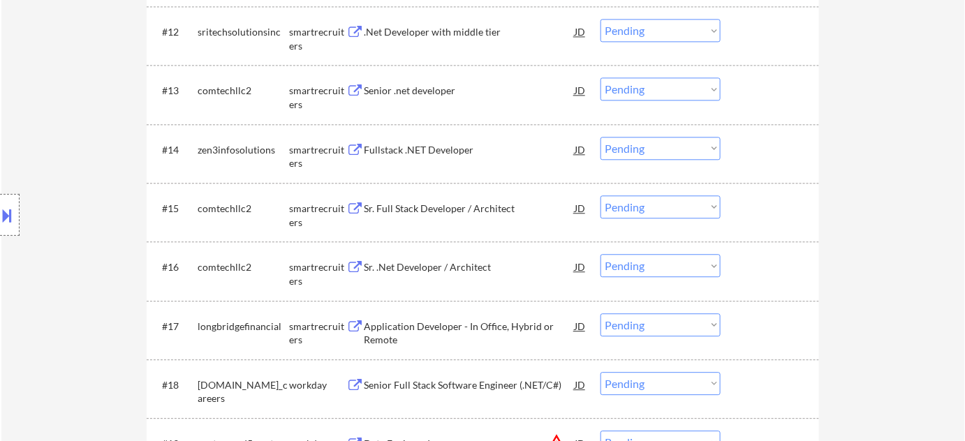
click at [448, 149] on div "Fullstack .NET Developer" at bounding box center [469, 150] width 211 height 14
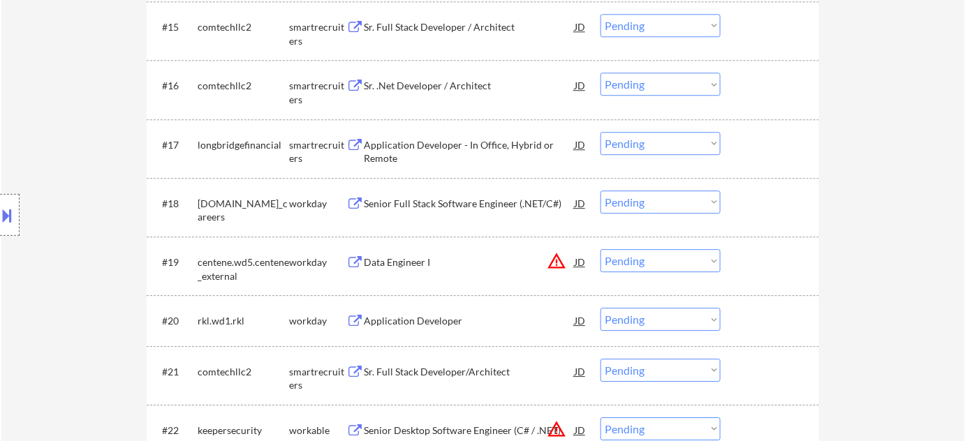
scroll to position [1259, 0]
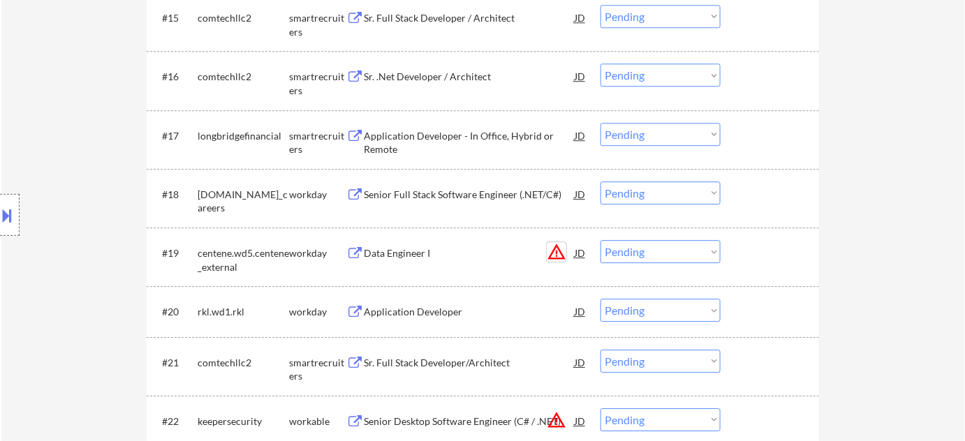
click at [550, 251] on button "warning_amber" at bounding box center [557, 252] width 20 height 20
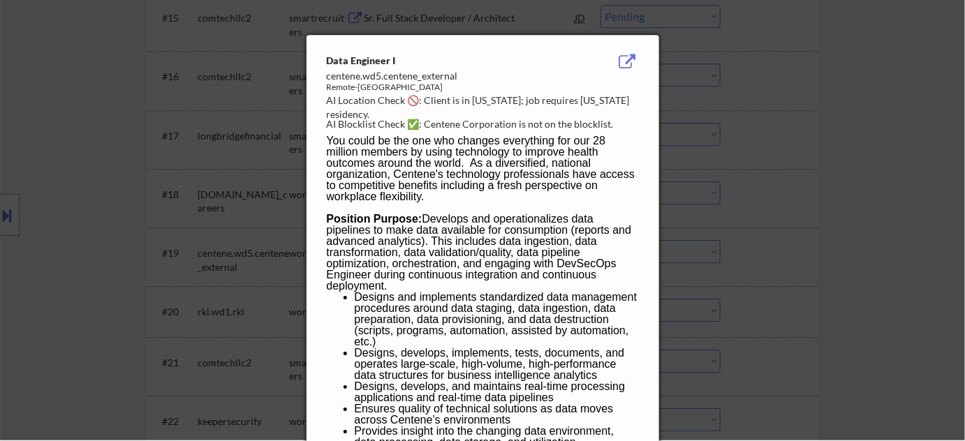
click at [764, 256] on div at bounding box center [482, 219] width 965 height 441
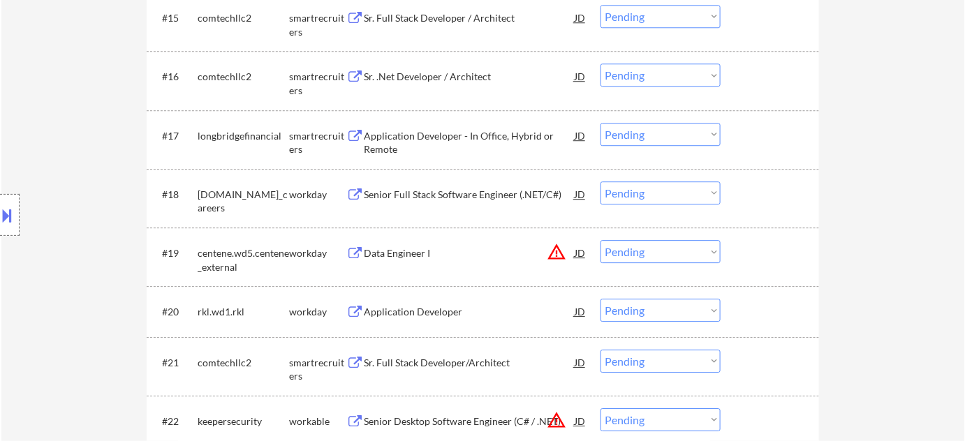
click at [648, 247] on select "Choose an option... Pending Applied Excluded (Questions) Excluded (Expired) Exc…" at bounding box center [661, 251] width 120 height 23
click at [601, 240] on select "Choose an option... Pending Applied Excluded (Questions) Excluded (Expired) Exc…" at bounding box center [661, 251] width 120 height 23
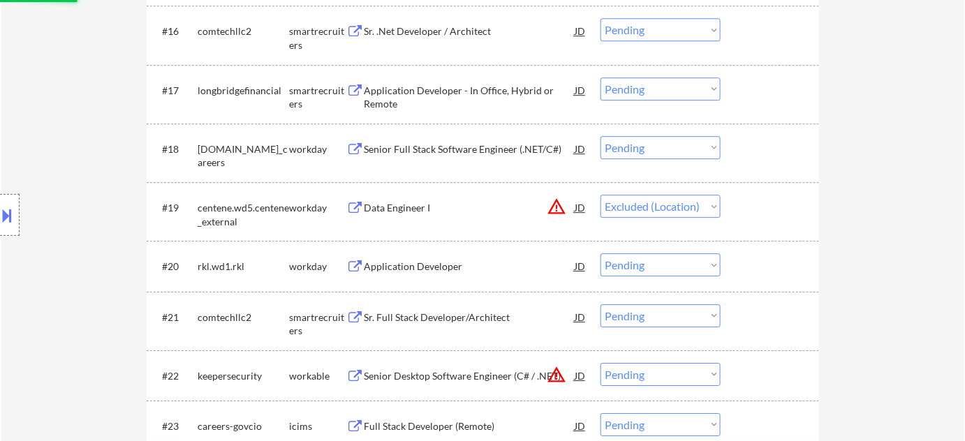
scroll to position [1386, 0]
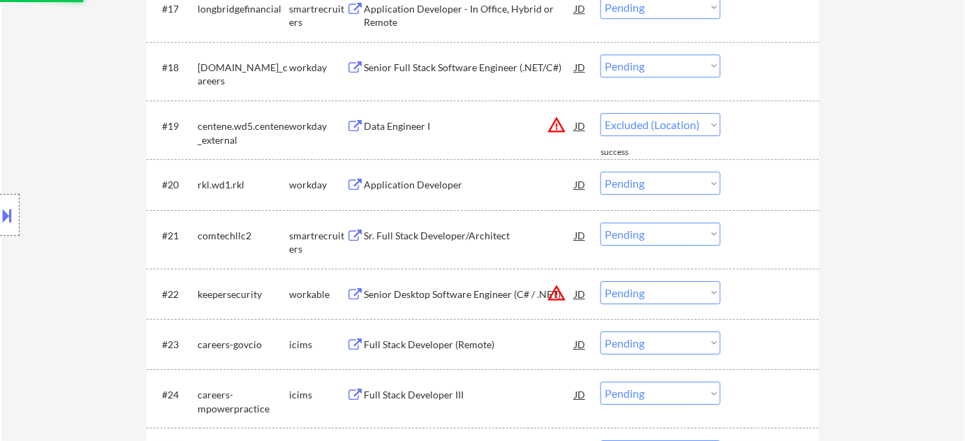
select select ""pending""
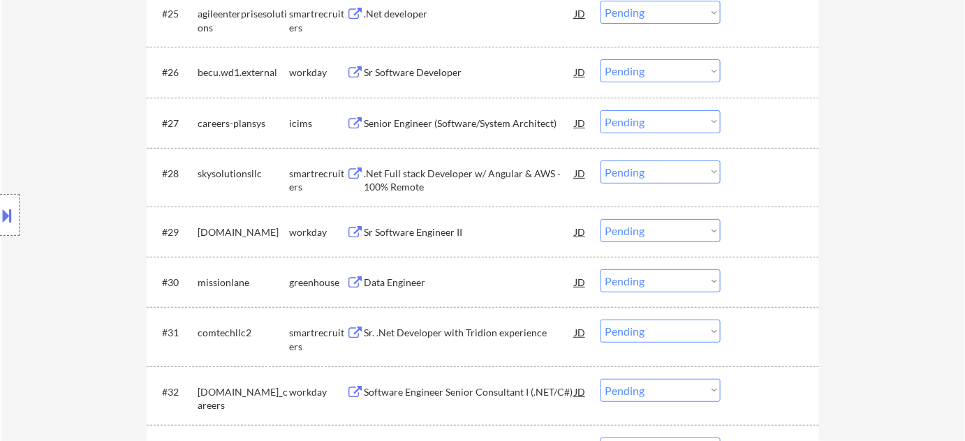
scroll to position [1894, 0]
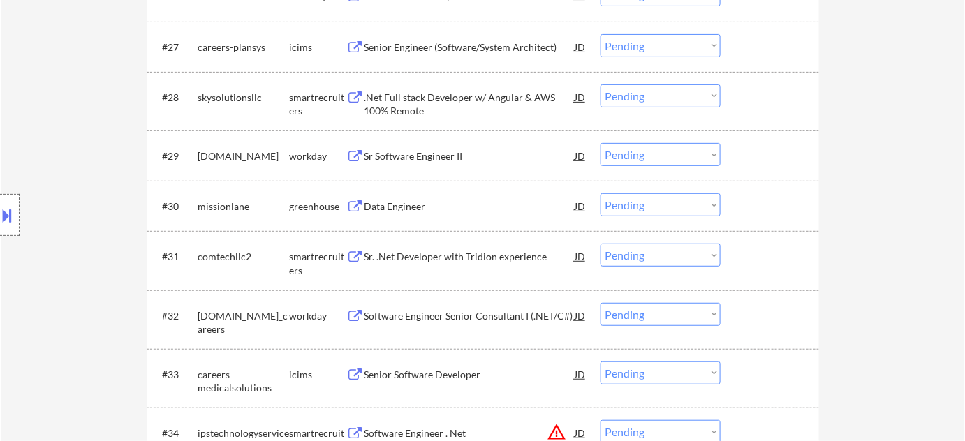
click at [415, 211] on div "Data Engineer" at bounding box center [469, 207] width 211 height 14
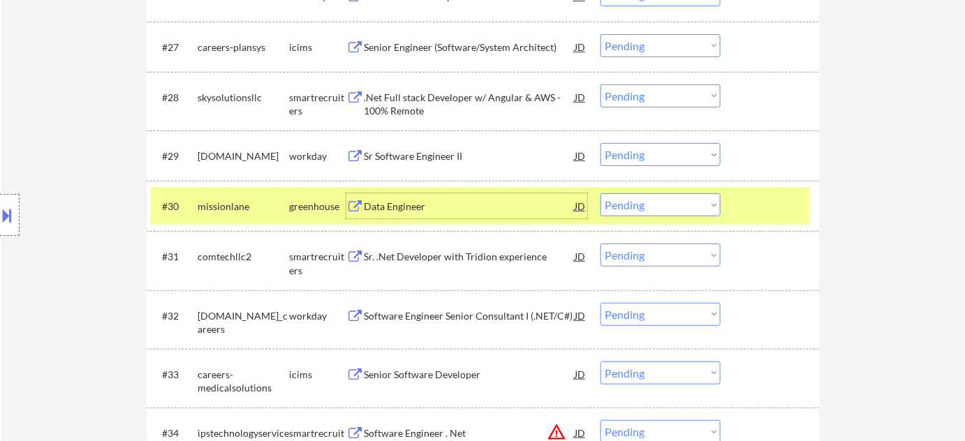
click at [645, 203] on select "Choose an option... Pending Applied Excluded (Questions) Excluded (Expired) Exc…" at bounding box center [661, 204] width 120 height 23
click at [601, 193] on select "Choose an option... Pending Applied Excluded (Questions) Excluded (Expired) Exc…" at bounding box center [661, 204] width 120 height 23
click at [445, 256] on div "Sr. .Net Developer with Tridion experience" at bounding box center [469, 257] width 211 height 14
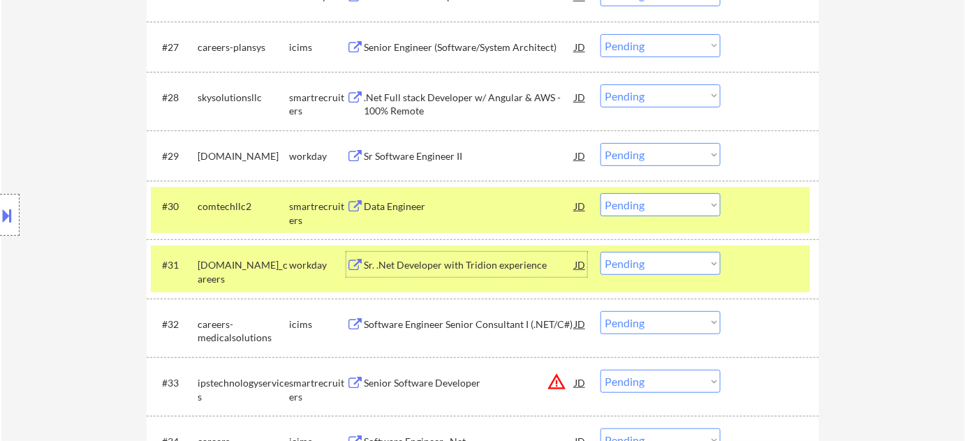
click at [648, 268] on select "Choose an option... Pending Applied Excluded (Questions) Excluded (Expired) Exc…" at bounding box center [661, 263] width 120 height 23
click at [665, 193] on select "Choose an option... Pending Applied Excluded (Questions) Excluded (Expired) Exc…" at bounding box center [661, 204] width 120 height 23
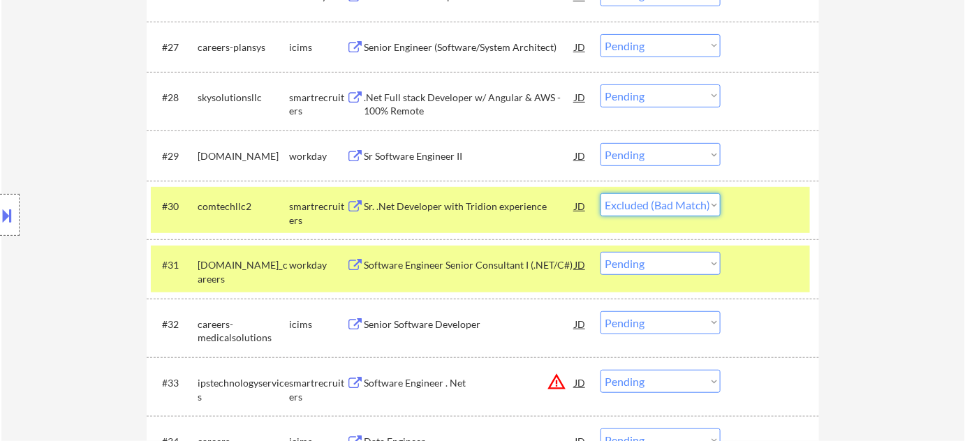
click at [601, 193] on select "Choose an option... Pending Applied Excluded (Questions) Excluded (Expired) Exc…" at bounding box center [661, 204] width 120 height 23
select select ""pending""
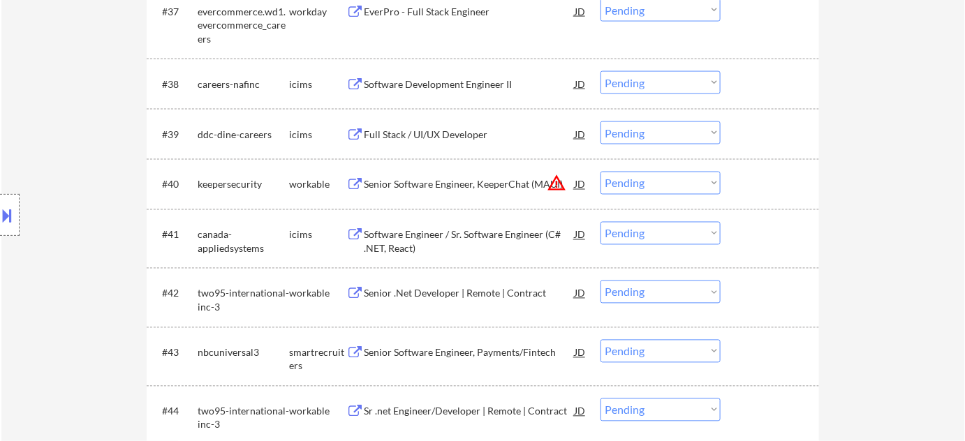
scroll to position [2529, 0]
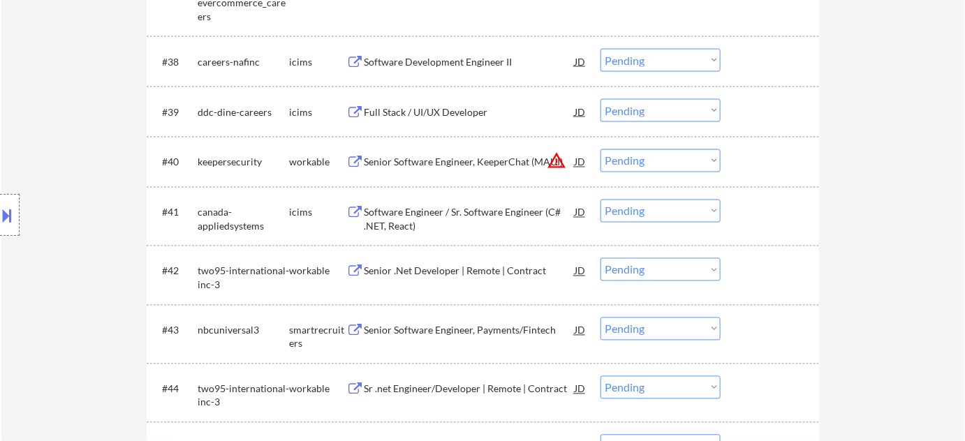
click at [453, 272] on div "Senior .Net Developer | Remote | Contract" at bounding box center [469, 272] width 211 height 14
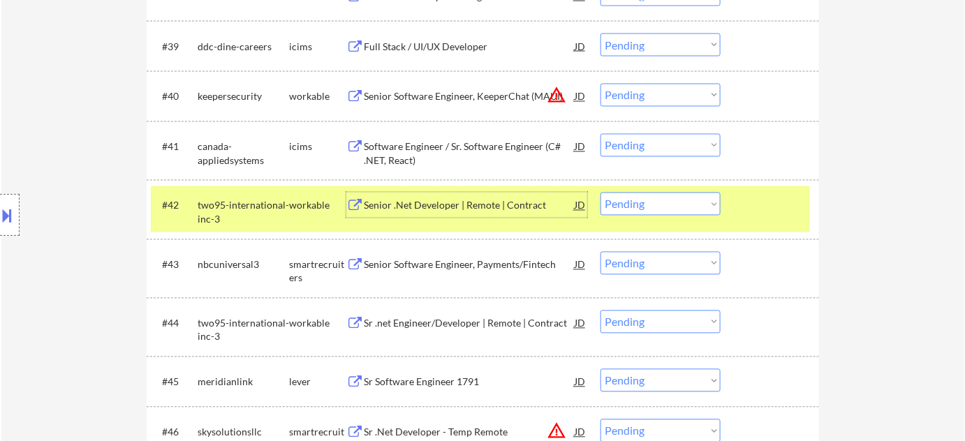
scroll to position [2656, 0]
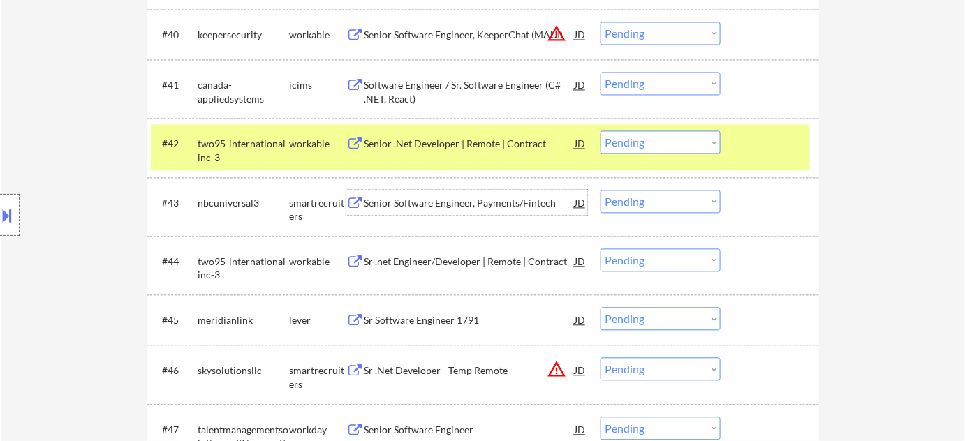
click at [469, 200] on div "Senior Software Engineer, Payments/Fintech" at bounding box center [469, 204] width 211 height 14
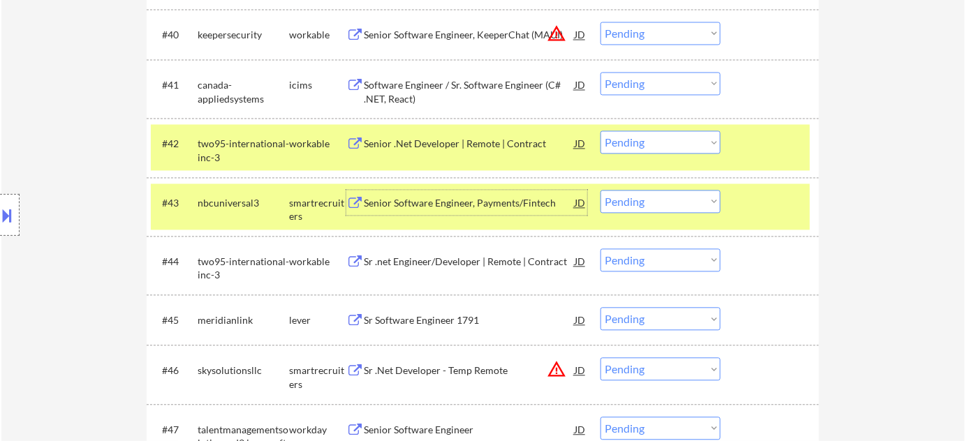
click at [704, 198] on select "Choose an option... Pending Applied Excluded (Questions) Excluded (Expired) Exc…" at bounding box center [661, 202] width 120 height 23
click at [601, 191] on select "Choose an option... Pending Applied Excluded (Questions) Excluded (Expired) Exc…" at bounding box center [661, 202] width 120 height 23
select select ""pending""
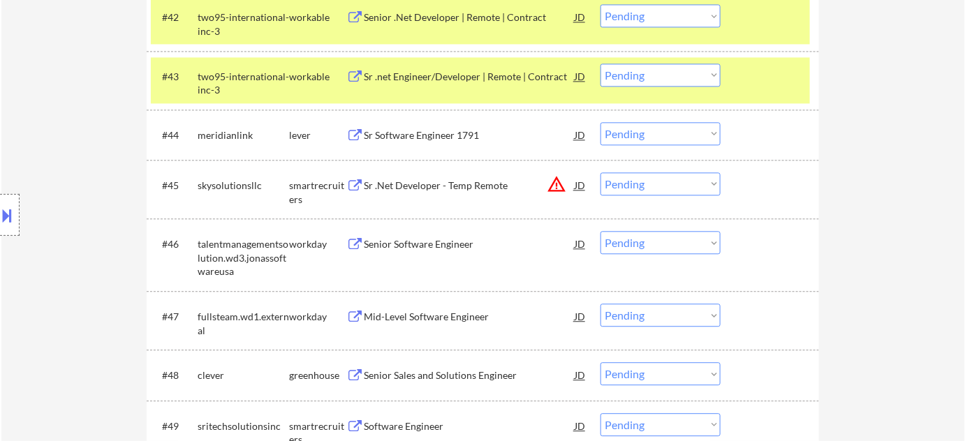
scroll to position [2846, 0]
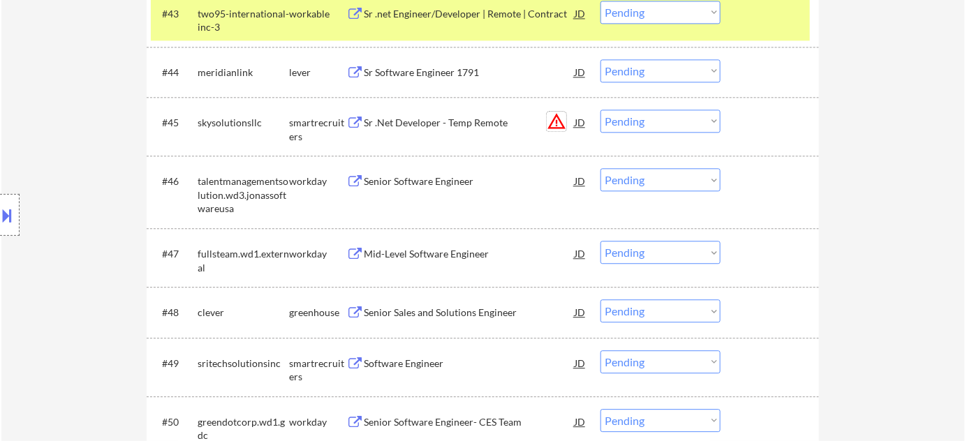
click at [559, 126] on button "warning_amber" at bounding box center [557, 122] width 20 height 20
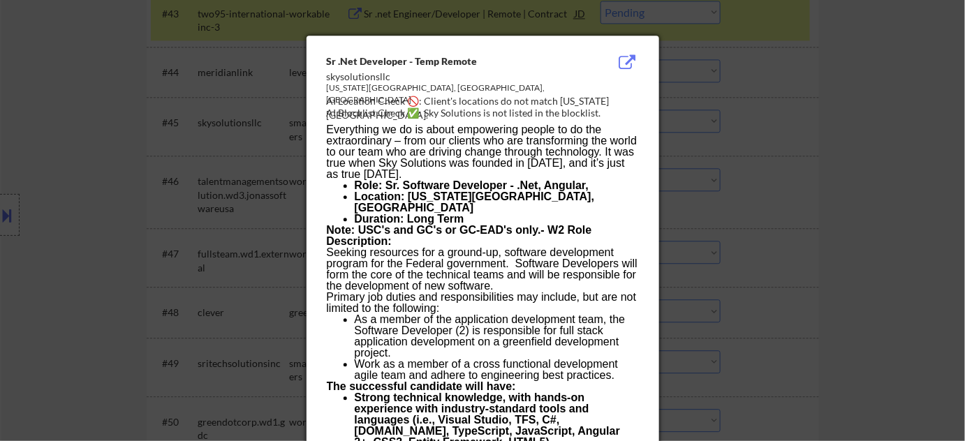
click at [751, 163] on div at bounding box center [482, 220] width 965 height 441
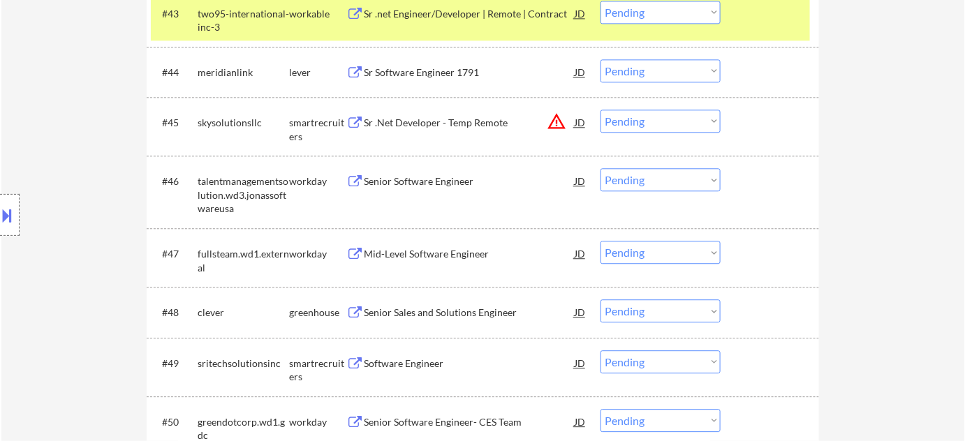
click at [700, 123] on select "Choose an option... Pending Applied Excluded (Questions) Excluded (Expired) Exc…" at bounding box center [661, 121] width 120 height 23
click at [601, 110] on select "Choose an option... Pending Applied Excluded (Questions) Excluded (Expired) Exc…" at bounding box center [661, 121] width 120 height 23
select select ""pending""
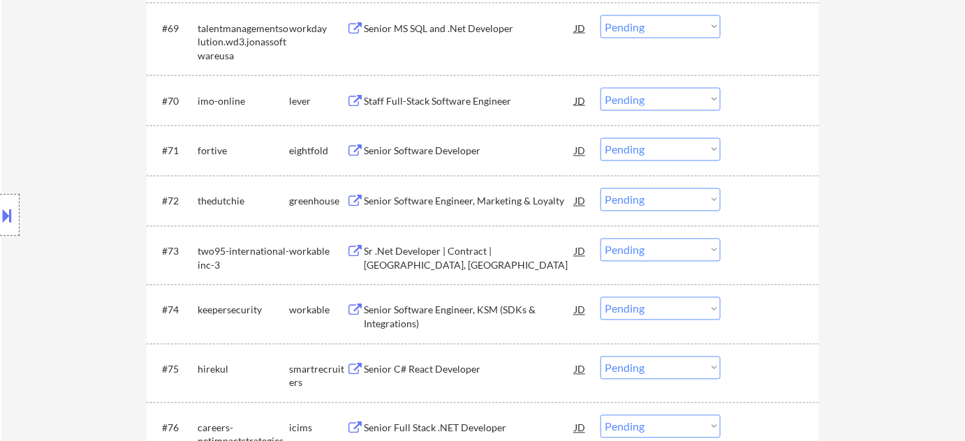
scroll to position [4306, 0]
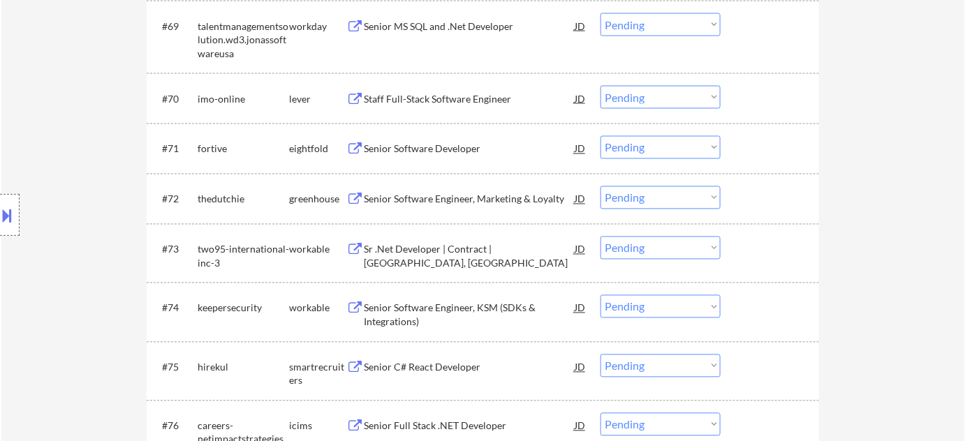
click at [453, 205] on div "Senior Software Engineer, Marketing & Loyalty" at bounding box center [469, 200] width 211 height 14
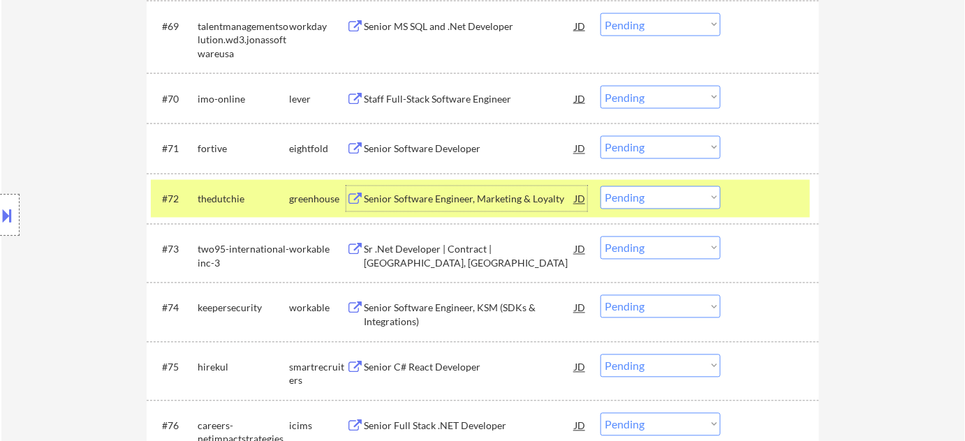
click at [629, 200] on select "Choose an option... Pending Applied Excluded (Questions) Excluded (Expired) Exc…" at bounding box center [661, 198] width 120 height 23
click at [601, 187] on select "Choose an option... Pending Applied Excluded (Questions) Excluded (Expired) Exc…" at bounding box center [661, 198] width 120 height 23
select select ""pending""
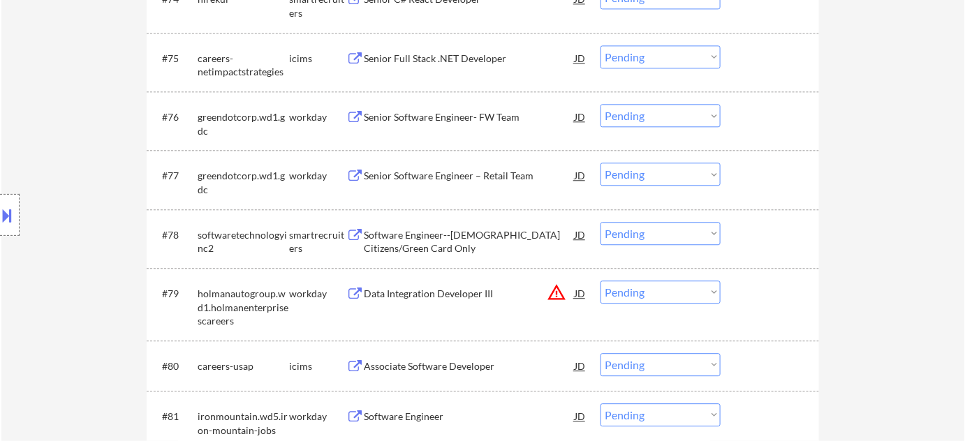
scroll to position [4688, 0]
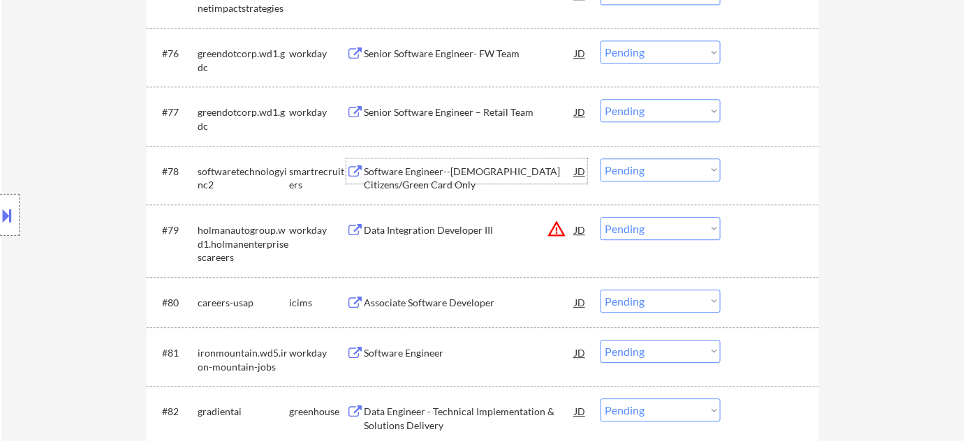
click at [437, 167] on div "Software Engineer--US Citizens/Green Card Only" at bounding box center [469, 178] width 211 height 27
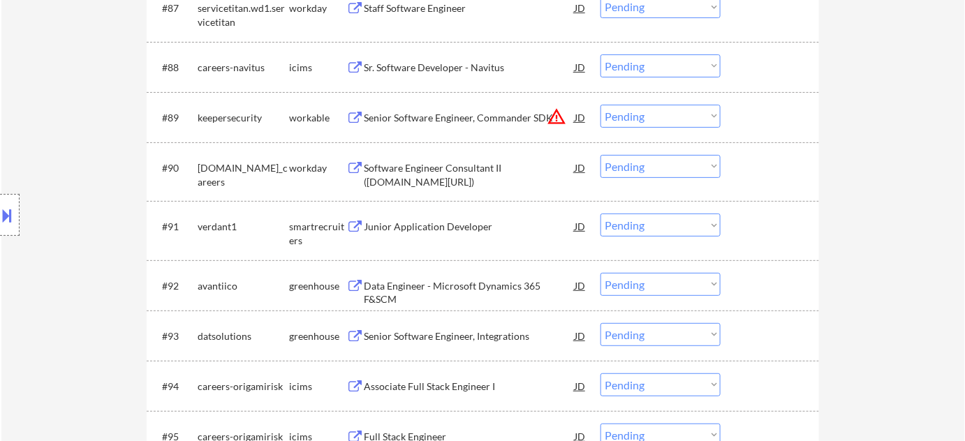
scroll to position [5386, 0]
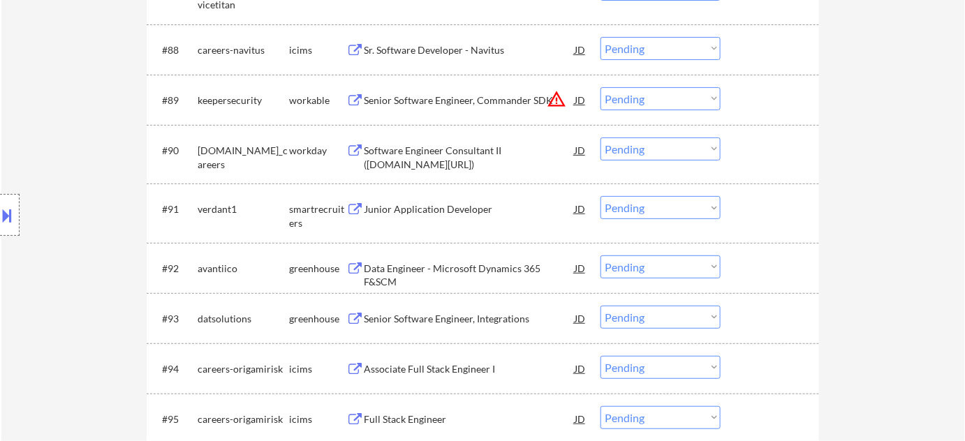
click at [444, 265] on div "Data Engineer - Microsoft Dynamics 365 F&SCM" at bounding box center [469, 275] width 211 height 27
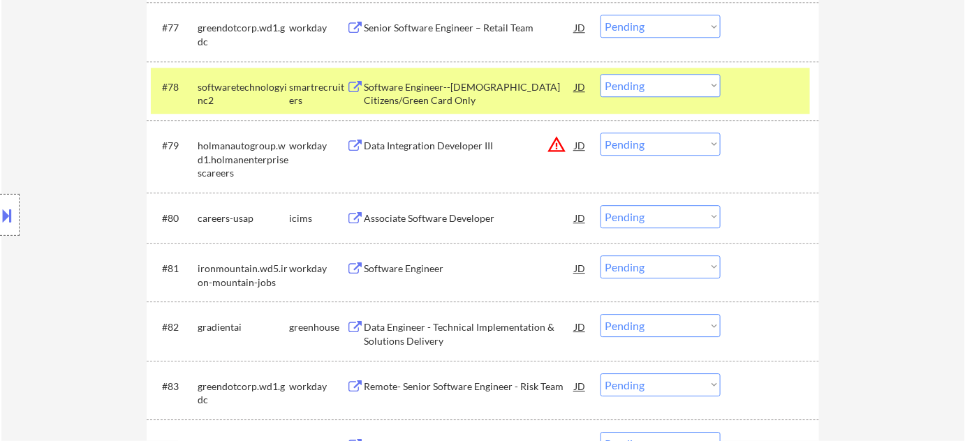
scroll to position [5434, 0]
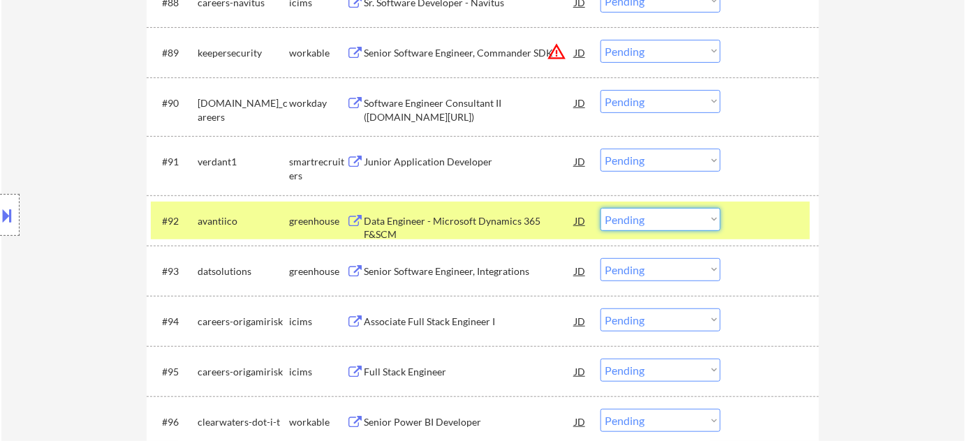
click at [646, 226] on select "Choose an option... Pending Applied Excluded (Questions) Excluded (Expired) Exc…" at bounding box center [661, 219] width 120 height 23
click at [601, 208] on select "Choose an option... Pending Applied Excluded (Questions) Excluded (Expired) Exc…" at bounding box center [661, 219] width 120 height 23
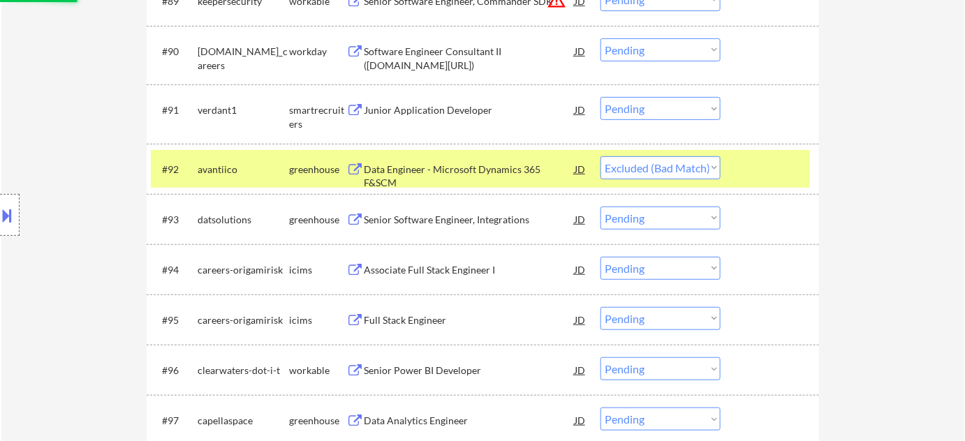
scroll to position [5561, 0]
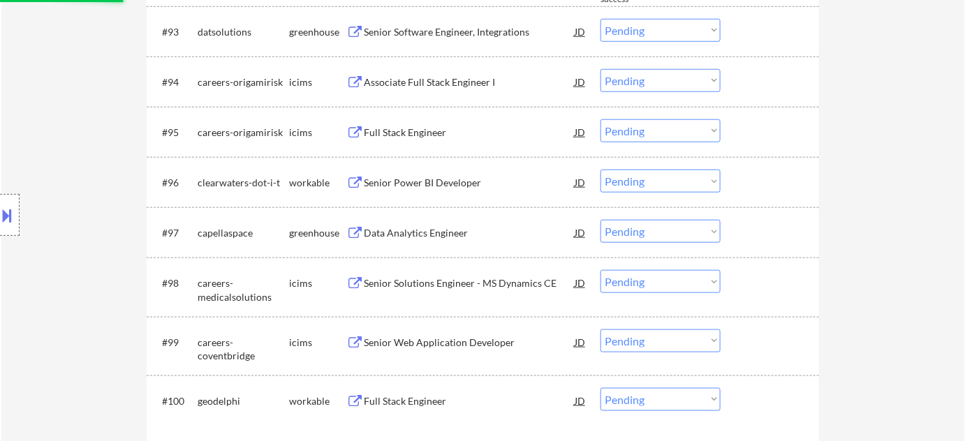
select select ""pending""
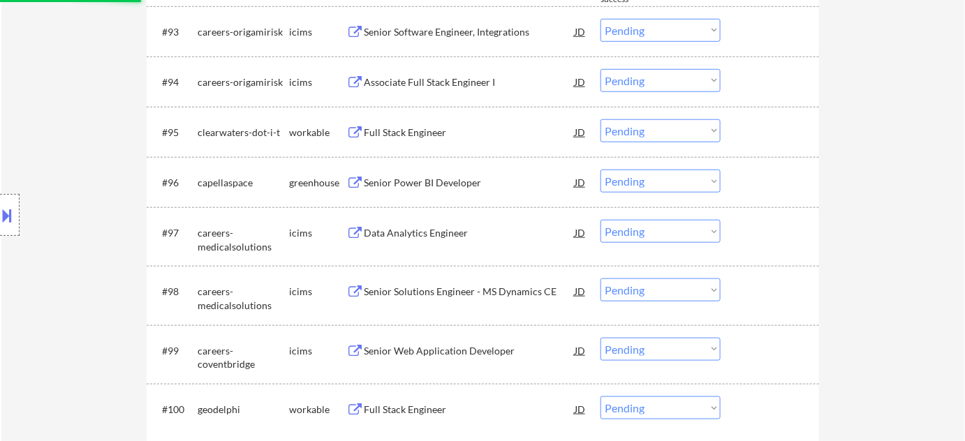
scroll to position [5688, 0]
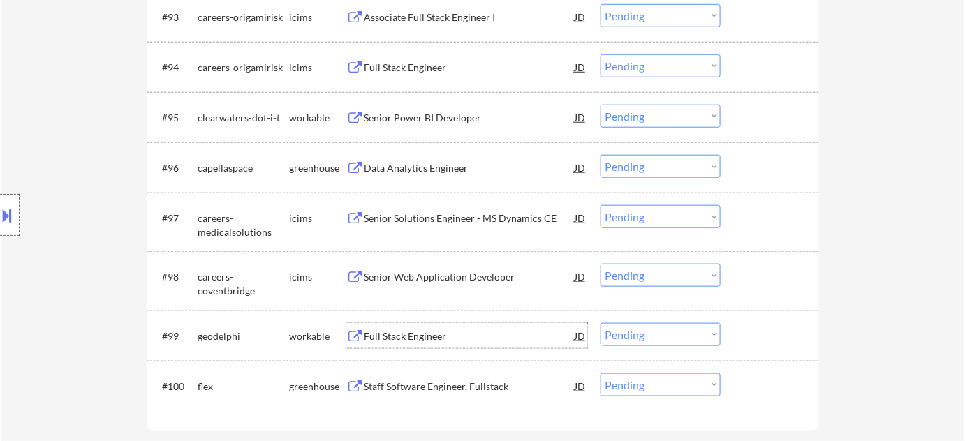
click at [418, 337] on div "Full Stack Engineer" at bounding box center [469, 337] width 211 height 14
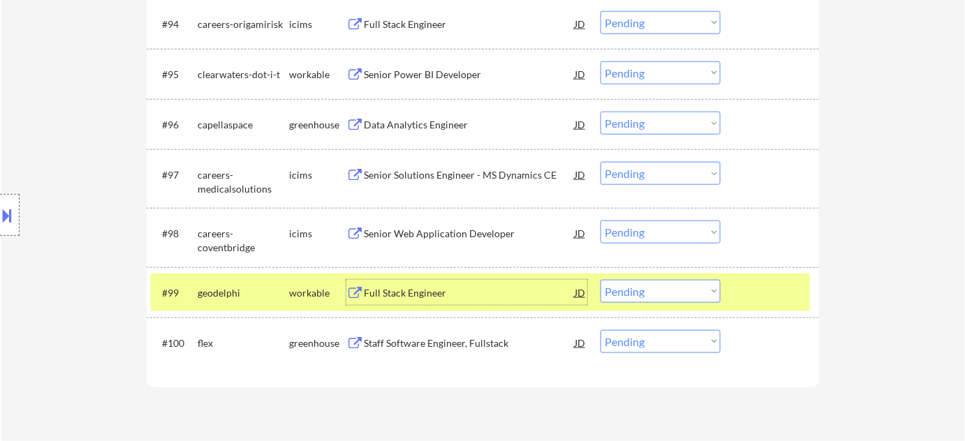
scroll to position [5752, 0]
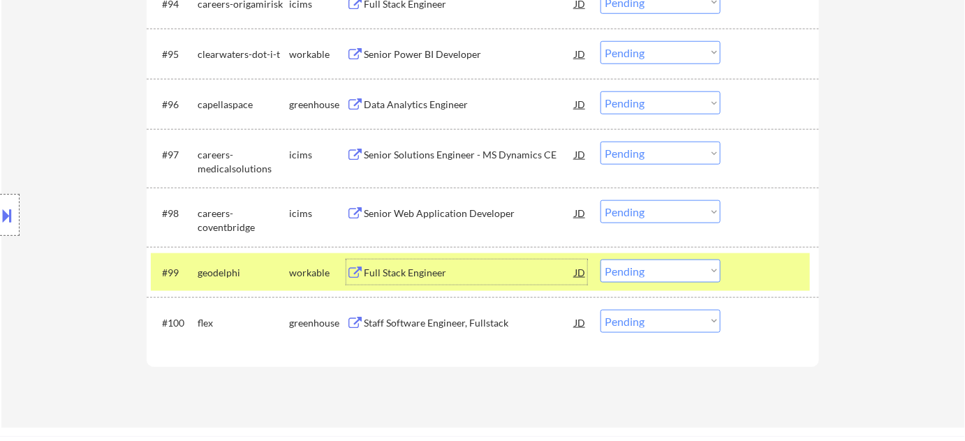
click at [608, 270] on select "Choose an option... Pending Applied Excluded (Questions) Excluded (Expired) Exc…" at bounding box center [661, 271] width 120 height 23
click at [601, 260] on select "Choose an option... Pending Applied Excluded (Questions) Excluded (Expired) Exc…" at bounding box center [661, 271] width 120 height 23
select select ""pending""
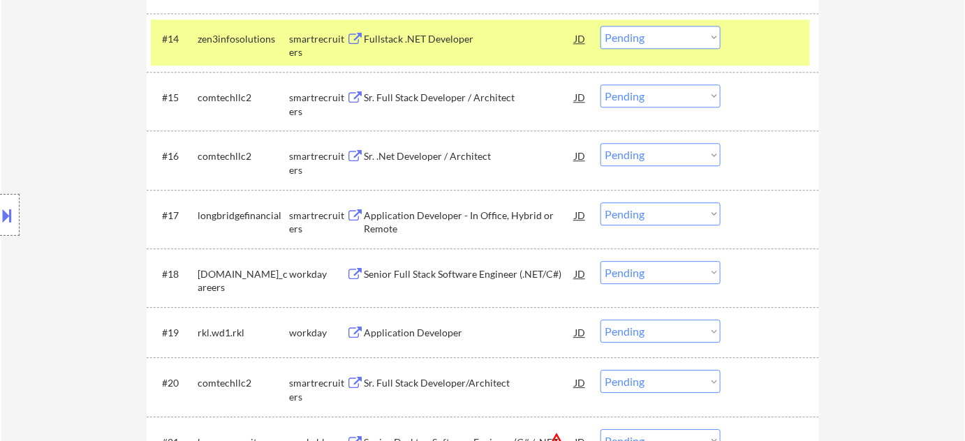
scroll to position [926, 0]
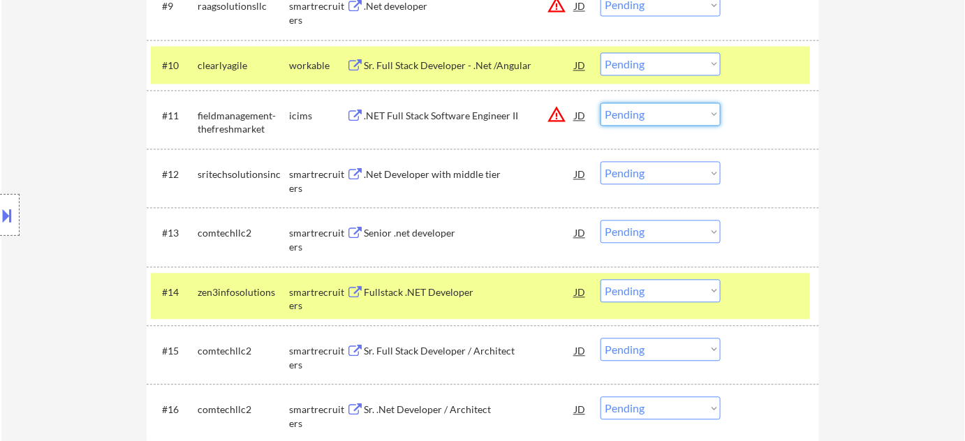
drag, startPoint x: 634, startPoint y: 105, endPoint x: 643, endPoint y: 123, distance: 19.7
click at [634, 105] on select "Choose an option... Pending Applied Excluded (Questions) Excluded (Expired) Exc…" at bounding box center [661, 114] width 120 height 23
click at [601, 103] on select "Choose an option... Pending Applied Excluded (Questions) Excluded (Expired) Exc…" at bounding box center [661, 114] width 120 height 23
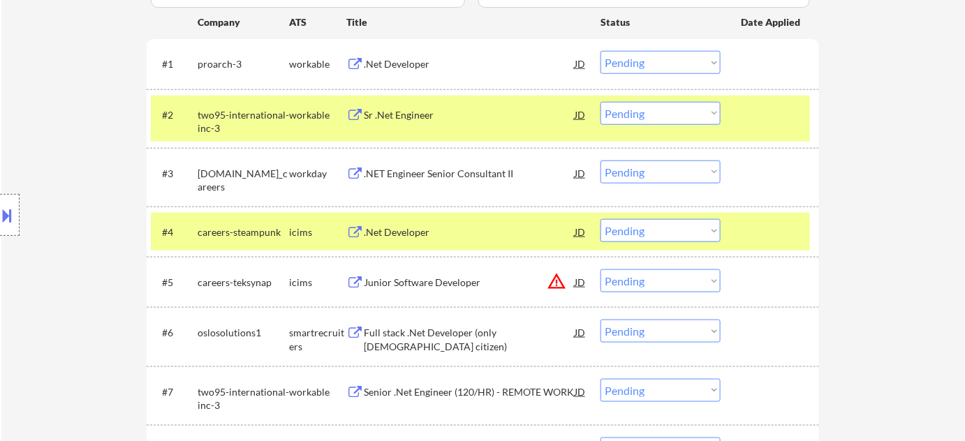
scroll to position [417, 0]
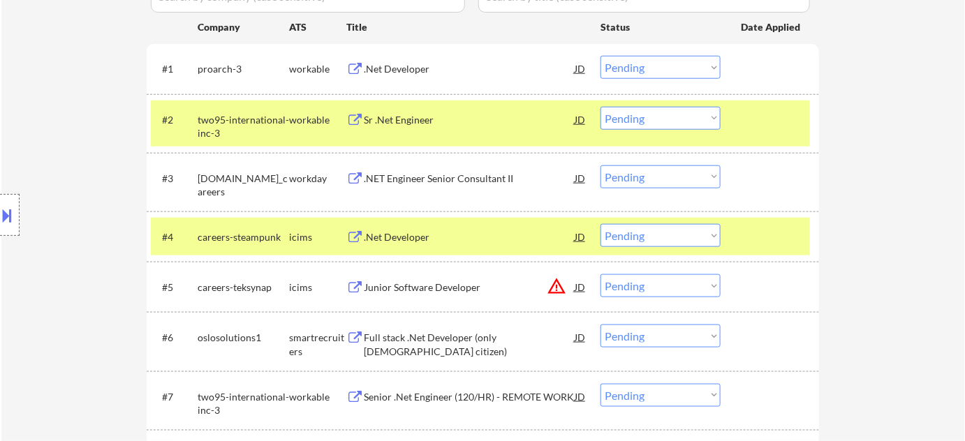
click at [408, 68] on div ".Net Developer" at bounding box center [469, 69] width 211 height 14
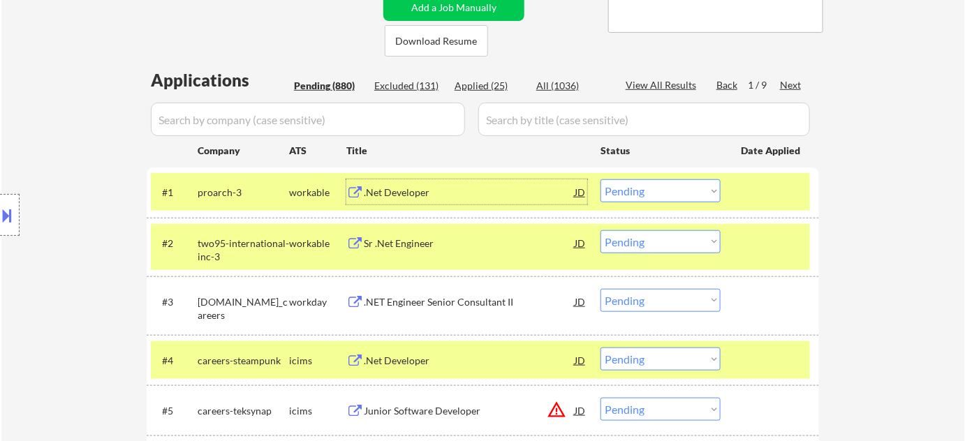
scroll to position [291, 0]
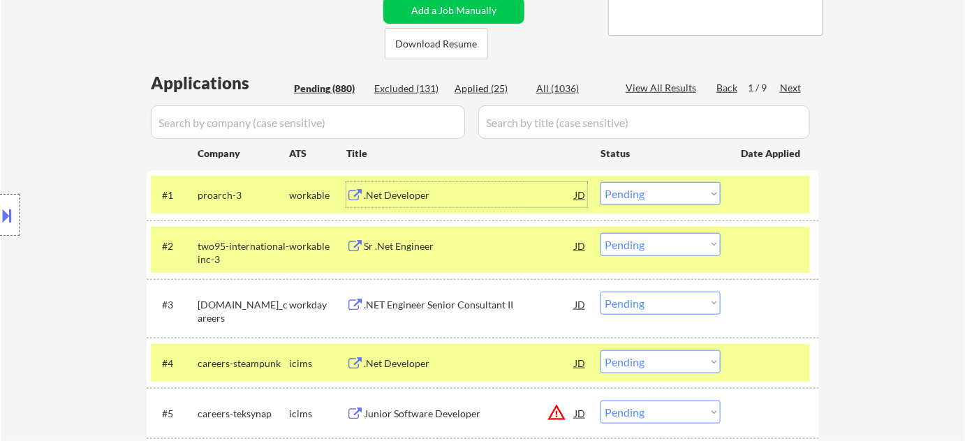
click at [479, 82] on div "Applied (25)" at bounding box center [490, 89] width 70 height 14
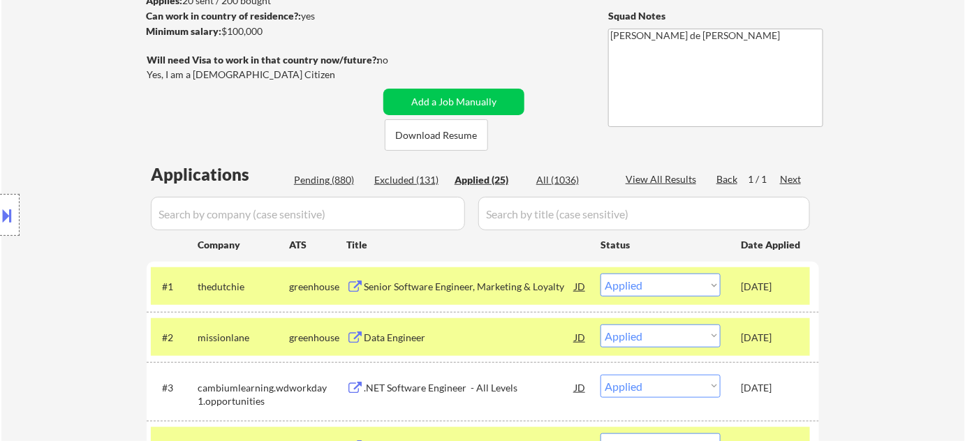
scroll to position [100, 0]
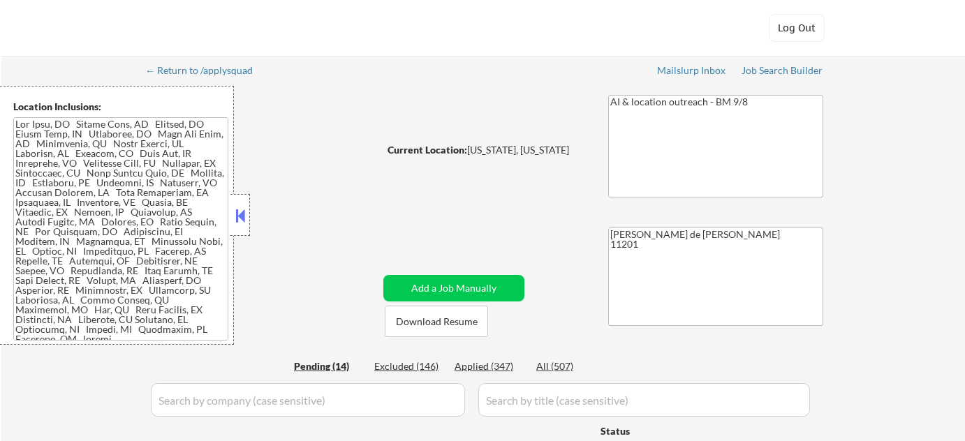
select select ""pending""
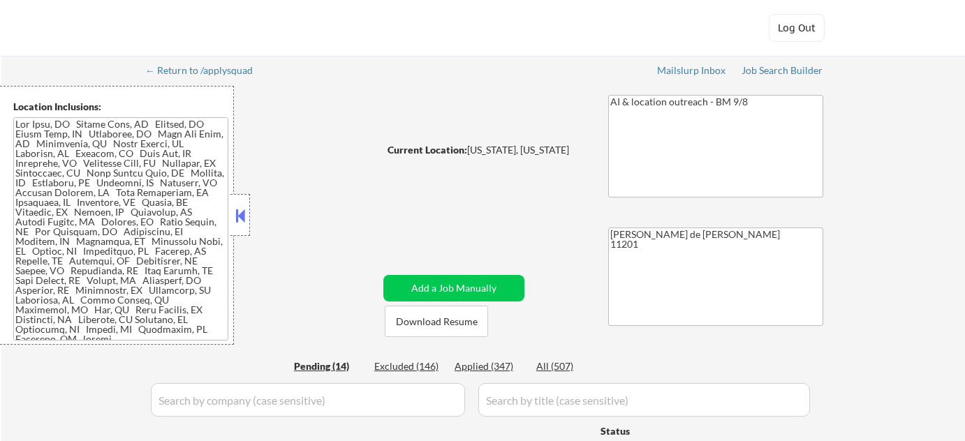
select select ""pending""
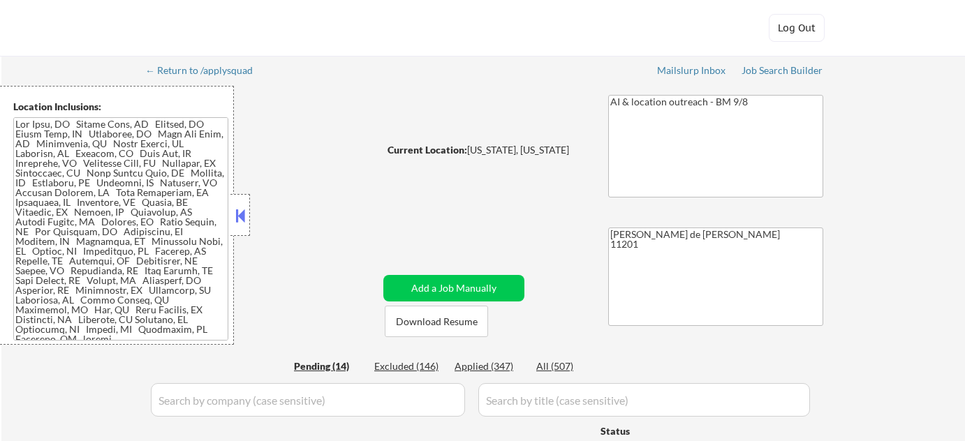
select select ""pending""
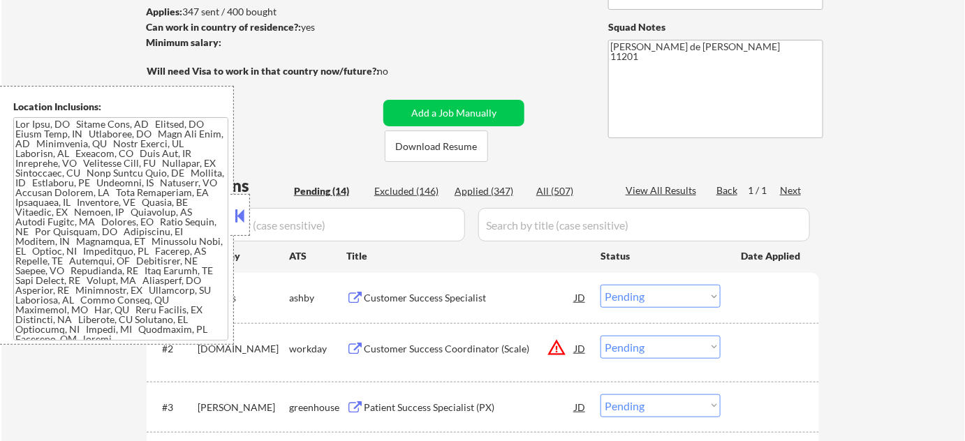
scroll to position [190, 0]
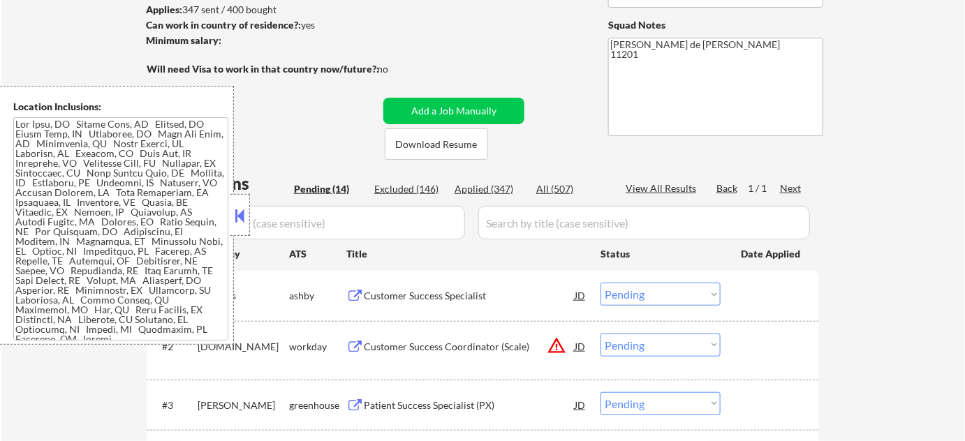
click at [237, 210] on button at bounding box center [240, 215] width 15 height 21
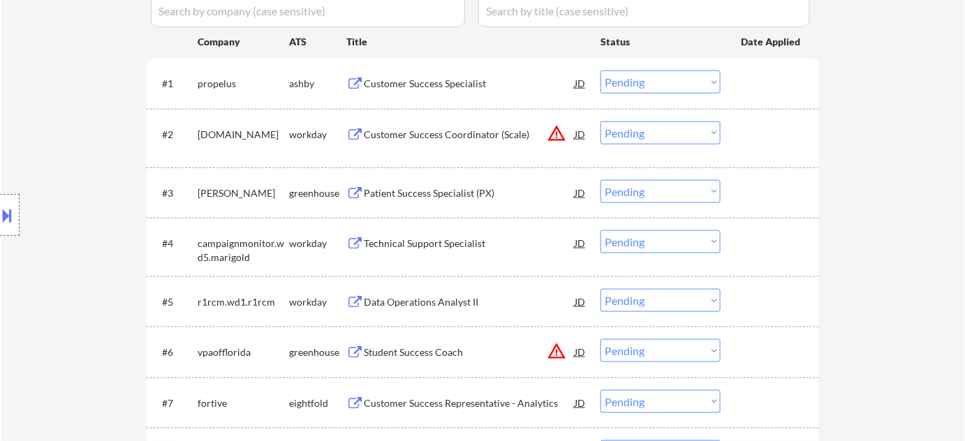
scroll to position [381, 0]
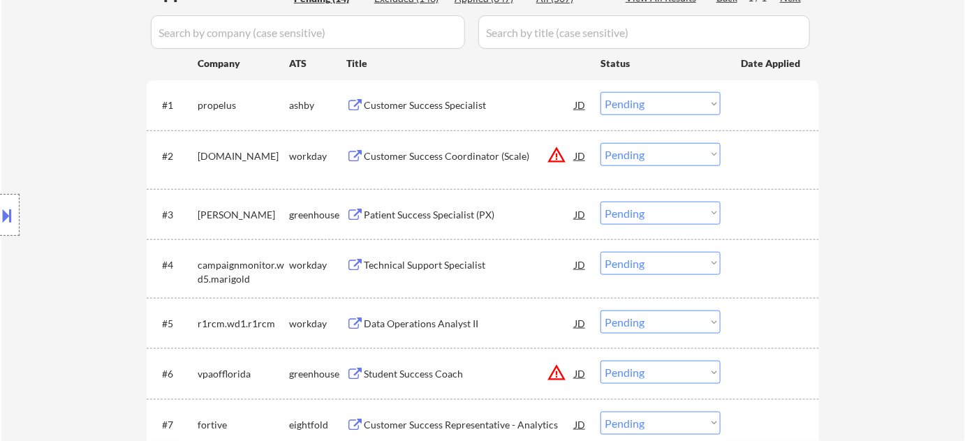
click at [458, 105] on div "Customer Success Specialist" at bounding box center [469, 105] width 211 height 14
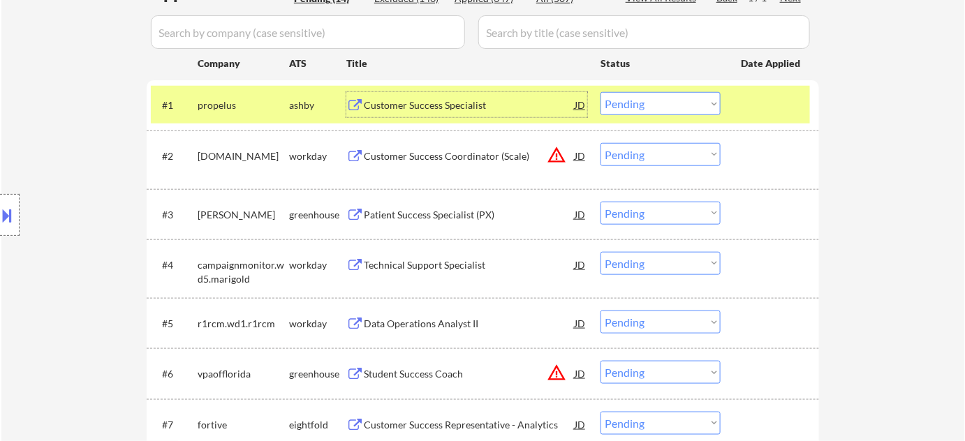
click at [680, 94] on select "Choose an option... Pending Applied Excluded (Questions) Excluded (Expired) Exc…" at bounding box center [661, 103] width 120 height 23
click at [601, 92] on select "Choose an option... Pending Applied Excluded (Questions) Excluded (Expired) Exc…" at bounding box center [661, 103] width 120 height 23
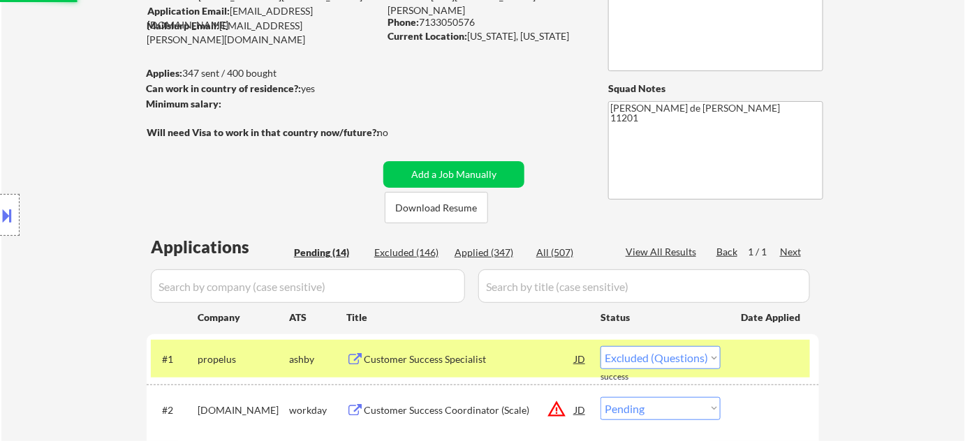
scroll to position [76, 0]
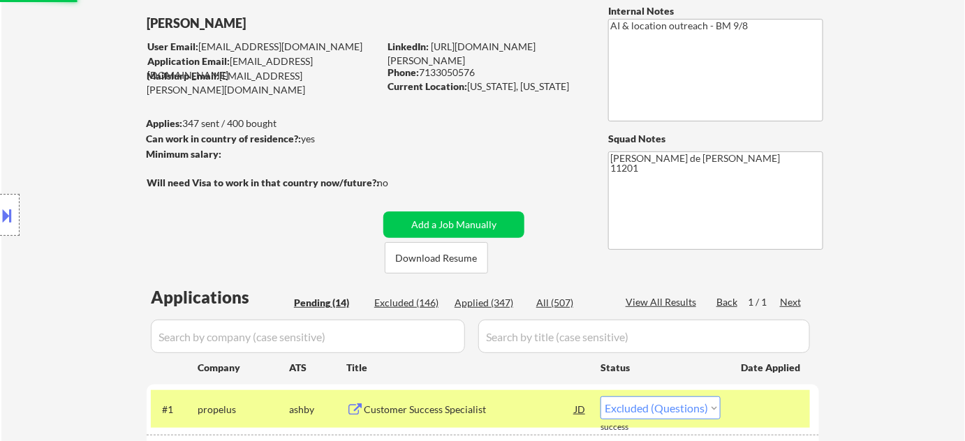
select select ""pending""
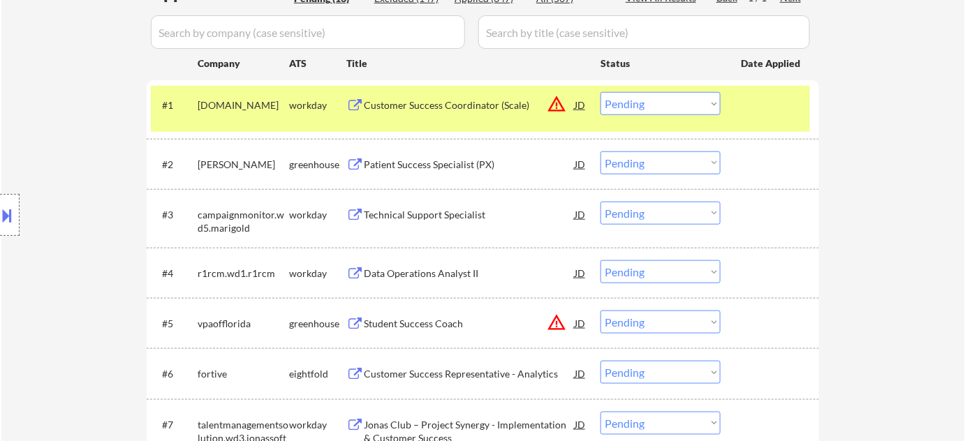
scroll to position [444, 0]
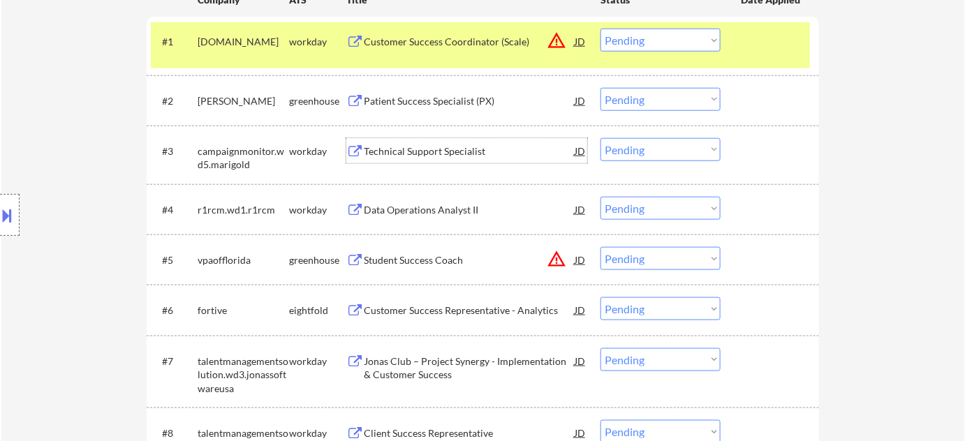
click at [444, 154] on div "Technical Support Specialist" at bounding box center [469, 152] width 211 height 14
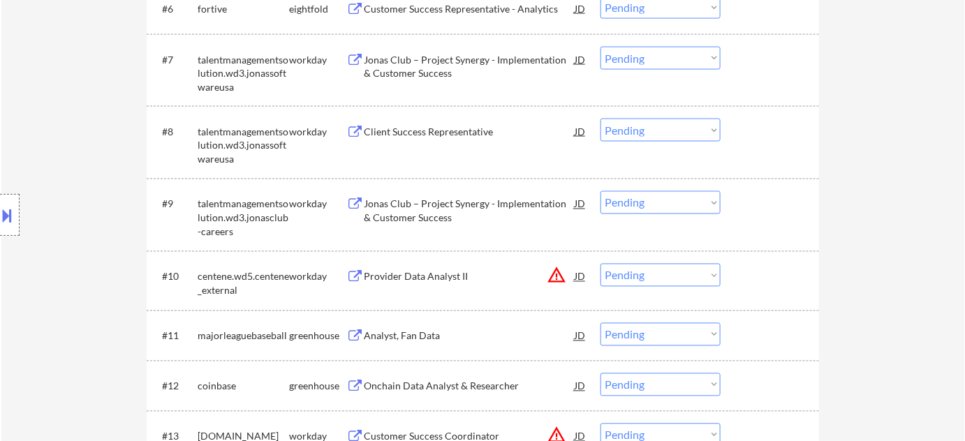
scroll to position [825, 0]
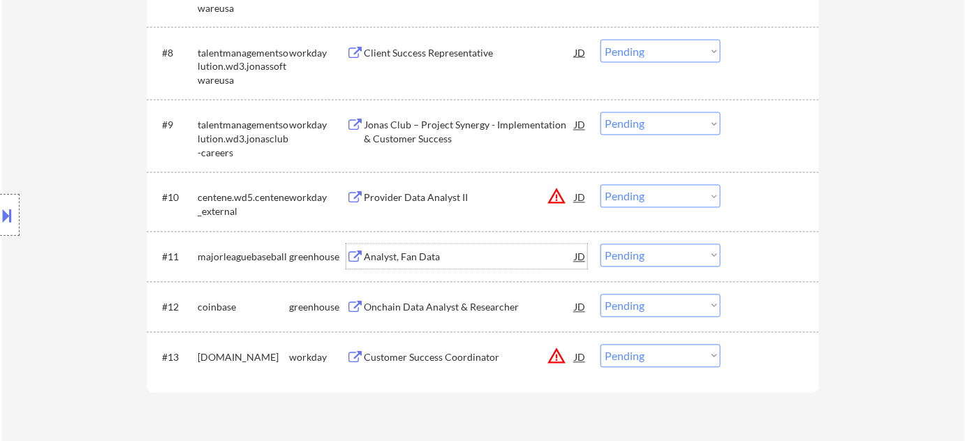
click at [386, 265] on div "Analyst, Fan Data" at bounding box center [469, 256] width 211 height 25
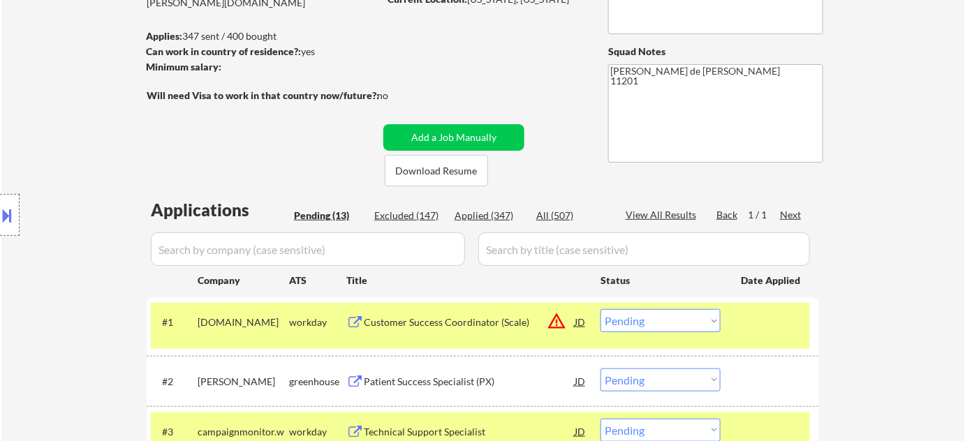
scroll to position [0, 0]
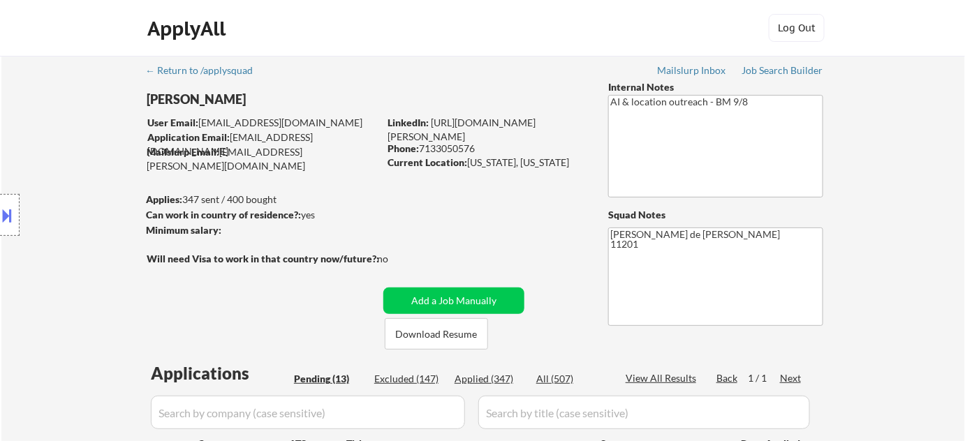
drag, startPoint x: 423, startPoint y: 147, endPoint x: 481, endPoint y: 150, distance: 58.0
click at [481, 150] on div "Phone: [PHONE_NUMBER]" at bounding box center [487, 149] width 198 height 14
copy div "7133050576"
drag, startPoint x: 469, startPoint y: 163, endPoint x: 523, endPoint y: 163, distance: 53.8
click at [523, 163] on div "Current Location: [US_STATE], [US_STATE]" at bounding box center [487, 163] width 198 height 14
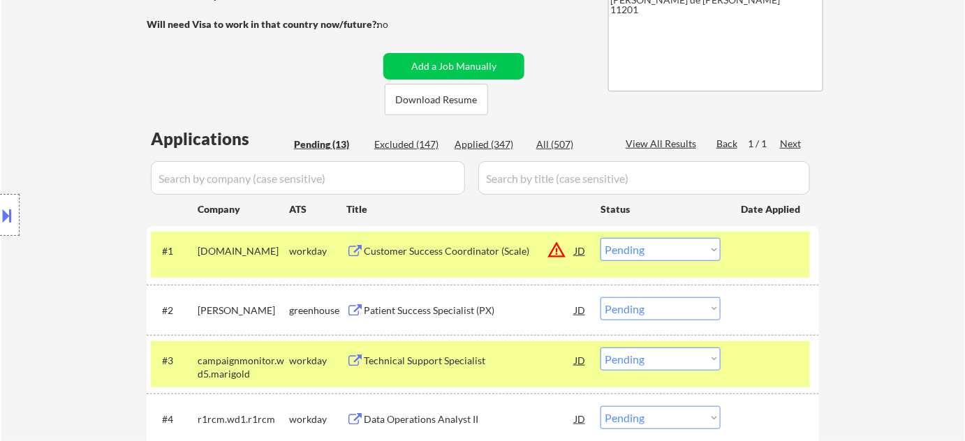
scroll to position [381, 0]
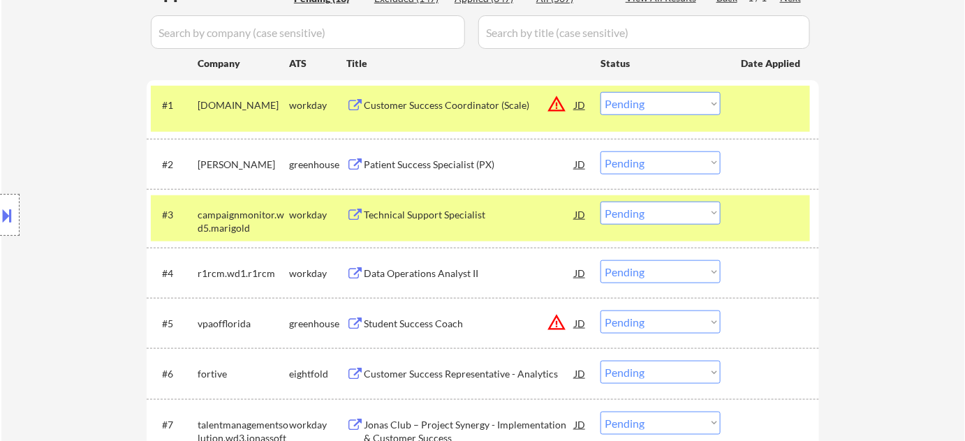
click at [638, 223] on select "Choose an option... Pending Applied Excluded (Questions) Excluded (Expired) Exc…" at bounding box center [661, 213] width 120 height 23
click at [601, 202] on select "Choose an option... Pending Applied Excluded (Questions) Excluded (Expired) Exc…" at bounding box center [661, 213] width 120 height 23
select select ""pending""
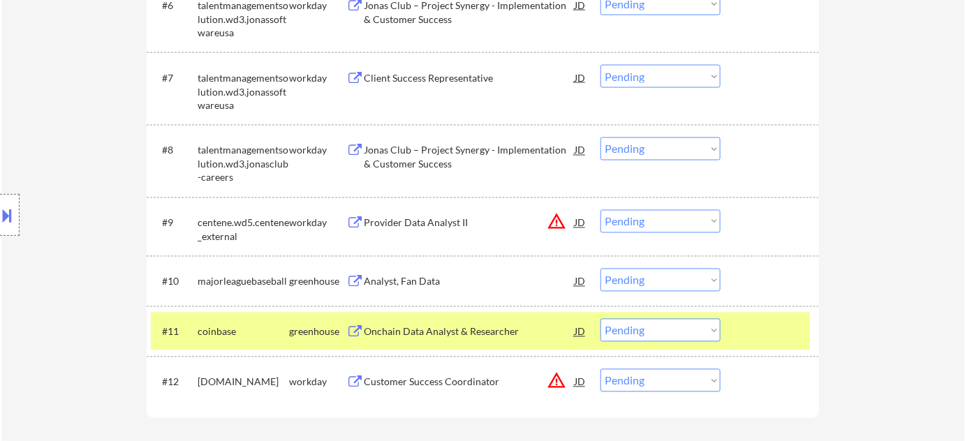
scroll to position [889, 0]
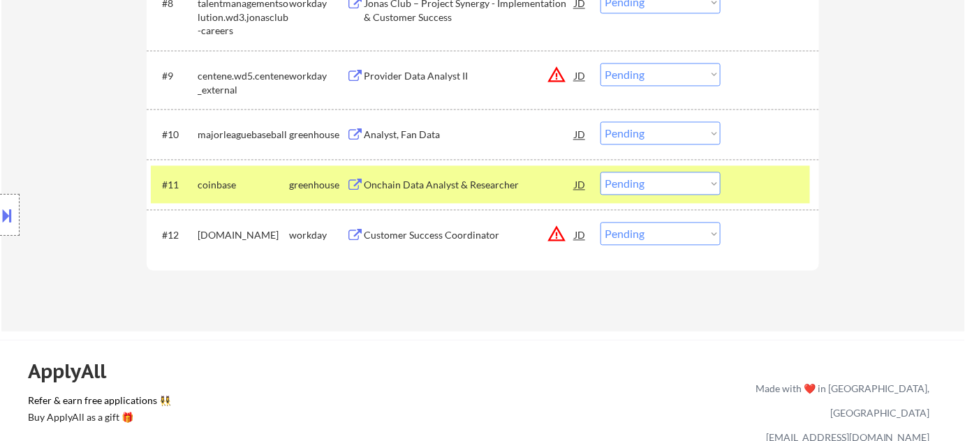
drag, startPoint x: 661, startPoint y: 131, endPoint x: 661, endPoint y: 141, distance: 9.8
click at [661, 131] on select "Choose an option... Pending Applied Excluded (Questions) Excluded (Expired) Exc…" at bounding box center [661, 133] width 120 height 23
click at [601, 122] on select "Choose an option... Pending Applied Excluded (Questions) Excluded (Expired) Exc…" at bounding box center [661, 133] width 120 height 23
select select ""pending""
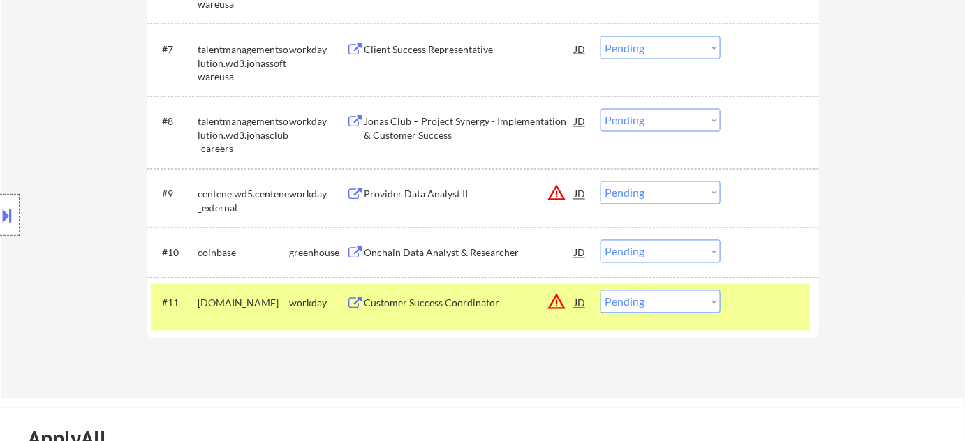
scroll to position [761, 0]
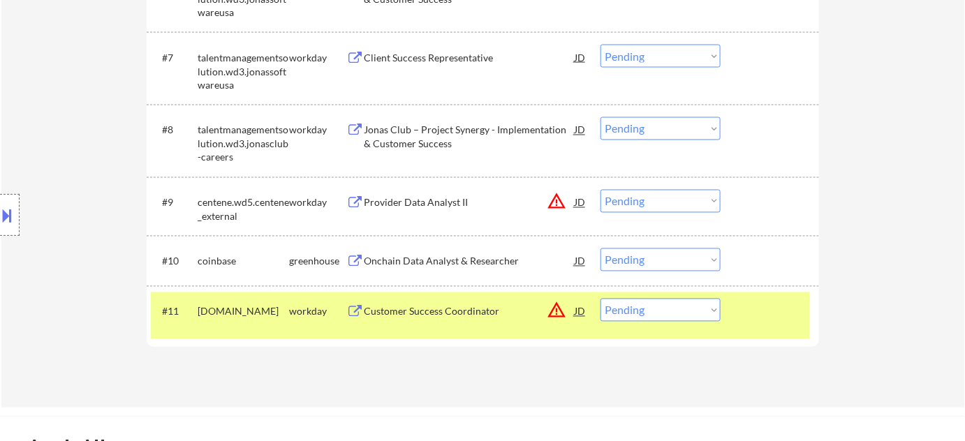
click at [630, 203] on select "Choose an option... Pending Applied Excluded (Questions) Excluded (Expired) Exc…" at bounding box center [661, 201] width 120 height 23
click at [601, 190] on select "Choose an option... Pending Applied Excluded (Questions) Excluded (Expired) Exc…" at bounding box center [661, 201] width 120 height 23
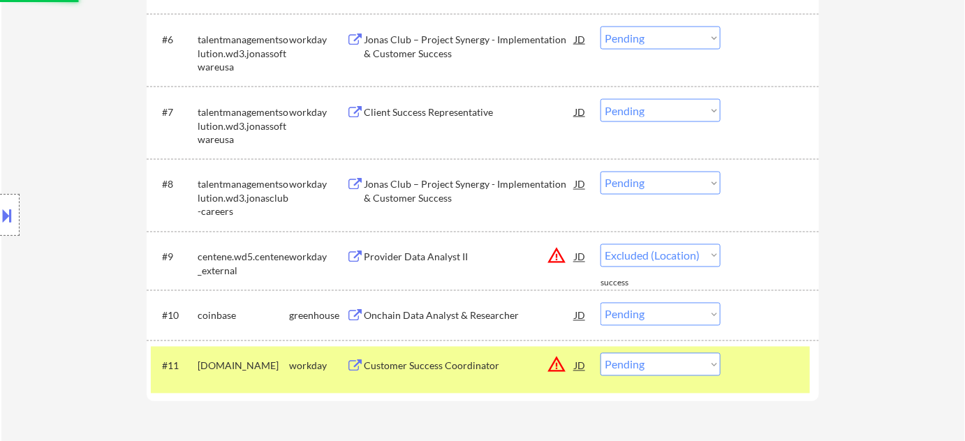
select select ""pending""
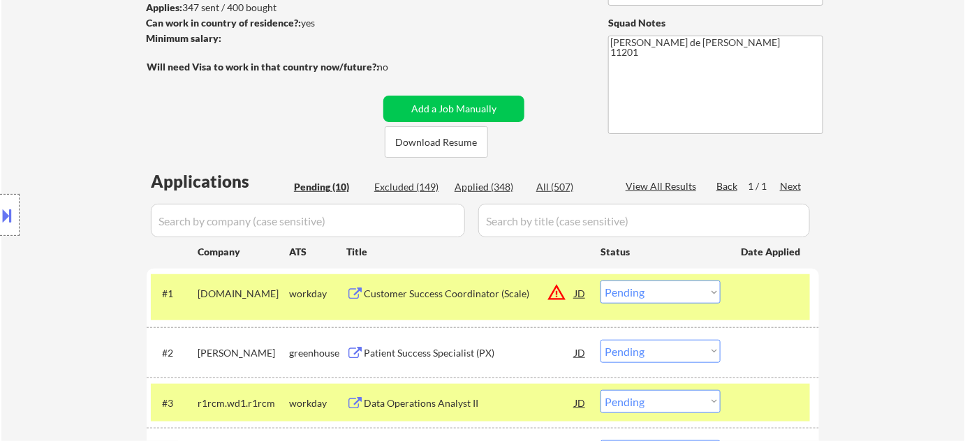
scroll to position [190, 0]
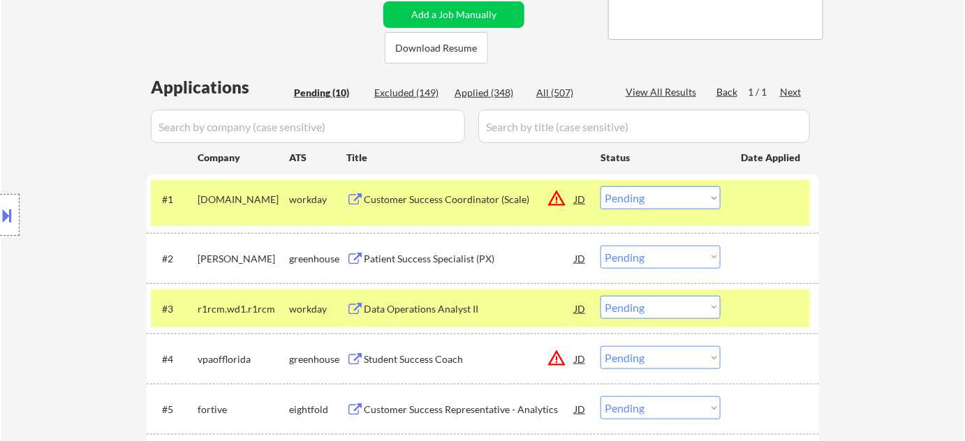
scroll to position [317, 0]
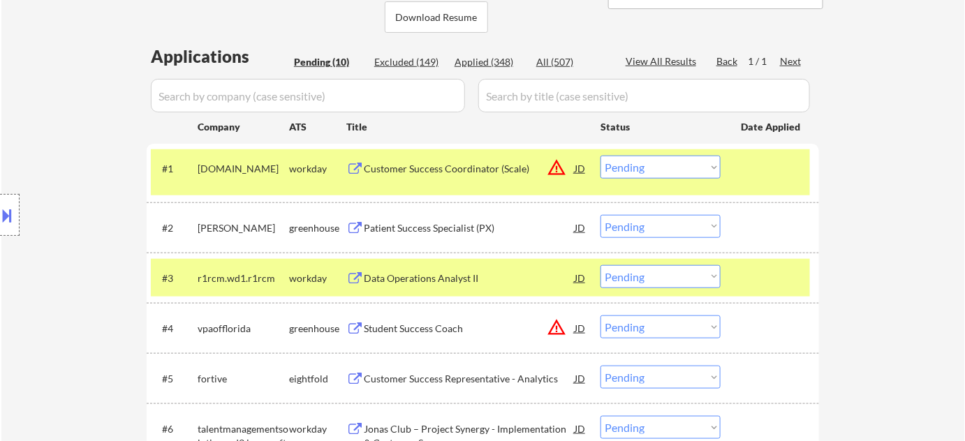
click at [428, 224] on div "Patient Success Specialist (PX)" at bounding box center [469, 228] width 211 height 14
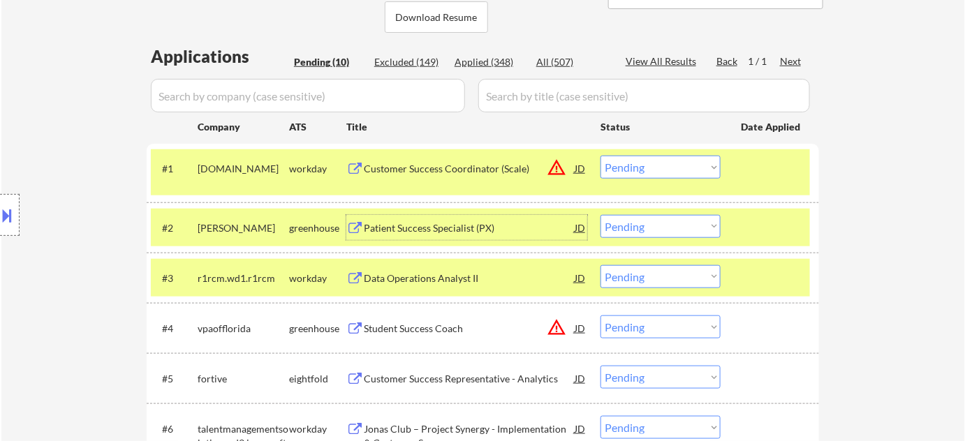
click at [665, 227] on select "Choose an option... Pending Applied Excluded (Questions) Excluded (Expired) Exc…" at bounding box center [661, 226] width 120 height 23
click at [601, 215] on select "Choose an option... Pending Applied Excluded (Questions) Excluded (Expired) Exc…" at bounding box center [661, 226] width 120 height 23
select select ""pending""
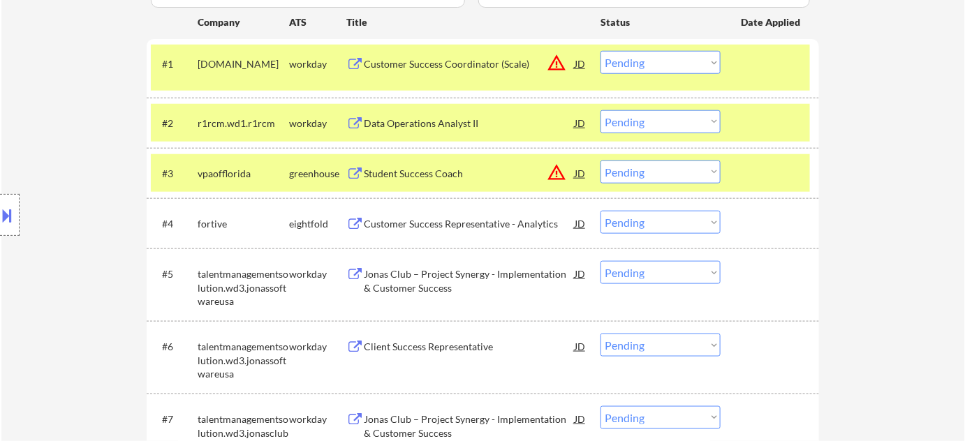
scroll to position [444, 0]
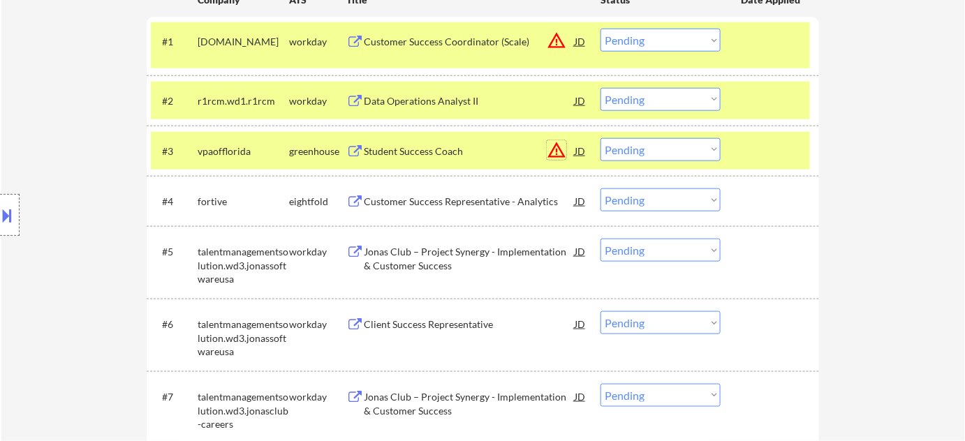
click at [554, 154] on button "warning_amber" at bounding box center [557, 150] width 20 height 20
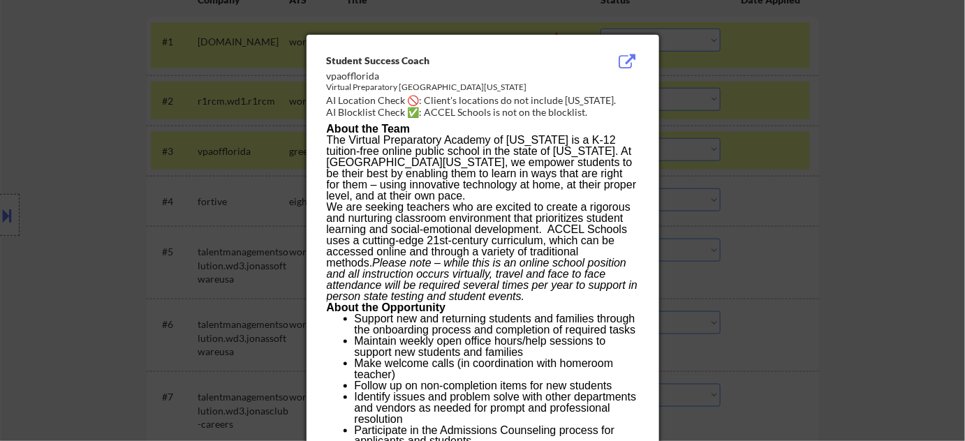
click at [780, 193] on div at bounding box center [482, 220] width 965 height 441
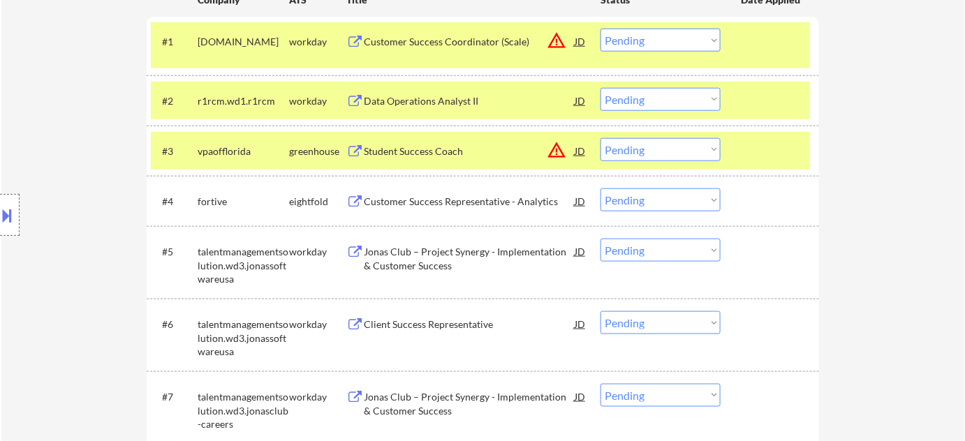
click at [706, 157] on select "Choose an option... Pending Applied Excluded (Questions) Excluded (Expired) Exc…" at bounding box center [661, 149] width 120 height 23
click at [601, 138] on select "Choose an option... Pending Applied Excluded (Questions) Excluded (Expired) Exc…" at bounding box center [661, 149] width 120 height 23
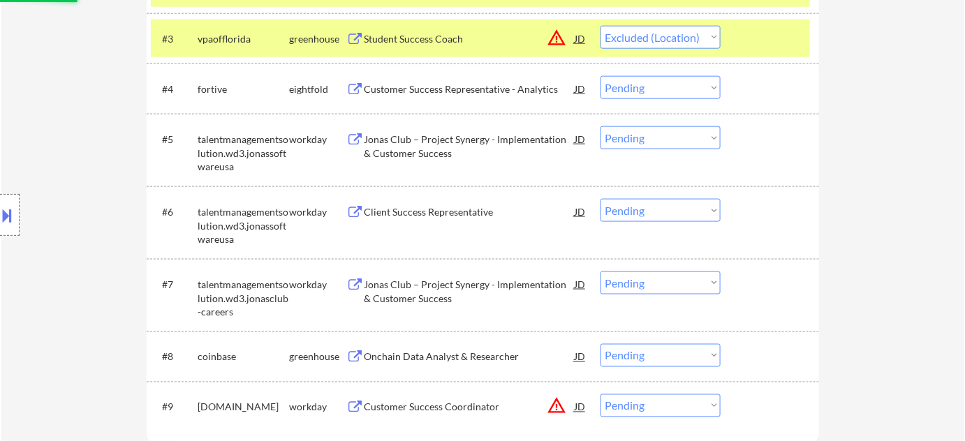
scroll to position [571, 0]
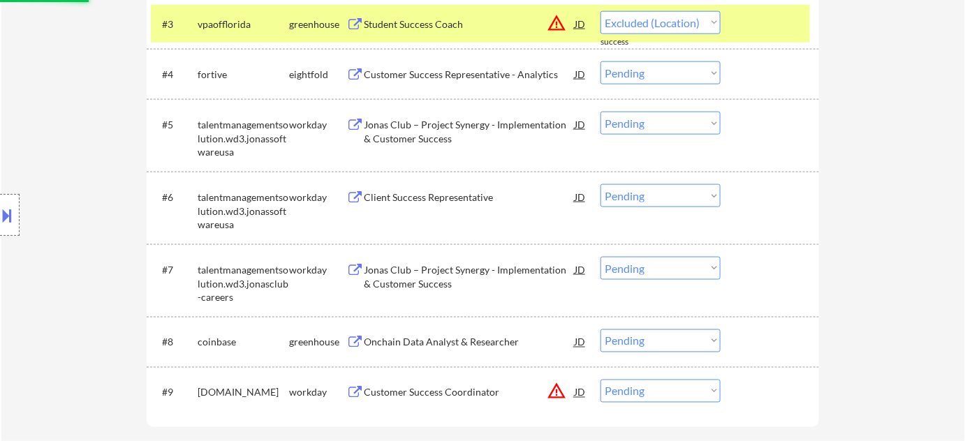
select select ""pending""
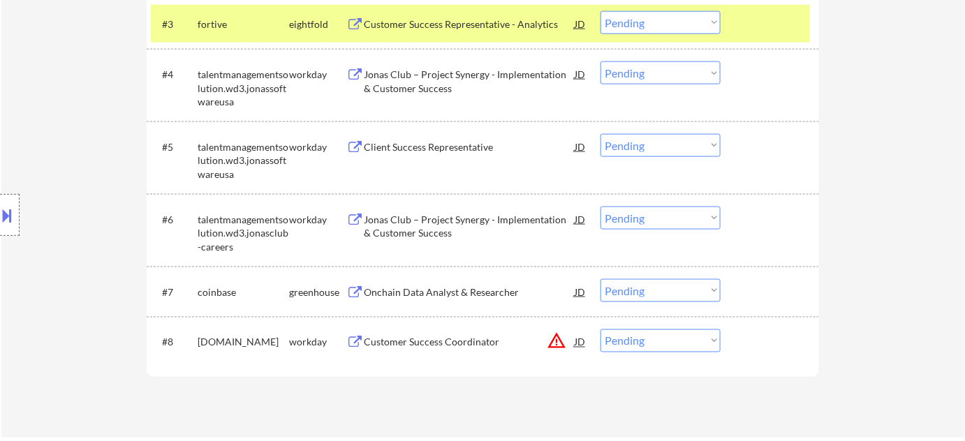
click at [484, 286] on div "Onchain Data Analyst & Researcher" at bounding box center [469, 293] width 211 height 14
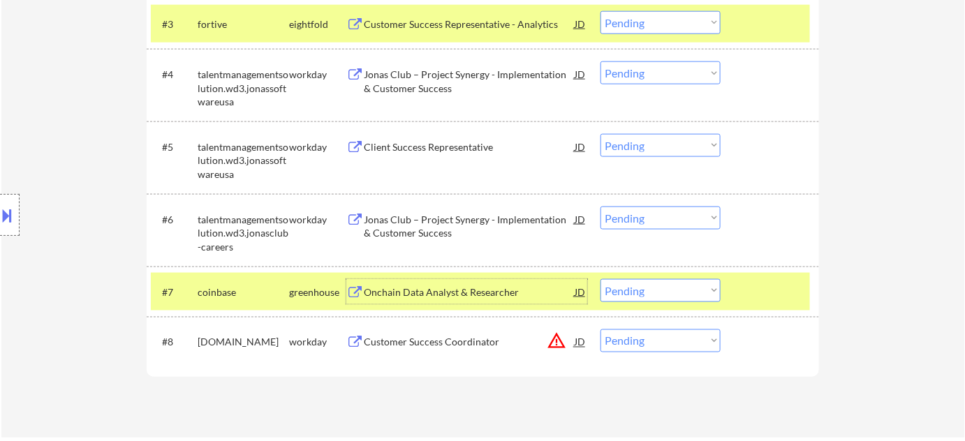
click at [657, 300] on select "Choose an option... Pending Applied Excluded (Questions) Excluded (Expired) Exc…" at bounding box center [661, 290] width 120 height 23
click at [601, 279] on select "Choose an option... Pending Applied Excluded (Questions) Excluded (Expired) Exc…" at bounding box center [661, 290] width 120 height 23
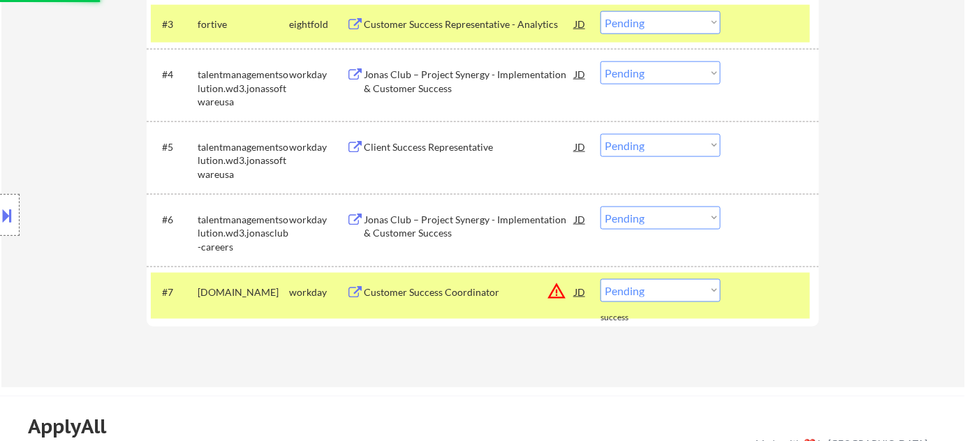
click at [553, 284] on button "warning_amber" at bounding box center [557, 292] width 20 height 20
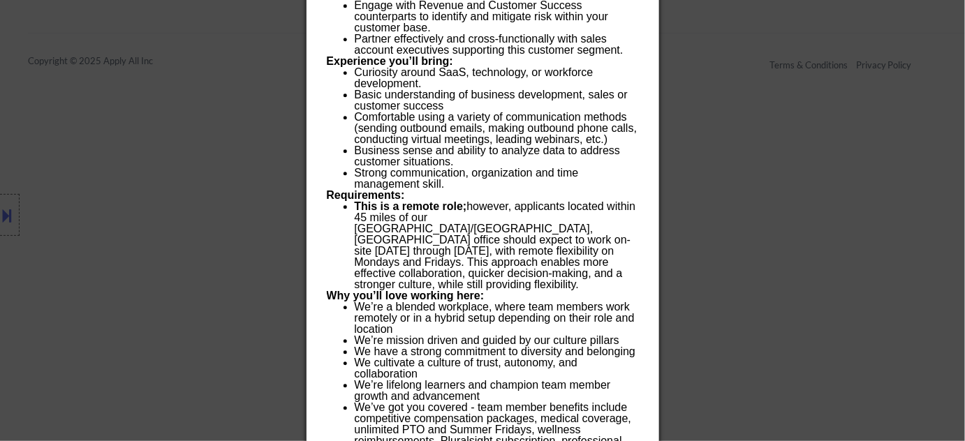
scroll to position [1108, 0]
click at [819, 228] on div at bounding box center [482, 220] width 965 height 441
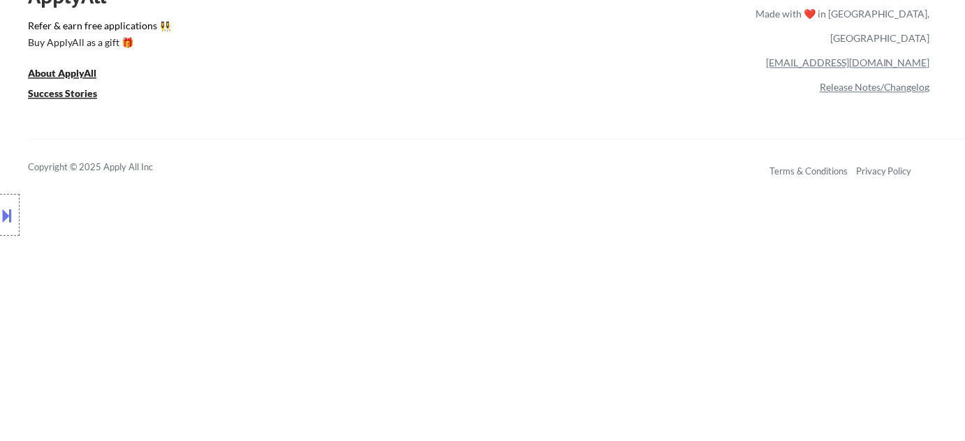
scroll to position [791, 0]
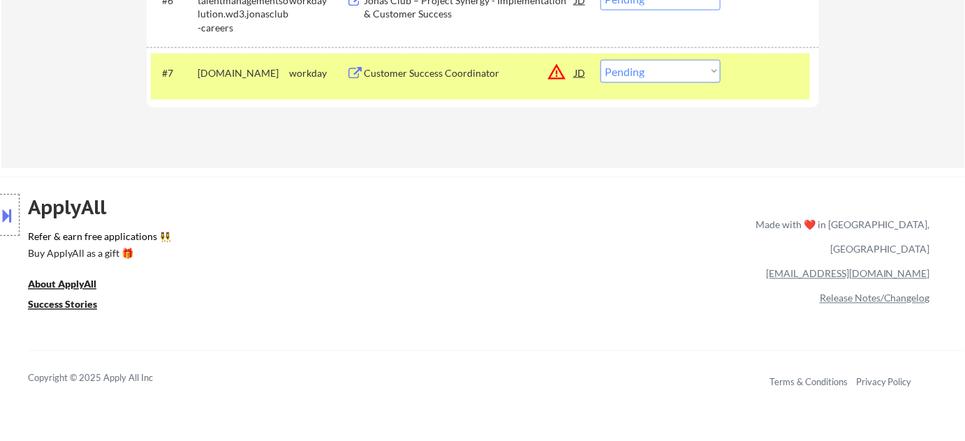
drag, startPoint x: 680, startPoint y: 66, endPoint x: 668, endPoint y: 80, distance: 18.3
click at [679, 66] on select "Choose an option... Pending Applied Excluded (Questions) Excluded (Expired) Exc…" at bounding box center [661, 71] width 120 height 23
select select ""excluded__location_""
click at [601, 60] on select "Choose an option... Pending Applied Excluded (Questions) Excluded (Expired) Exc…" at bounding box center [661, 71] width 120 height 23
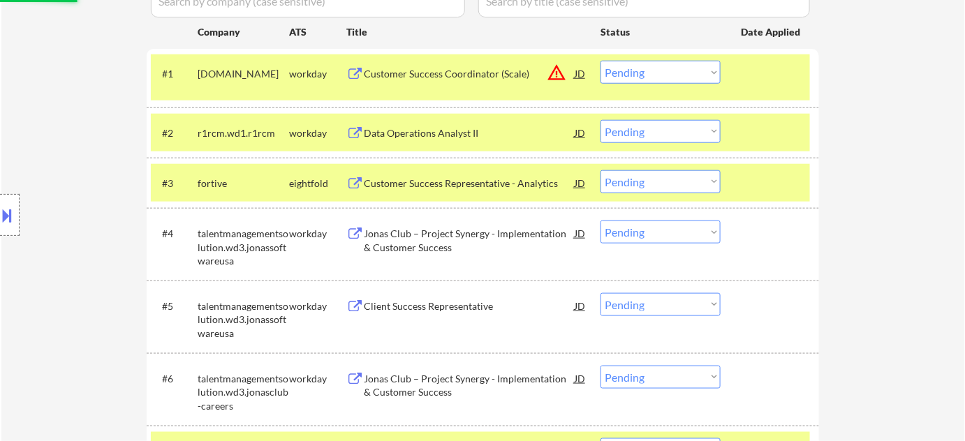
scroll to position [409, 0]
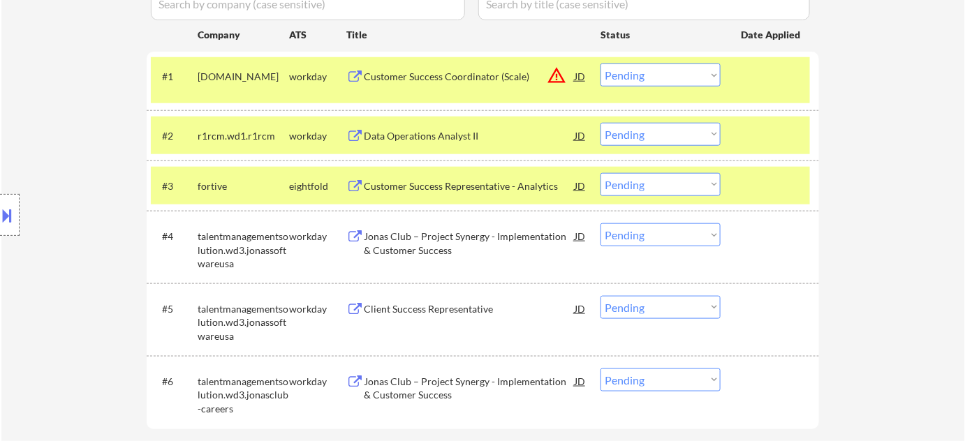
click at [407, 184] on div "Customer Success Representative - Analytics" at bounding box center [469, 187] width 211 height 14
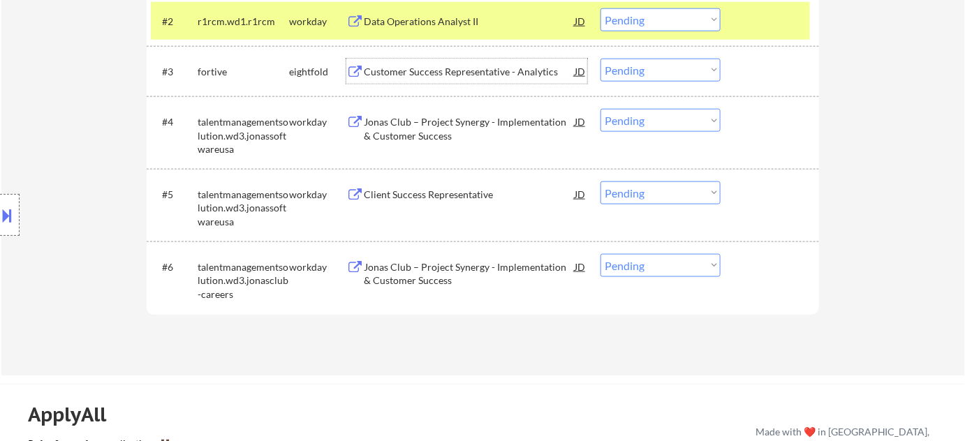
scroll to position [536, 0]
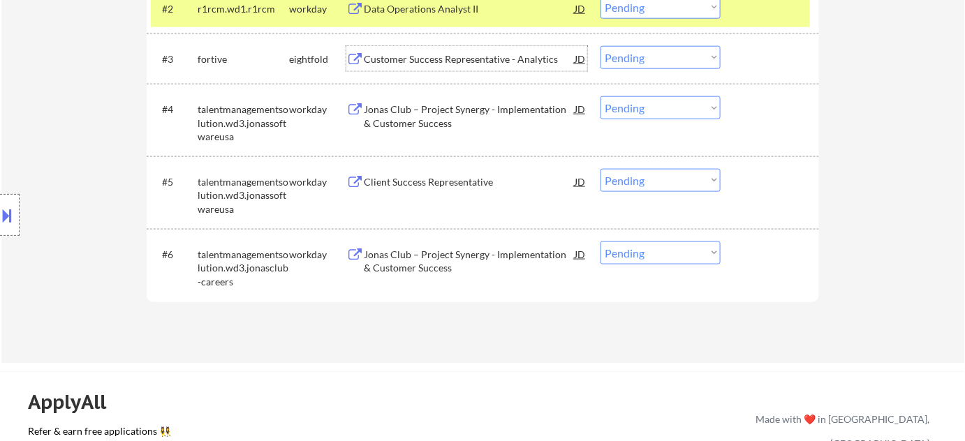
click at [407, 268] on div "Jonas Club – Project Synergy - Implementation & Customer Success" at bounding box center [469, 261] width 211 height 27
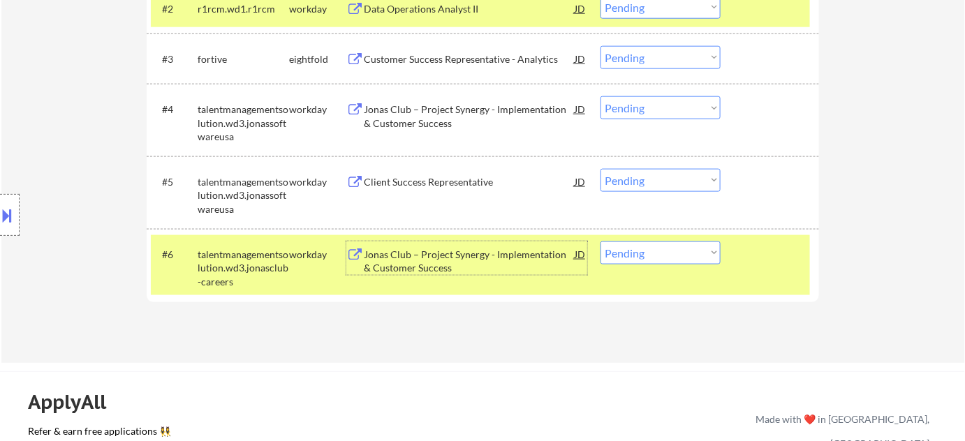
scroll to position [409, 0]
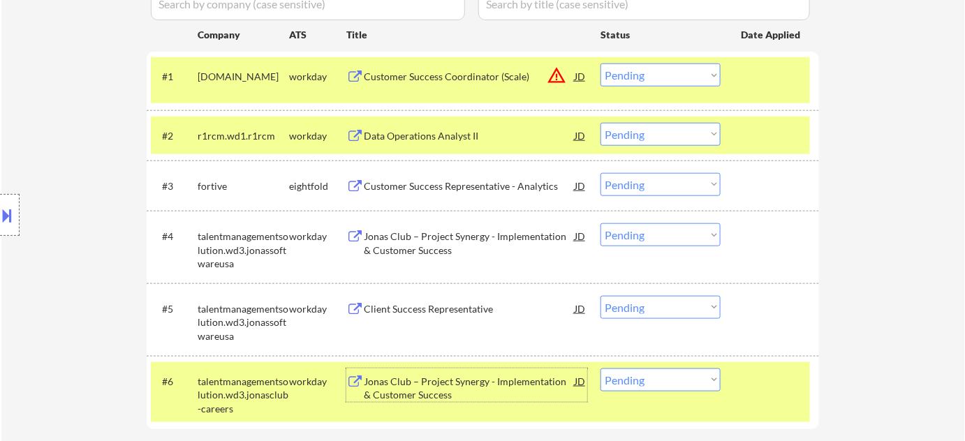
click at [550, 76] on button "warning_amber" at bounding box center [557, 76] width 20 height 20
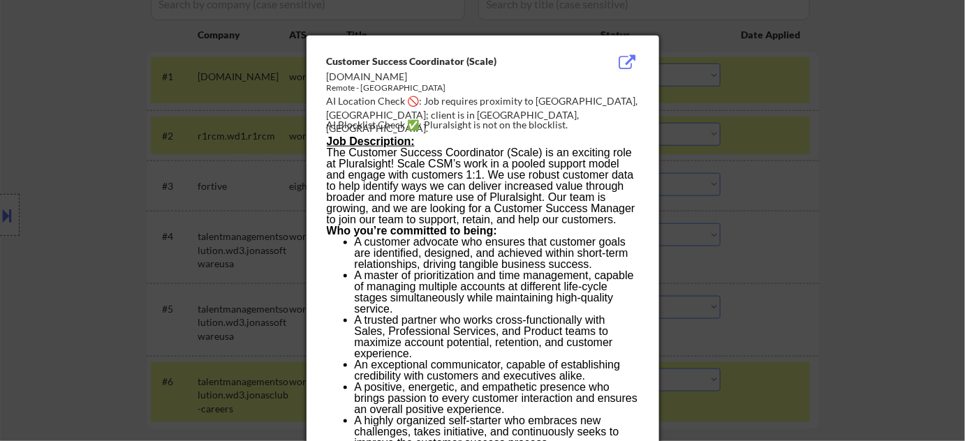
click at [835, 191] on div at bounding box center [482, 220] width 965 height 441
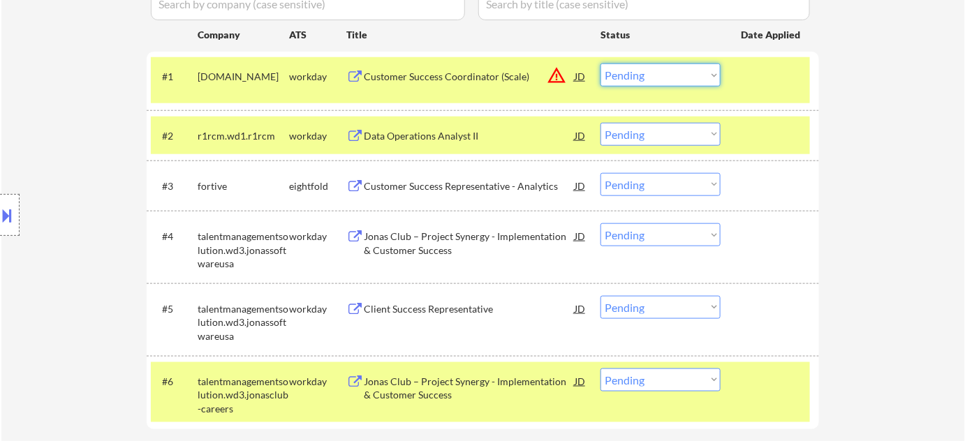
drag, startPoint x: 685, startPoint y: 78, endPoint x: 680, endPoint y: 85, distance: 8.1
click at [685, 78] on select "Choose an option... Pending Applied Excluded (Questions) Excluded (Expired) Exc…" at bounding box center [661, 75] width 120 height 23
click at [601, 64] on select "Choose an option... Pending Applied Excluded (Questions) Excluded (Expired) Exc…" at bounding box center [661, 75] width 120 height 23
select select ""pending""
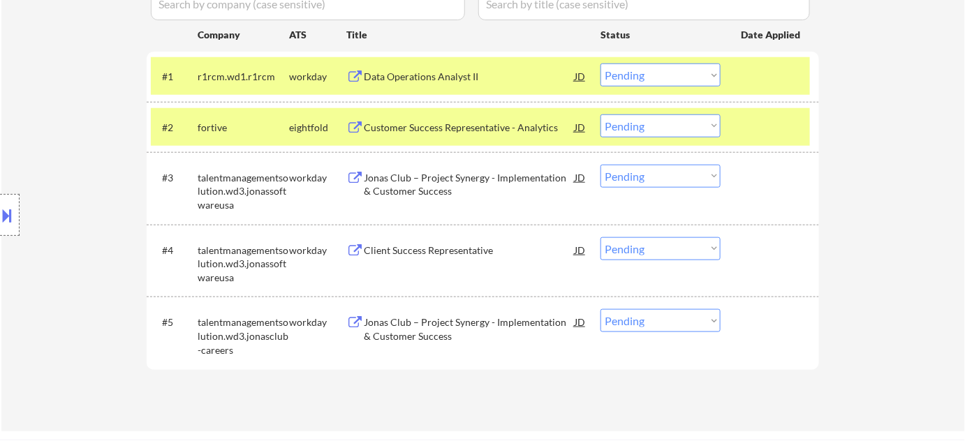
click at [437, 77] on div "Data Operations Analyst II" at bounding box center [469, 77] width 211 height 14
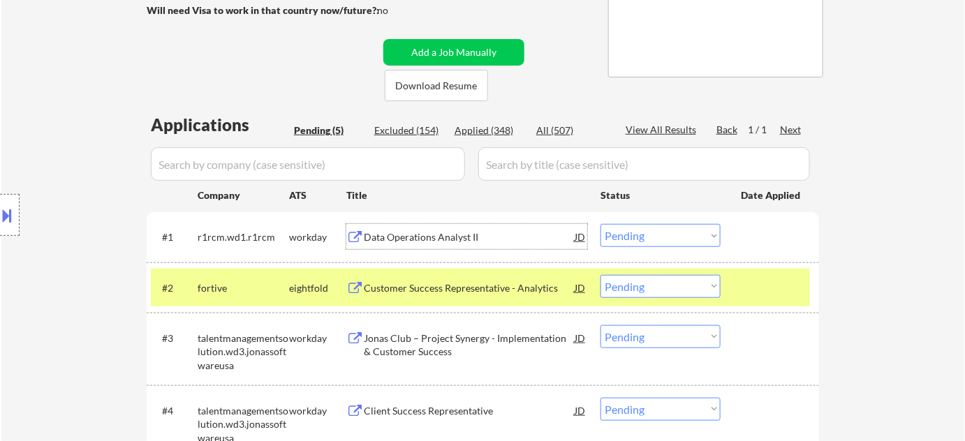
scroll to position [219, 0]
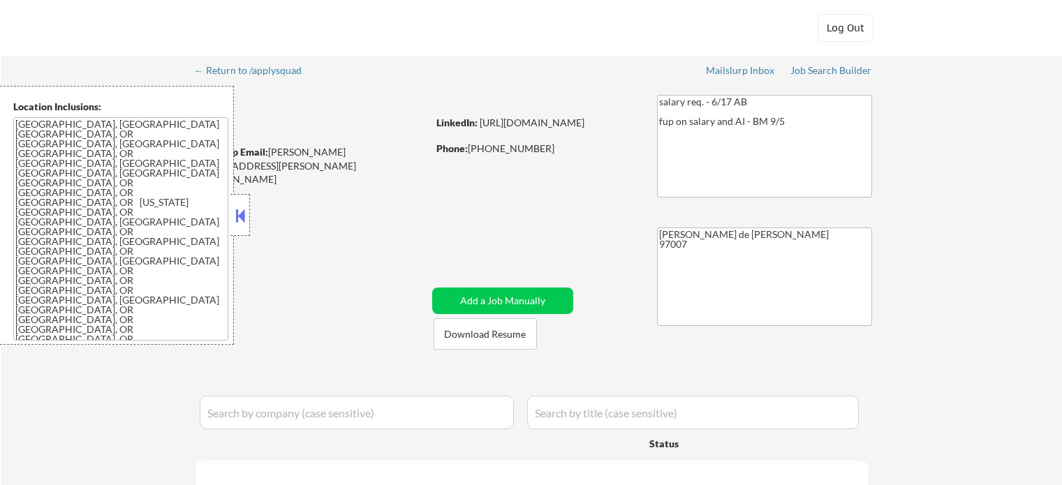
select select ""pending""
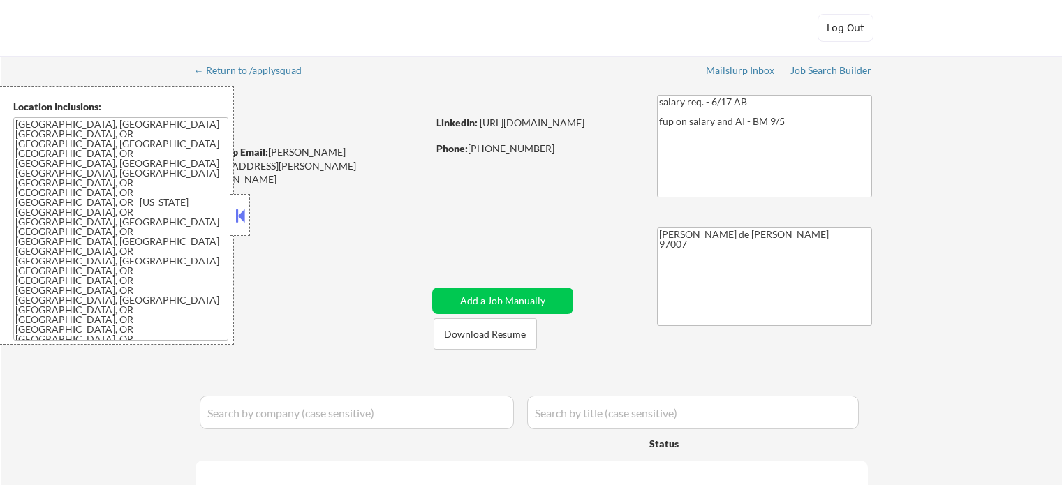
select select ""pending""
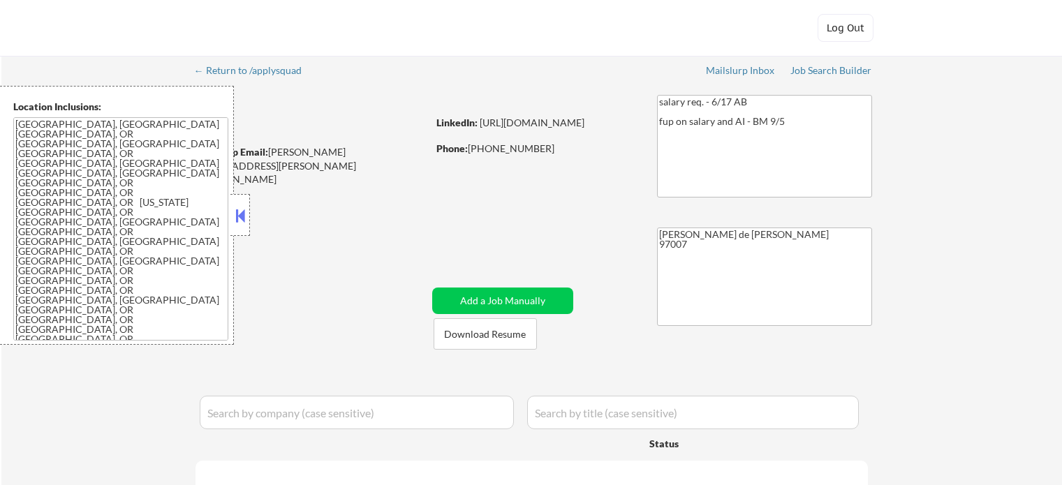
select select ""pending""
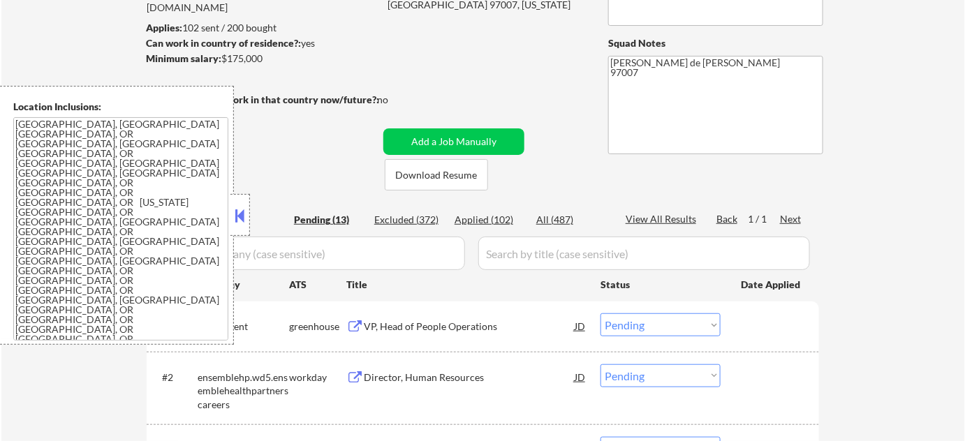
scroll to position [254, 0]
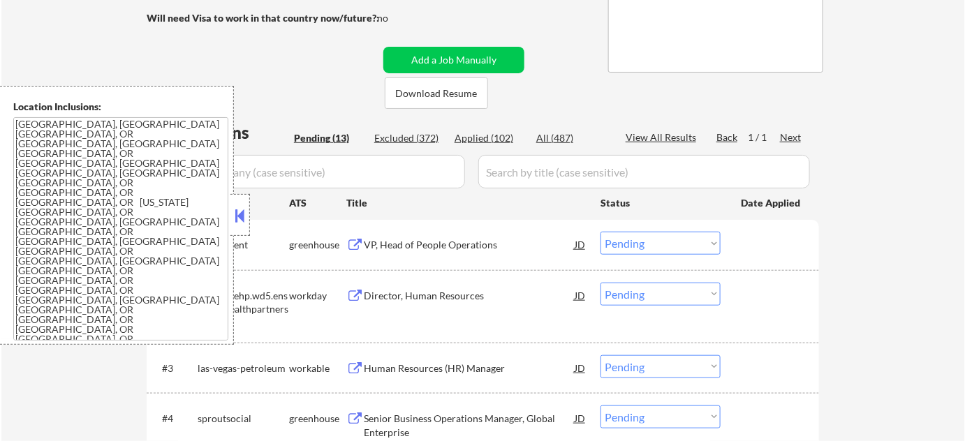
click at [236, 212] on button at bounding box center [240, 215] width 15 height 21
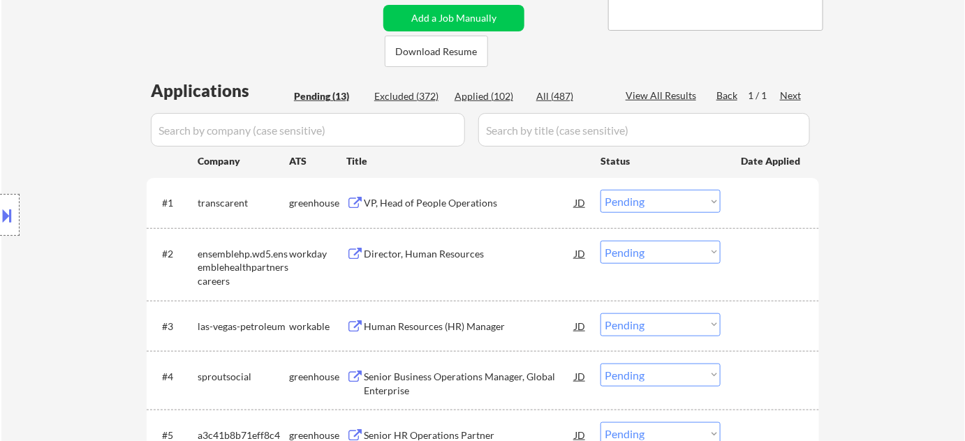
scroll to position [317, 0]
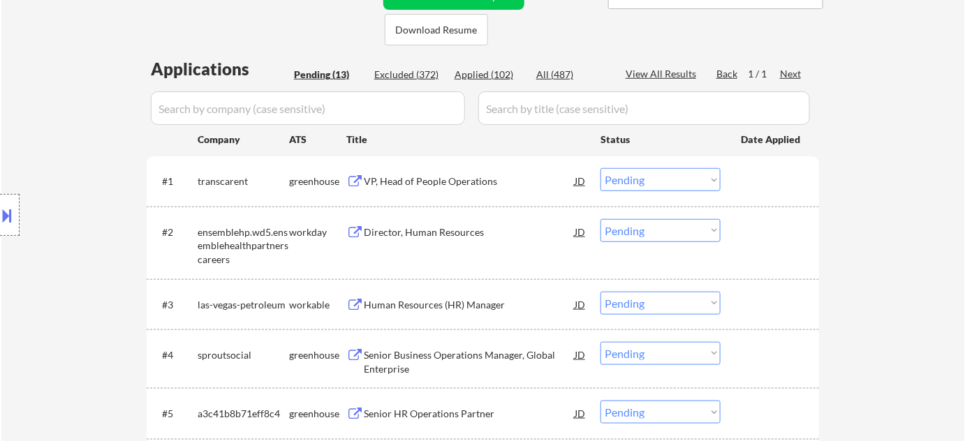
click at [460, 182] on div "VP, Head of People Operations" at bounding box center [469, 182] width 211 height 14
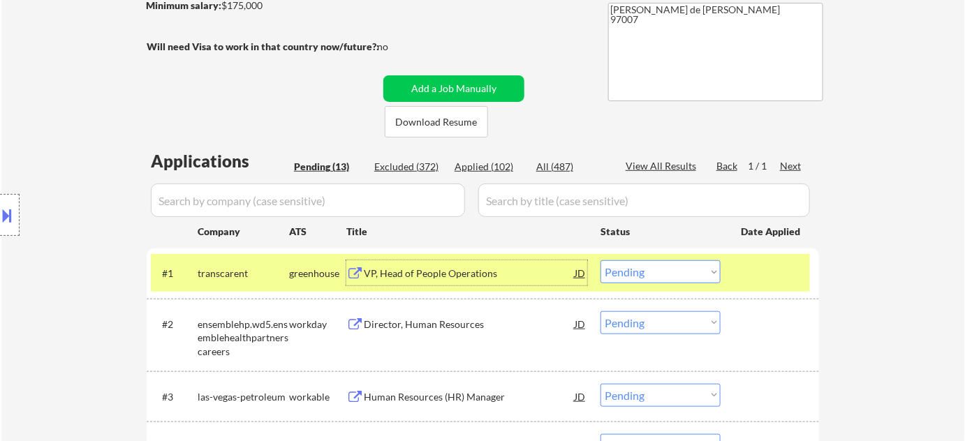
scroll to position [0, 0]
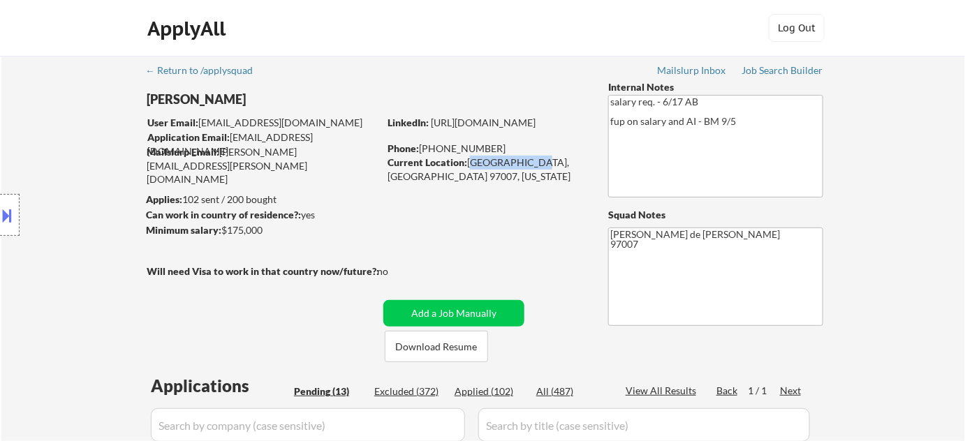
drag, startPoint x: 468, startPoint y: 163, endPoint x: 529, endPoint y: 165, distance: 60.8
click at [529, 165] on div "Current Location: [GEOGRAPHIC_DATA], [US_STATE]" at bounding box center [487, 169] width 198 height 27
copy div "[GEOGRAPHIC_DATA], [GEOGRAPHIC_DATA]"
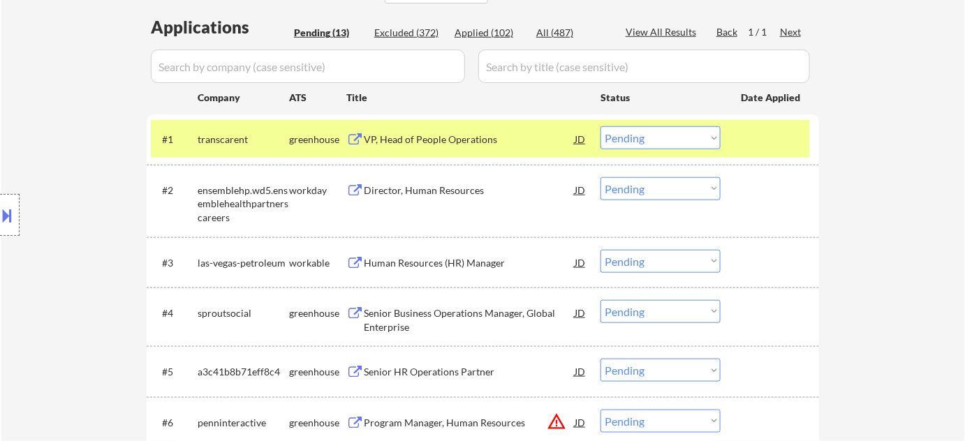
scroll to position [381, 0]
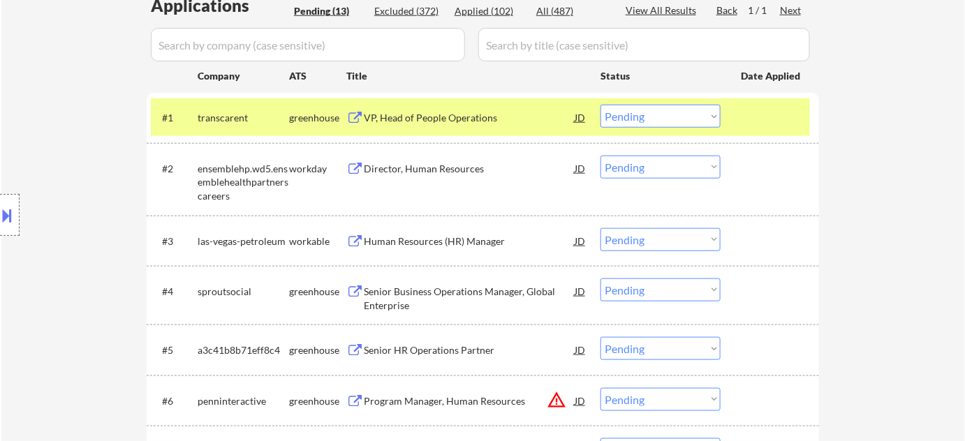
click at [650, 122] on select "Choose an option... Pending Applied Excluded (Questions) Excluded (Expired) Exc…" at bounding box center [661, 116] width 120 height 23
click at [601, 105] on select "Choose an option... Pending Applied Excluded (Questions) Excluded (Expired) Exc…" at bounding box center [661, 116] width 120 height 23
select select ""pending""
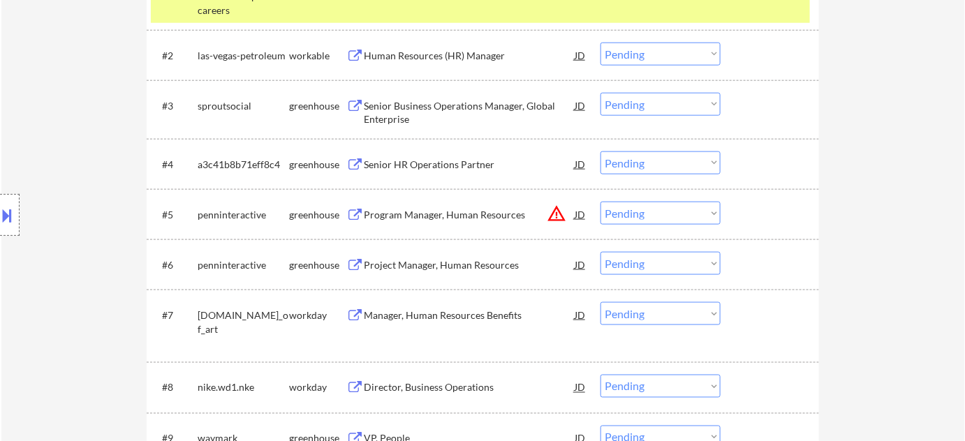
scroll to position [571, 0]
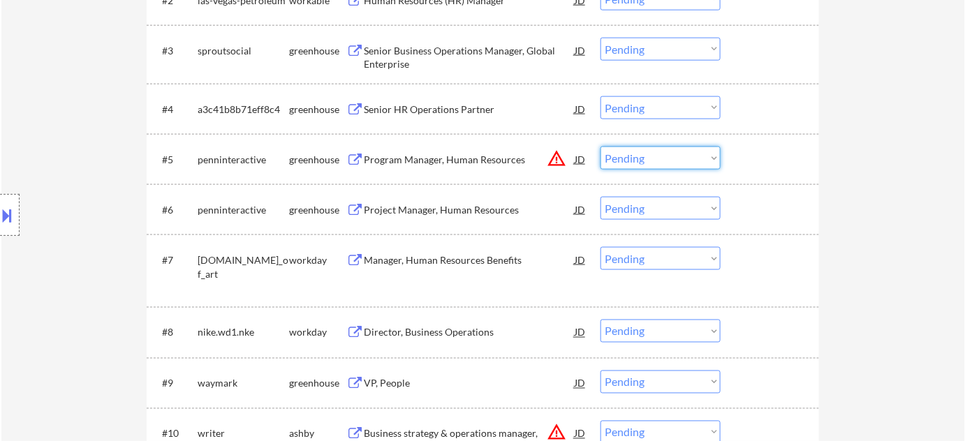
click at [634, 167] on select "Choose an option... Pending Applied Excluded (Questions) Excluded (Expired) Exc…" at bounding box center [661, 158] width 120 height 23
click at [601, 147] on select "Choose an option... Pending Applied Excluded (Questions) Excluded (Expired) Exc…" at bounding box center [661, 158] width 120 height 23
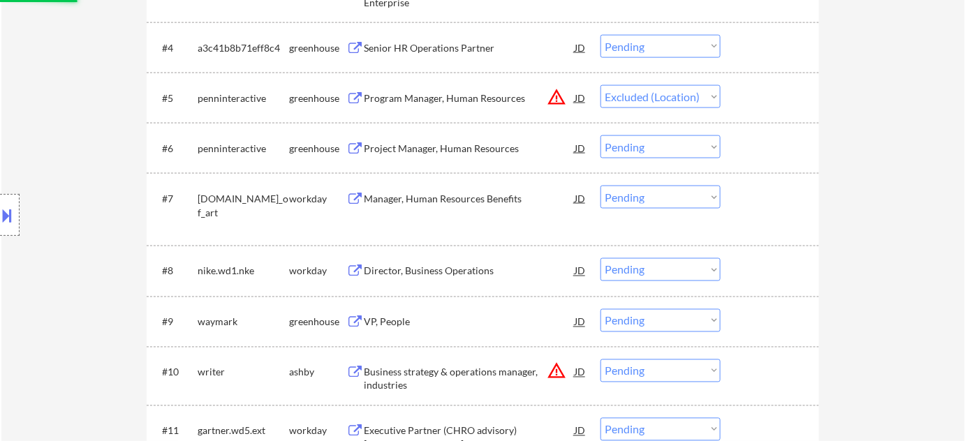
scroll to position [699, 0]
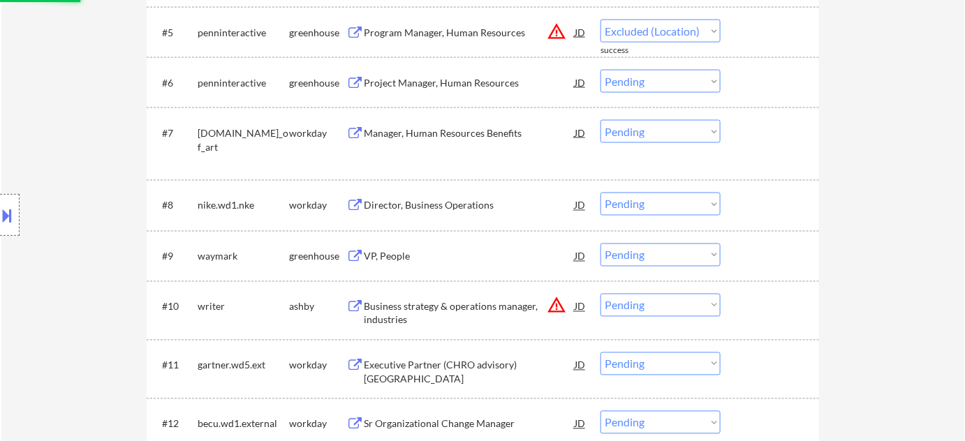
select select ""pending""
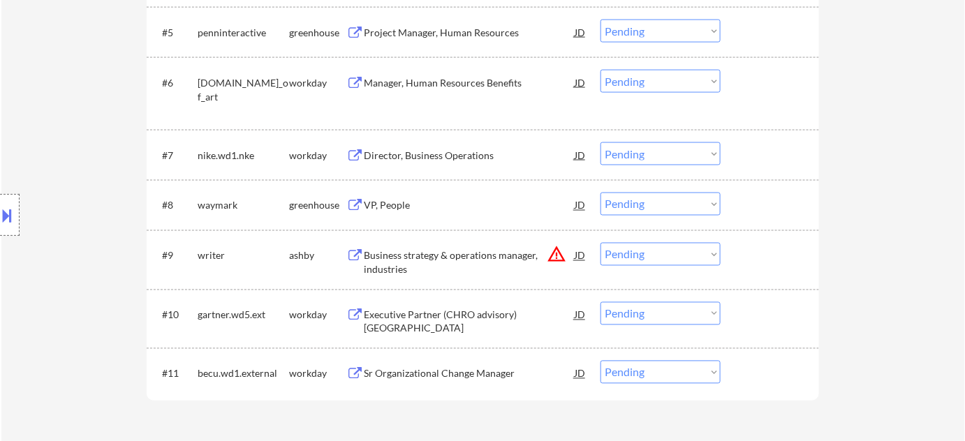
click at [397, 203] on div "VP, People" at bounding box center [469, 206] width 211 height 14
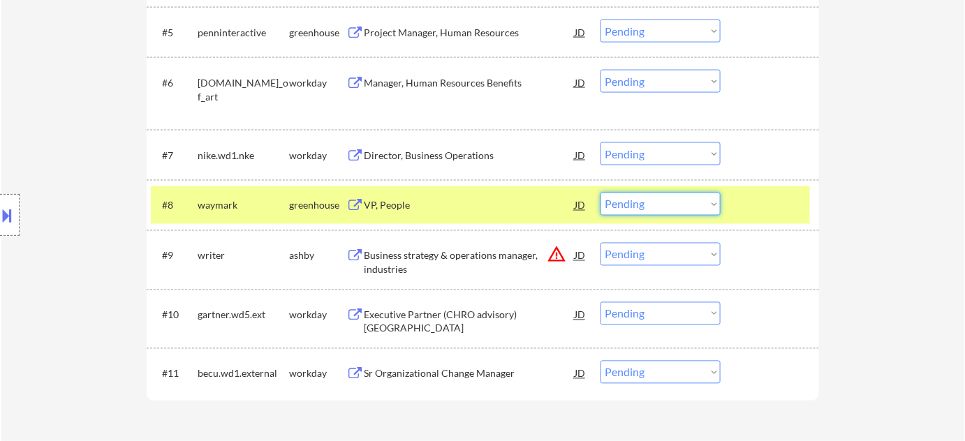
click at [675, 200] on select "Choose an option... Pending Applied Excluded (Questions) Excluded (Expired) Exc…" at bounding box center [661, 204] width 120 height 23
click at [601, 193] on select "Choose an option... Pending Applied Excluded (Questions) Excluded (Expired) Exc…" at bounding box center [661, 204] width 120 height 23
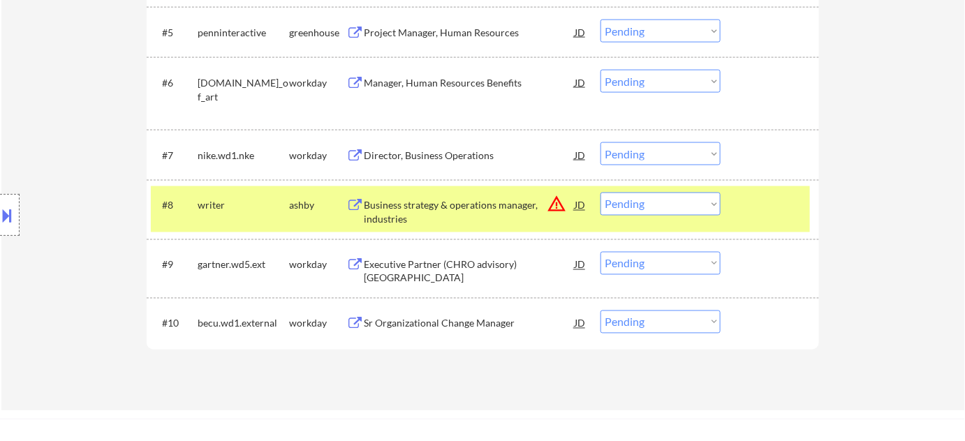
click at [551, 208] on button "warning_amber" at bounding box center [557, 205] width 20 height 20
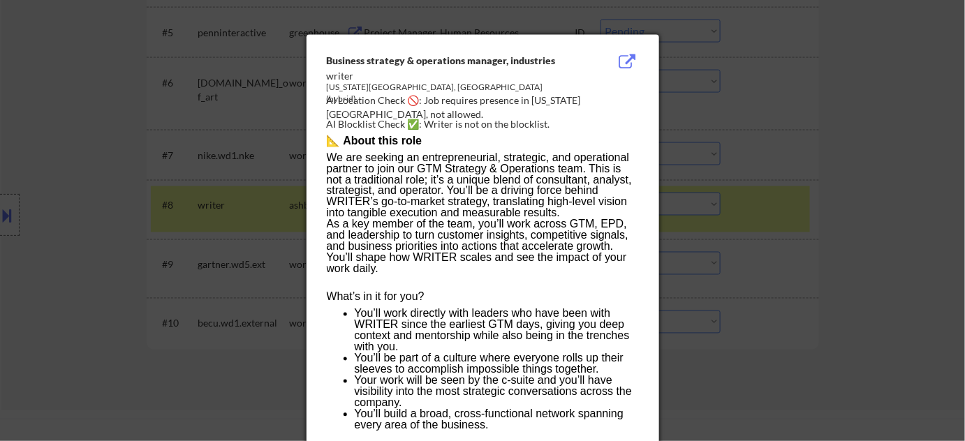
click at [763, 215] on div at bounding box center [482, 220] width 965 height 441
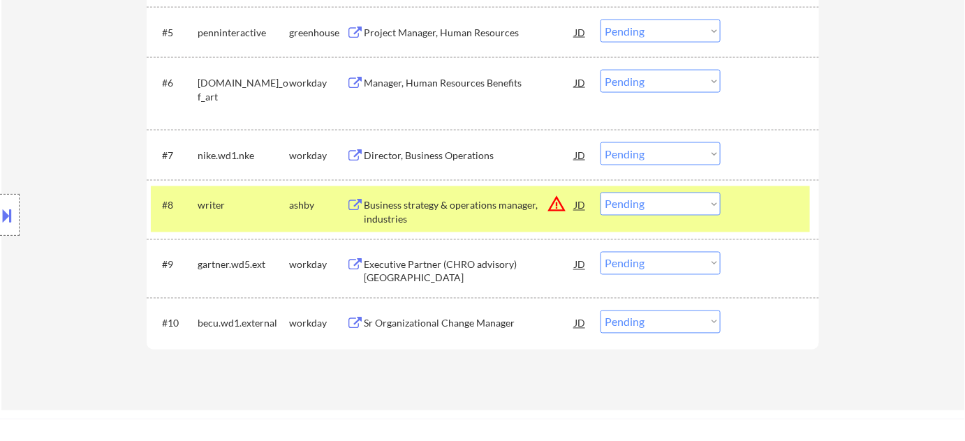
click at [716, 212] on select "Choose an option... Pending Applied Excluded (Questions) Excluded (Expired) Exc…" at bounding box center [661, 204] width 120 height 23
click at [601, 193] on select "Choose an option... Pending Applied Excluded (Questions) Excluded (Expired) Exc…" at bounding box center [661, 204] width 120 height 23
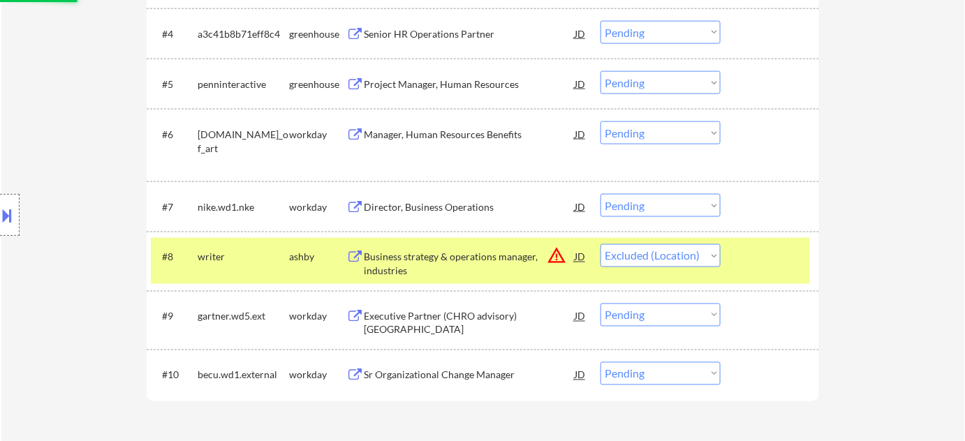
scroll to position [571, 0]
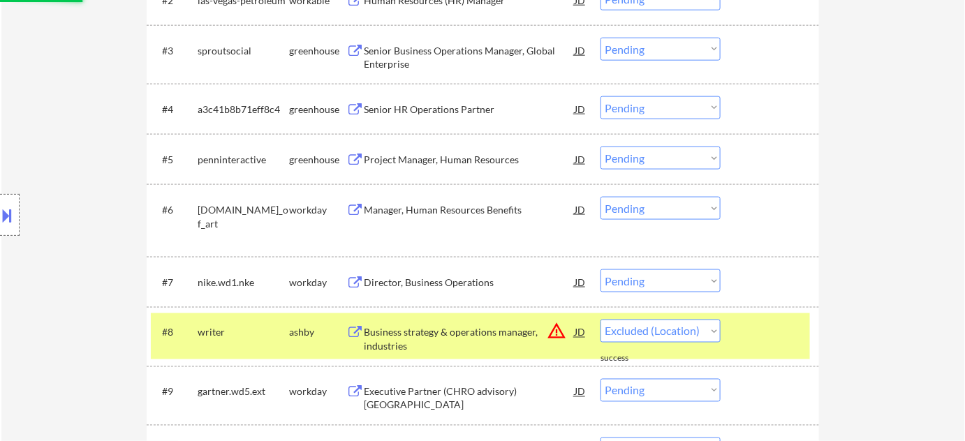
select select ""pending""
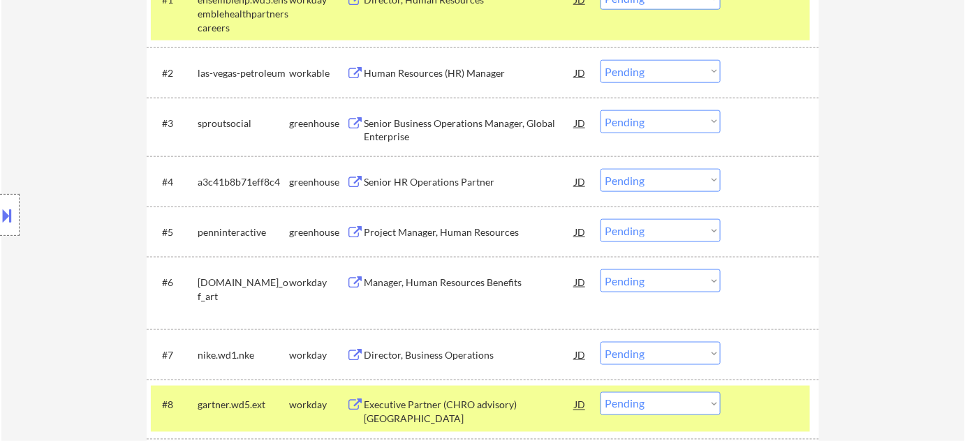
scroll to position [381, 0]
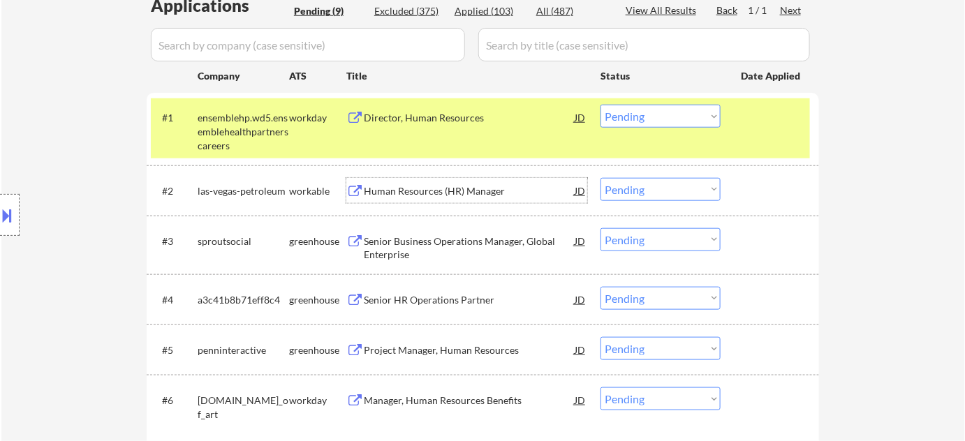
click at [447, 196] on div "Human Resources (HR) Manager" at bounding box center [469, 191] width 211 height 14
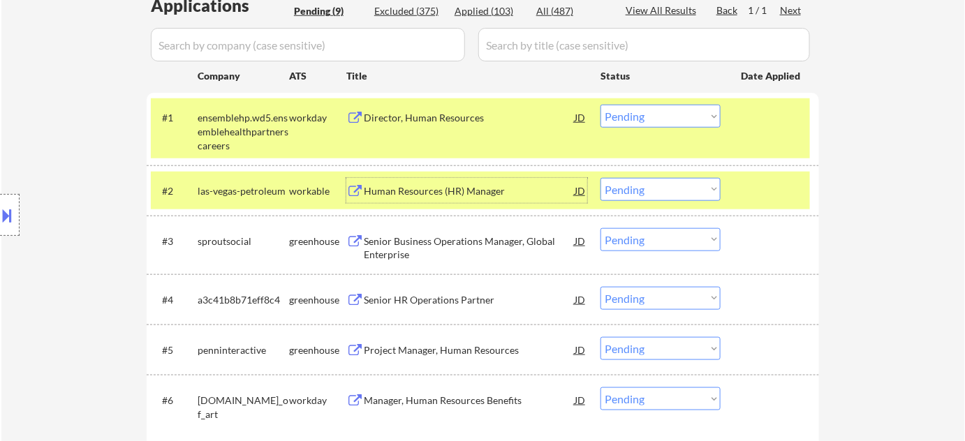
click at [658, 197] on select "Choose an option... Pending Applied Excluded (Questions) Excluded (Expired) Exc…" at bounding box center [661, 189] width 120 height 23
click at [601, 178] on select "Choose an option... Pending Applied Excluded (Questions) Excluded (Expired) Exc…" at bounding box center [661, 189] width 120 height 23
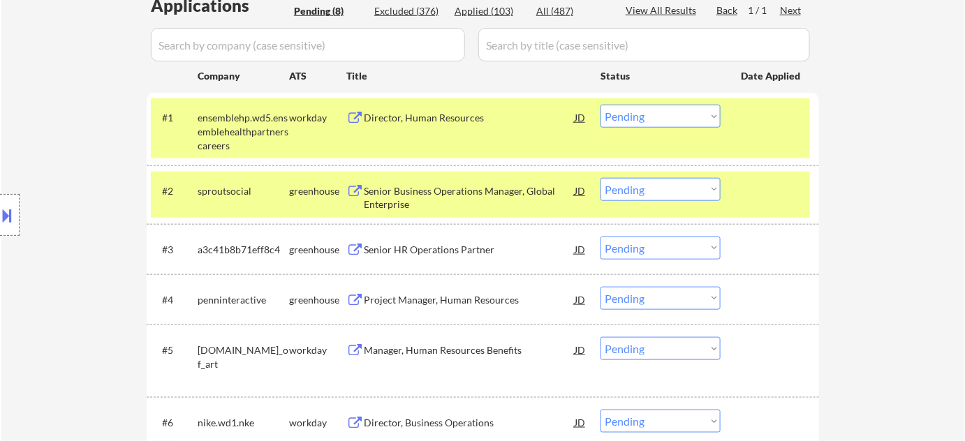
click at [393, 205] on div "Senior Business Operations Manager, Global Enterprise" at bounding box center [469, 197] width 211 height 27
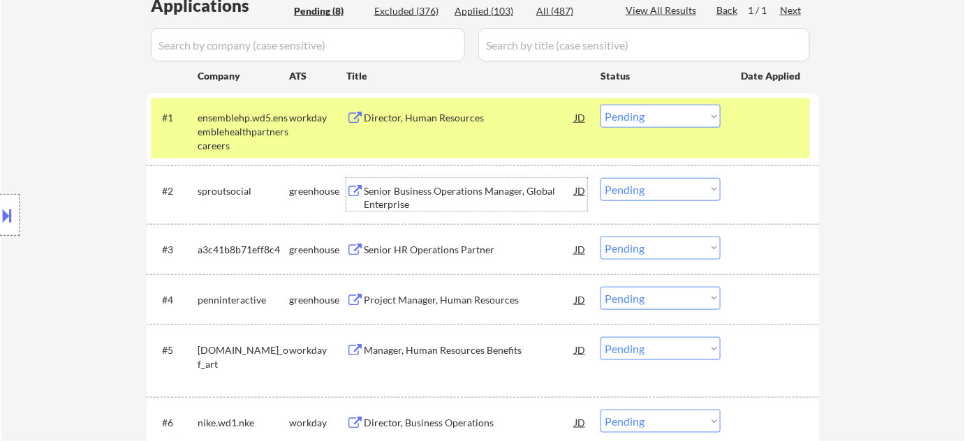
drag, startPoint x: 680, startPoint y: 182, endPoint x: 678, endPoint y: 196, distance: 14.7
click at [680, 182] on select "Choose an option... Pending Applied Excluded (Questions) Excluded (Expired) Exc…" at bounding box center [661, 189] width 120 height 23
click at [601, 178] on select "Choose an option... Pending Applied Excluded (Questions) Excluded (Expired) Exc…" at bounding box center [661, 189] width 120 height 23
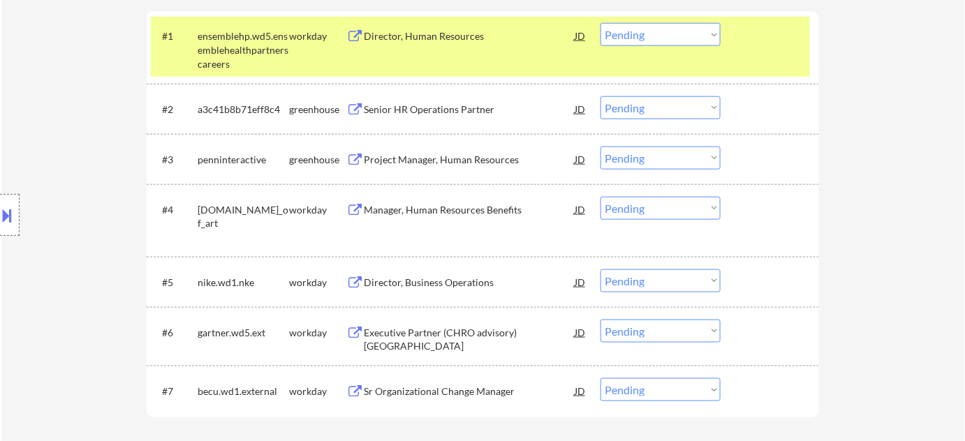
scroll to position [444, 0]
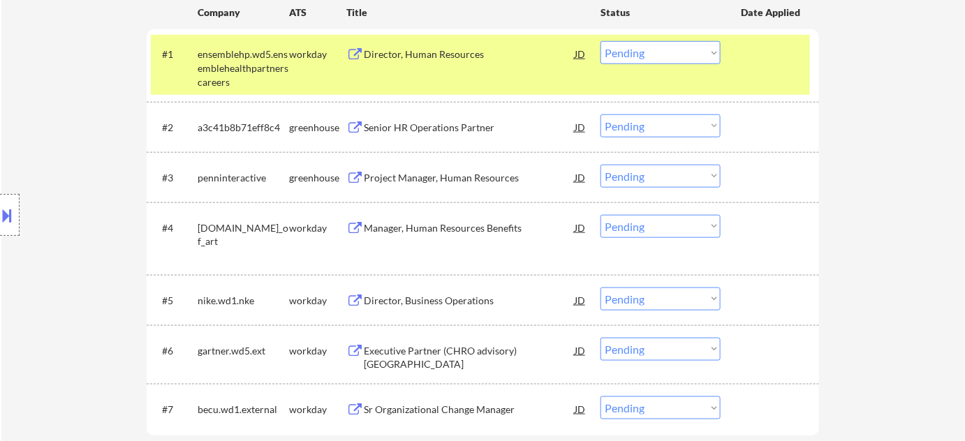
click at [445, 133] on div "Senior HR Operations Partner" at bounding box center [469, 127] width 211 height 25
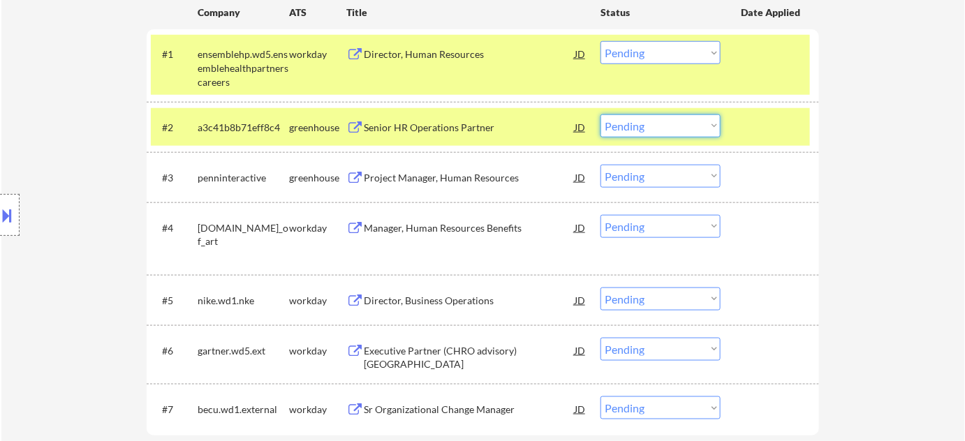
click at [618, 132] on select "Choose an option... Pending Applied Excluded (Questions) Excluded (Expired) Exc…" at bounding box center [661, 126] width 120 height 23
click at [666, 124] on select "Choose an option... Pending Applied Excluded (Questions) Excluded (Expired) Exc…" at bounding box center [661, 126] width 120 height 23
click at [601, 115] on select "Choose an option... Pending Applied Excluded (Questions) Excluded (Expired) Exc…" at bounding box center [661, 126] width 120 height 23
select select ""pending""
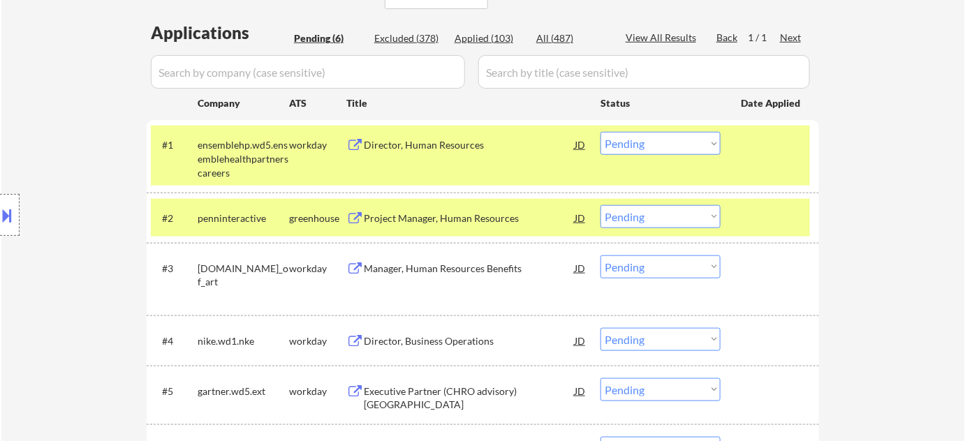
scroll to position [317, 0]
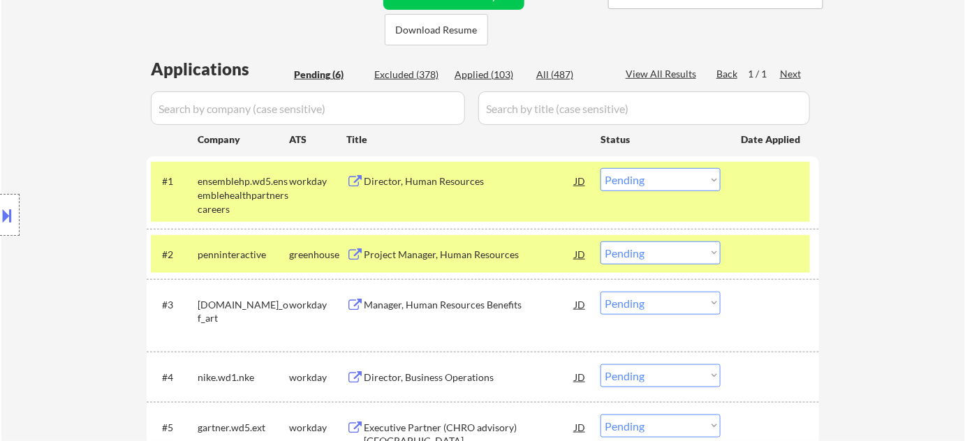
click at [420, 180] on div "Director, Human Resources" at bounding box center [469, 182] width 211 height 14
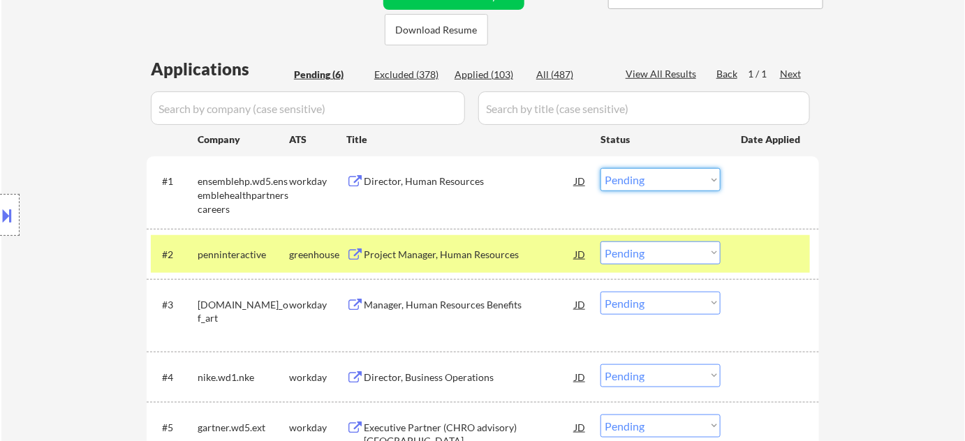
drag, startPoint x: 649, startPoint y: 177, endPoint x: 655, endPoint y: 189, distance: 14.1
click at [649, 178] on select "Choose an option... Pending Applied Excluded (Questions) Excluded (Expired) Exc…" at bounding box center [661, 179] width 120 height 23
click at [601, 168] on select "Choose an option... Pending Applied Excluded (Questions) Excluded (Expired) Exc…" at bounding box center [661, 179] width 120 height 23
select select ""pending""
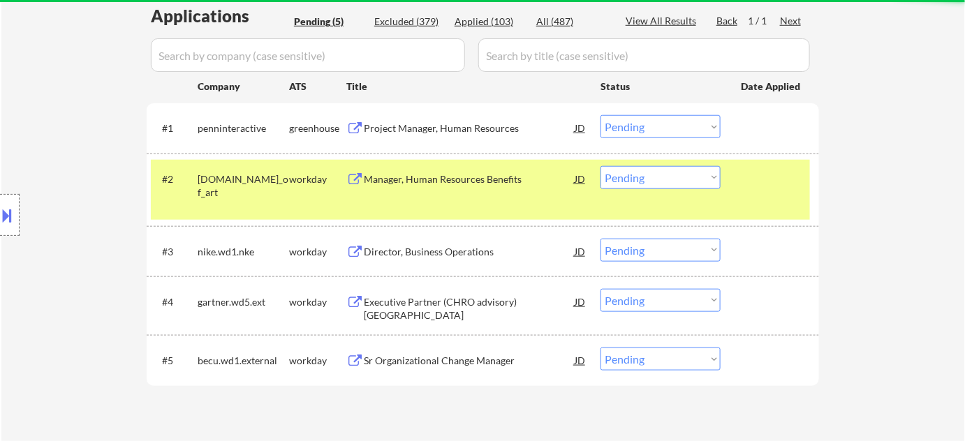
scroll to position [444, 0]
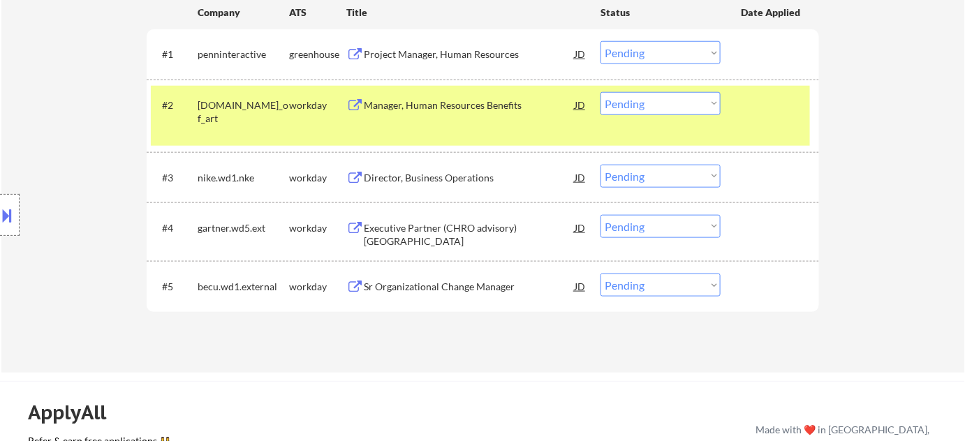
click at [447, 176] on div "Director, Business Operations" at bounding box center [469, 178] width 211 height 14
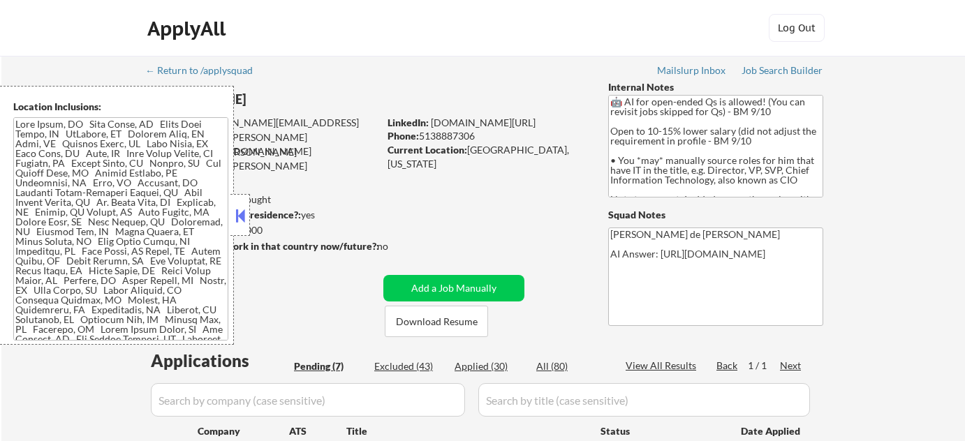
select select ""pending""
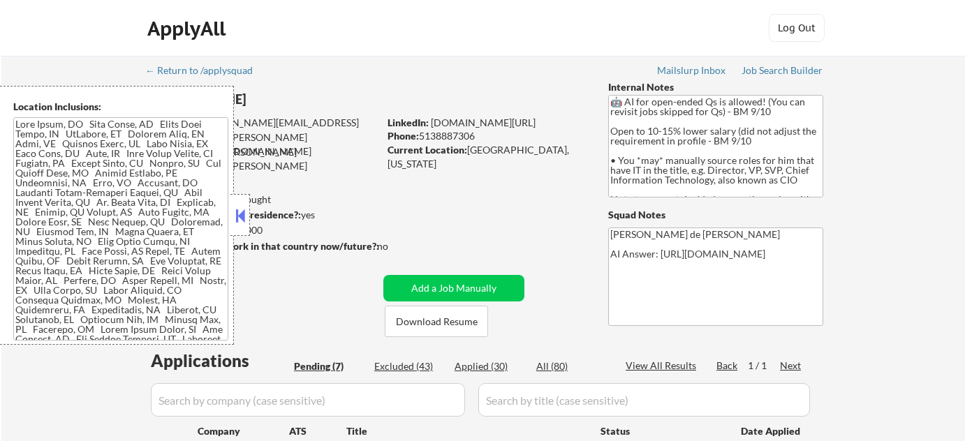
select select ""pending""
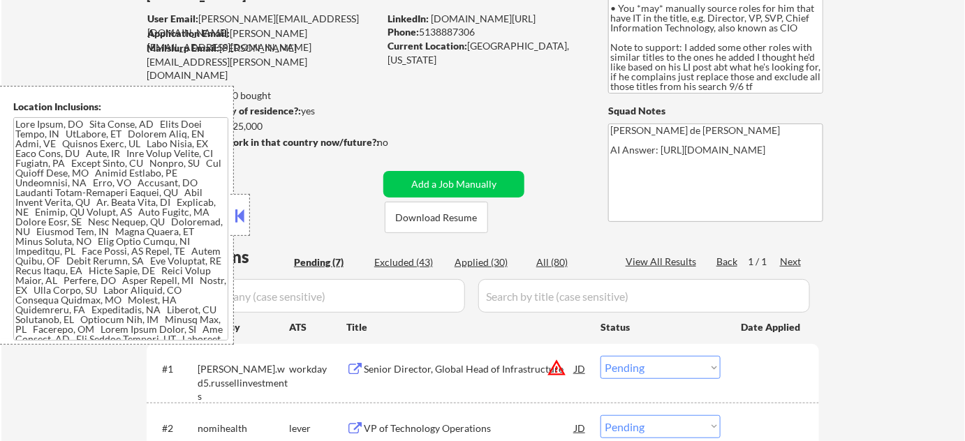
scroll to position [254, 0]
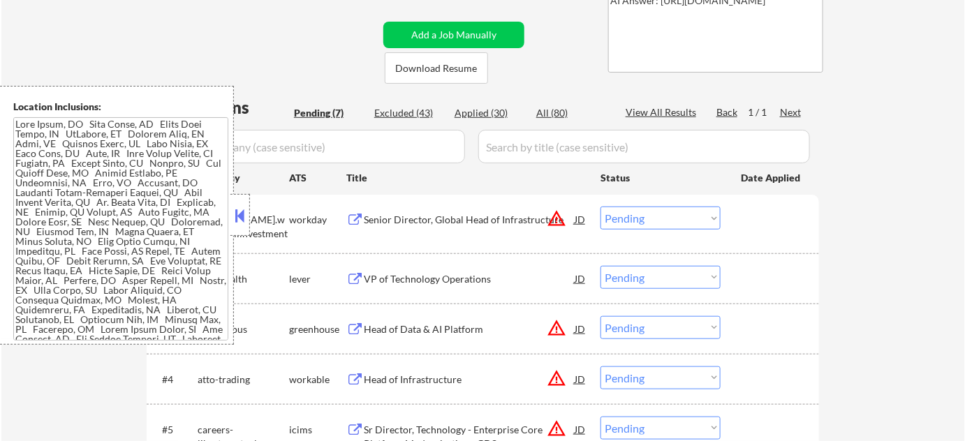
click at [244, 216] on button at bounding box center [240, 215] width 15 height 21
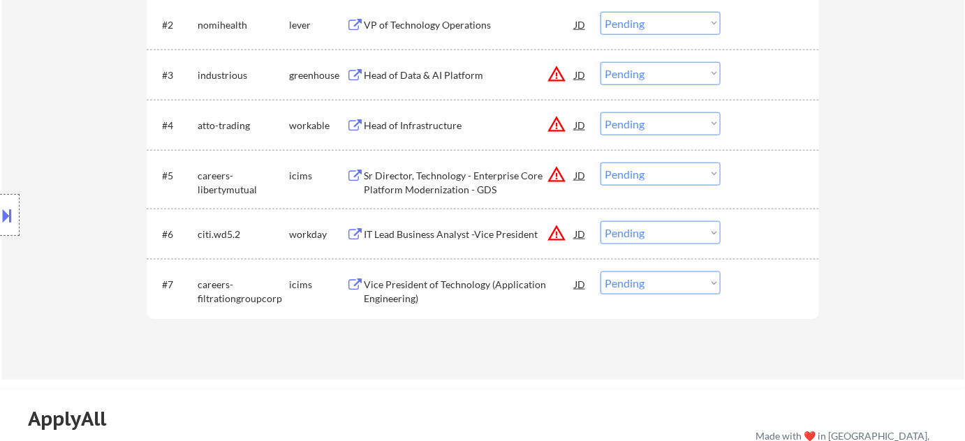
scroll to position [444, 0]
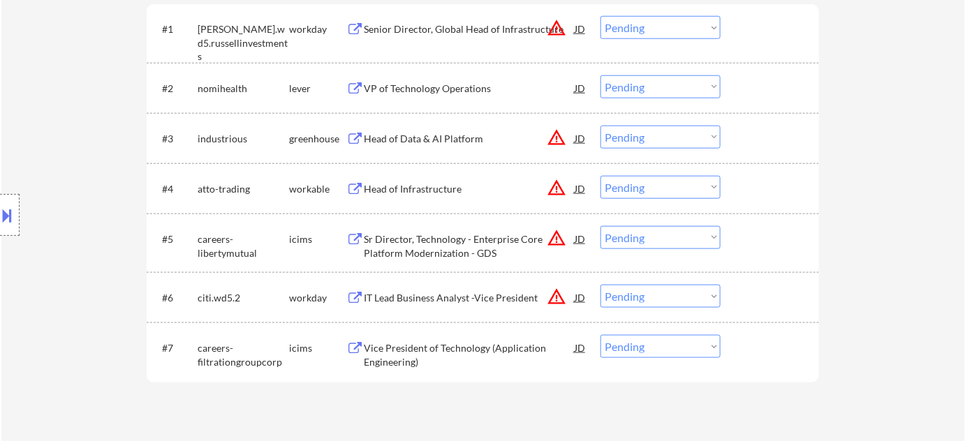
click at [445, 87] on div "VP of Technology Operations" at bounding box center [469, 89] width 211 height 14
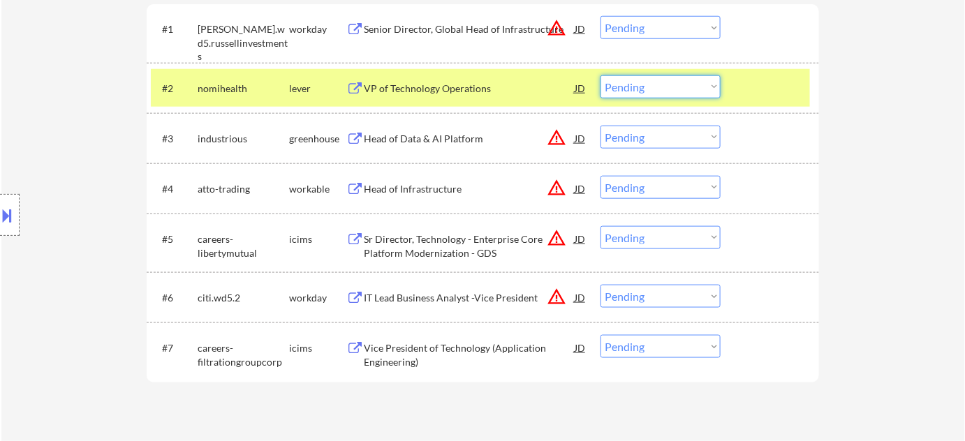
click at [653, 88] on select "Choose an option... Pending Applied Excluded (Questions) Excluded (Expired) Exc…" at bounding box center [661, 86] width 120 height 23
click at [601, 75] on select "Choose an option... Pending Applied Excluded (Questions) Excluded (Expired) Exc…" at bounding box center [661, 86] width 120 height 23
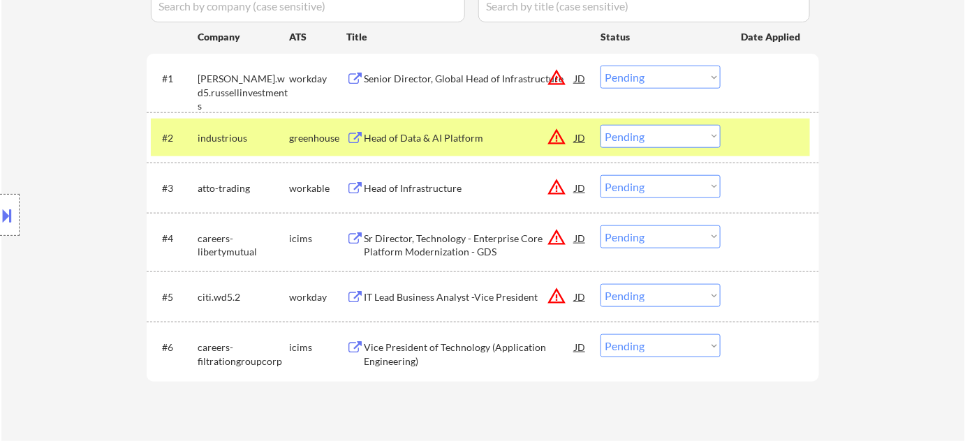
scroll to position [381, 0]
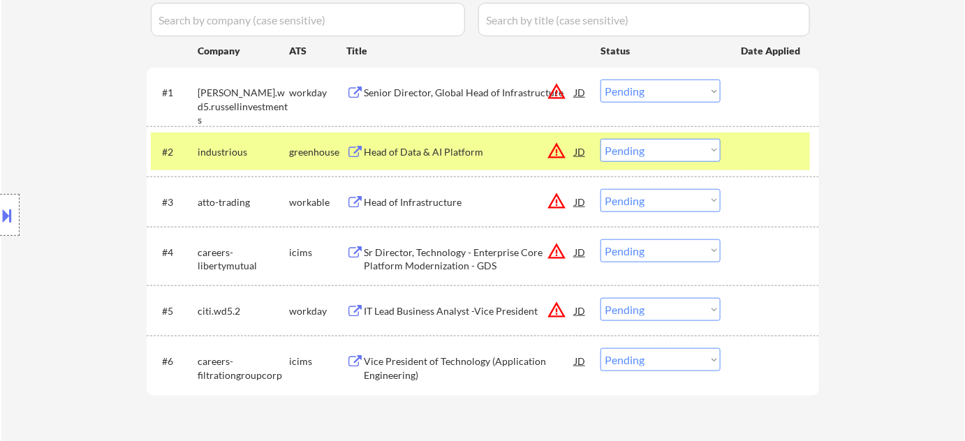
click at [562, 148] on button "warning_amber" at bounding box center [557, 151] width 20 height 20
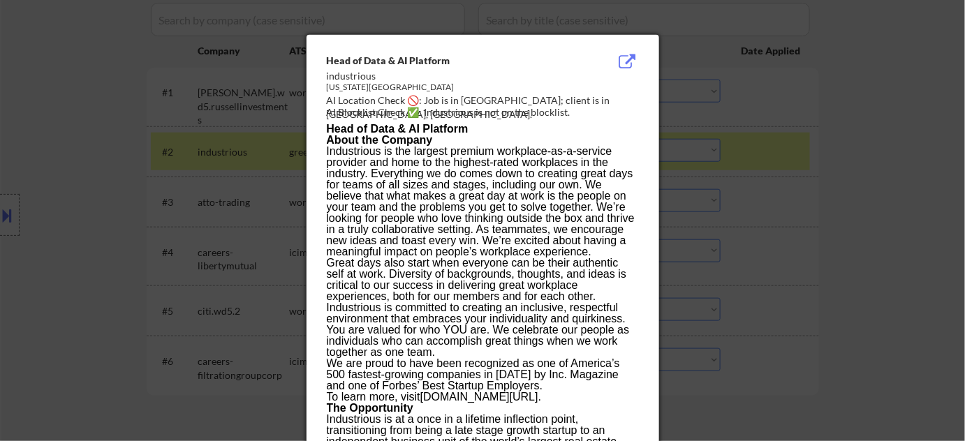
click at [870, 174] on div at bounding box center [482, 220] width 965 height 441
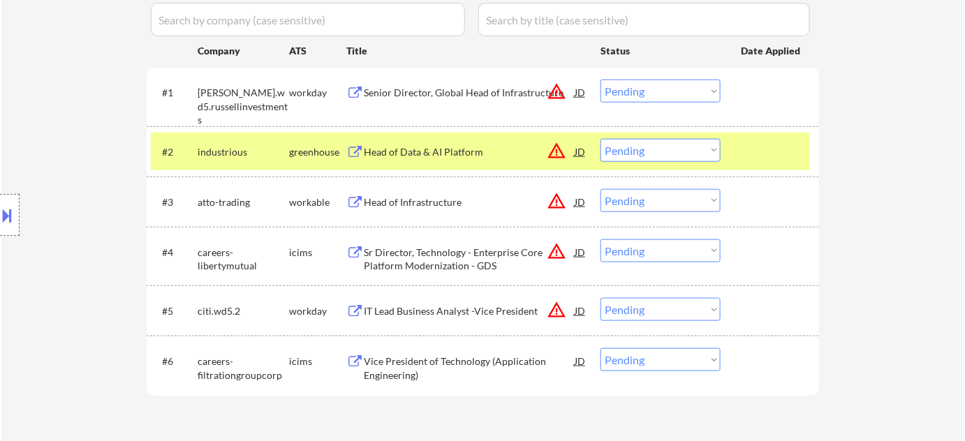
click at [459, 154] on div "Head of Data & AI Platform" at bounding box center [469, 152] width 211 height 14
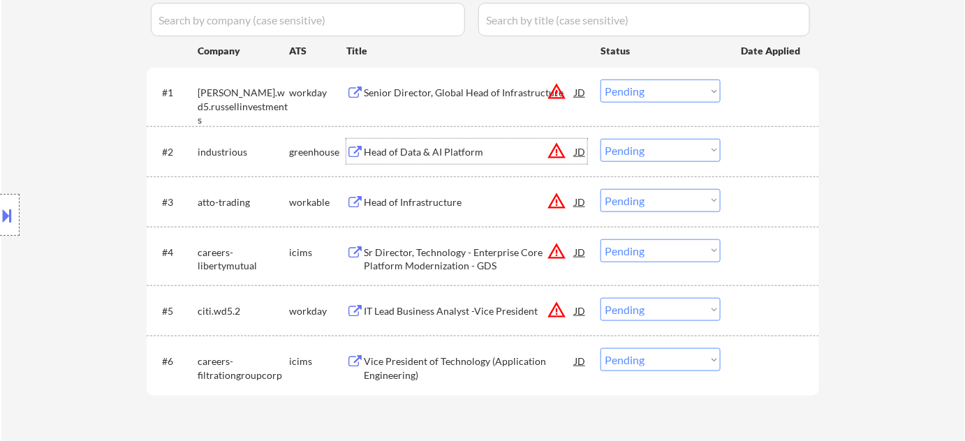
click at [0, 226] on div at bounding box center [10, 215] width 20 height 42
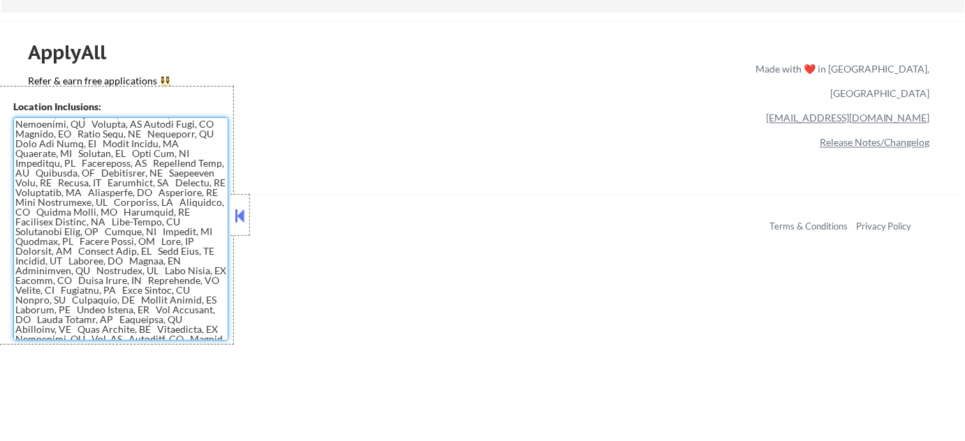
scroll to position [0, 0]
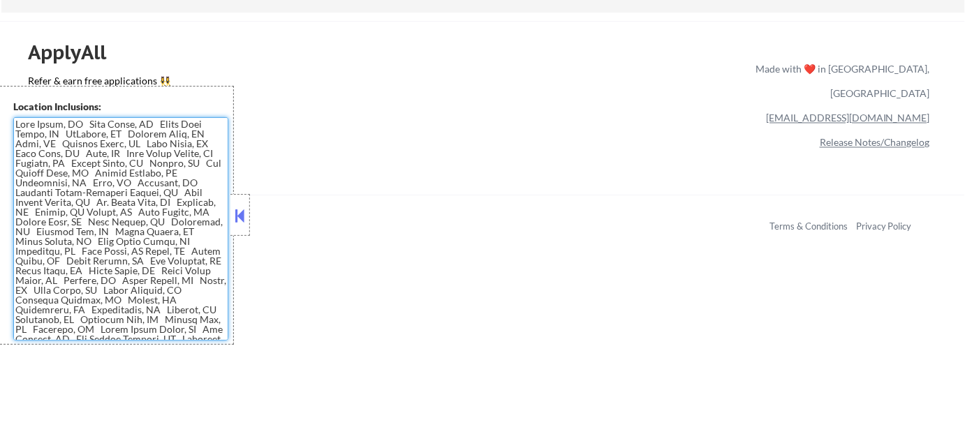
click at [246, 221] on button at bounding box center [240, 215] width 15 height 21
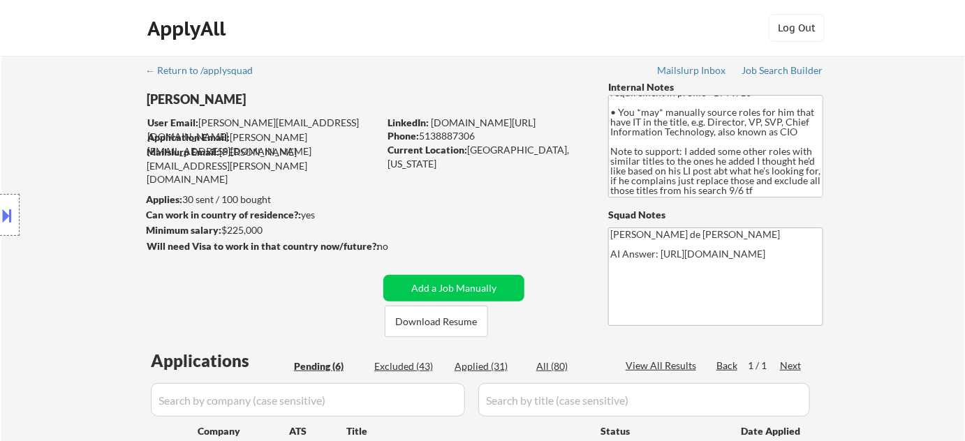
click at [15, 227] on div at bounding box center [10, 215] width 20 height 42
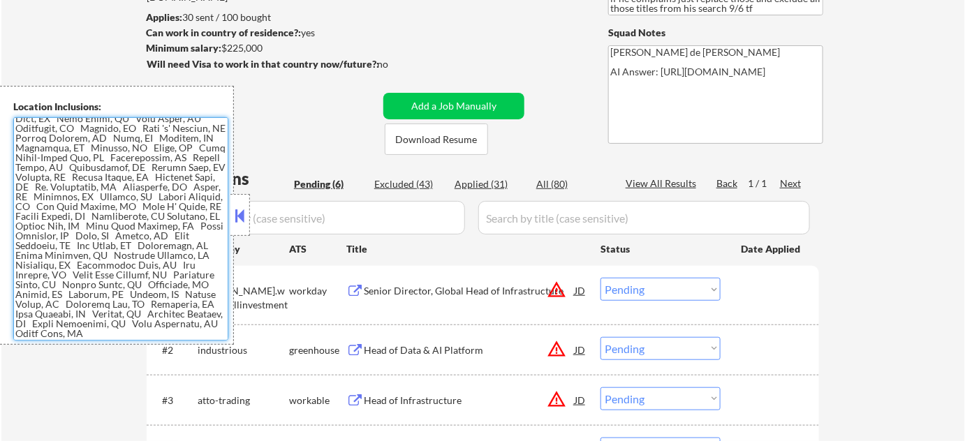
scroll to position [190, 0]
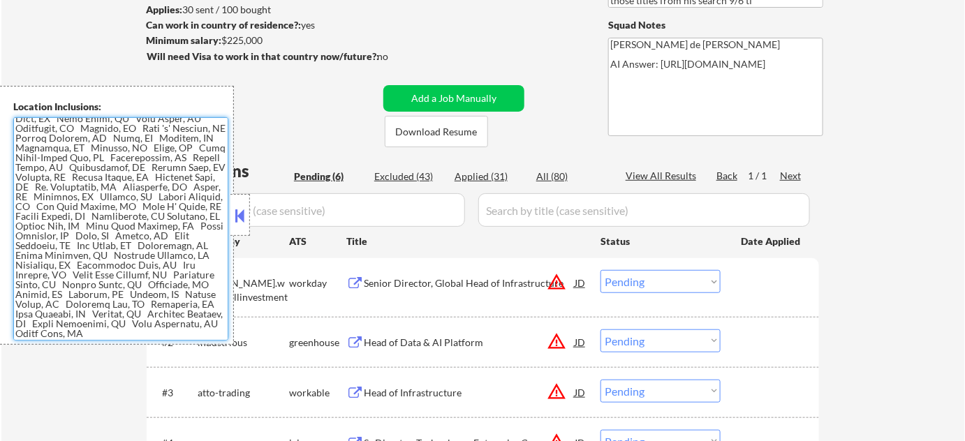
click at [245, 224] on button at bounding box center [240, 215] width 15 height 21
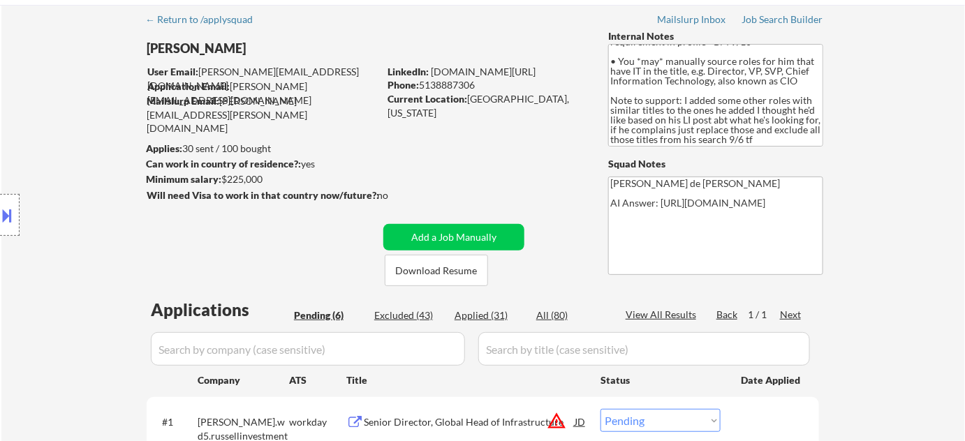
scroll to position [317, 0]
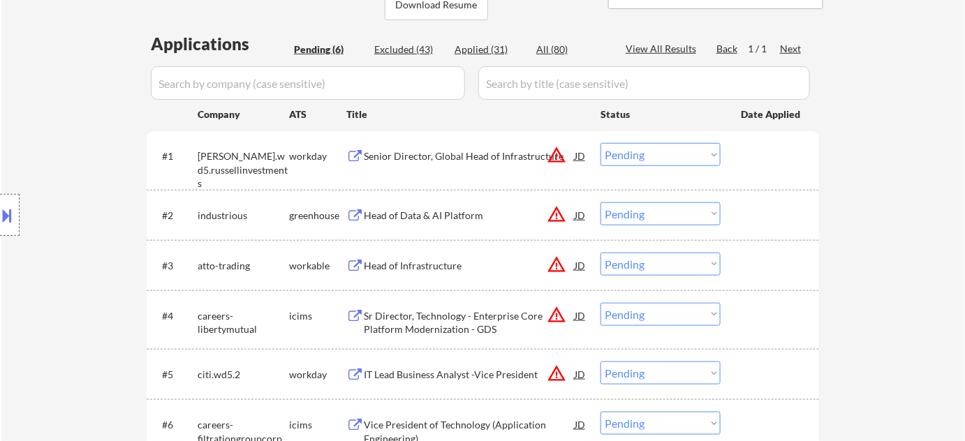
click at [628, 204] on select "Choose an option... Pending Applied Excluded (Questions) Excluded (Expired) Exc…" at bounding box center [661, 214] width 120 height 23
click at [601, 203] on select "Choose an option... Pending Applied Excluded (Questions) Excluded (Expired) Exc…" at bounding box center [661, 214] width 120 height 23
click at [433, 269] on div "Head of Infrastructure" at bounding box center [469, 266] width 211 height 14
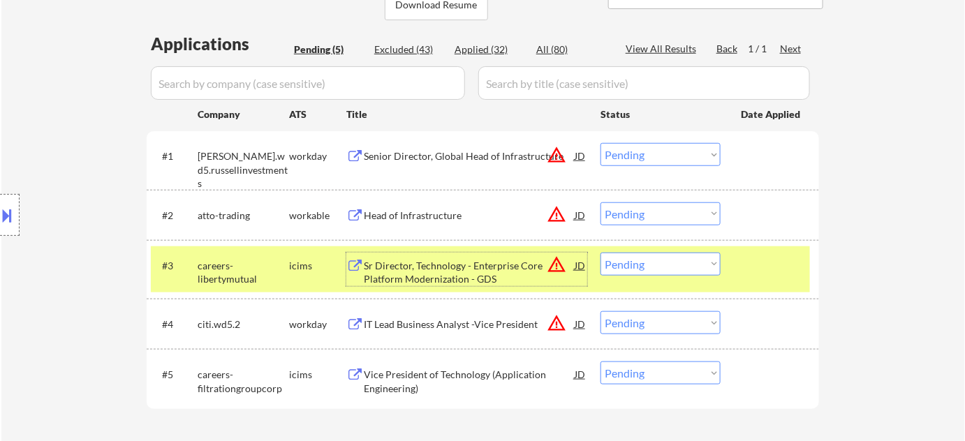
drag, startPoint x: 676, startPoint y: 203, endPoint x: 676, endPoint y: 210, distance: 7.7
click at [676, 203] on select "Choose an option... Pending Applied Excluded (Questions) Excluded (Expired) Exc…" at bounding box center [661, 214] width 120 height 23
click at [601, 203] on select "Choose an option... Pending Applied Excluded (Questions) Excluded (Expired) Exc…" at bounding box center [661, 214] width 120 height 23
select select ""pending""
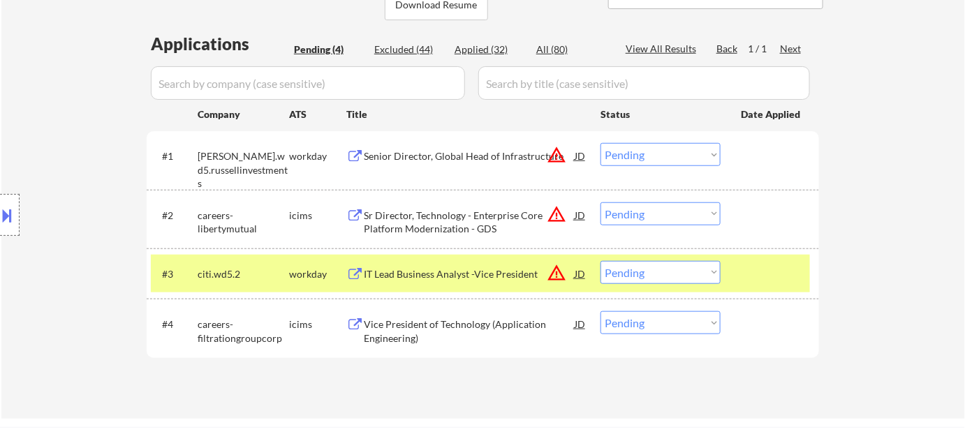
click at [497, 147] on div "Senior Director, Global Head of Infrastructure" at bounding box center [469, 155] width 211 height 25
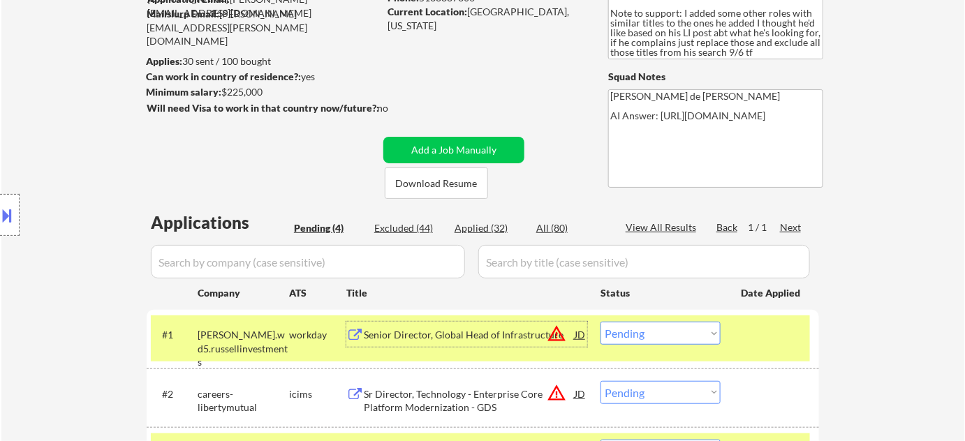
scroll to position [0, 0]
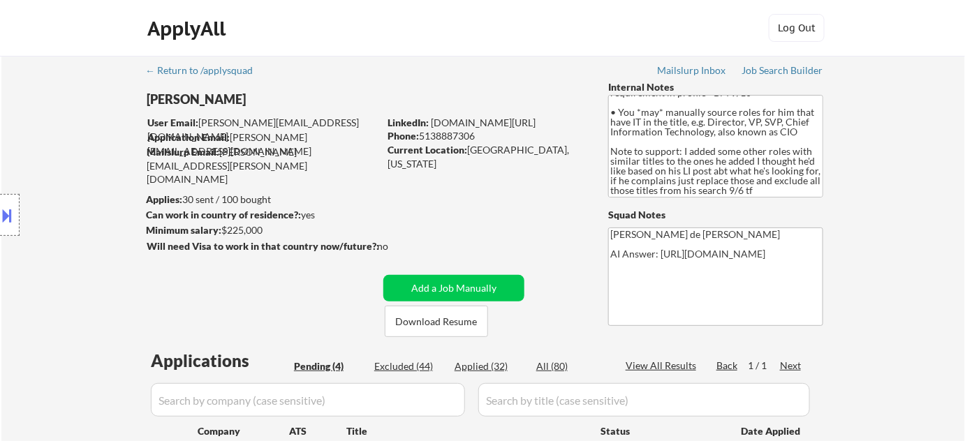
drag, startPoint x: 421, startPoint y: 133, endPoint x: 480, endPoint y: 137, distance: 58.8
click at [480, 137] on div "Phone: 5138887306" at bounding box center [487, 136] width 198 height 14
copy div "5138887306"
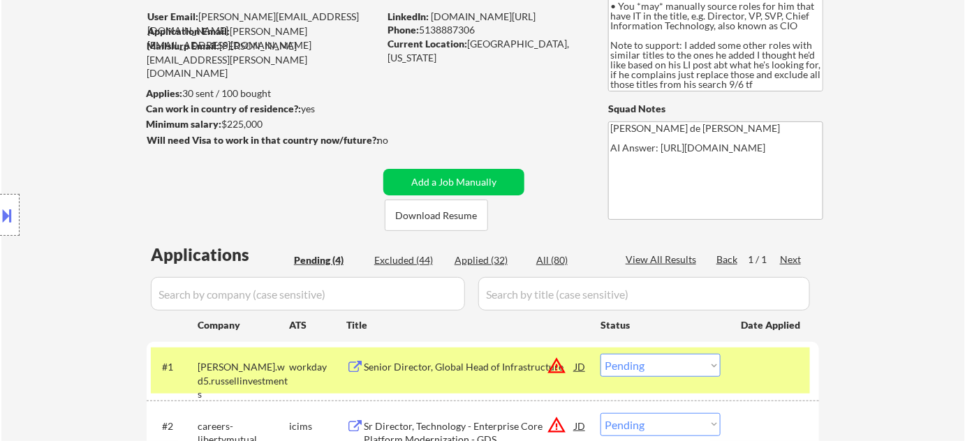
scroll to position [317, 0]
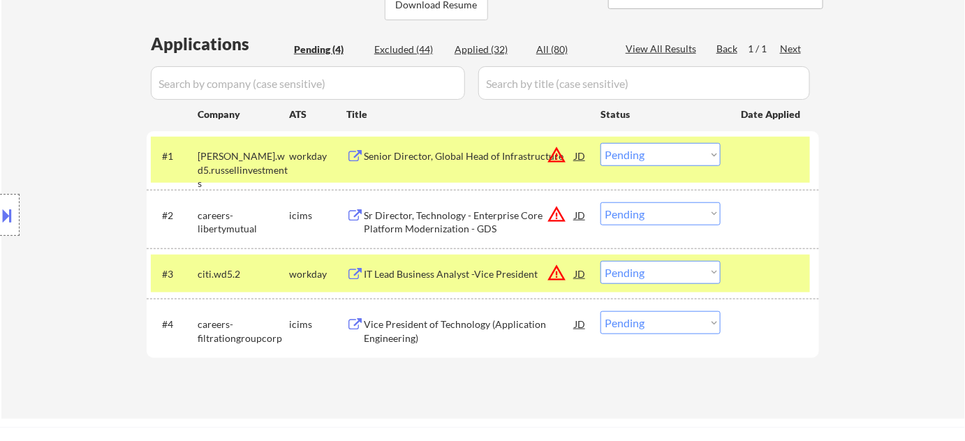
click at [613, 152] on select "Choose an option... Pending Applied Excluded (Questions) Excluded (Expired) Exc…" at bounding box center [661, 154] width 120 height 23
click at [601, 143] on select "Choose an option... Pending Applied Excluded (Questions) Excluded (Expired) Exc…" at bounding box center [661, 154] width 120 height 23
select select ""pending""
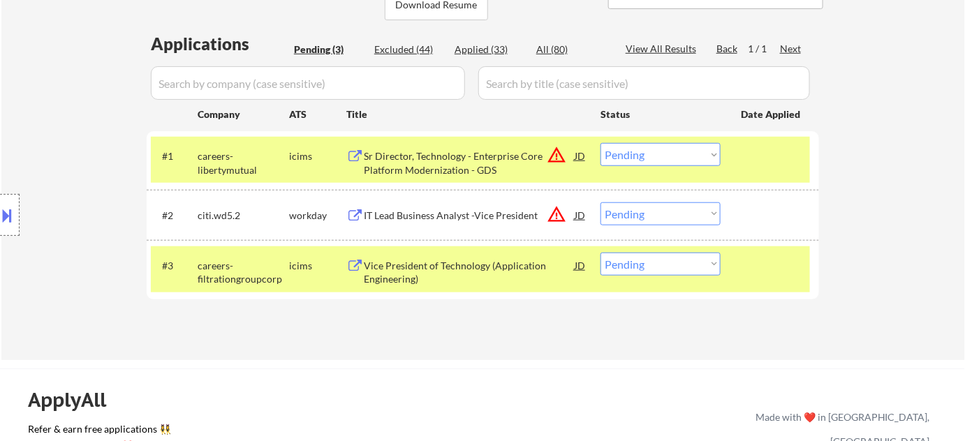
click at [444, 163] on div "Sr Director, Technology - Enterprise Core Platform Modernization - GDS" at bounding box center [469, 162] width 211 height 27
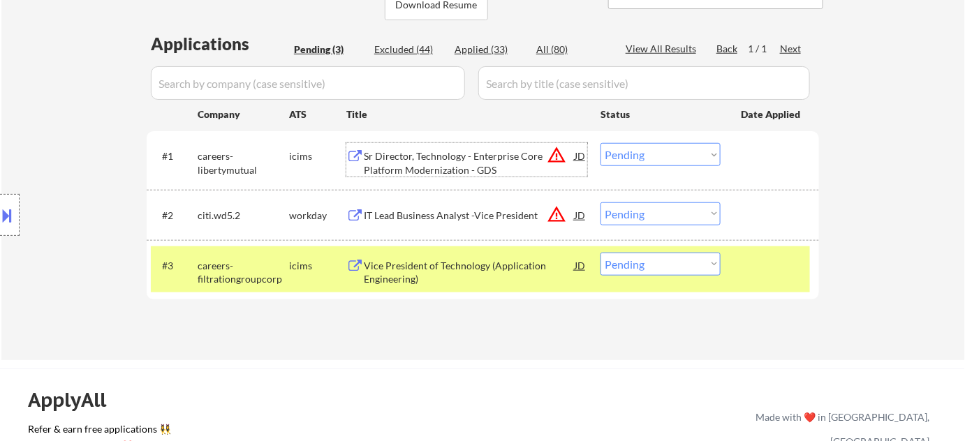
click at [455, 219] on div "IT Lead Business Analyst -Vice President" at bounding box center [469, 216] width 211 height 14
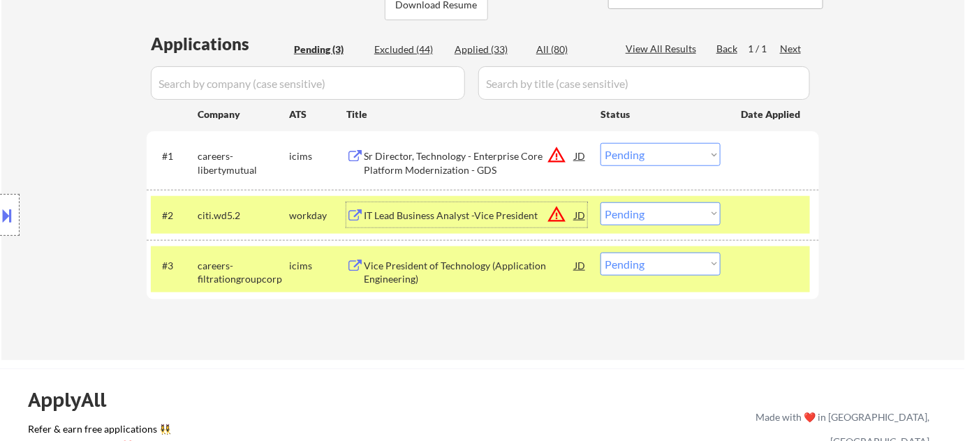
click at [447, 219] on div "IT Lead Business Analyst -Vice President" at bounding box center [469, 216] width 211 height 14
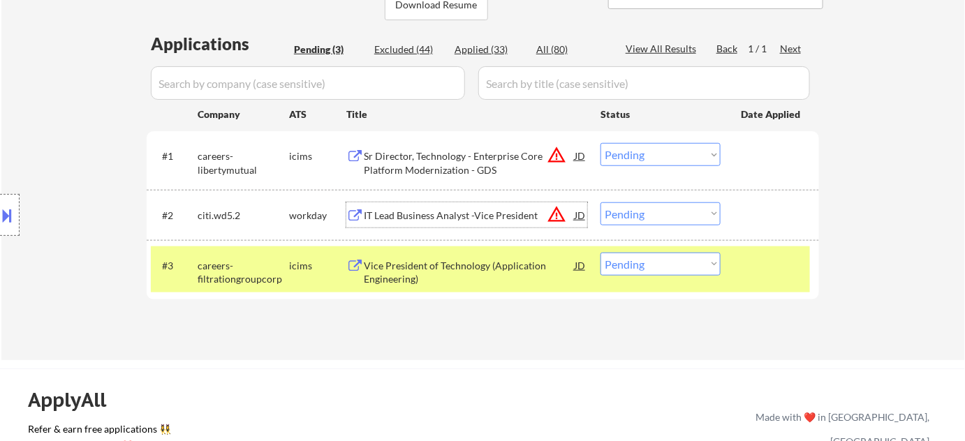
click at [398, 259] on div "Vice President of Technology (Application Engineering)" at bounding box center [469, 272] width 211 height 27
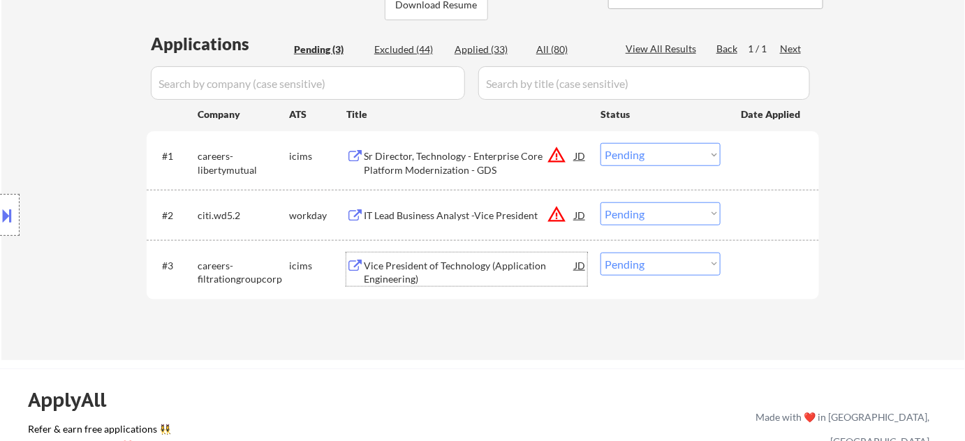
click at [648, 212] on select "Choose an option... Pending Applied Excluded (Questions) Excluded (Expired) Exc…" at bounding box center [661, 214] width 120 height 23
click at [601, 203] on select "Choose an option... Pending Applied Excluded (Questions) Excluded (Expired) Exc…" at bounding box center [661, 214] width 120 height 23
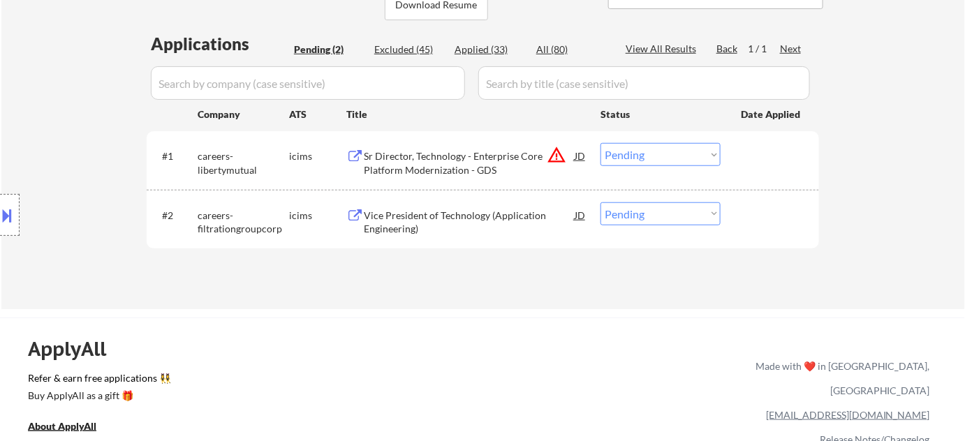
click at [618, 215] on select "Choose an option... Pending Applied Excluded (Questions) Excluded (Expired) Exc…" at bounding box center [661, 214] width 120 height 23
select select ""excluded__bad_match_""
click at [601, 203] on select "Choose an option... Pending Applied Excluded (Questions) Excluded (Expired) Exc…" at bounding box center [661, 214] width 120 height 23
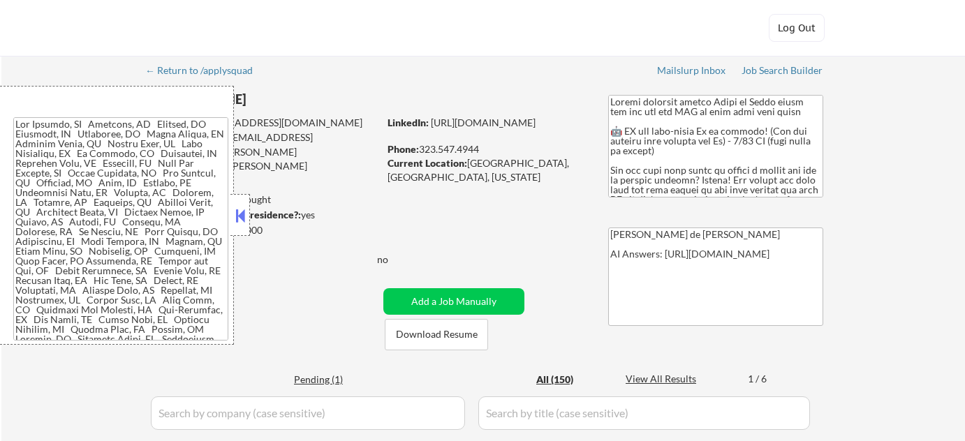
select select ""applied""
select select ""excluded""
select select ""applied""
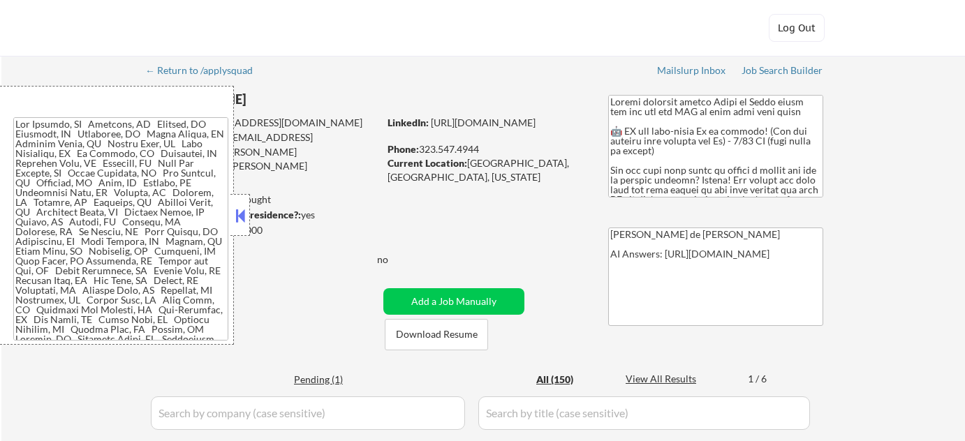
select select ""applied""
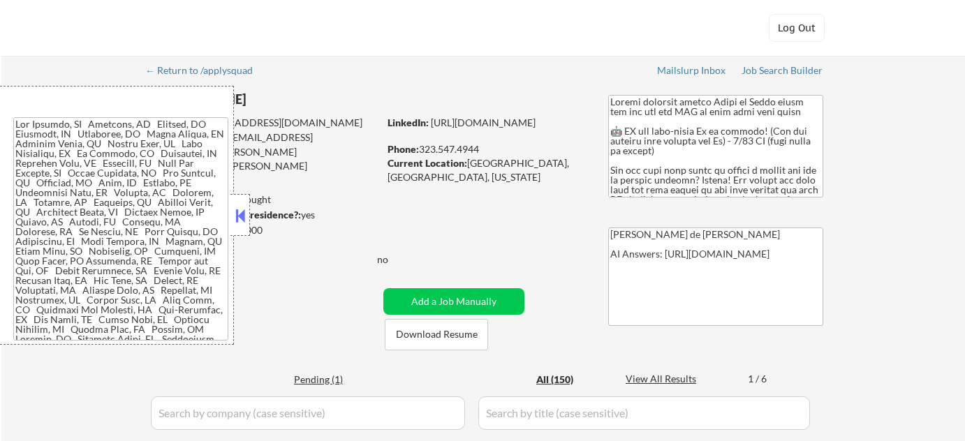
select select ""applied""
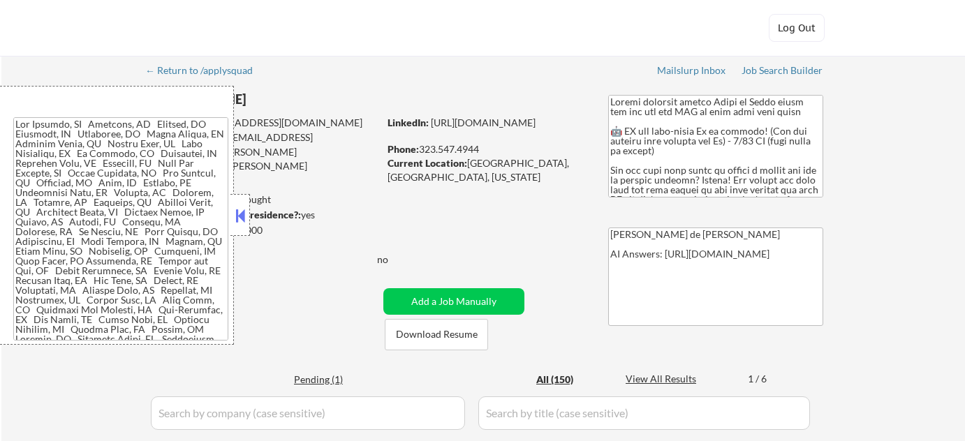
select select ""applied""
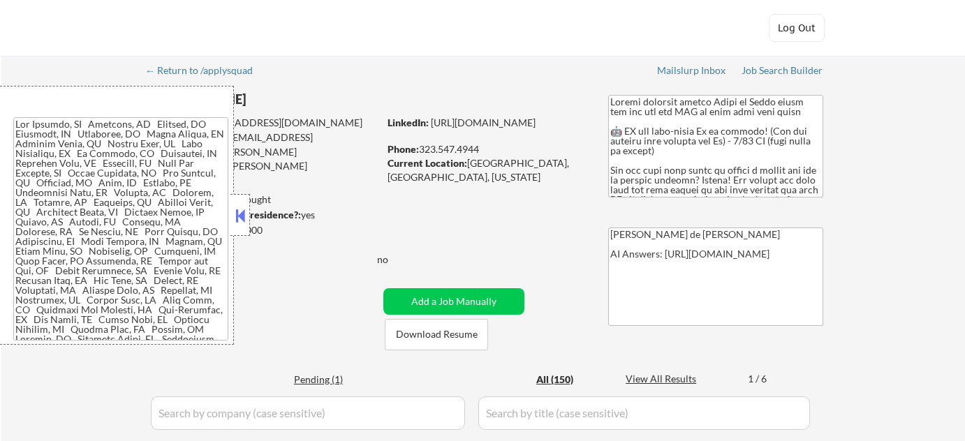
select select ""applied""
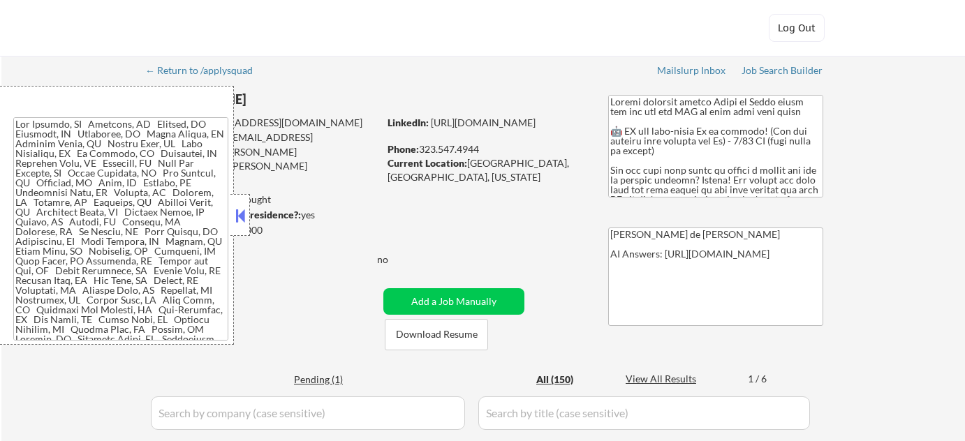
select select ""applied""
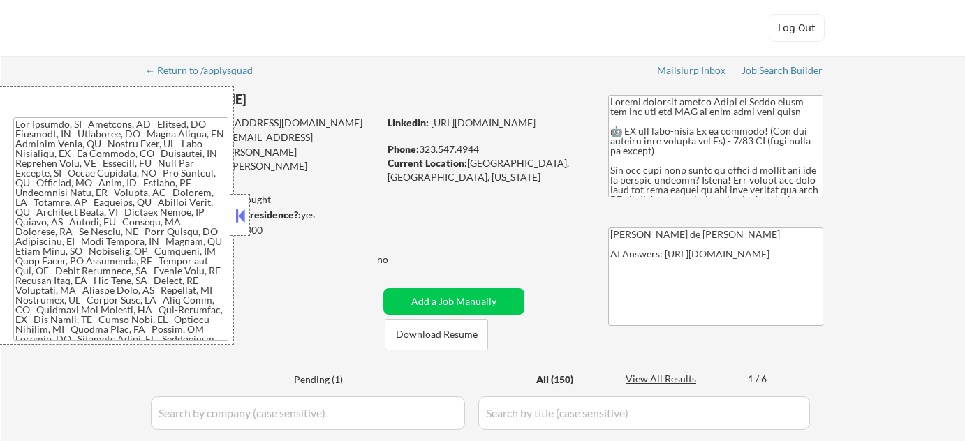
select select ""applied""
select select ""excluded""
select select ""excluded__location_""
select select ""excluded__expired_""
select select ""excluded__bad_match_""
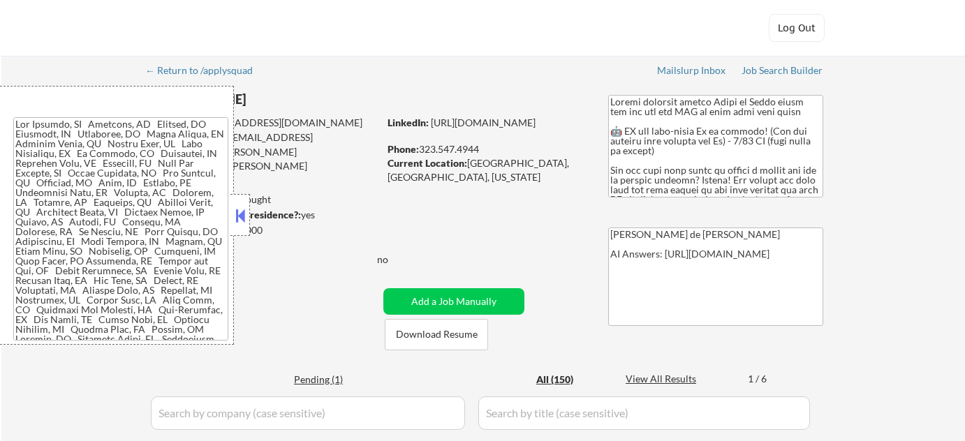
select select ""excluded__location_""
select select ""excluded__expired_""
select select ""excluded__bad_match_""
select select ""excluded__expired_""
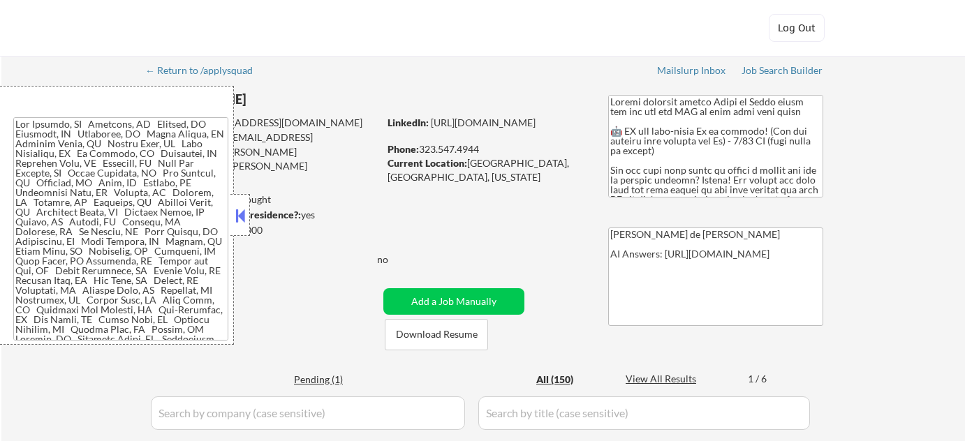
select select ""excluded__expired_""
select select ""excluded__bad_match_""
select select ""excluded__location_""
select select ""excluded__expired_""
select select ""excluded__bad_match_""
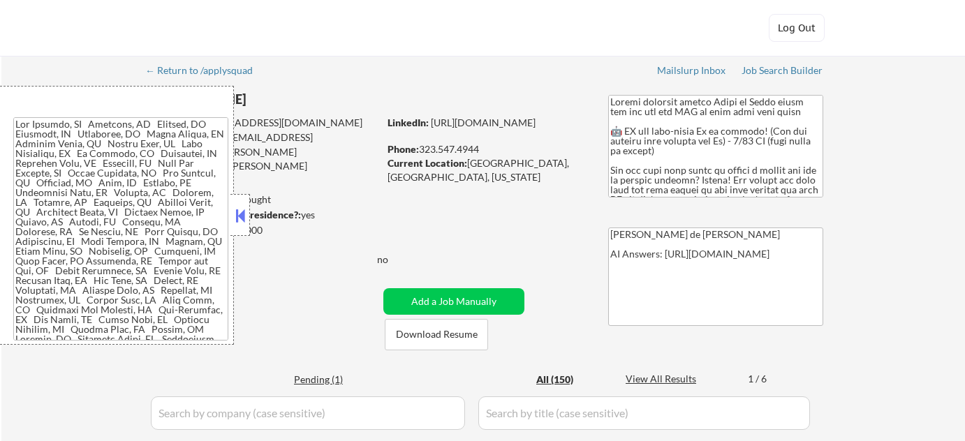
select select ""excluded__expired_""
select select ""excluded__salary_""
select select ""excluded__expired_""
select select ""excluded__location_""
select select ""excluded__blocklist_""
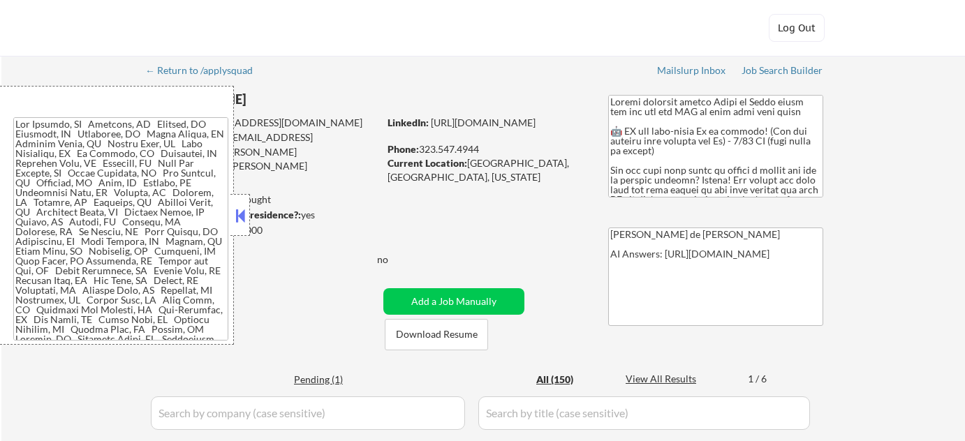
select select ""excluded""
select select ""excluded__expired_""
select select ""excluded__bad_match_""
select select ""excluded__location_""
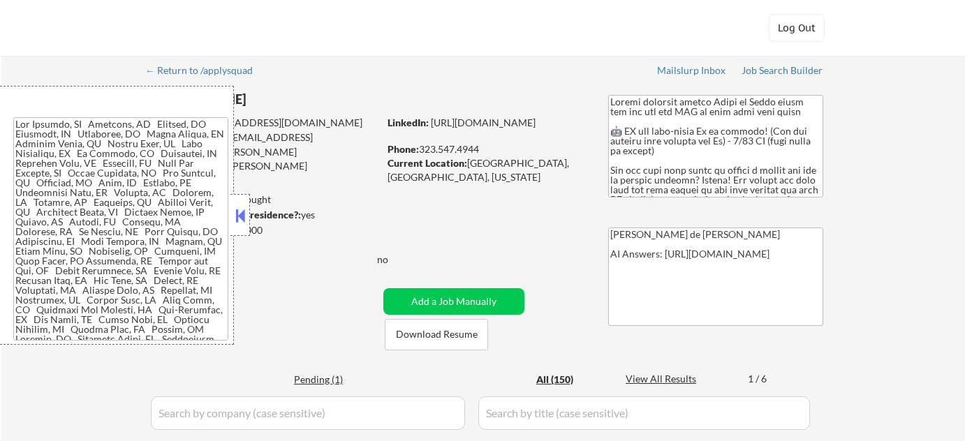
select select ""excluded__expired_""
select select ""excluded""
select select ""excluded__location_""
select select ""excluded__other_""
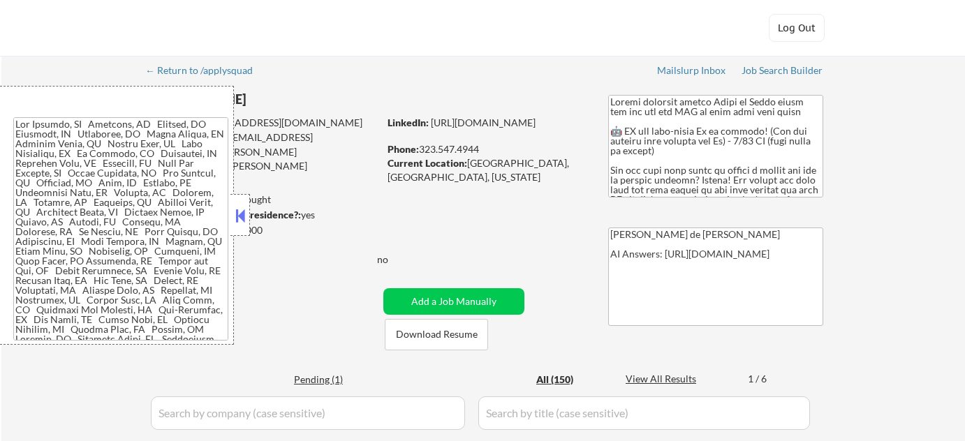
select select ""excluded__expired_""
select select ""excluded__other_""
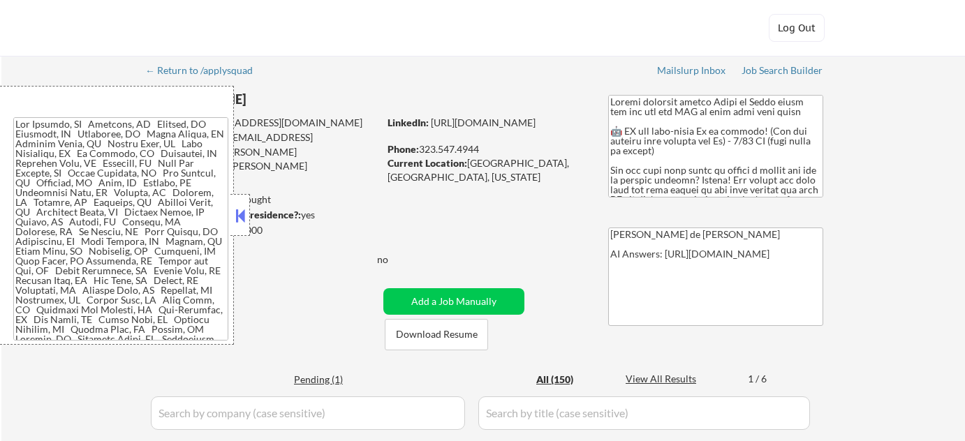
select select ""excluded__bad_match_""
select select ""excluded__expired_""
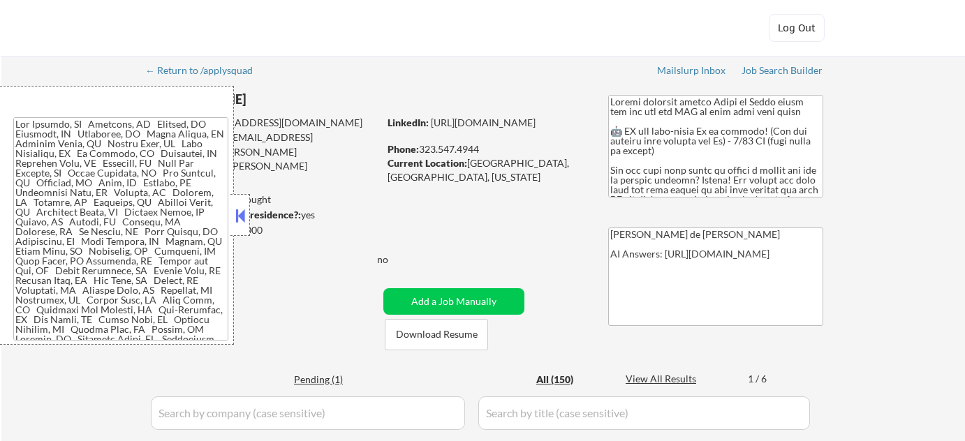
select select ""excluded__location_""
select select ""excluded__other_""
select select ""excluded__bad_match_""
select select ""excluded__expired_""
select select ""excluded__location_""
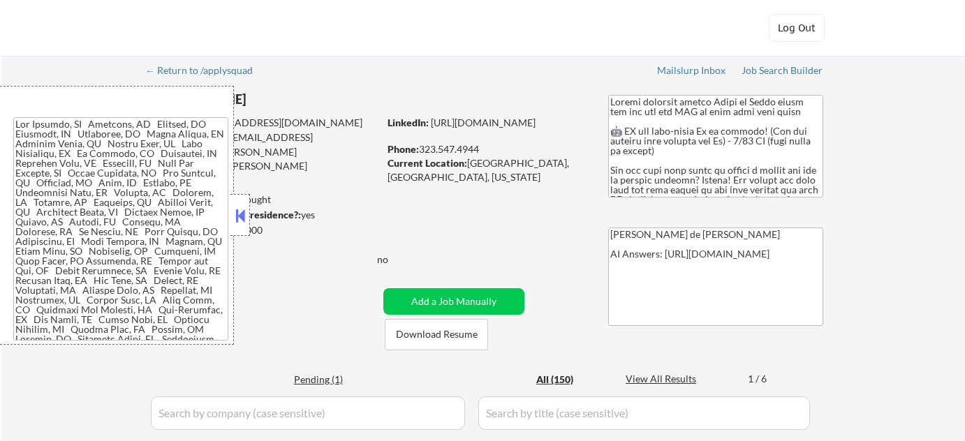
select select ""excluded__expired_""
select select ""excluded__bad_match_""
select select ""excluded__salary_""
select select ""excluded__bad_match_""
select select ""excluded__expired_""
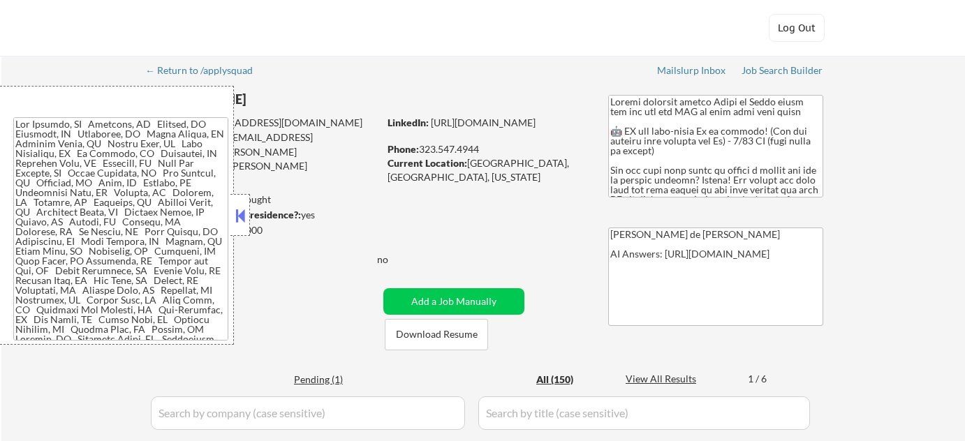
select select ""excluded__expired_""
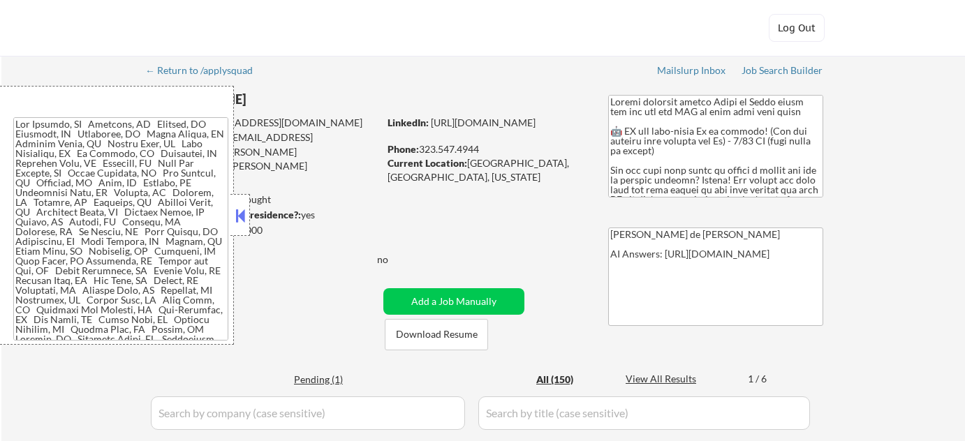
select select ""excluded__expired_""
select select ""excluded__location_""
select select ""excluded__bad_match_""
select select ""excluded__expired_""
select select ""excluded__bad_match_""
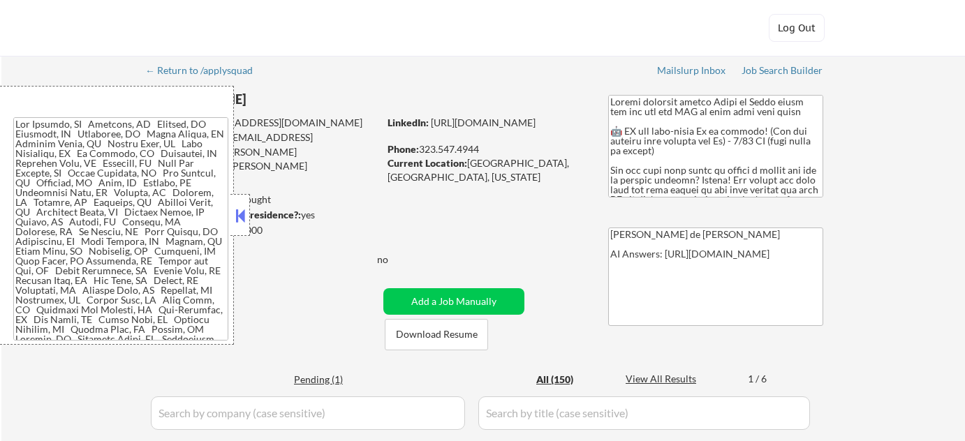
select select ""excluded__bad_match_""
select select ""pending""
select select ""excluded__other_""
select select ""excluded__location_""
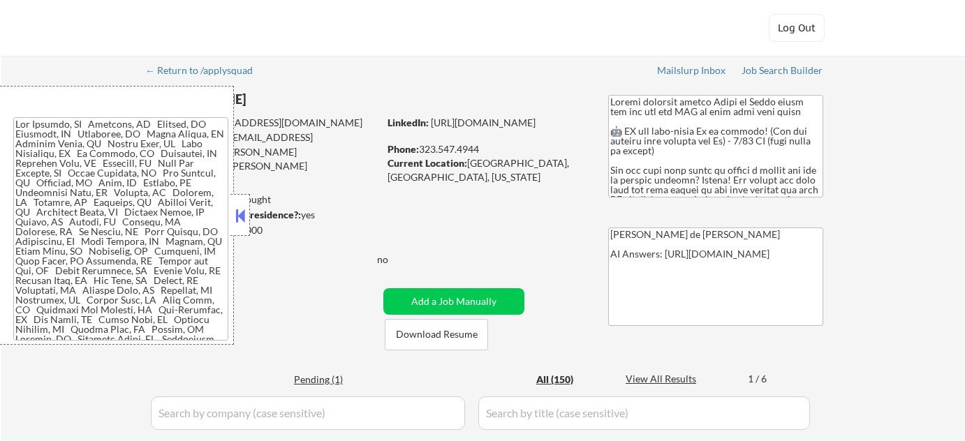
select select ""excluded__expired_""
select select ""excluded__other_""
select select ""excluded__bad_match_""
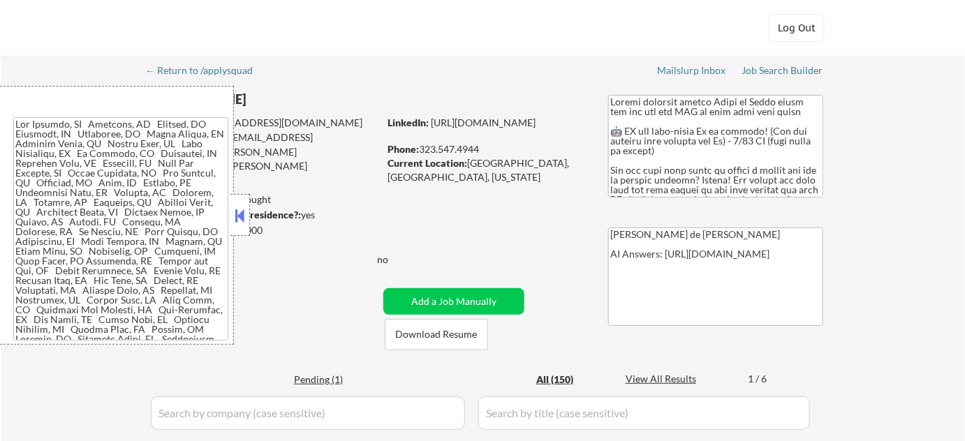
click at [242, 221] on button at bounding box center [240, 215] width 15 height 21
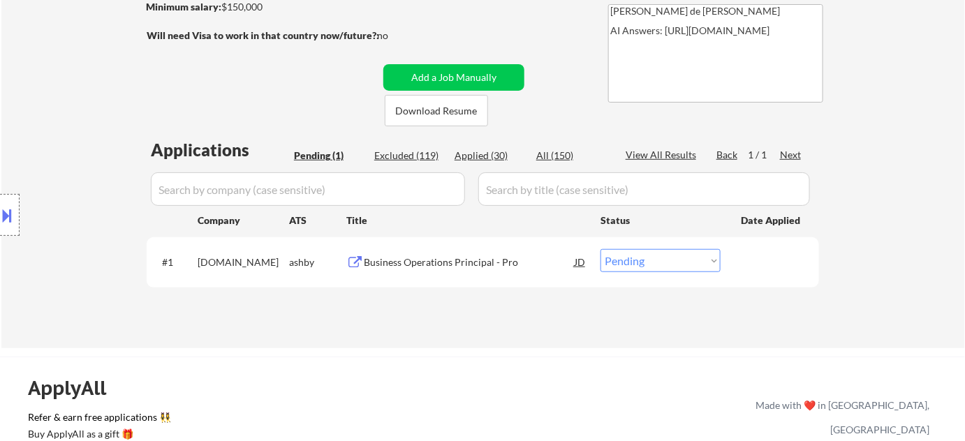
scroll to position [317, 0]
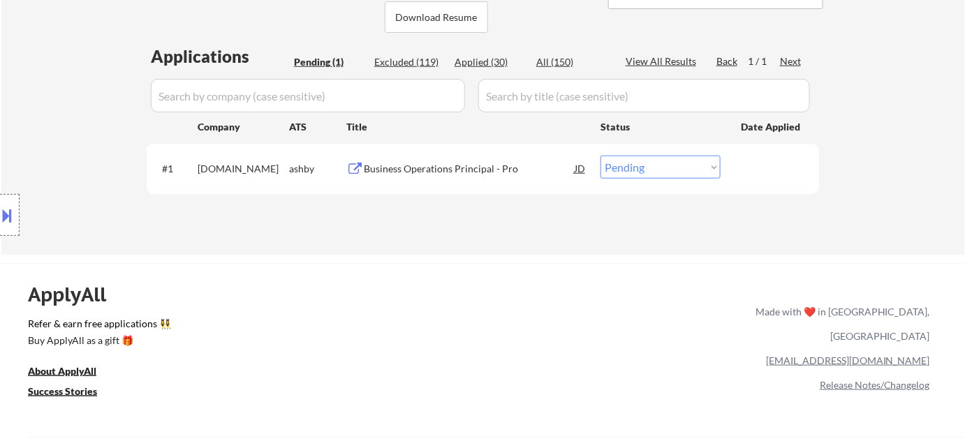
click at [437, 170] on div "Business Operations Principal - Pro" at bounding box center [469, 169] width 211 height 14
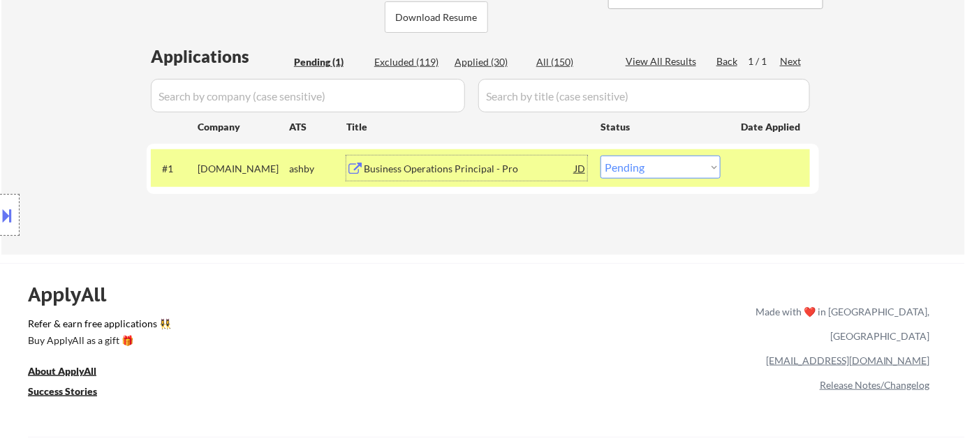
scroll to position [254, 0]
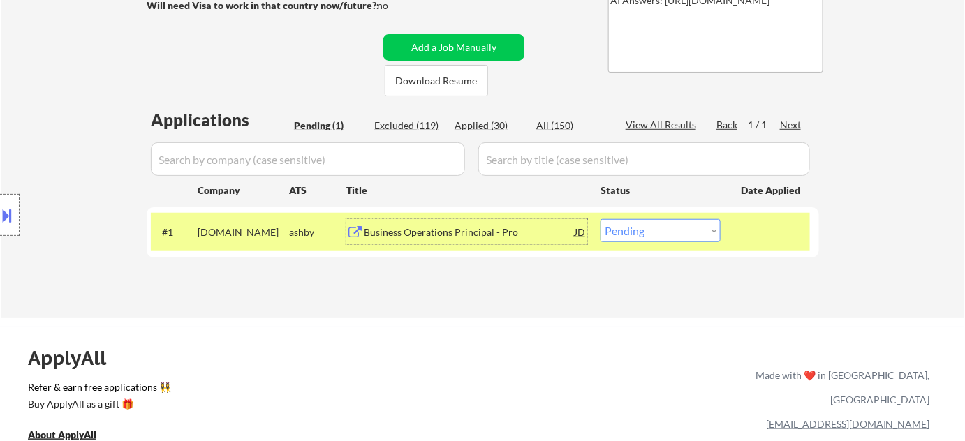
drag, startPoint x: 504, startPoint y: 127, endPoint x: 502, endPoint y: 173, distance: 46.2
click at [504, 126] on div "Applied (30)" at bounding box center [490, 126] width 70 height 14
select select ""applied""
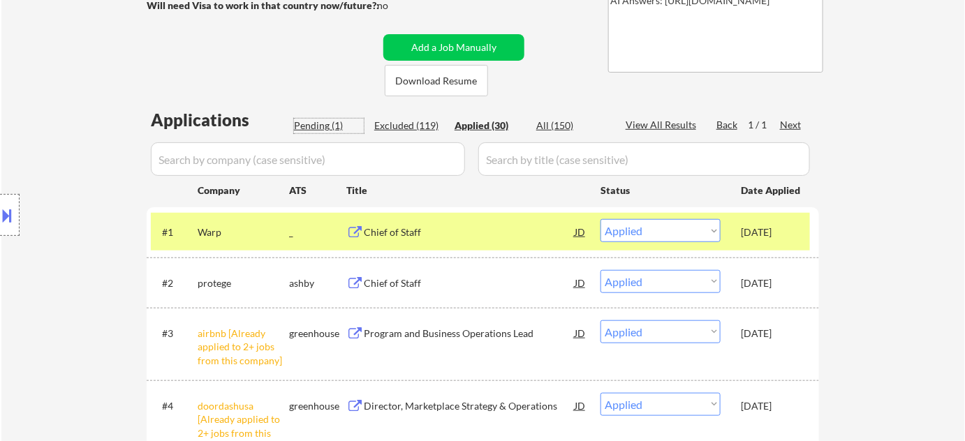
click at [337, 129] on div "Pending (1)" at bounding box center [329, 126] width 70 height 14
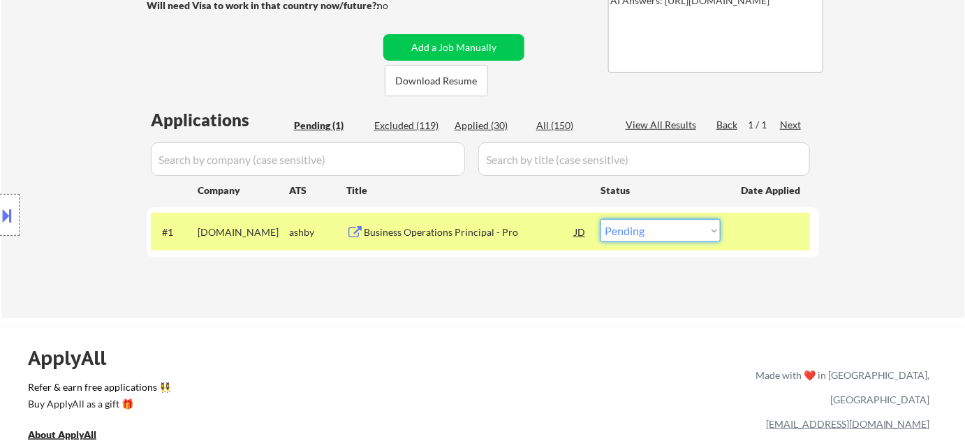
click at [638, 231] on select "Choose an option... Pending Applied Excluded (Questions) Excluded (Expired) Exc…" at bounding box center [661, 230] width 120 height 23
click at [601, 219] on select "Choose an option... Pending Applied Excluded (Questions) Excluded (Expired) Exc…" at bounding box center [661, 230] width 120 height 23
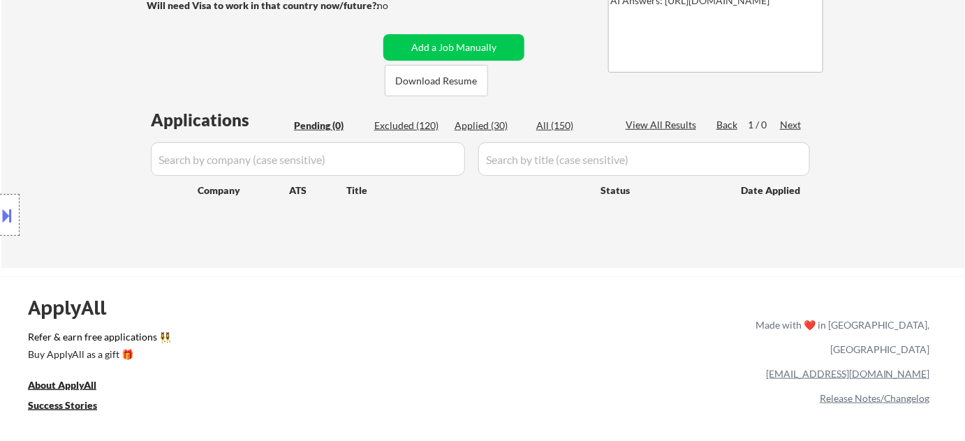
click at [564, 122] on div "All (150)" at bounding box center [571, 126] width 70 height 14
select select ""applied""
select select ""excluded""
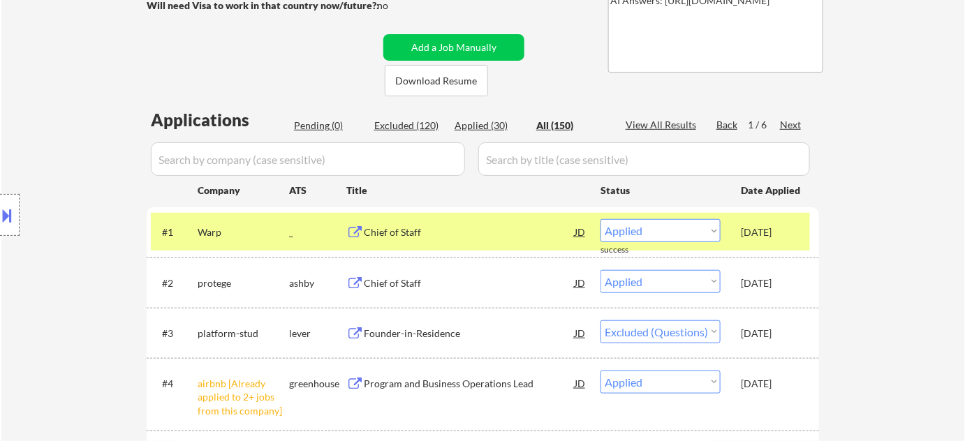
click at [363, 149] on input "input" at bounding box center [308, 160] width 314 height 34
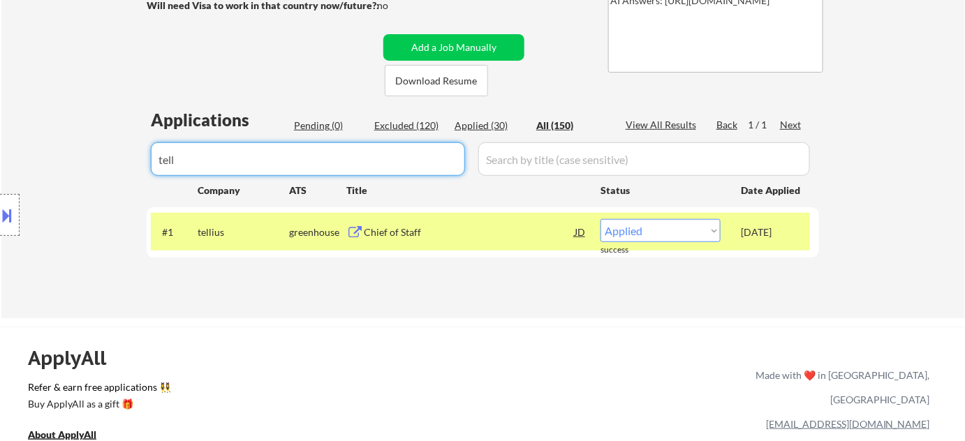
type input "tell"
click at [392, 231] on div "Chief of Staff" at bounding box center [469, 233] width 211 height 14
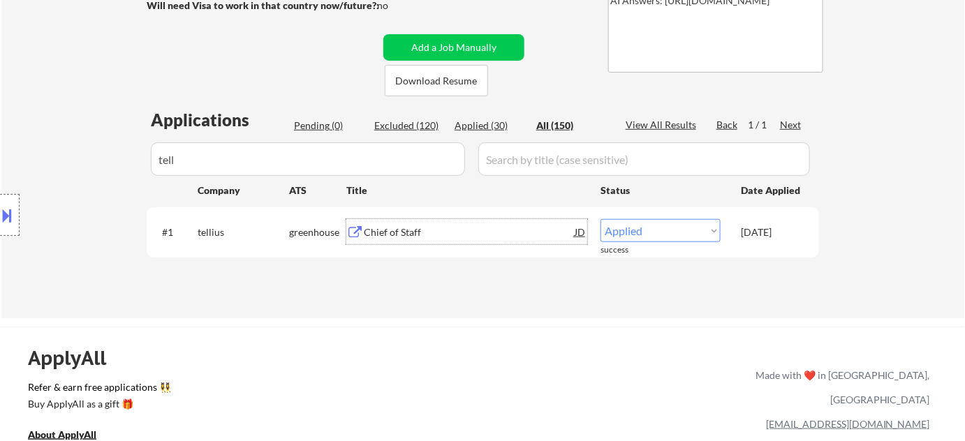
drag, startPoint x: 313, startPoint y: 158, endPoint x: 0, endPoint y: 170, distance: 313.2
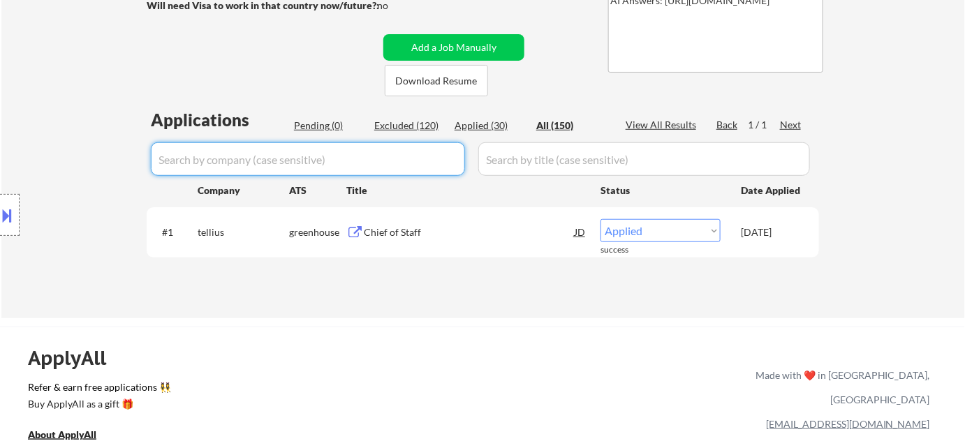
click at [326, 126] on div "Pending (0)" at bounding box center [329, 126] width 70 height 14
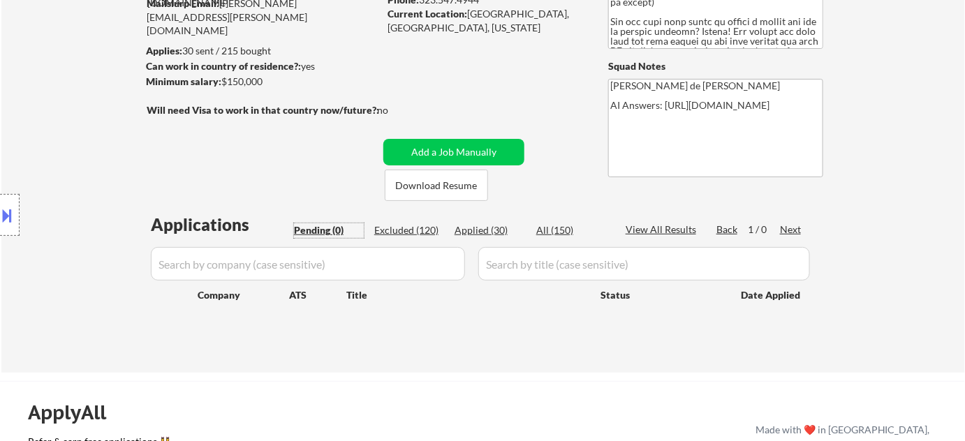
scroll to position [63, 0]
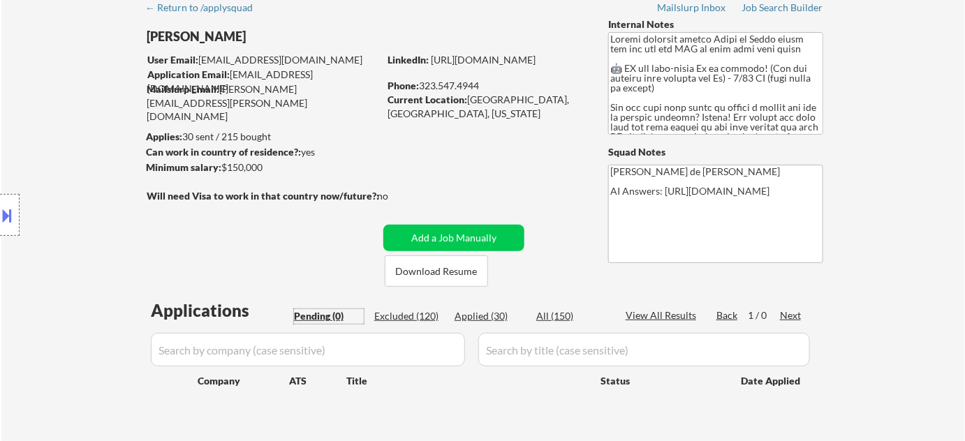
click at [562, 312] on div "All (150)" at bounding box center [571, 316] width 70 height 14
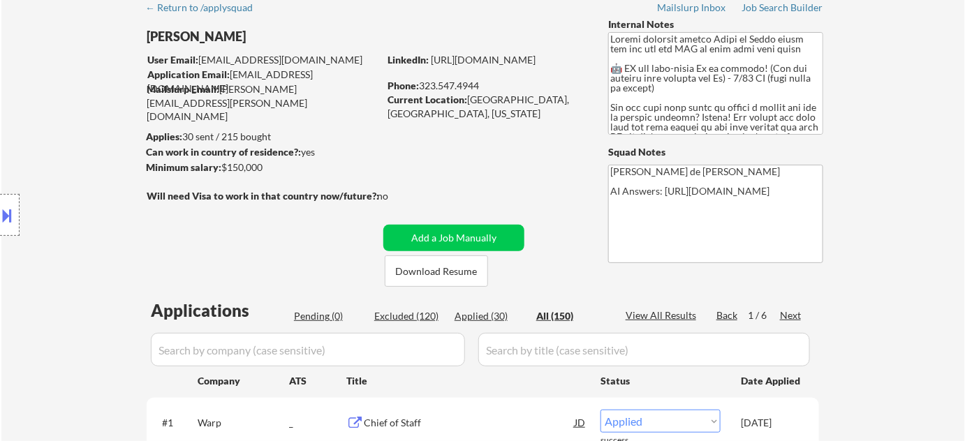
click at [377, 356] on input "input" at bounding box center [308, 350] width 314 height 34
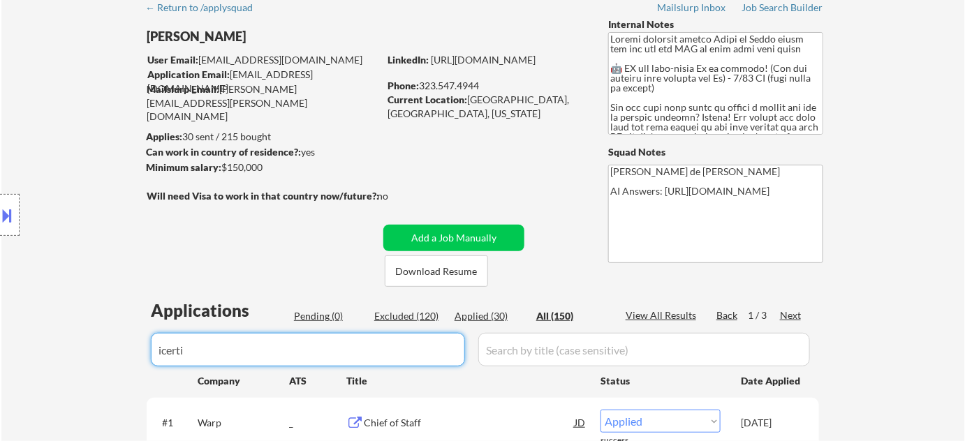
type input "icertis"
select select ""applied""
select select ""excluded""
select select ""excluded__location_""
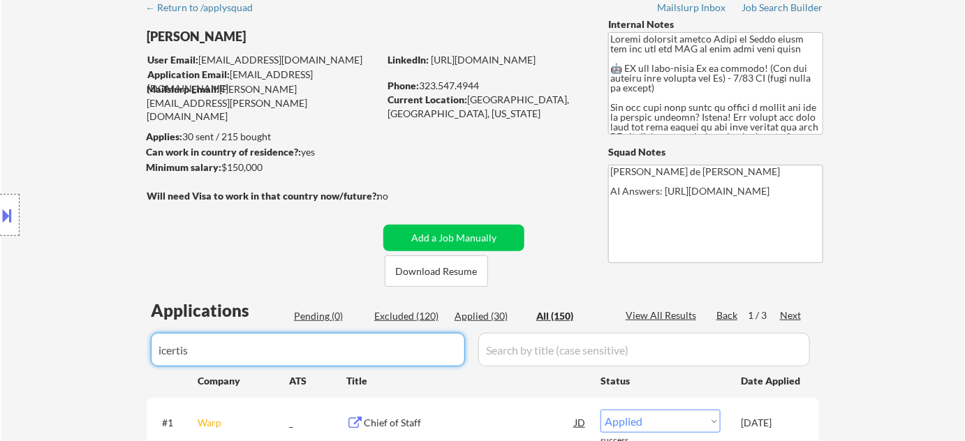
select select ""excluded__expired_""
select select ""excluded__bad_match_""
select select ""excluded__expired_""
select select ""excluded__bad_match_""
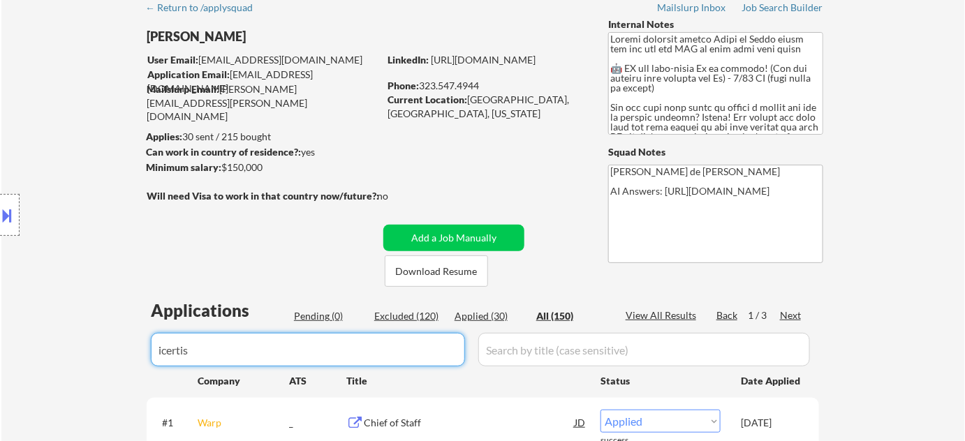
select select ""excluded__expired_""
select select ""excluded""
select select ""excluded__expired_""
select select ""excluded__location_""
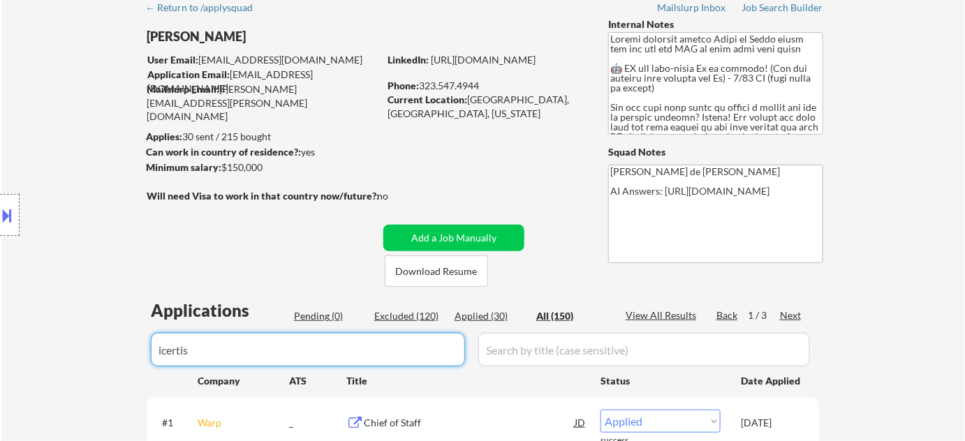
select select ""excluded""
select select ""excluded__location_""
select select ""excluded__expired_""
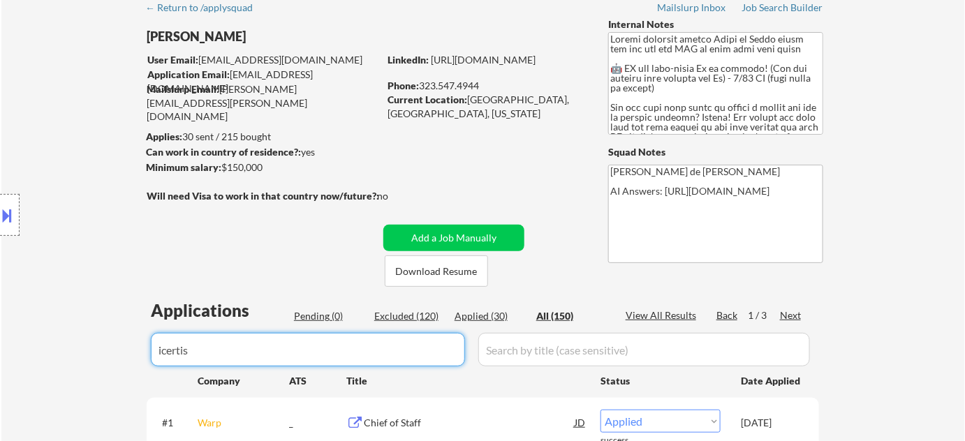
select select ""excluded__bad_match_""
select select ""excluded__location_""
select select ""excluded__other_""
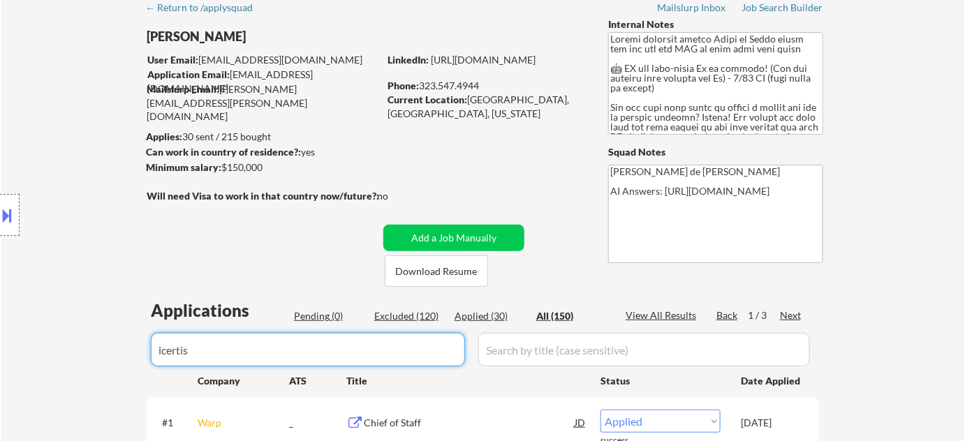
select select ""excluded__bad_match_""
select select ""excluded__expired_""
select select ""excluded__location_""
select select ""excluded__bad_match_""
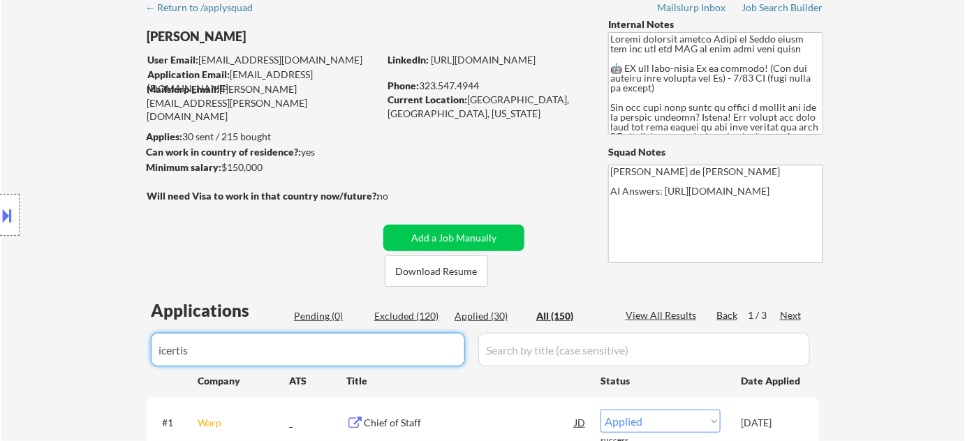
select select ""excluded__expired_""
select select ""excluded__location_""
select select ""excluded__bad_match_""
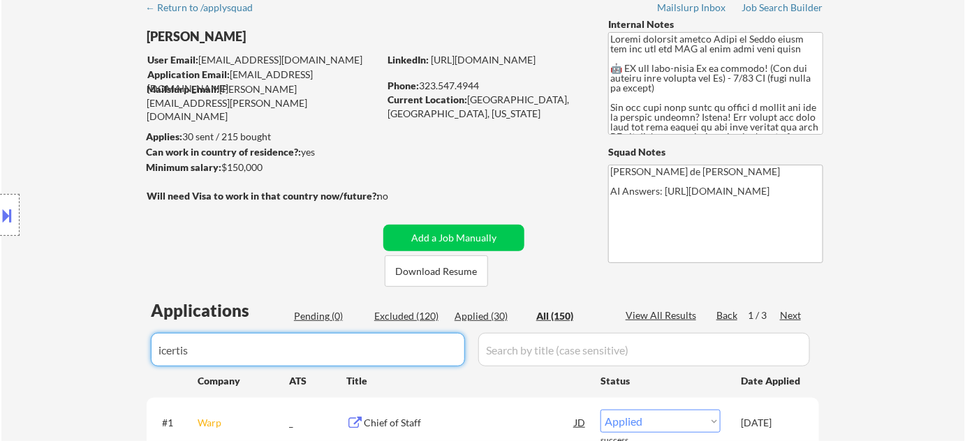
select select ""excluded__expired_""
select select ""excluded__bad_match_""
select select ""excluded__salary_""
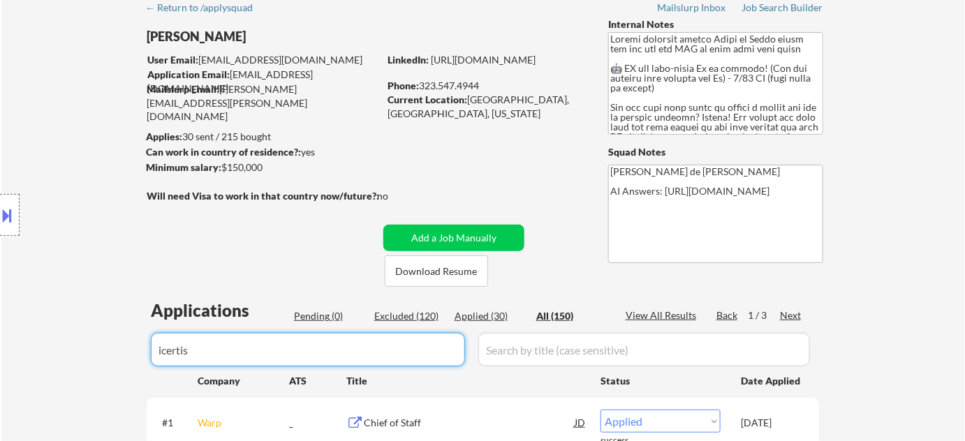
select select ""excluded__expired_""
select select ""excluded__bad_match_""
select select ""excluded__expired_""
select select ""excluded""
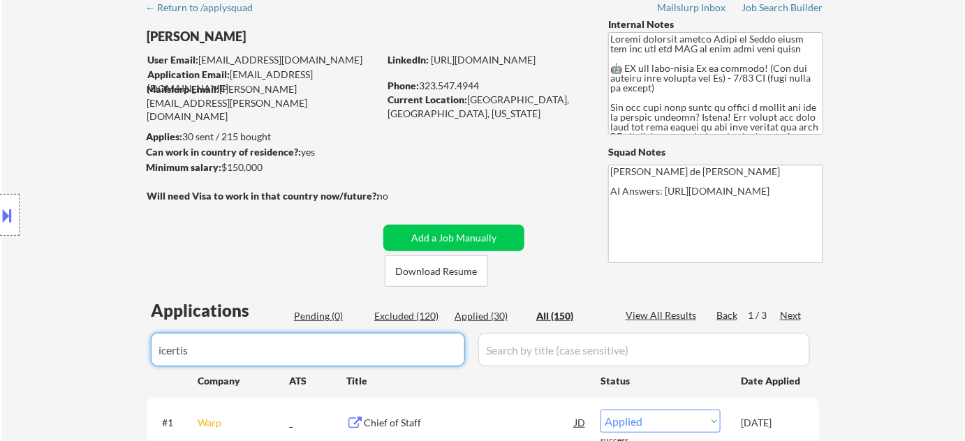
select select ""excluded__salary_""
select select ""excluded__bad_match_""
select select ""excluded__expired_""
select select ""excluded__location_""
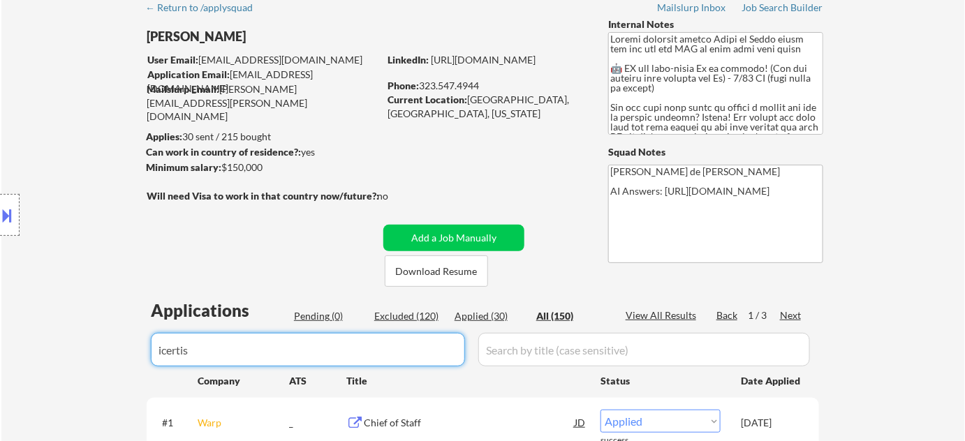
select select ""excluded__bad_match_""
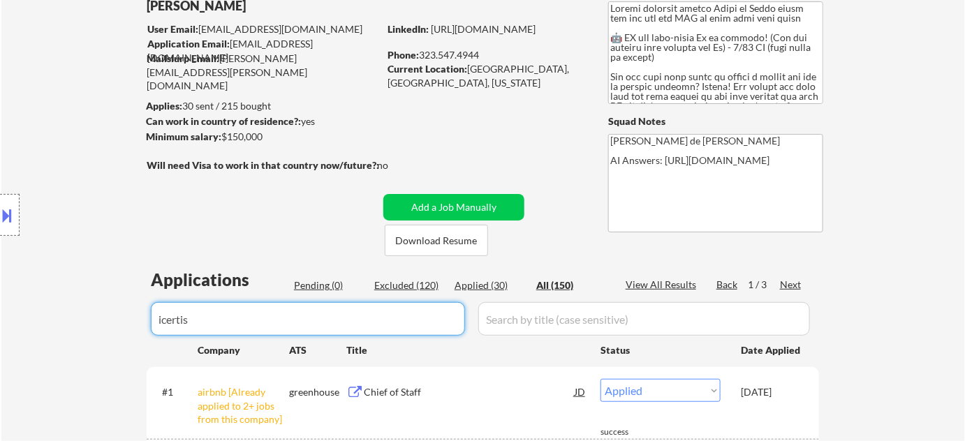
scroll to position [317, 0]
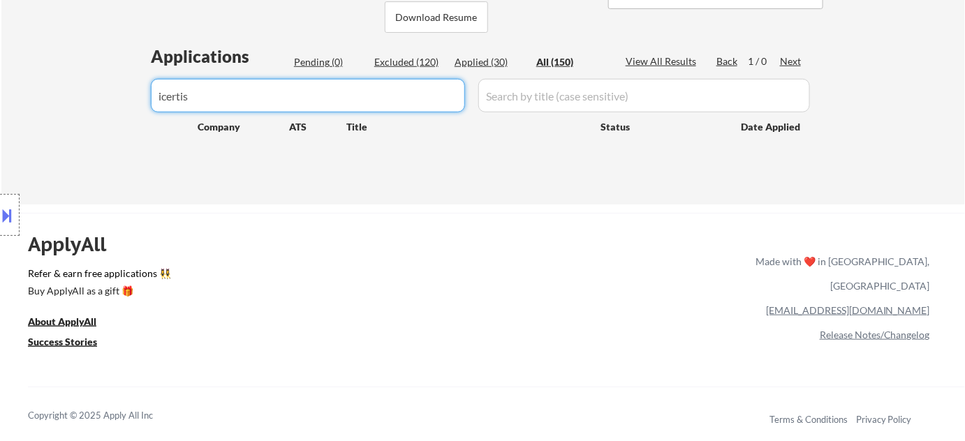
type input "icertis"
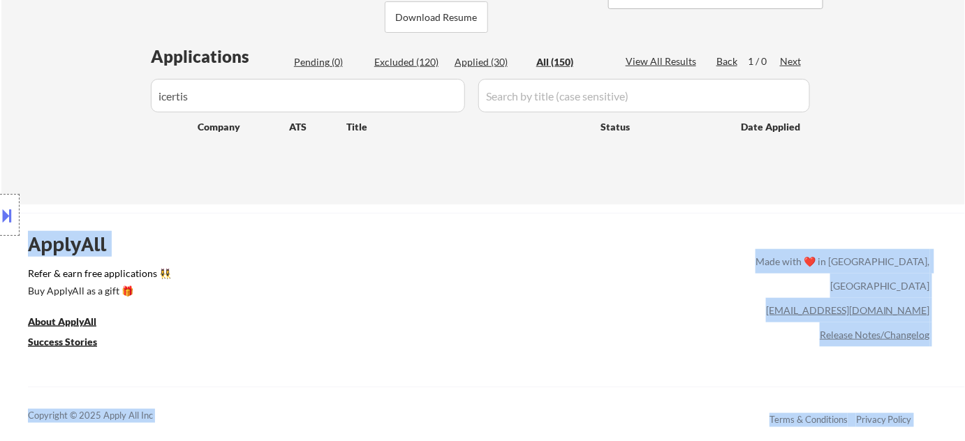
drag, startPoint x: 50, startPoint y: 112, endPoint x: 21, endPoint y: 113, distance: 28.6
click at [246, 105] on div at bounding box center [125, 215] width 250 height 259
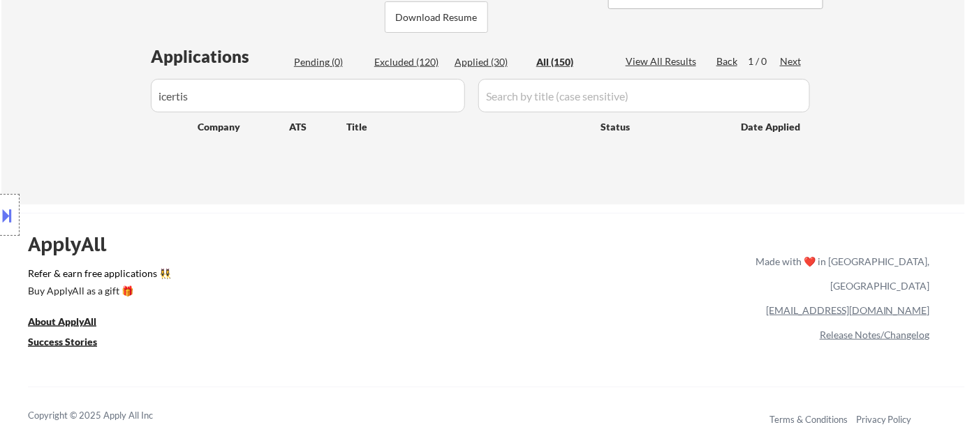
drag, startPoint x: 28, startPoint y: 105, endPoint x: 14, endPoint y: 105, distance: 14.0
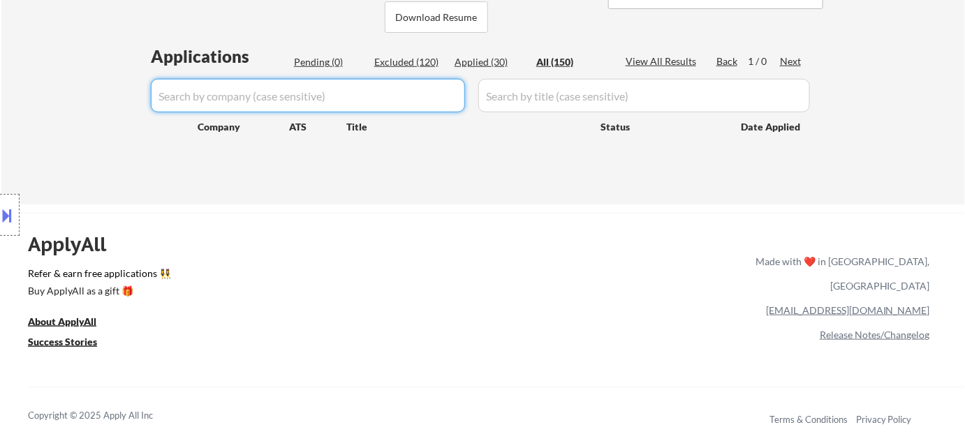
click at [494, 59] on div "Applied (30)" at bounding box center [490, 62] width 70 height 14
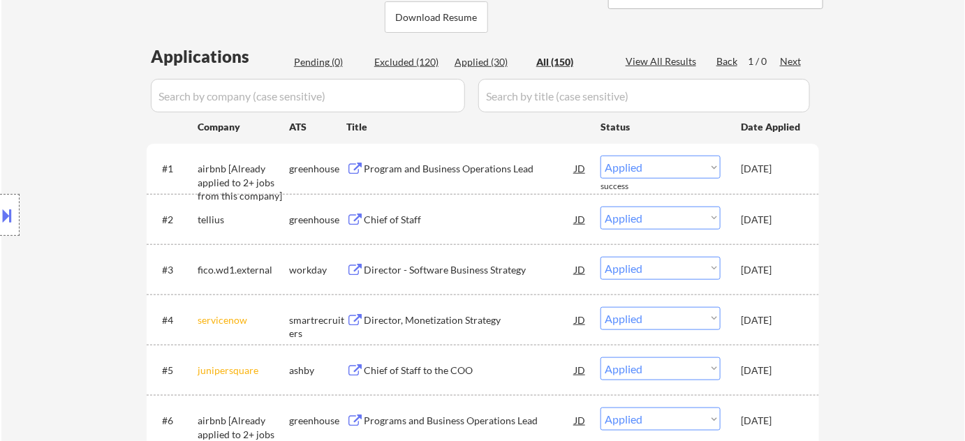
select select ""excluded""
select select ""applied""
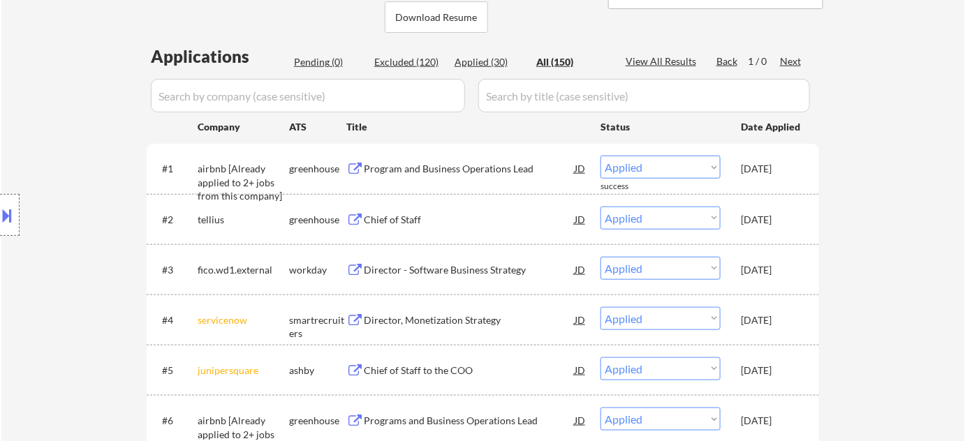
select select ""applied""
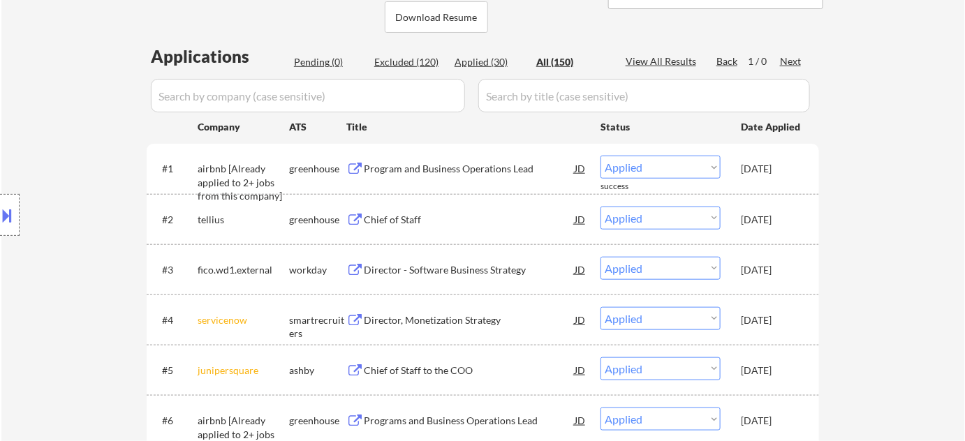
select select ""applied""
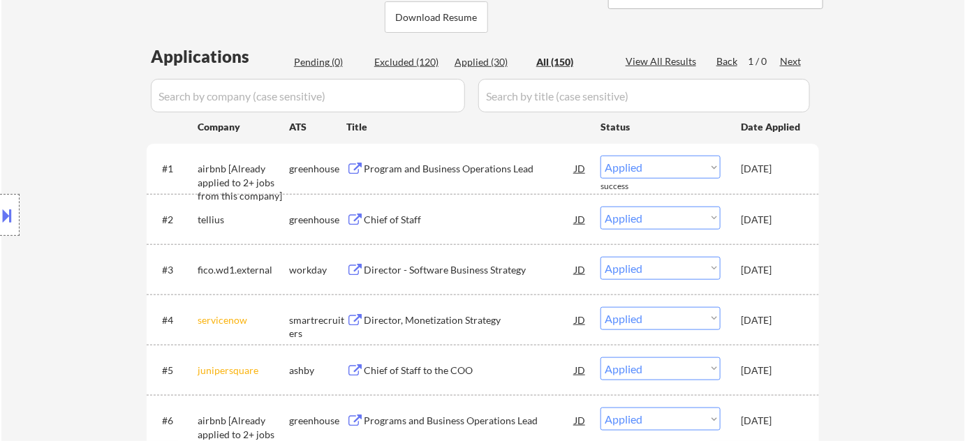
select select ""applied""
select select ""excluded""
select select ""excluded__location_""
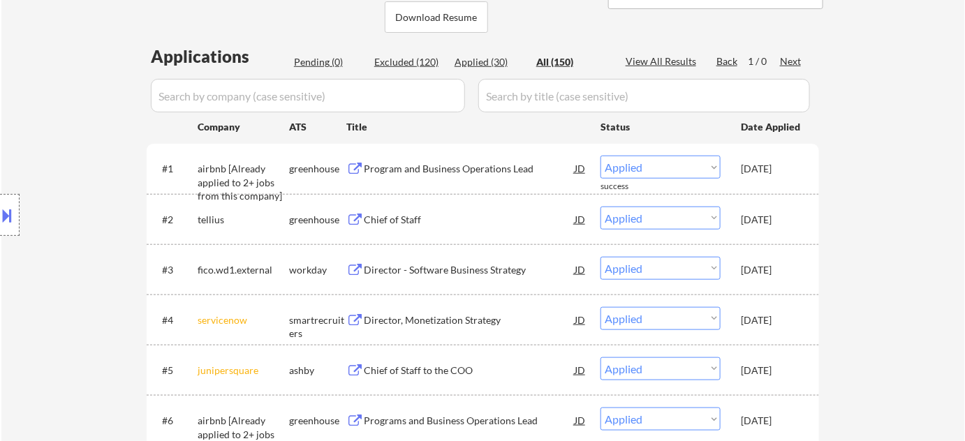
select select ""excluded__expired_""
select select ""excluded__location_""
select select ""excluded__bad_match_""
select select ""excluded__expired_""
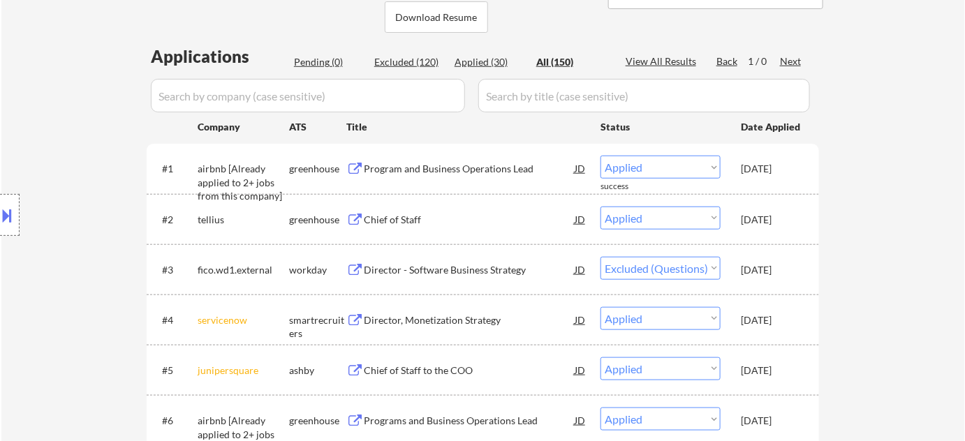
select select ""excluded__location_""
select select ""excluded__bad_match_""
select select ""excluded__expired_""
select select ""excluded__salary_""
select select ""excluded__location_""
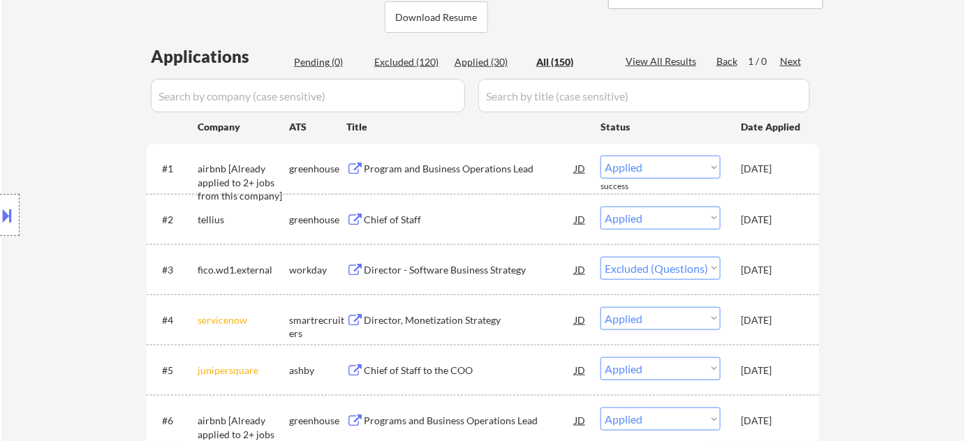
select select ""excluded__blocklist_""
select select ""excluded""
select select ""excluded__expired_""
select select ""excluded__bad_match_""
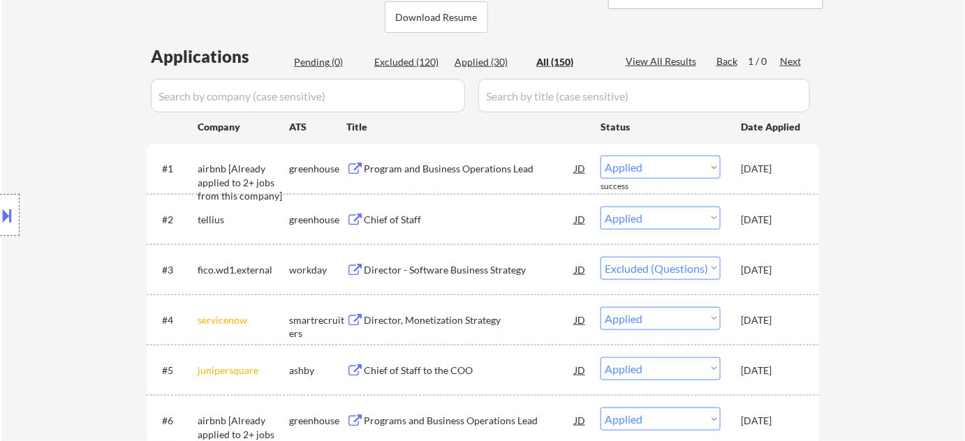
select select ""excluded__location_""
select select ""excluded__expired_""
select select ""excluded""
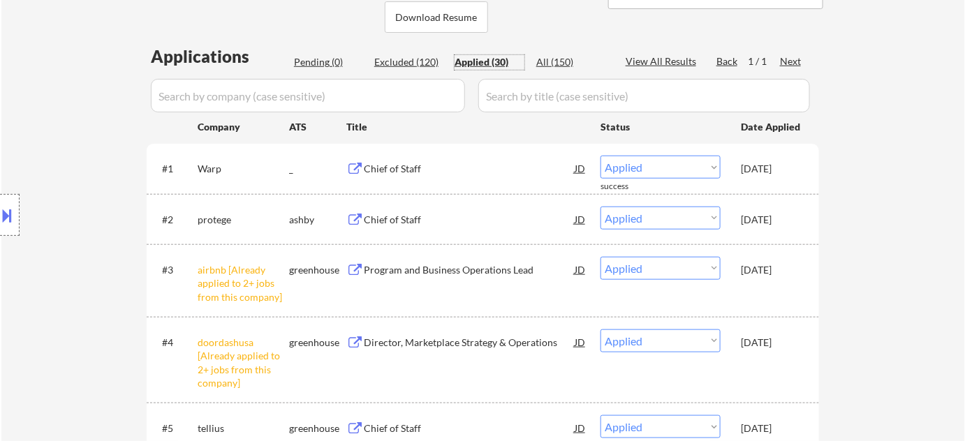
click at [315, 64] on div "Pending (0)" at bounding box center [329, 62] width 70 height 14
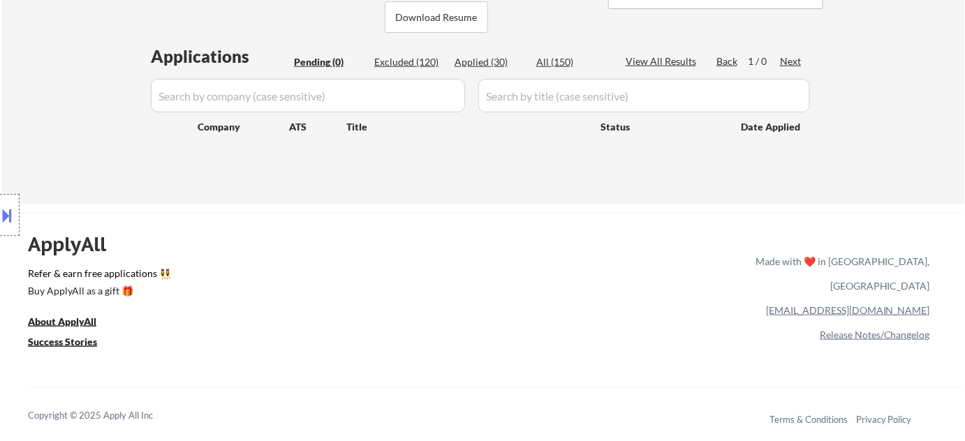
click at [559, 57] on div "All (150)" at bounding box center [571, 62] width 70 height 14
click at [418, 95] on input "input" at bounding box center [308, 96] width 314 height 34
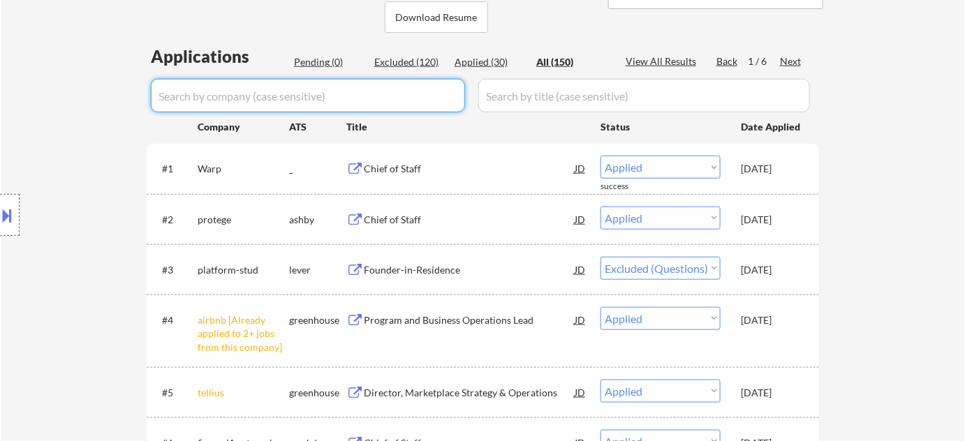
click at [402, 89] on input "input" at bounding box center [308, 96] width 314 height 34
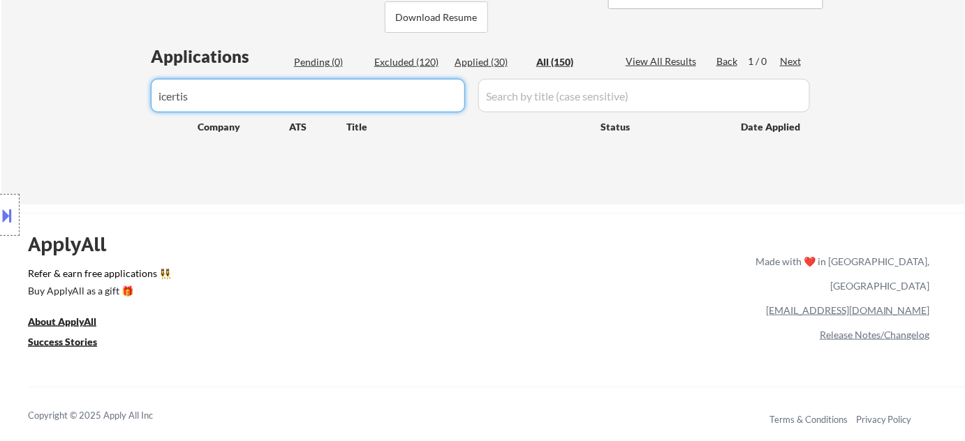
click at [324, 61] on div "Pending (0)" at bounding box center [329, 62] width 70 height 14
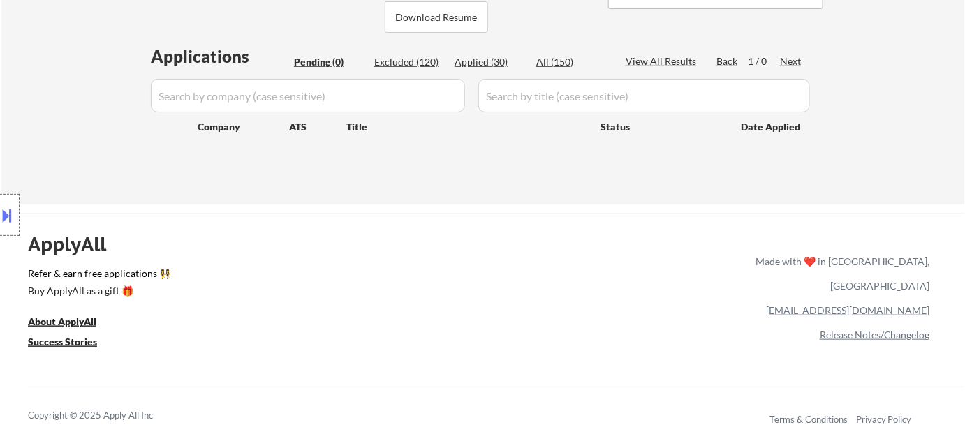
click at [330, 61] on div "Pending (0)" at bounding box center [329, 62] width 70 height 14
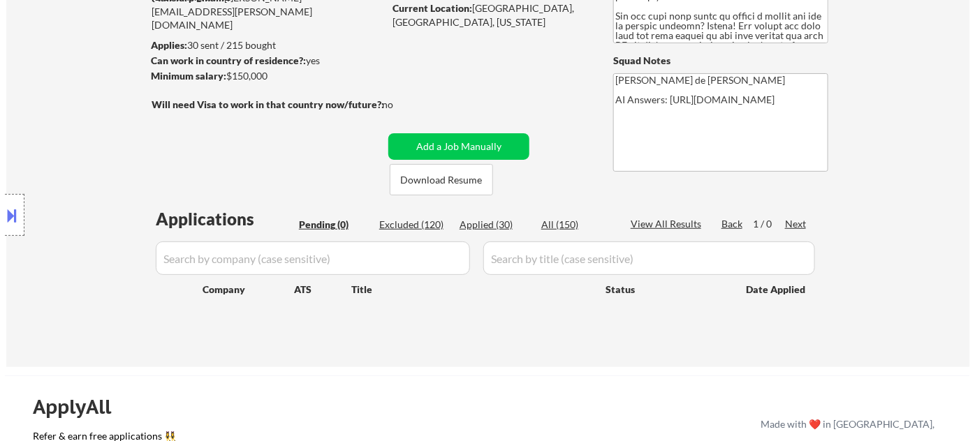
scroll to position [126, 0]
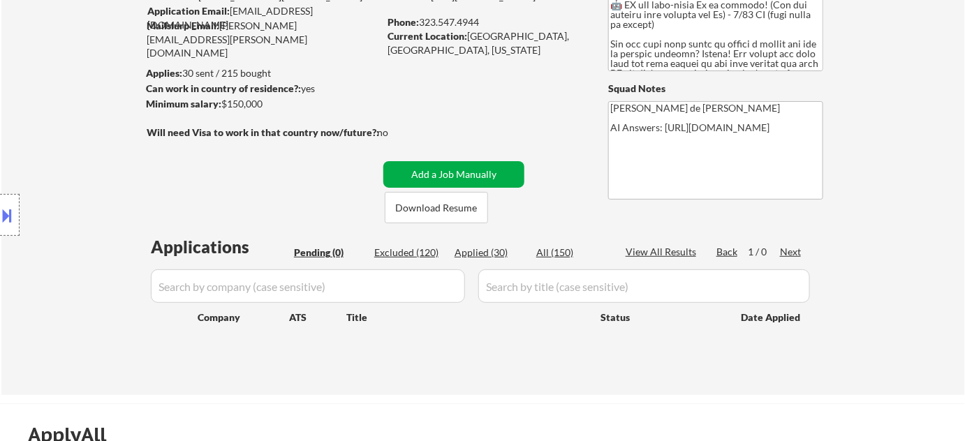
click at [460, 177] on button "Add a Job Manually" at bounding box center [453, 174] width 141 height 27
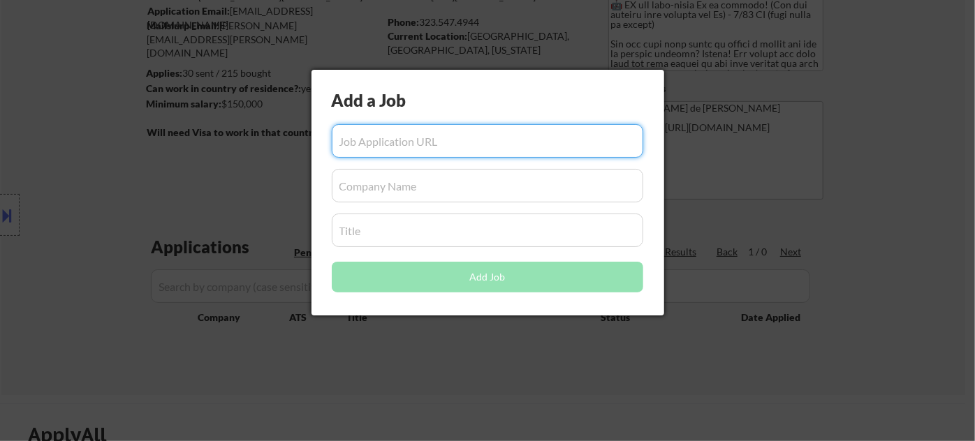
paste input "[URL][DOMAIN_NAME]"
click at [399, 186] on input "input" at bounding box center [488, 186] width 312 height 34
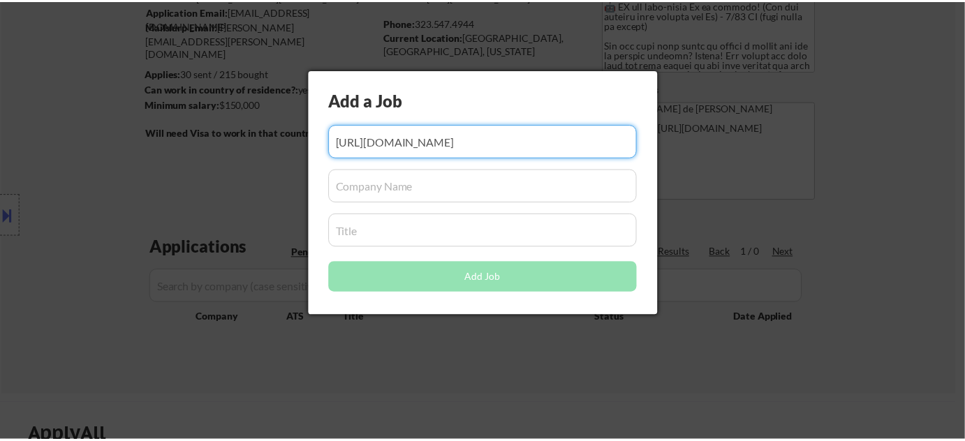
scroll to position [0, 0]
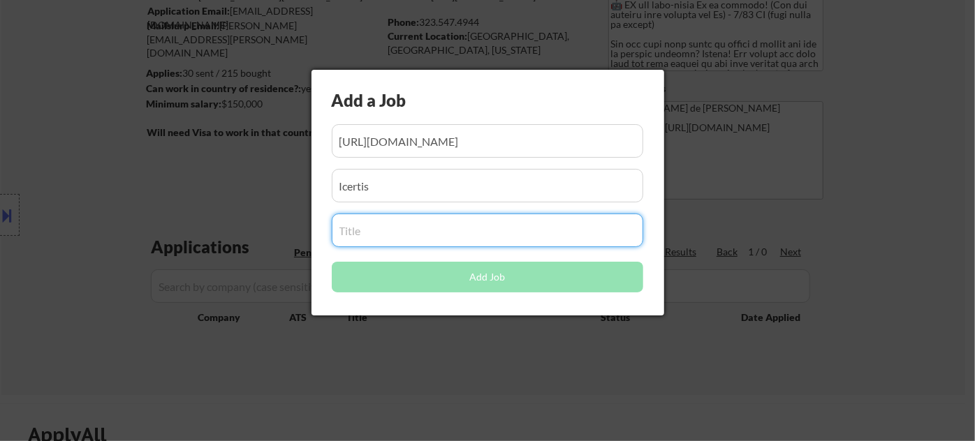
paste input "Chief of Staff to the CRO"
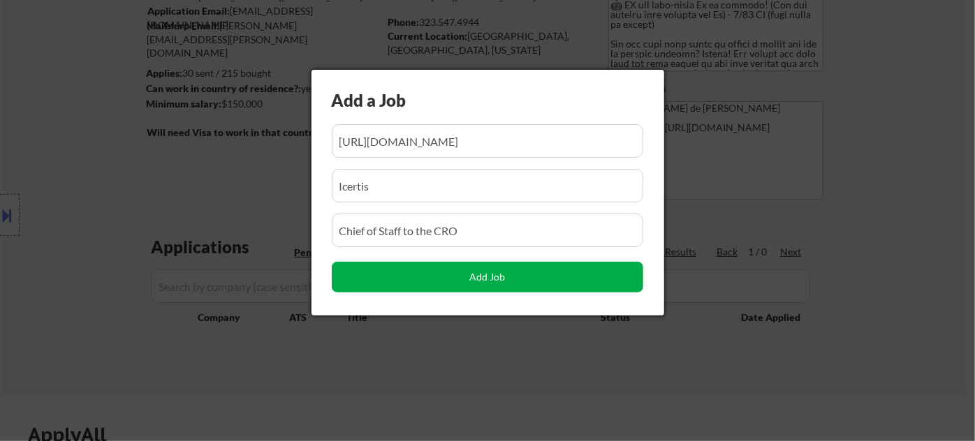
click at [521, 277] on button "Add Job" at bounding box center [488, 277] width 312 height 31
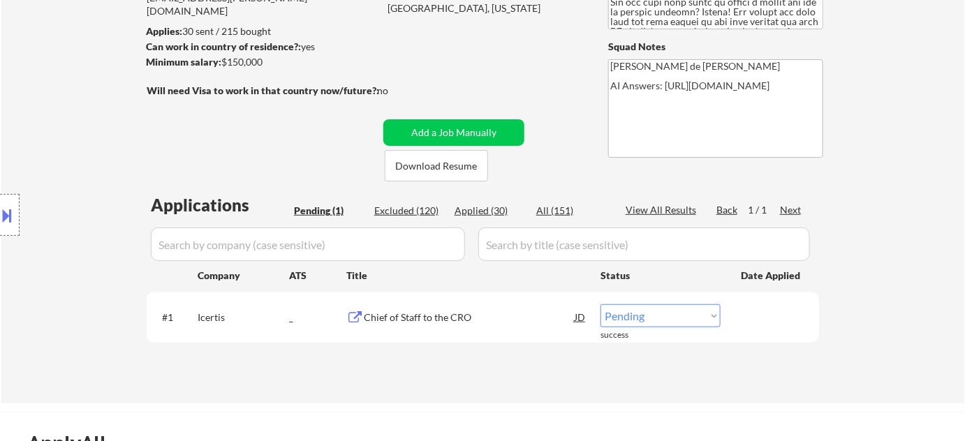
scroll to position [190, 0]
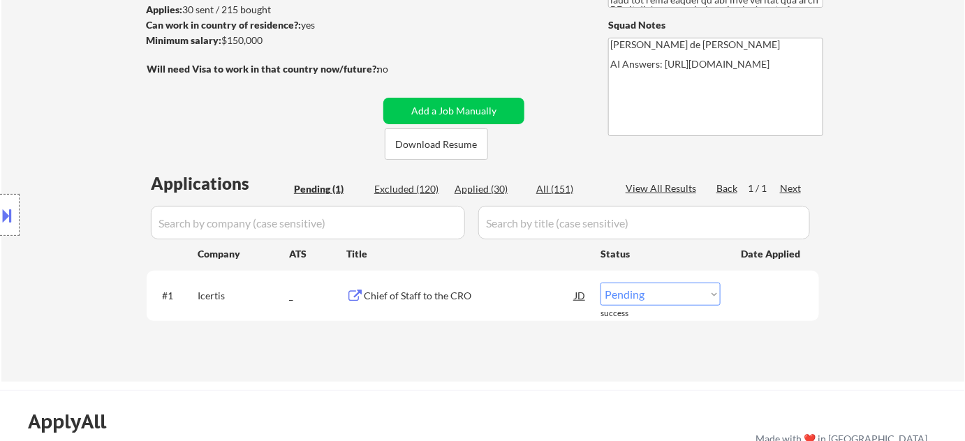
click at [644, 301] on select "Choose an option... Pending Applied Excluded (Questions) Excluded (Expired) Exc…" at bounding box center [661, 294] width 120 height 23
click at [601, 283] on select "Choose an option... Pending Applied Excluded (Questions) Excluded (Expired) Exc…" at bounding box center [661, 294] width 120 height 23
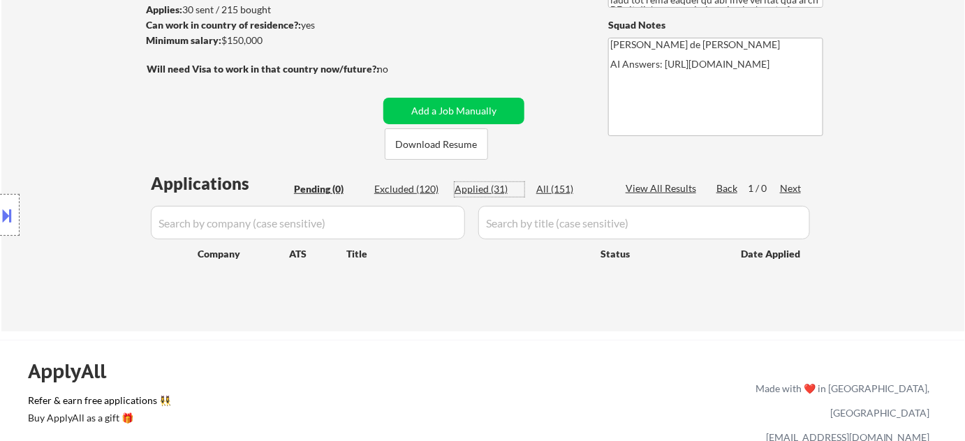
click at [502, 189] on div "Applied (31)" at bounding box center [490, 189] width 70 height 14
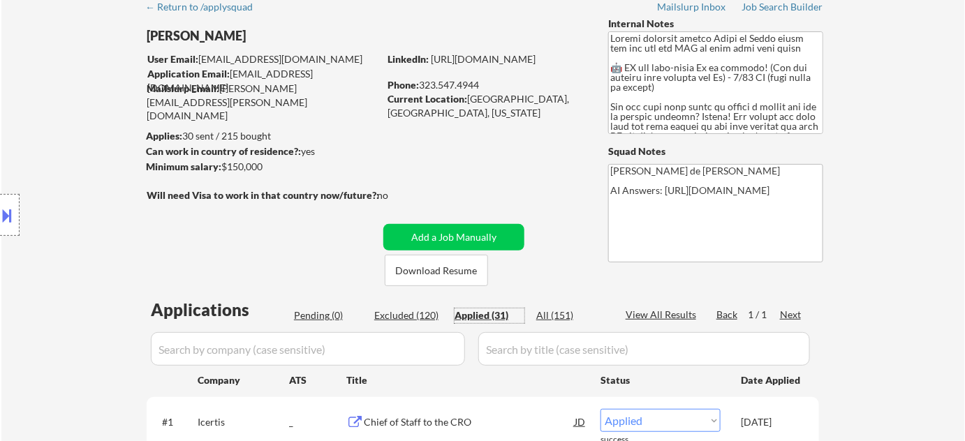
scroll to position [63, 0]
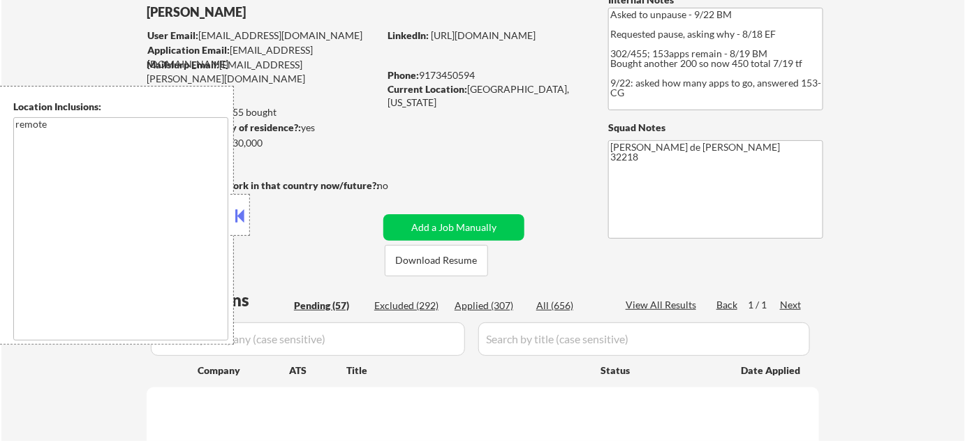
scroll to position [254, 0]
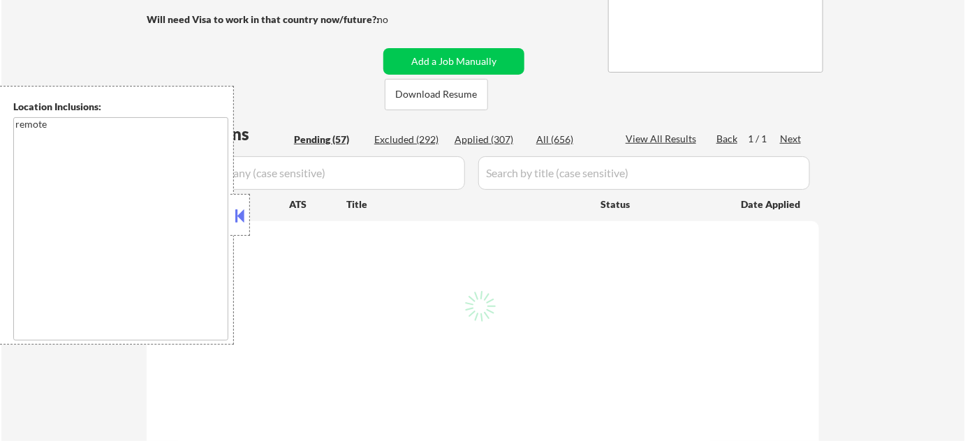
click at [246, 221] on button at bounding box center [240, 215] width 15 height 21
select select ""pending""
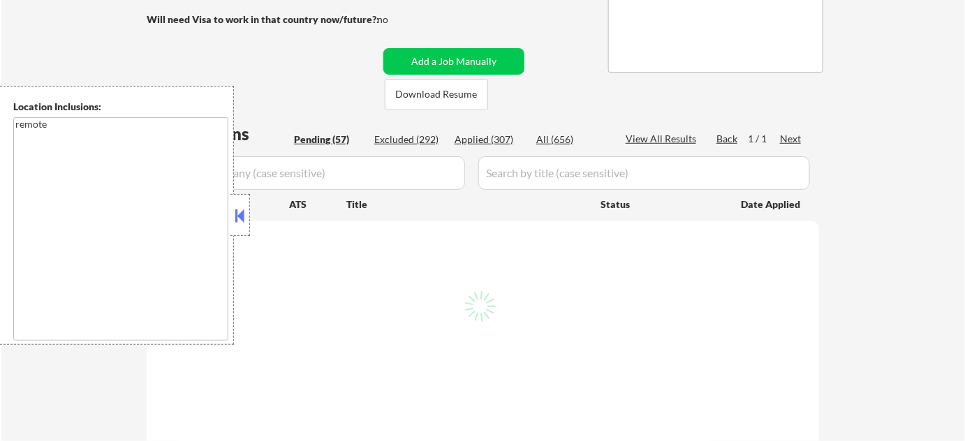
select select ""pending""
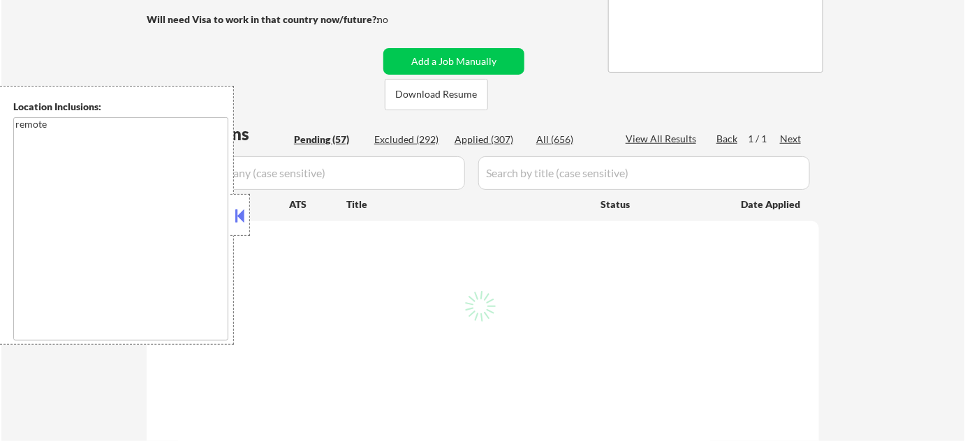
select select ""pending""
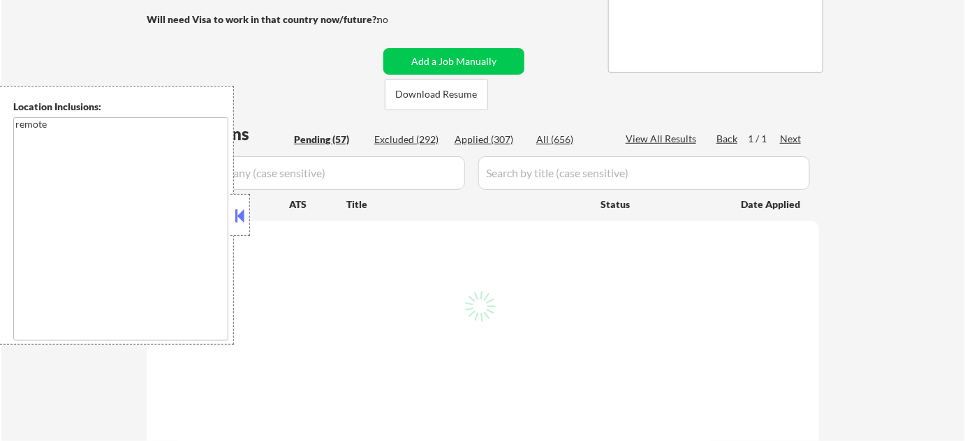
select select ""pending""
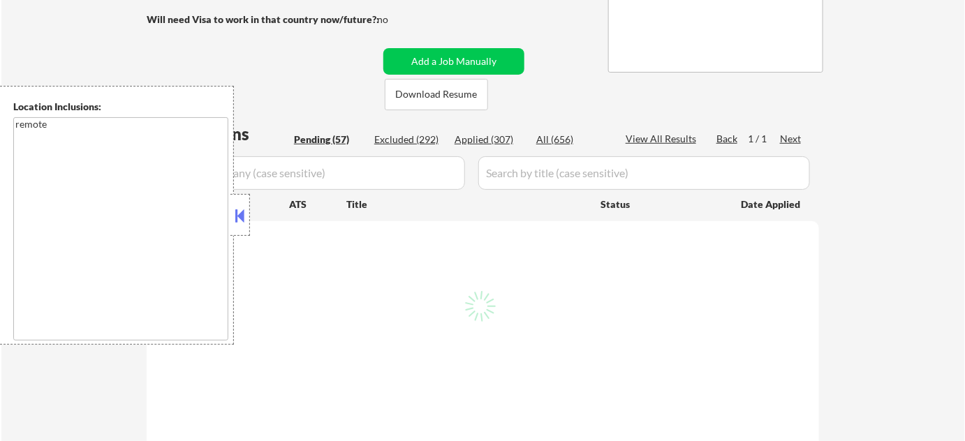
select select ""pending""
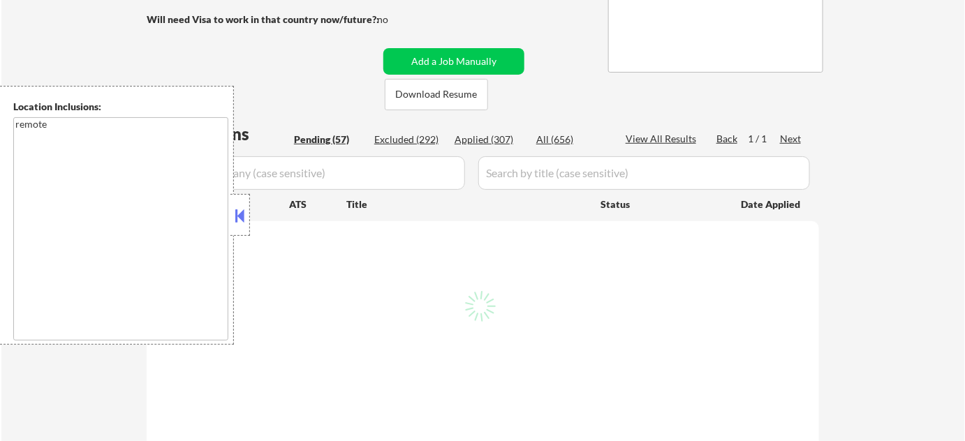
select select ""pending""
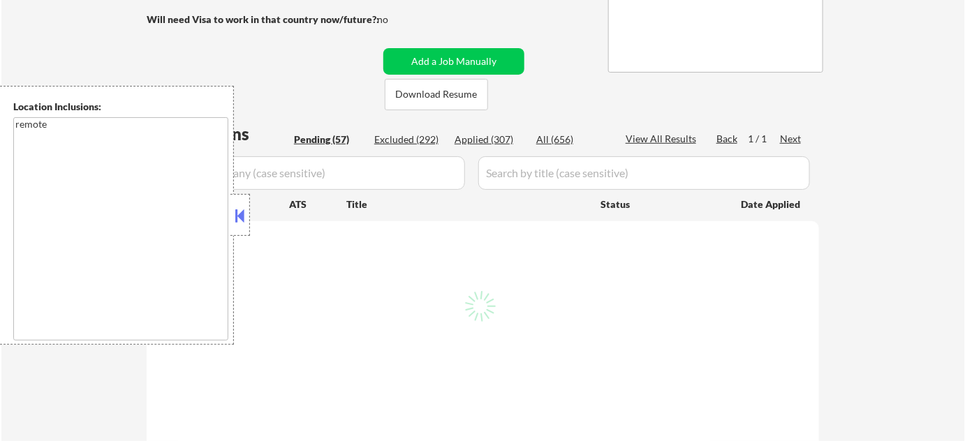
select select ""pending""
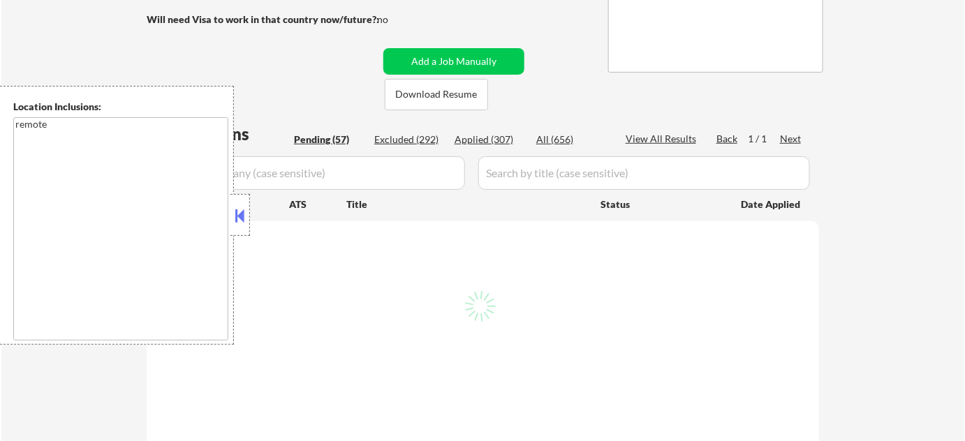
select select ""pending""
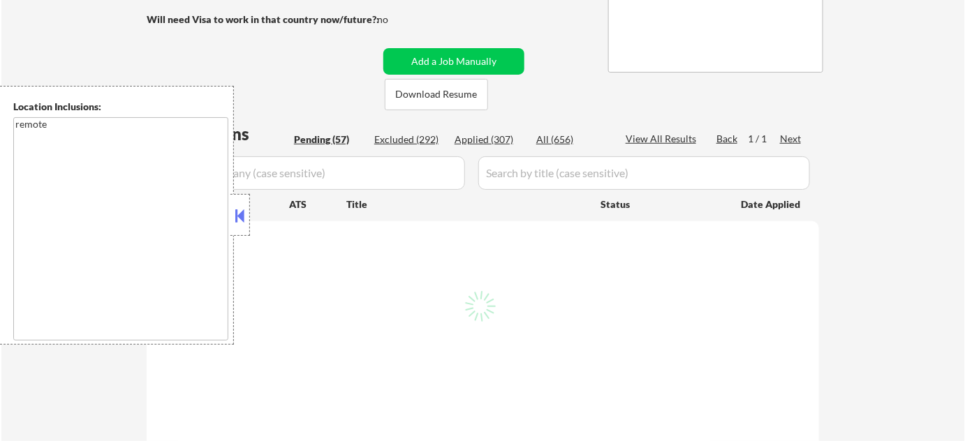
select select ""pending""
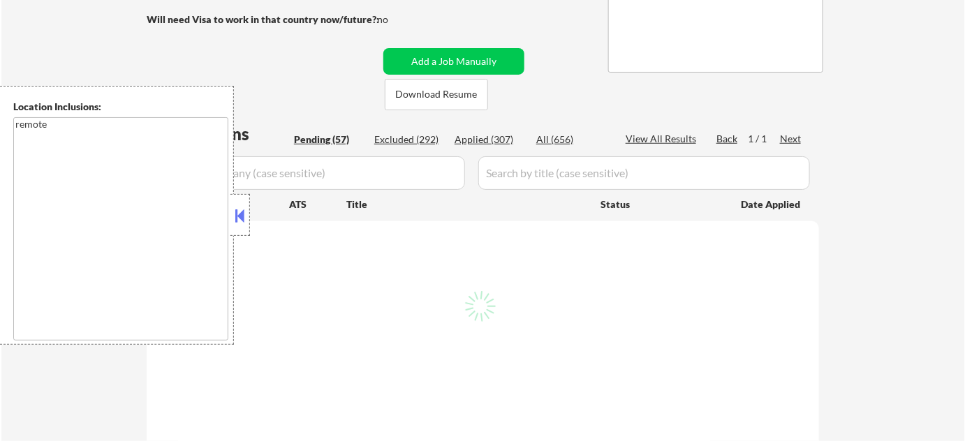
select select ""pending""
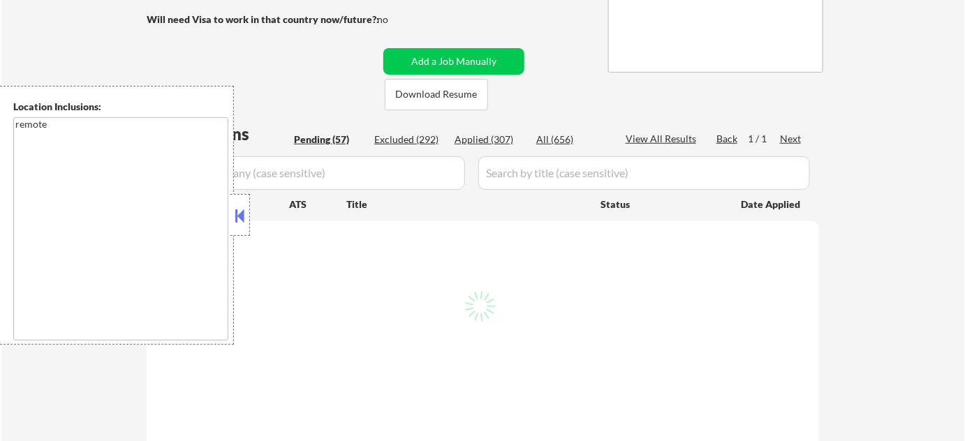
select select ""pending""
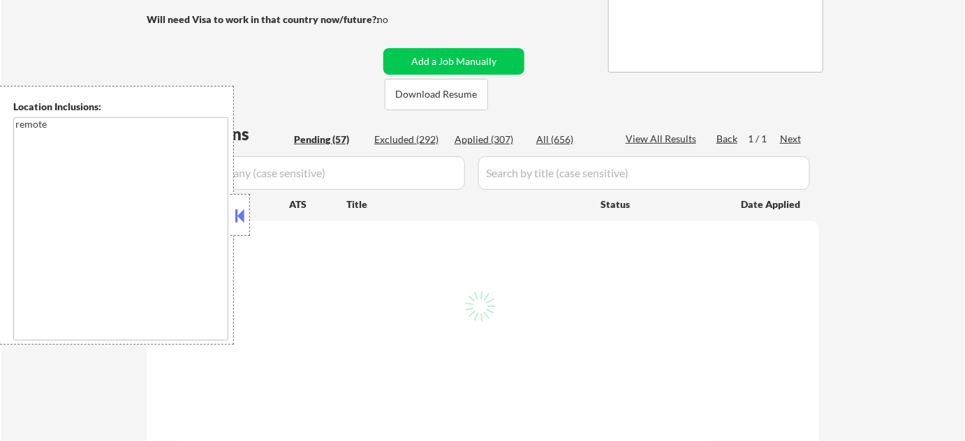
select select ""pending""
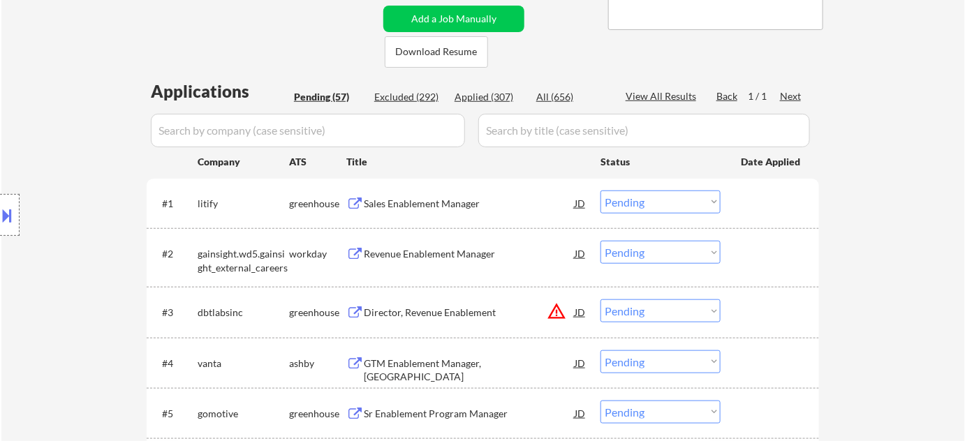
scroll to position [317, 0]
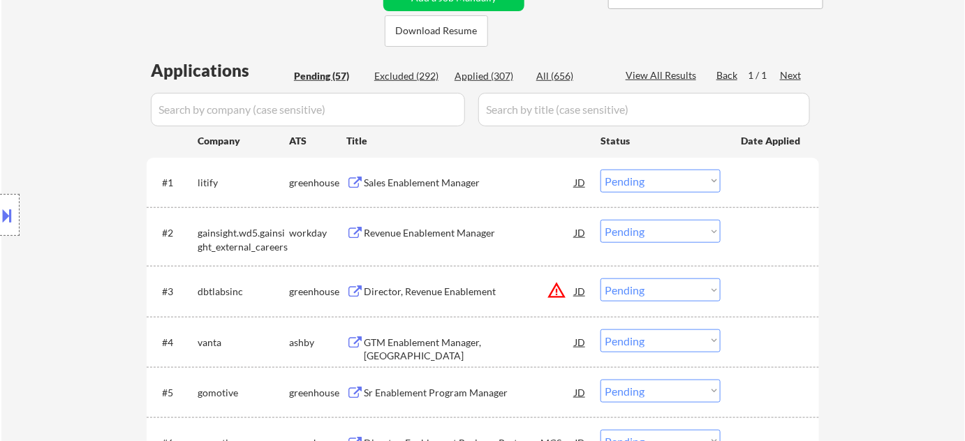
click at [404, 182] on div "Sales Enablement Manager" at bounding box center [469, 183] width 211 height 14
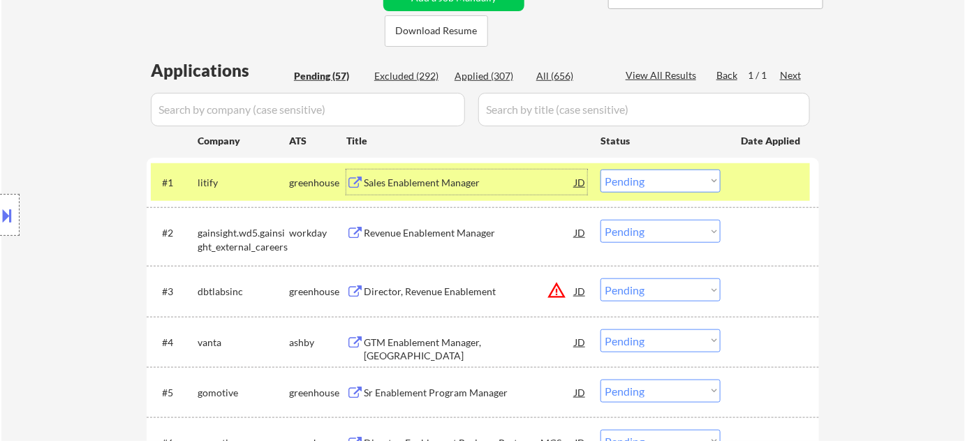
drag, startPoint x: 647, startPoint y: 182, endPoint x: 651, endPoint y: 189, distance: 8.8
click at [647, 182] on select "Choose an option... Pending Applied Excluded (Questions) Excluded (Expired) Exc…" at bounding box center [661, 181] width 120 height 23
click at [601, 170] on select "Choose an option... Pending Applied Excluded (Questions) Excluded (Expired) Exc…" at bounding box center [661, 181] width 120 height 23
select select ""pending""
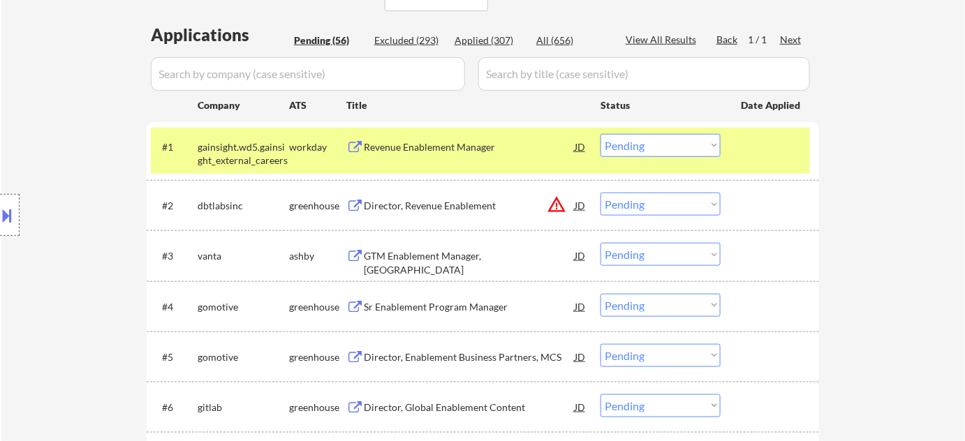
scroll to position [508, 0]
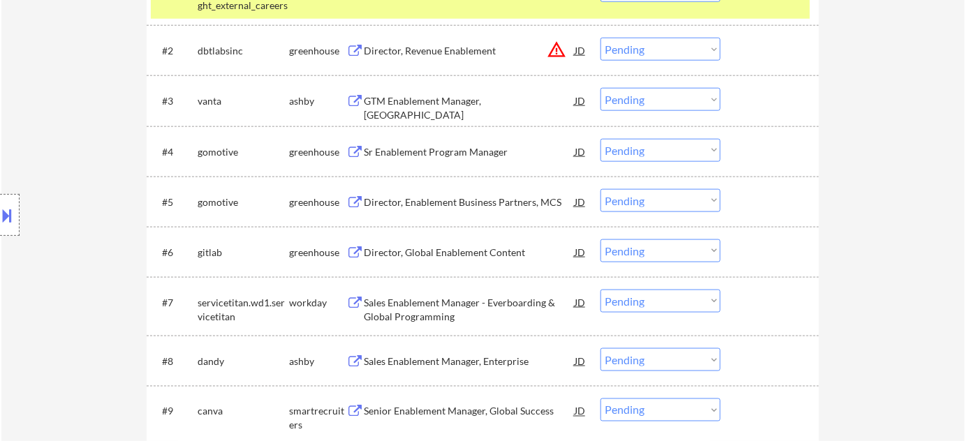
click at [411, 249] on div "Director, Global Enablement Content" at bounding box center [469, 253] width 211 height 14
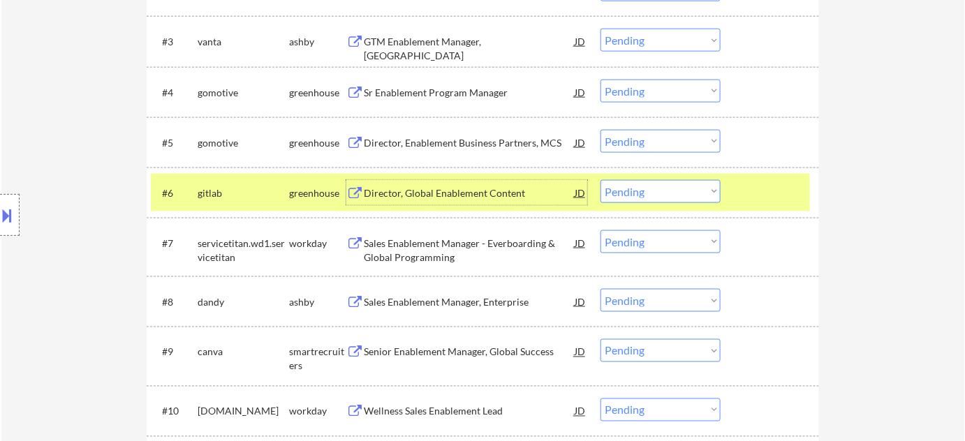
scroll to position [699, 0]
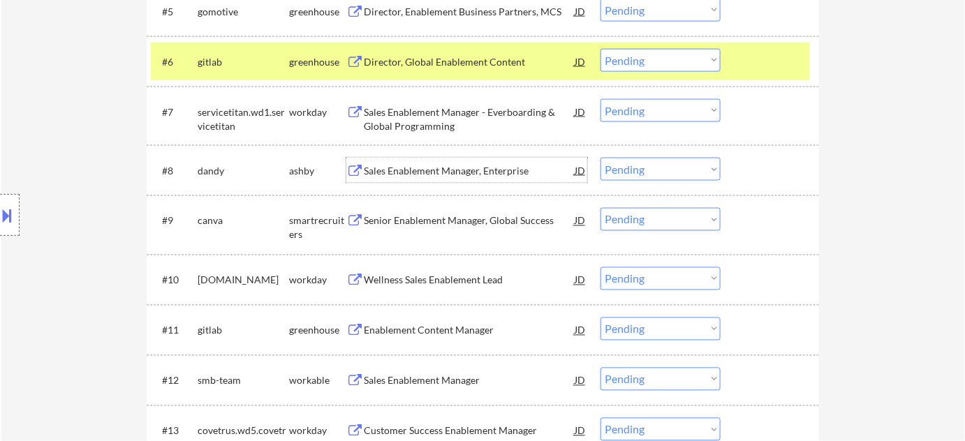
click at [455, 170] on div "Sales Enablement Manager, Enterprise" at bounding box center [469, 171] width 211 height 14
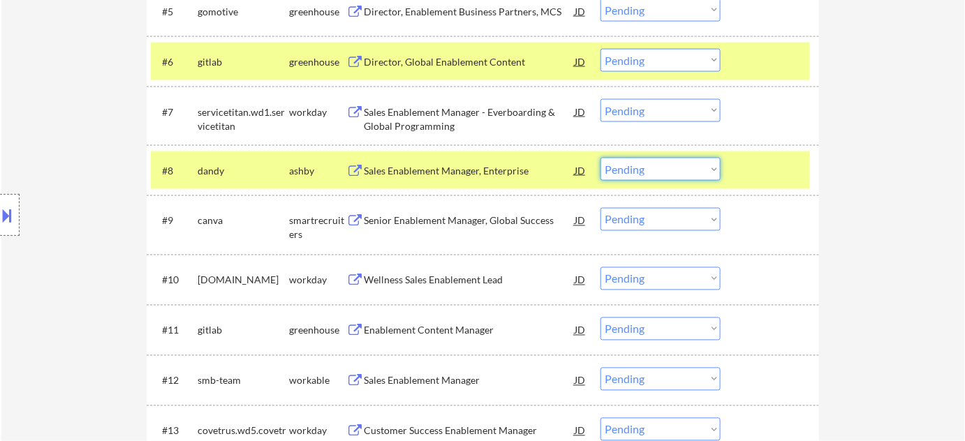
click at [637, 170] on select "Choose an option... Pending Applied Excluded (Questions) Excluded (Expired) Exc…" at bounding box center [661, 169] width 120 height 23
click at [601, 158] on select "Choose an option... Pending Applied Excluded (Questions) Excluded (Expired) Exc…" at bounding box center [661, 169] width 120 height 23
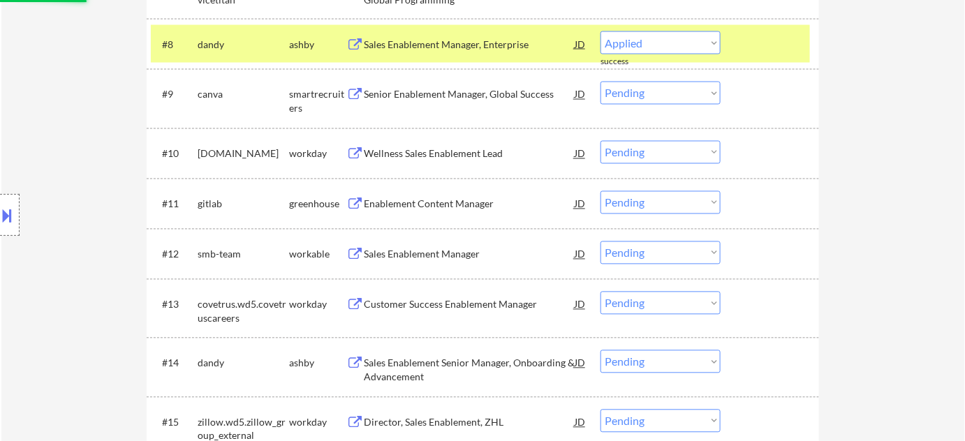
select select ""pending""
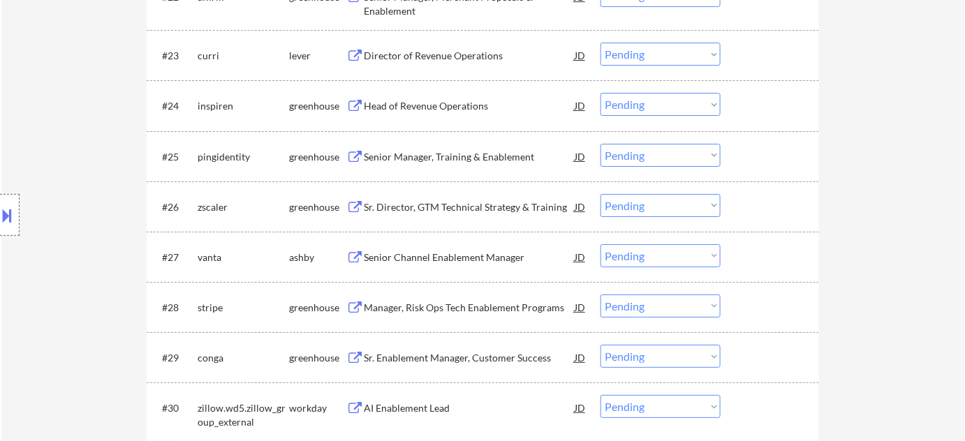
scroll to position [1651, 0]
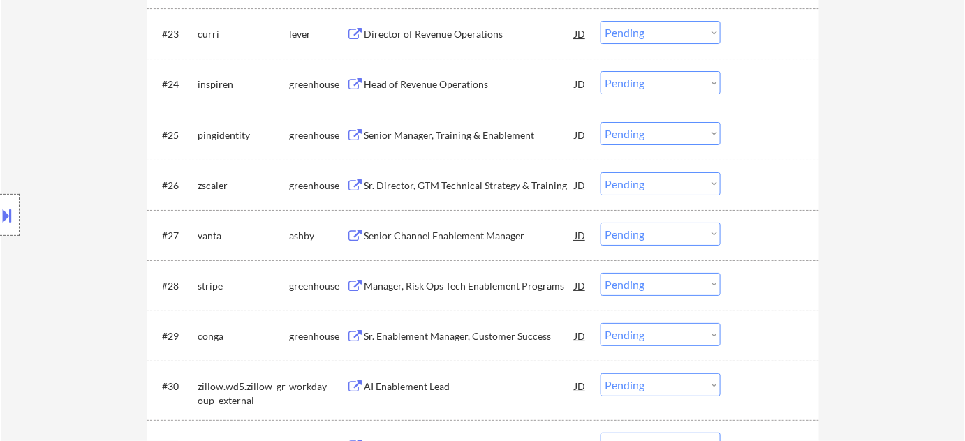
click at [480, 143] on div "Senior Manager, Training & Enablement" at bounding box center [469, 134] width 211 height 25
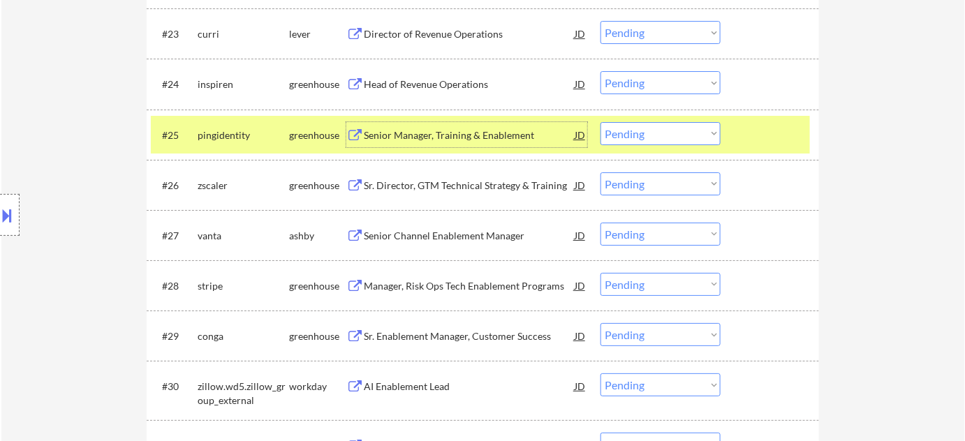
click at [631, 138] on select "Choose an option... Pending Applied Excluded (Questions) Excluded (Expired) Exc…" at bounding box center [661, 133] width 120 height 23
click at [601, 122] on select "Choose an option... Pending Applied Excluded (Questions) Excluded (Expired) Exc…" at bounding box center [661, 133] width 120 height 23
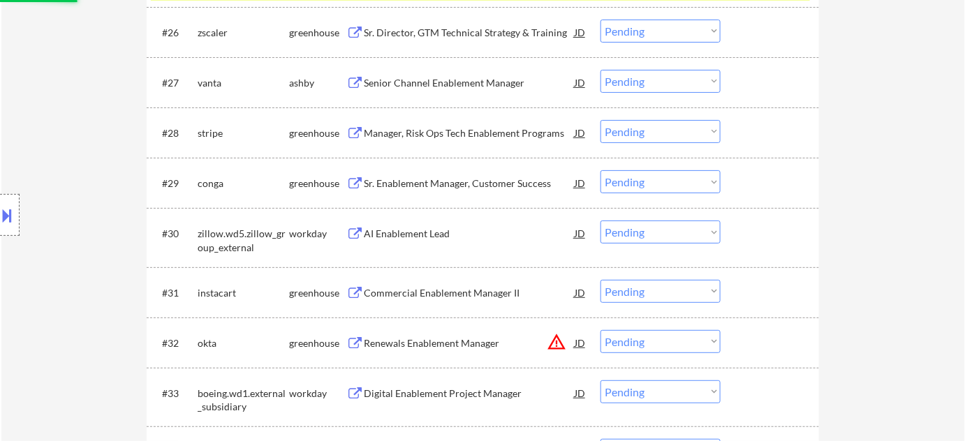
scroll to position [1841, 0]
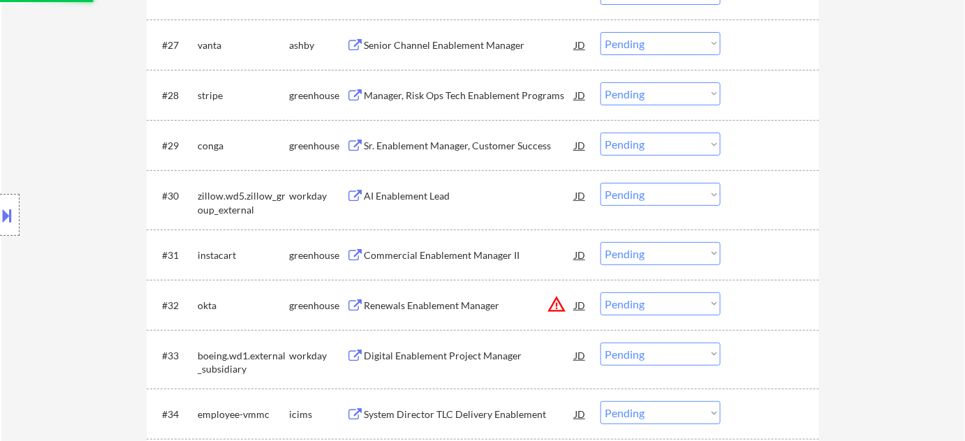
select select ""pending""
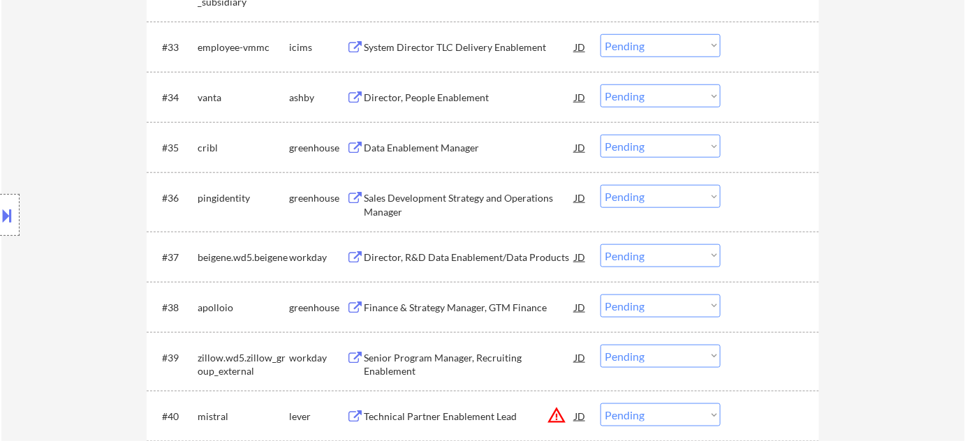
scroll to position [2349, 0]
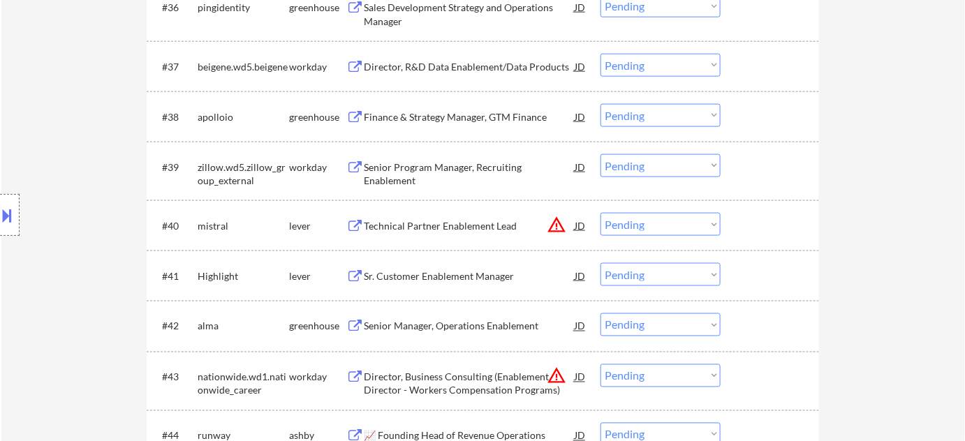
click at [437, 270] on div "Sr. Customer Enablement Manager" at bounding box center [469, 277] width 211 height 14
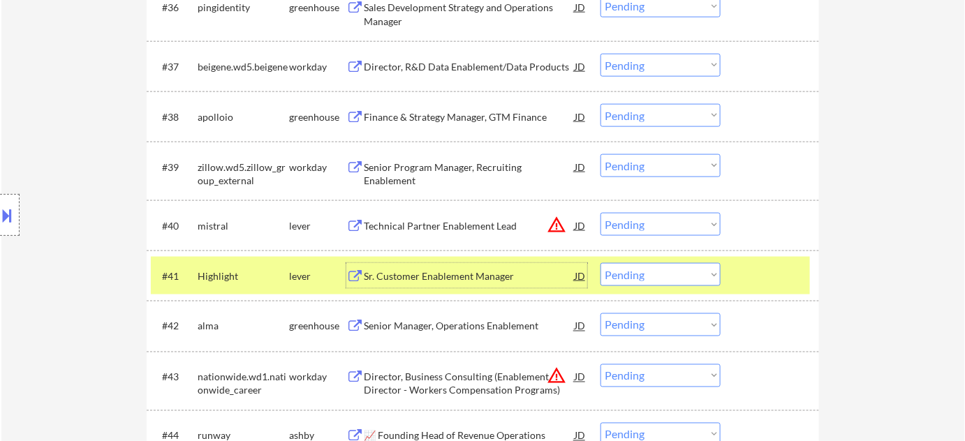
click at [650, 270] on select "Choose an option... Pending Applied Excluded (Questions) Excluded (Expired) Exc…" at bounding box center [661, 274] width 120 height 23
click at [601, 263] on select "Choose an option... Pending Applied Excluded (Questions) Excluded (Expired) Exc…" at bounding box center [661, 274] width 120 height 23
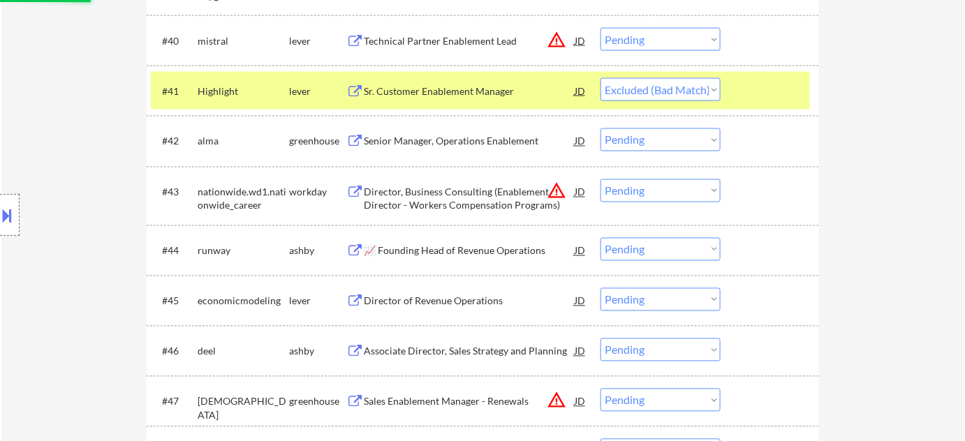
scroll to position [2603, 0]
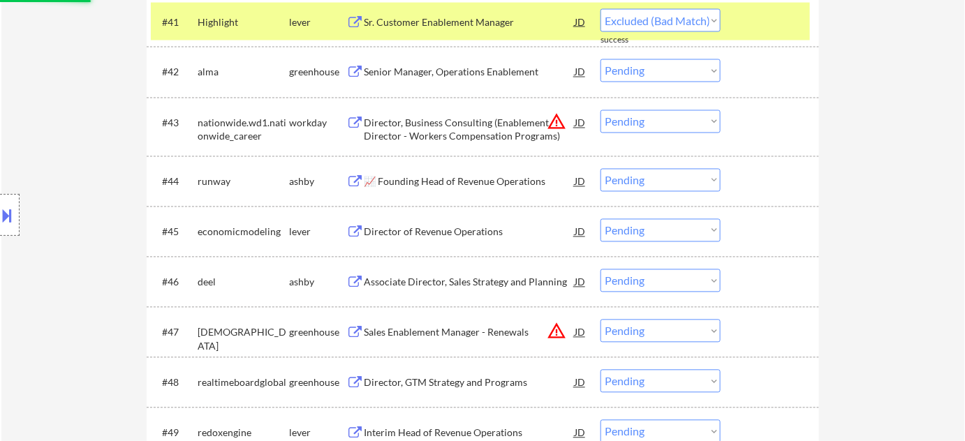
select select ""pending""
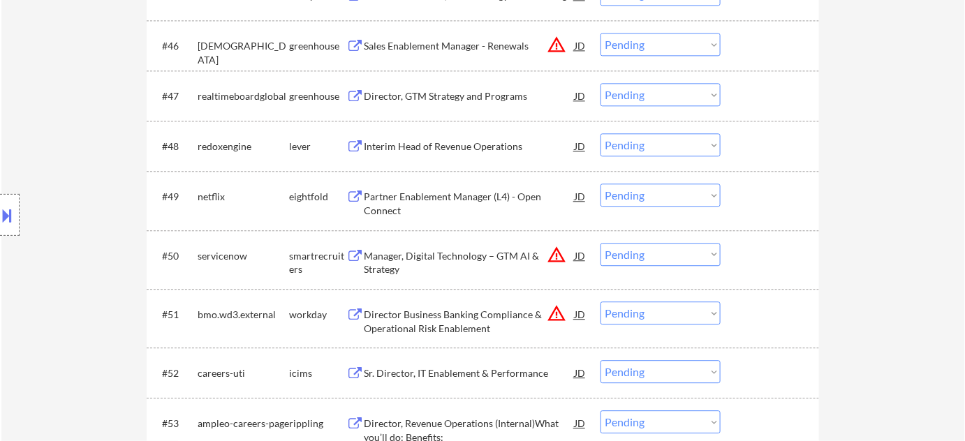
scroll to position [2857, 0]
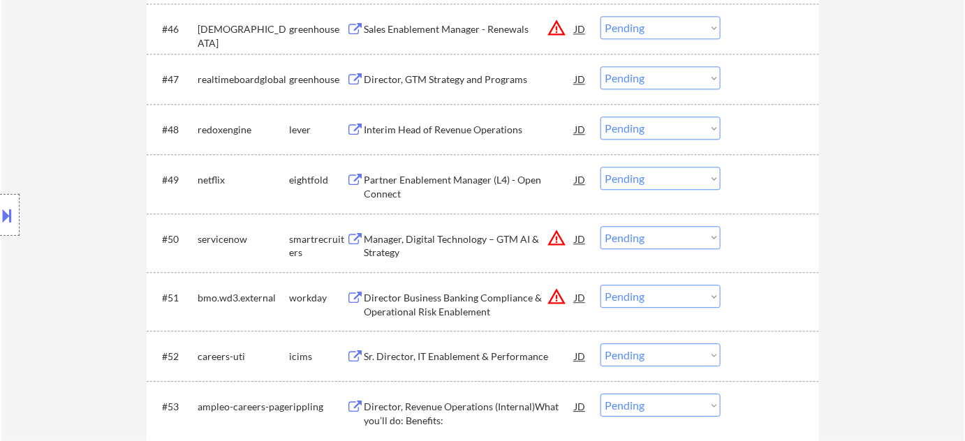
click at [677, 242] on select "Choose an option... Pending Applied Excluded (Questions) Excluded (Expired) Exc…" at bounding box center [661, 237] width 120 height 23
click at [601, 226] on select "Choose an option... Pending Applied Excluded (Questions) Excluded (Expired) Exc…" at bounding box center [661, 237] width 120 height 23
click at [558, 293] on button "warning_amber" at bounding box center [557, 297] width 20 height 20
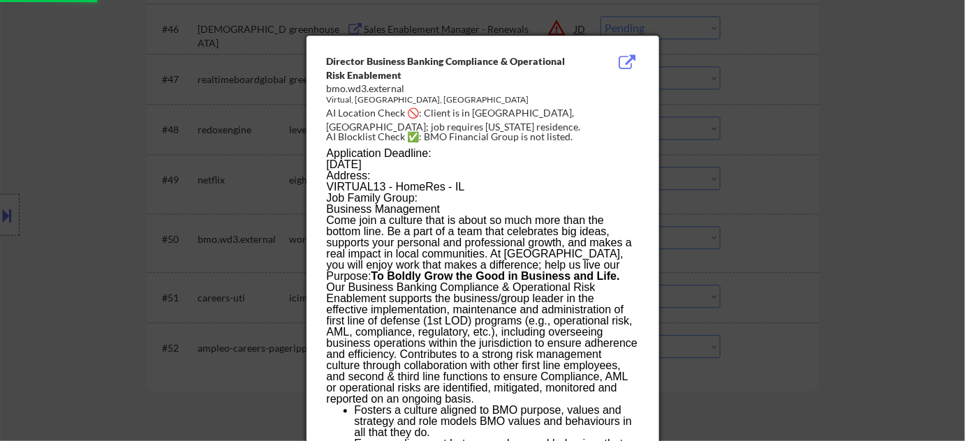
click at [825, 257] on div at bounding box center [482, 220] width 965 height 441
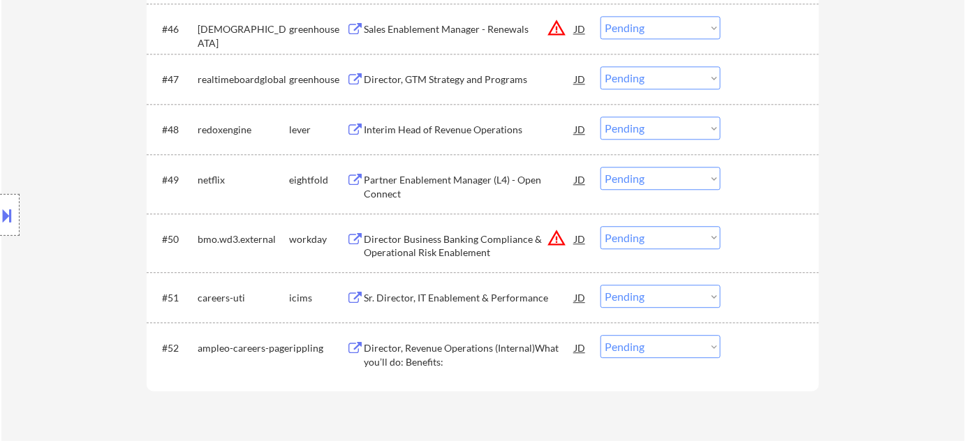
click at [698, 237] on select "Choose an option... Pending Applied Excluded (Questions) Excluded (Expired) Exc…" at bounding box center [661, 237] width 120 height 23
click at [601, 226] on select "Choose an option... Pending Applied Excluded (Questions) Excluded (Expired) Exc…" at bounding box center [661, 237] width 120 height 23
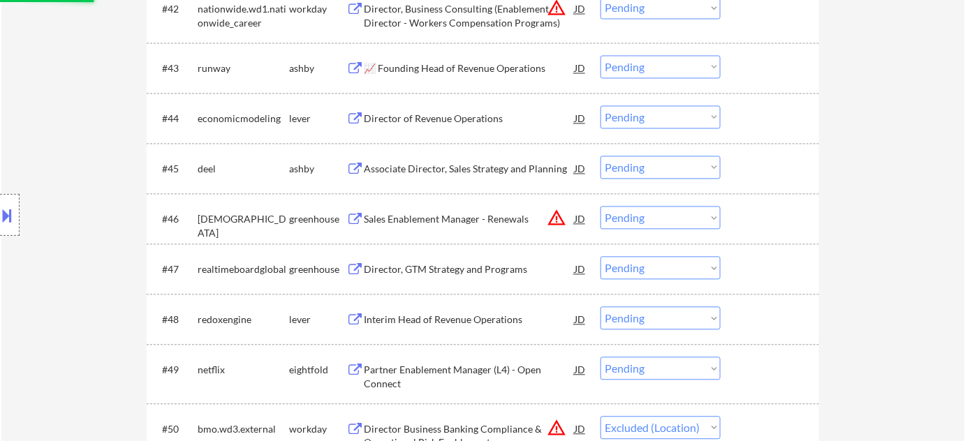
scroll to position [2603, 0]
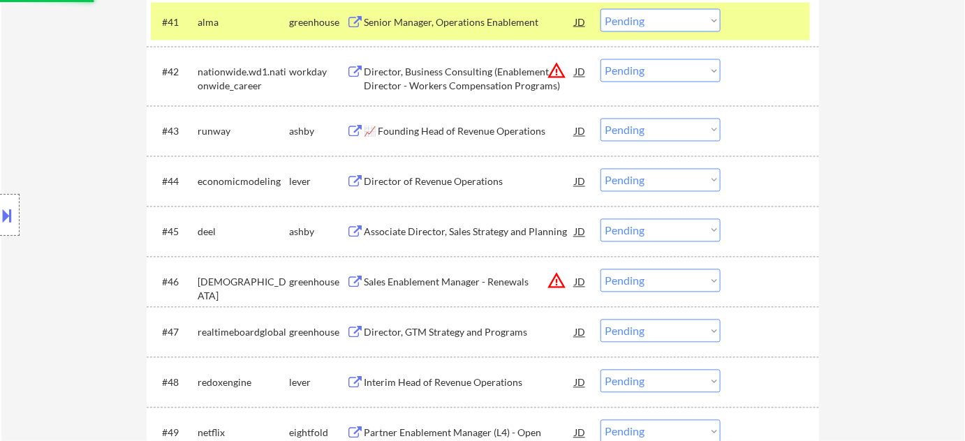
select select ""pending""
click at [550, 285] on button "warning_amber" at bounding box center [557, 282] width 20 height 20
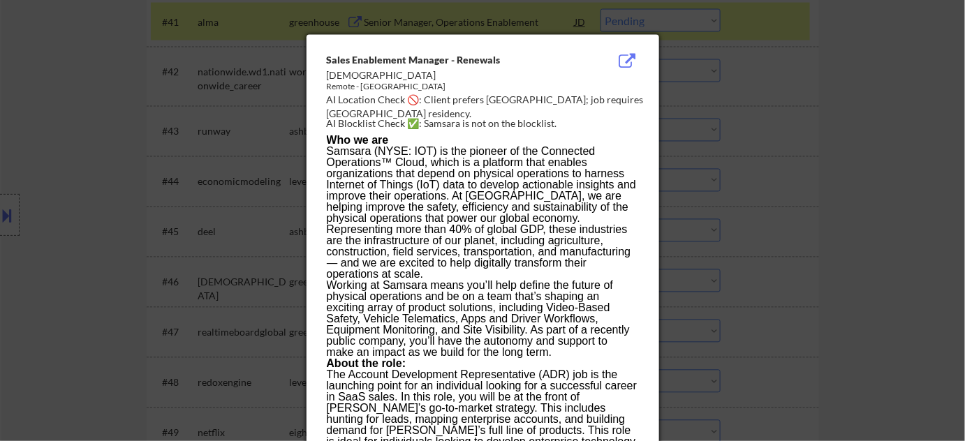
click at [820, 277] on div at bounding box center [482, 220] width 965 height 441
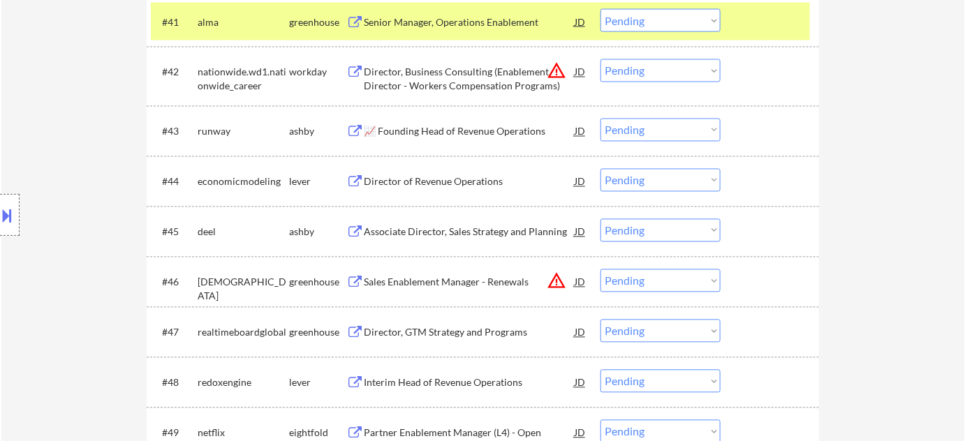
drag, startPoint x: 659, startPoint y: 282, endPoint x: 663, endPoint y: 273, distance: 9.4
click at [659, 281] on select "Choose an option... Pending Applied Excluded (Questions) Excluded (Expired) Exc…" at bounding box center [661, 281] width 120 height 23
click at [601, 270] on select "Choose an option... Pending Applied Excluded (Questions) Excluded (Expired) Exc…" at bounding box center [661, 281] width 120 height 23
select select ""pending""
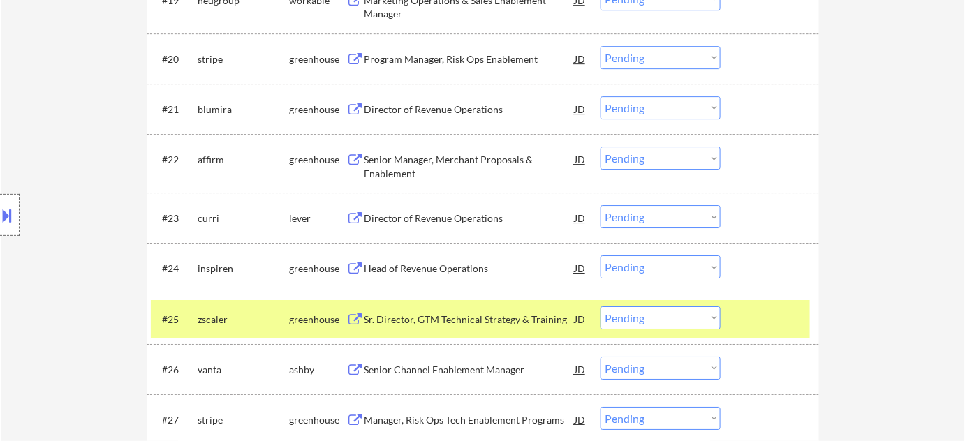
scroll to position [1460, 0]
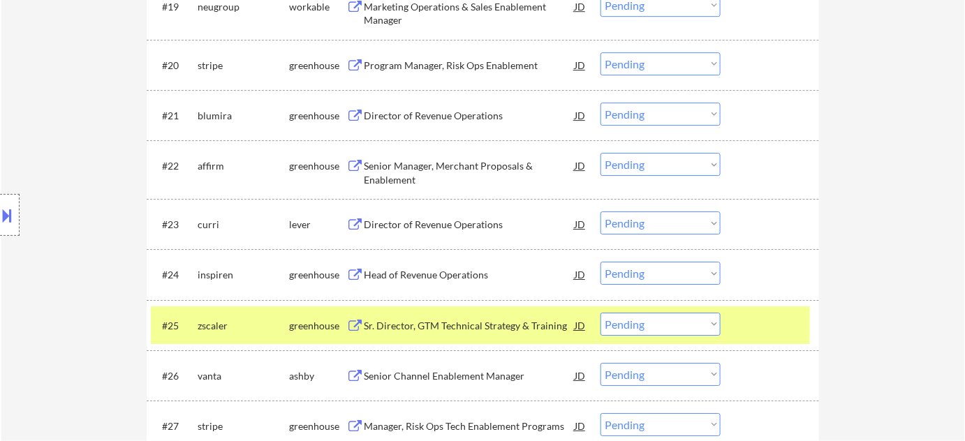
click at [458, 221] on div "Director of Revenue Operations" at bounding box center [469, 225] width 211 height 14
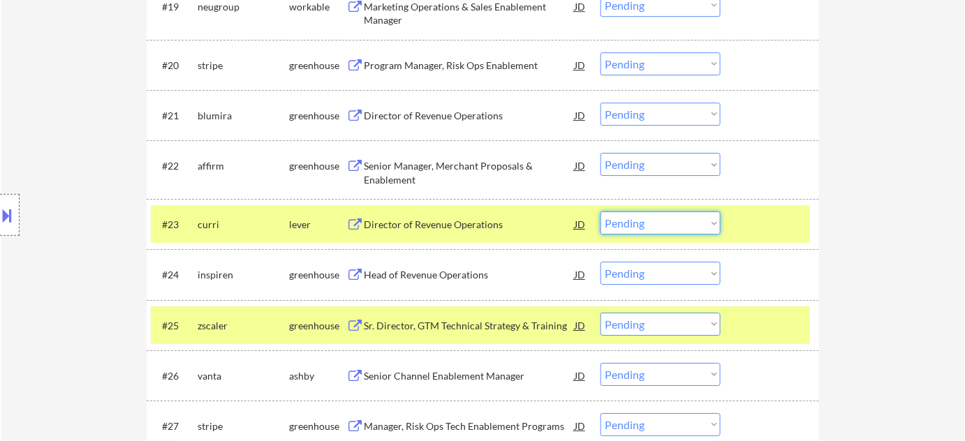
drag, startPoint x: 650, startPoint y: 215, endPoint x: 653, endPoint y: 222, distance: 7.5
click at [650, 215] on select "Choose an option... Pending Applied Excluded (Questions) Excluded (Expired) Exc…" at bounding box center [661, 223] width 120 height 23
click at [601, 212] on select "Choose an option... Pending Applied Excluded (Questions) Excluded (Expired) Exc…" at bounding box center [661, 223] width 120 height 23
click at [478, 271] on div "Head of Revenue Operations" at bounding box center [469, 275] width 211 height 14
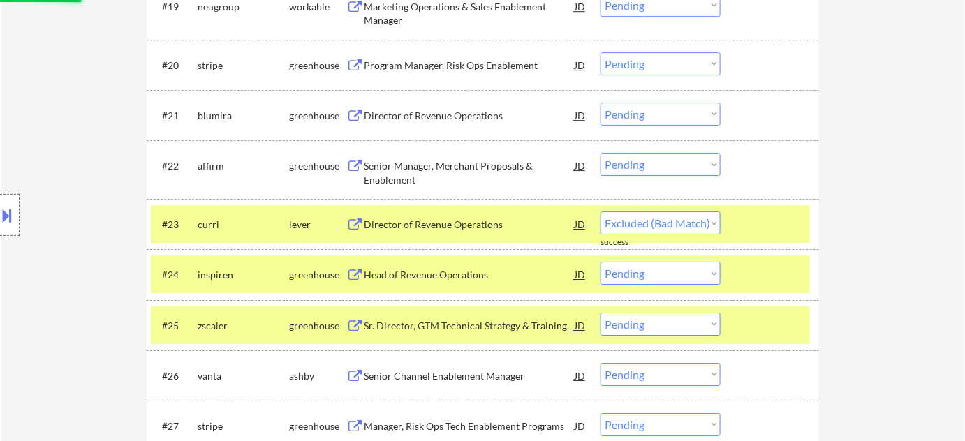
select select ""pending""
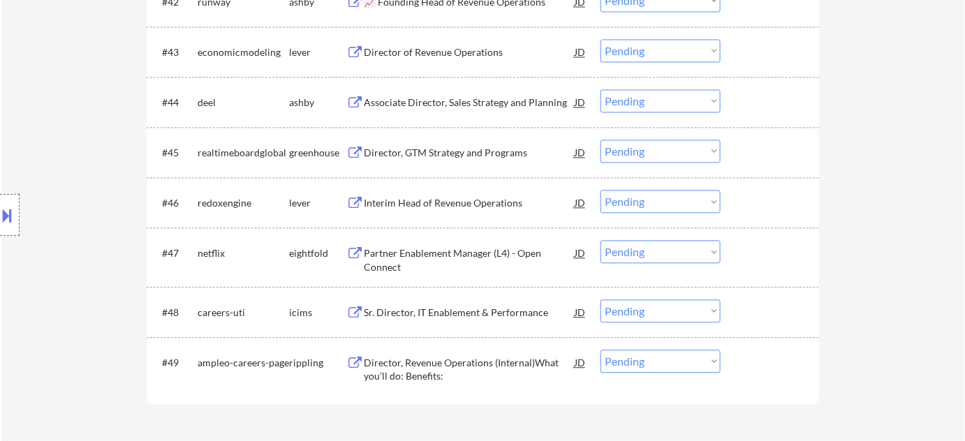
scroll to position [2794, 0]
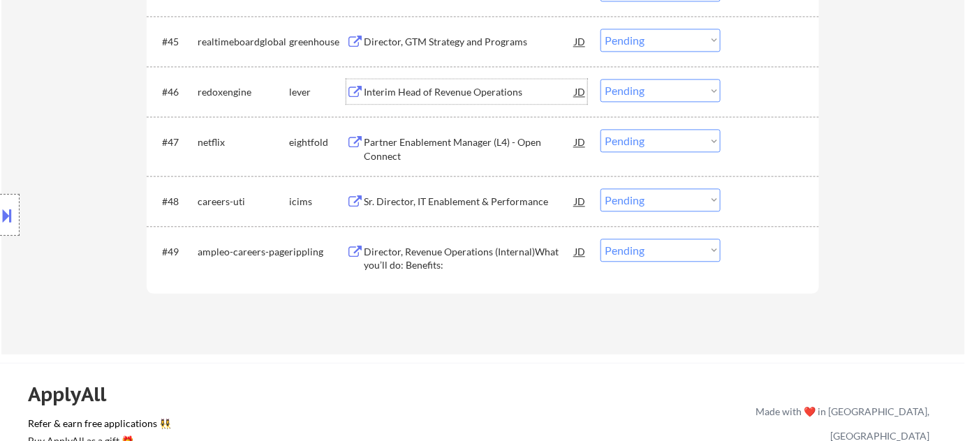
click at [419, 87] on div "Interim Head of Revenue Operations" at bounding box center [469, 92] width 211 height 14
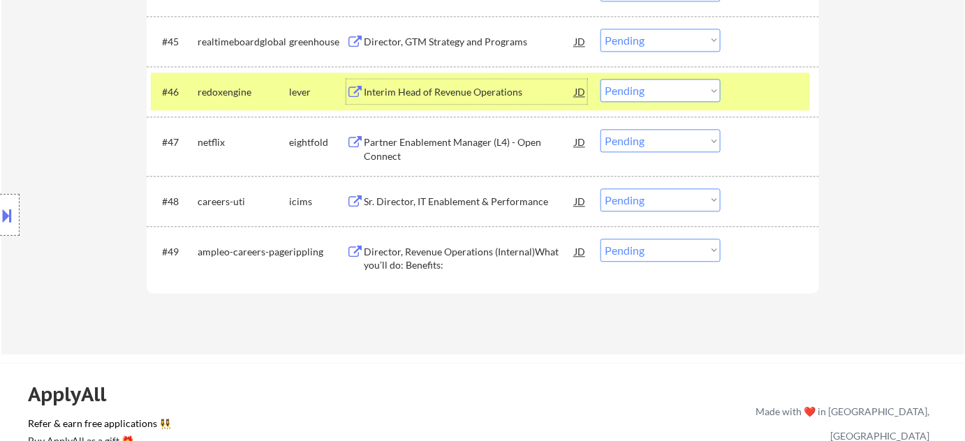
click at [670, 96] on select "Choose an option... Pending Applied Excluded (Questions) Excluded (Expired) Exc…" at bounding box center [661, 90] width 120 height 23
click at [601, 79] on select "Choose an option... Pending Applied Excluded (Questions) Excluded (Expired) Exc…" at bounding box center [661, 90] width 120 height 23
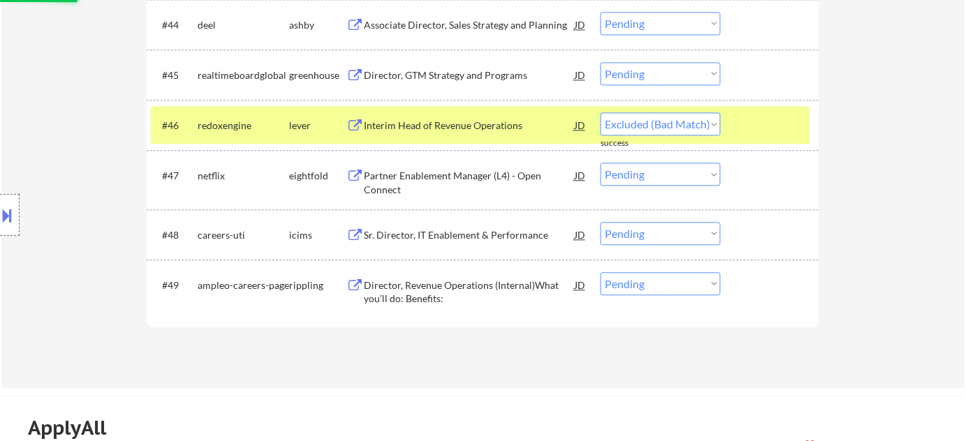
scroll to position [2731, 0]
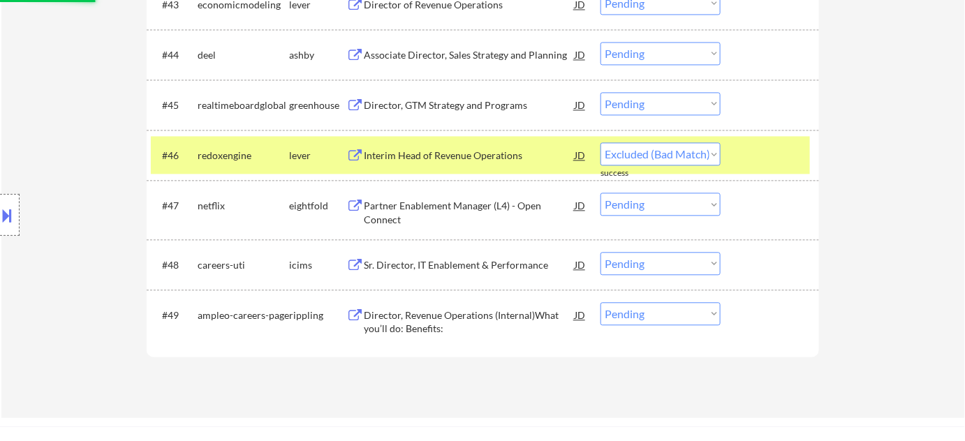
select select ""pending""
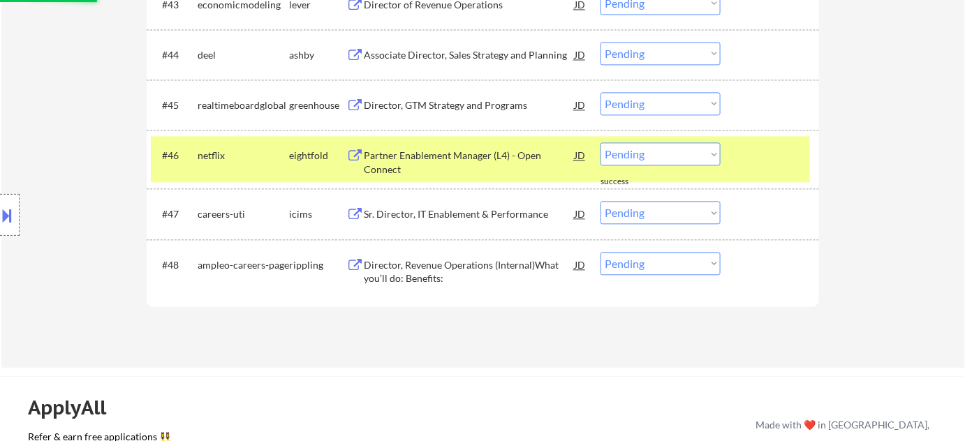
click at [490, 112] on div "Director, GTM Strategy and Programs" at bounding box center [469, 104] width 211 height 25
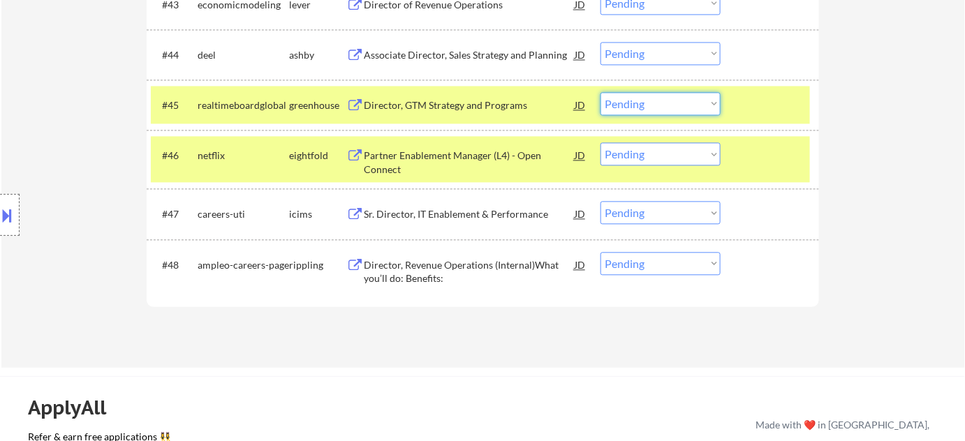
click at [689, 98] on select "Choose an option... Pending Applied Excluded (Questions) Excluded (Expired) Exc…" at bounding box center [661, 103] width 120 height 23
click at [601, 92] on select "Choose an option... Pending Applied Excluded (Questions) Excluded (Expired) Exc…" at bounding box center [661, 103] width 120 height 23
select select ""pending""
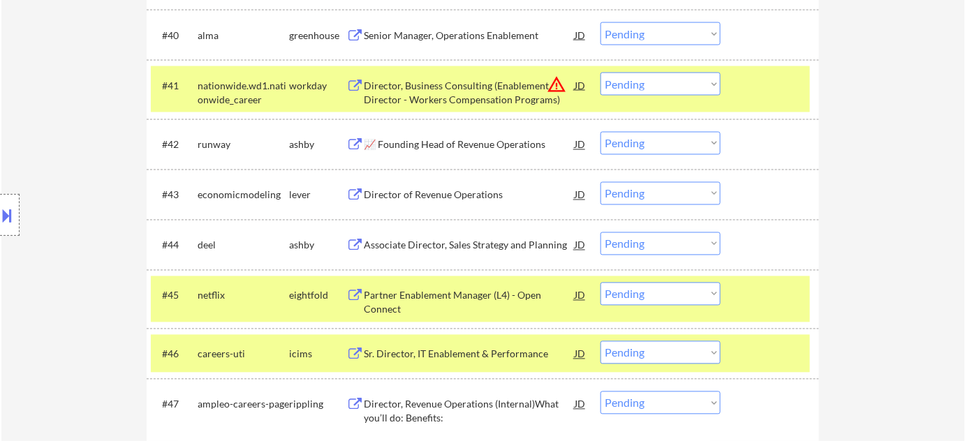
scroll to position [2286, 0]
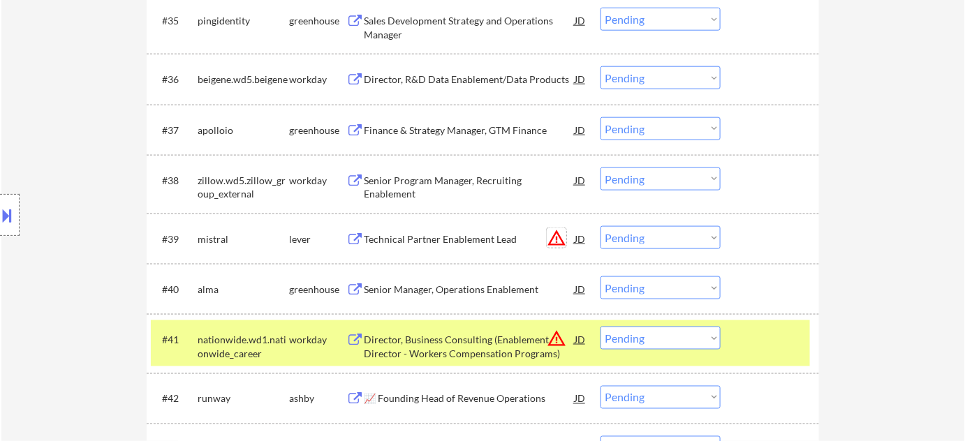
click at [554, 237] on button "warning_amber" at bounding box center [557, 238] width 20 height 20
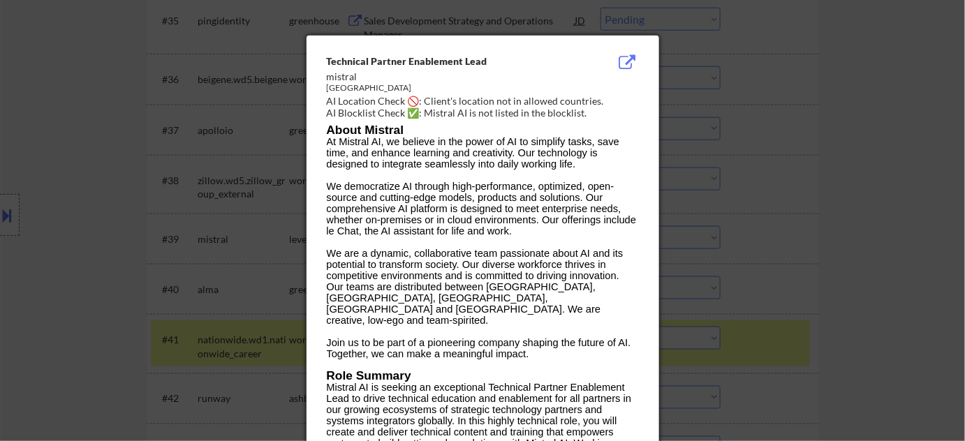
click at [823, 242] on div at bounding box center [482, 220] width 965 height 441
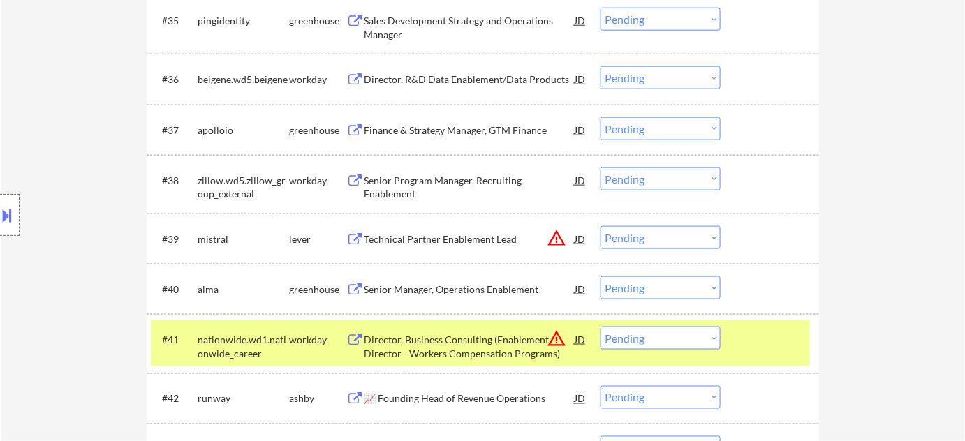
click at [708, 235] on select "Choose an option... Pending Applied Excluded (Questions) Excluded (Expired) Exc…" at bounding box center [661, 237] width 120 height 23
click at [601, 226] on select "Choose an option... Pending Applied Excluded (Questions) Excluded (Expired) Exc…" at bounding box center [661, 237] width 120 height 23
click at [560, 339] on button "warning_amber" at bounding box center [557, 339] width 20 height 20
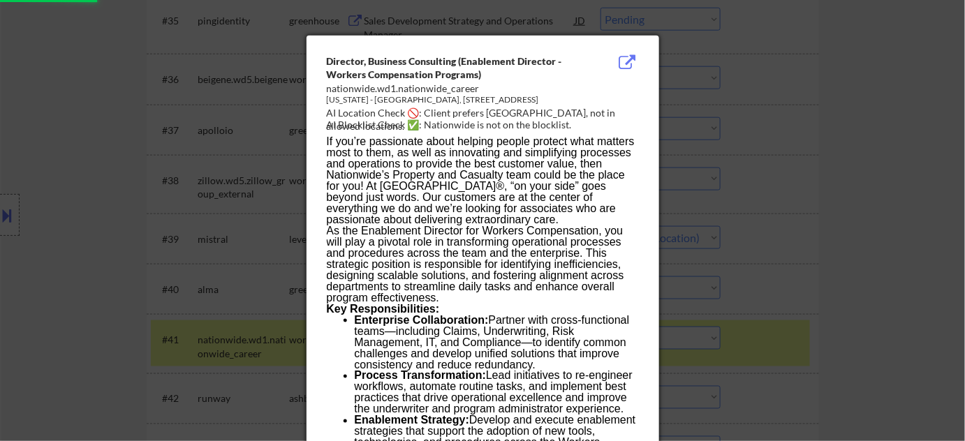
click at [886, 262] on div at bounding box center [482, 220] width 965 height 441
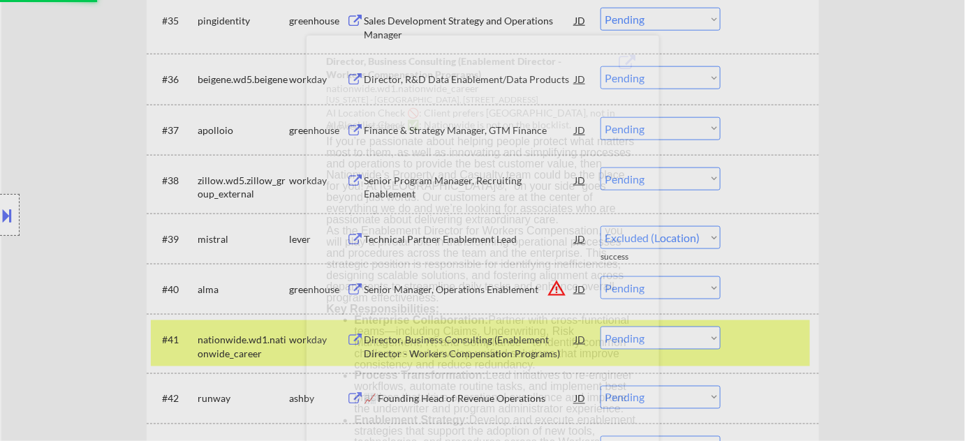
select select ""pending""
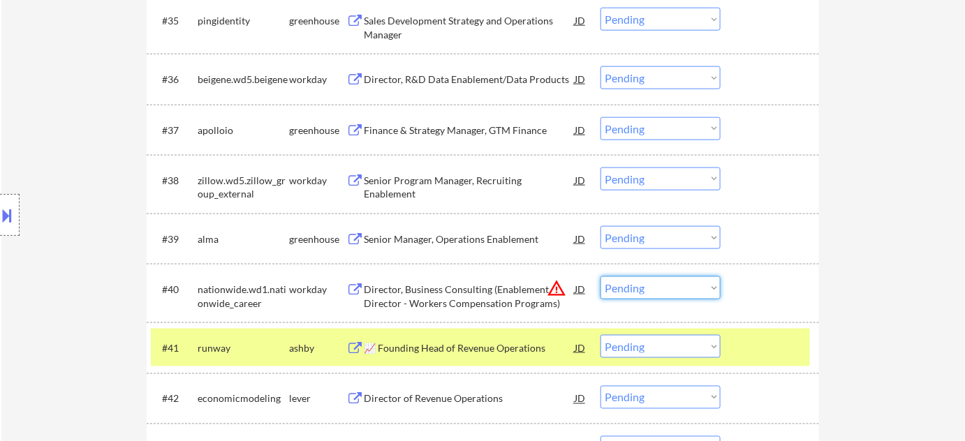
click at [657, 290] on select "Choose an option... Pending Applied Excluded (Questions) Excluded (Expired) Exc…" at bounding box center [661, 288] width 120 height 23
click at [601, 277] on select "Choose an option... Pending Applied Excluded (Questions) Excluded (Expired) Exc…" at bounding box center [661, 288] width 120 height 23
select select ""pending""
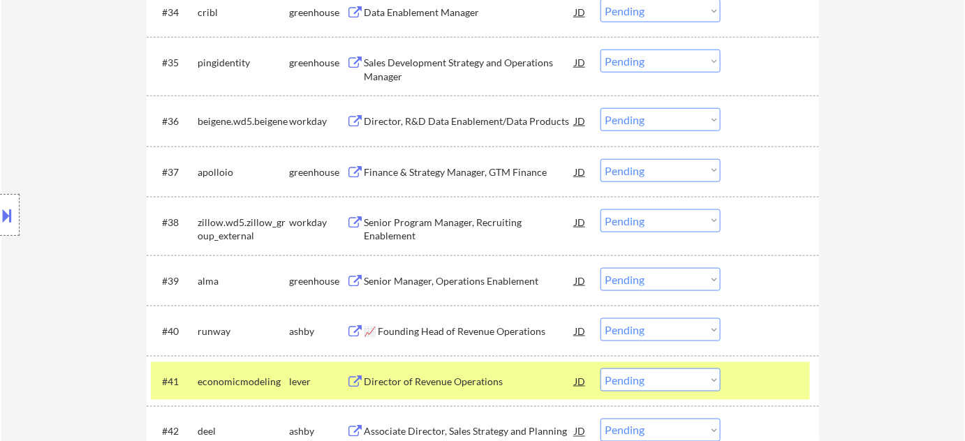
scroll to position [2222, 0]
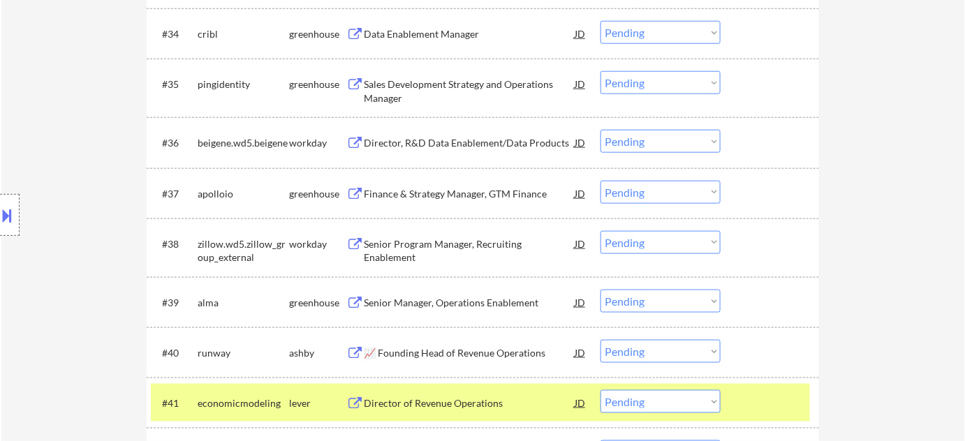
click at [402, 92] on div "Sales Development Strategy and Operations Manager" at bounding box center [469, 91] width 211 height 27
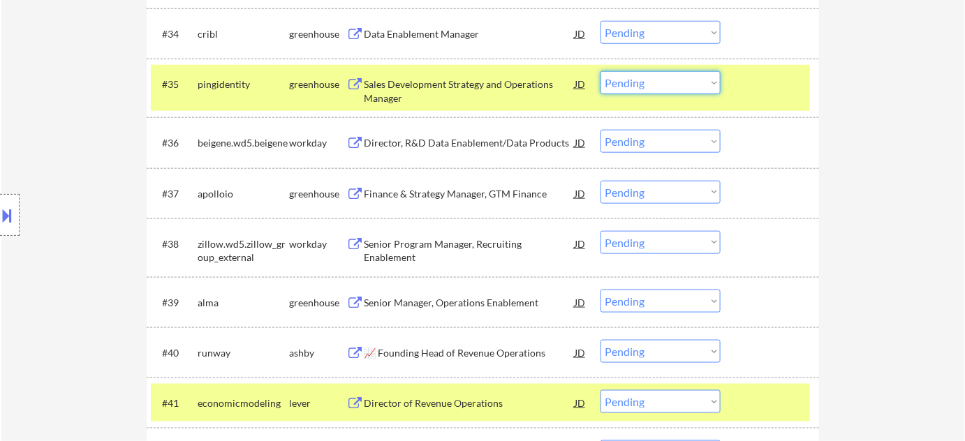
click at [666, 74] on select "Choose an option... Pending Applied Excluded (Questions) Excluded (Expired) Exc…" at bounding box center [661, 82] width 120 height 23
click at [601, 71] on select "Choose an option... Pending Applied Excluded (Questions) Excluded (Expired) Exc…" at bounding box center [661, 82] width 120 height 23
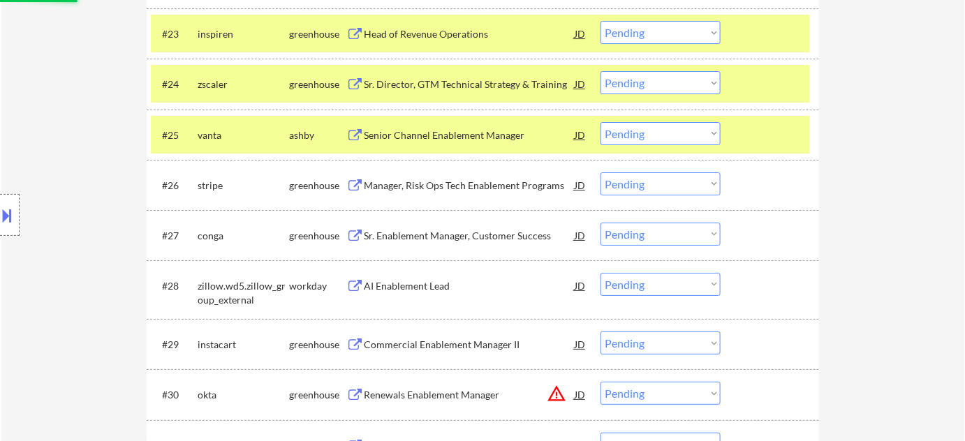
scroll to position [1841, 0]
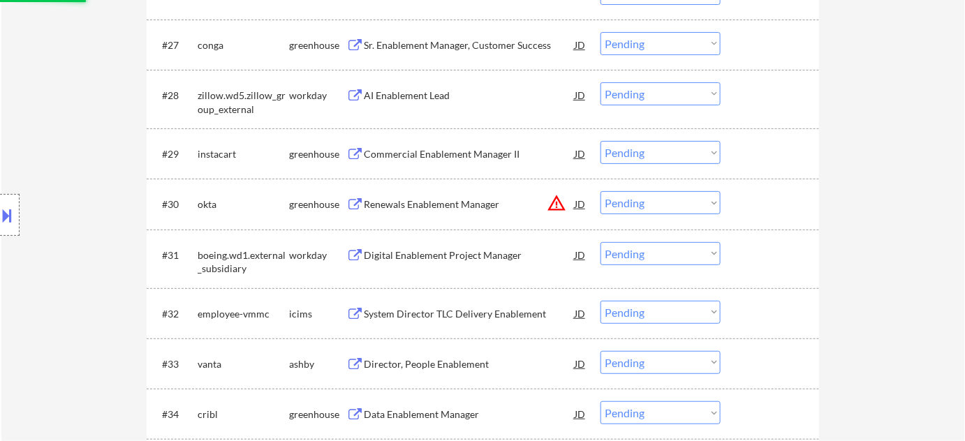
select select ""pending""
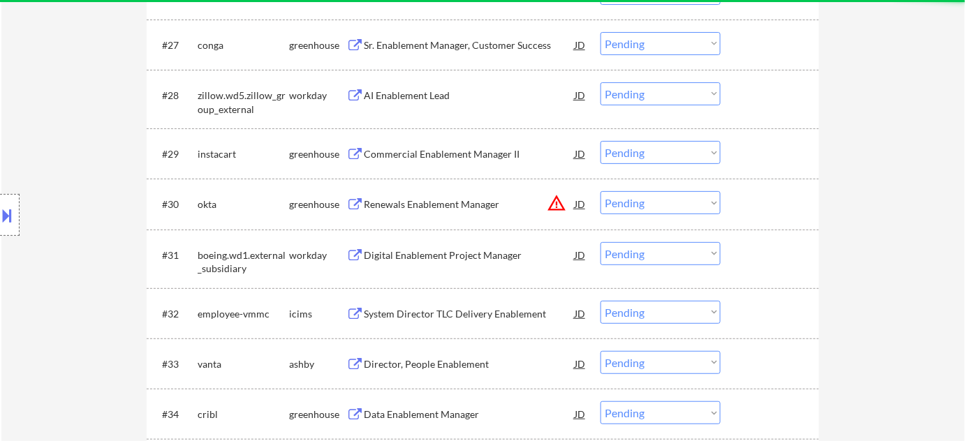
click at [554, 198] on button "warning_amber" at bounding box center [557, 203] width 20 height 20
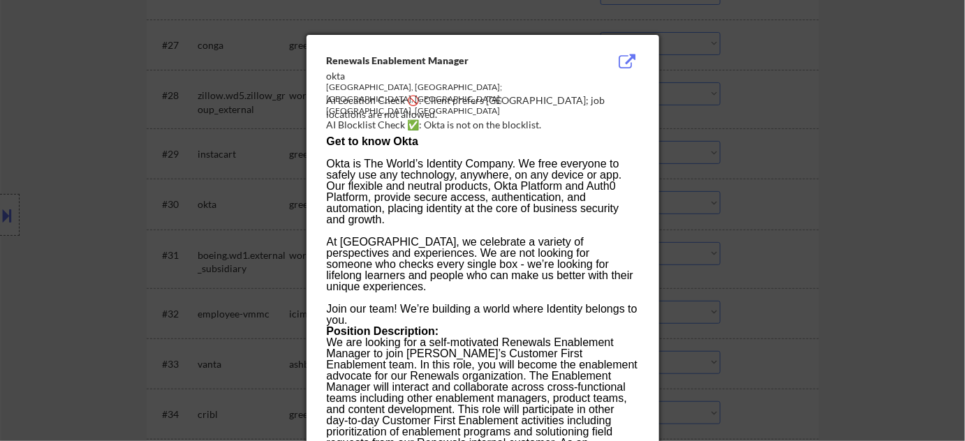
click at [789, 217] on div at bounding box center [482, 220] width 965 height 441
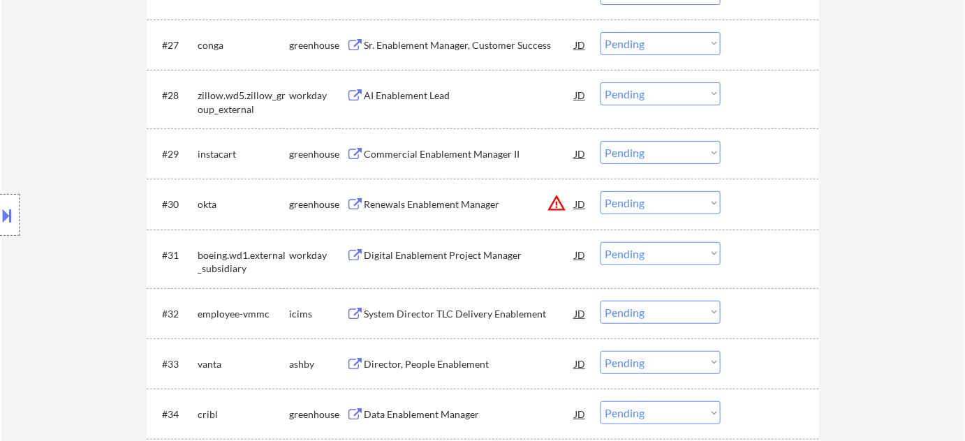
drag, startPoint x: 670, startPoint y: 201, endPoint x: 666, endPoint y: 210, distance: 9.1
click at [670, 201] on select "Choose an option... Pending Applied Excluded (Questions) Excluded (Expired) Exc…" at bounding box center [661, 202] width 120 height 23
click at [601, 191] on select "Choose an option... Pending Applied Excluded (Questions) Excluded (Expired) Exc…" at bounding box center [661, 202] width 120 height 23
select select ""pending""
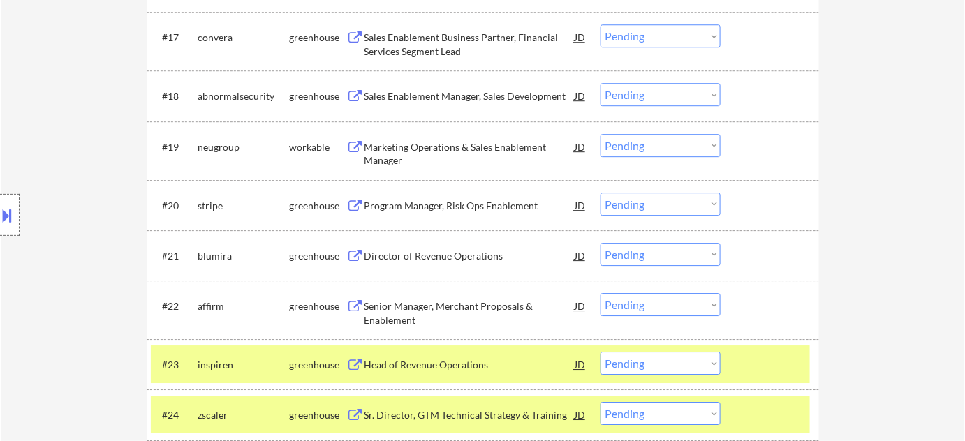
scroll to position [1270, 0]
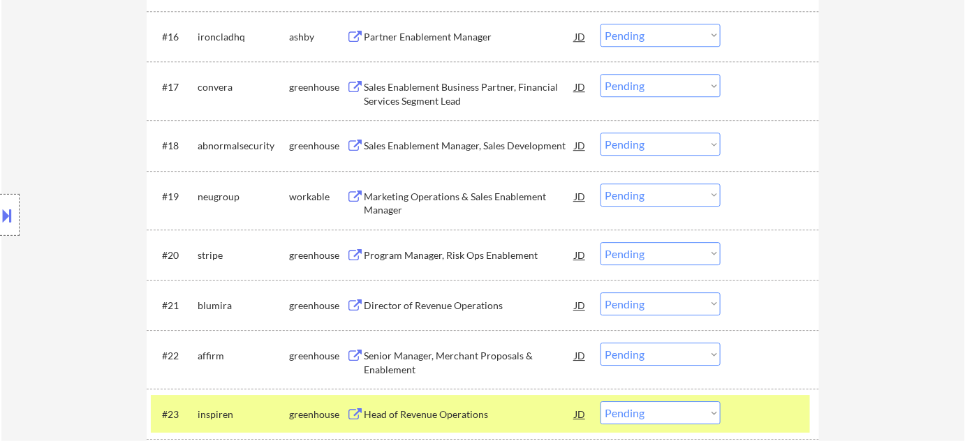
click at [435, 101] on div "Sales Enablement Business Partner, Financial Services Segment Lead" at bounding box center [469, 93] width 211 height 27
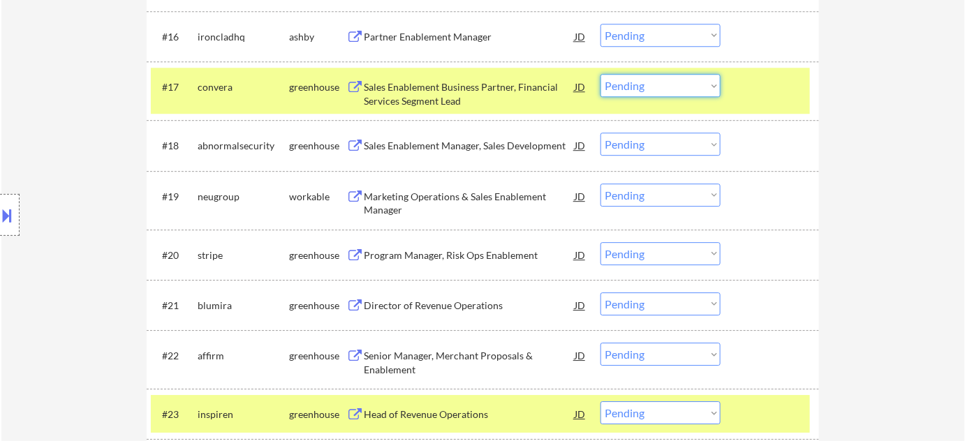
drag, startPoint x: 646, startPoint y: 83, endPoint x: 654, endPoint y: 95, distance: 14.1
click at [646, 83] on select "Choose an option... Pending Applied Excluded (Questions) Excluded (Expired) Exc…" at bounding box center [661, 85] width 120 height 23
click at [601, 74] on select "Choose an option... Pending Applied Excluded (Questions) Excluded (Expired) Exc…" at bounding box center [661, 85] width 120 height 23
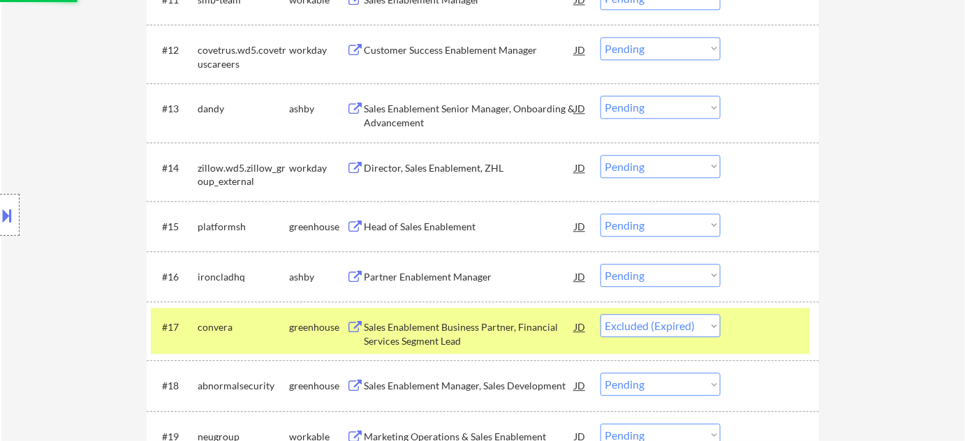
scroll to position [1016, 0]
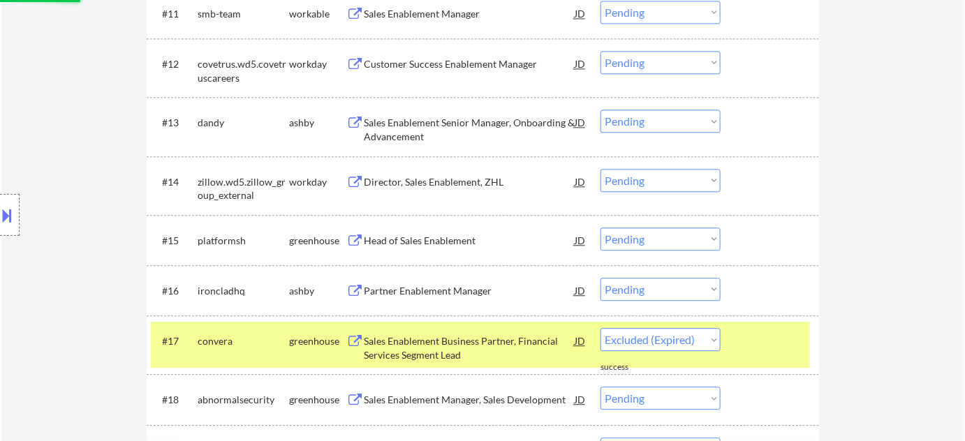
select select ""pending""
click at [422, 235] on div "Head of Sales Enablement" at bounding box center [469, 241] width 211 height 14
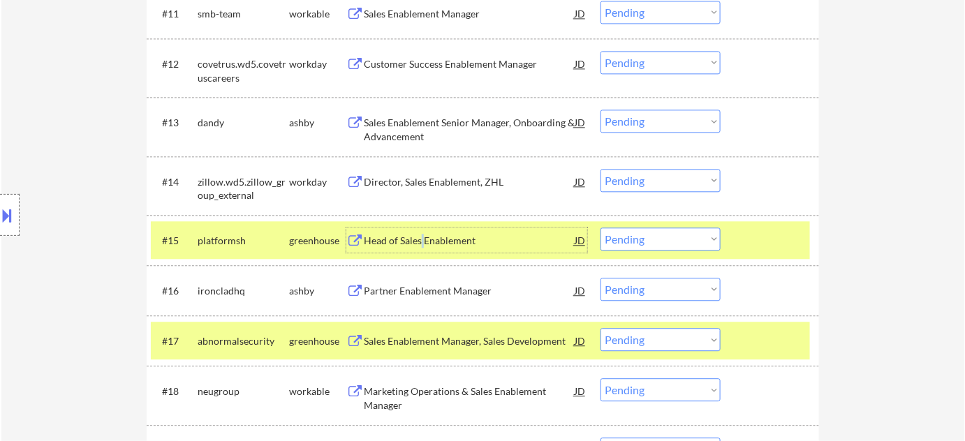
click at [643, 240] on select "Choose an option... Pending Applied Excluded (Questions) Excluded (Expired) Exc…" at bounding box center [661, 239] width 120 height 23
click at [601, 228] on select "Choose an option... Pending Applied Excluded (Questions) Excluded (Expired) Exc…" at bounding box center [661, 239] width 120 height 23
select select ""pending""
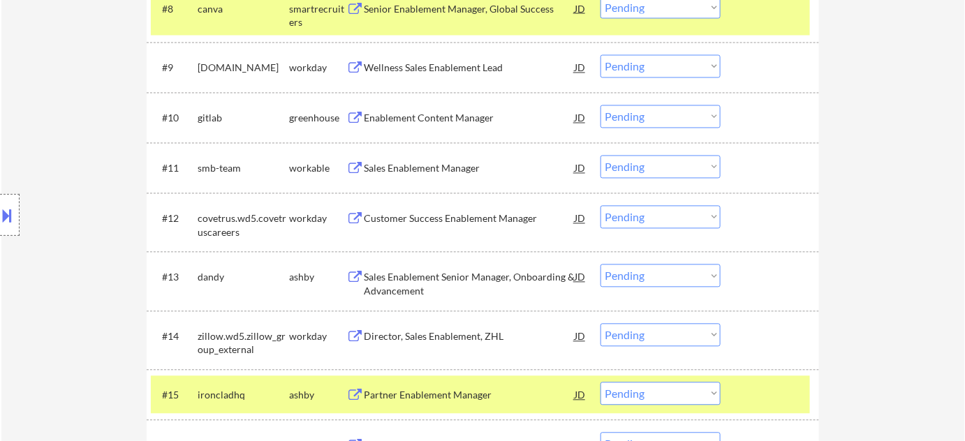
scroll to position [761, 0]
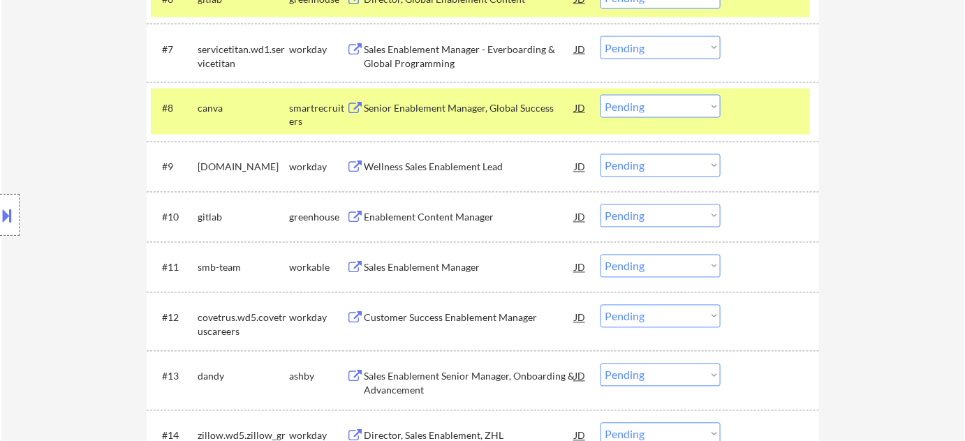
click at [443, 267] on div "Sales Enablement Manager" at bounding box center [469, 268] width 211 height 14
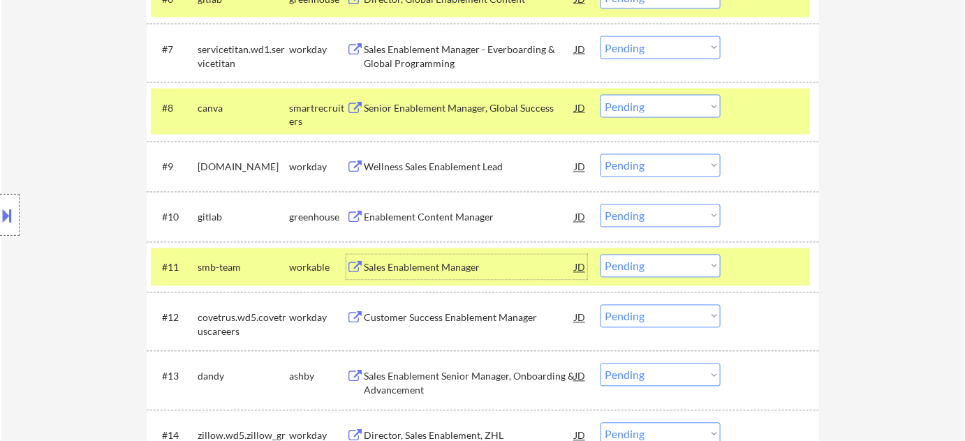
drag, startPoint x: 645, startPoint y: 270, endPoint x: 647, endPoint y: 261, distance: 9.3
click at [645, 270] on select "Choose an option... Pending Applied Excluded (Questions) Excluded (Expired) Exc…" at bounding box center [661, 266] width 120 height 23
click at [601, 255] on select "Choose an option... Pending Applied Excluded (Questions) Excluded (Expired) Exc…" at bounding box center [661, 266] width 120 height 23
select select ""pending""
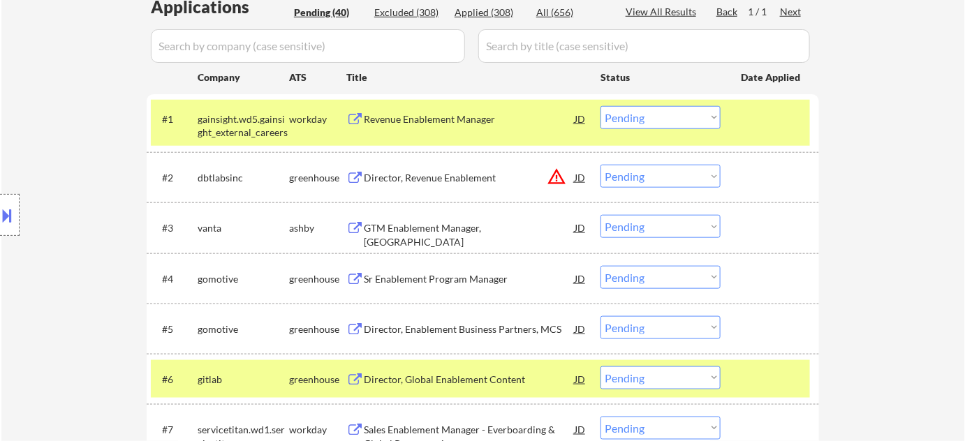
scroll to position [317, 0]
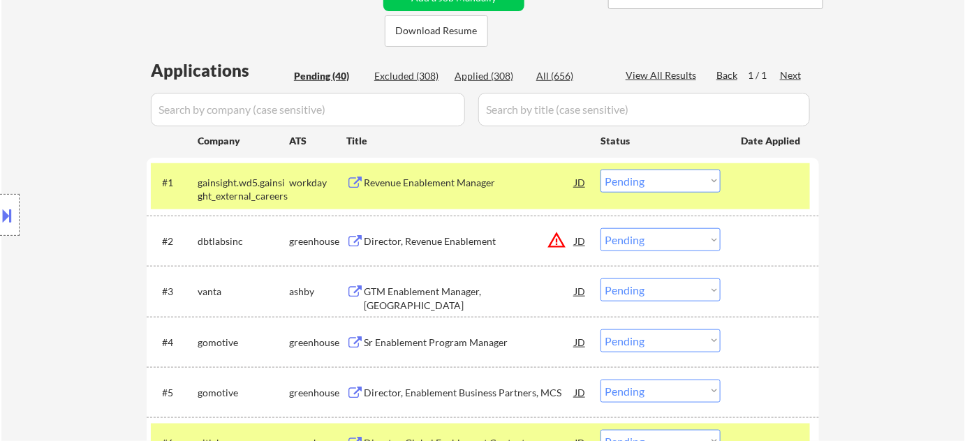
click at [462, 289] on div "GTM Enablement Manager, [GEOGRAPHIC_DATA]" at bounding box center [469, 298] width 211 height 27
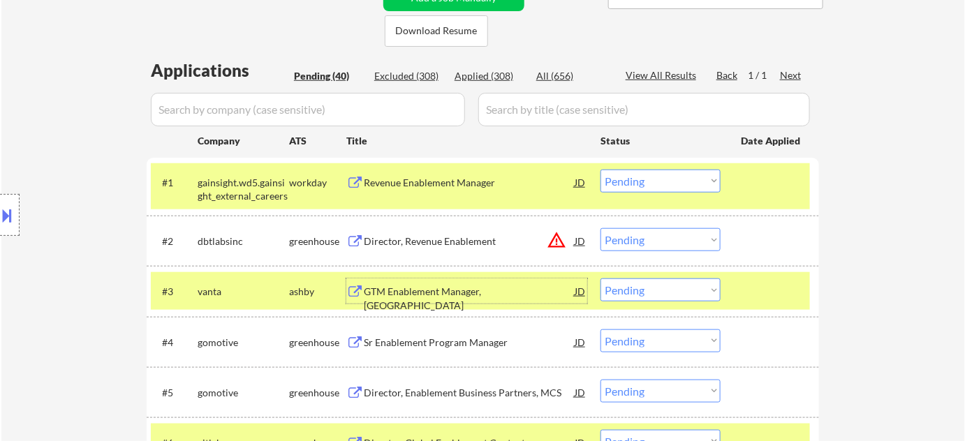
click at [557, 242] on button "warning_amber" at bounding box center [557, 241] width 20 height 20
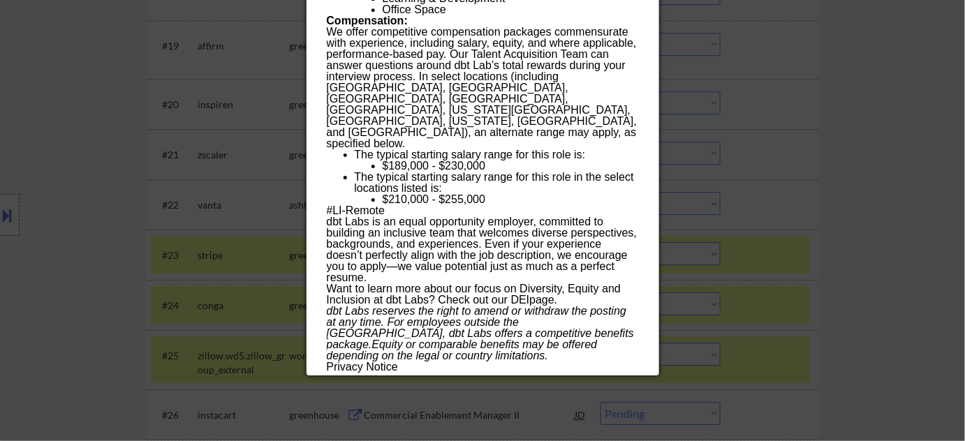
scroll to position [1587, 0]
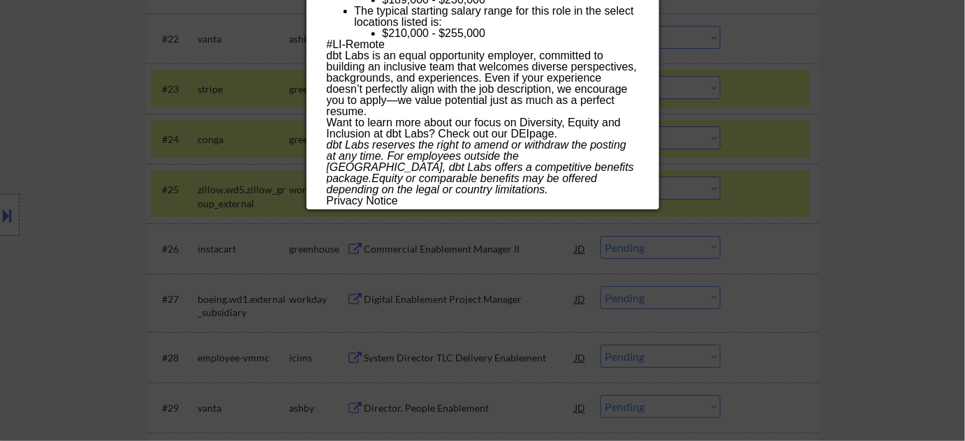
click at [590, 282] on div at bounding box center [482, 220] width 965 height 441
